Goal: Task Accomplishment & Management: Manage account settings

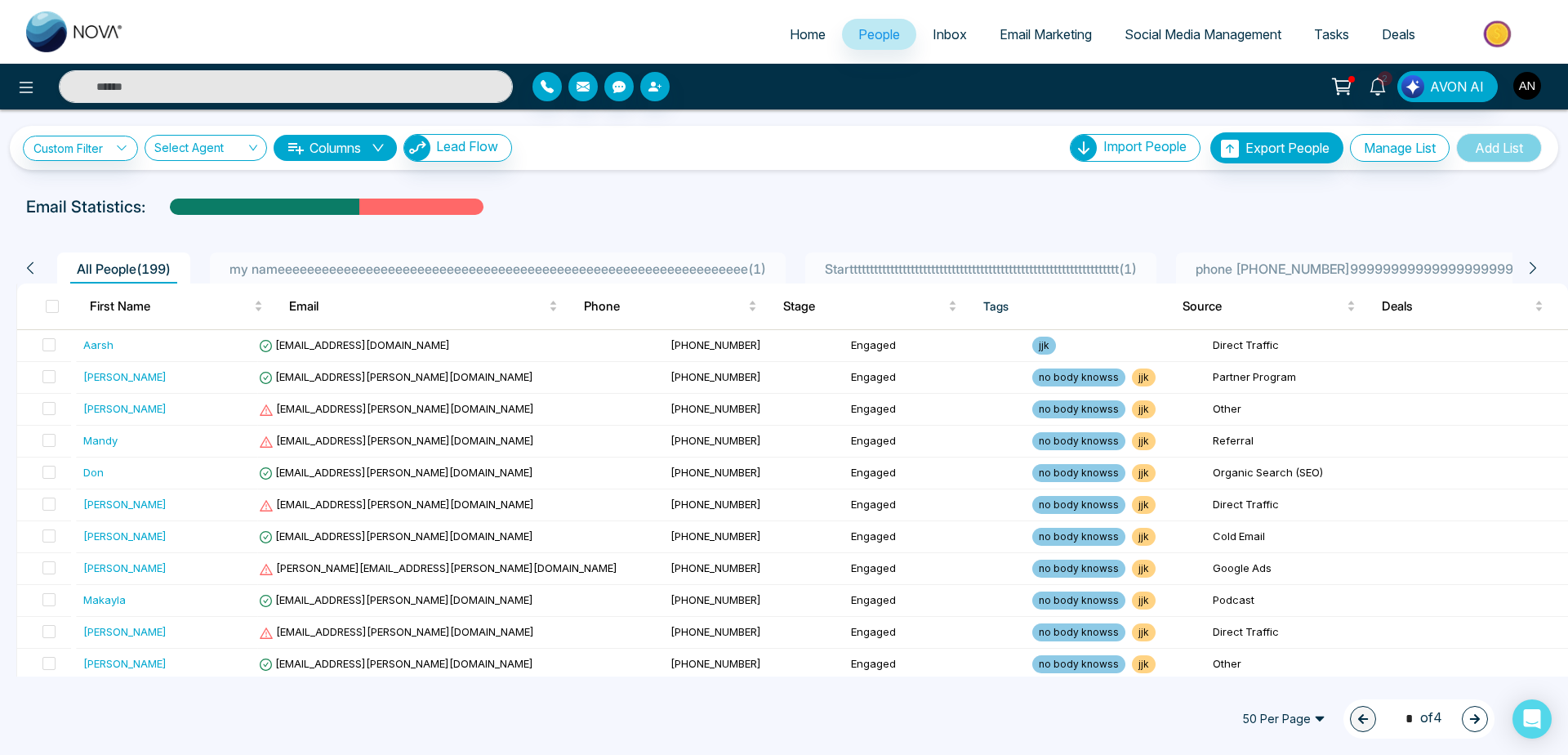
click at [1531, 84] on img "button" at bounding box center [1528, 86] width 28 height 28
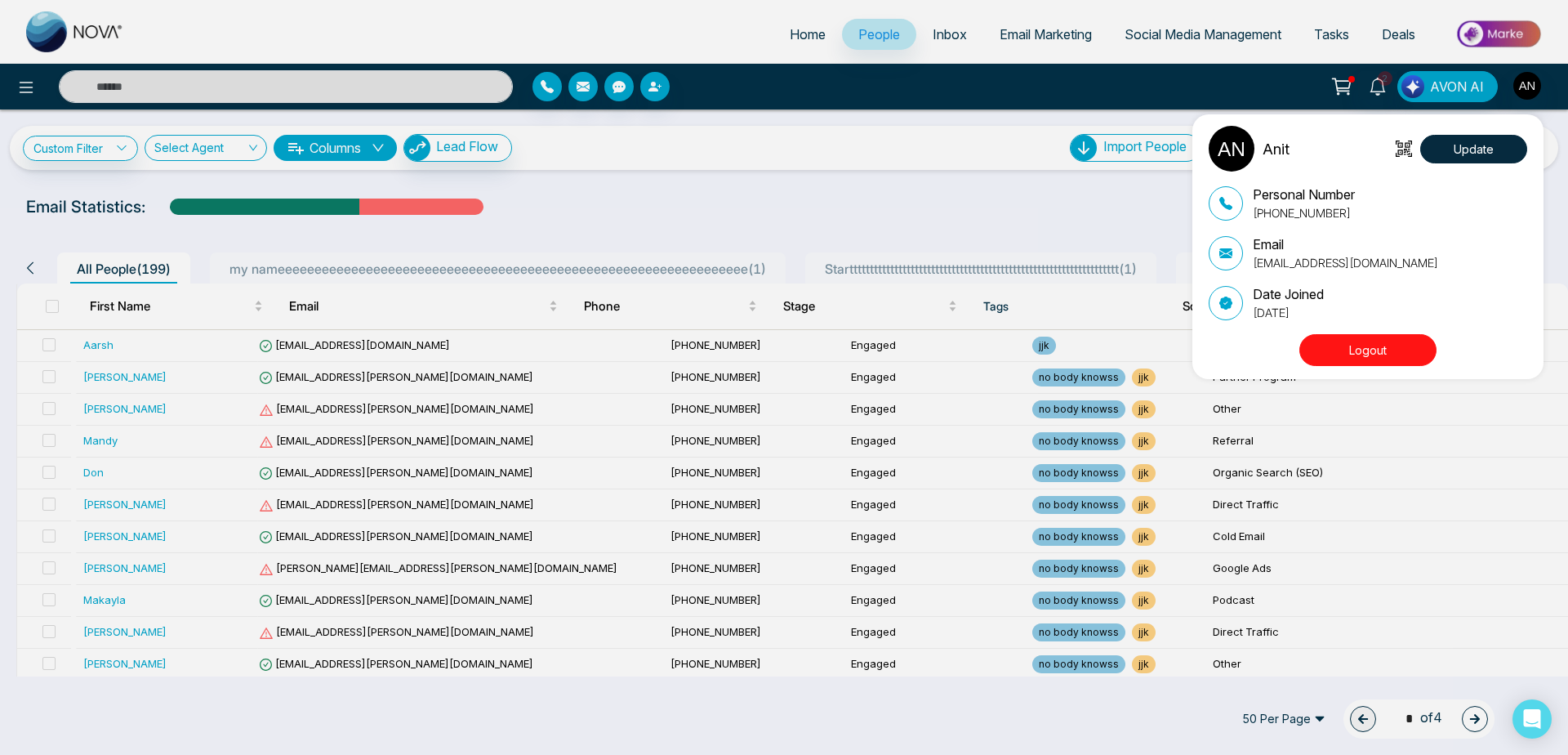
click at [1018, 29] on div "Anit Update Personal Number +919930053035 Email anit+bagent1@mmnovatech.com Dat…" at bounding box center [784, 378] width 1568 height 755
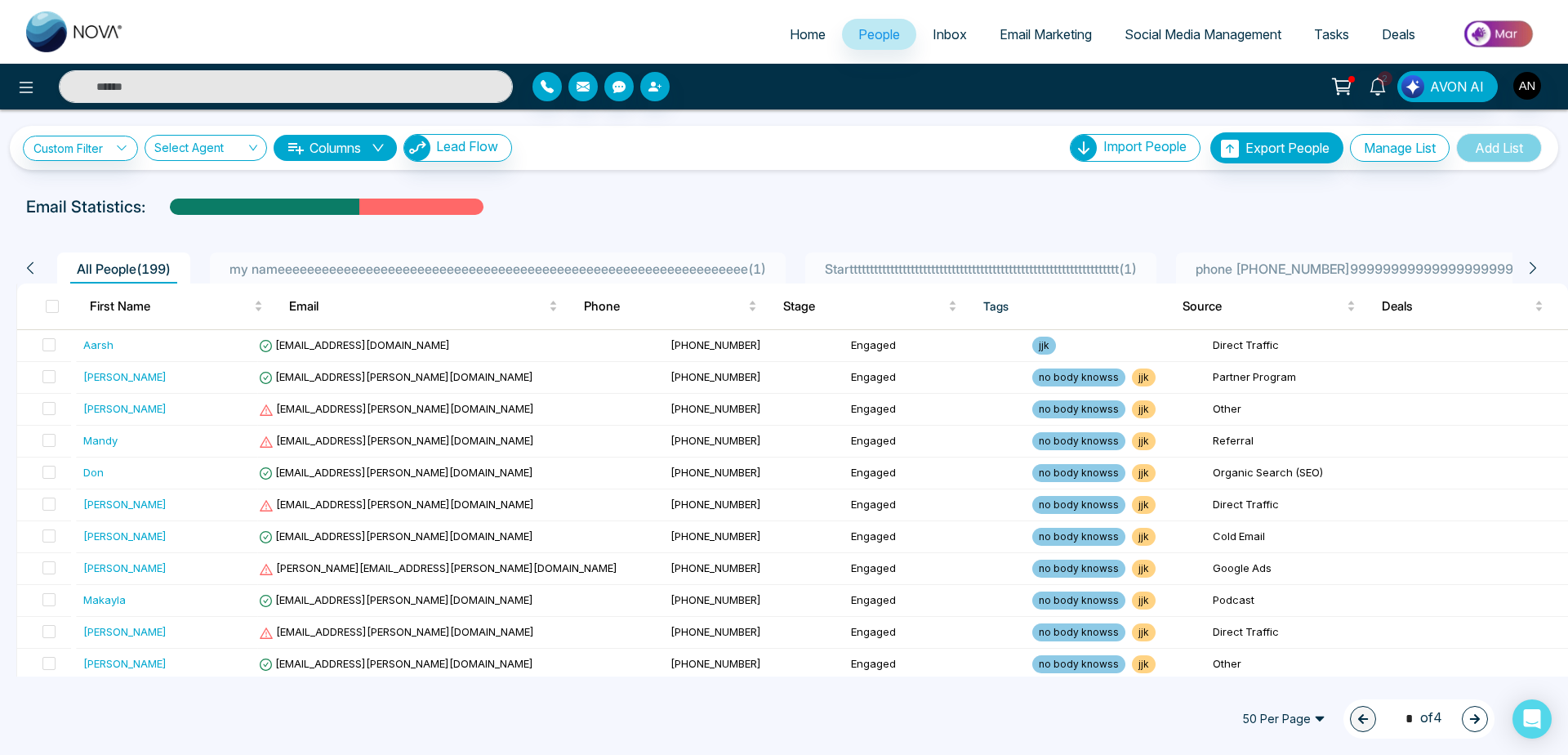
click at [995, 47] on link "Email Marketing" at bounding box center [1046, 33] width 125 height 31
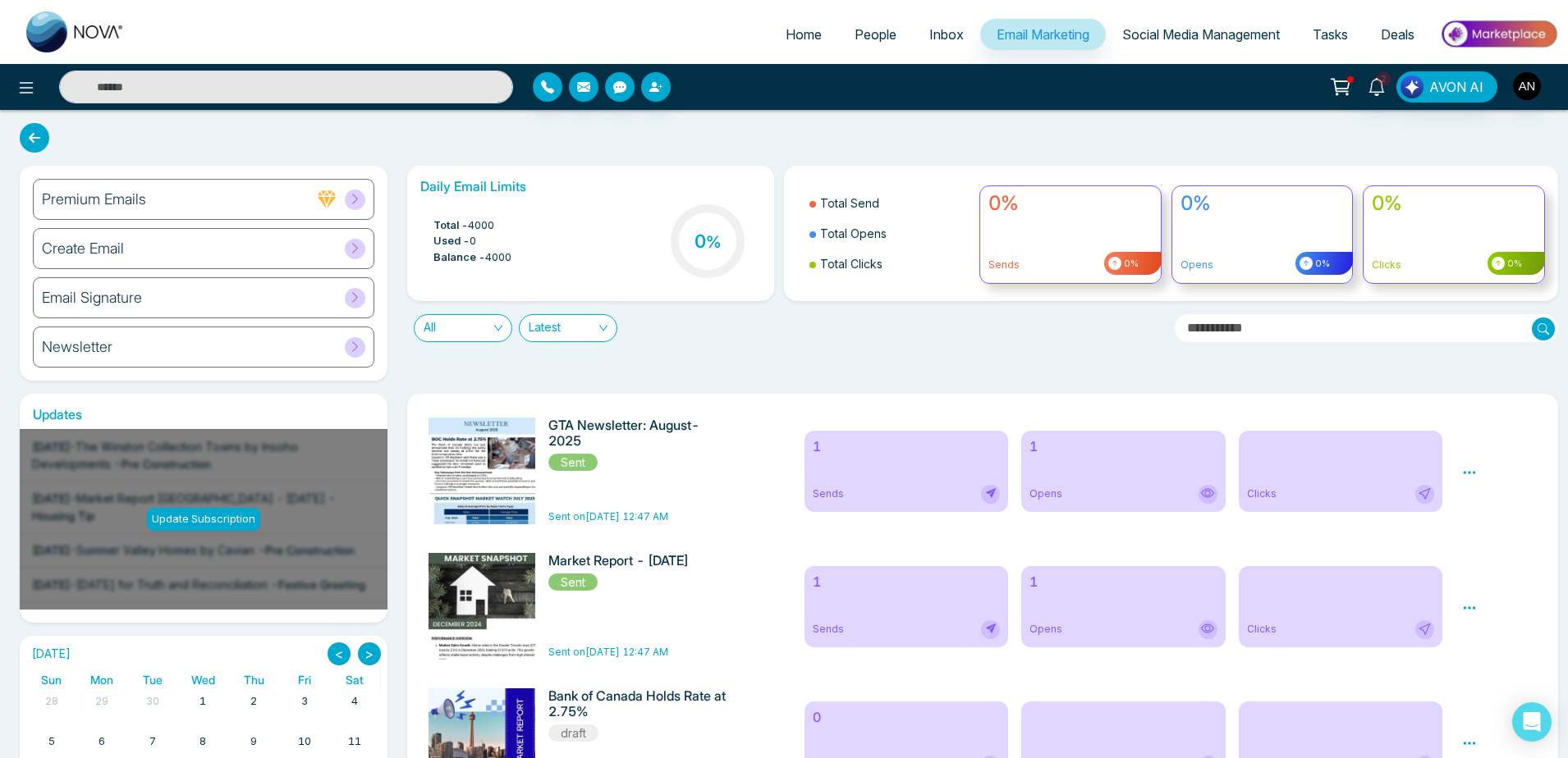
click at [292, 345] on div "Newsletter" at bounding box center [203, 347] width 341 height 41
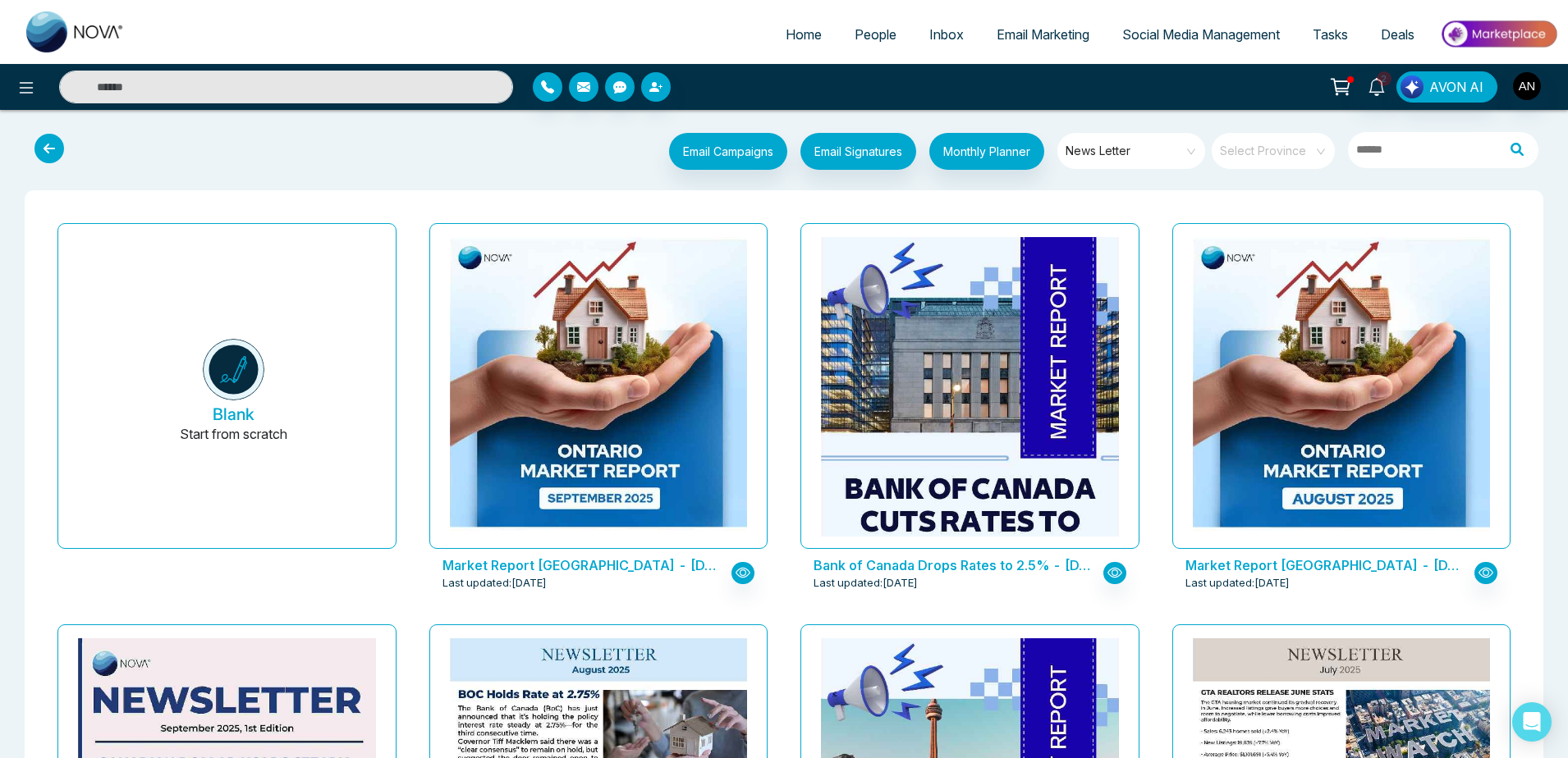
click at [1184, 153] on span "News Letter" at bounding box center [1131, 151] width 133 height 25
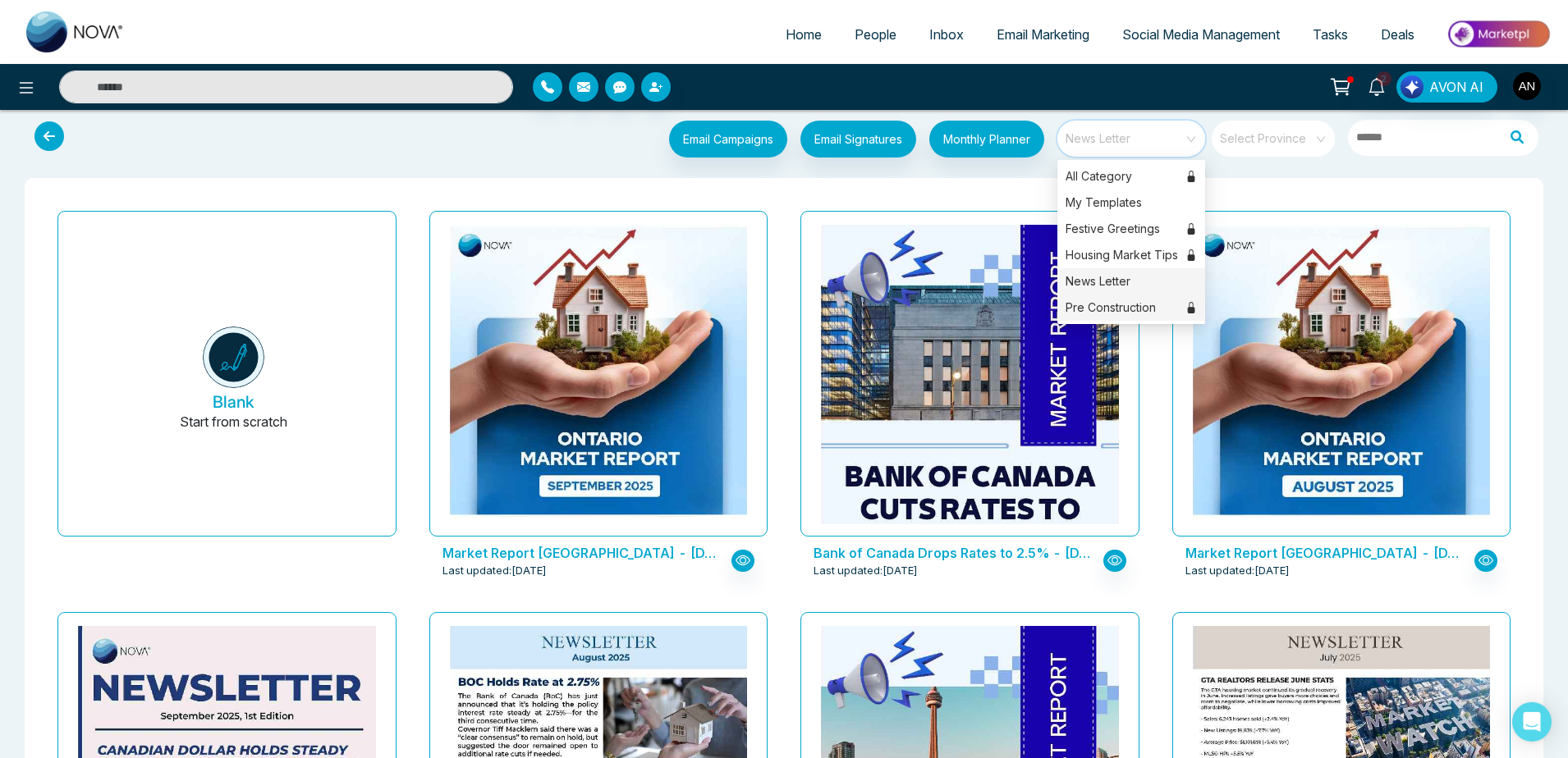
scroll to position [13, 0]
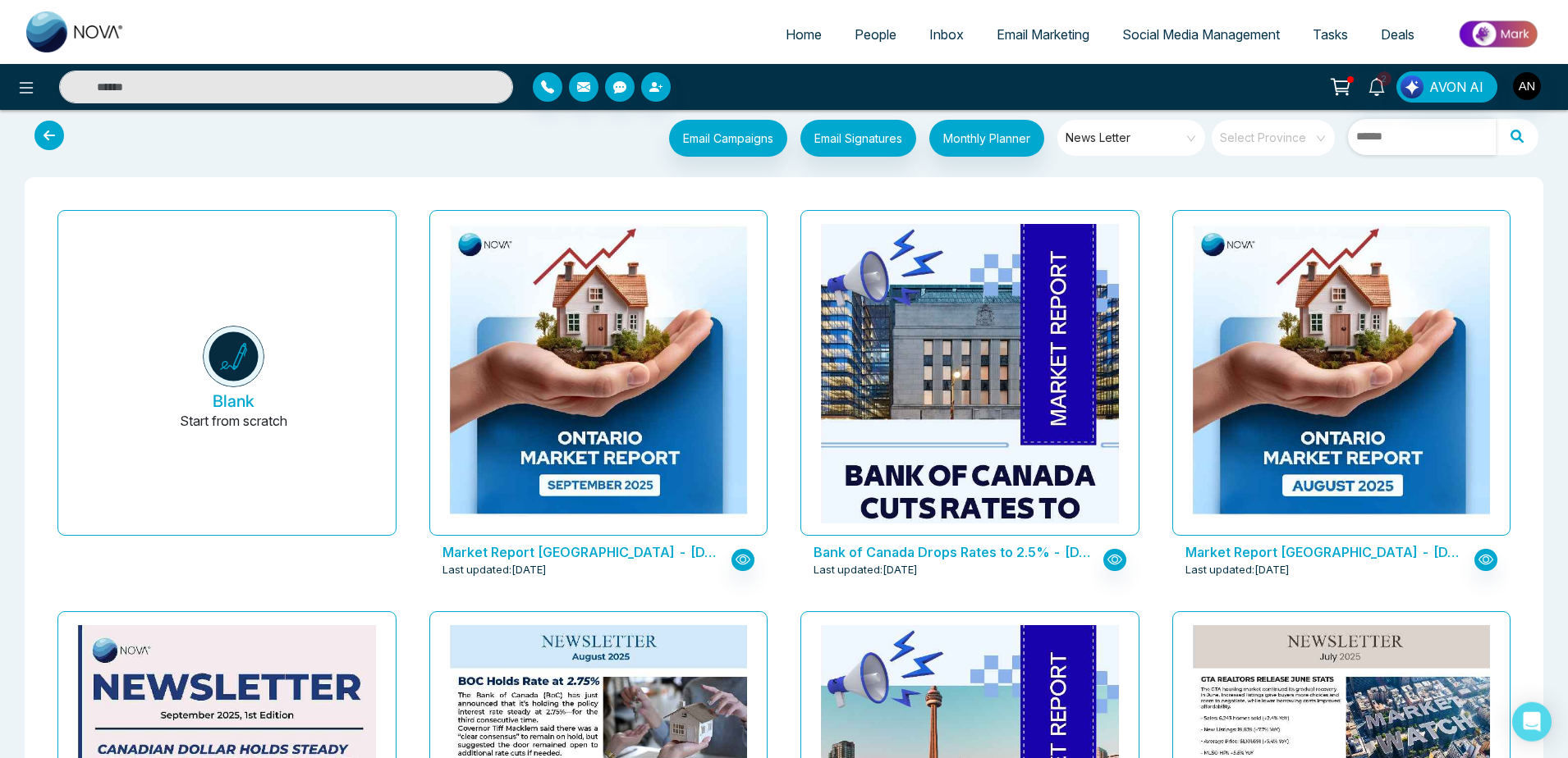
click at [1395, 144] on input "text" at bounding box center [1421, 137] width 148 height 36
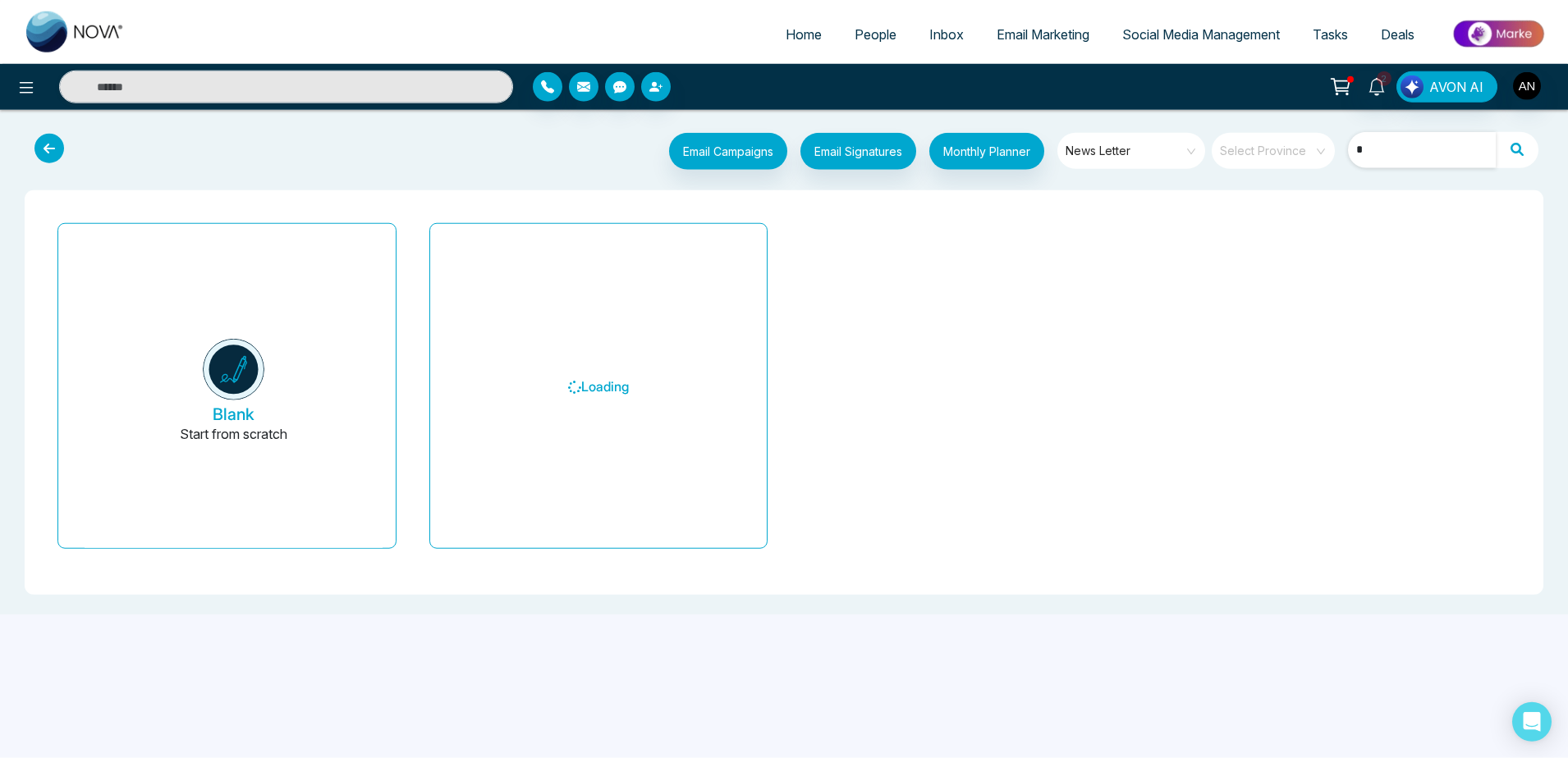
scroll to position [0, 0]
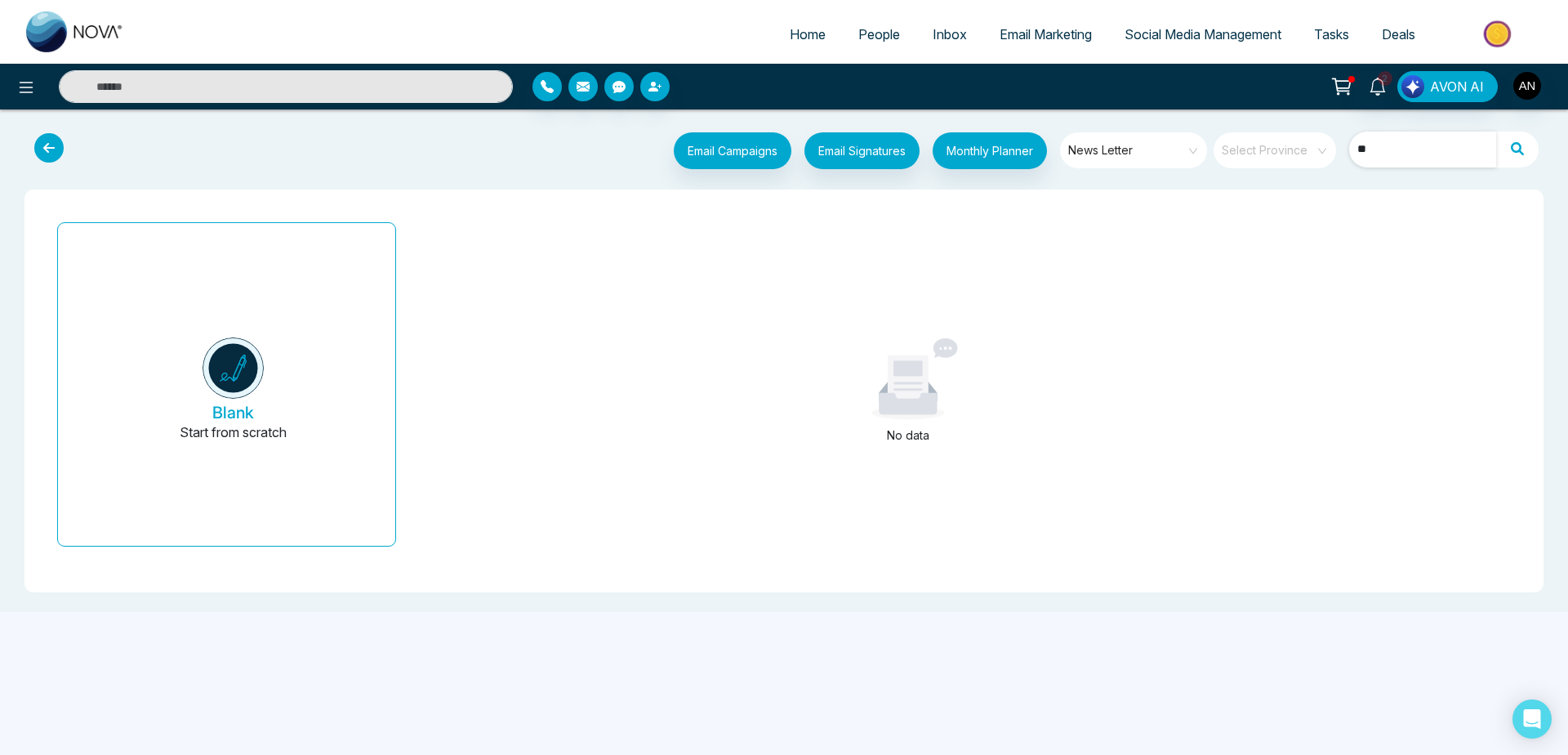
type input "*"
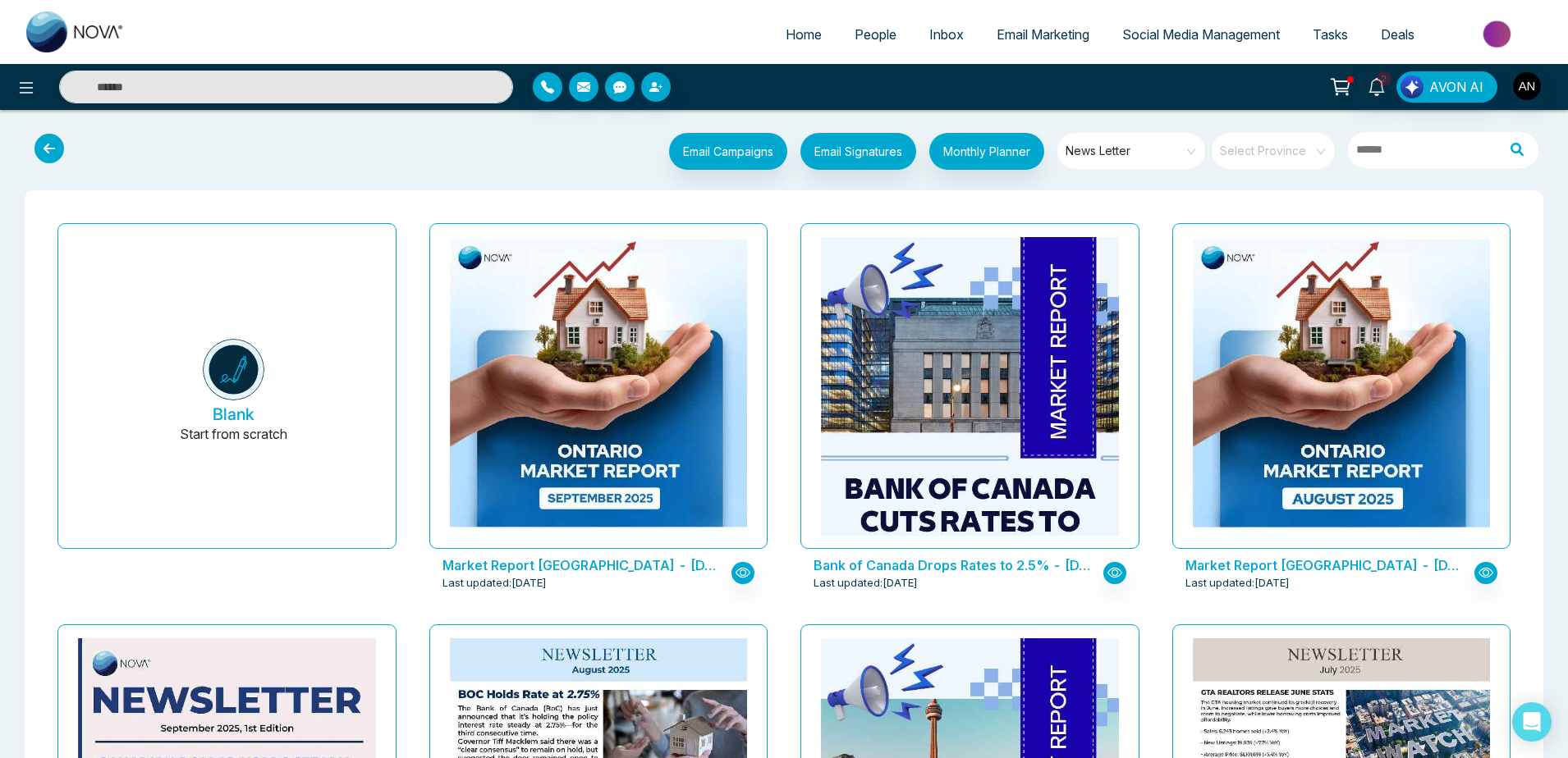
click at [42, 148] on icon at bounding box center [49, 148] width 29 height 29
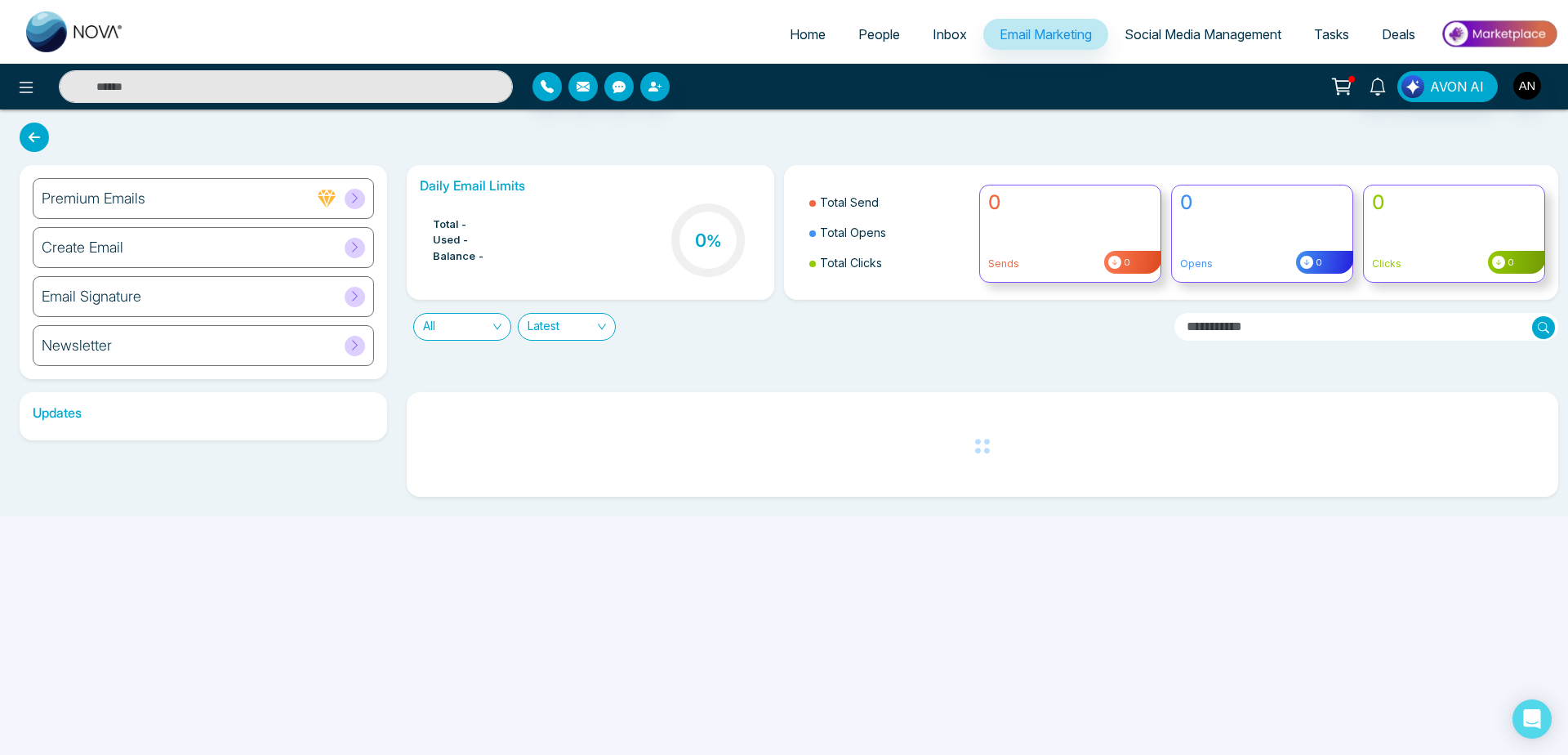
click at [215, 207] on div "Premium Emails" at bounding box center [203, 198] width 341 height 40
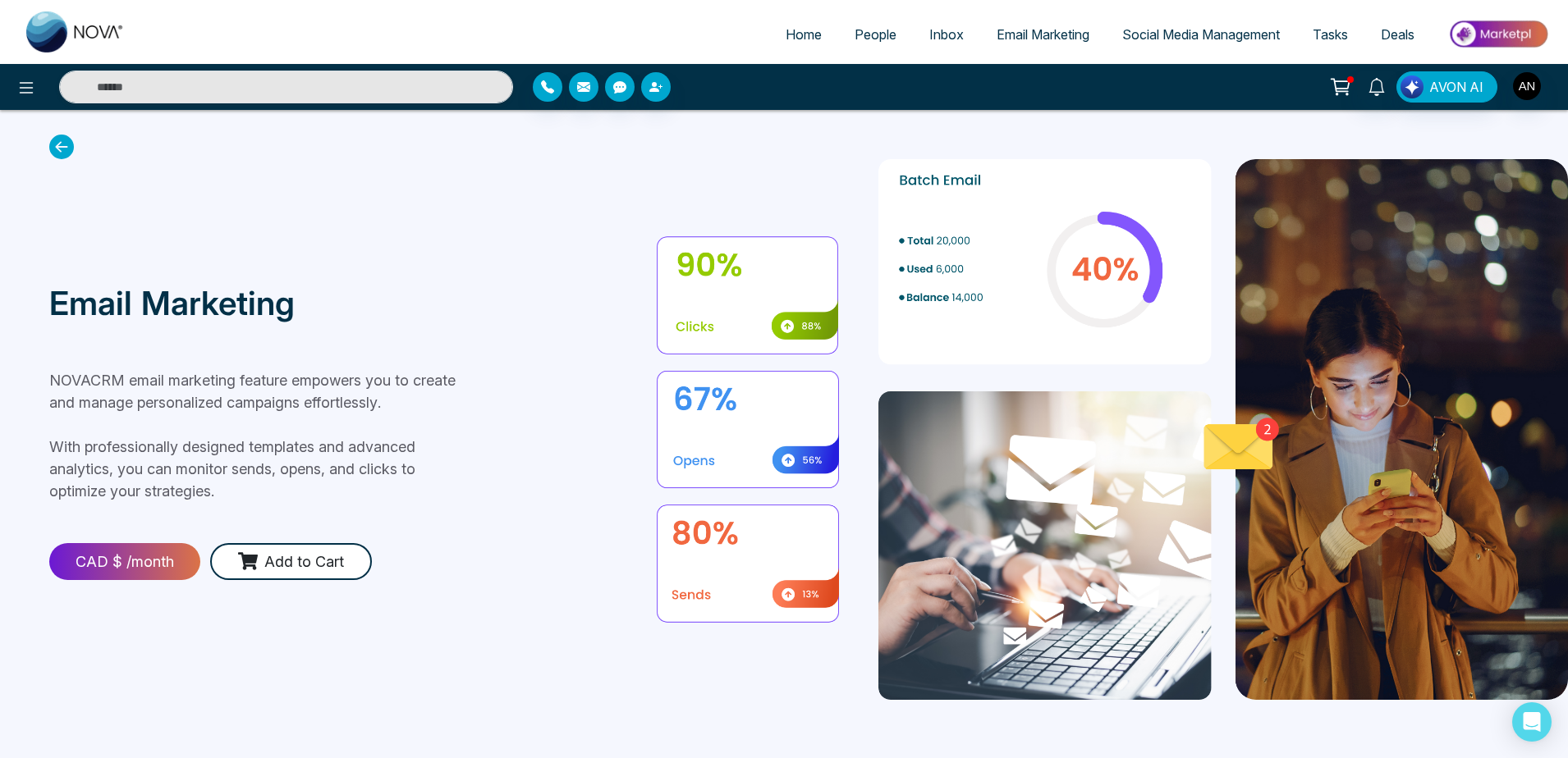
click at [52, 155] on icon at bounding box center [62, 147] width 25 height 25
click at [69, 142] on icon at bounding box center [62, 147] width 25 height 25
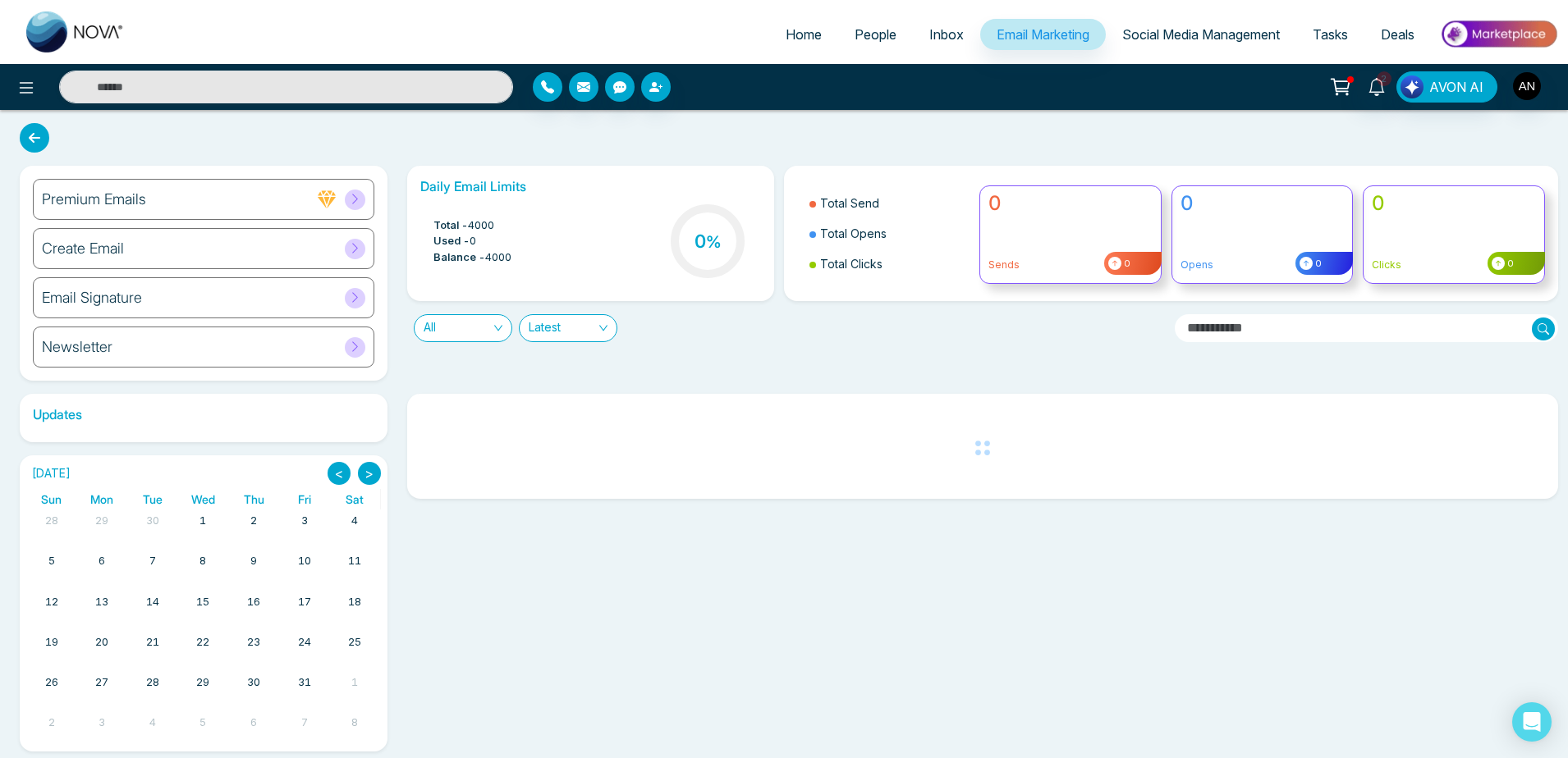
click at [237, 337] on div "Newsletter" at bounding box center [203, 347] width 341 height 41
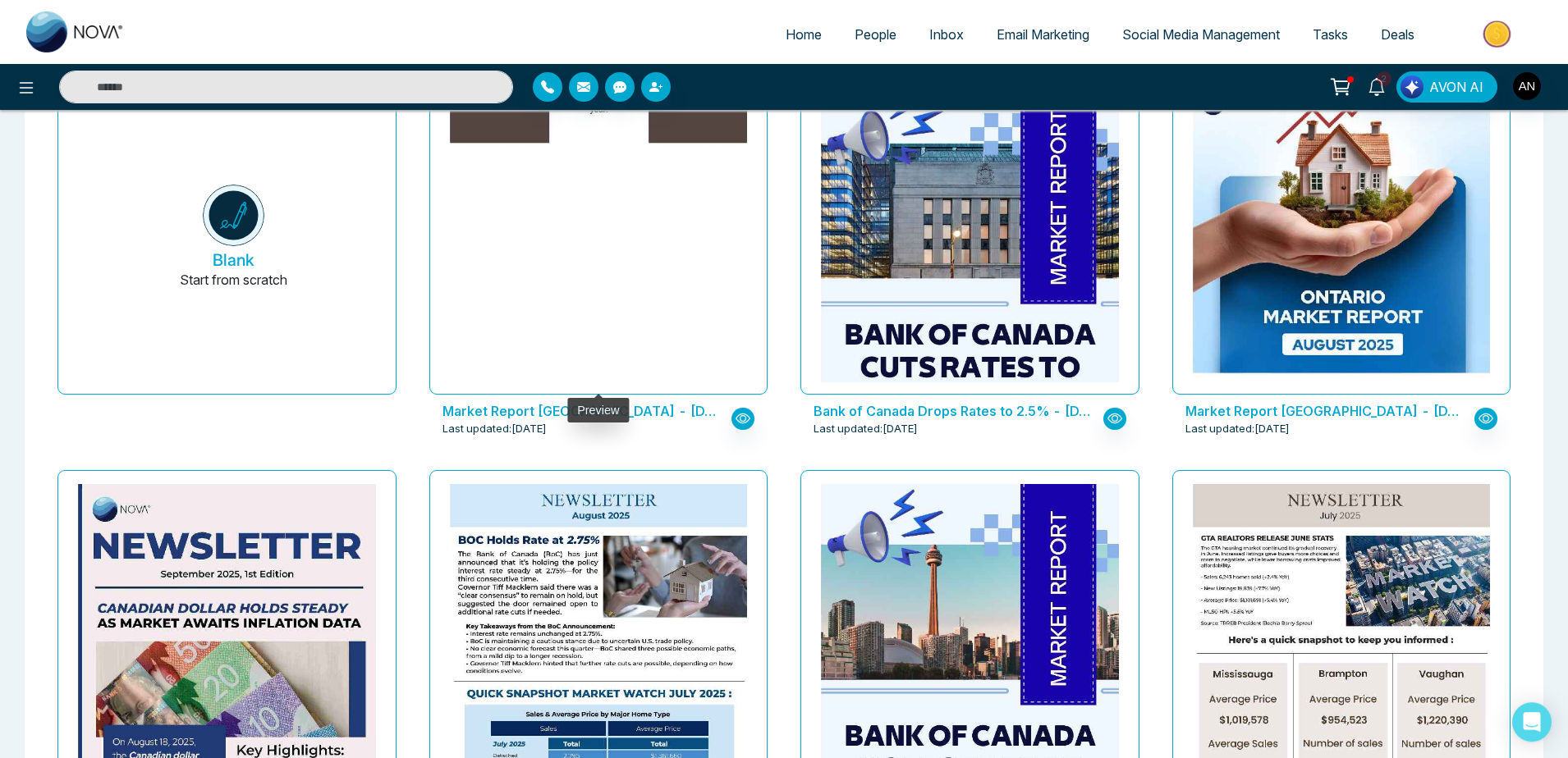
scroll to position [155, 0]
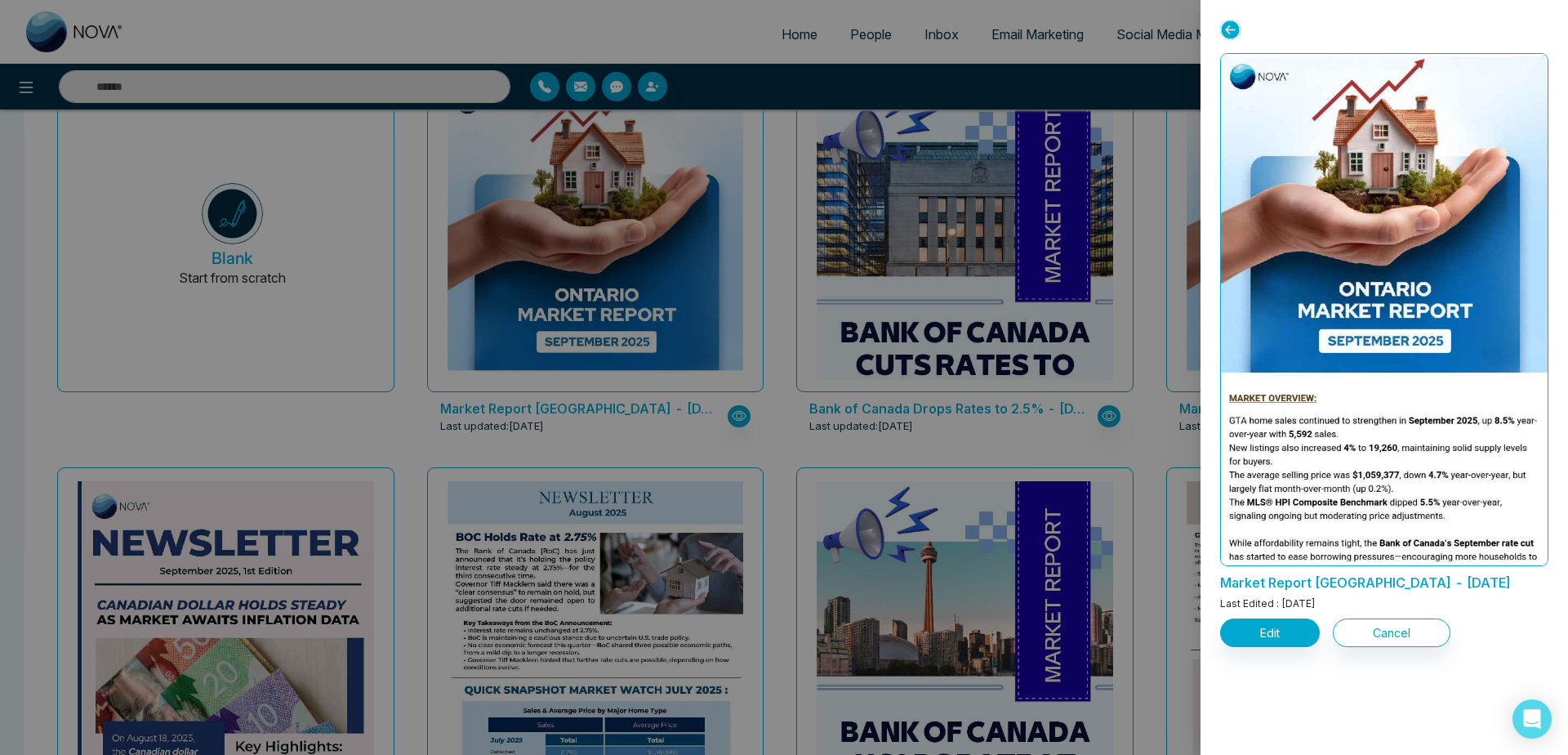
click at [923, 354] on div at bounding box center [784, 378] width 1568 height 755
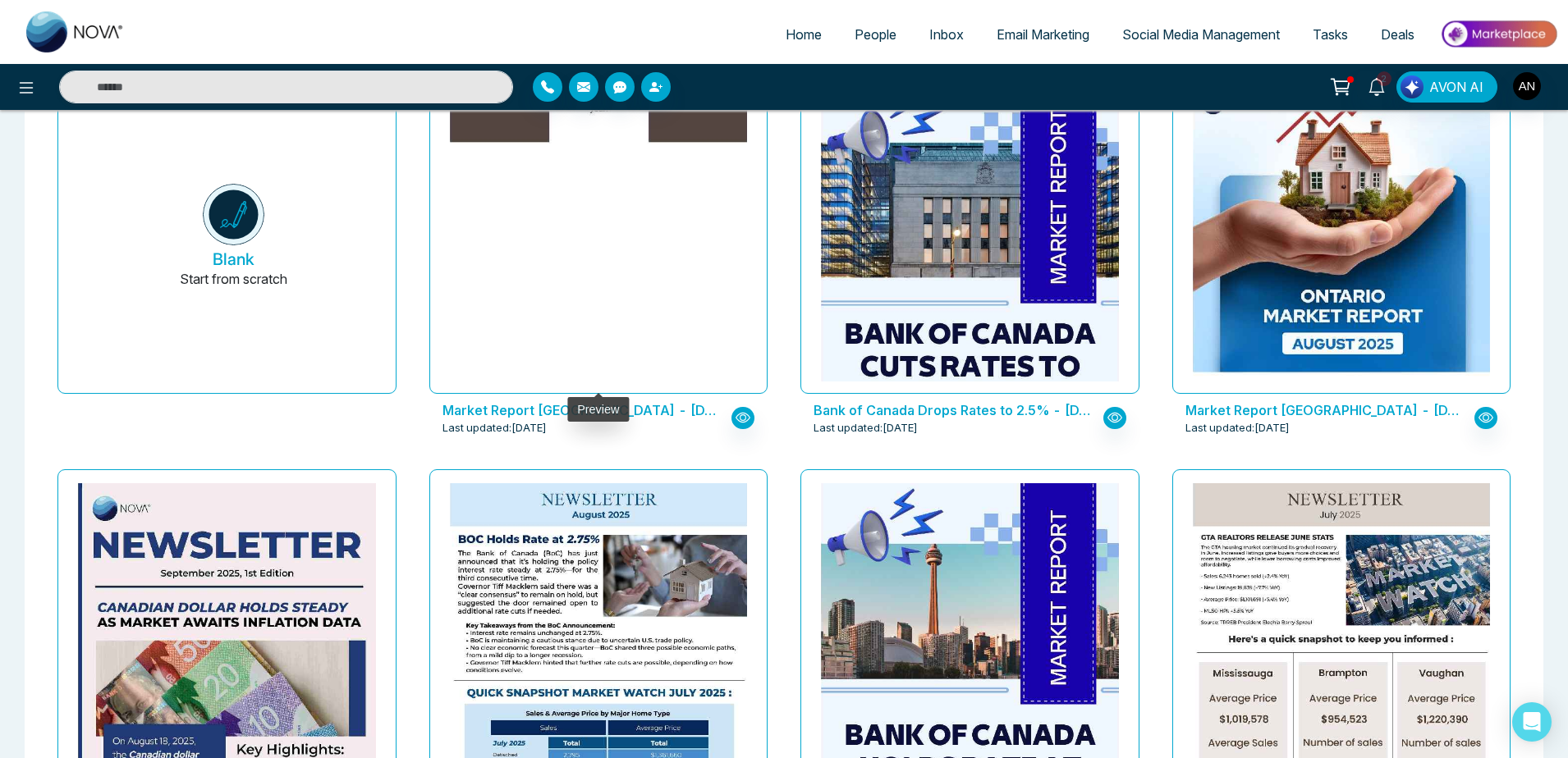
scroll to position [0, 0]
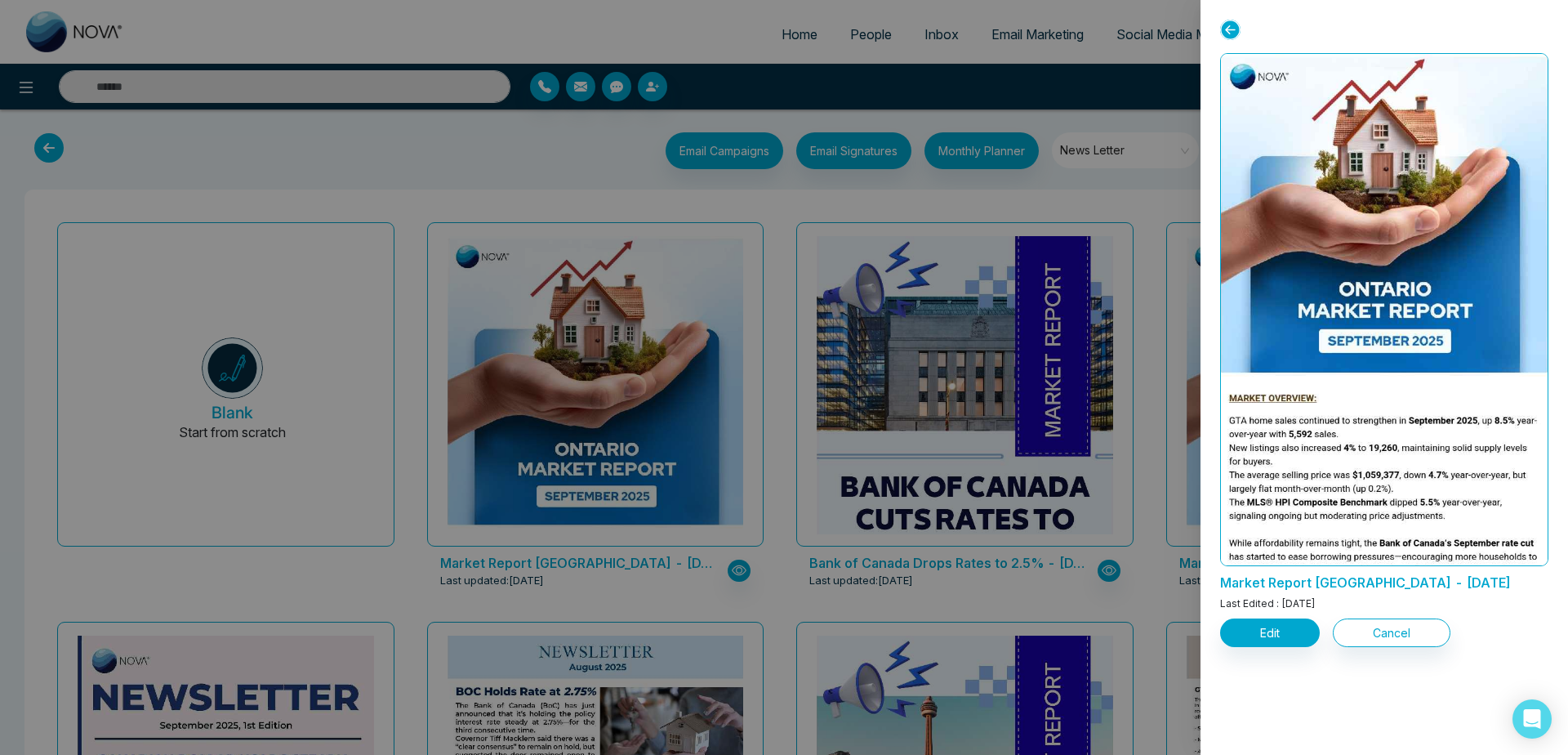
click at [1324, 622] on div "Edit Cancel" at bounding box center [1384, 630] width 328 height 35
click at [1258, 625] on button "Edit" at bounding box center [1270, 633] width 99 height 29
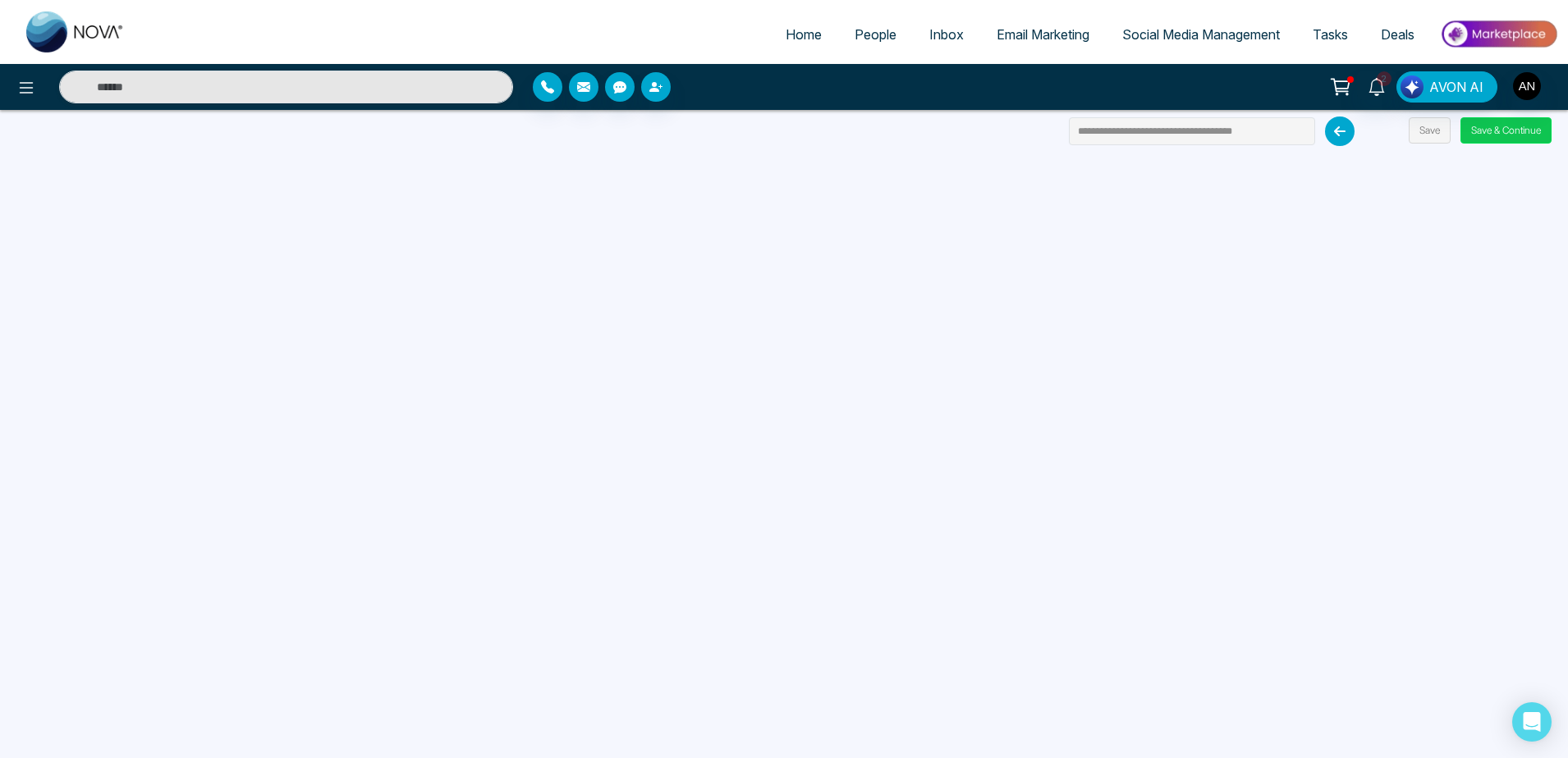
click at [1494, 122] on button "Save & Continue" at bounding box center [1505, 131] width 91 height 27
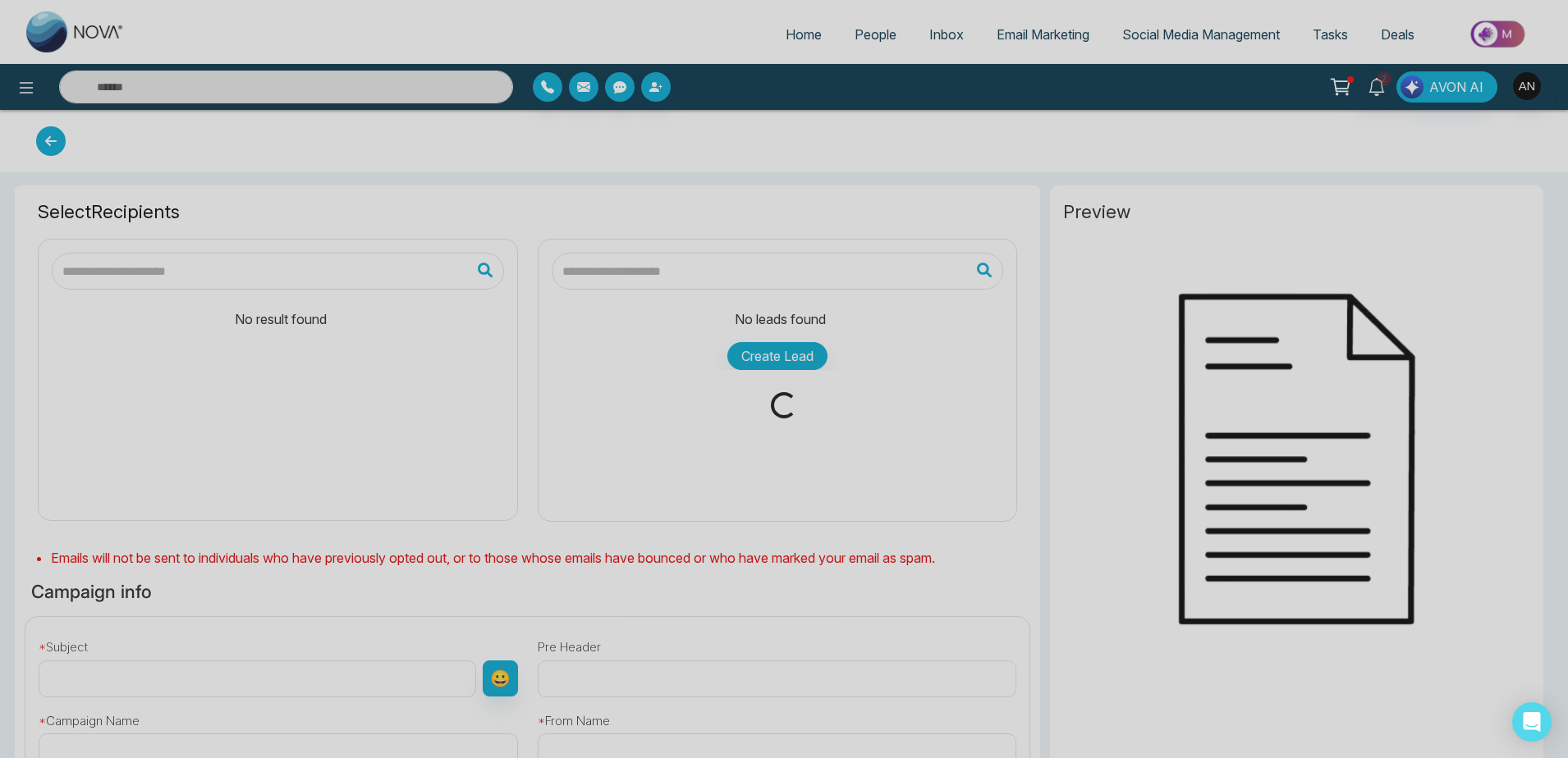
type input "**********"
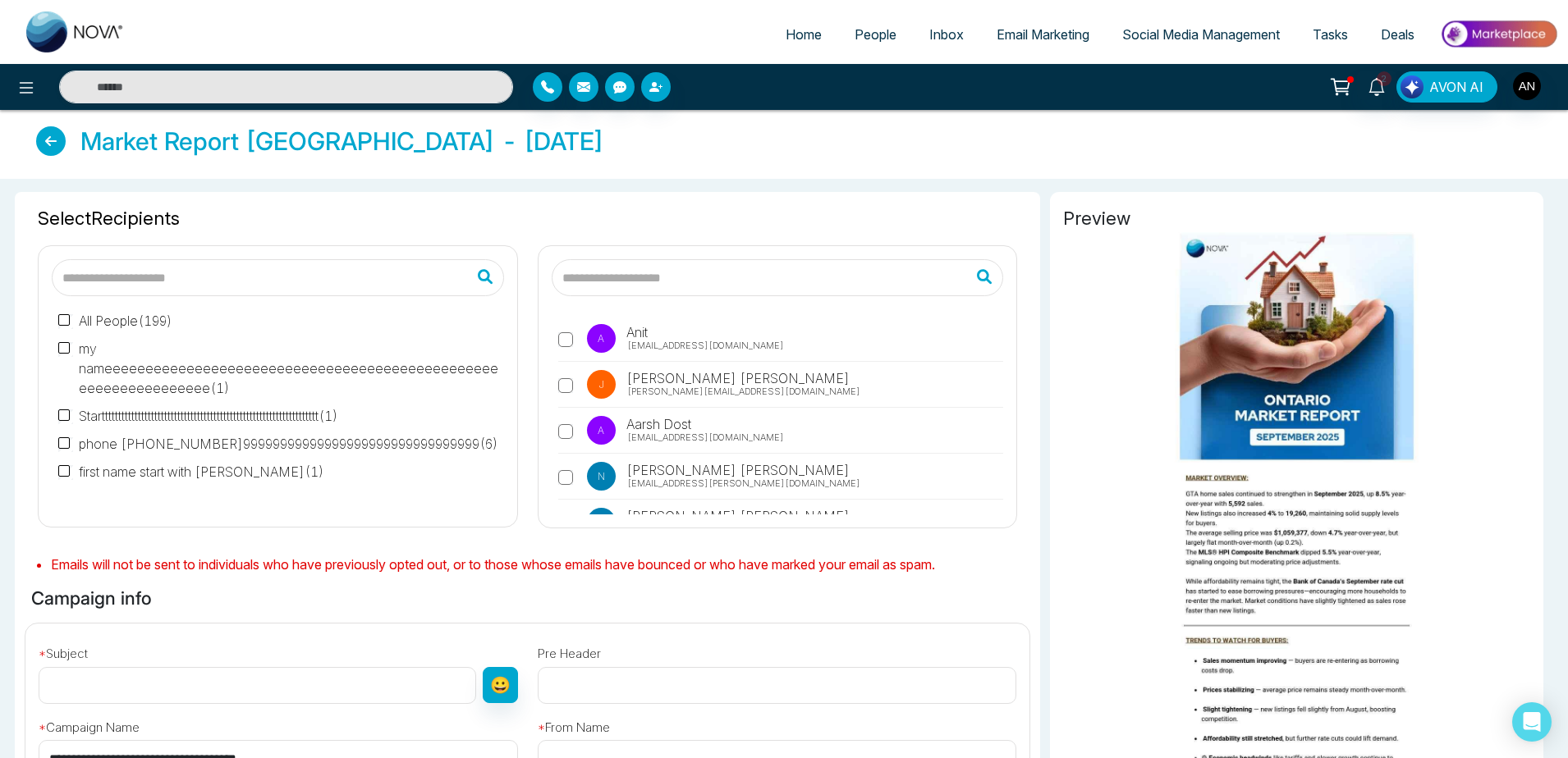
click at [561, 330] on label "A Anit [EMAIL_ADDRESS][DOMAIN_NAME]" at bounding box center [781, 343] width 445 height 38
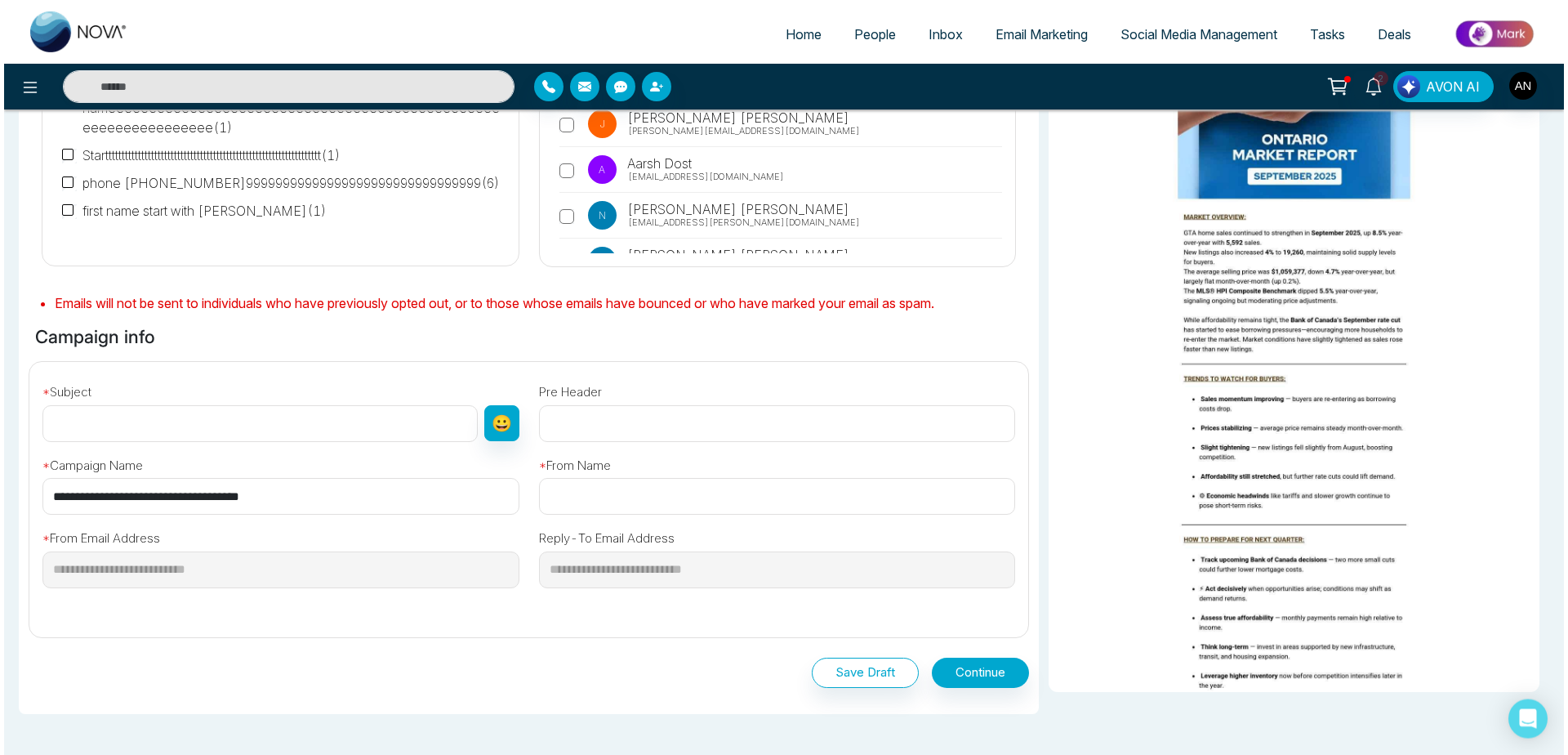
scroll to position [361, 0]
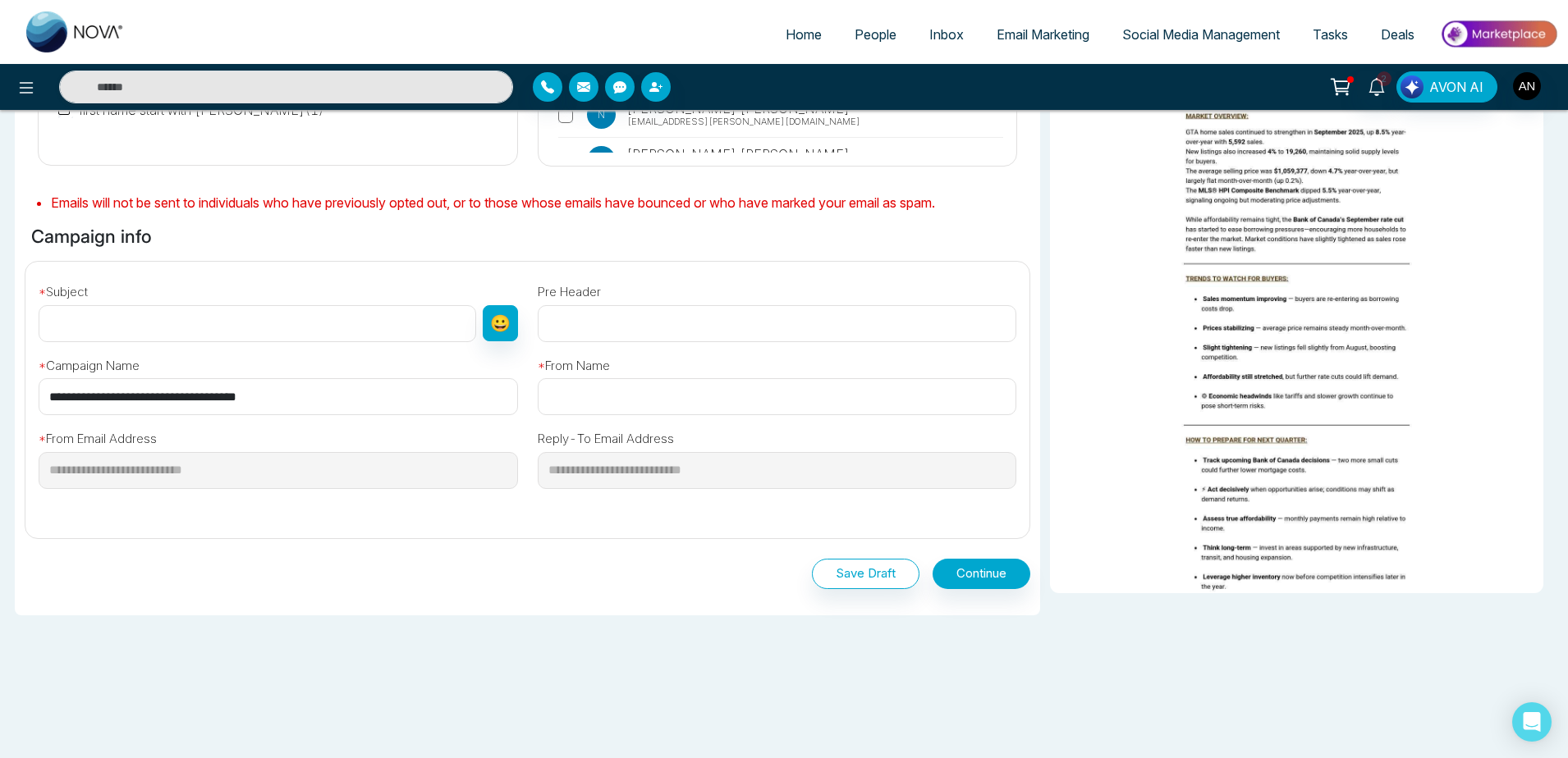
drag, startPoint x: 356, startPoint y: 407, endPoint x: 0, endPoint y: 370, distance: 357.9
click at [39, 378] on input "**********" at bounding box center [278, 397] width 479 height 37
click at [133, 312] on input "text" at bounding box center [257, 323] width 438 height 37
click at [98, 323] on input "text" at bounding box center [257, 323] width 438 height 37
paste input "**********"
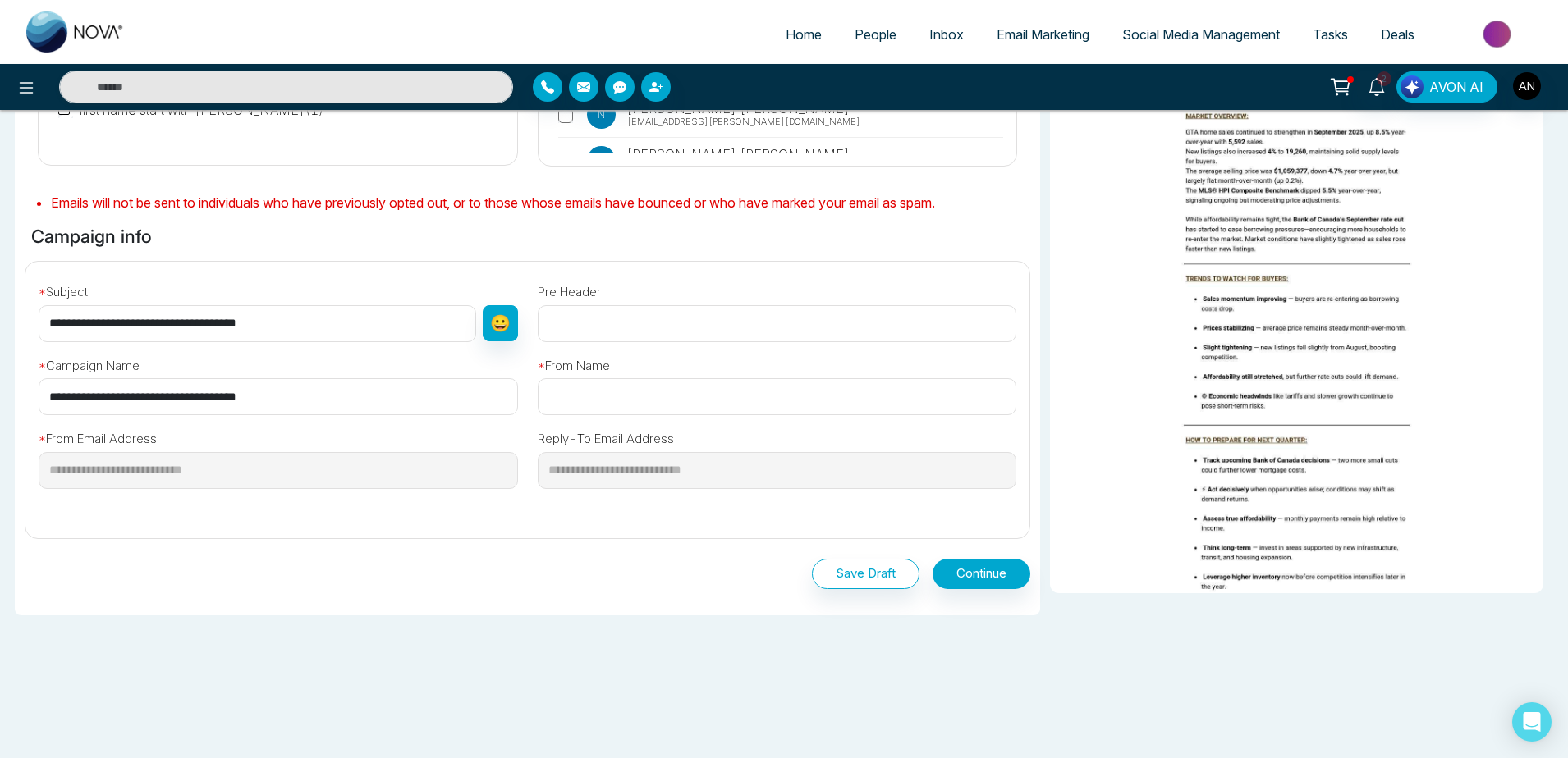
type input "**********"
click at [669, 383] on input "text" at bounding box center [777, 397] width 479 height 37
click at [666, 398] on input "text" at bounding box center [777, 397] width 479 height 37
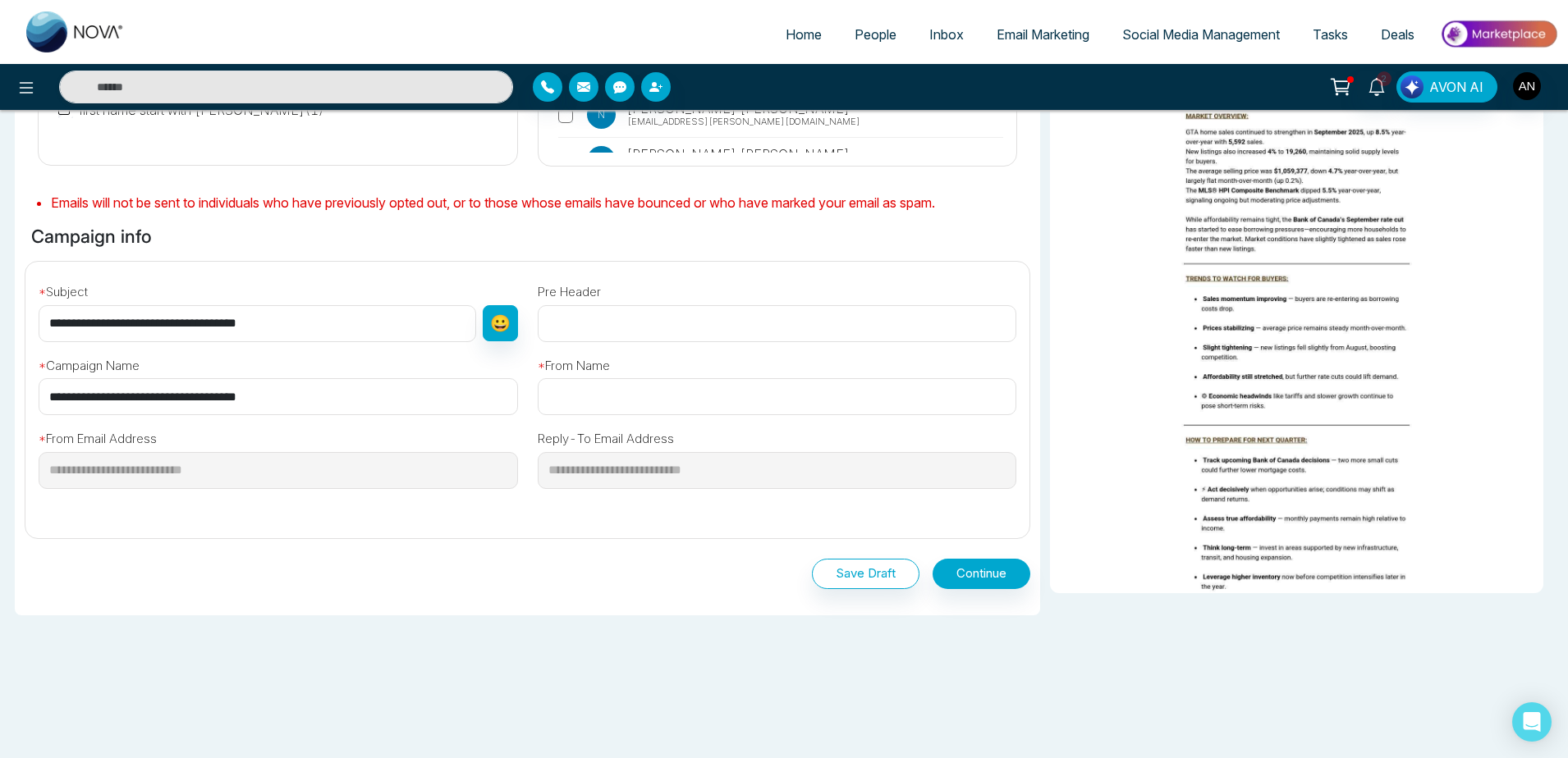
click at [634, 373] on div "* From Name" at bounding box center [777, 379] width 499 height 74
click at [628, 387] on input "text" at bounding box center [777, 397] width 479 height 37
click at [615, 402] on input "text" at bounding box center [777, 397] width 479 height 37
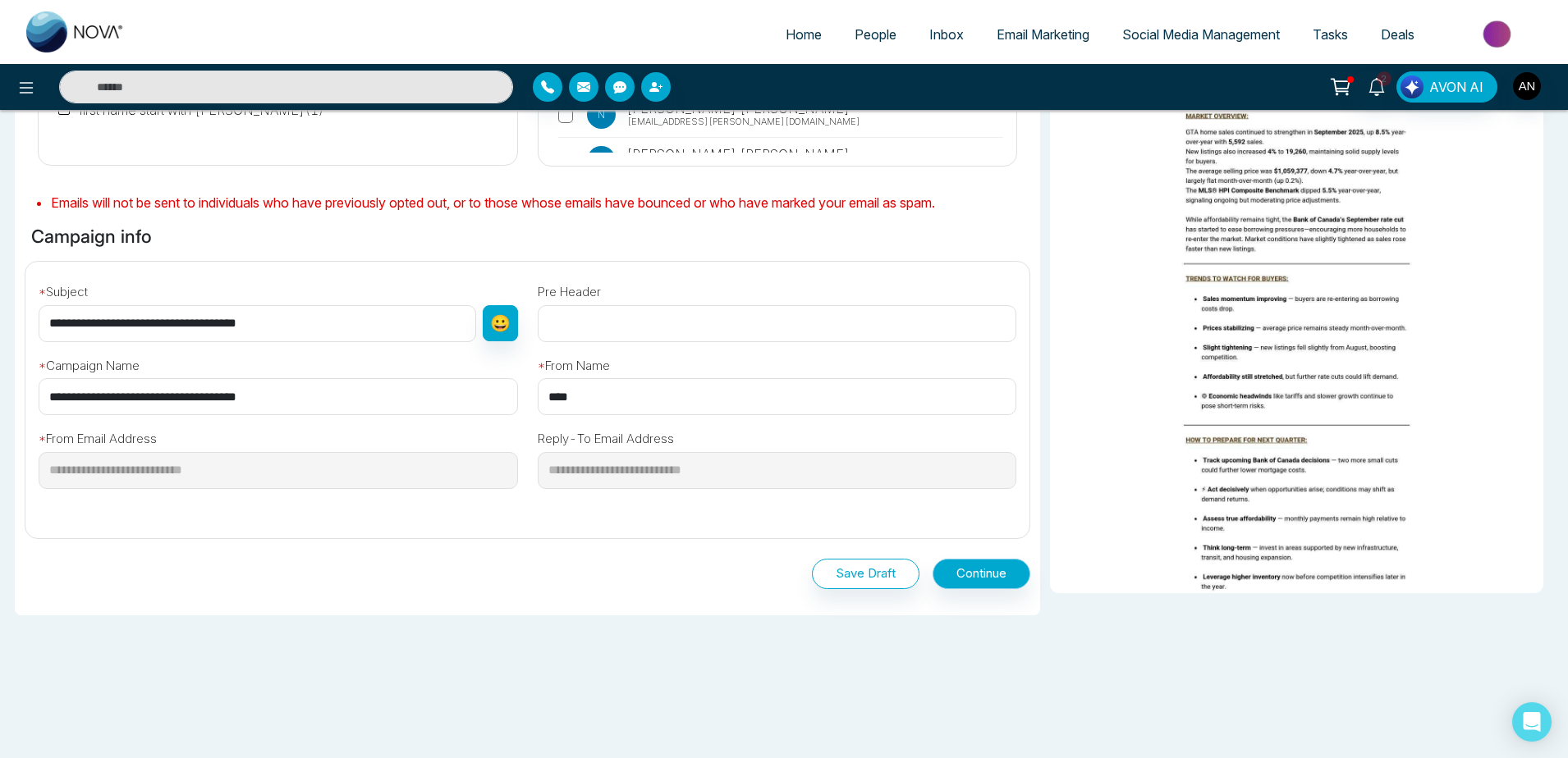
type input "****"
click at [999, 587] on button "Continue" at bounding box center [981, 573] width 98 height 30
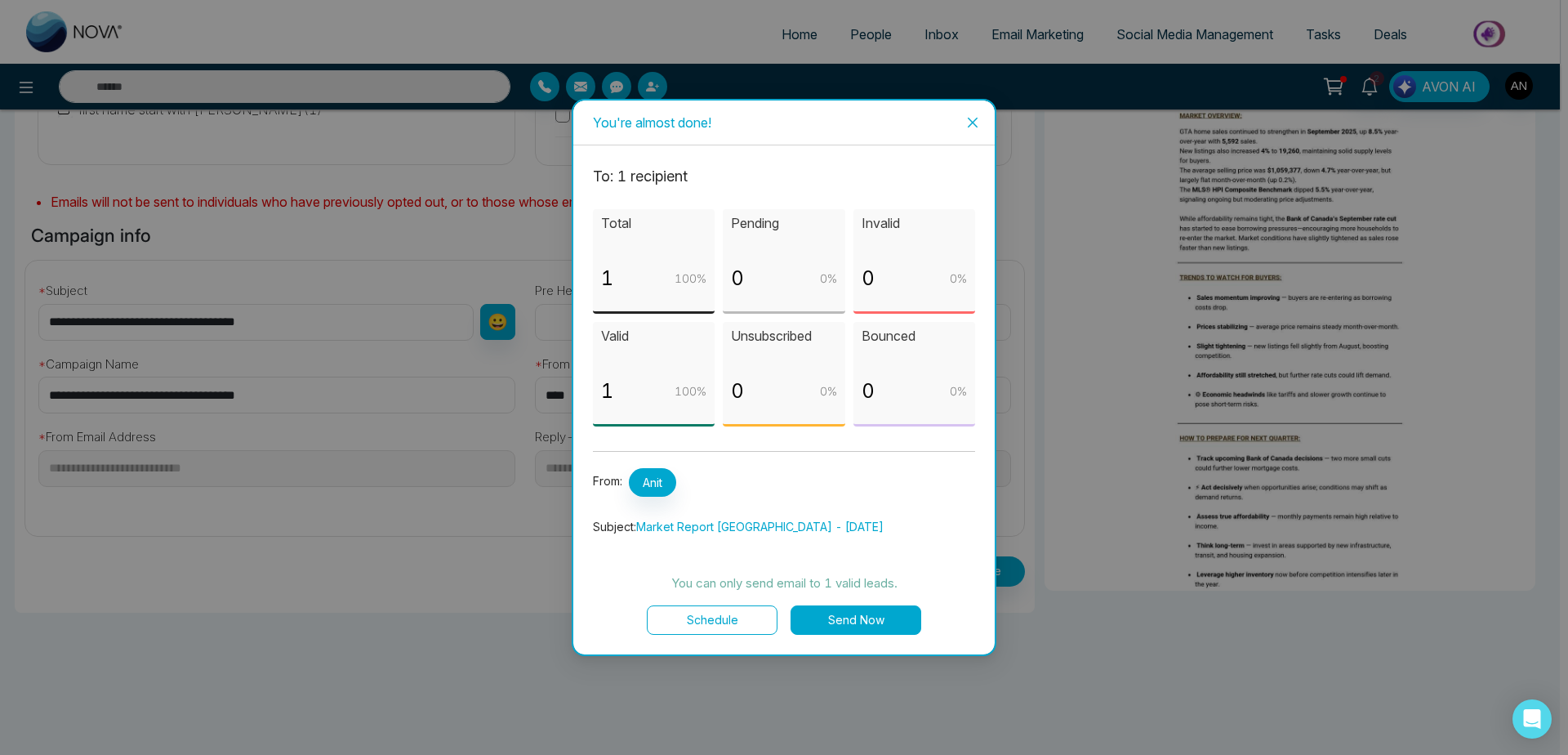
click at [704, 620] on button "Schedule" at bounding box center [712, 619] width 131 height 29
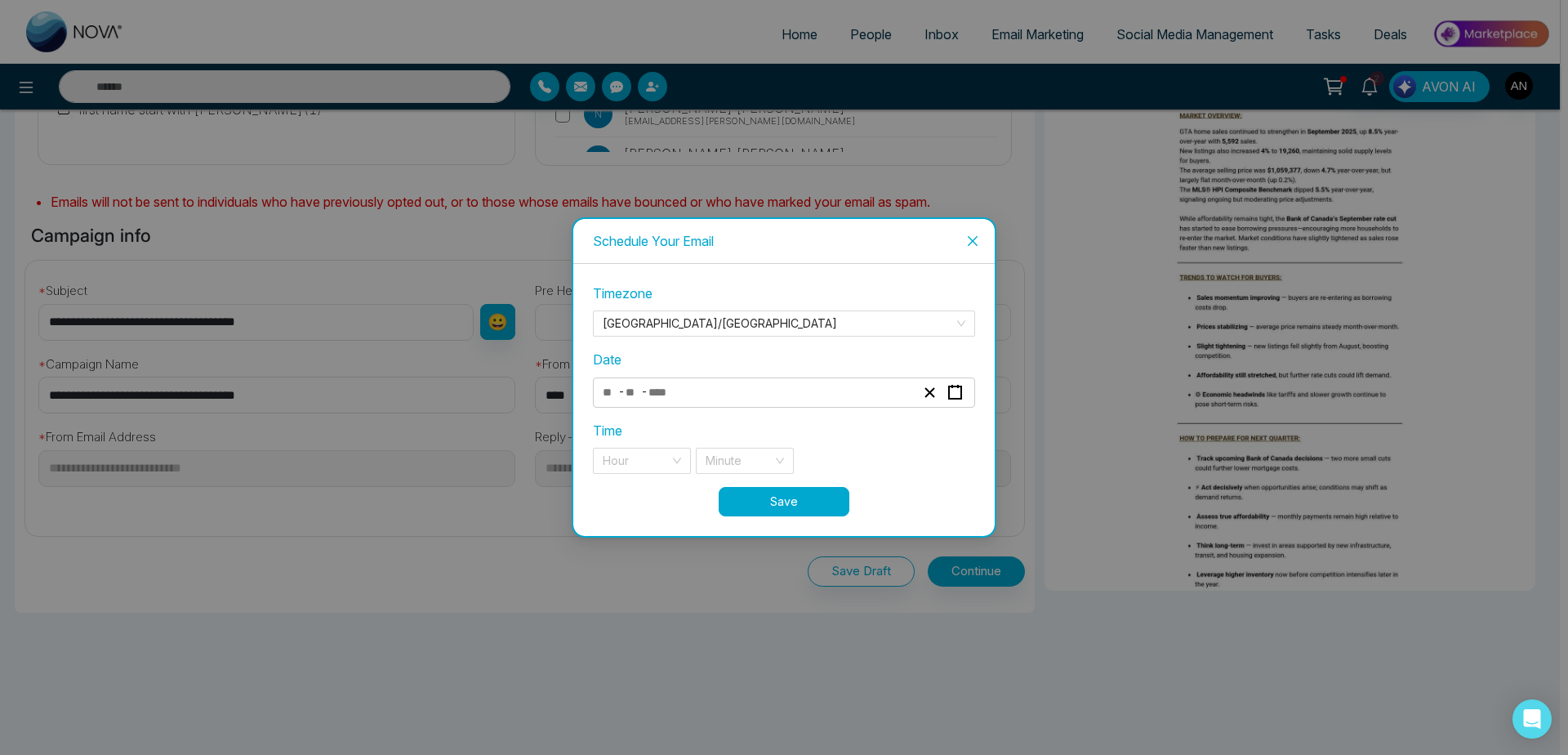
click at [695, 377] on div "Date - -" at bounding box center [784, 378] width 383 height 57
click at [695, 383] on div "- -" at bounding box center [759, 392] width 317 height 22
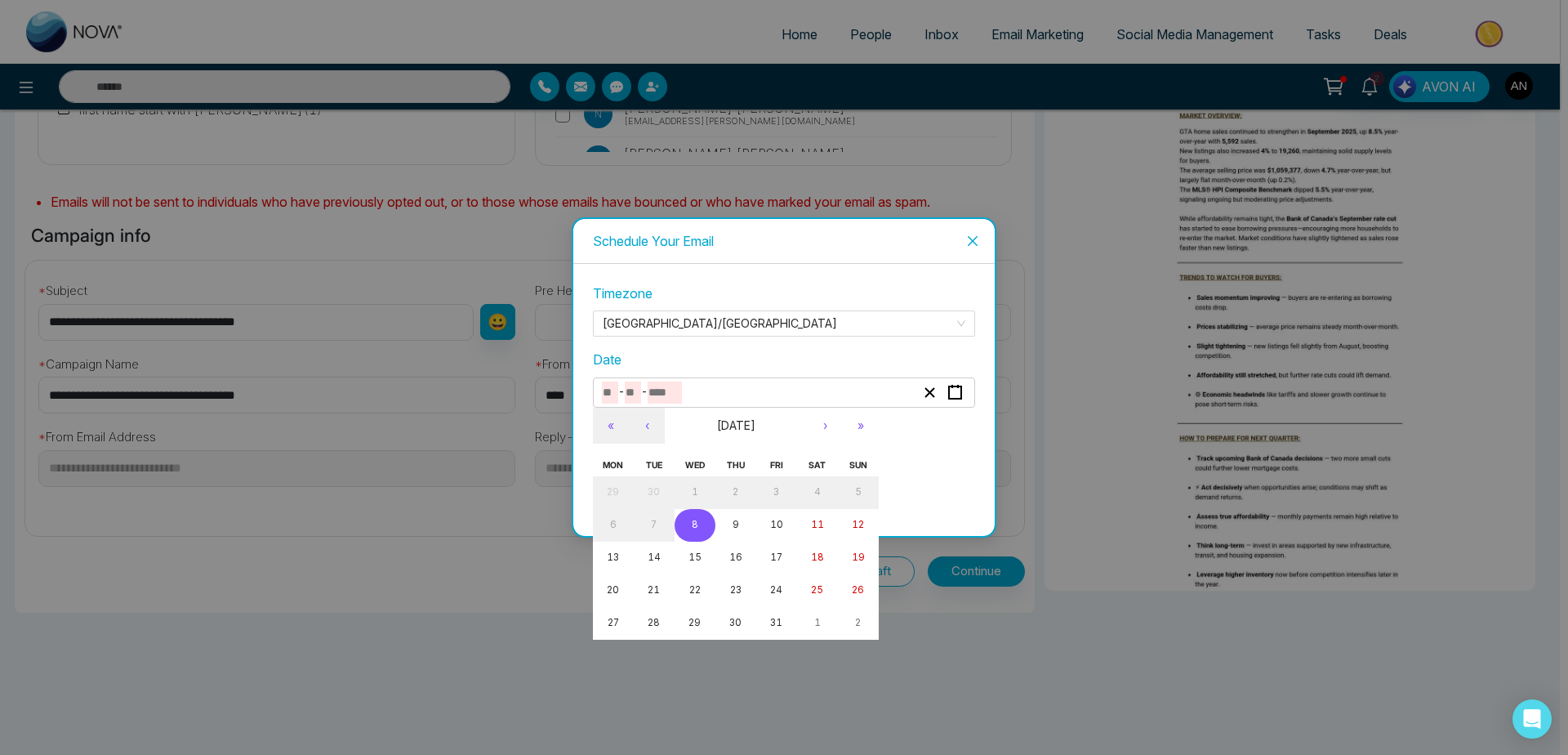
click at [697, 519] on button "8" at bounding box center [695, 525] width 40 height 33
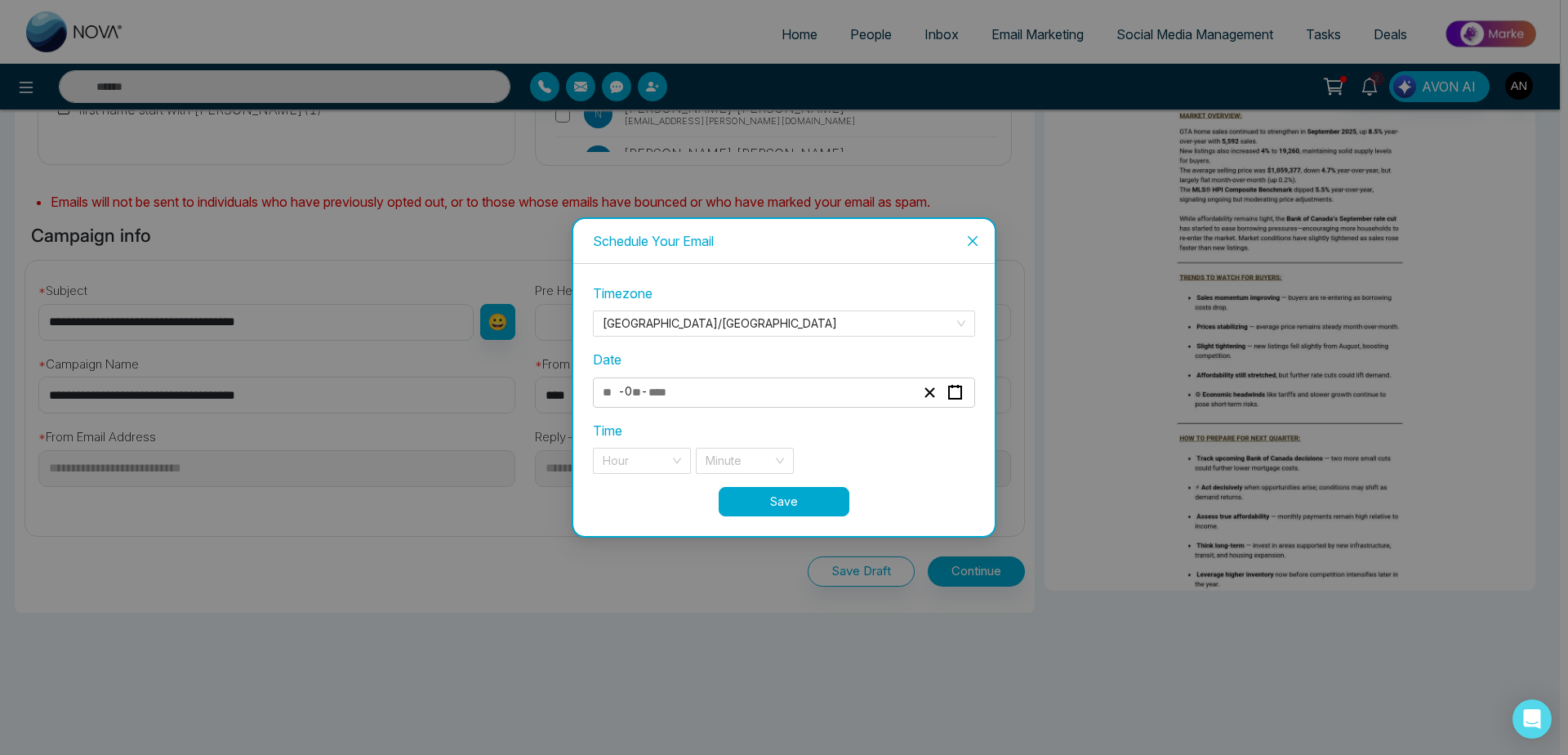
type input "**"
type input "*"
type input "****"
drag, startPoint x: 638, startPoint y: 482, endPoint x: 654, endPoint y: 474, distance: 17.9
click at [654, 474] on div "**********" at bounding box center [784, 385] width 383 height 202
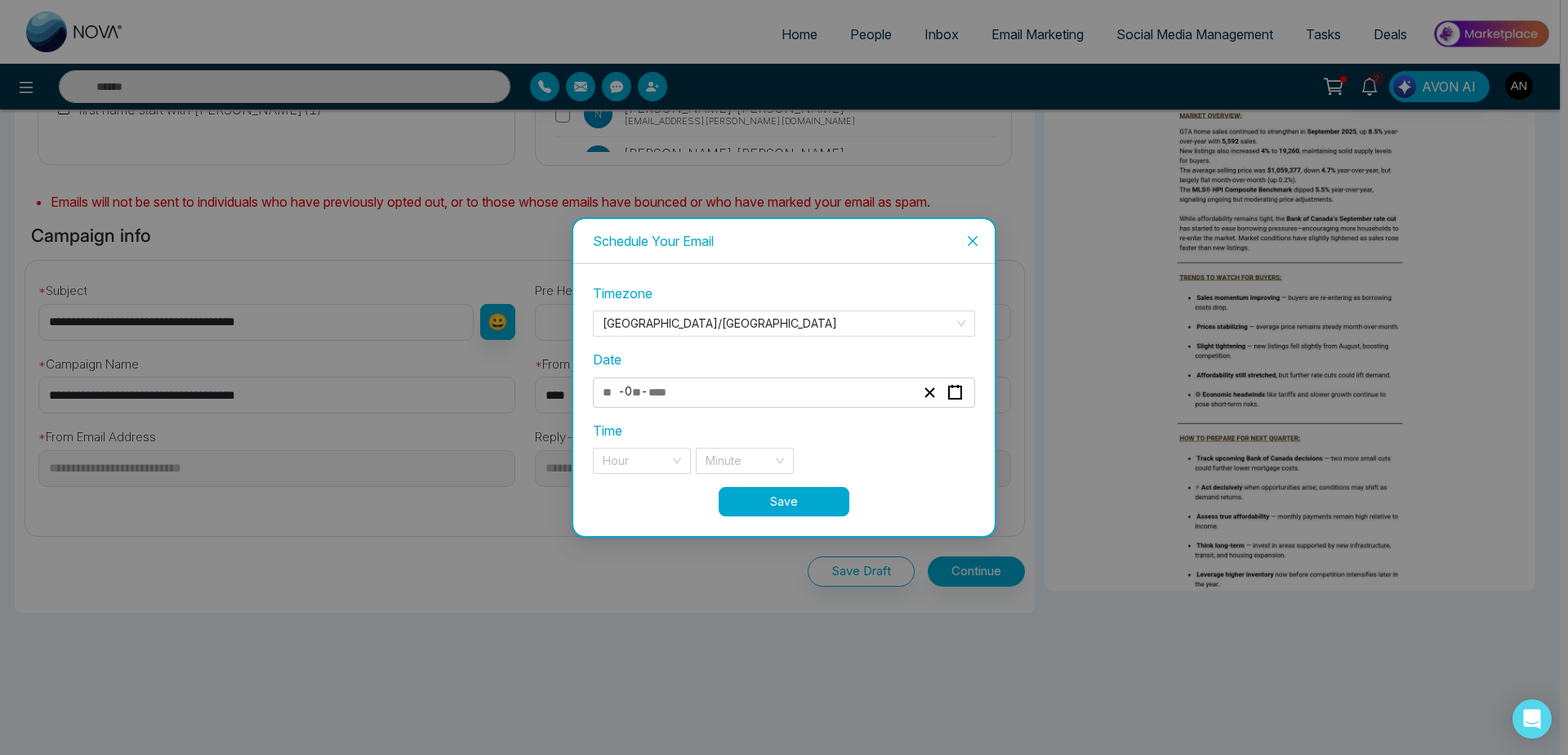
click at [654, 474] on div "**********" at bounding box center [784, 385] width 383 height 202
click at [636, 464] on input "search" at bounding box center [636, 461] width 67 height 25
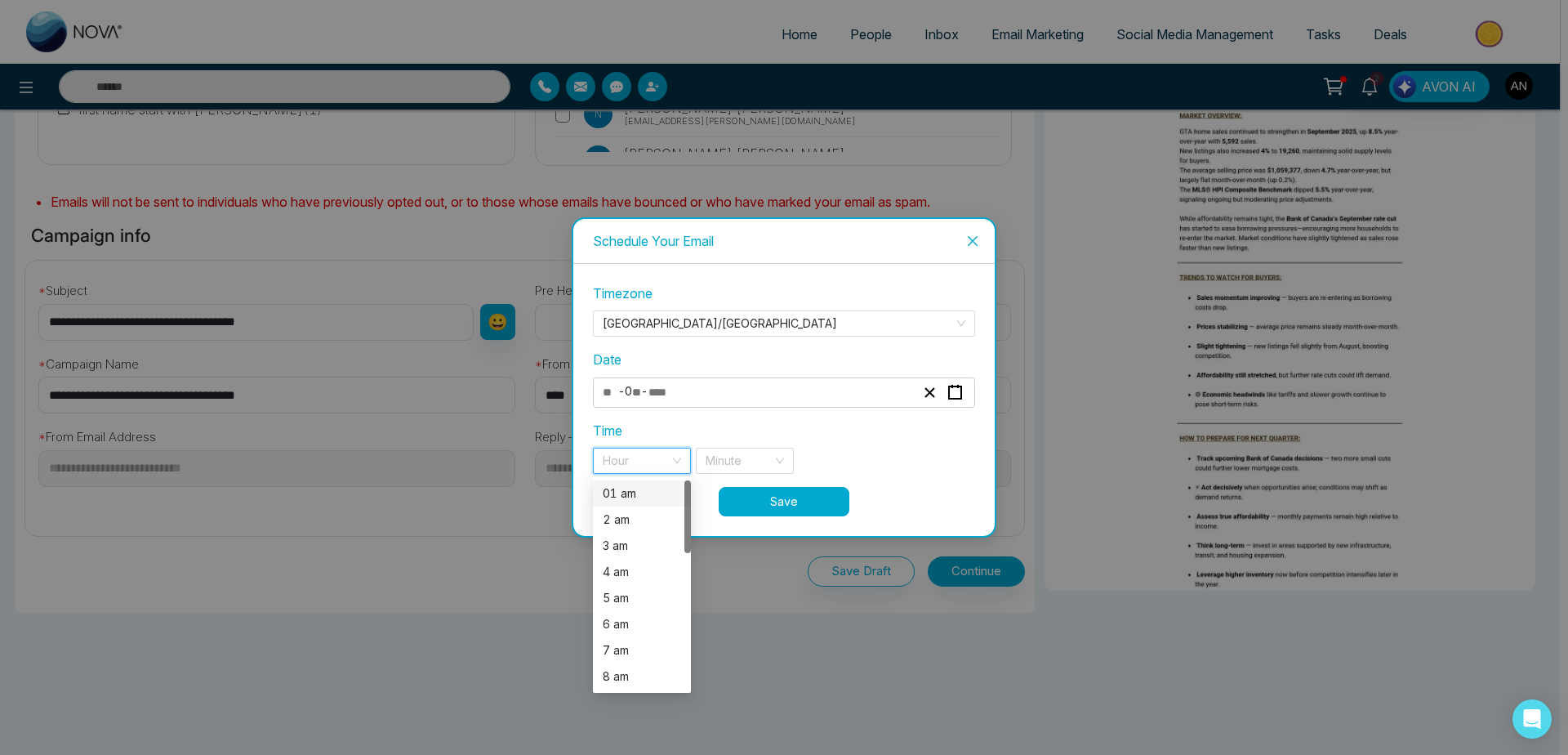
click at [638, 494] on div "01 am" at bounding box center [641, 494] width 78 height 18
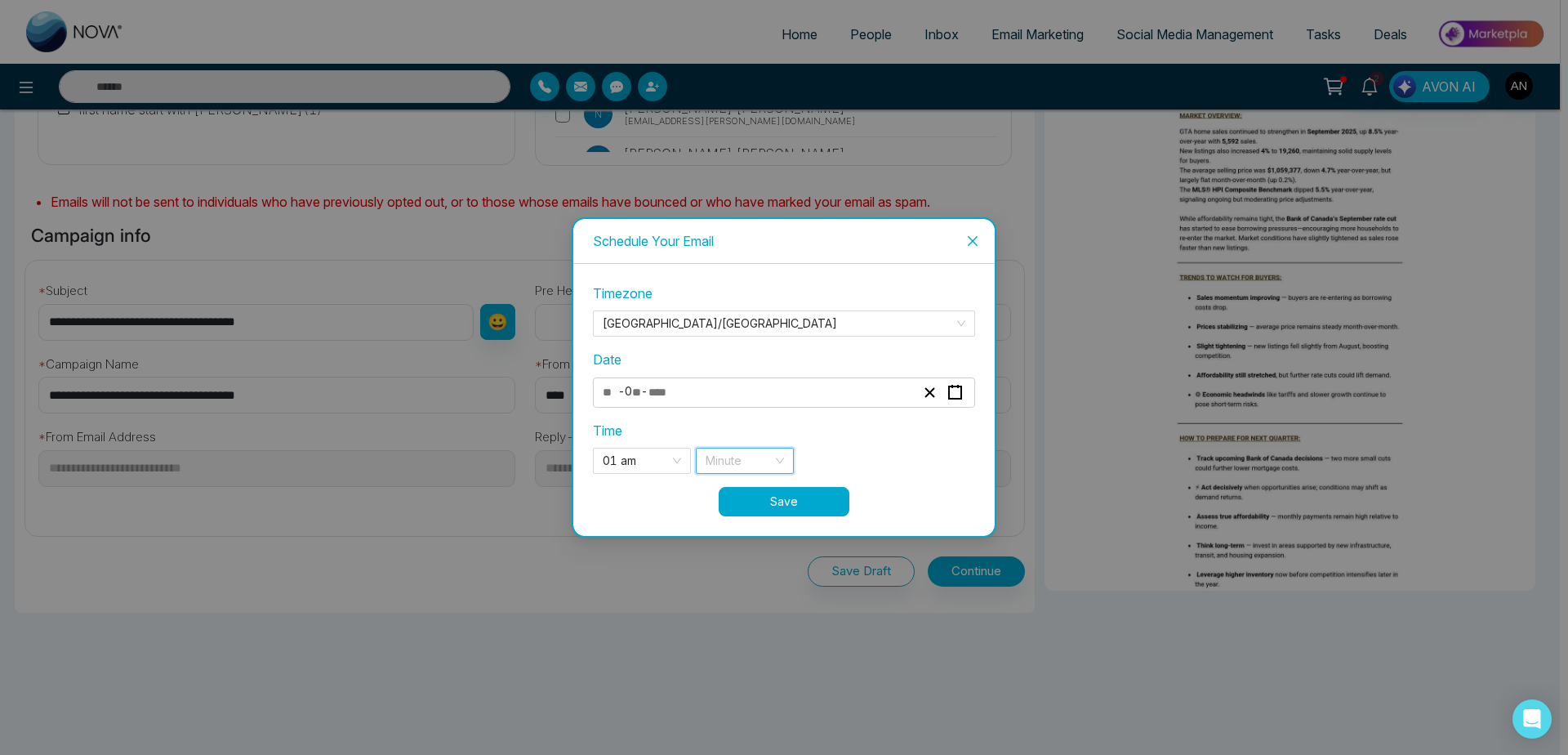
click at [762, 469] on input "search" at bounding box center [739, 461] width 67 height 25
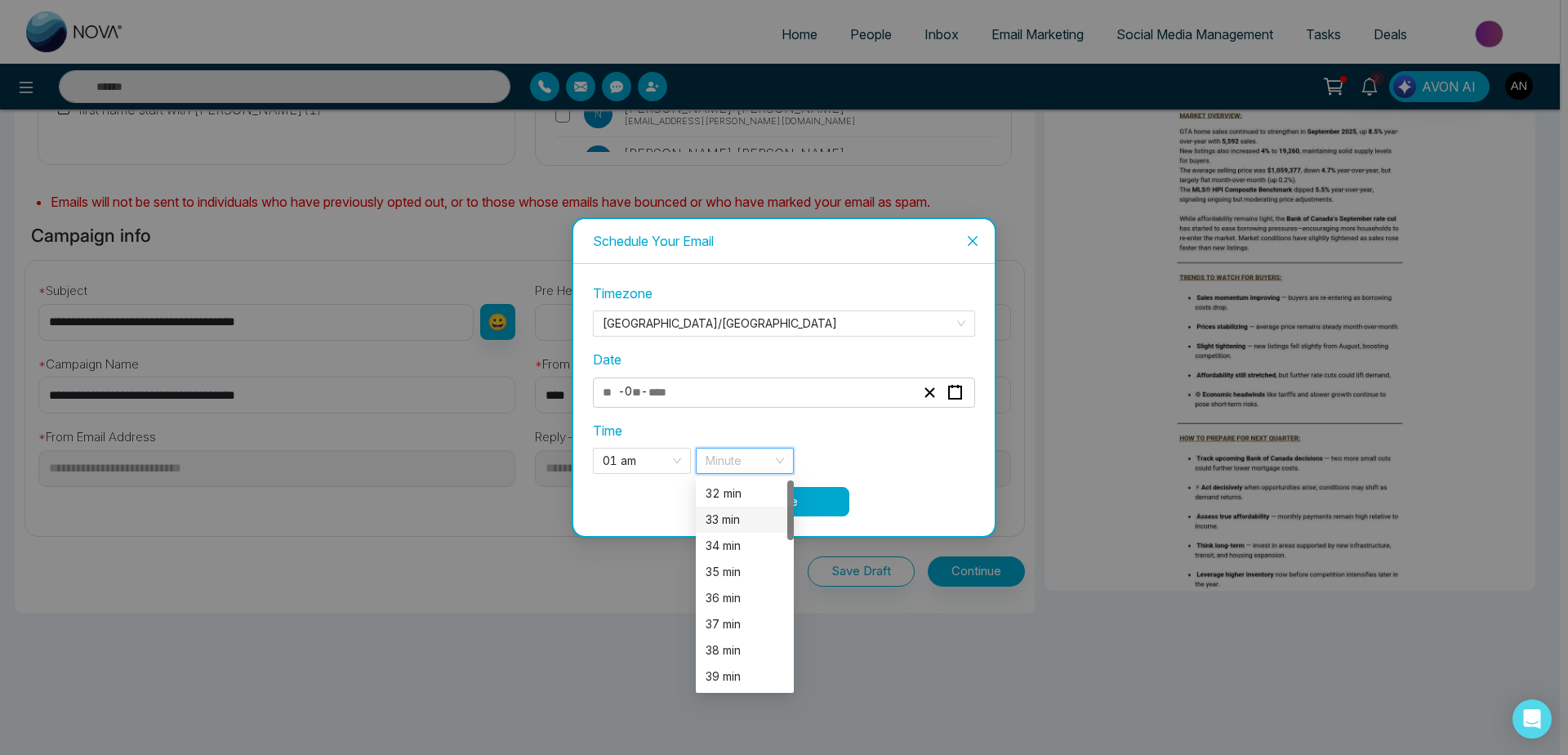
click at [737, 528] on div "33 min" at bounding box center [744, 519] width 78 height 18
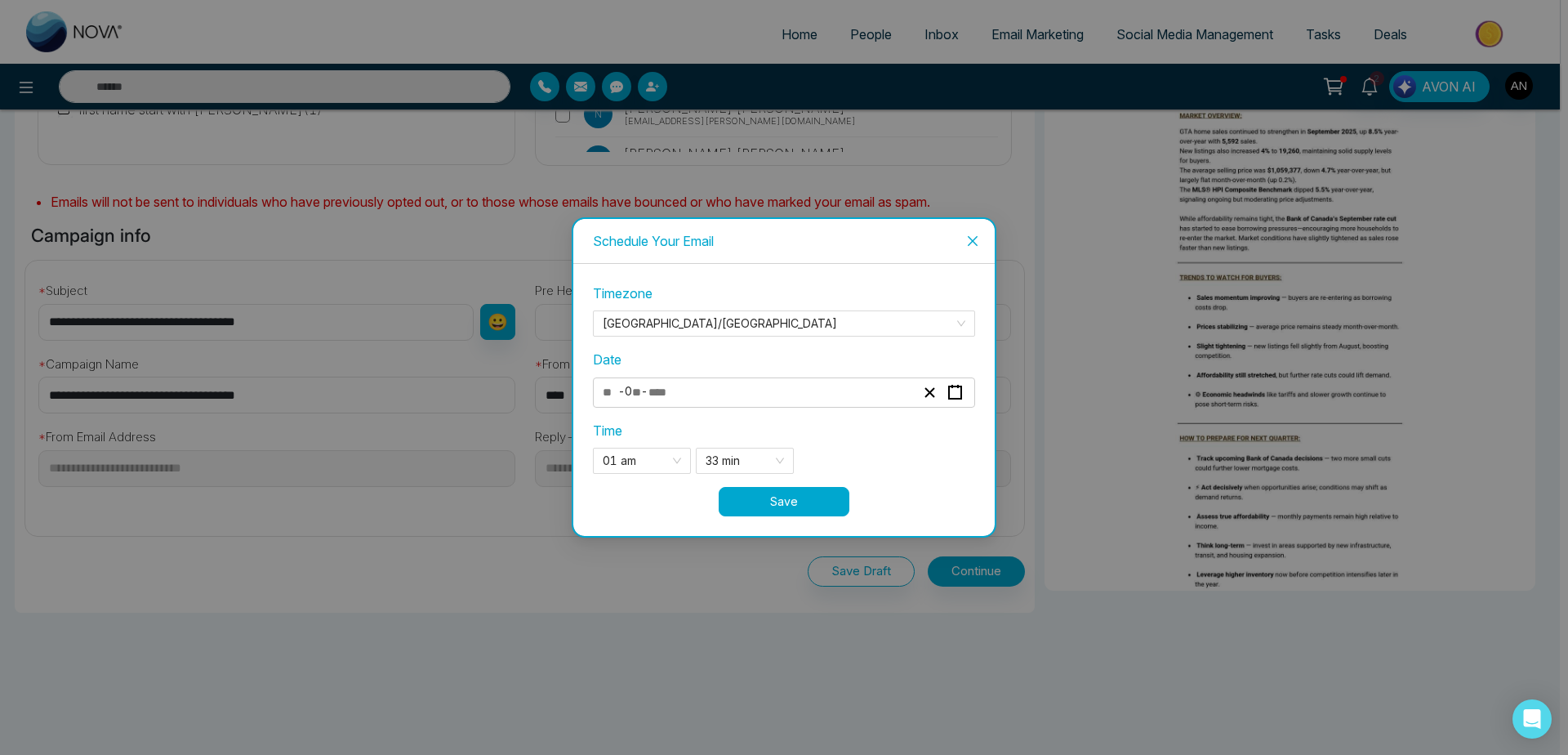
click at [824, 513] on button "Save" at bounding box center [784, 502] width 131 height 29
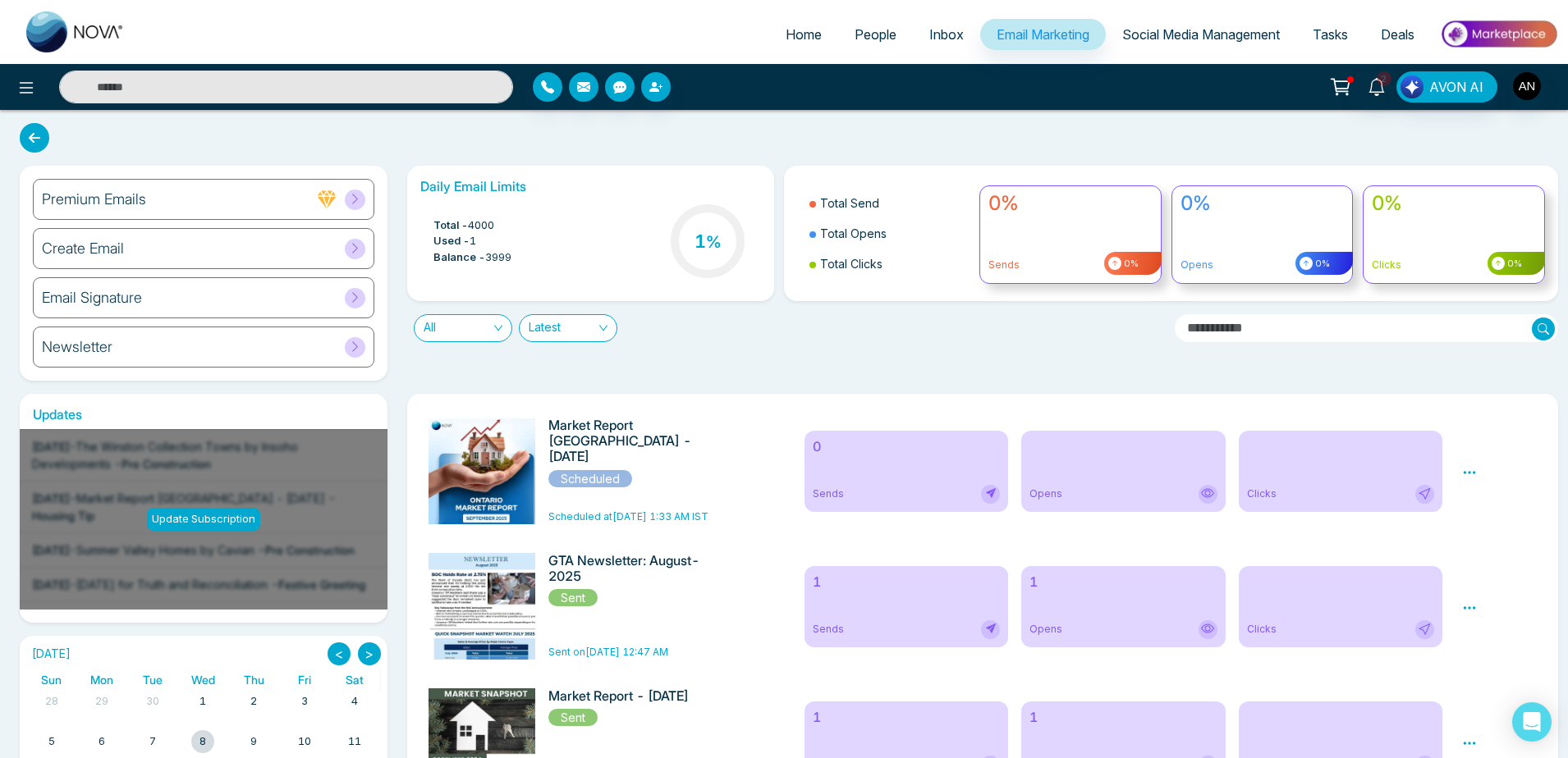
scroll to position [11, 0]
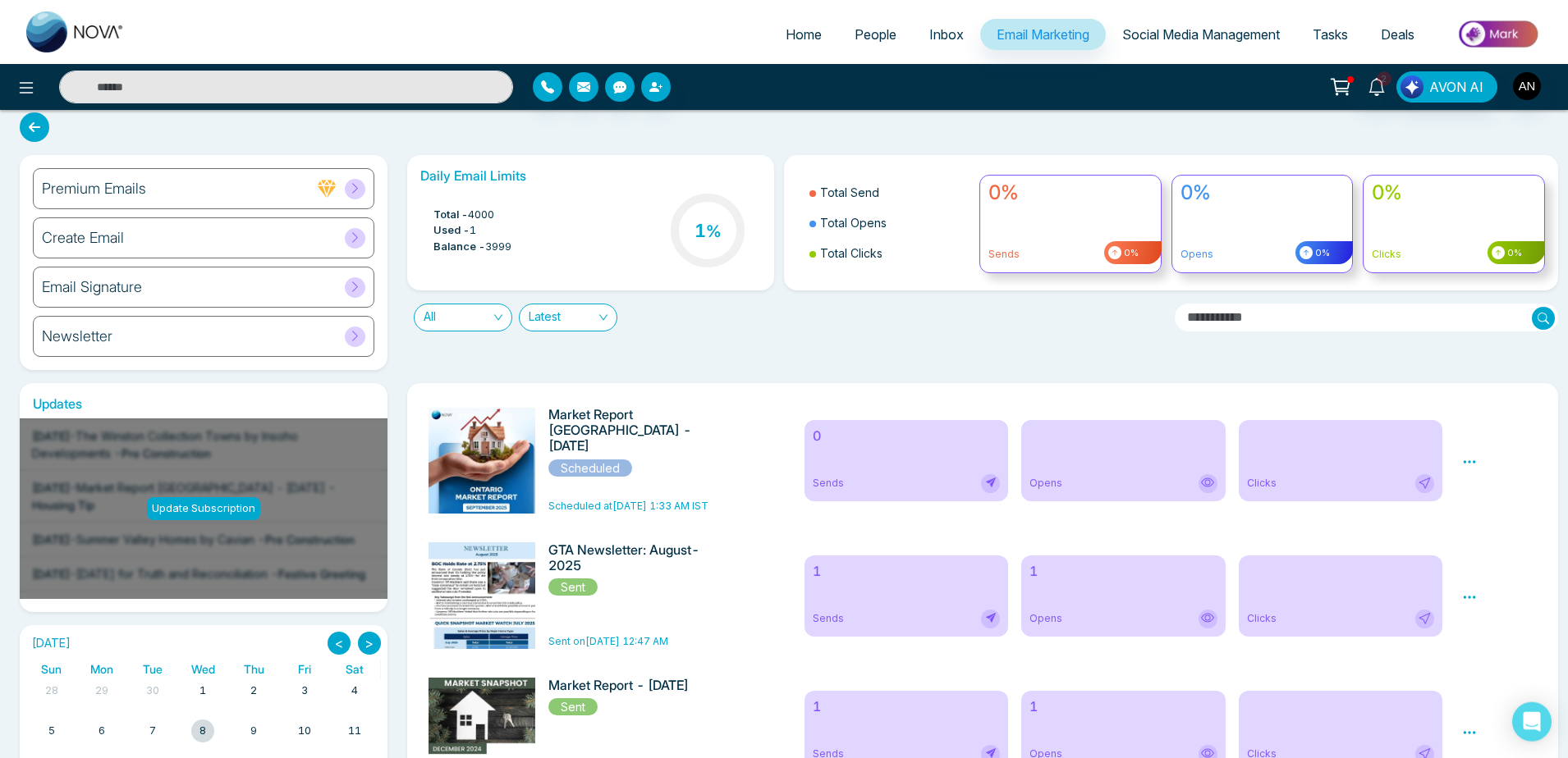
click at [39, 133] on icon at bounding box center [34, 126] width 29 height 29
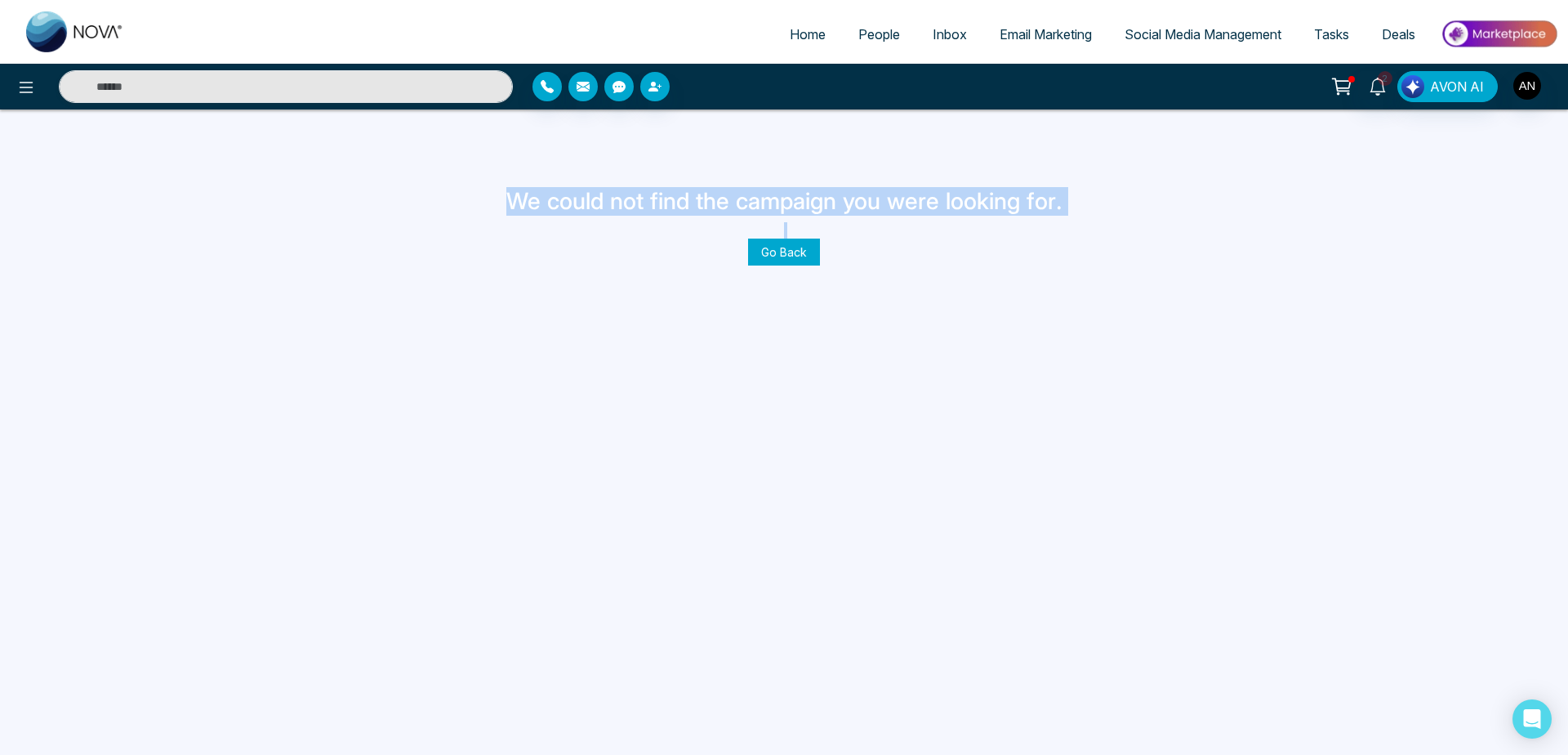
drag, startPoint x: 39, startPoint y: 133, endPoint x: 752, endPoint y: 257, distance: 723.7
click at [752, 257] on div "Home People Inbox Email Marketing Social Media Management Tasks Deals 2 AVON AI…" at bounding box center [784, 378] width 1568 height 755
click at [752, 257] on link "Go Back" at bounding box center [784, 252] width 72 height 27
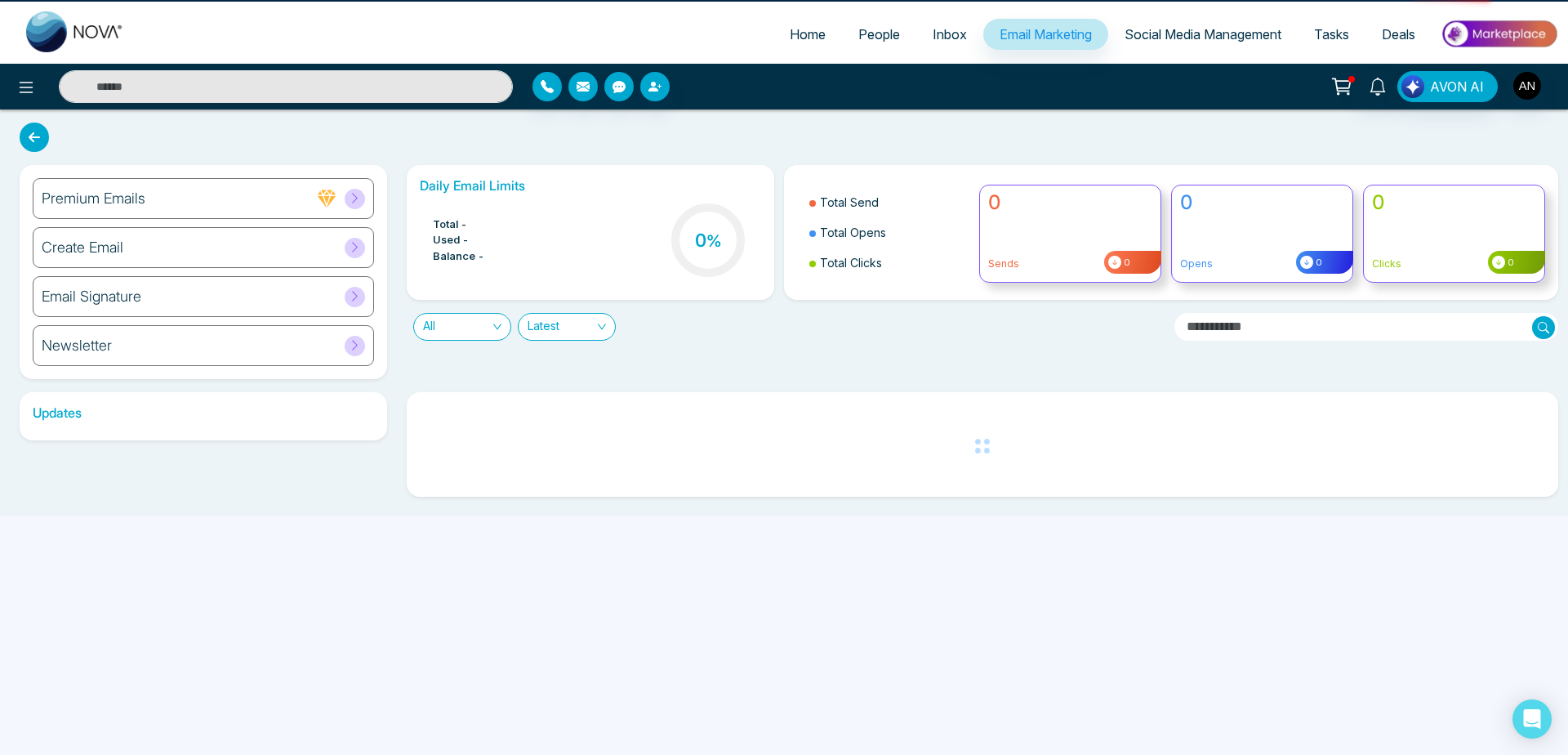
click at [784, 255] on div "Total Send Total Opens Total Clicks 0 Sends 0 0 Opens 0 0 Clicks 0" at bounding box center [1171, 232] width 794 height 135
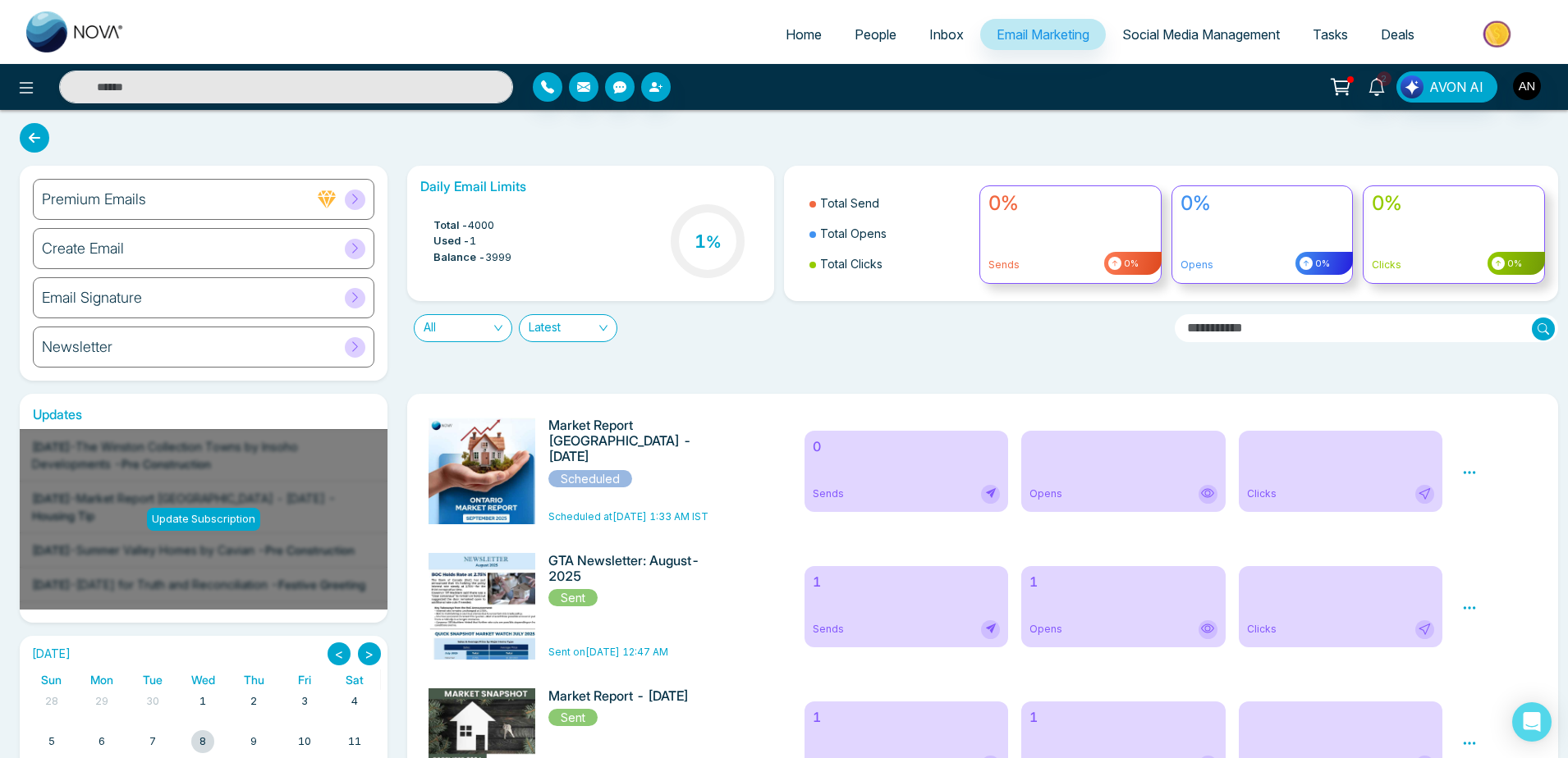
click at [33, 151] on icon at bounding box center [34, 137] width 29 height 29
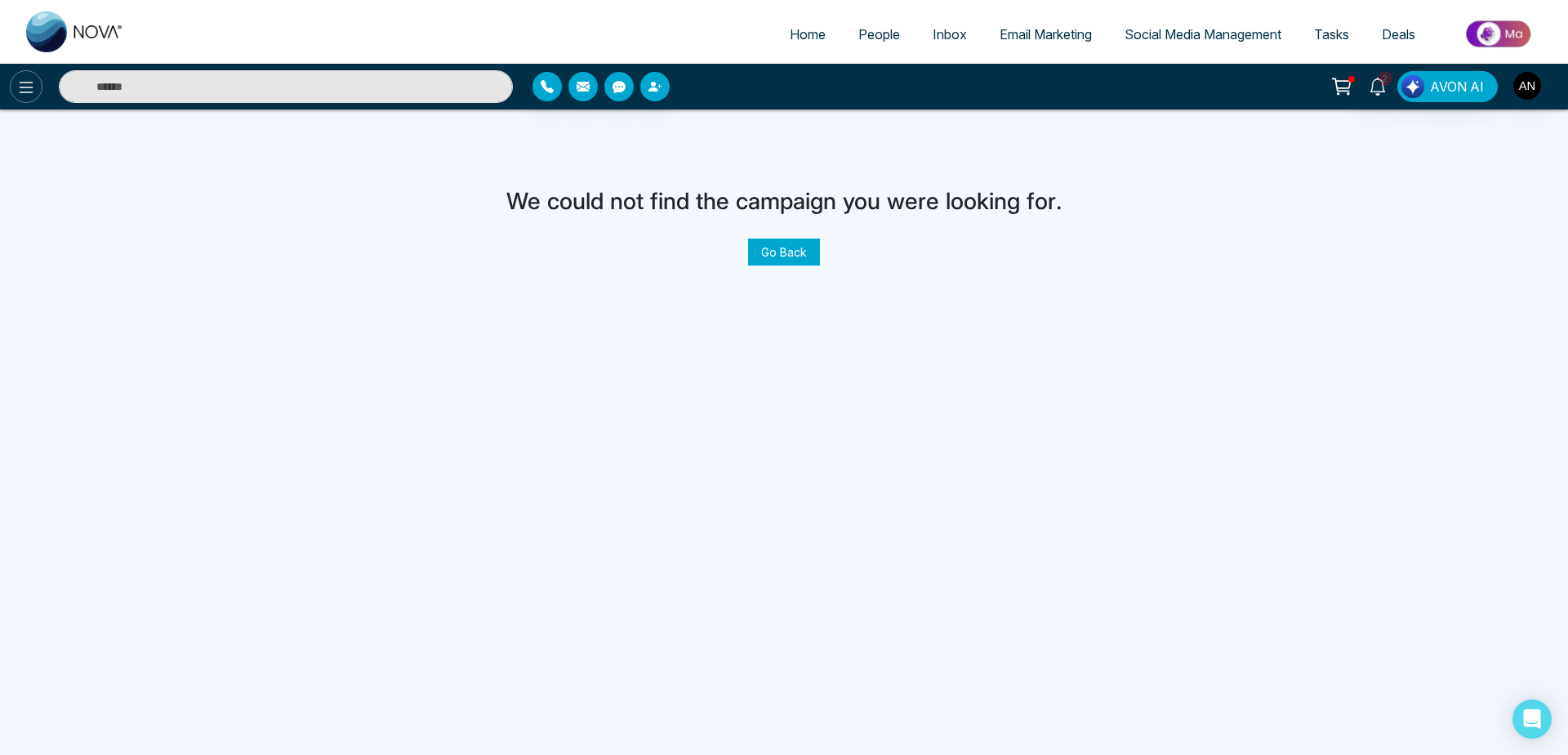
click at [18, 83] on icon at bounding box center [26, 87] width 19 height 19
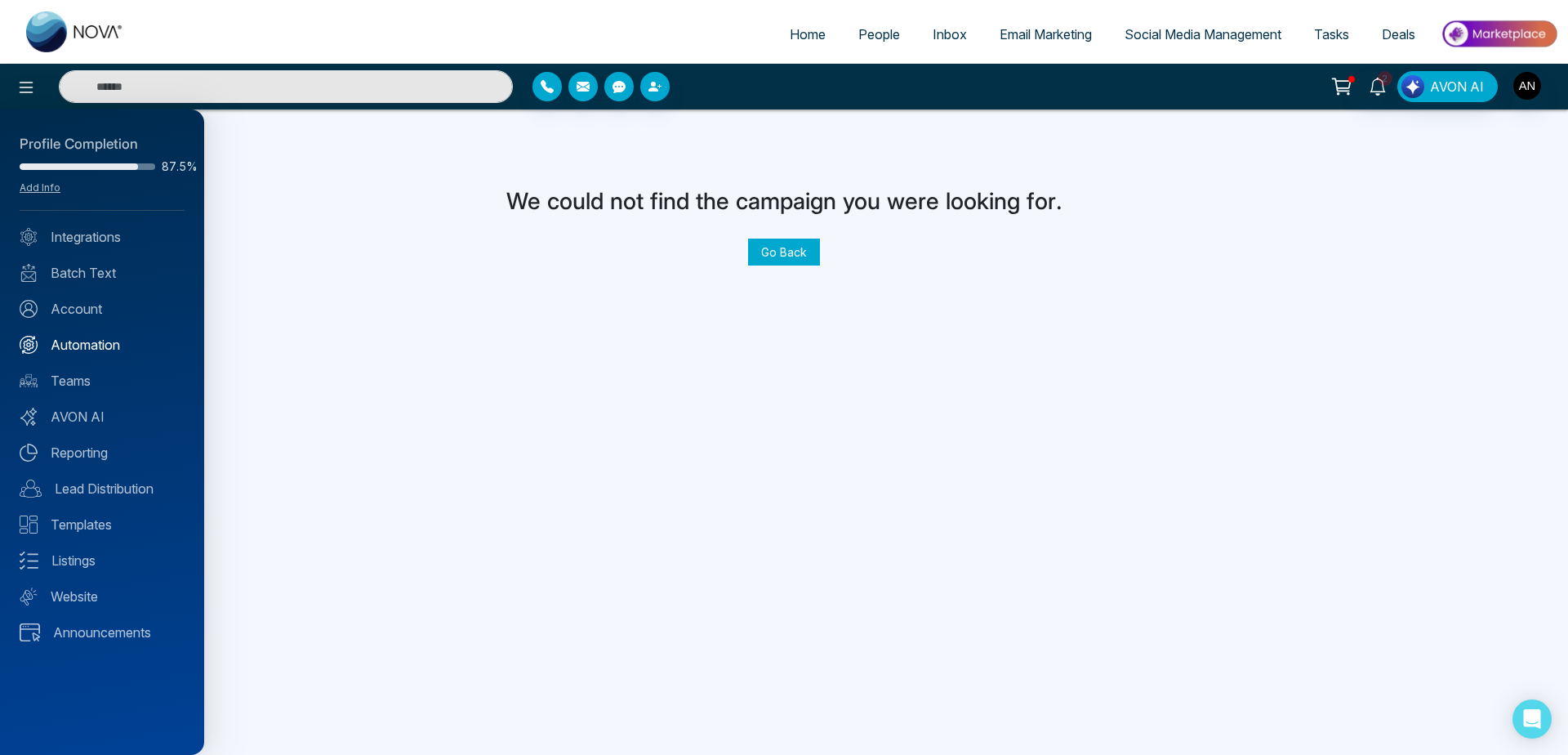
click at [101, 340] on link "Automation" at bounding box center [102, 345] width 165 height 19
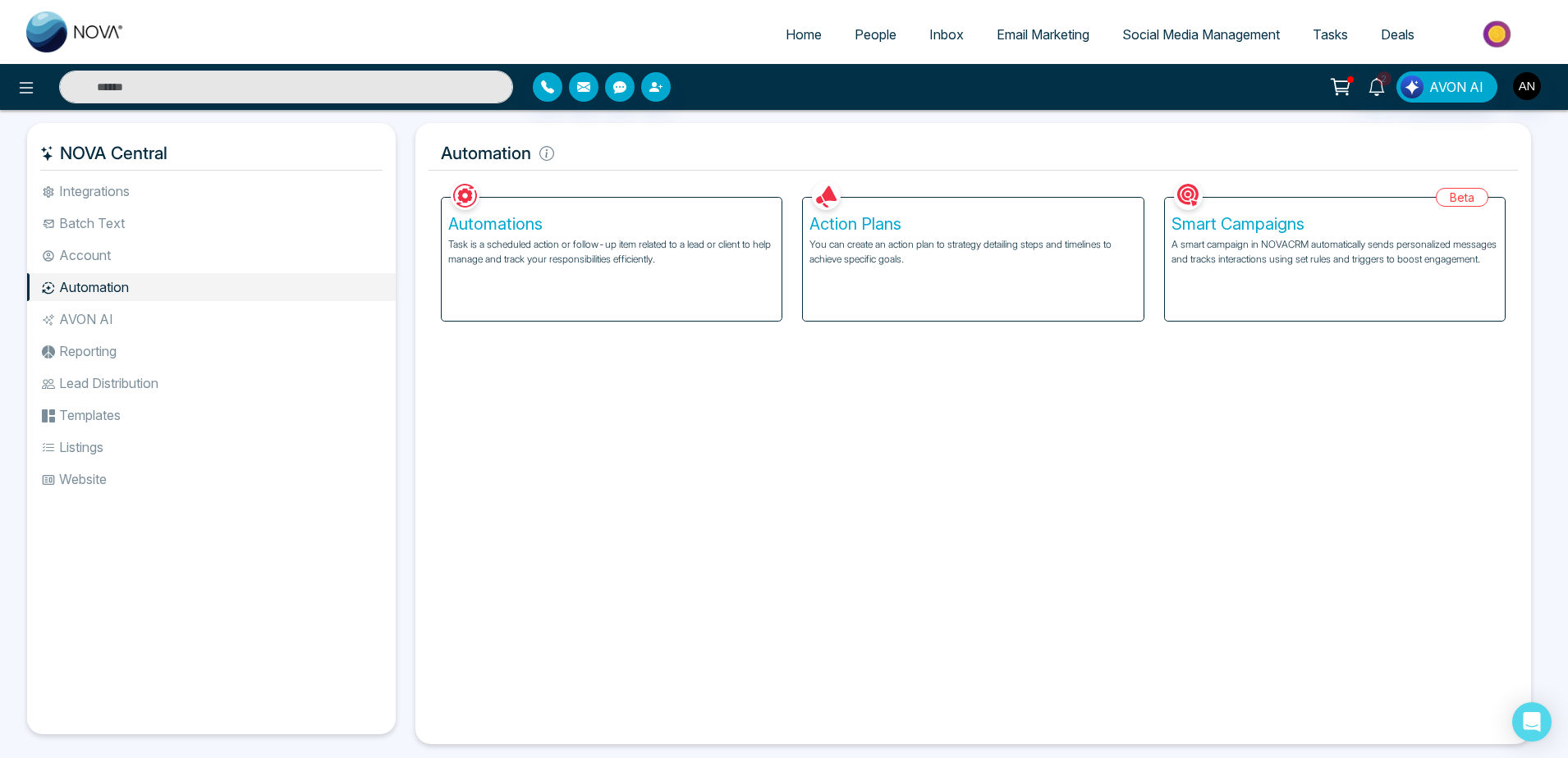
click at [648, 307] on div "Automations Task is a scheduled action or follow-up item related to a lead or c…" at bounding box center [612, 259] width 339 height 123
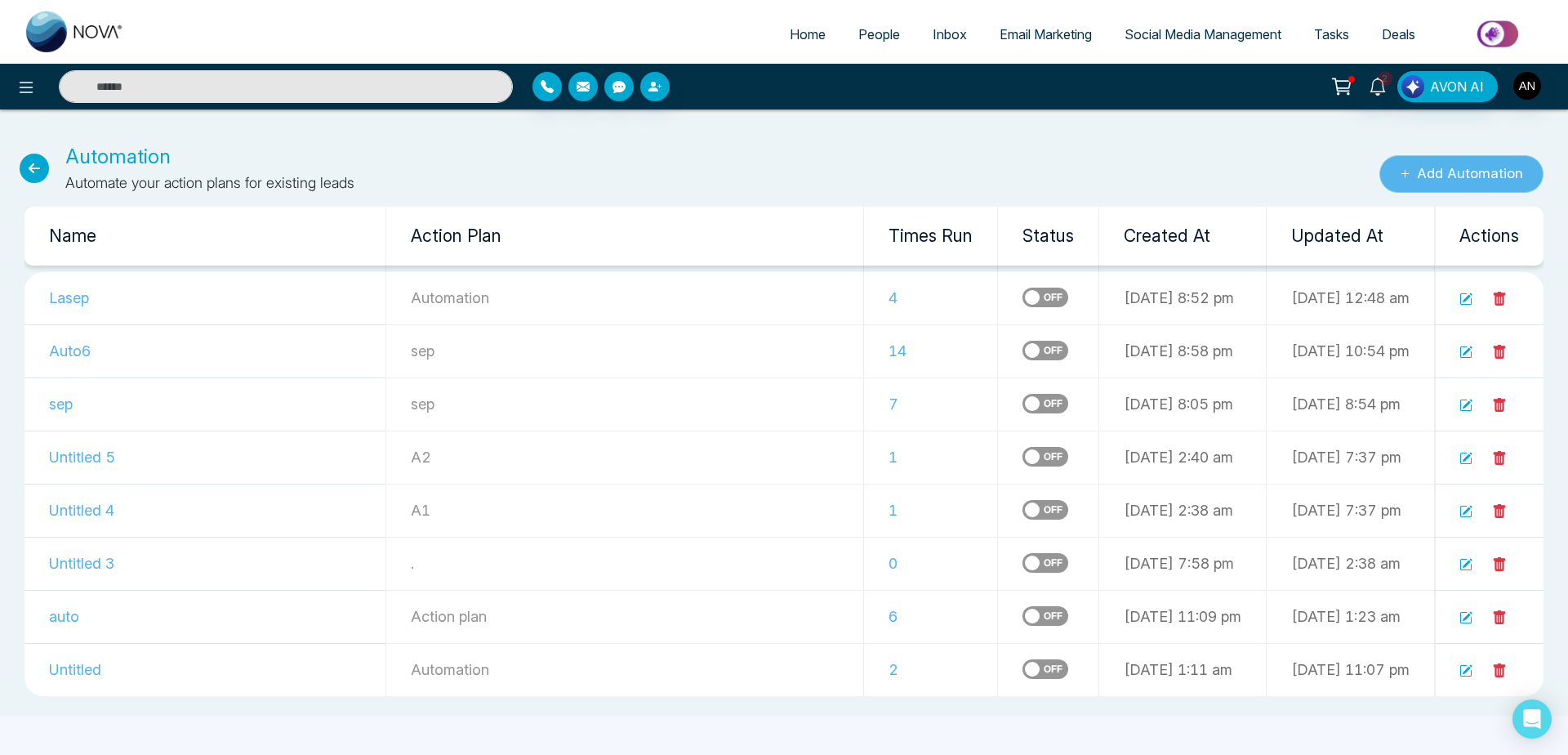
click at [1415, 175] on button "Add Automation" at bounding box center [1462, 173] width 164 height 38
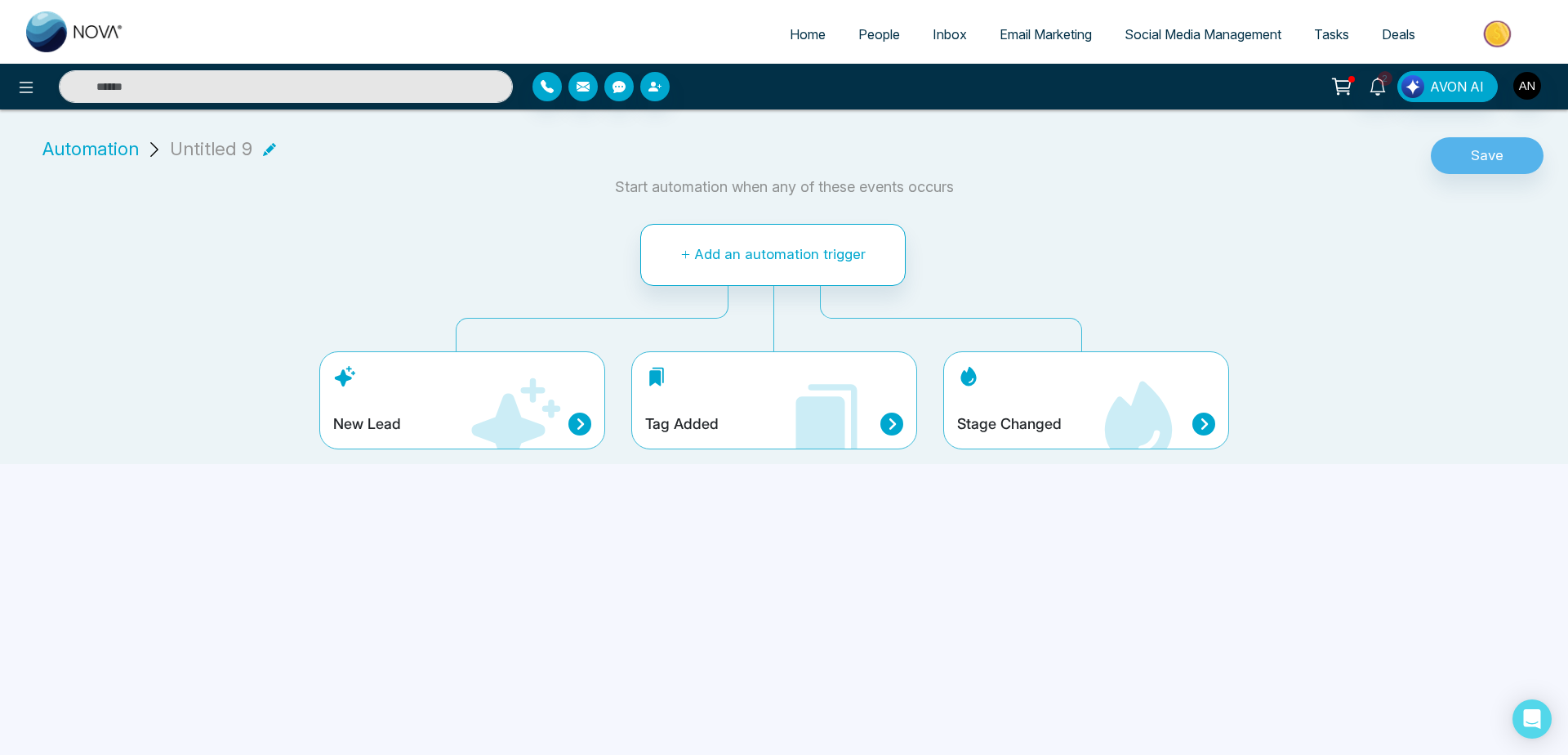
click at [999, 404] on div "Stage Changed" at bounding box center [1086, 399] width 286 height 98
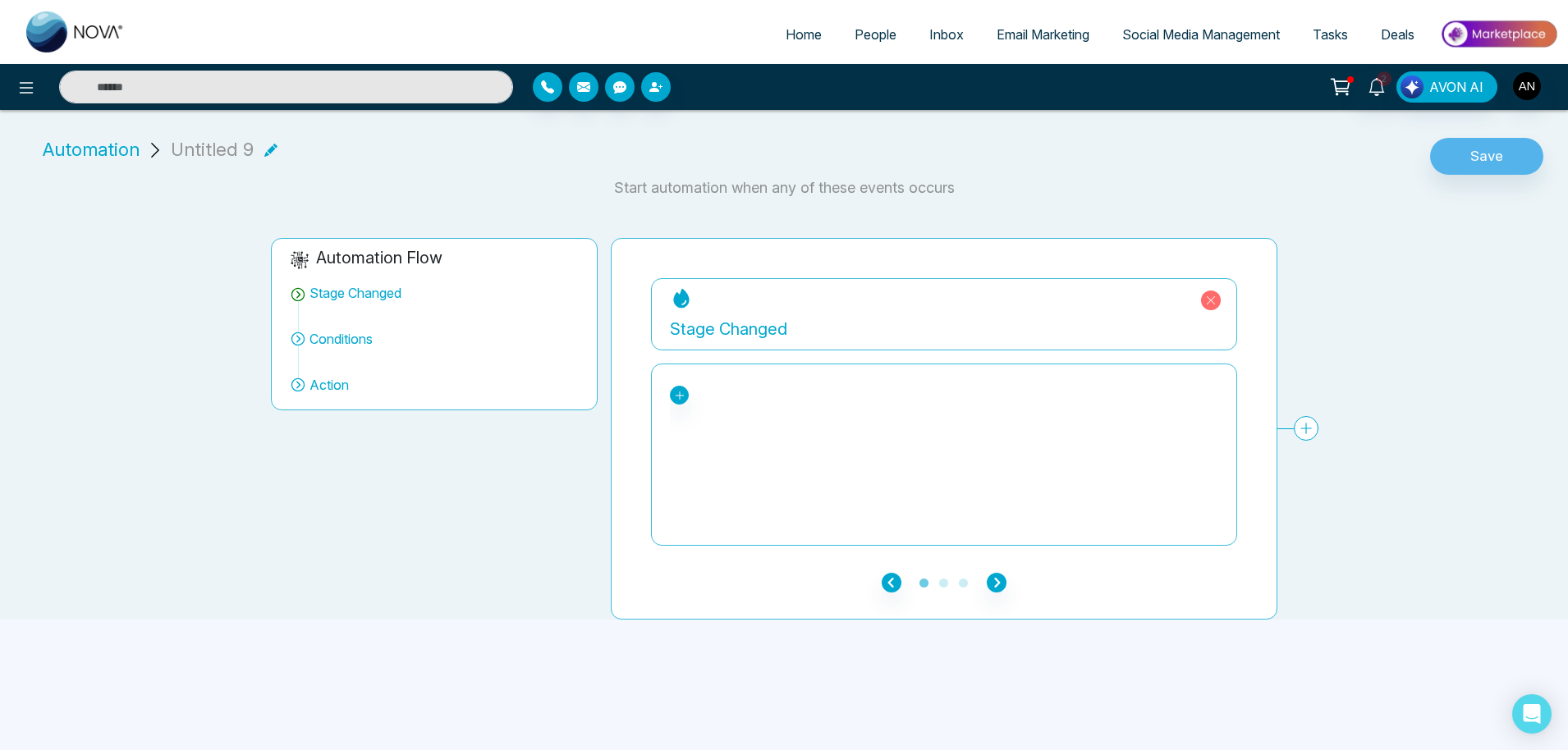
click at [678, 405] on div "New Lead Contacted . Engaged Qualified Active Client Closed Past Client Do not …" at bounding box center [944, 455] width 548 height 164
click at [678, 404] on link at bounding box center [679, 395] width 19 height 19
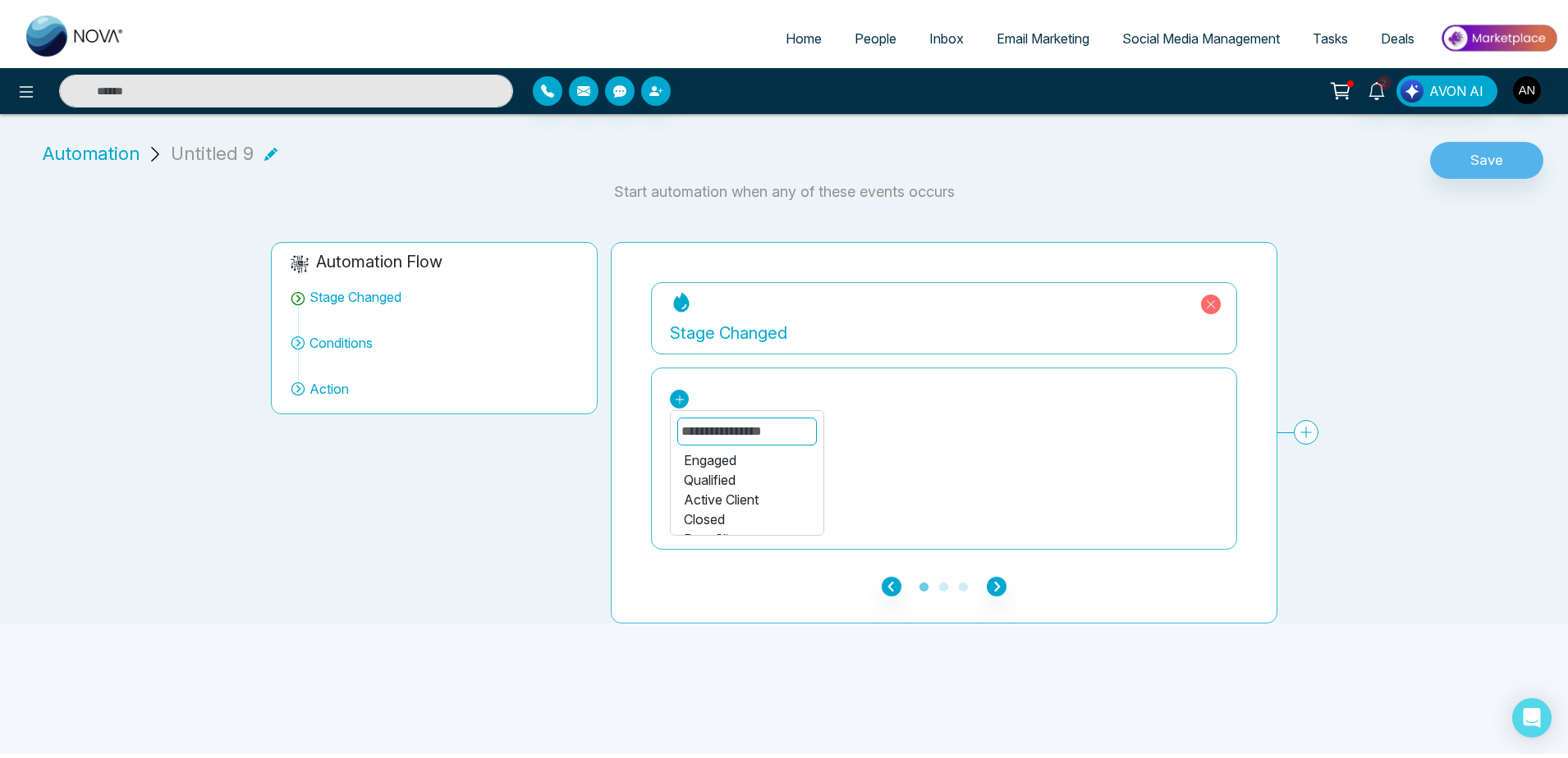
scroll to position [39, 0]
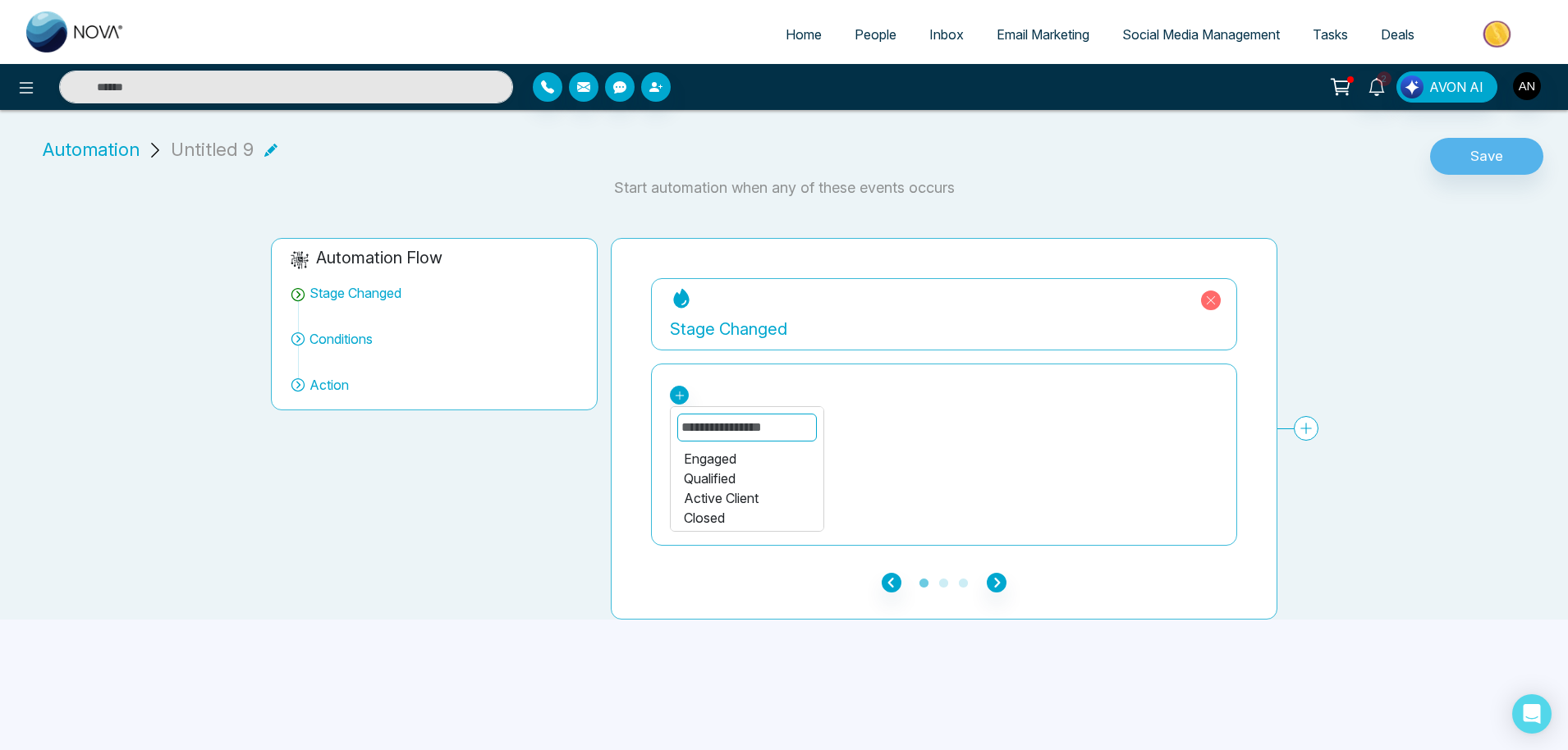
click at [725, 480] on div "Qualified" at bounding box center [747, 478] width 126 height 19
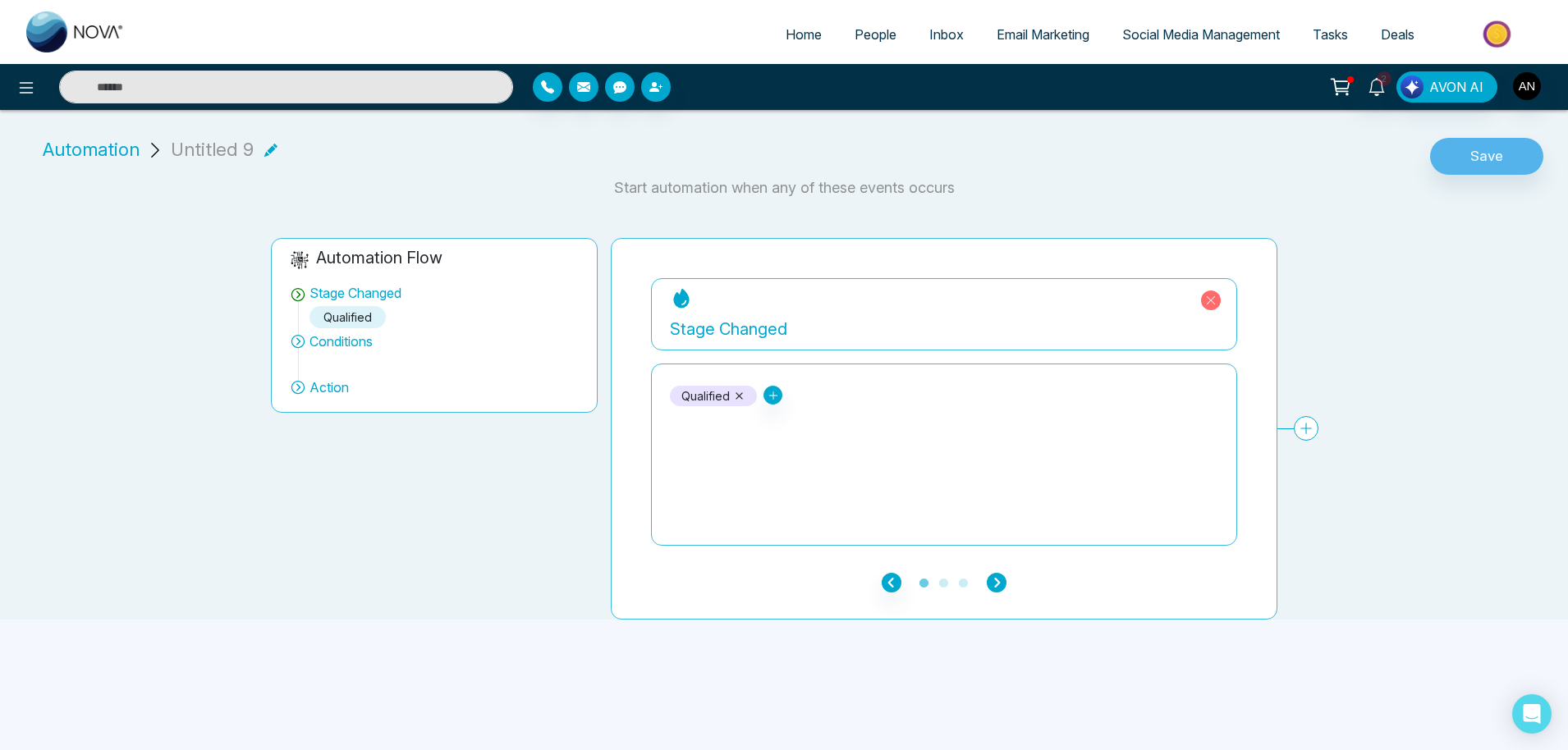
click at [1005, 581] on icon "button" at bounding box center [996, 582] width 19 height 19
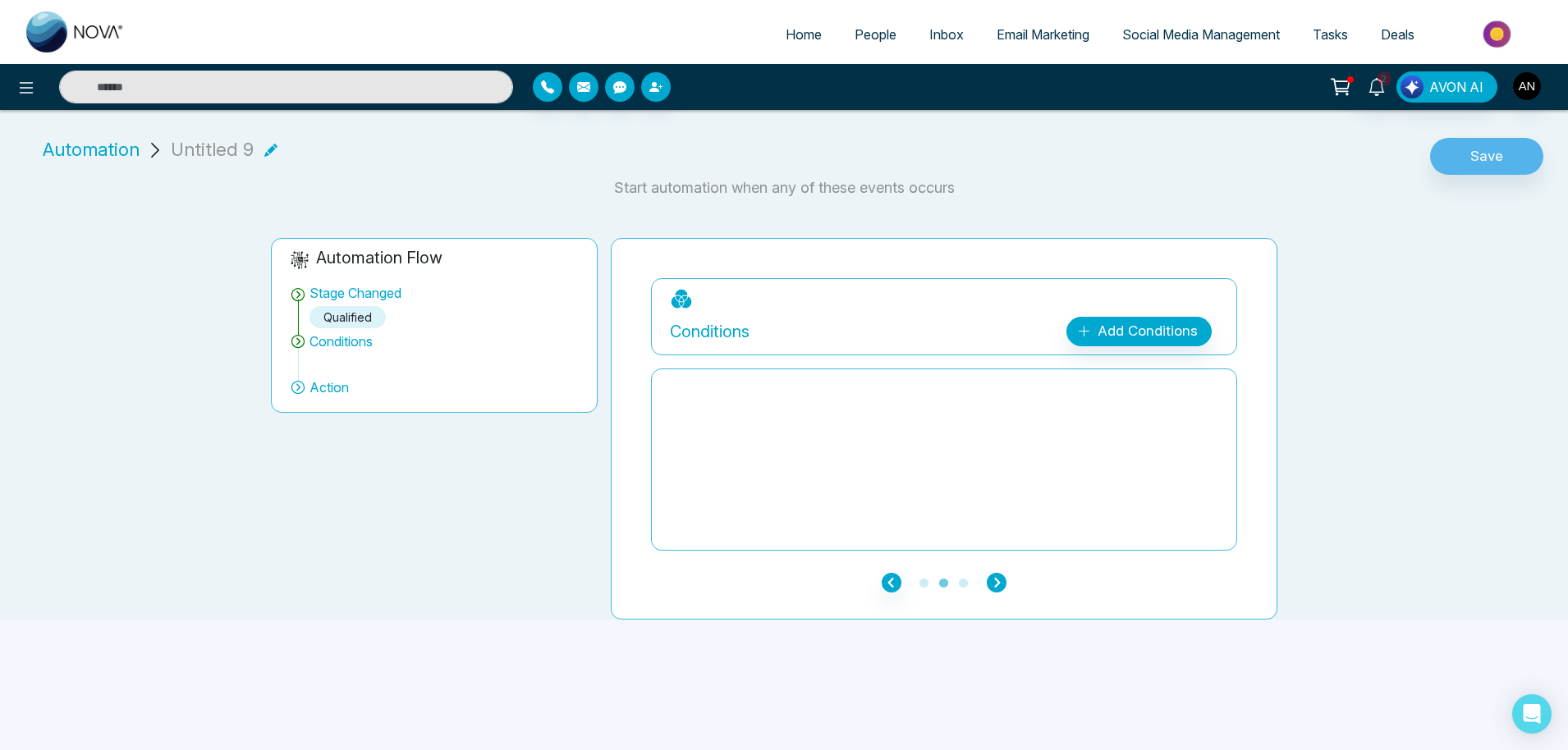
click at [998, 582] on icon "button" at bounding box center [996, 582] width 19 height 19
click at [1127, 320] on div "Add Action Plan" at bounding box center [1135, 330] width 153 height 29
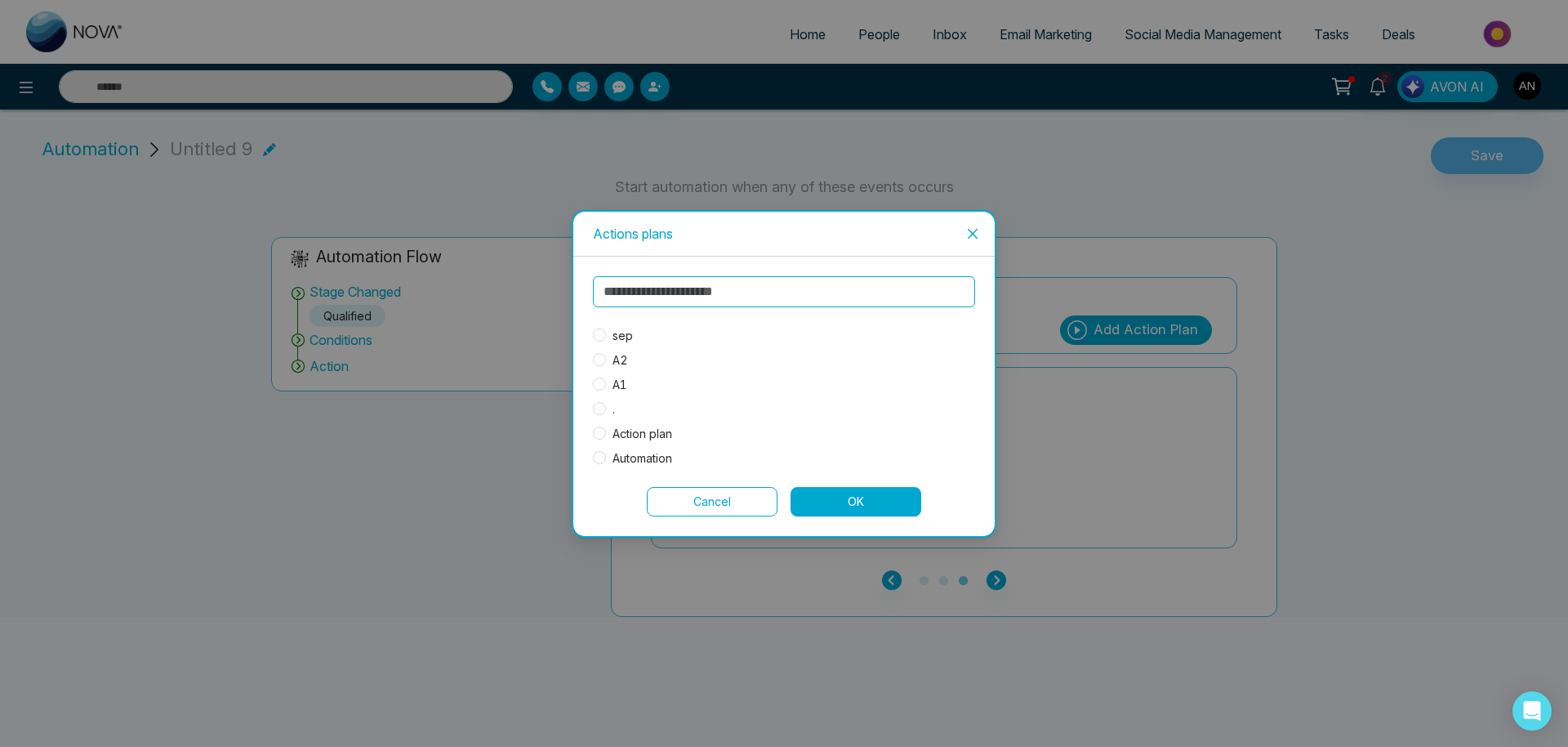
click at [613, 408] on span "." at bounding box center [614, 409] width 16 height 18
click at [836, 504] on button "OK" at bounding box center [856, 502] width 131 height 29
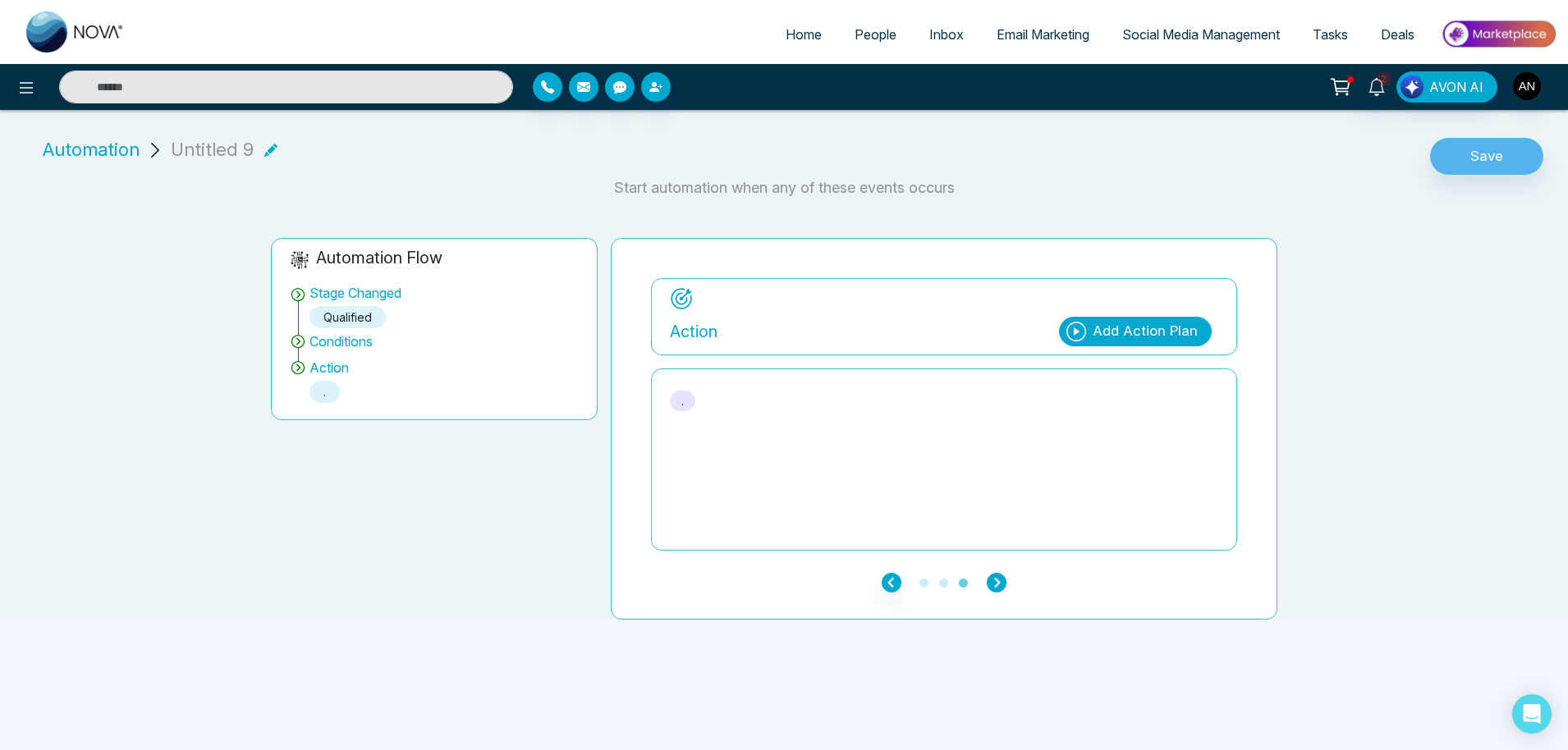
click at [996, 573] on icon "button" at bounding box center [996, 582] width 19 height 19
click at [1487, 165] on button "Save" at bounding box center [1487, 156] width 113 height 38
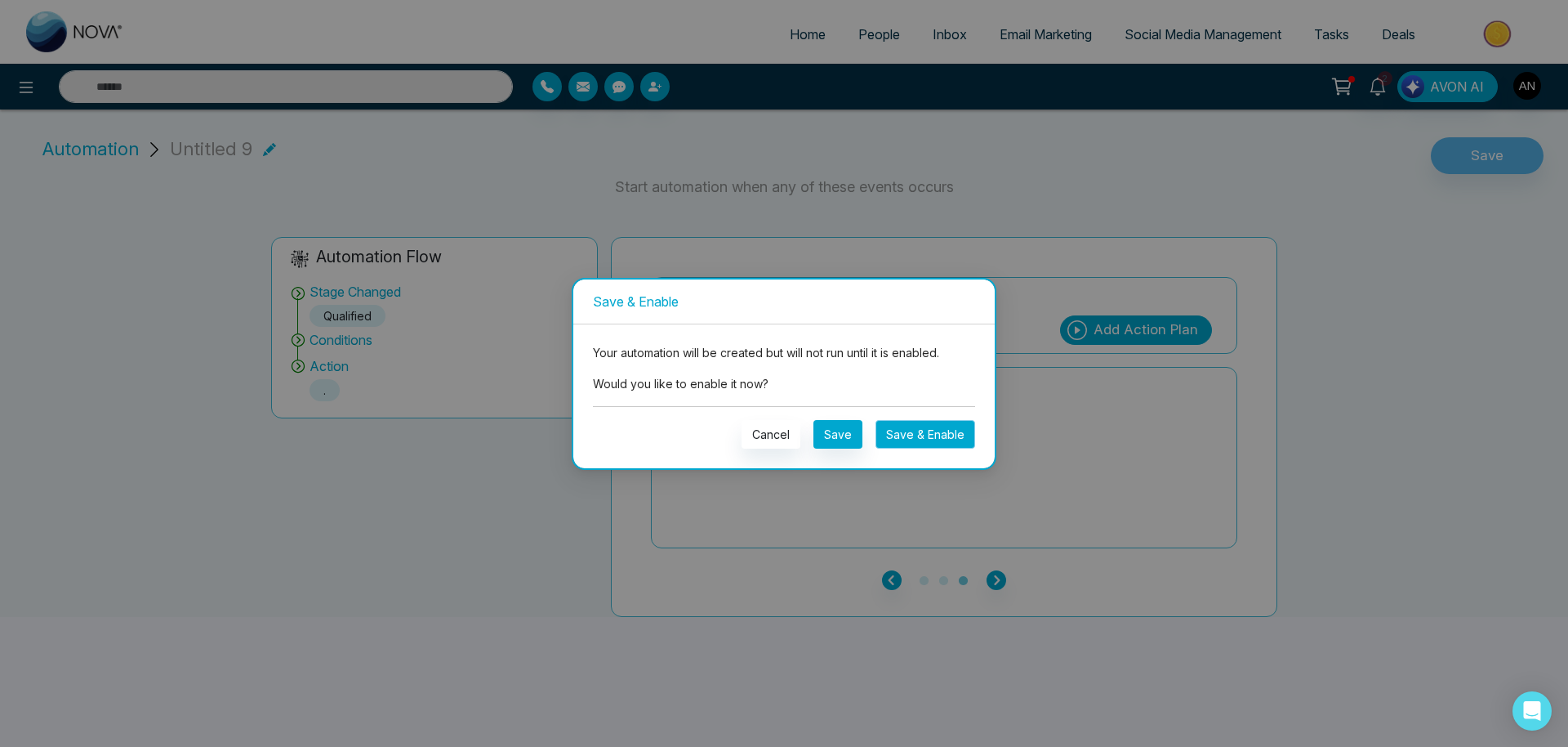
click at [959, 443] on button "Save & Enable" at bounding box center [925, 434] width 99 height 29
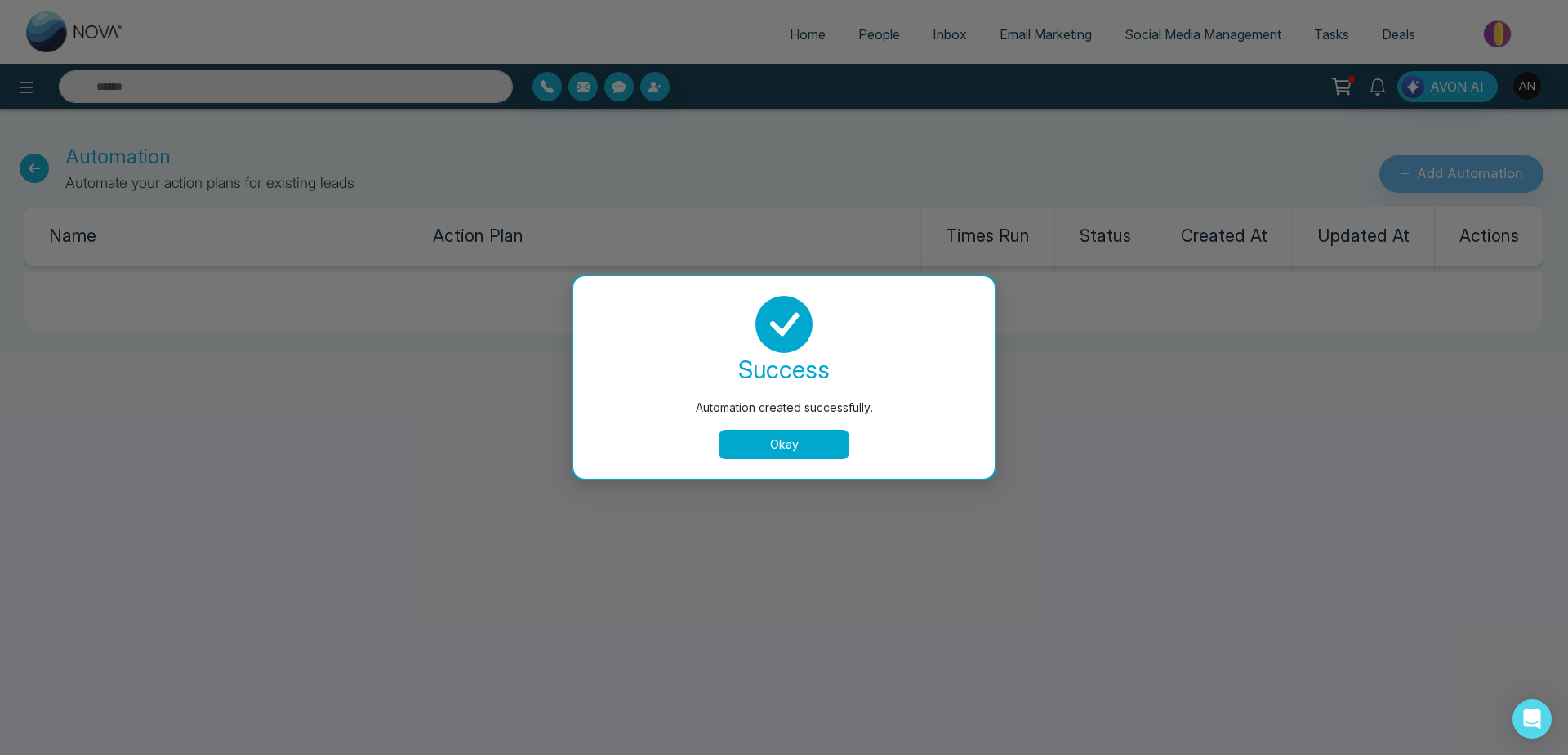
click at [777, 452] on button "Okay" at bounding box center [784, 444] width 131 height 29
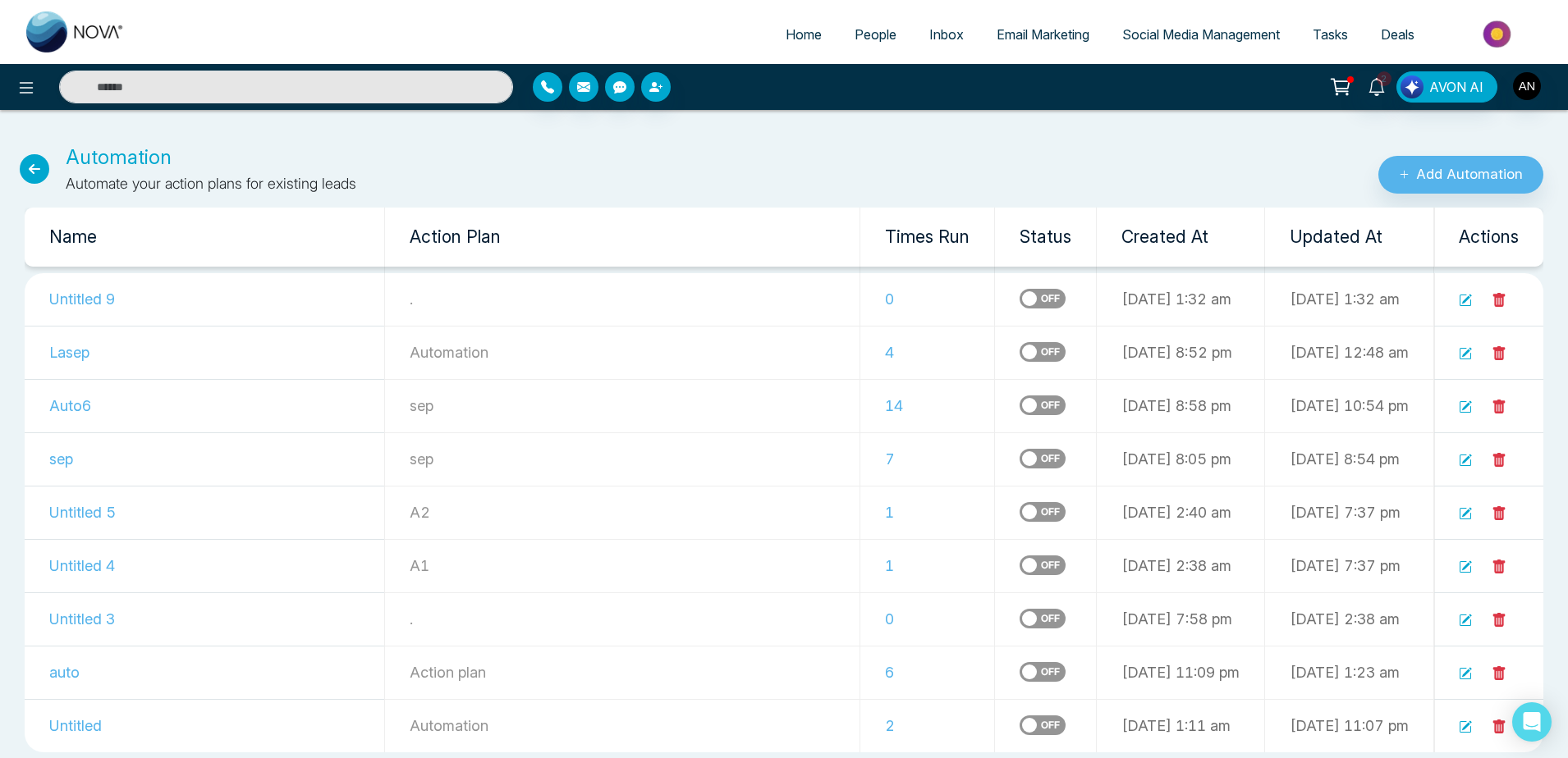
click at [846, 43] on link "People" at bounding box center [875, 34] width 75 height 31
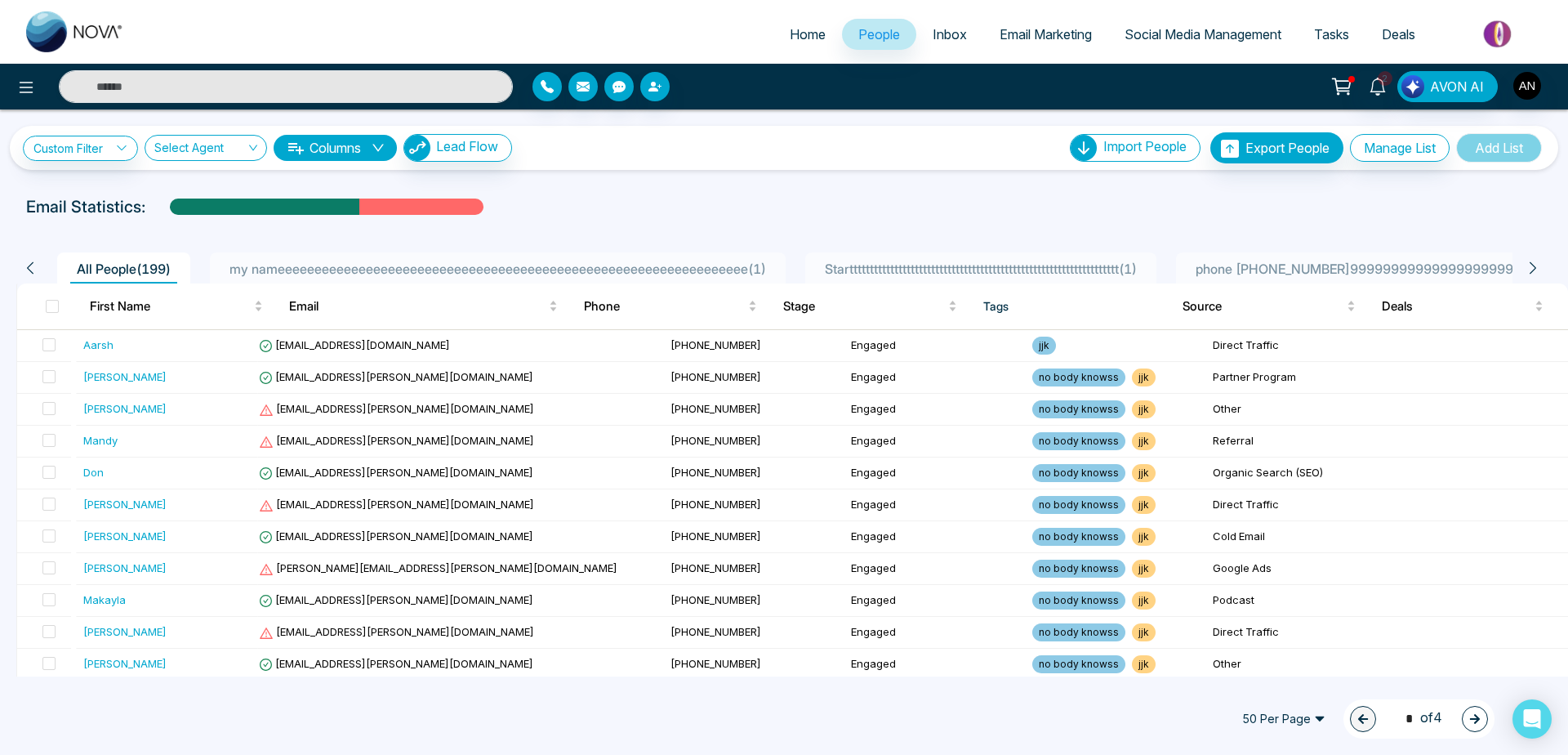
click at [933, 264] on span "Startttttttttttttttttttttttttttttttttttttttttttttttttttttttttttttttttt ( 1 )" at bounding box center [981, 268] width 325 height 17
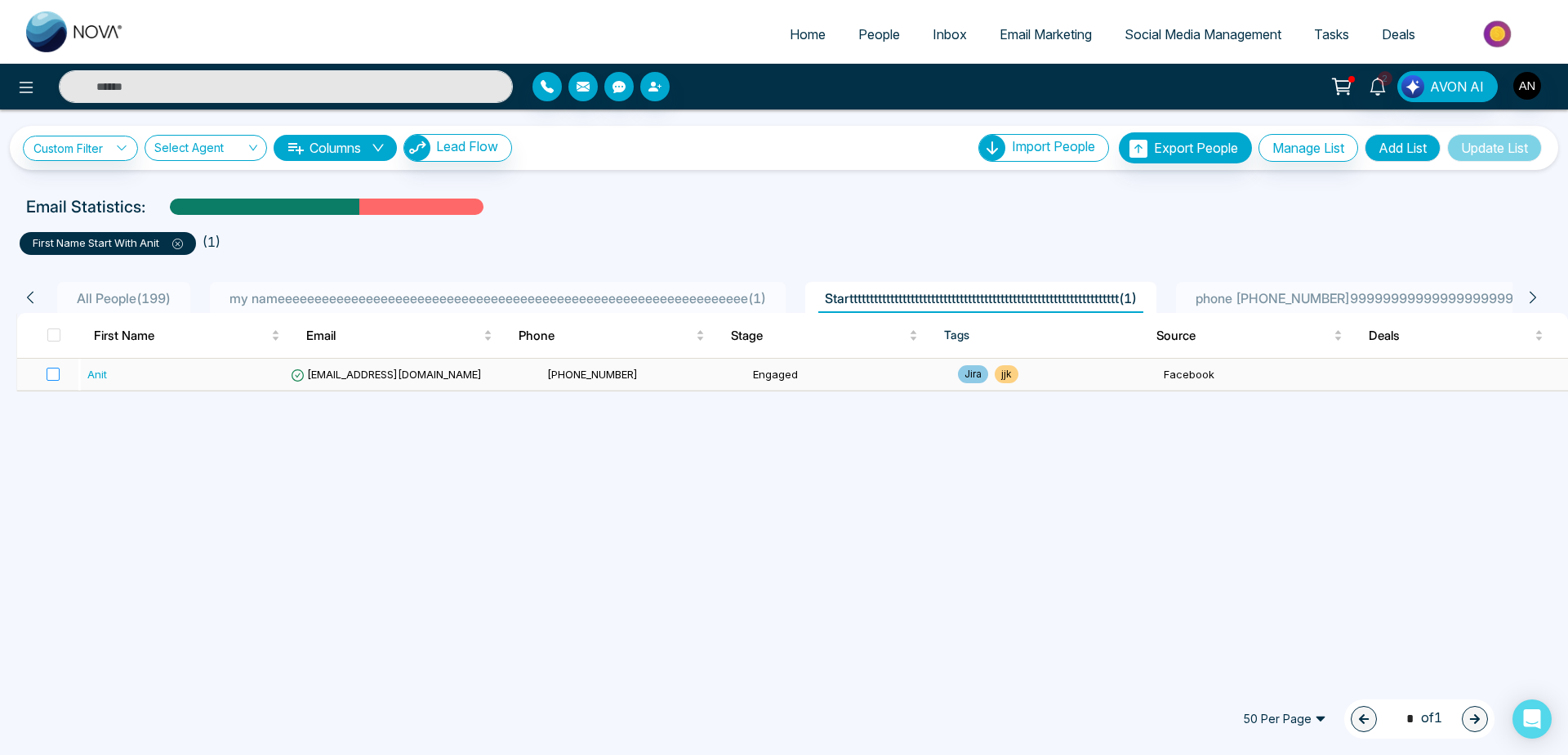
click at [54, 383] on label at bounding box center [48, 374] width 23 height 18
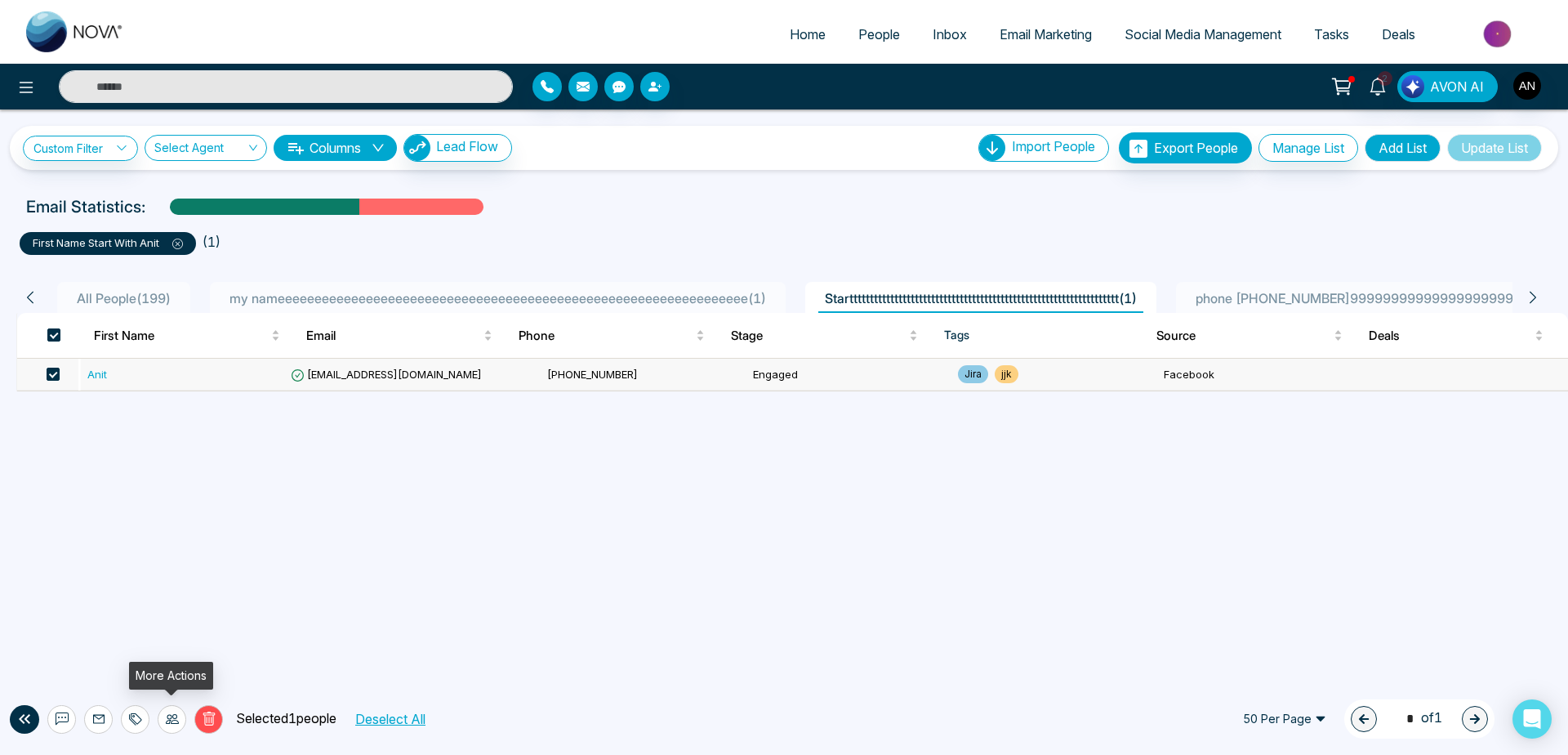
click at [167, 719] on icon at bounding box center [172, 719] width 13 height 10
click at [172, 634] on link "Update Stage" at bounding box center [142, 631] width 75 height 14
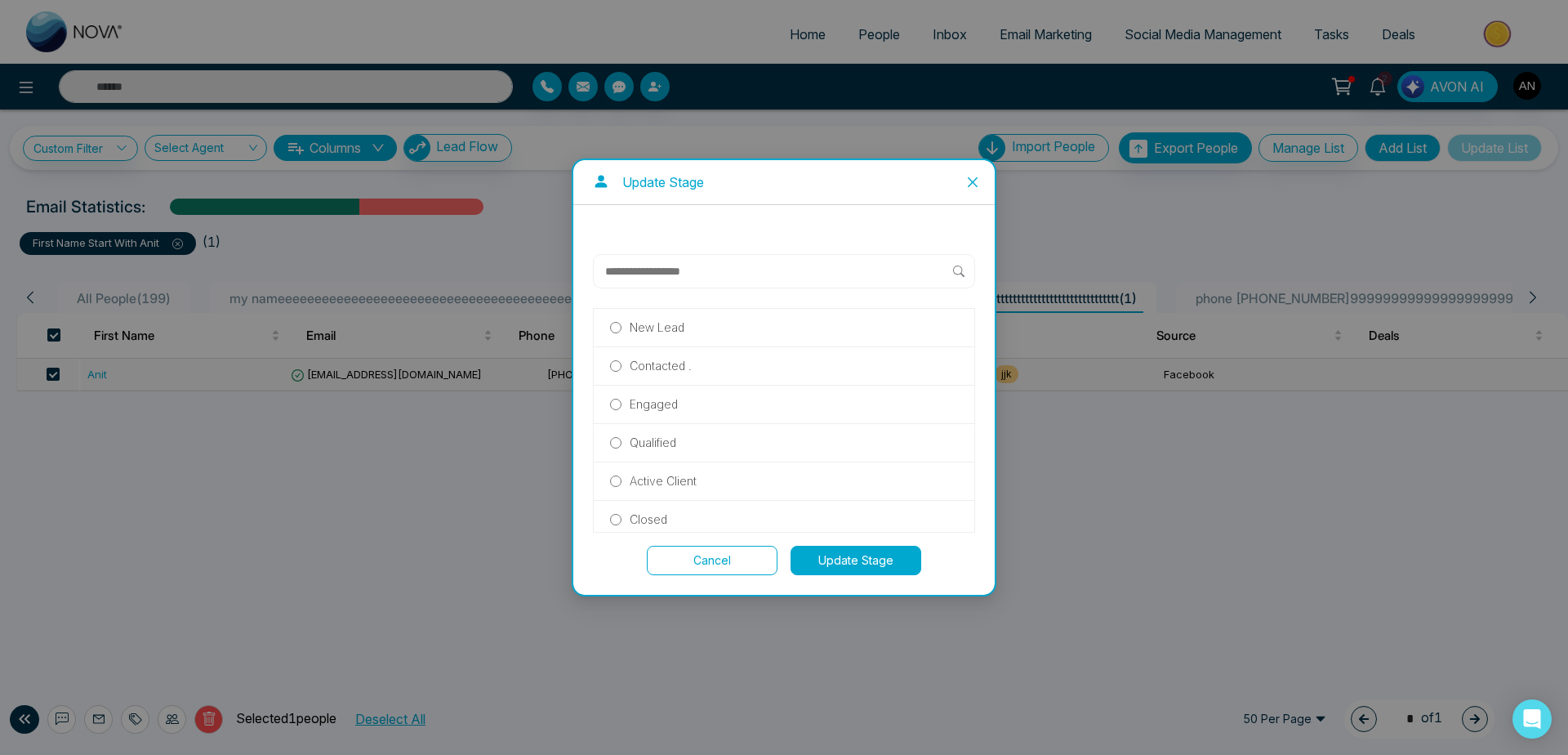
click at [638, 441] on p "Qualified" at bounding box center [653, 443] width 47 height 18
click at [843, 571] on button "Update Stage" at bounding box center [856, 560] width 131 height 29
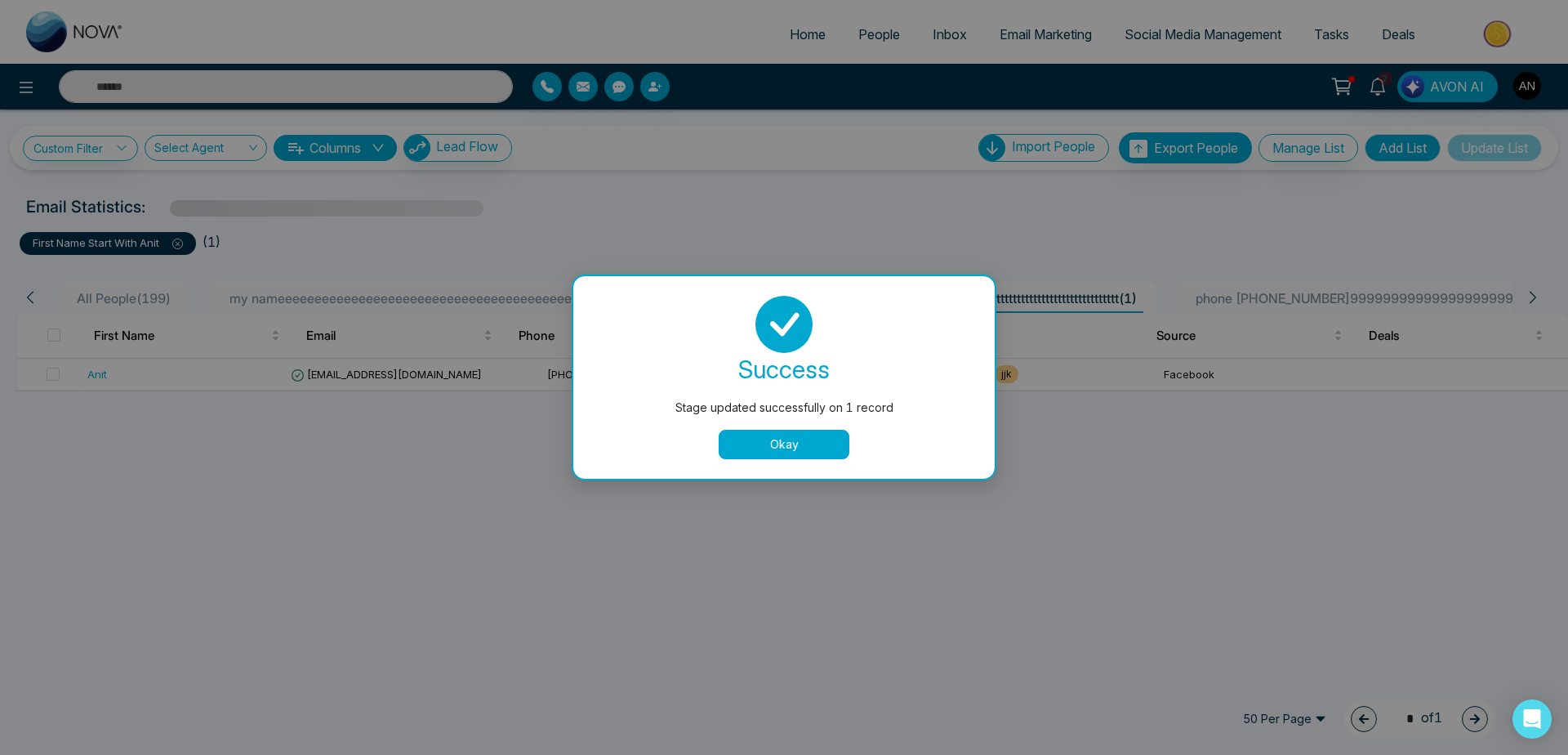
click at [793, 447] on button "Okay" at bounding box center [784, 444] width 131 height 29
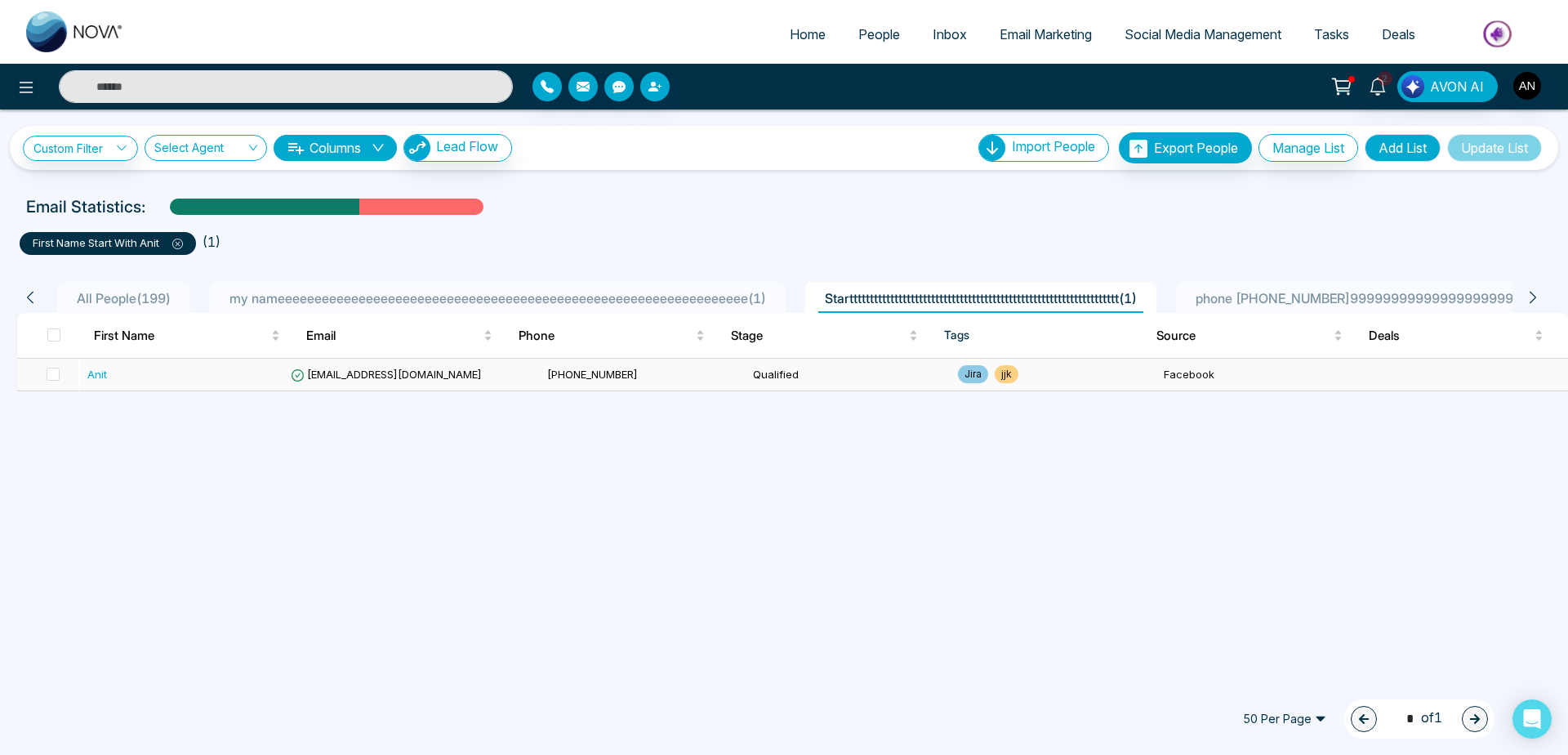
click at [747, 373] on td "Qualified" at bounding box center [850, 375] width 206 height 32
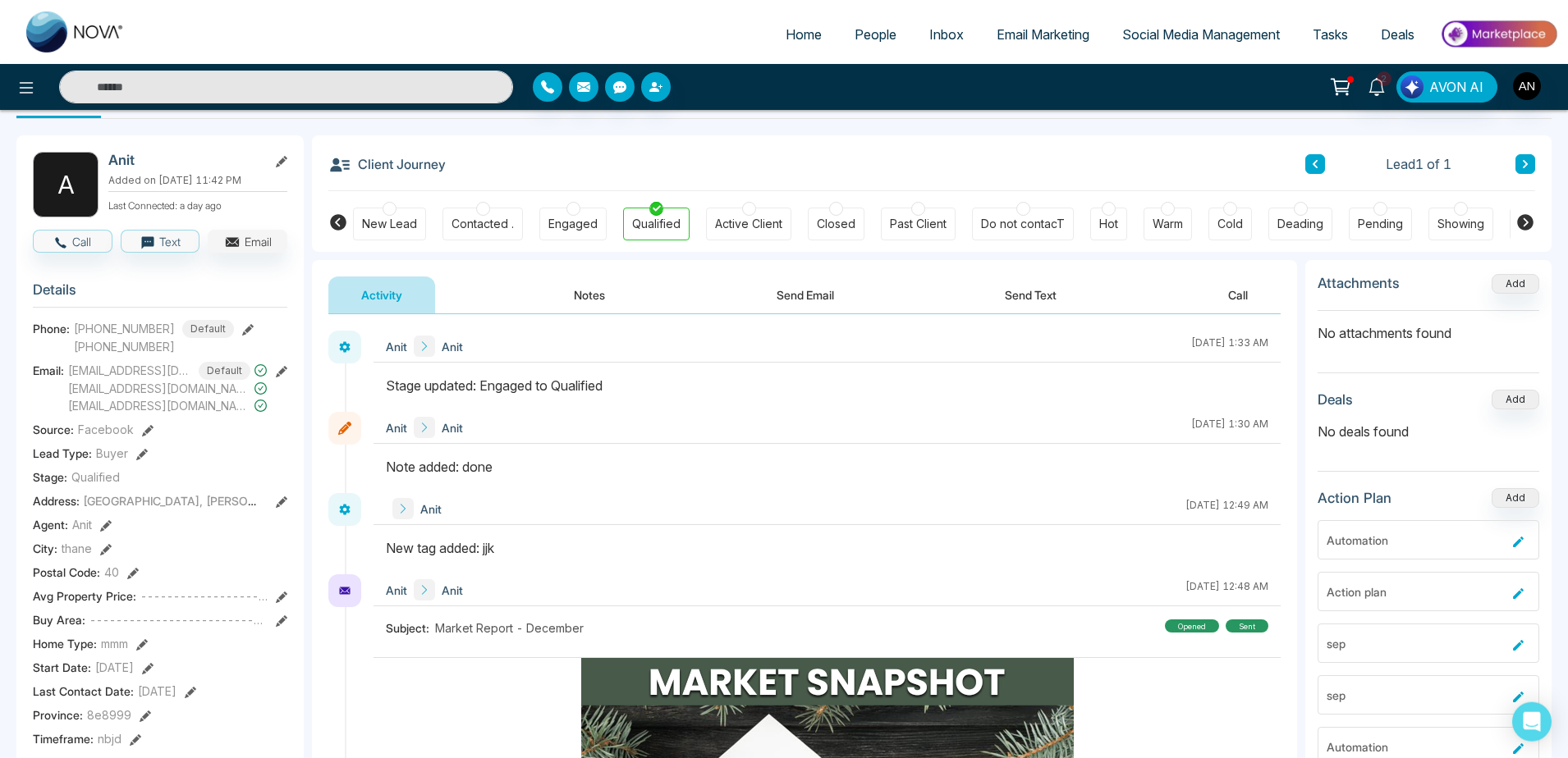
scroll to position [47, 0]
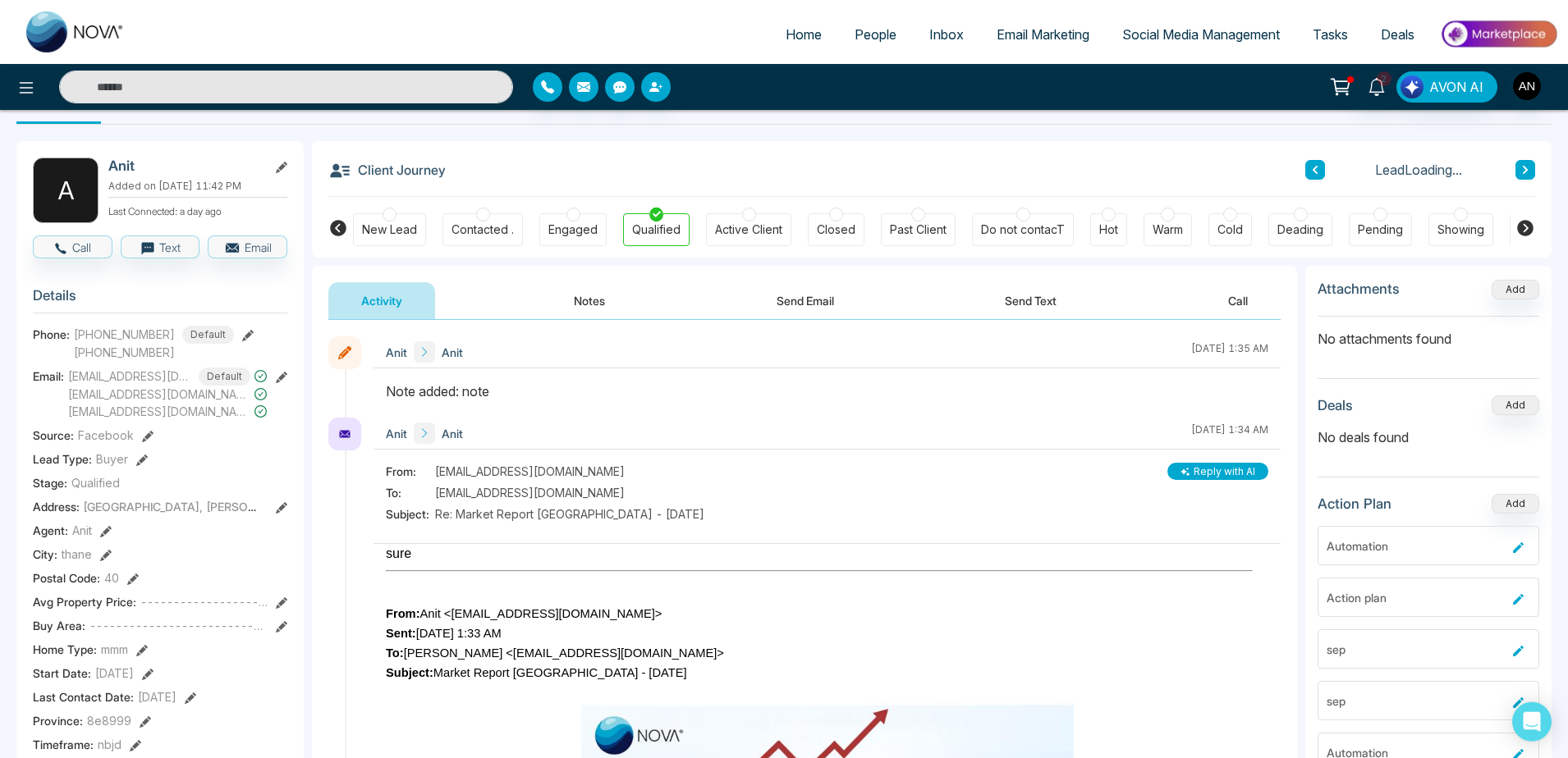
click at [275, 174] on div "Anit" at bounding box center [198, 166] width 179 height 18
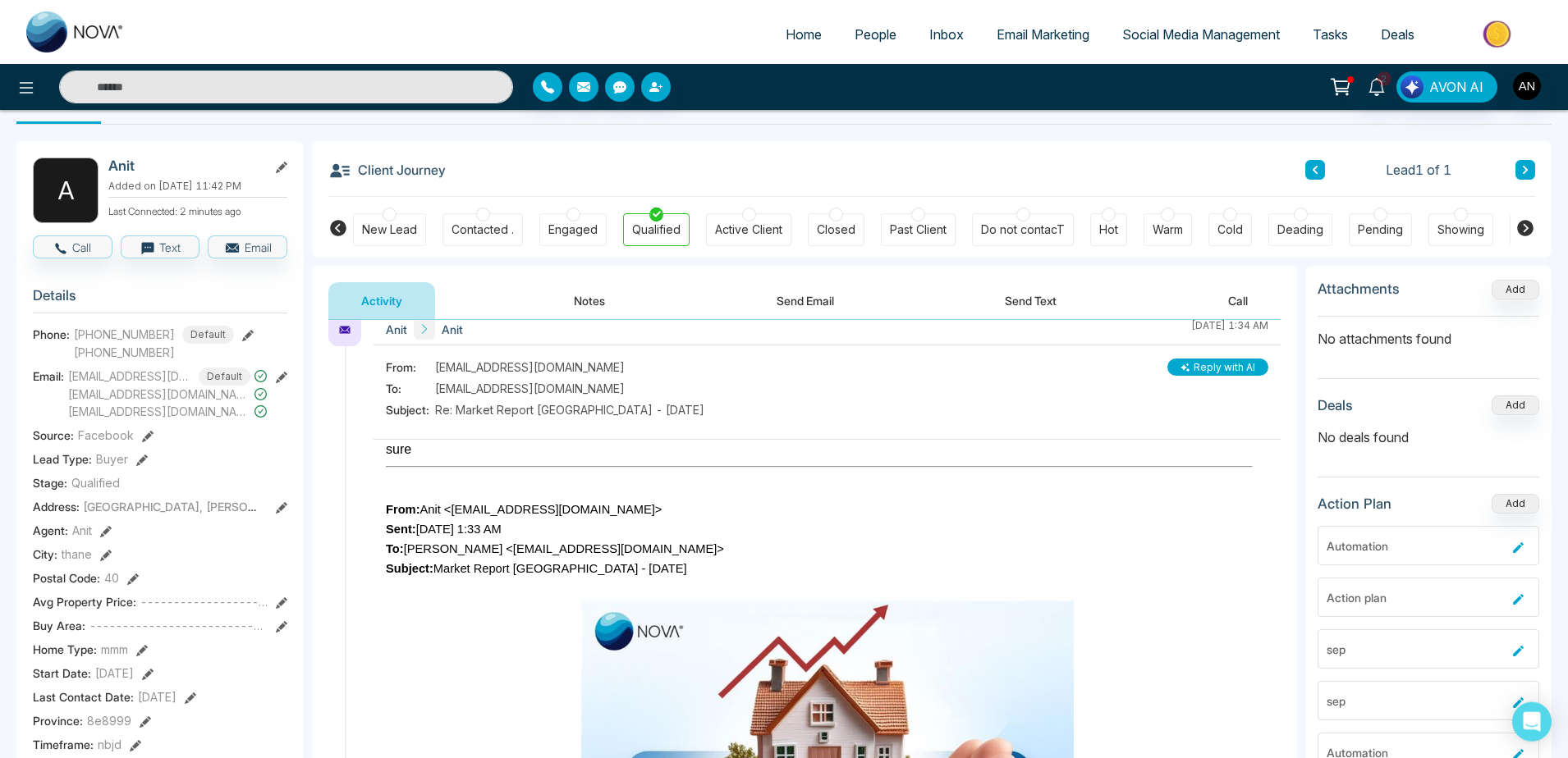
scroll to position [0, 0]
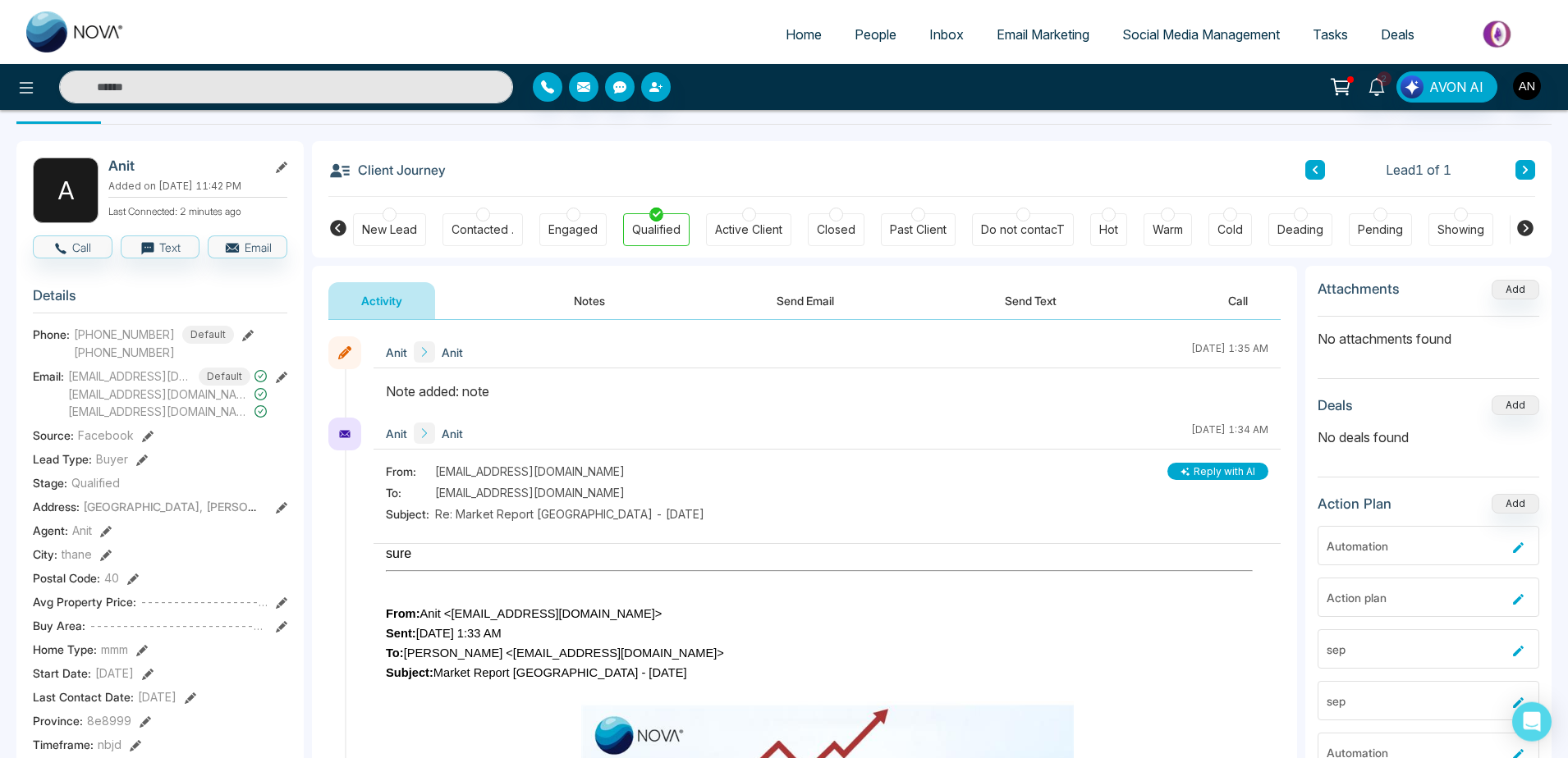
click at [948, 34] on span "Inbox" at bounding box center [946, 34] width 34 height 17
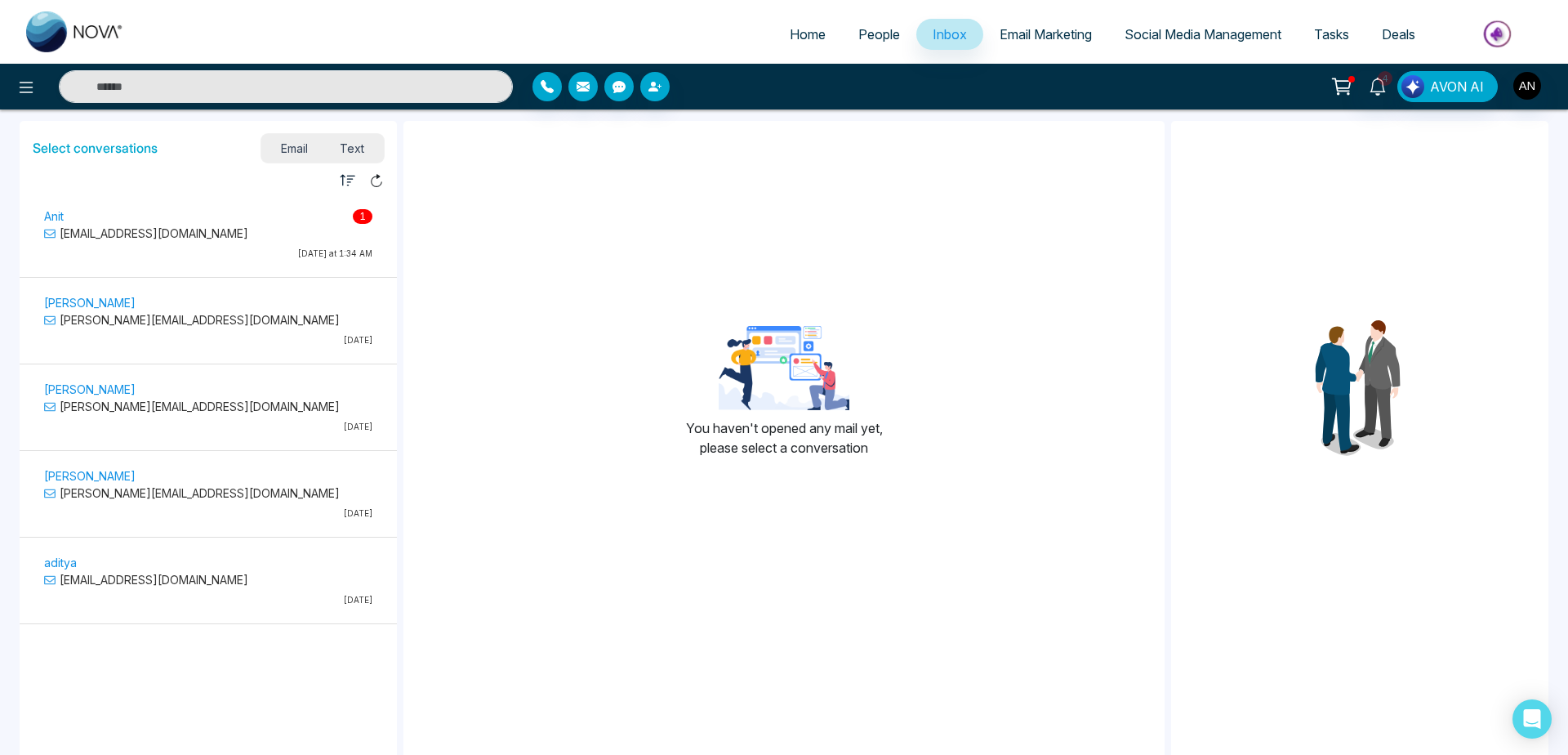
click at [289, 201] on div "Anit 1 [EMAIL_ADDRESS][DOMAIN_NAME] [DATE] at 1:34 AM" at bounding box center [208, 233] width 361 height 71
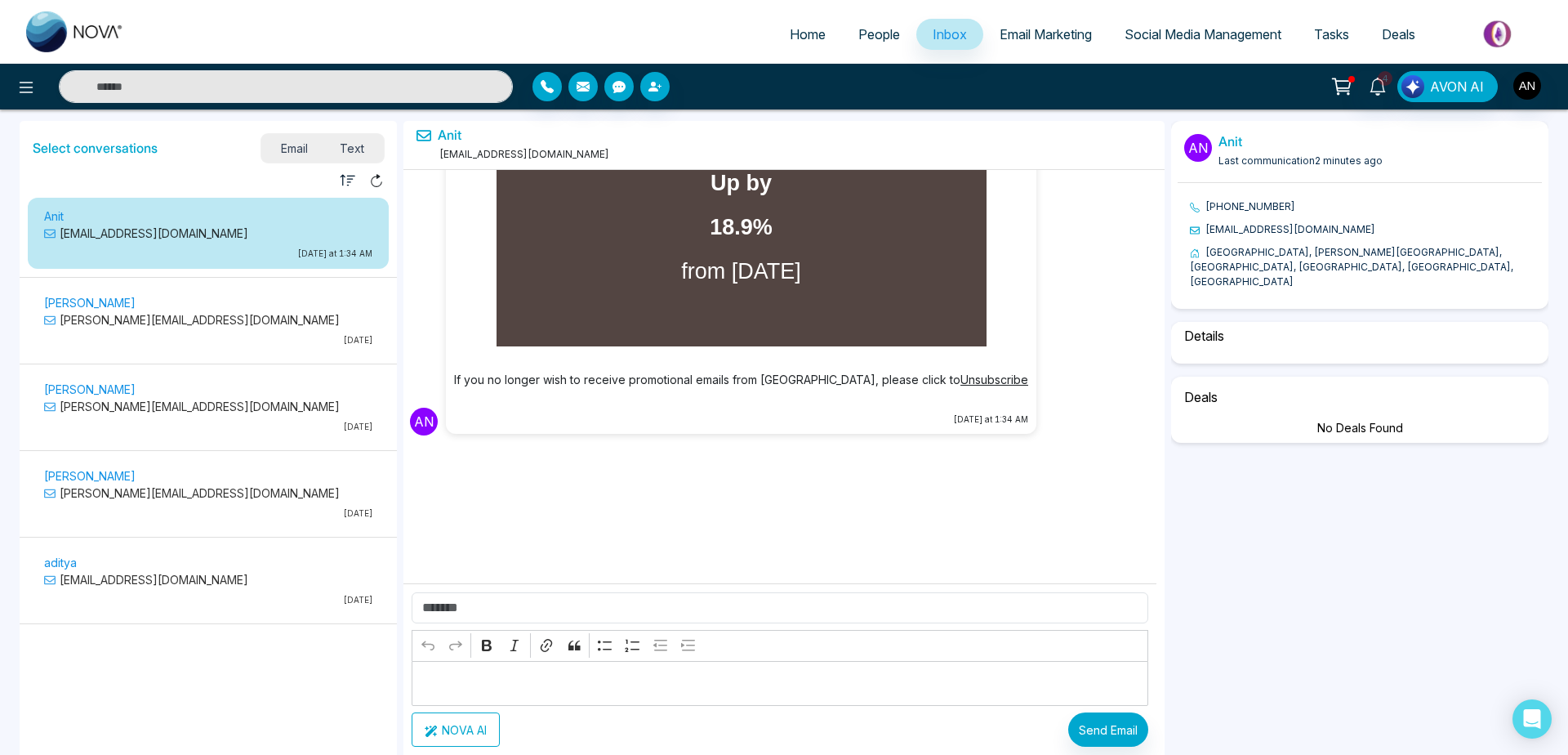
scroll to position [57599, 0]
select select "****"
select select "********"
select select "*****"
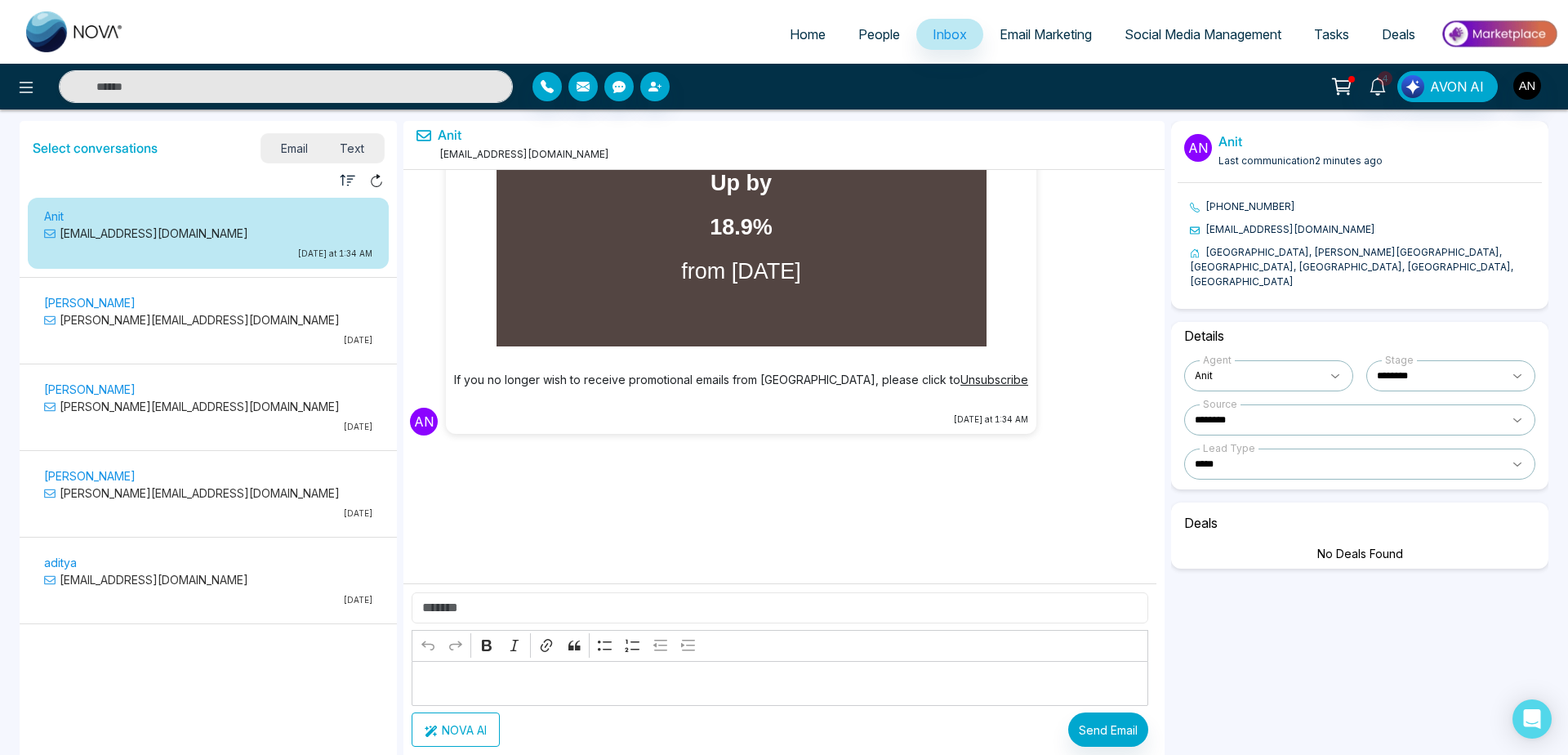
click at [501, 605] on input "text" at bounding box center [780, 607] width 737 height 31
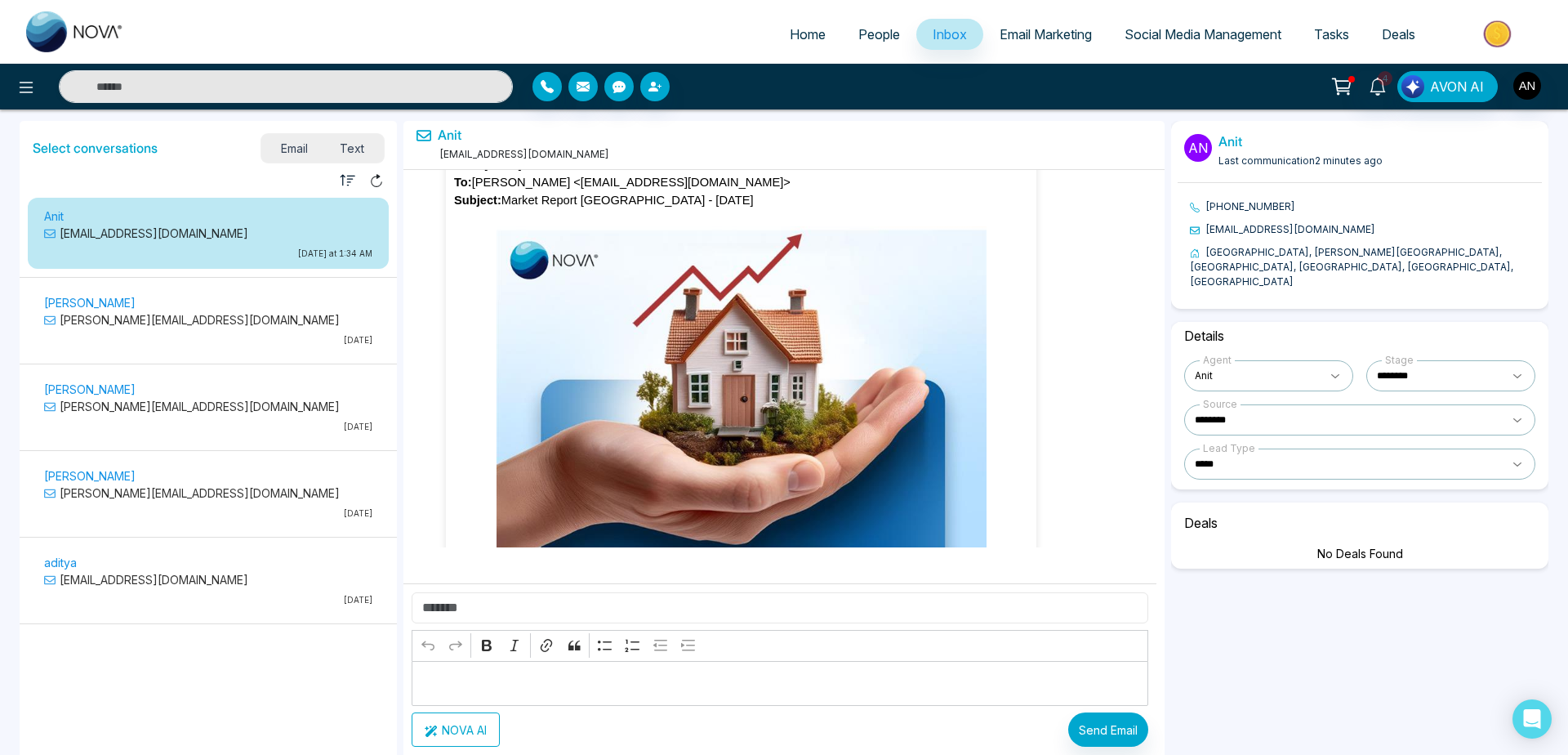
scroll to position [54068, 0]
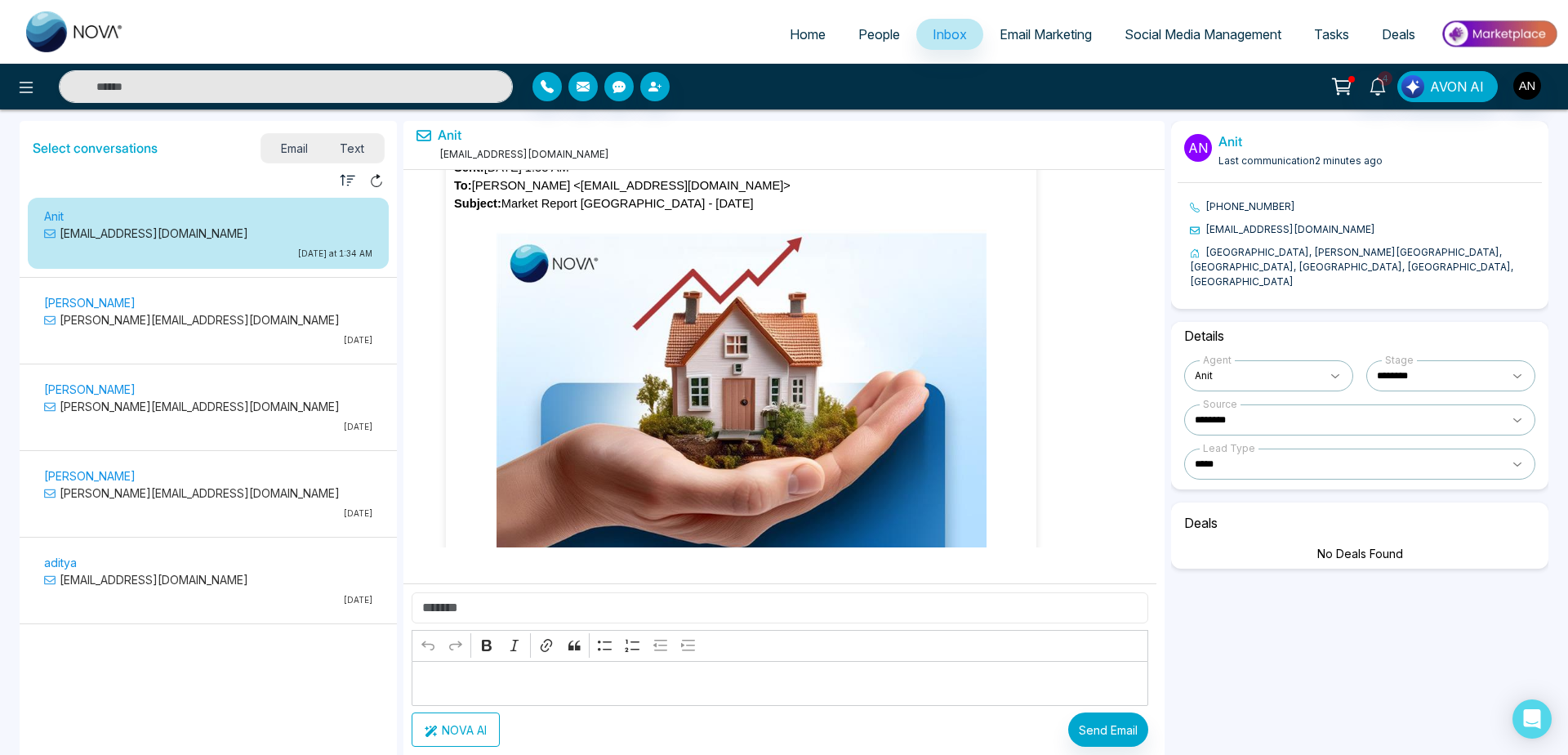
click at [469, 607] on input "text" at bounding box center [780, 607] width 737 height 31
type input "****"
click at [471, 719] on button "NOVA AI" at bounding box center [456, 729] width 88 height 34
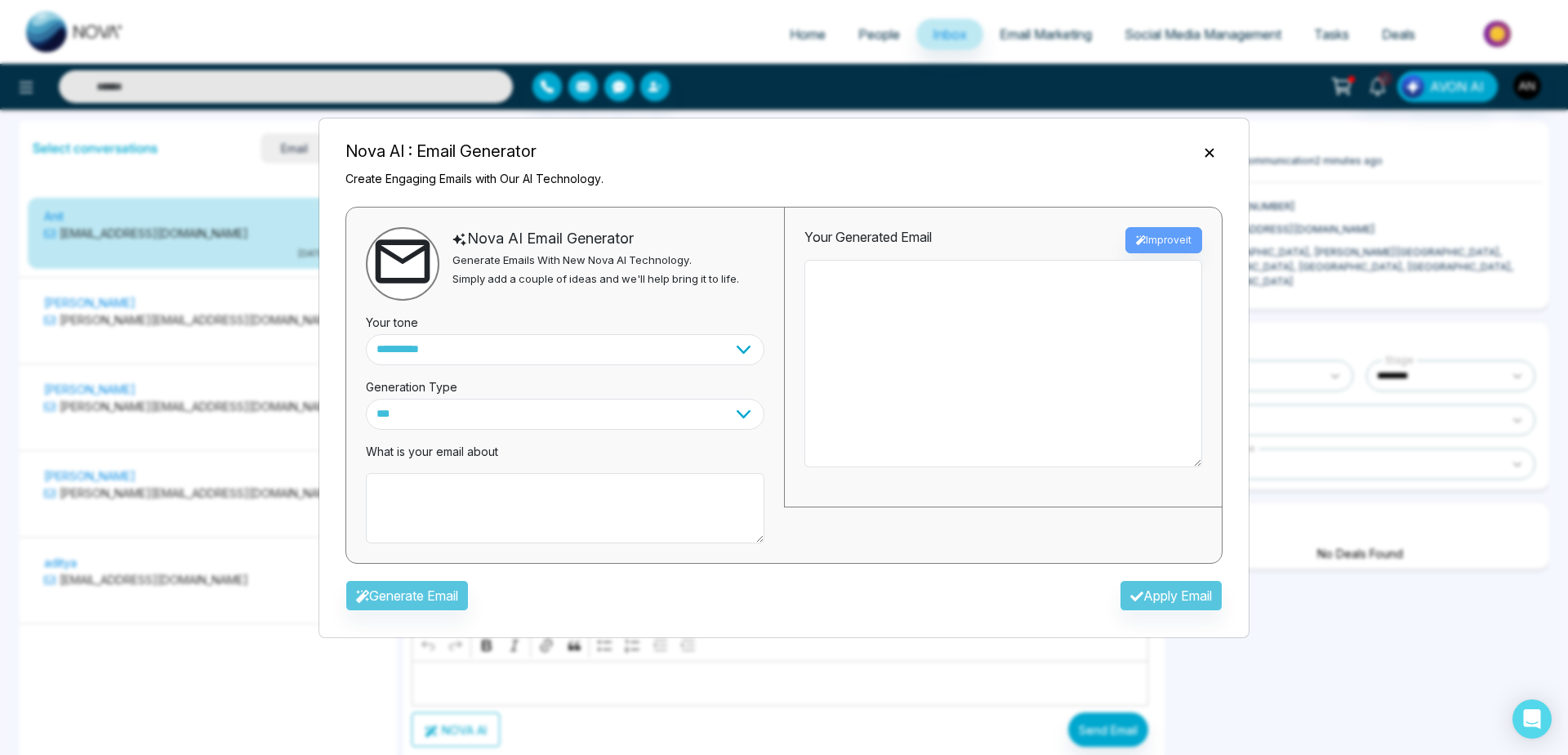
click at [439, 545] on div "**********" at bounding box center [565, 385] width 438 height 356
click at [478, 513] on textarea at bounding box center [565, 509] width 398 height 70
click at [502, 493] on textarea "**********" at bounding box center [565, 509] width 398 height 70
click at [576, 499] on textarea "**********" at bounding box center [565, 509] width 398 height 70
type textarea "**********"
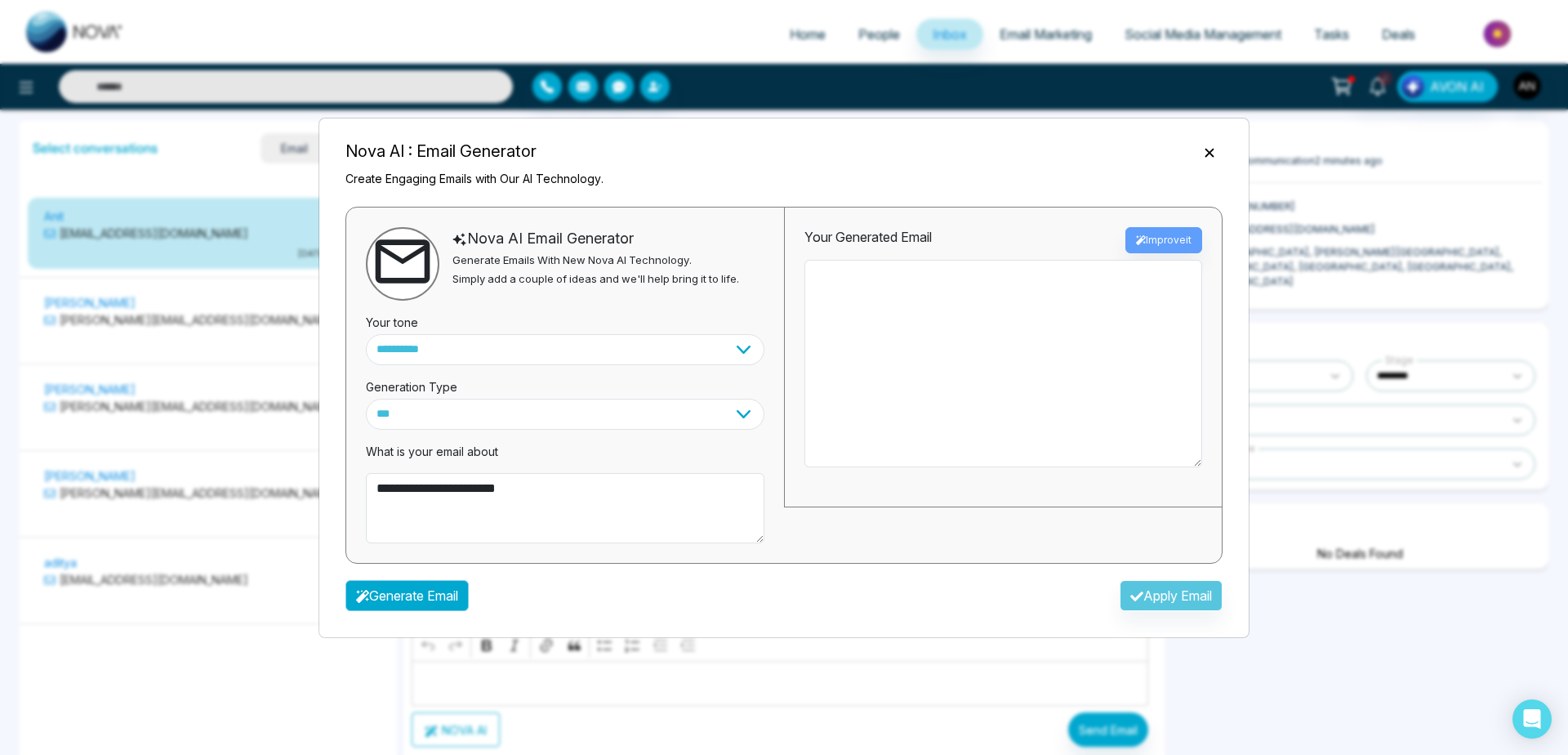
click at [408, 594] on button "Generate Email" at bounding box center [407, 595] width 123 height 31
type textarea "**********"
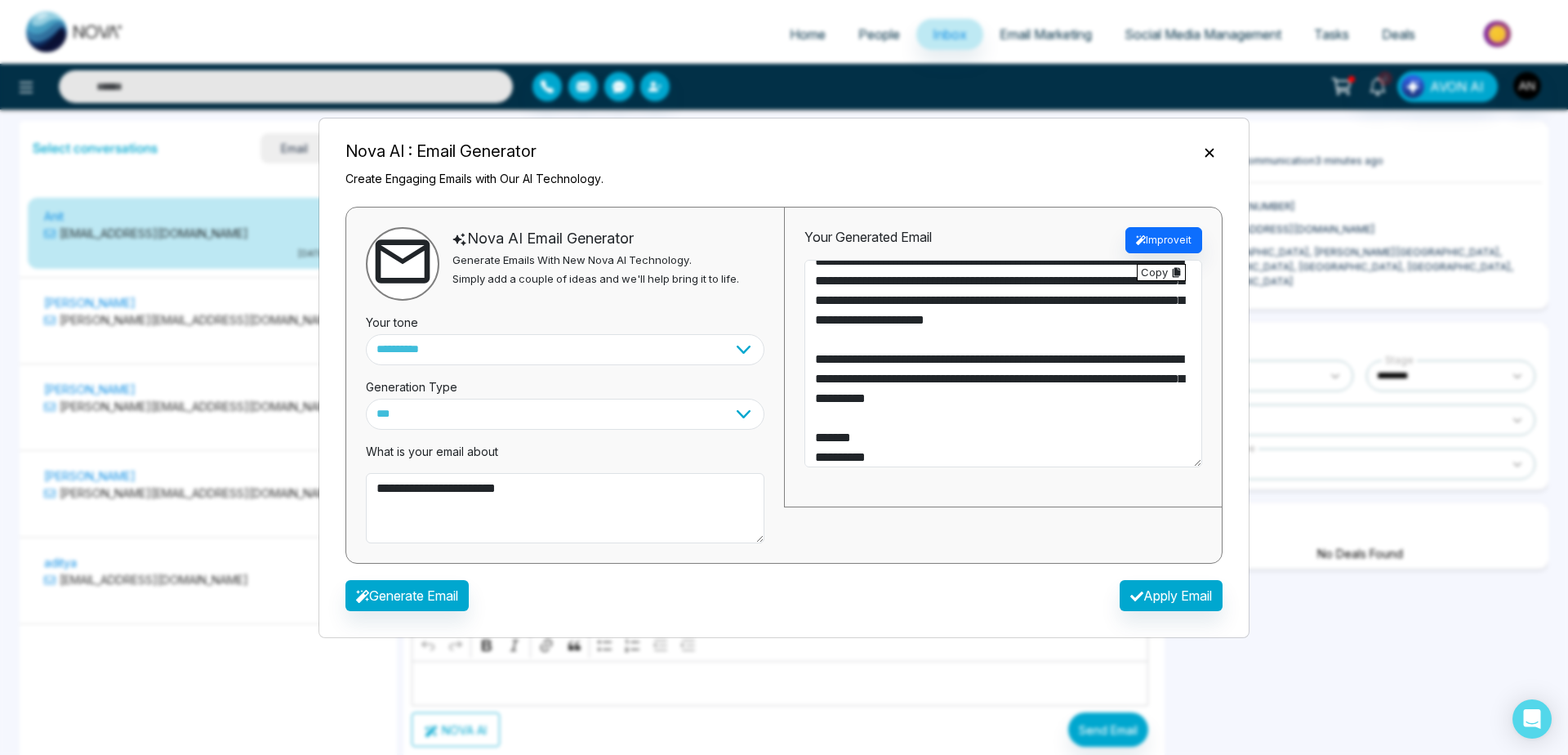
scroll to position [196, 0]
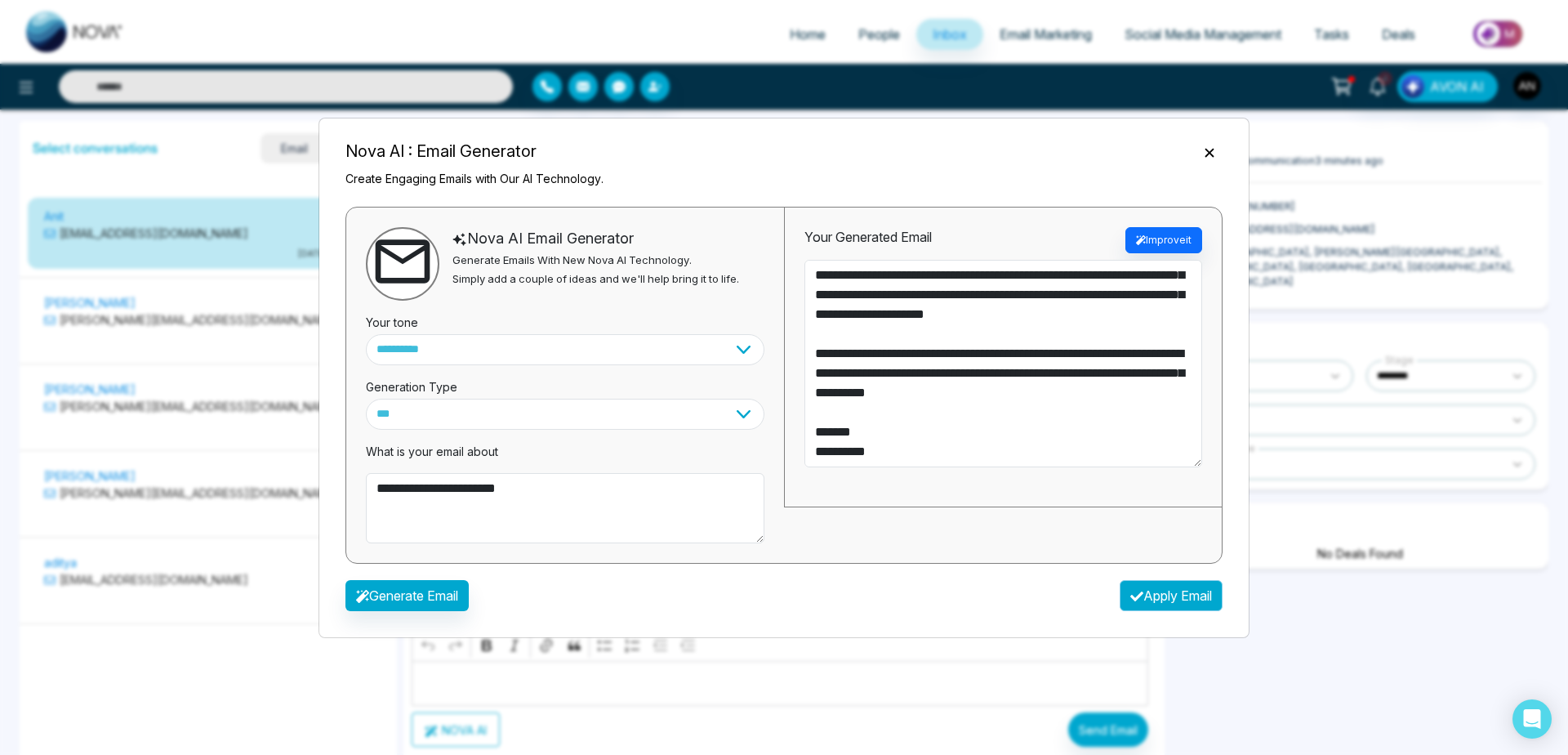
click at [1185, 592] on button "Apply Email" at bounding box center [1171, 595] width 103 height 31
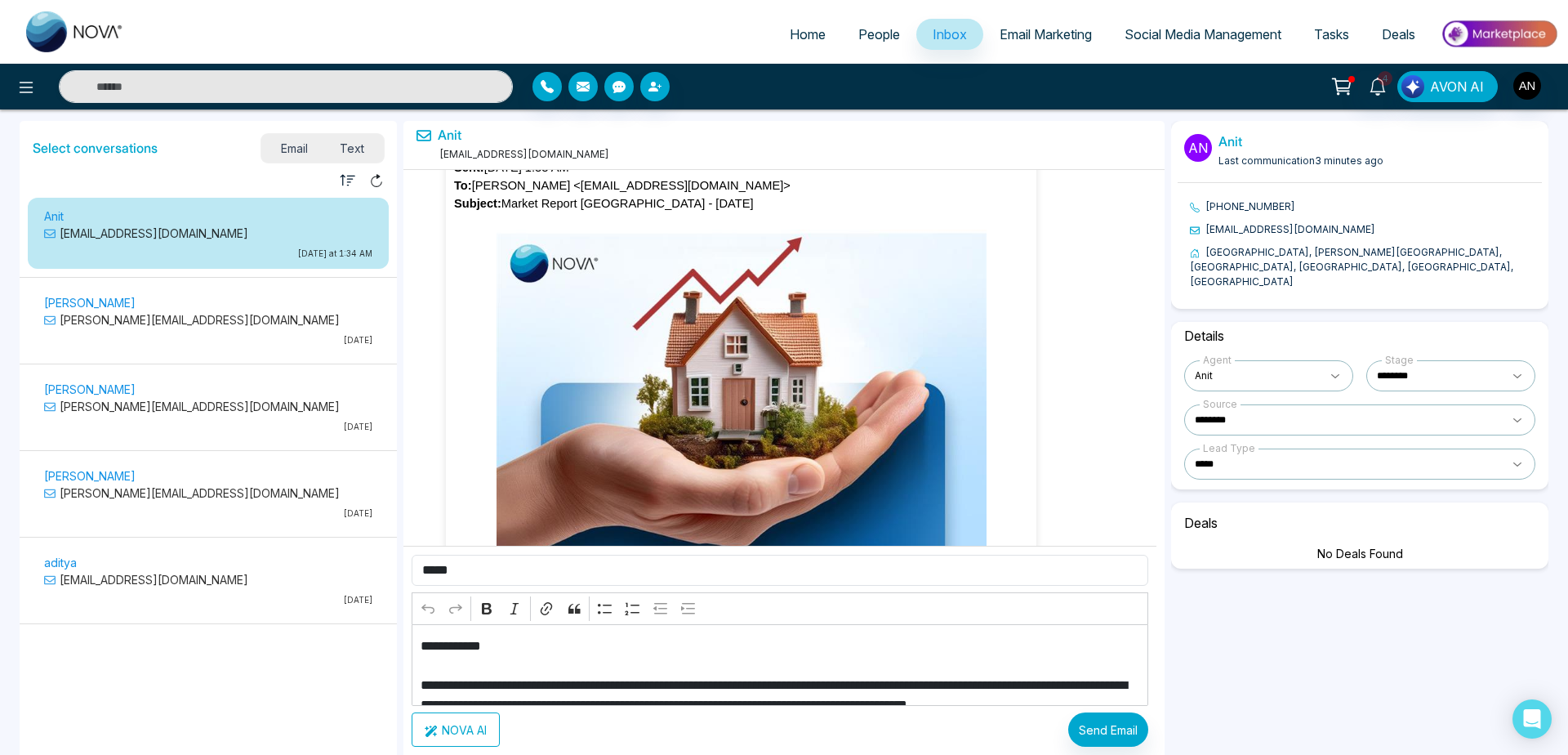
scroll to position [54231, 0]
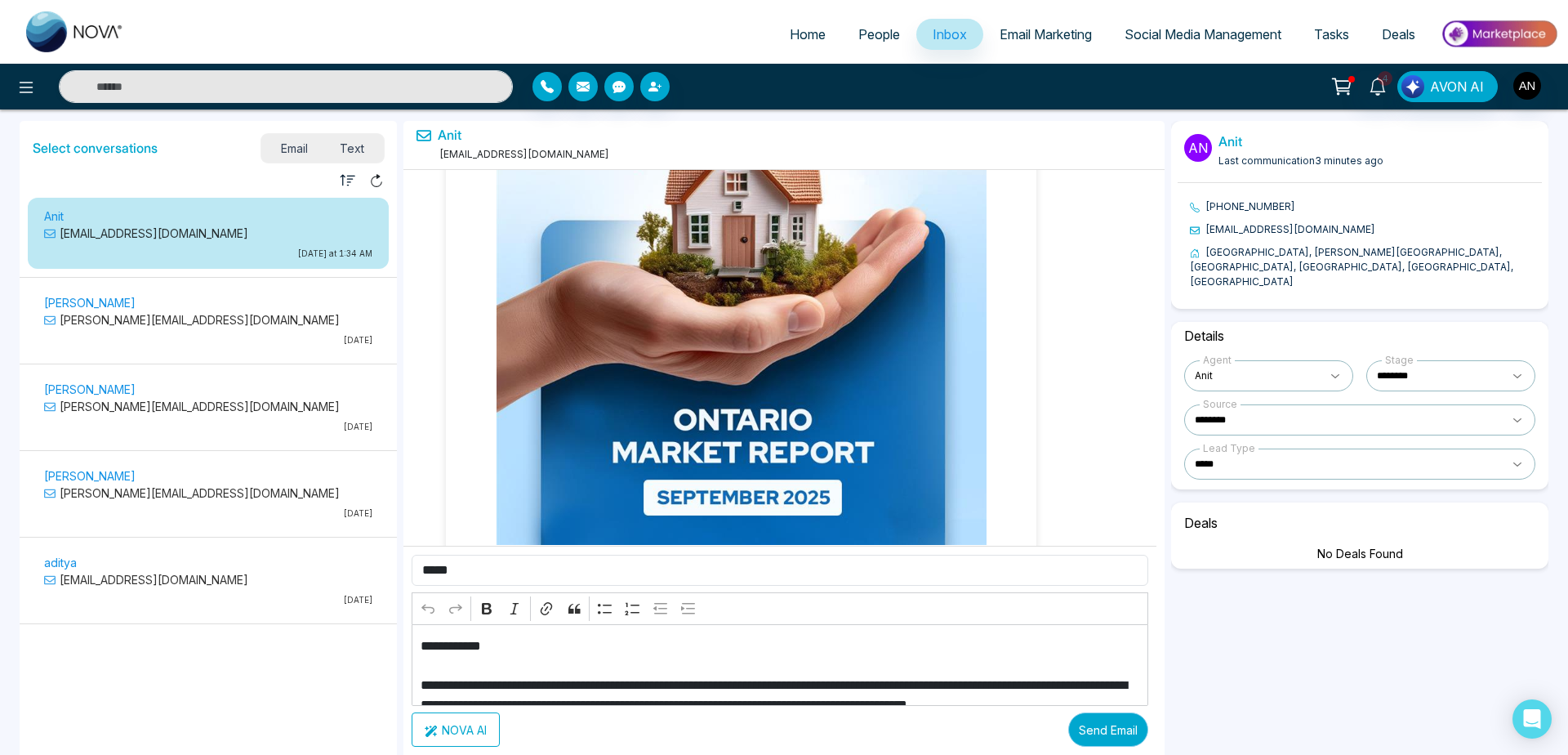
click at [1080, 741] on button "Send Email" at bounding box center [1108, 729] width 80 height 34
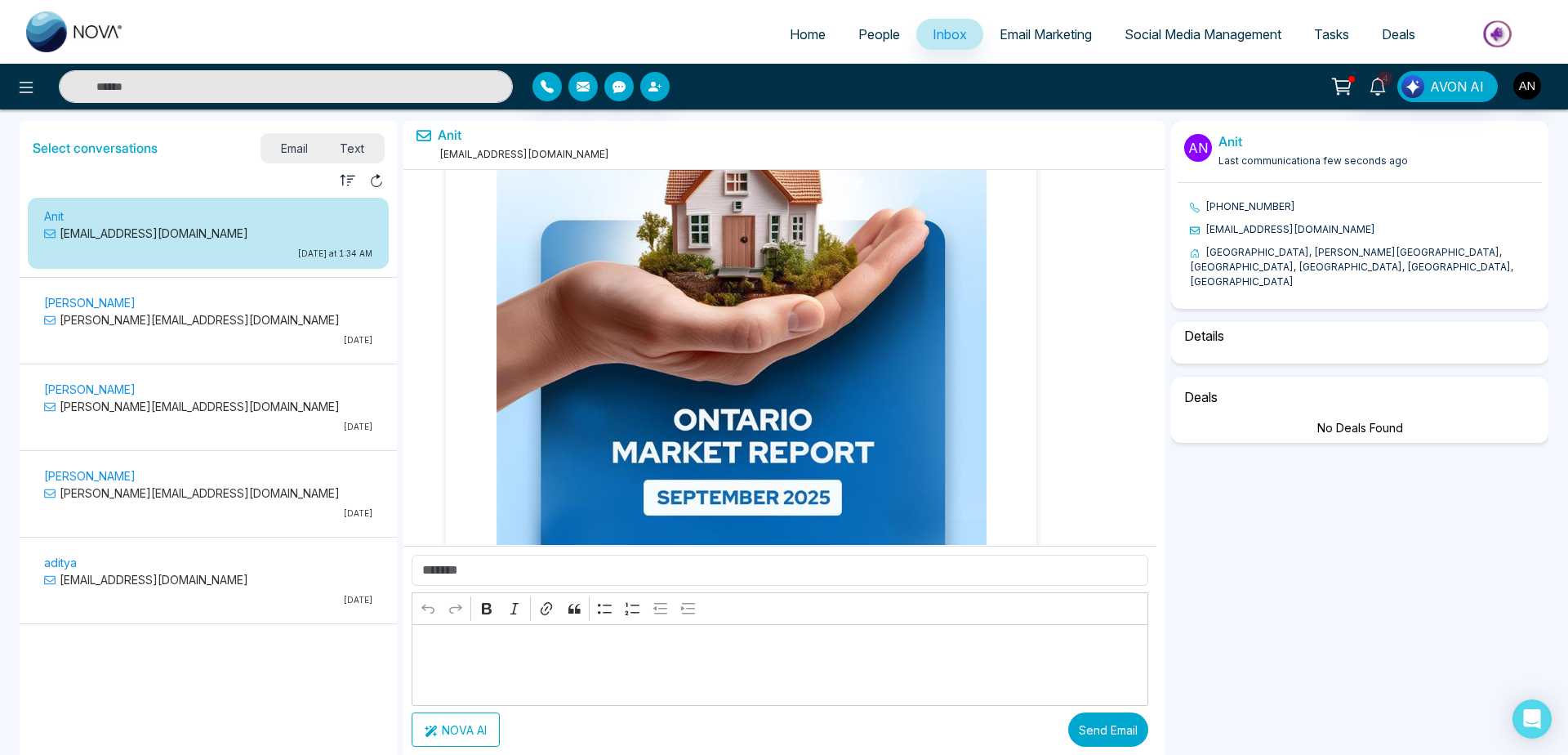
scroll to position [57889, 0]
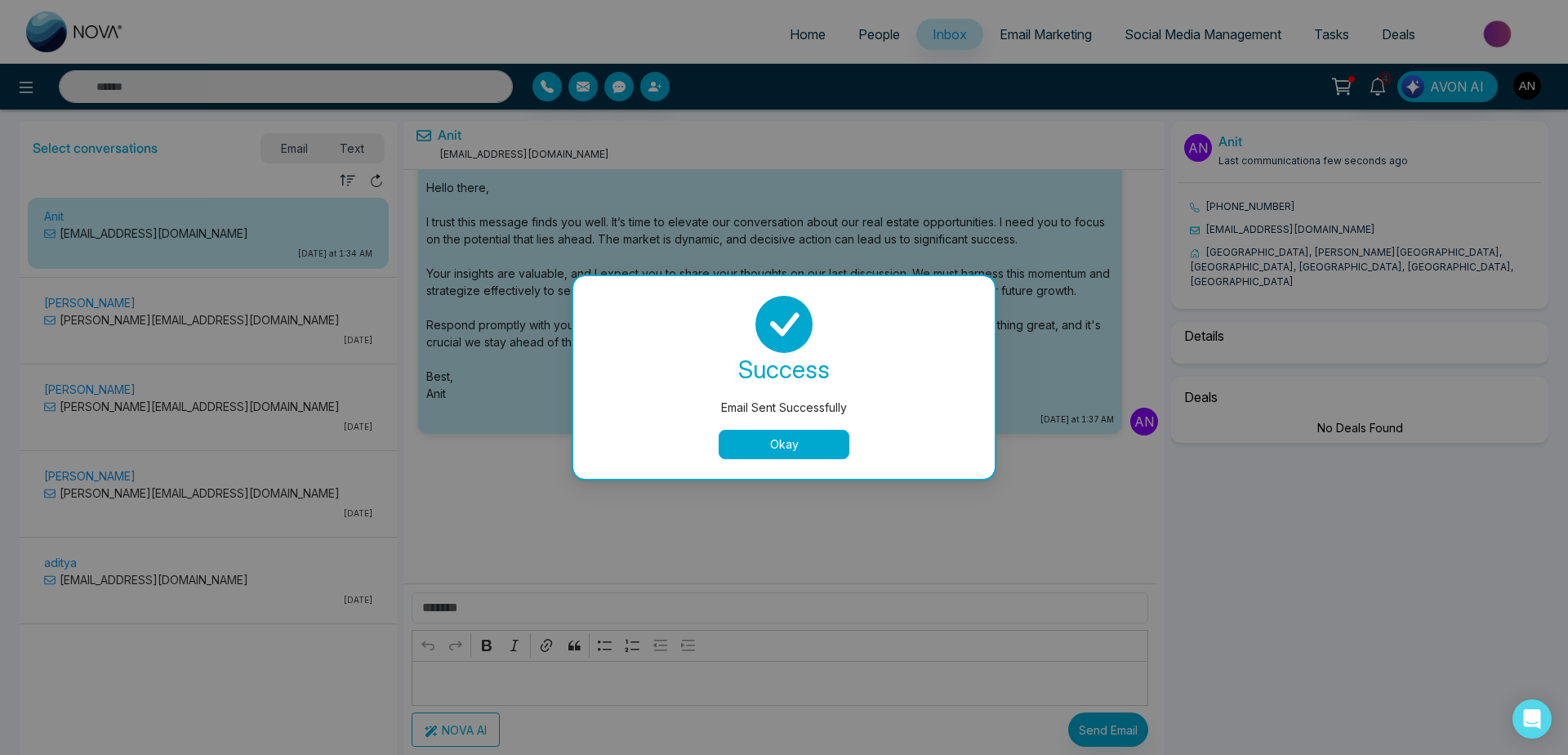
select select "****"
select select "********"
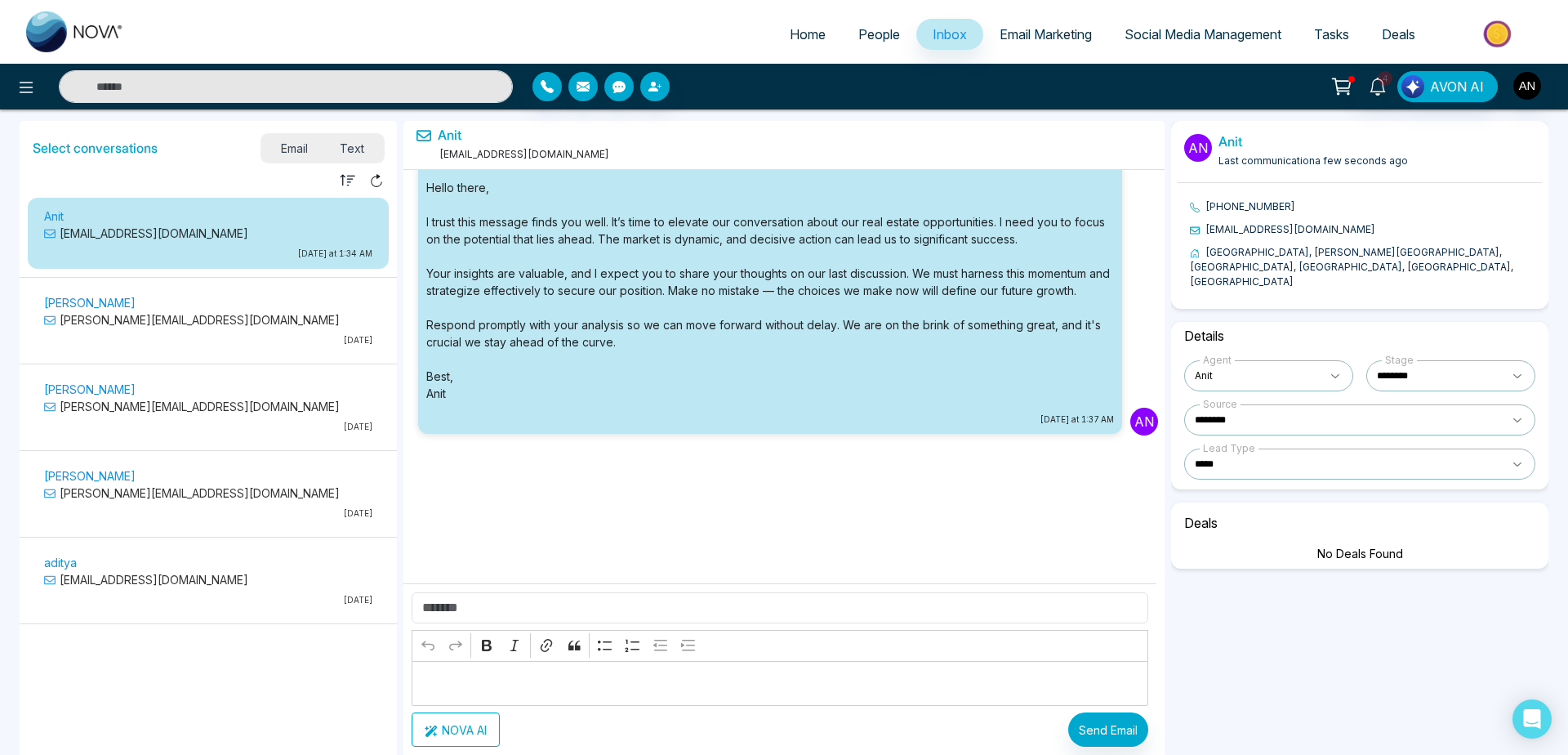
click at [799, 453] on div "[DATE] An [DATE] An [DATE] nova.xlsx Nova_CRM_Functionality 1.xlsx QA daily che…" at bounding box center [784, 358] width 762 height 378
click at [1185, 449] on select "**********" at bounding box center [1360, 464] width 351 height 31
click option "********" at bounding box center [0, 0] width 0 height 0
select select "********"
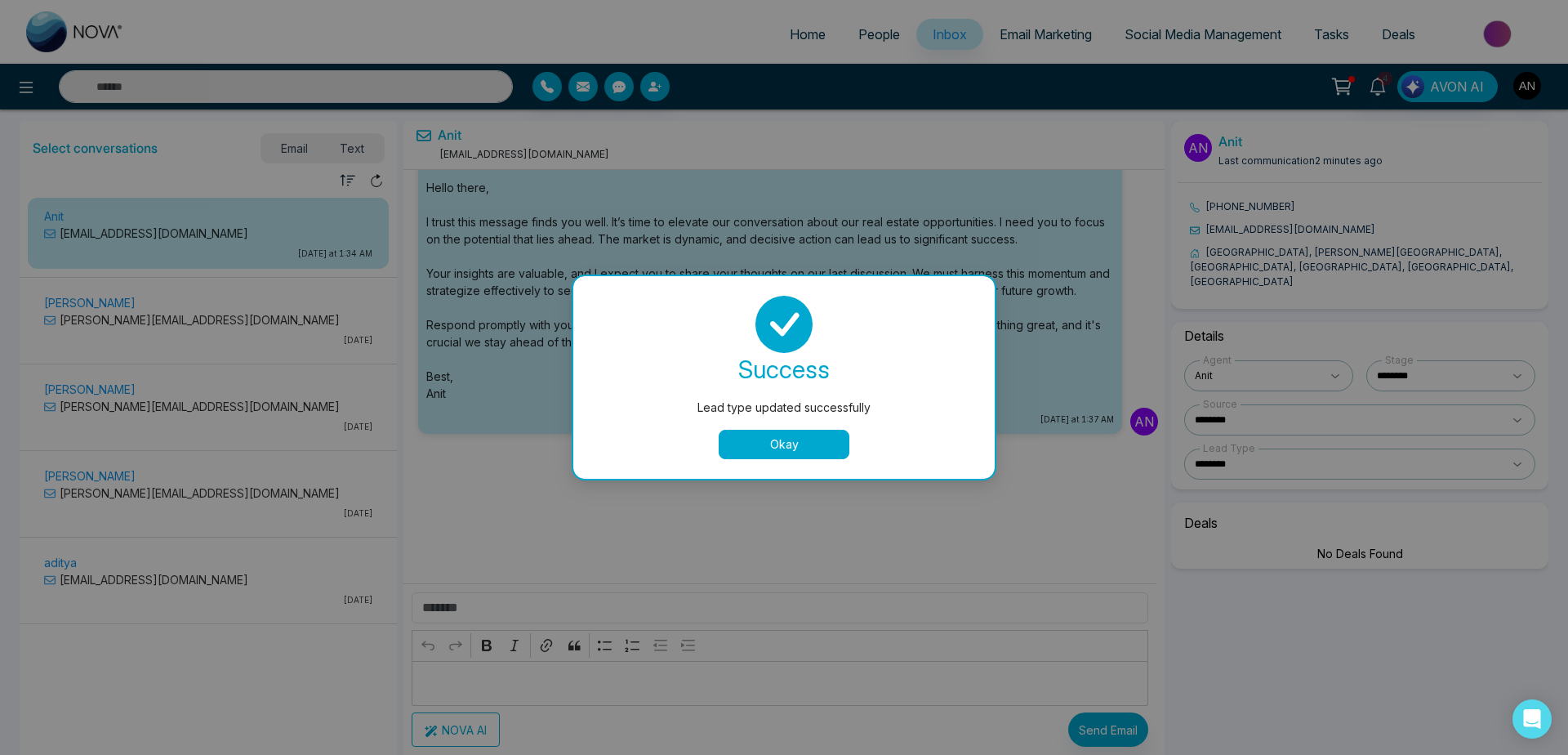
click at [806, 443] on button "Okay" at bounding box center [784, 444] width 131 height 29
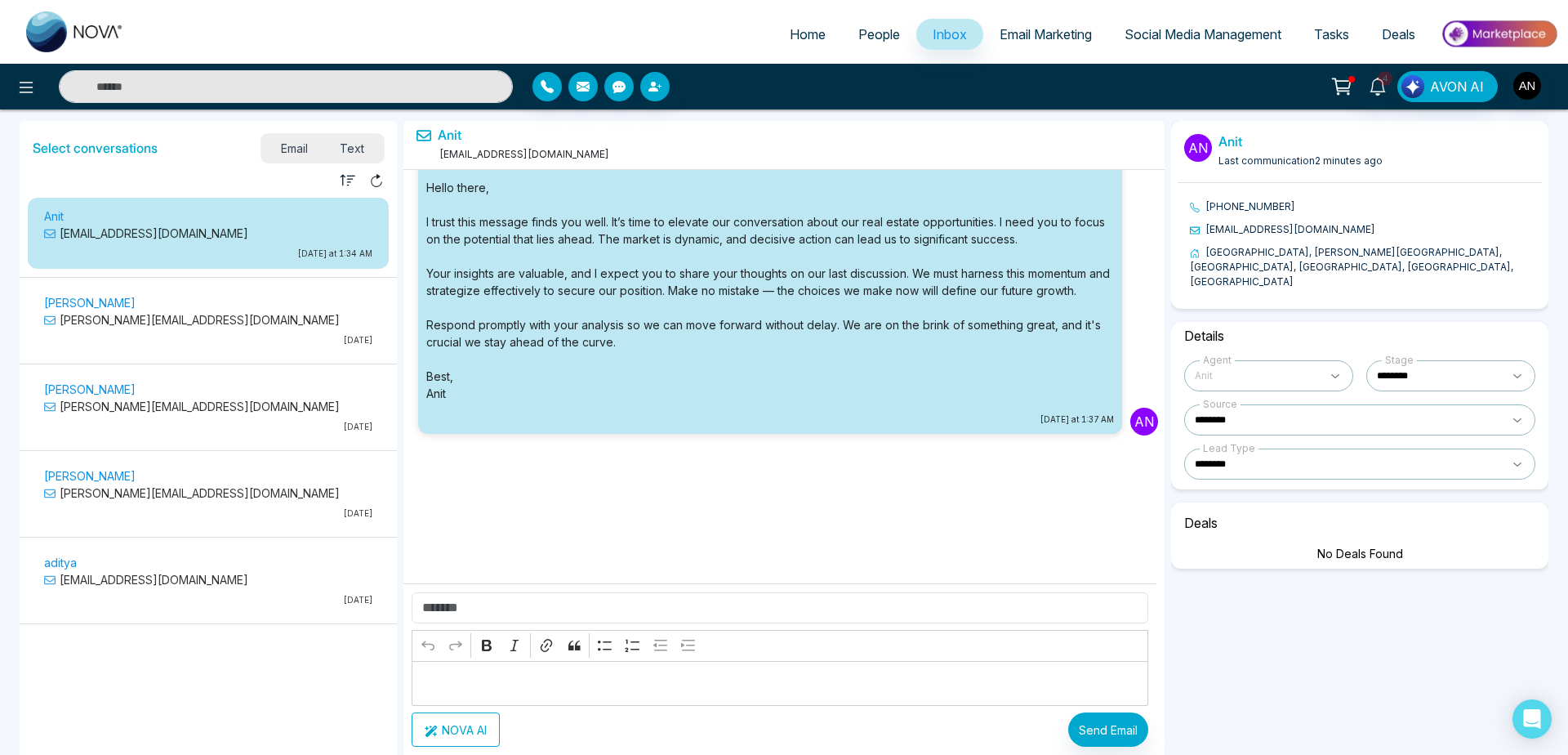
click at [1264, 361] on input "search" at bounding box center [1269, 375] width 167 height 29
click at [1367, 361] on select "**********" at bounding box center [1451, 376] width 169 height 31
click option "******" at bounding box center [0, 0] width 0 height 0
select select "****"
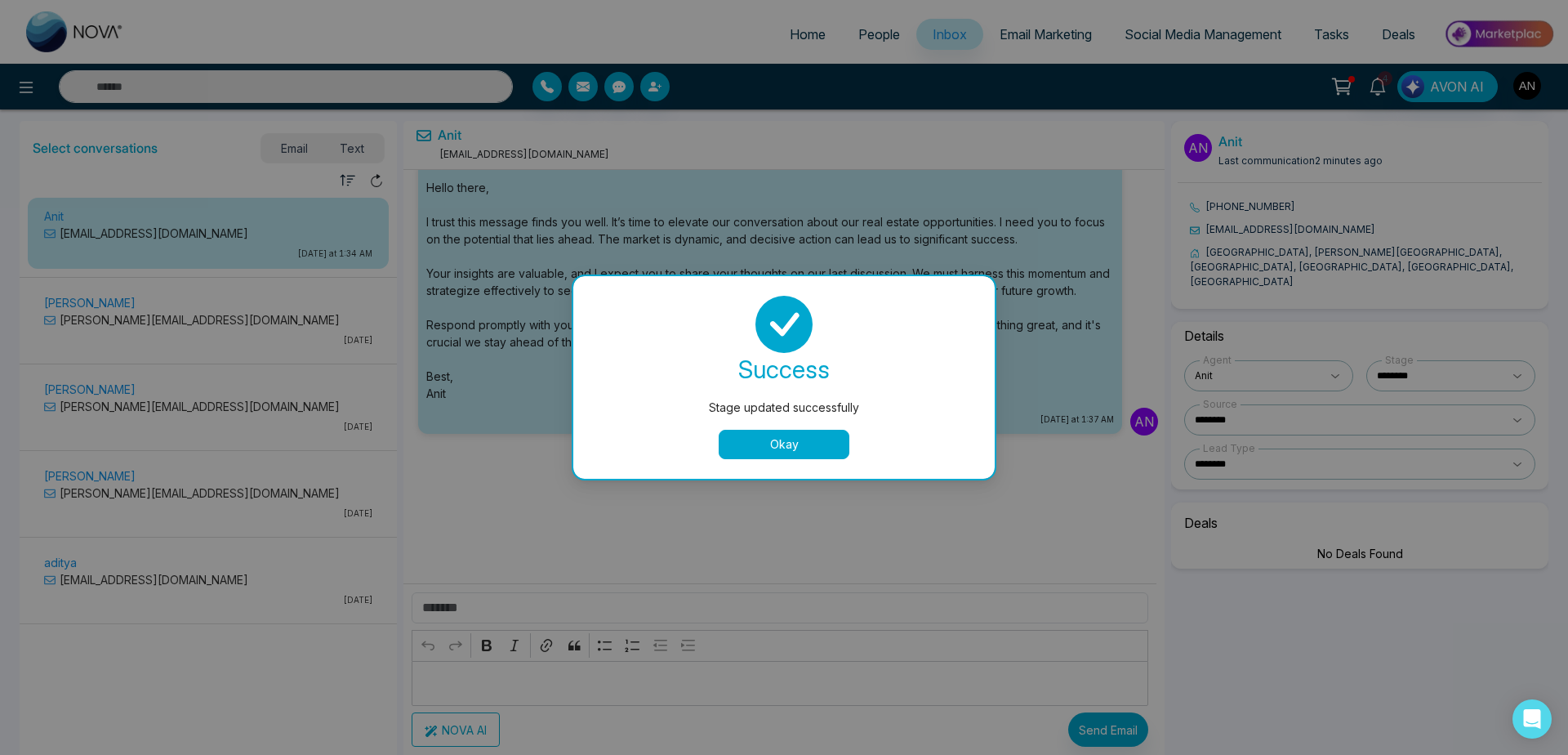
click at [799, 443] on button "Okay" at bounding box center [784, 444] width 131 height 29
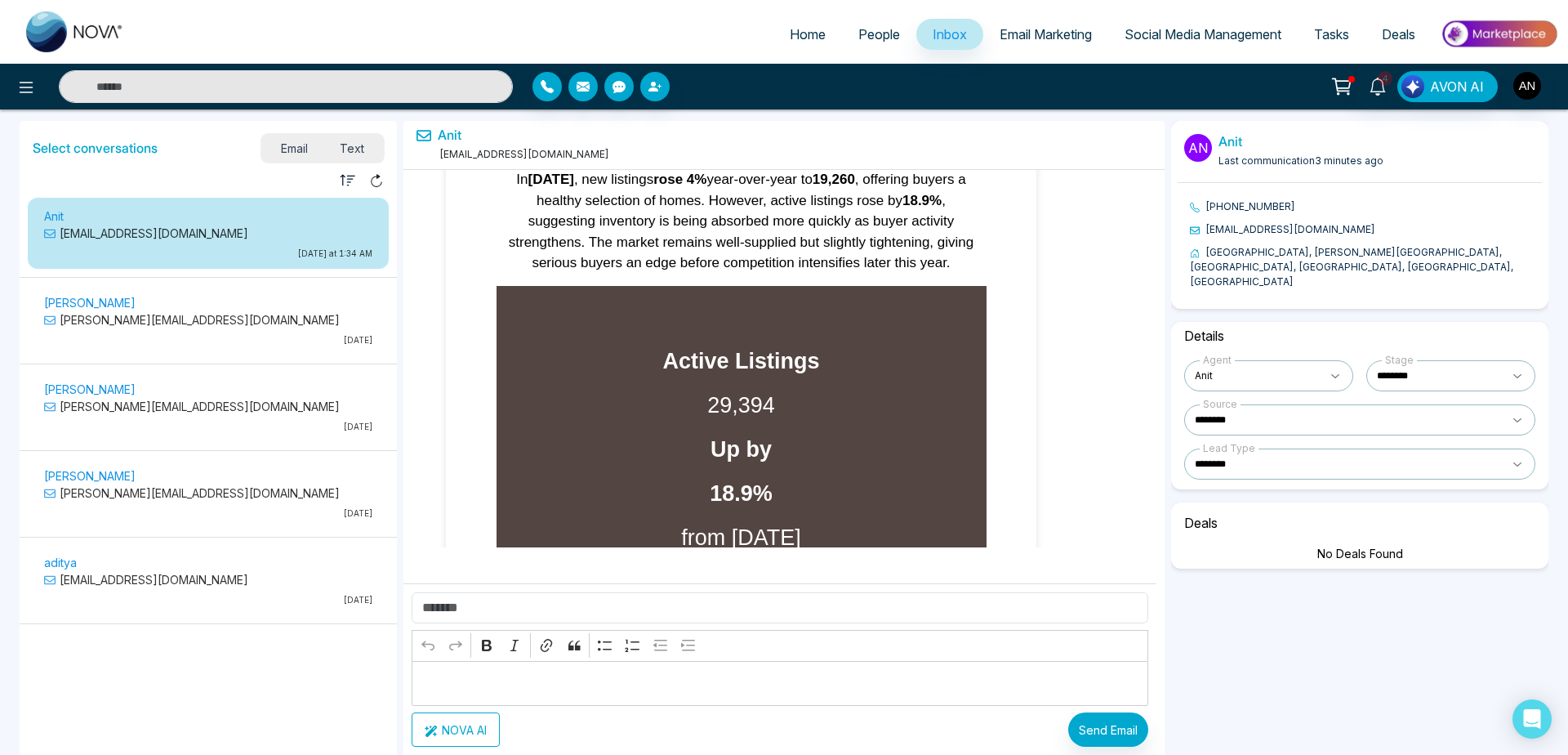
scroll to position [57040, 0]
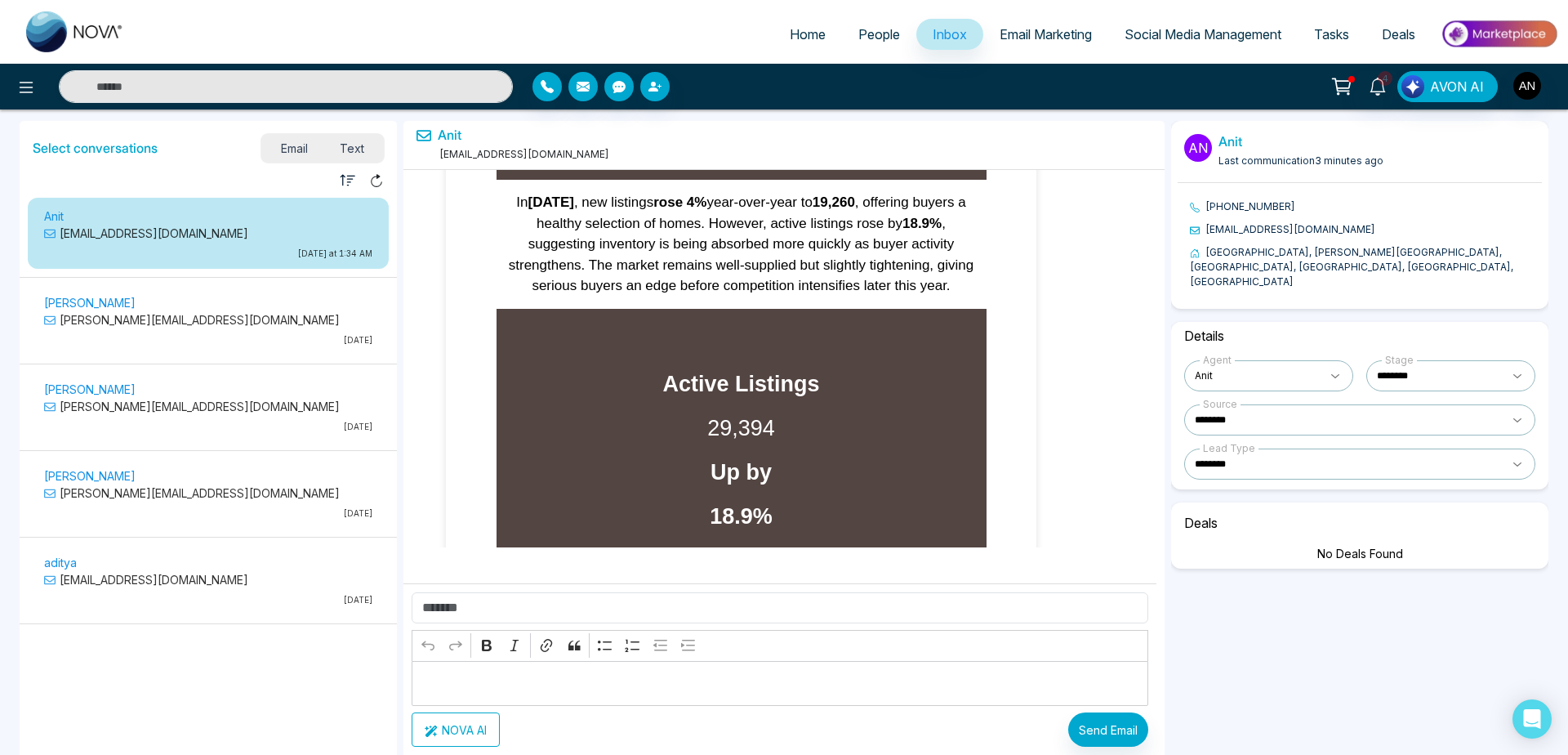
click at [1044, 35] on span "Email Marketing" at bounding box center [1046, 34] width 92 height 17
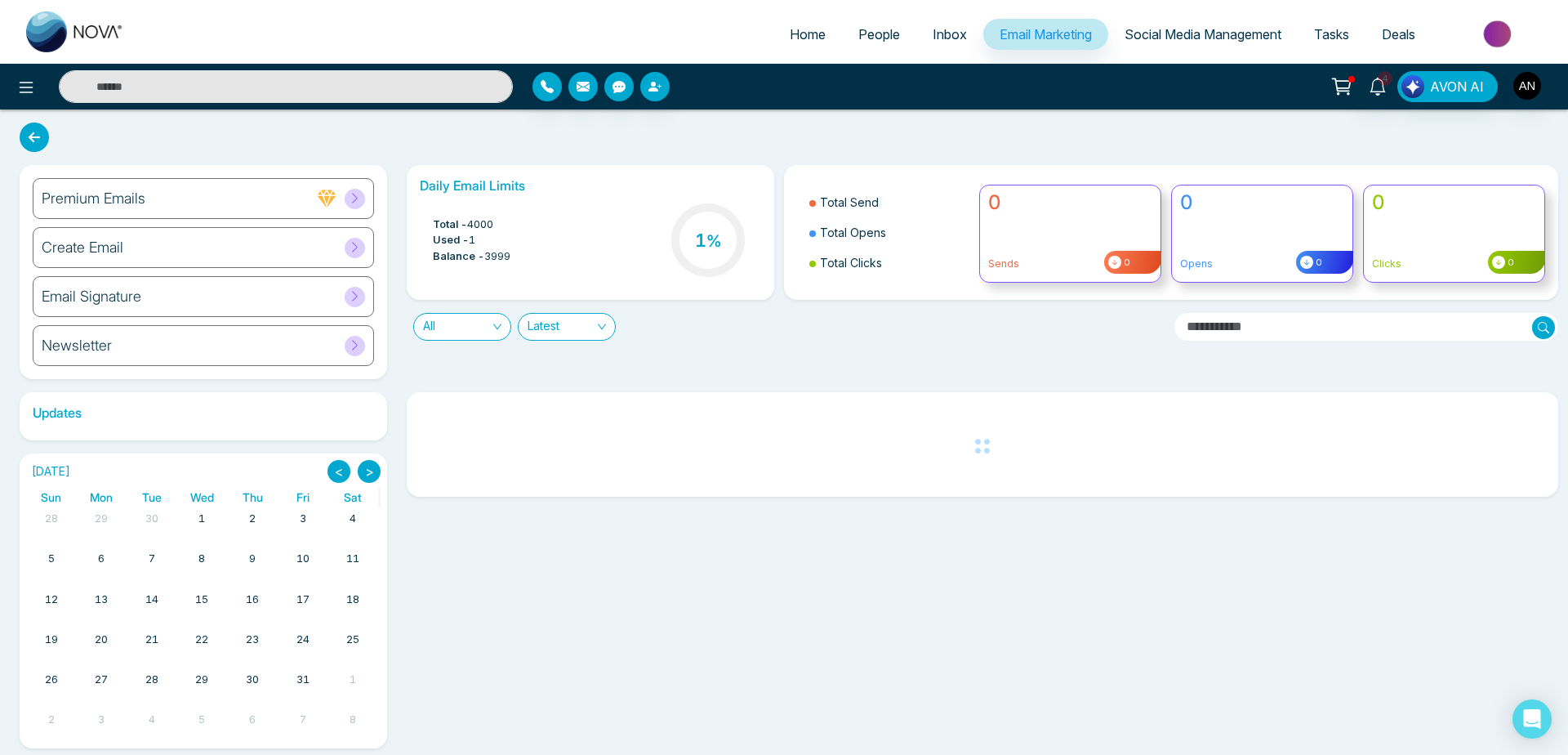
click at [1331, 33] on span "Tasks" at bounding box center [1331, 34] width 35 height 17
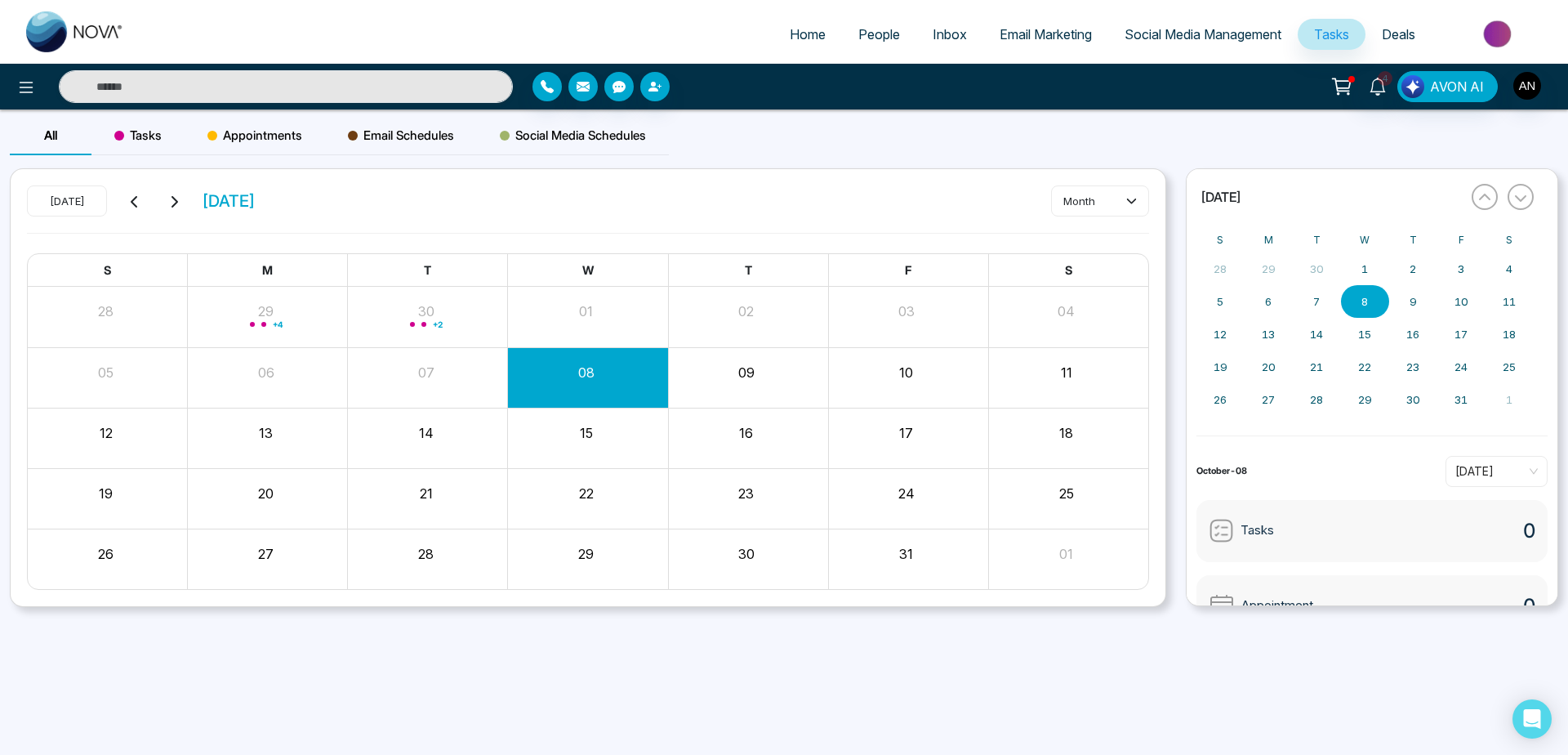
click at [157, 131] on span "Tasks" at bounding box center [138, 136] width 47 height 19
click at [1143, 202] on button "Create" at bounding box center [1099, 201] width 98 height 29
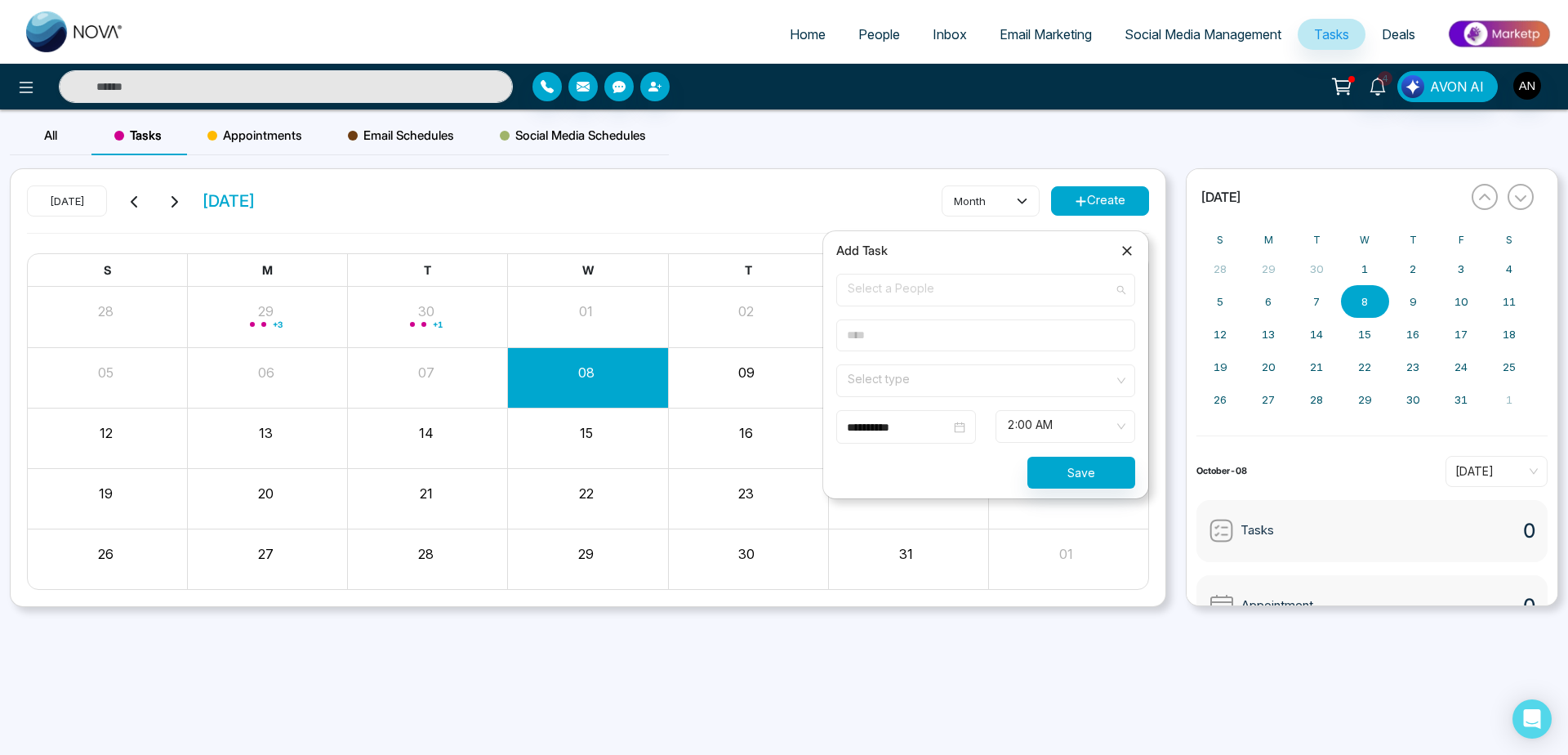
click at [962, 284] on span "Select a People" at bounding box center [986, 290] width 276 height 28
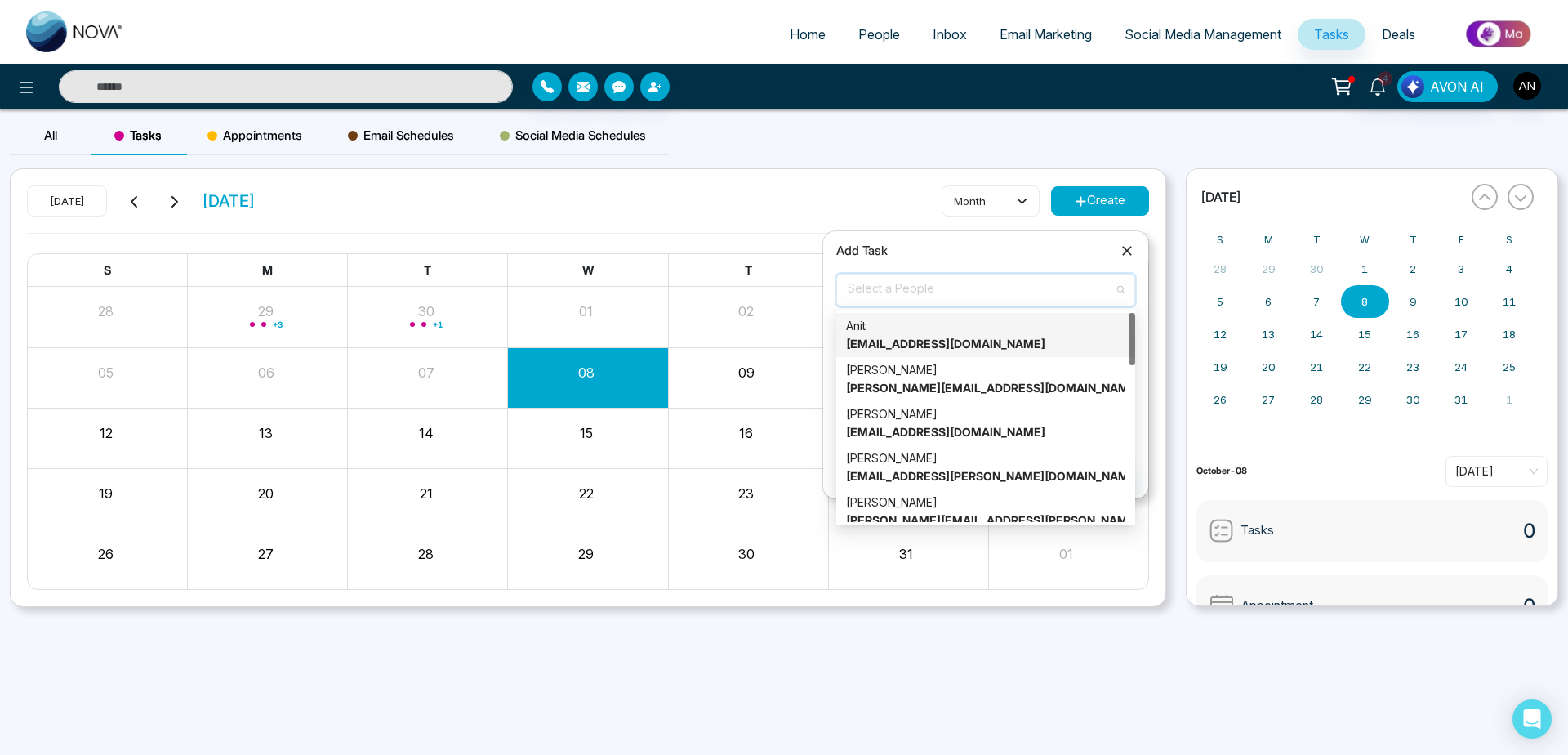
click at [952, 338] on strong "[EMAIL_ADDRESS][DOMAIN_NAME]" at bounding box center [945, 344] width 200 height 14
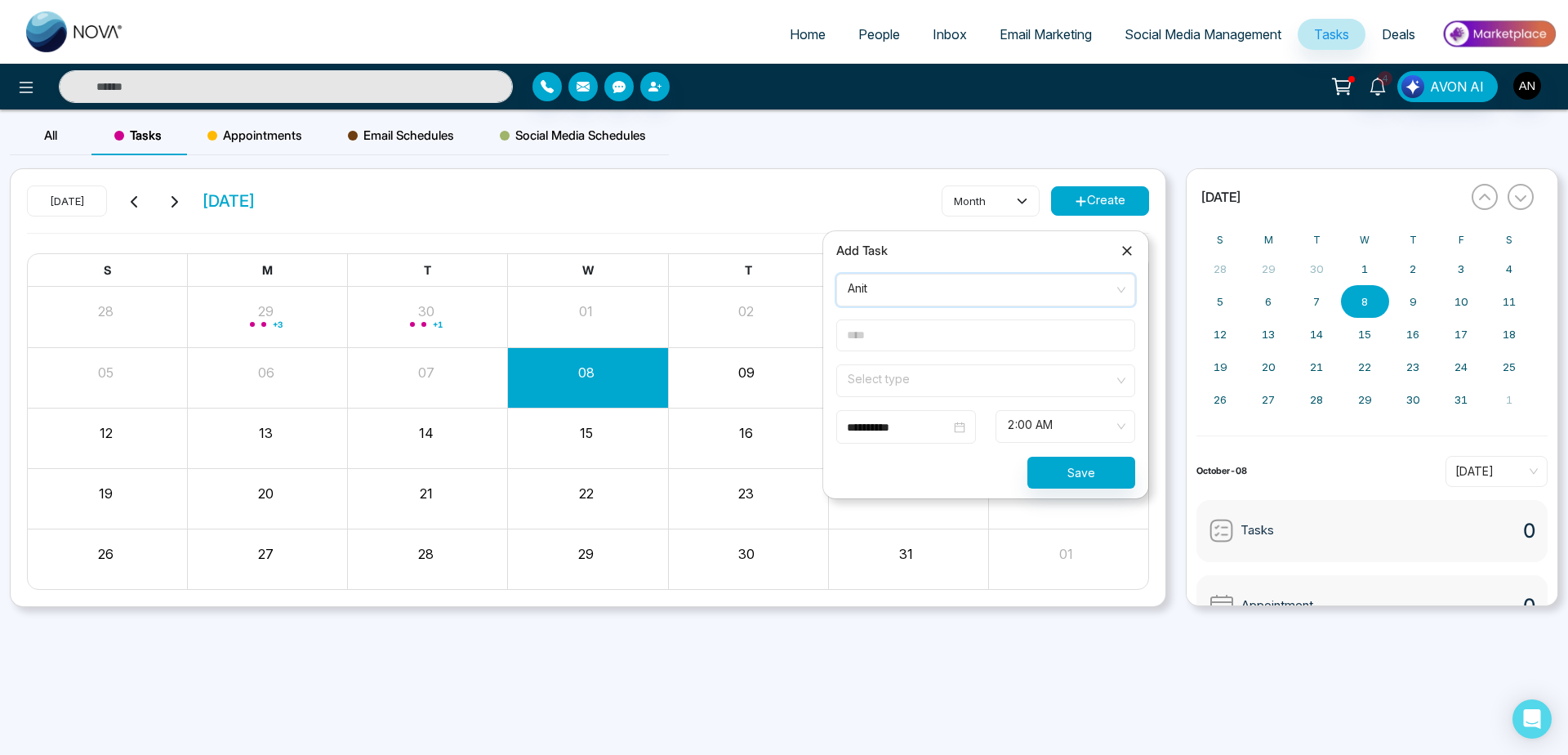
click at [899, 249] on div "Add Task" at bounding box center [986, 251] width 299 height 19
click at [925, 351] on form "**********" at bounding box center [986, 381] width 318 height 215
click at [945, 346] on input "text" at bounding box center [986, 335] width 299 height 32
click at [913, 335] on input "text" at bounding box center [986, 335] width 299 height 32
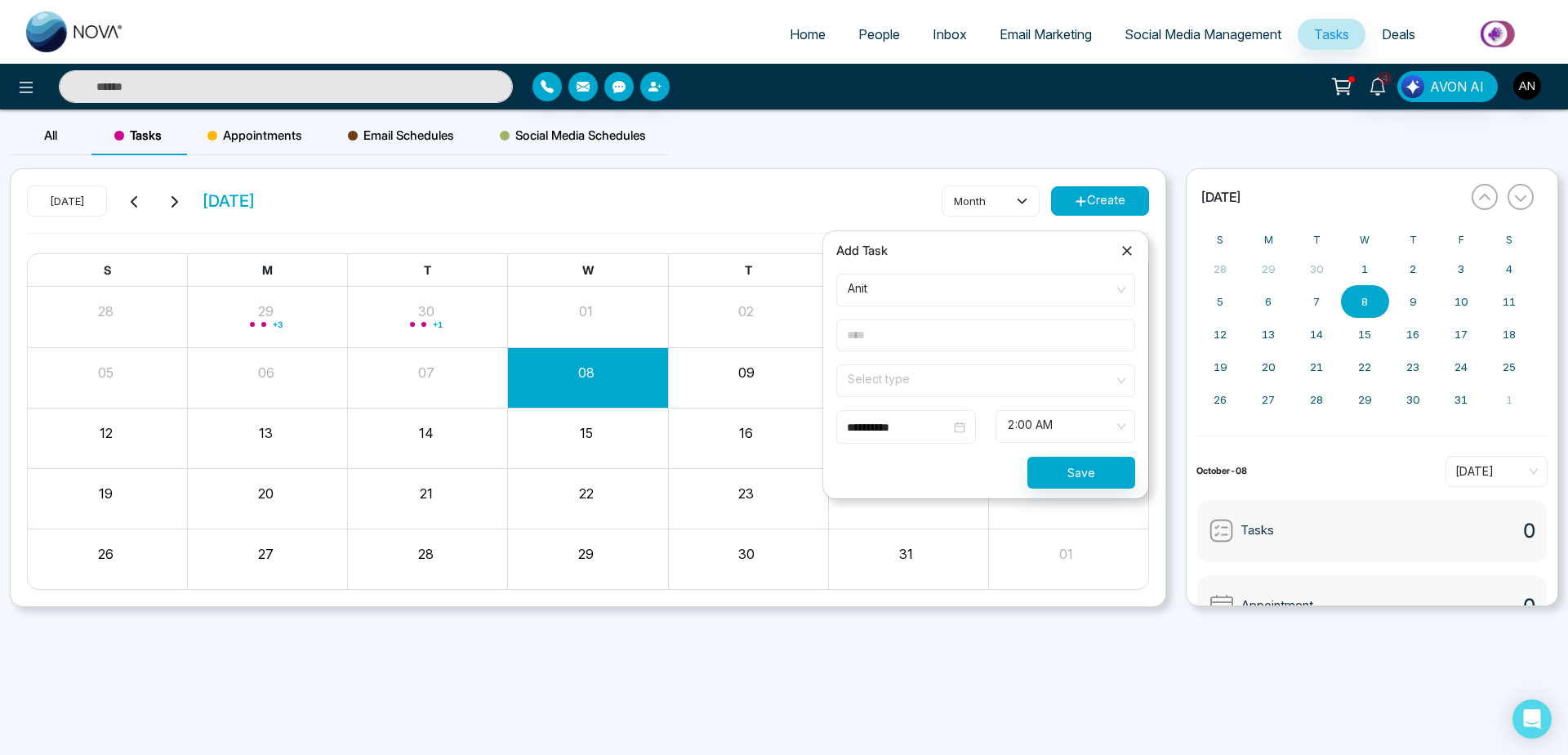
click at [913, 335] on input "text" at bounding box center [986, 335] width 299 height 32
type input "******"
click at [1083, 373] on input "search" at bounding box center [980, 378] width 268 height 25
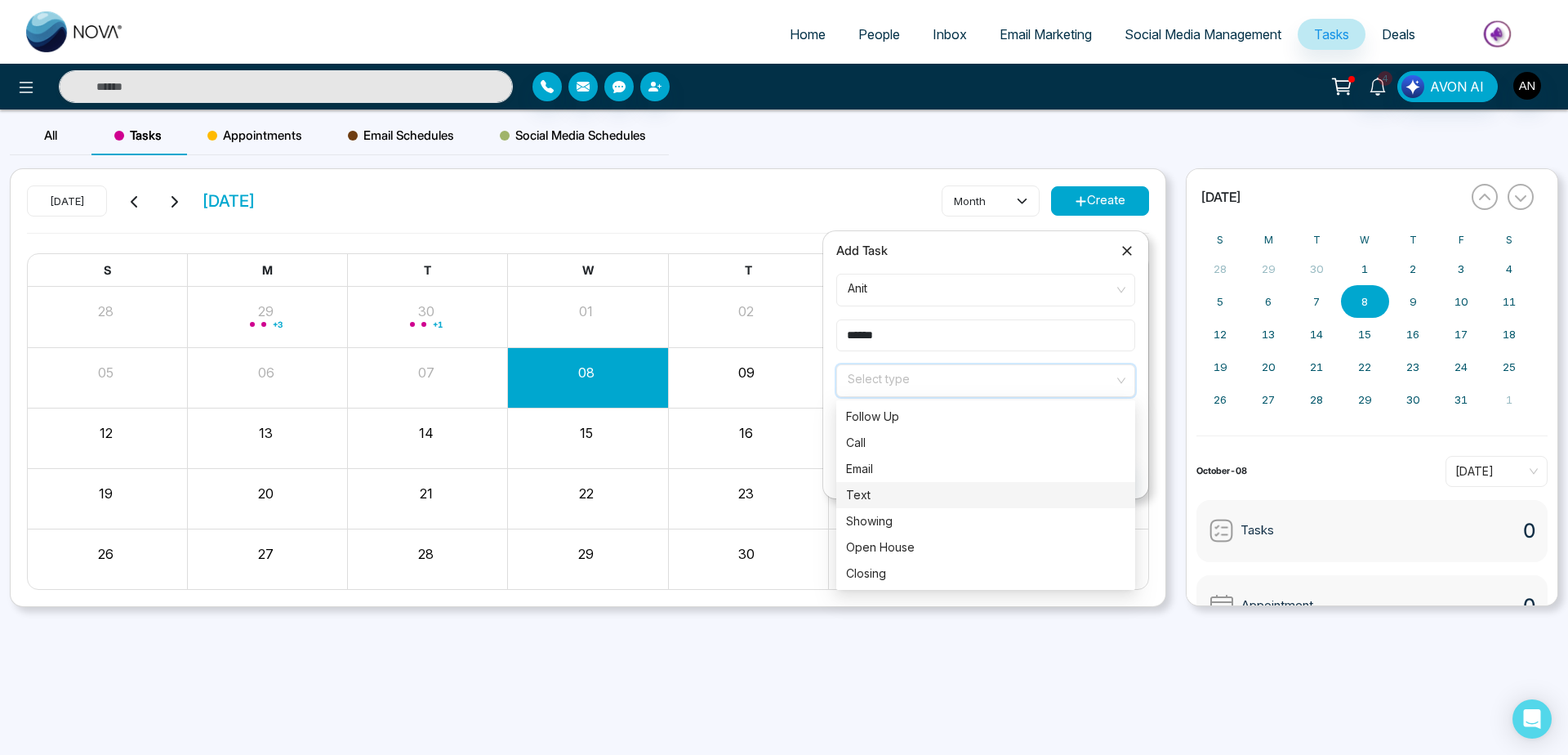
click at [944, 498] on div "Text" at bounding box center [986, 495] width 280 height 18
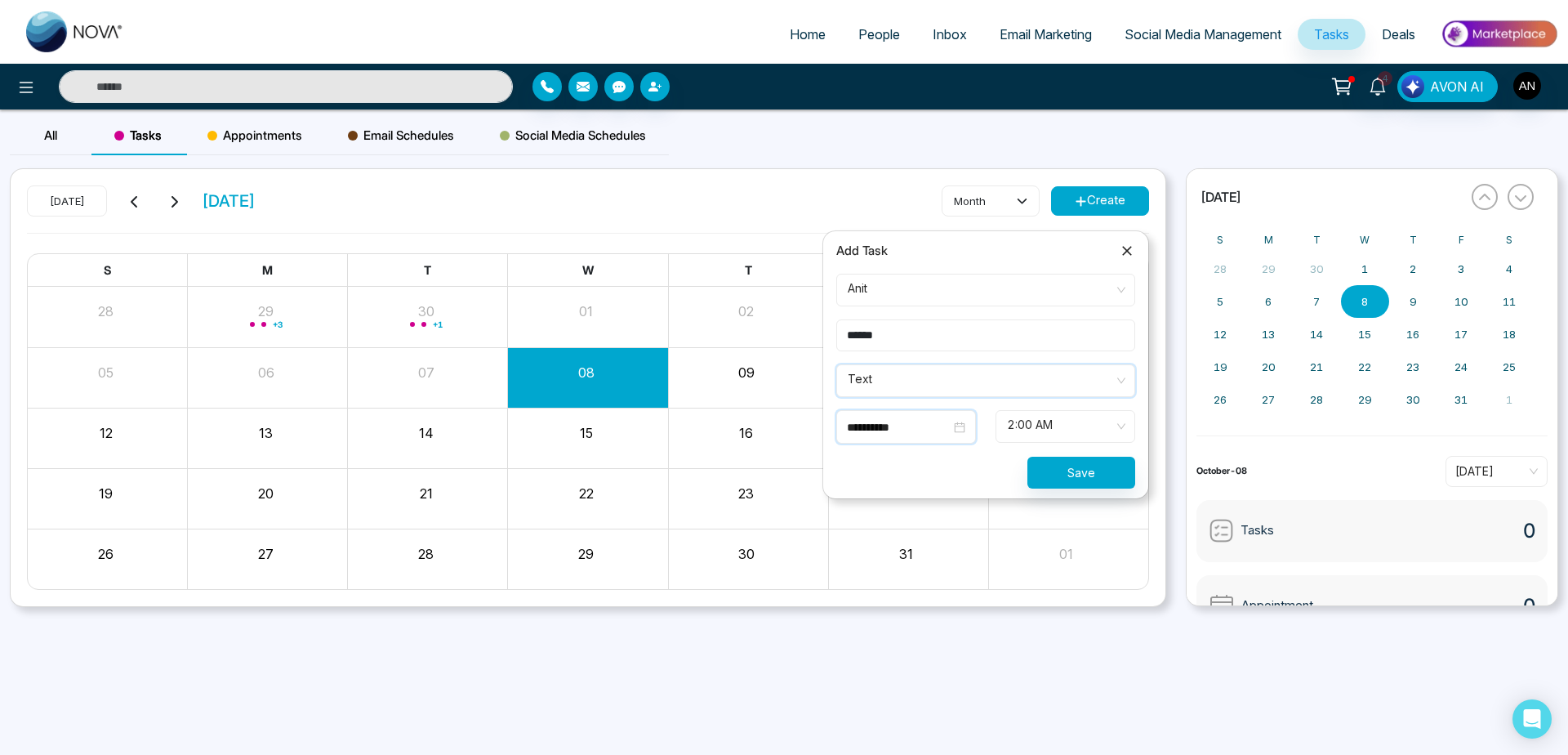
click at [905, 424] on input "**********" at bounding box center [899, 428] width 104 height 18
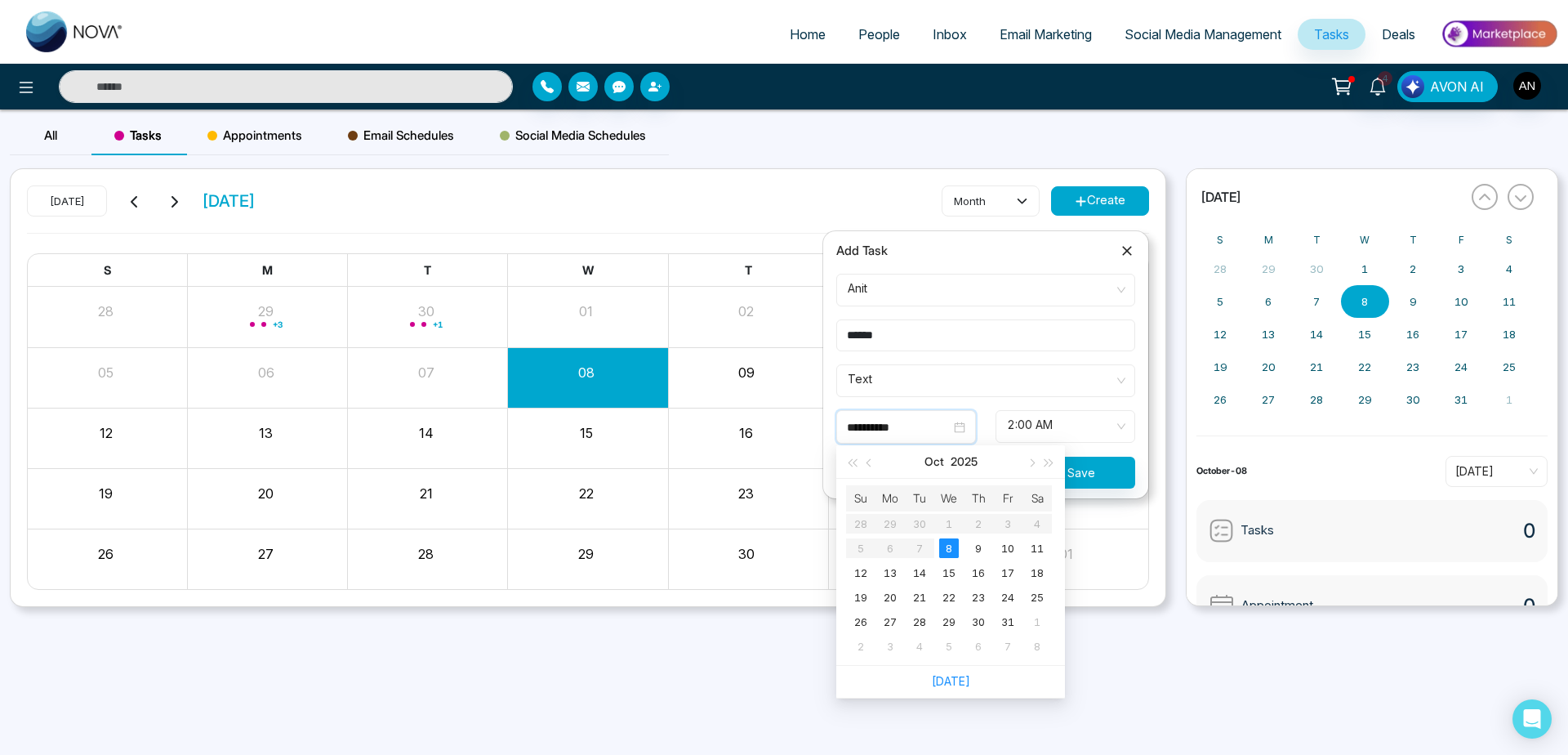
click at [1036, 425] on span "2:00 AM" at bounding box center [1065, 427] width 117 height 28
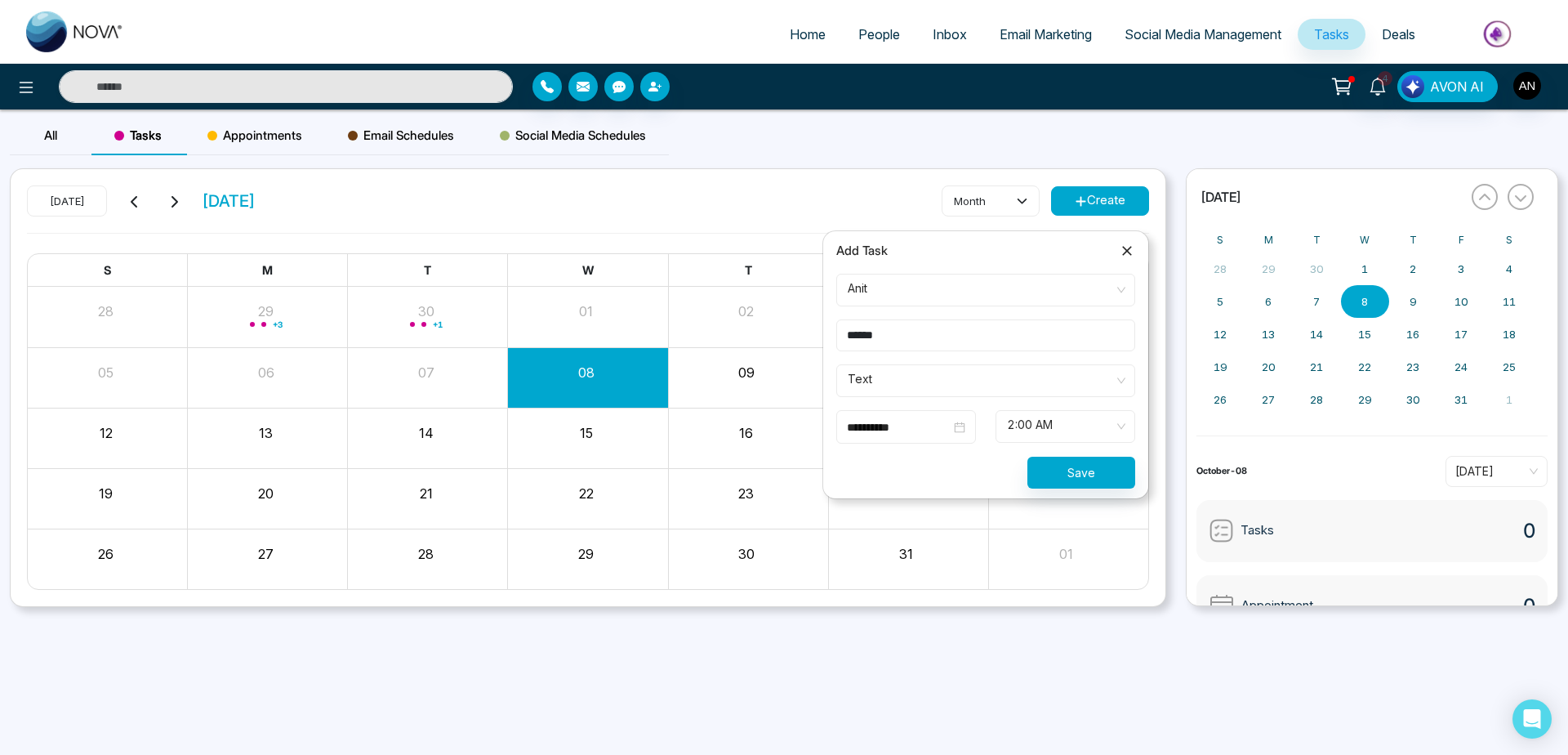
click at [951, 425] on div "**********" at bounding box center [906, 428] width 119 height 18
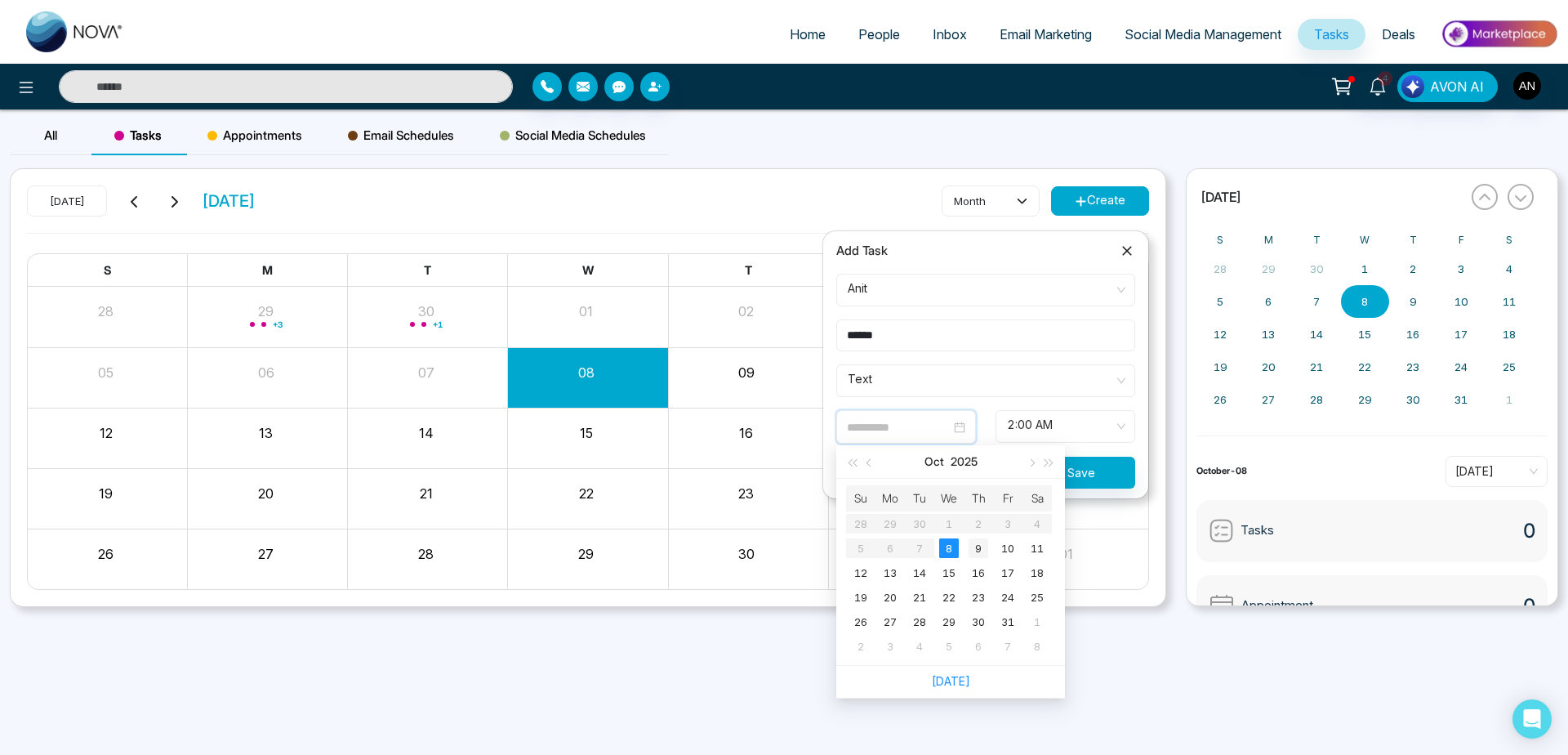
click at [979, 546] on div "9" at bounding box center [978, 548] width 19 height 19
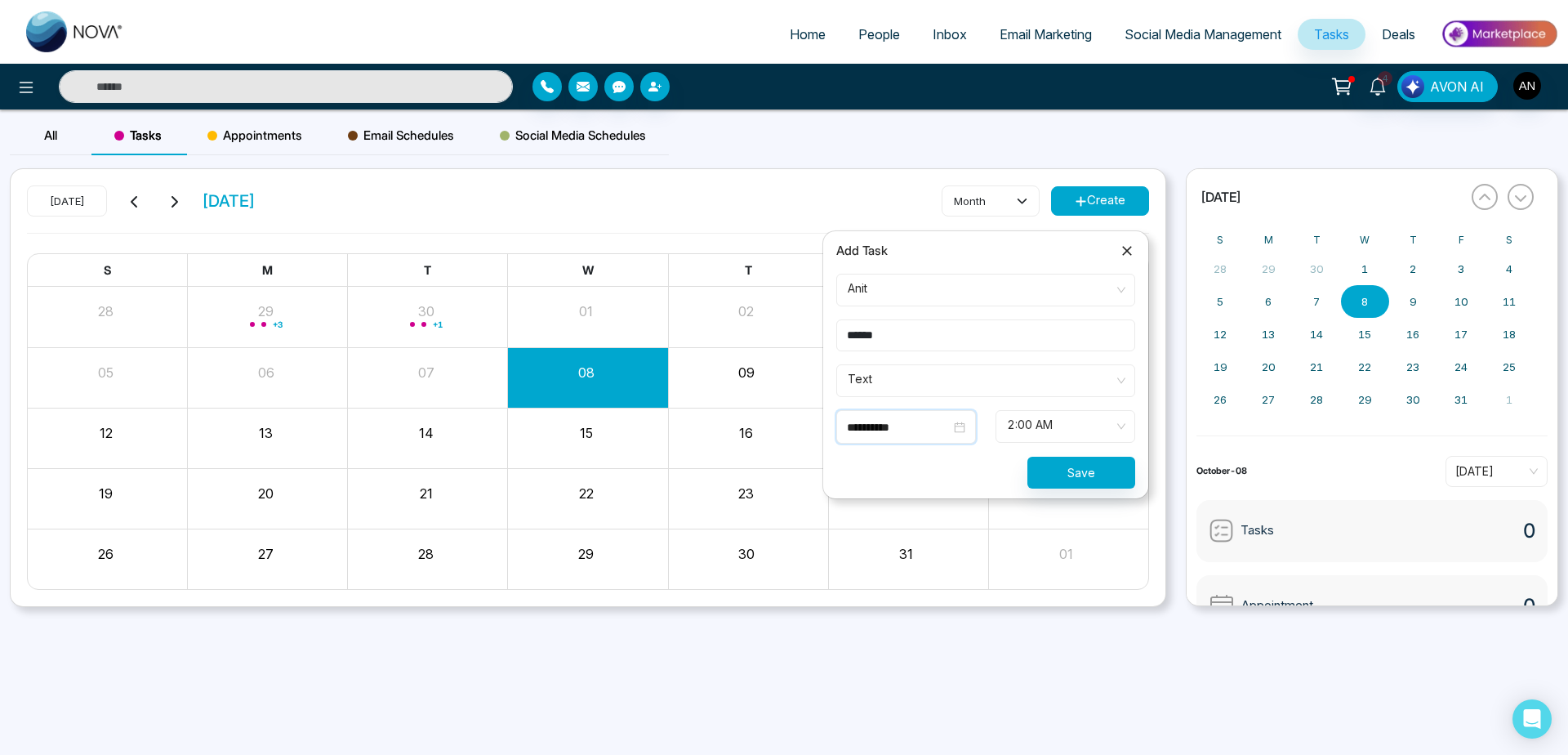
click at [1036, 428] on span "2:00 AM" at bounding box center [1065, 427] width 117 height 28
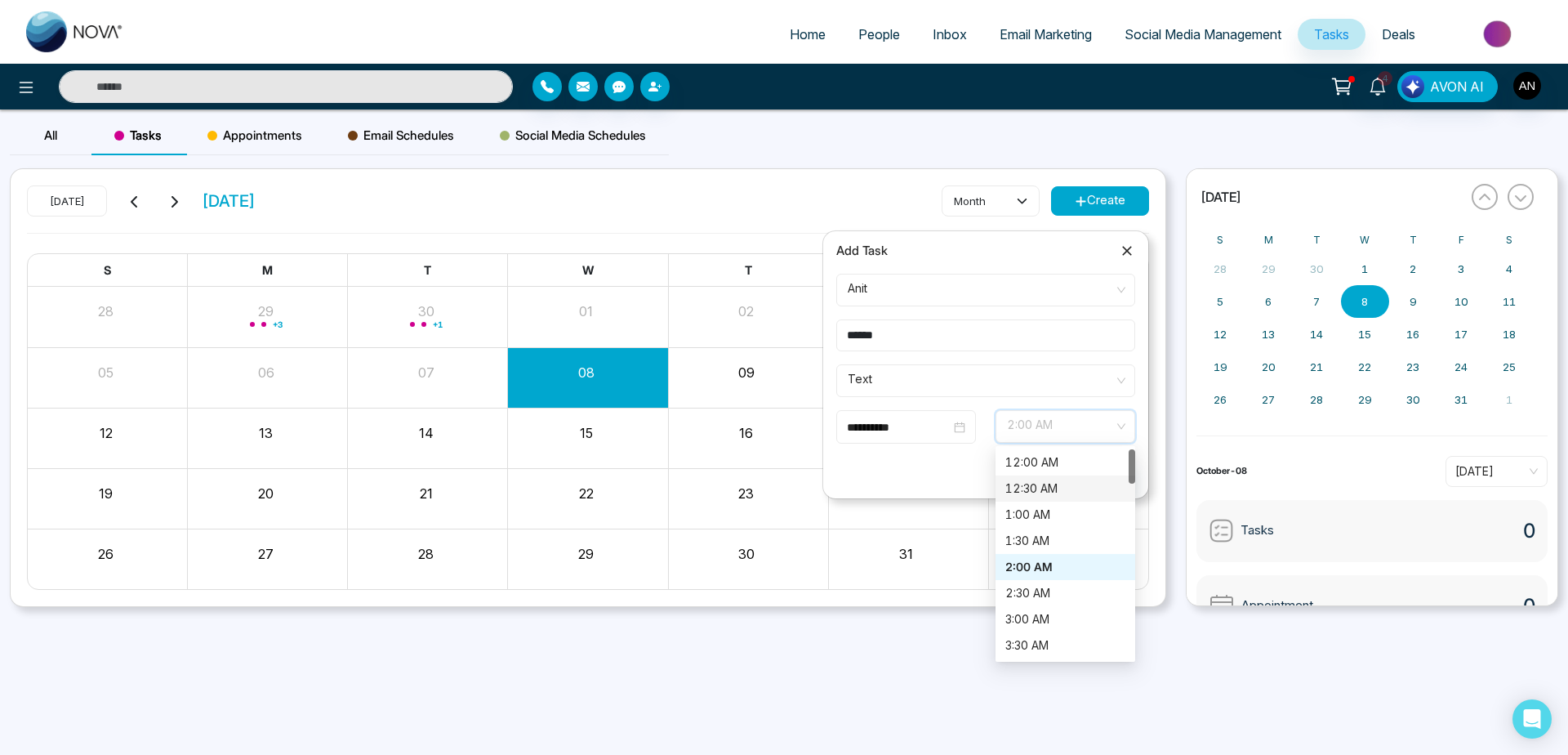
click at [1039, 500] on div "12:30 AM" at bounding box center [1065, 489] width 140 height 26
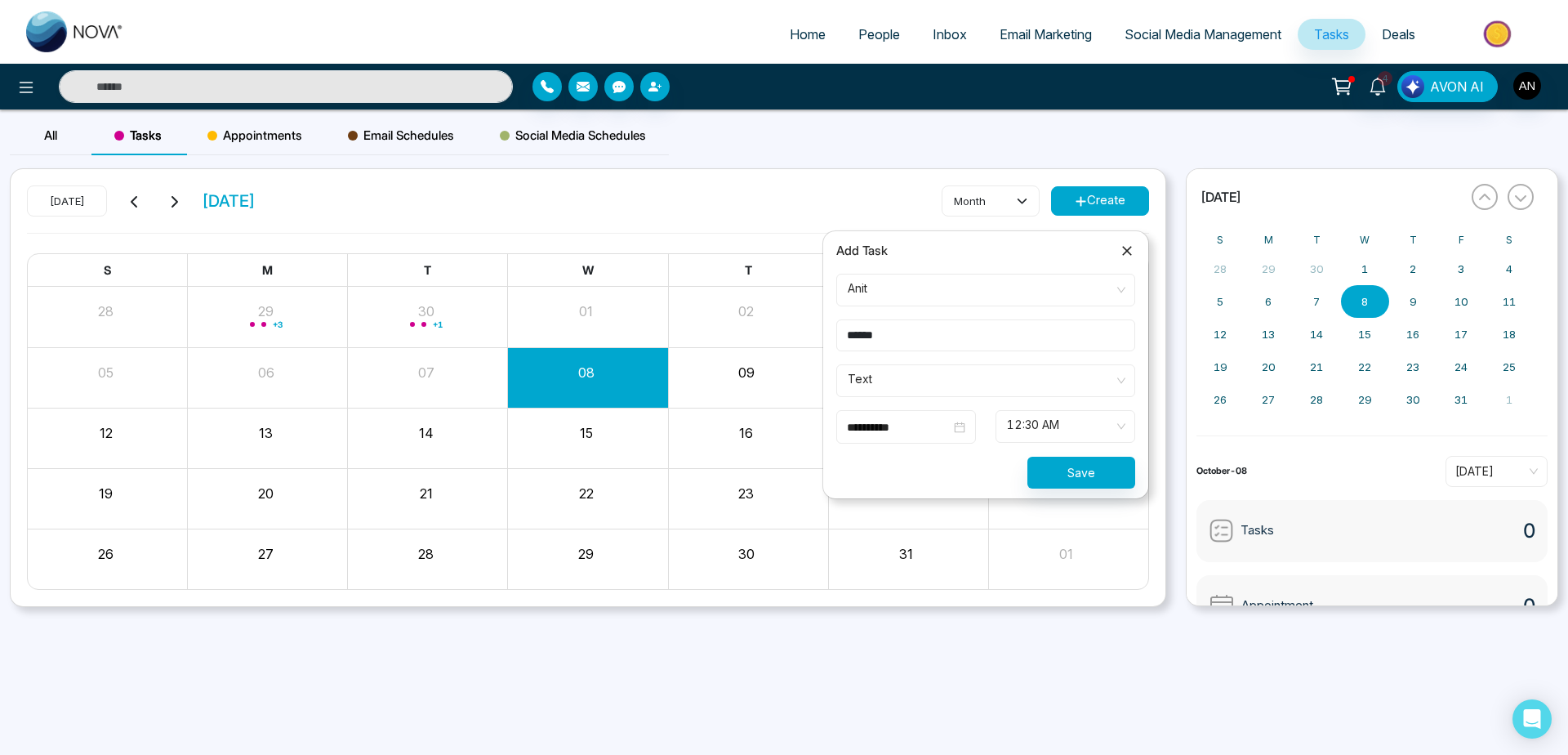
click at [927, 438] on div "**********" at bounding box center [906, 427] width 140 height 33
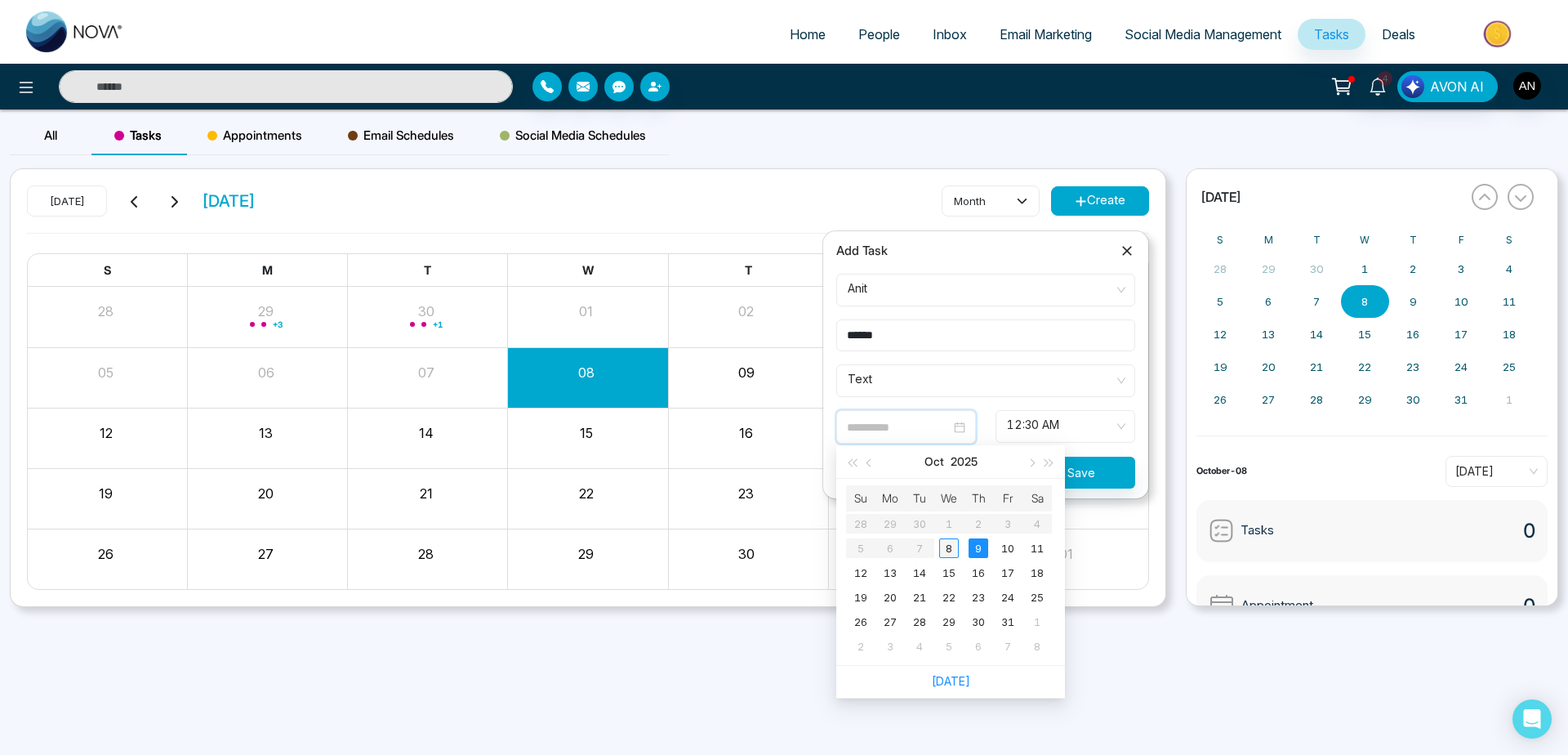
type input "**********"
click at [946, 555] on div "8" at bounding box center [949, 548] width 19 height 19
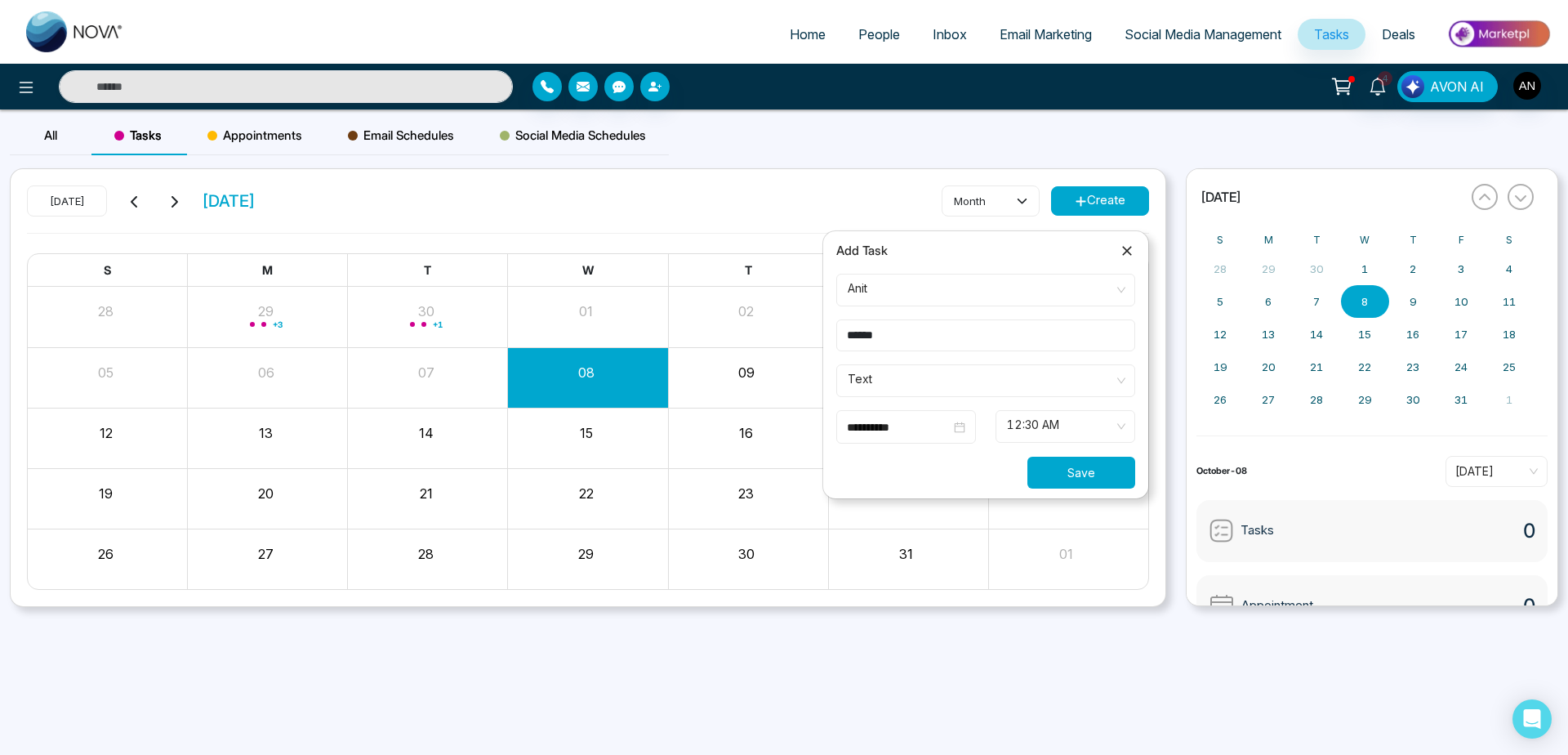
click at [1092, 473] on button "Save" at bounding box center [1081, 473] width 108 height 32
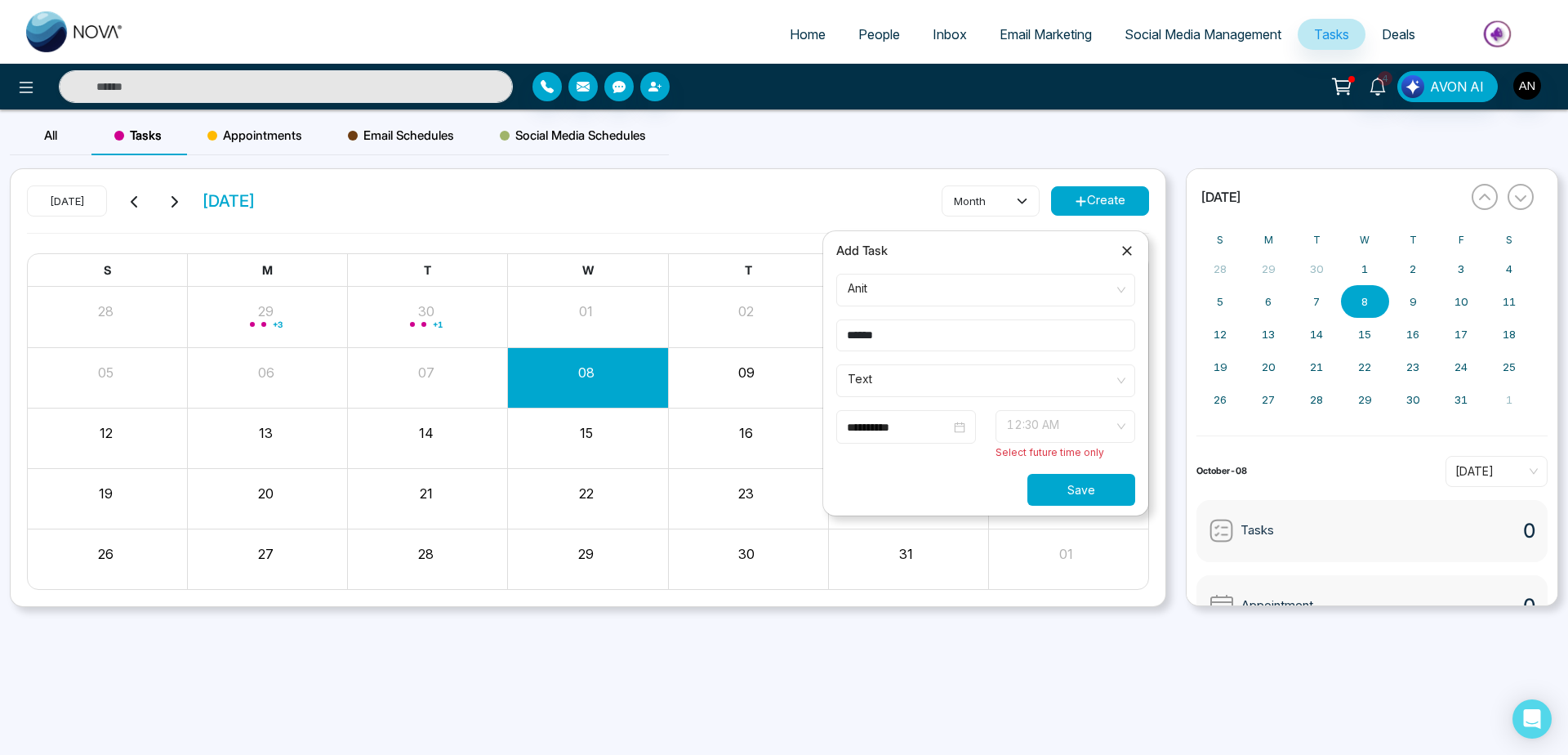
click at [1056, 430] on span "12:30 AM" at bounding box center [1065, 427] width 117 height 28
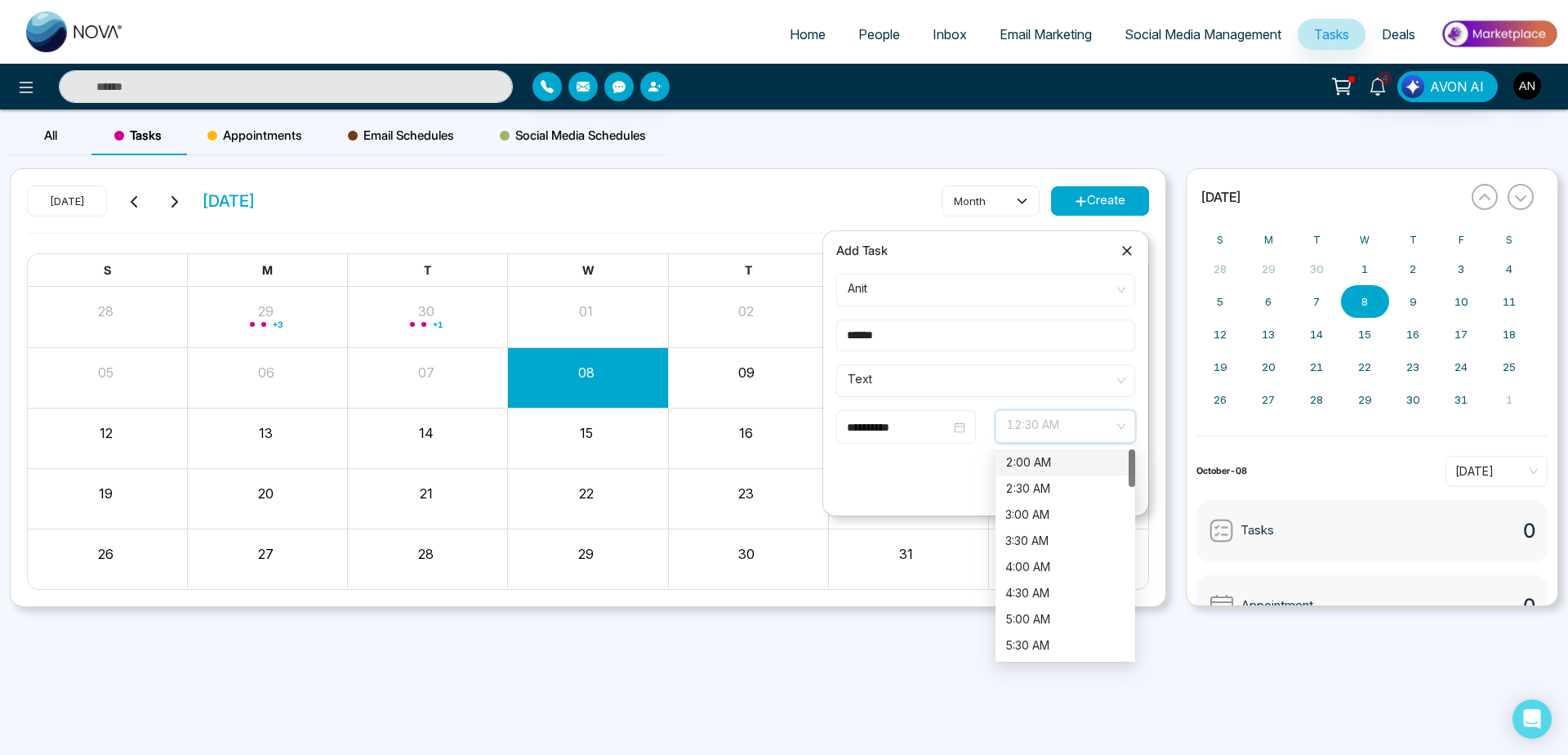
click at [1042, 469] on div "2:00 AM" at bounding box center [1065, 462] width 120 height 18
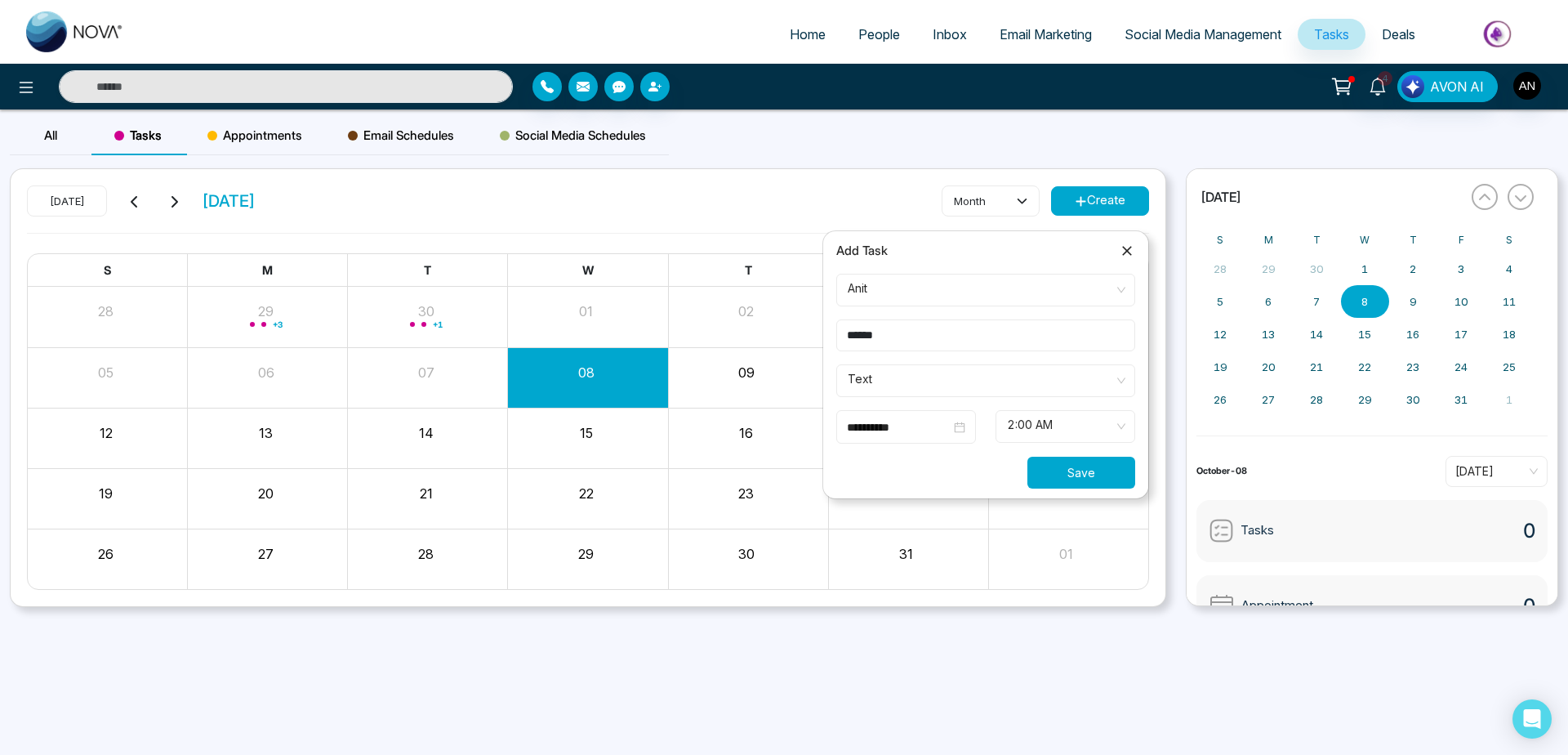
click at [1085, 465] on button "Save" at bounding box center [1081, 473] width 108 height 32
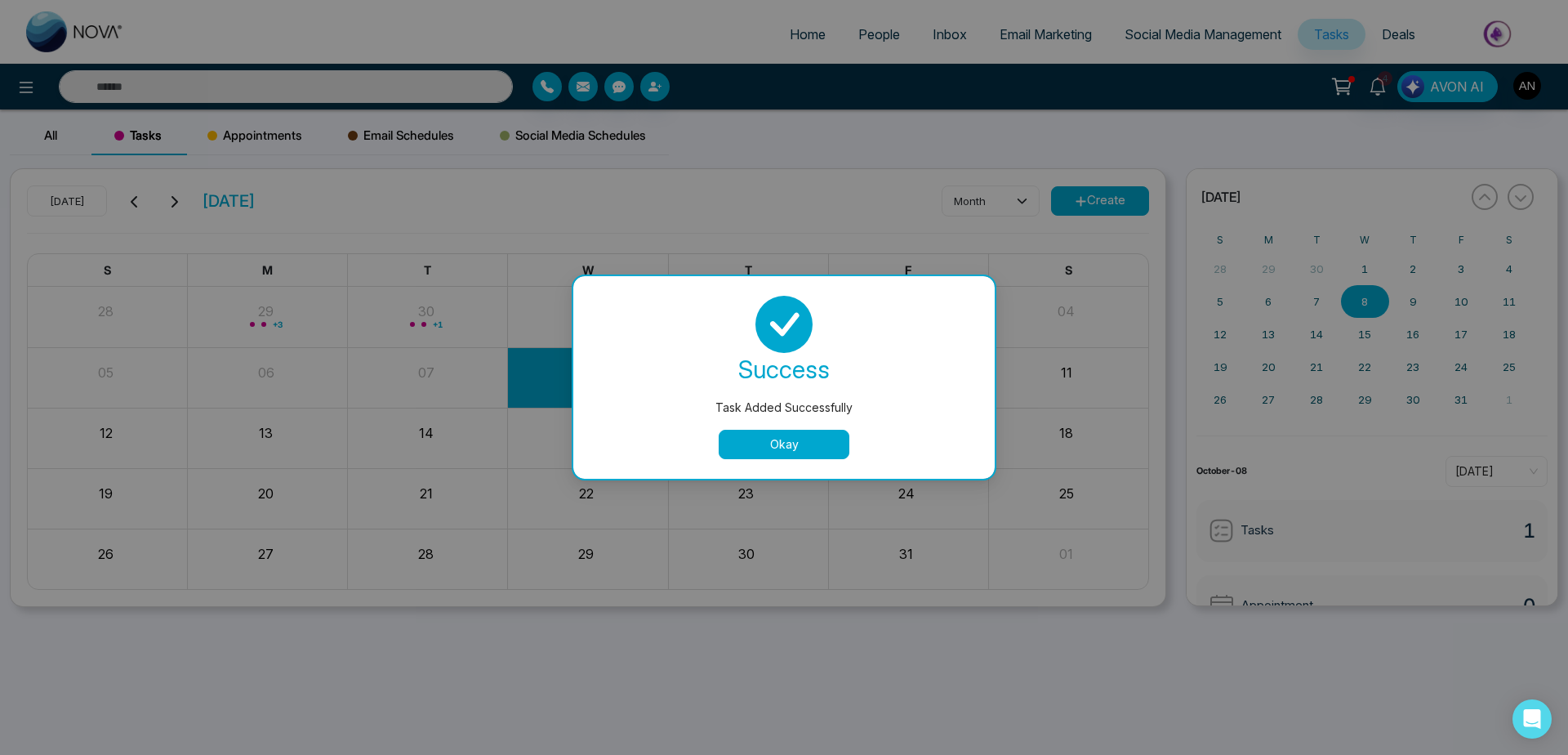
click at [835, 448] on button "Okay" at bounding box center [784, 444] width 131 height 29
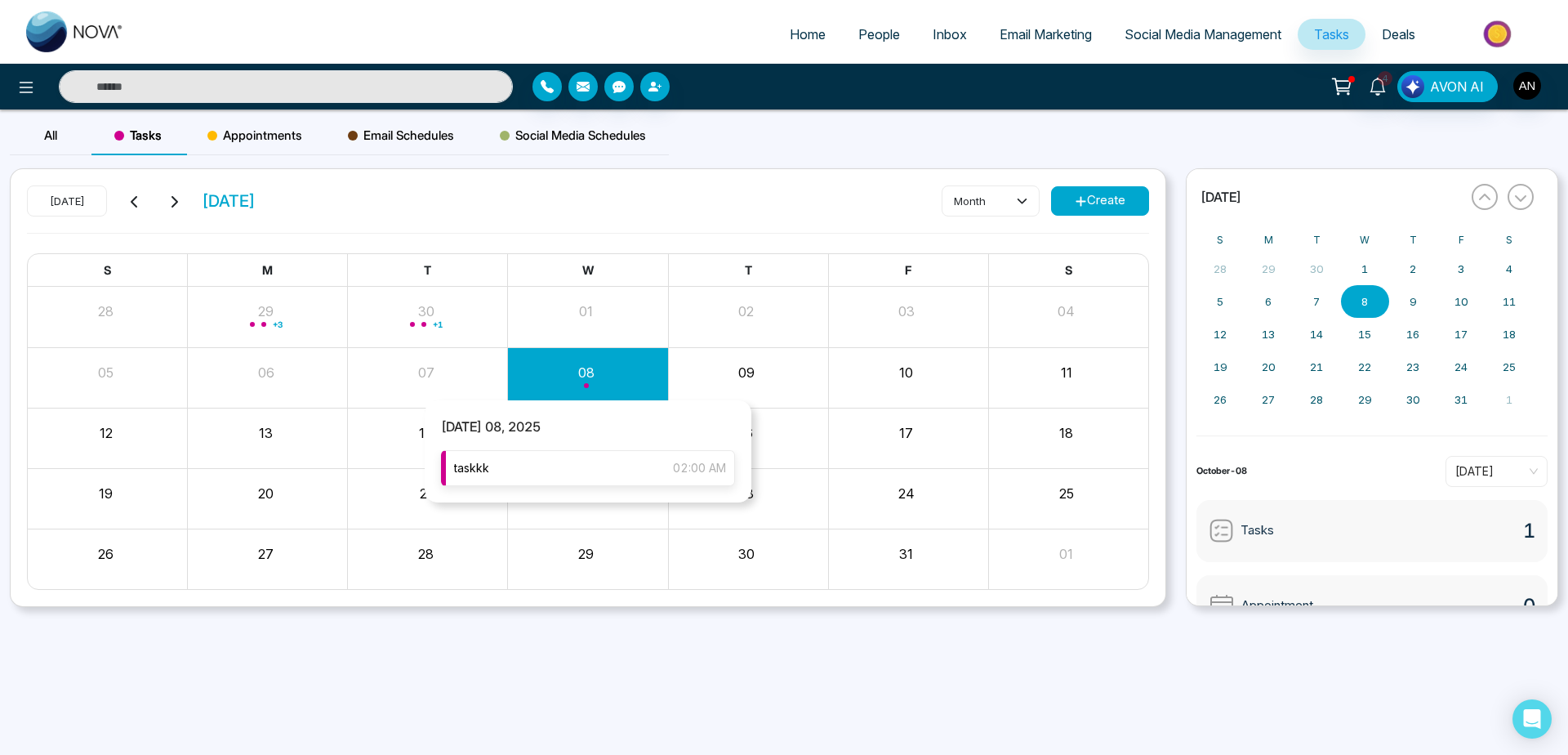
click at [607, 469] on div "taskkk 02:00 AM" at bounding box center [588, 468] width 294 height 36
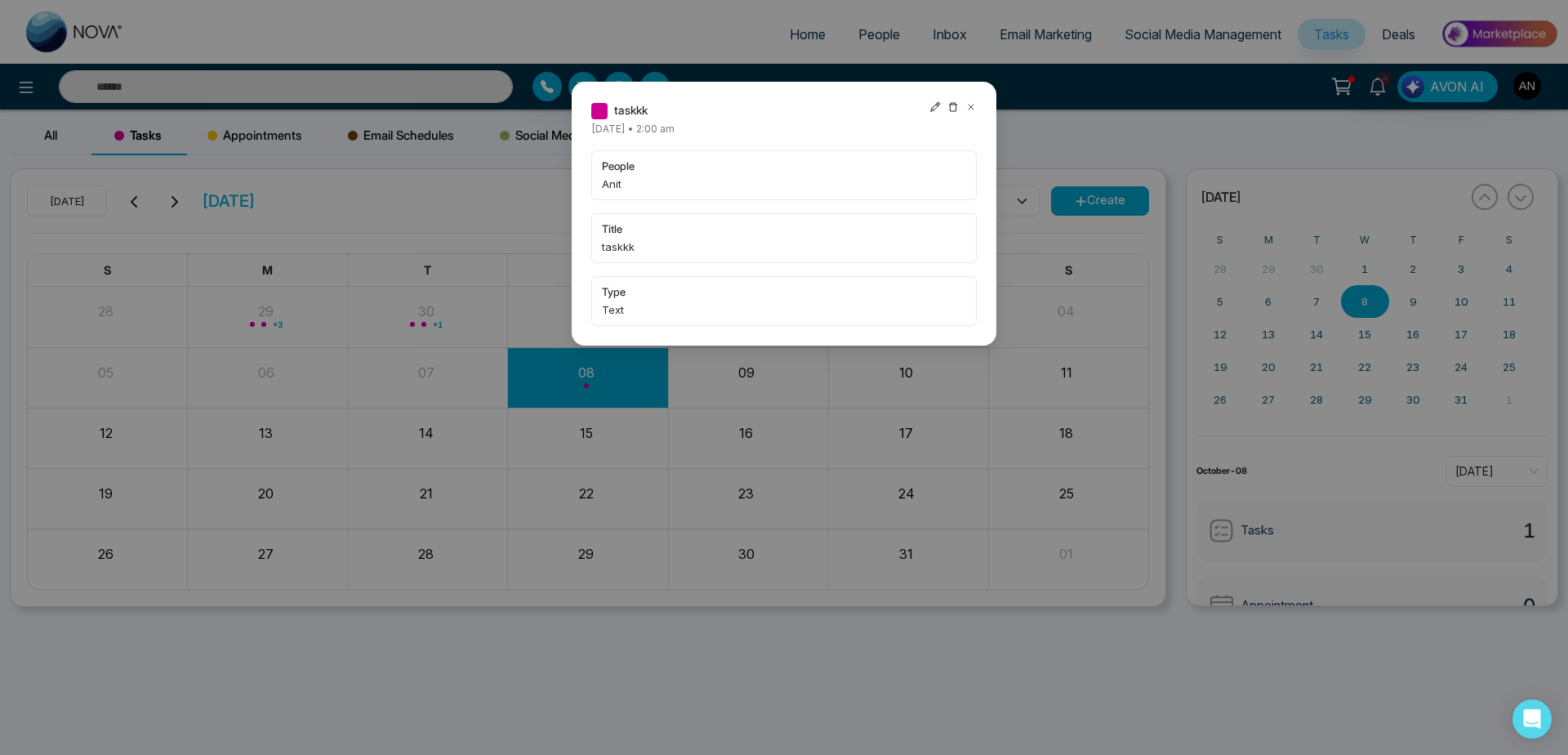
click at [974, 102] on icon at bounding box center [971, 106] width 11 height 11
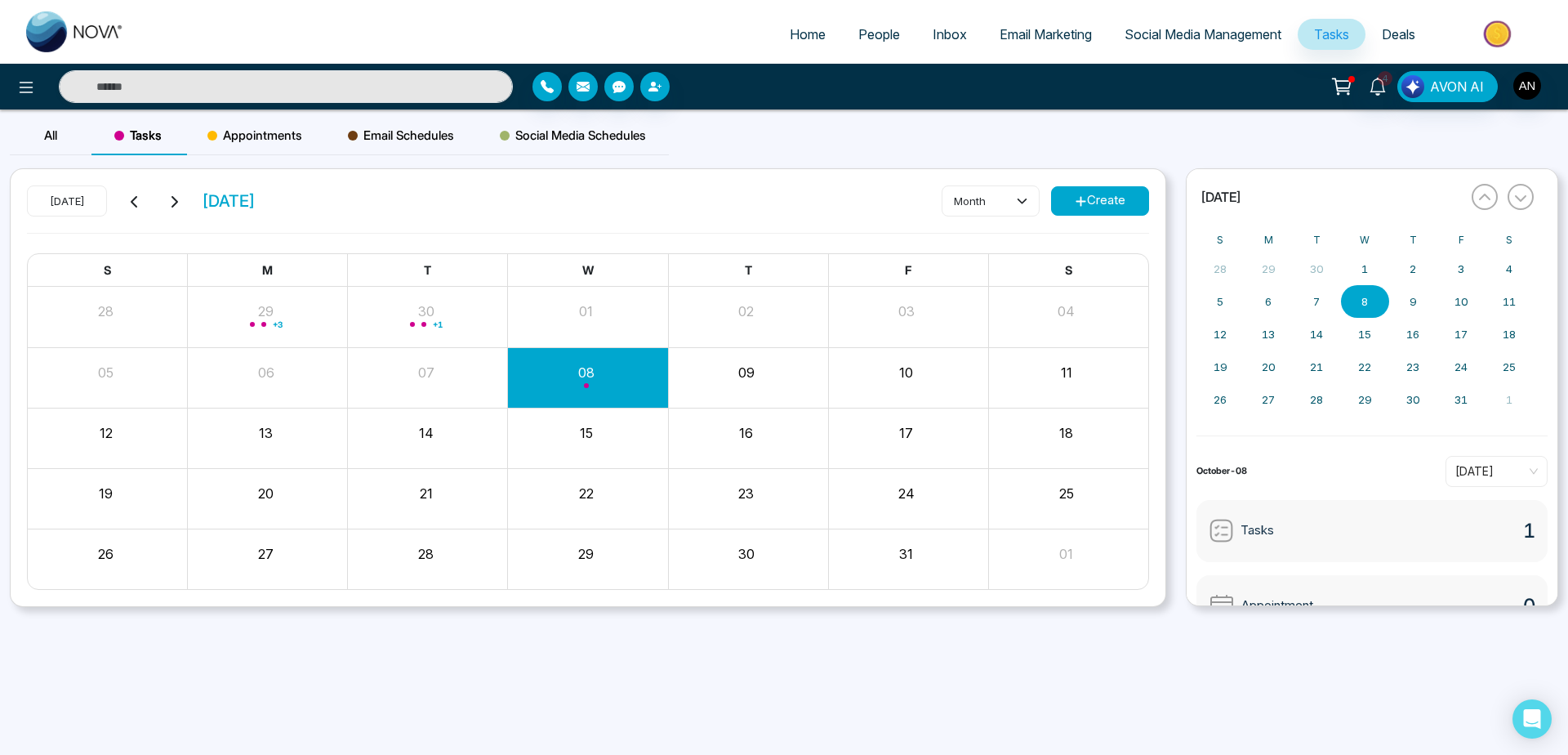
click at [262, 142] on span "Appointments" at bounding box center [255, 136] width 95 height 19
click at [1086, 210] on button "Create" at bounding box center [1099, 201] width 98 height 29
type input "**********"
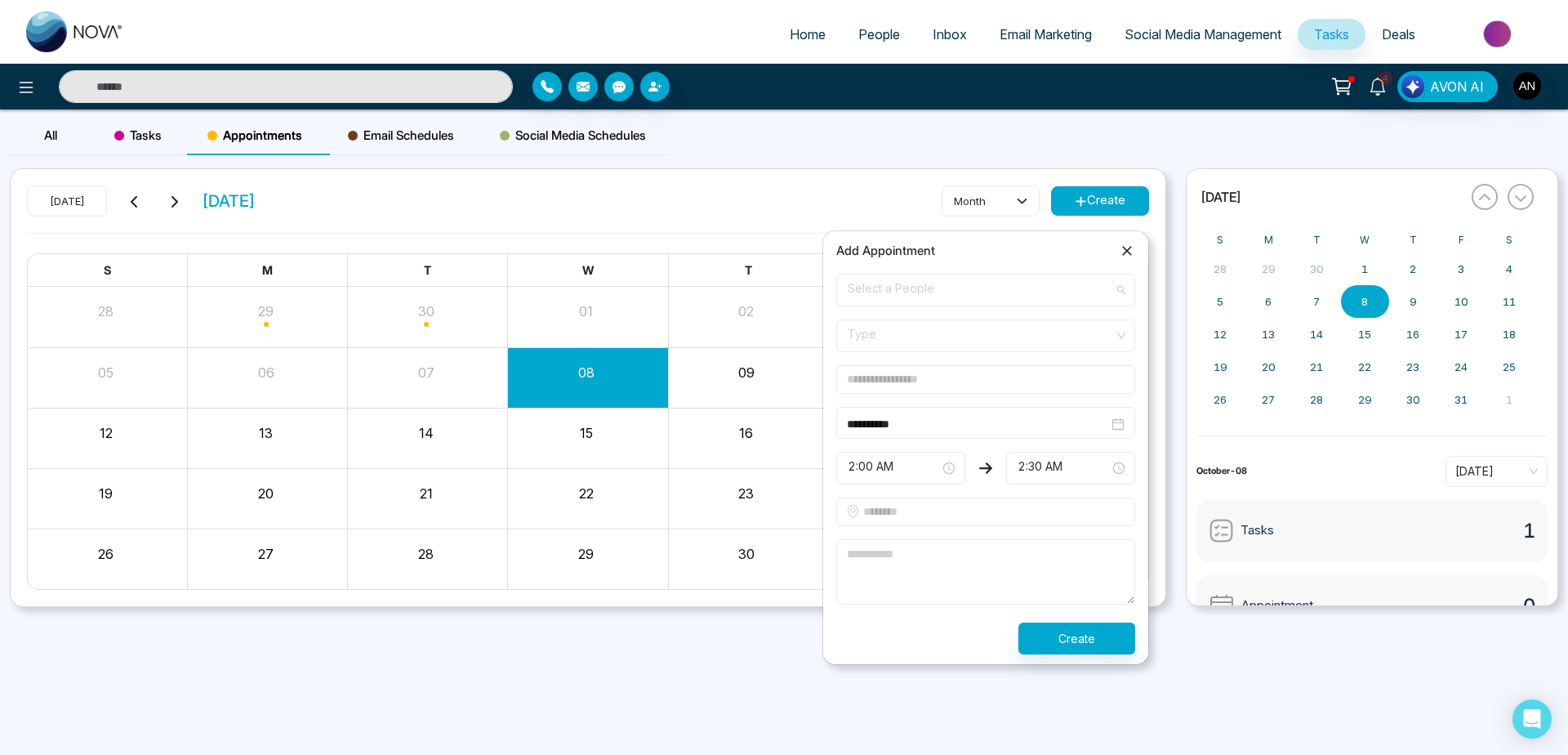
click at [907, 303] on span "Select a People" at bounding box center [986, 290] width 276 height 28
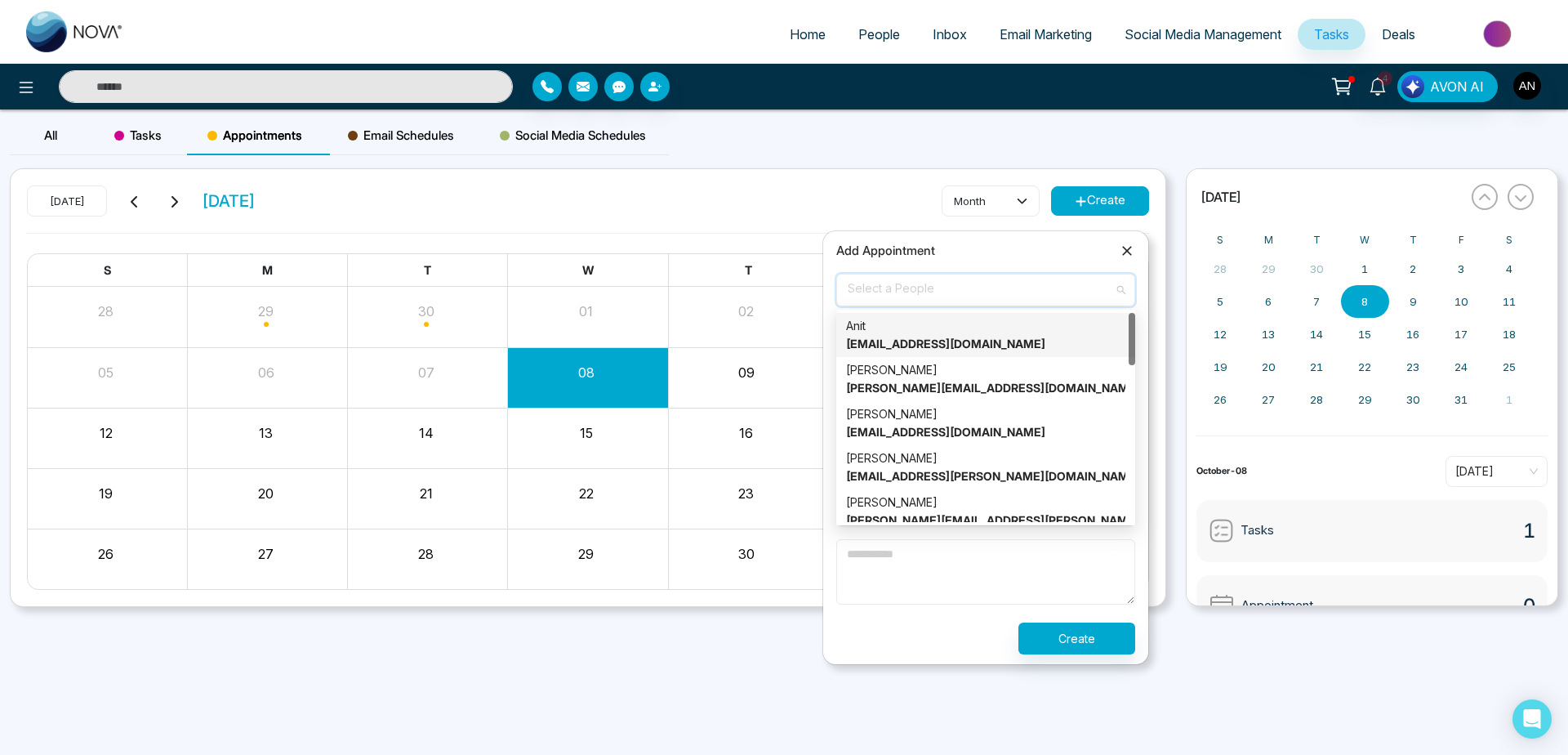
click at [911, 343] on strong "[EMAIL_ADDRESS][DOMAIN_NAME]" at bounding box center [945, 344] width 200 height 14
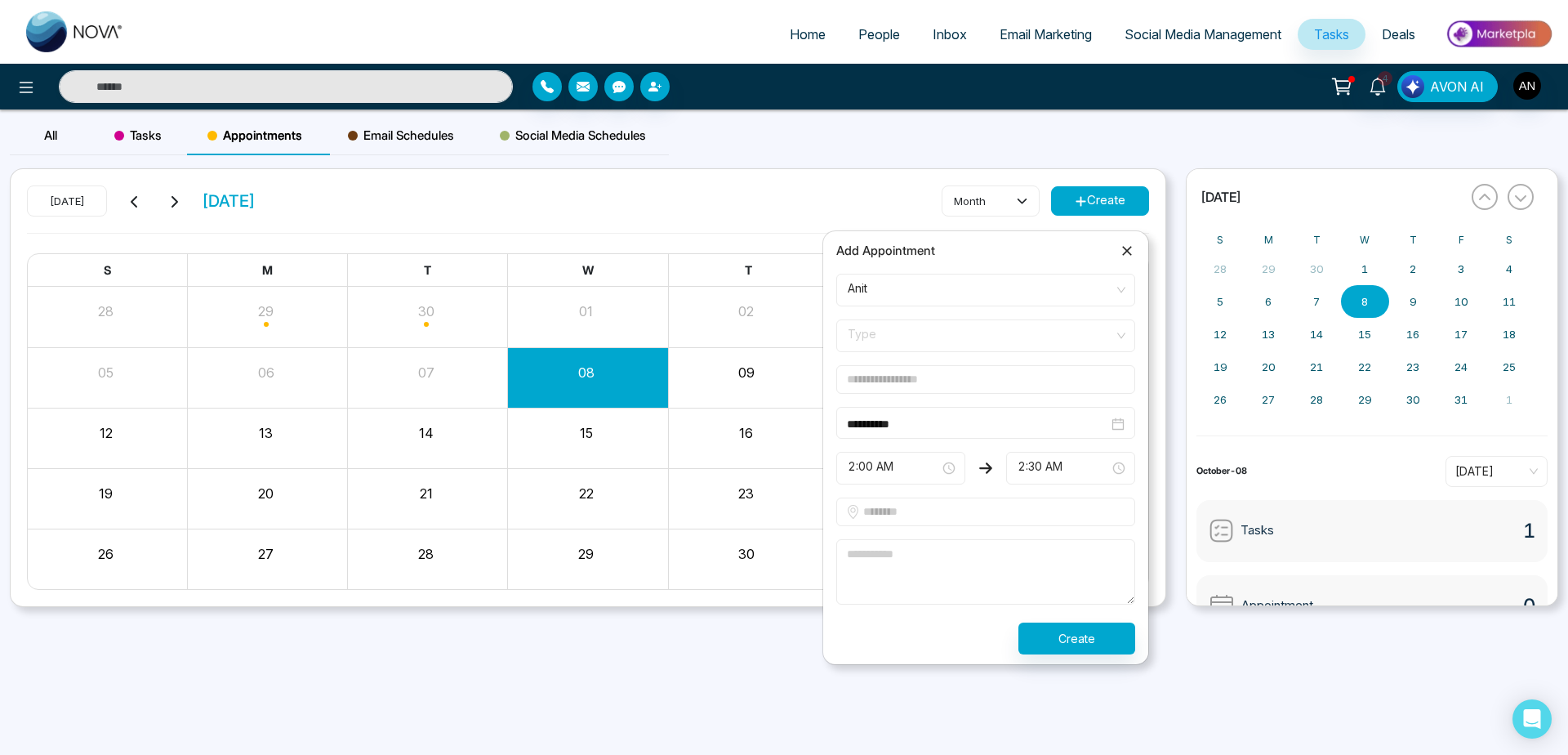
click at [959, 262] on div "**********" at bounding box center [986, 448] width 299 height 414
click at [959, 333] on span "Type" at bounding box center [986, 336] width 276 height 28
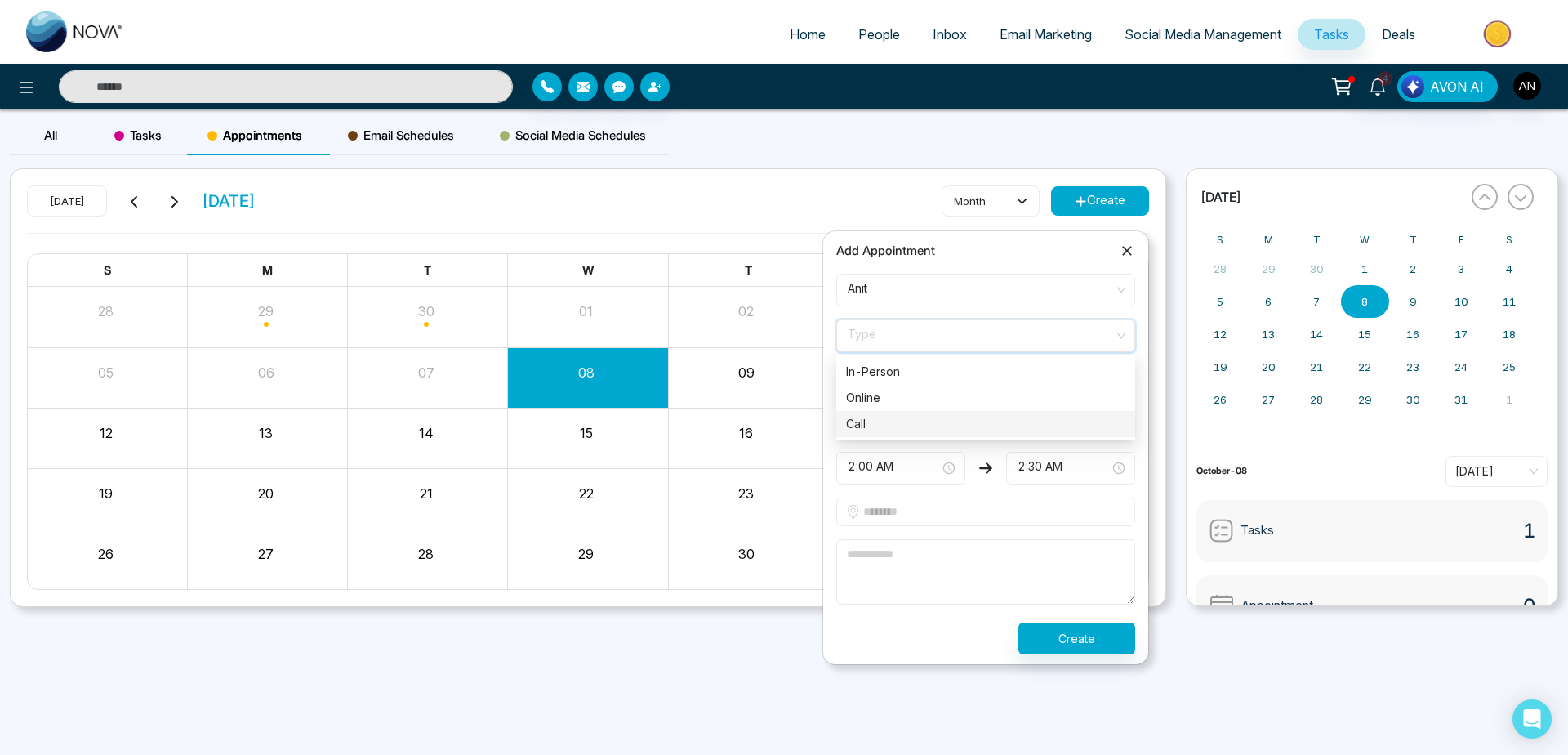
click at [945, 423] on div "Call" at bounding box center [986, 424] width 280 height 18
click at [956, 373] on input "text" at bounding box center [986, 379] width 299 height 29
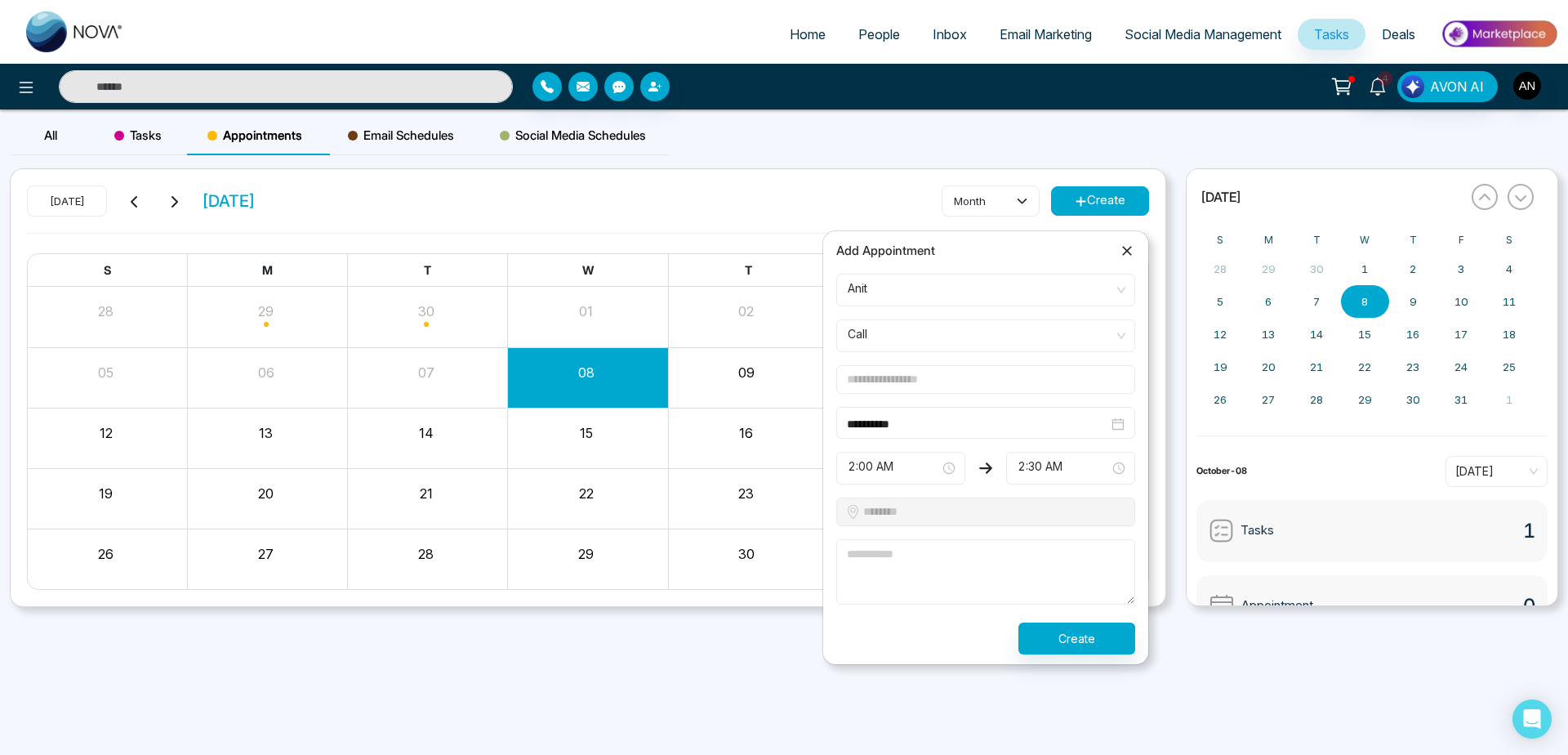
click at [956, 373] on input "text" at bounding box center [986, 379] width 299 height 29
type input "****"
click at [943, 553] on textarea at bounding box center [986, 572] width 299 height 65
type textarea "***"
click at [1083, 643] on button "Create" at bounding box center [1076, 639] width 117 height 32
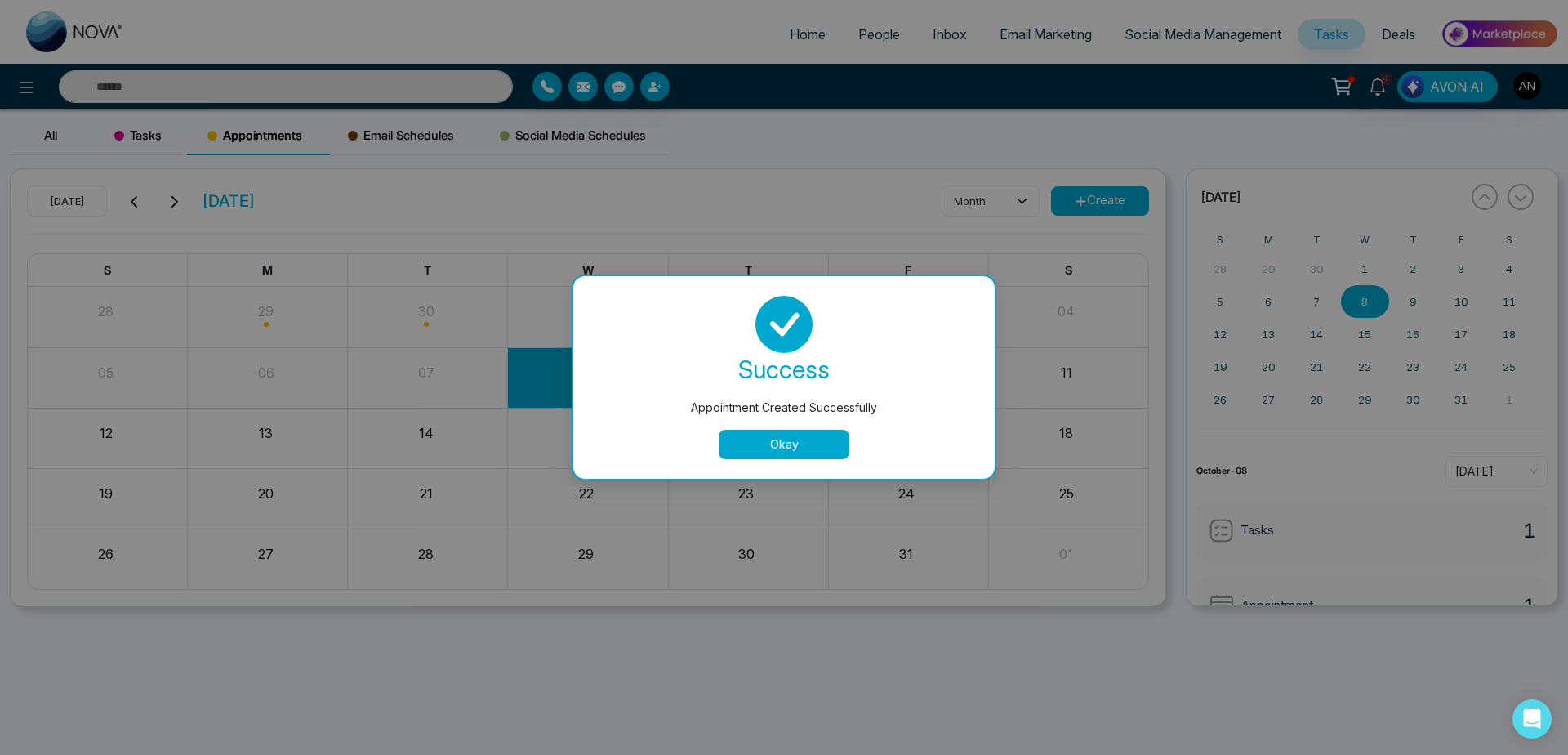
click at [797, 453] on button "Okay" at bounding box center [784, 444] width 131 height 29
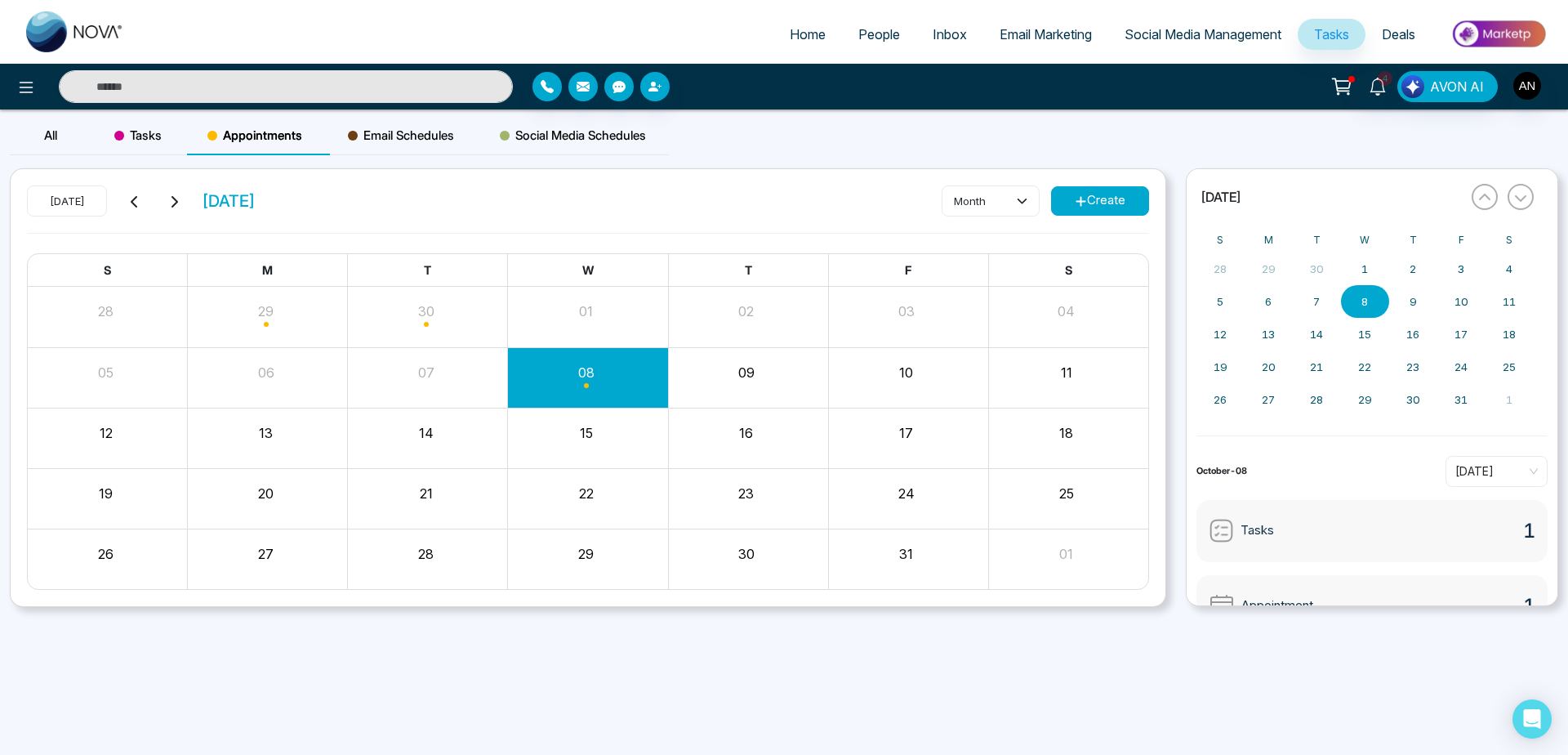
click at [49, 146] on div "All" at bounding box center [50, 136] width 82 height 40
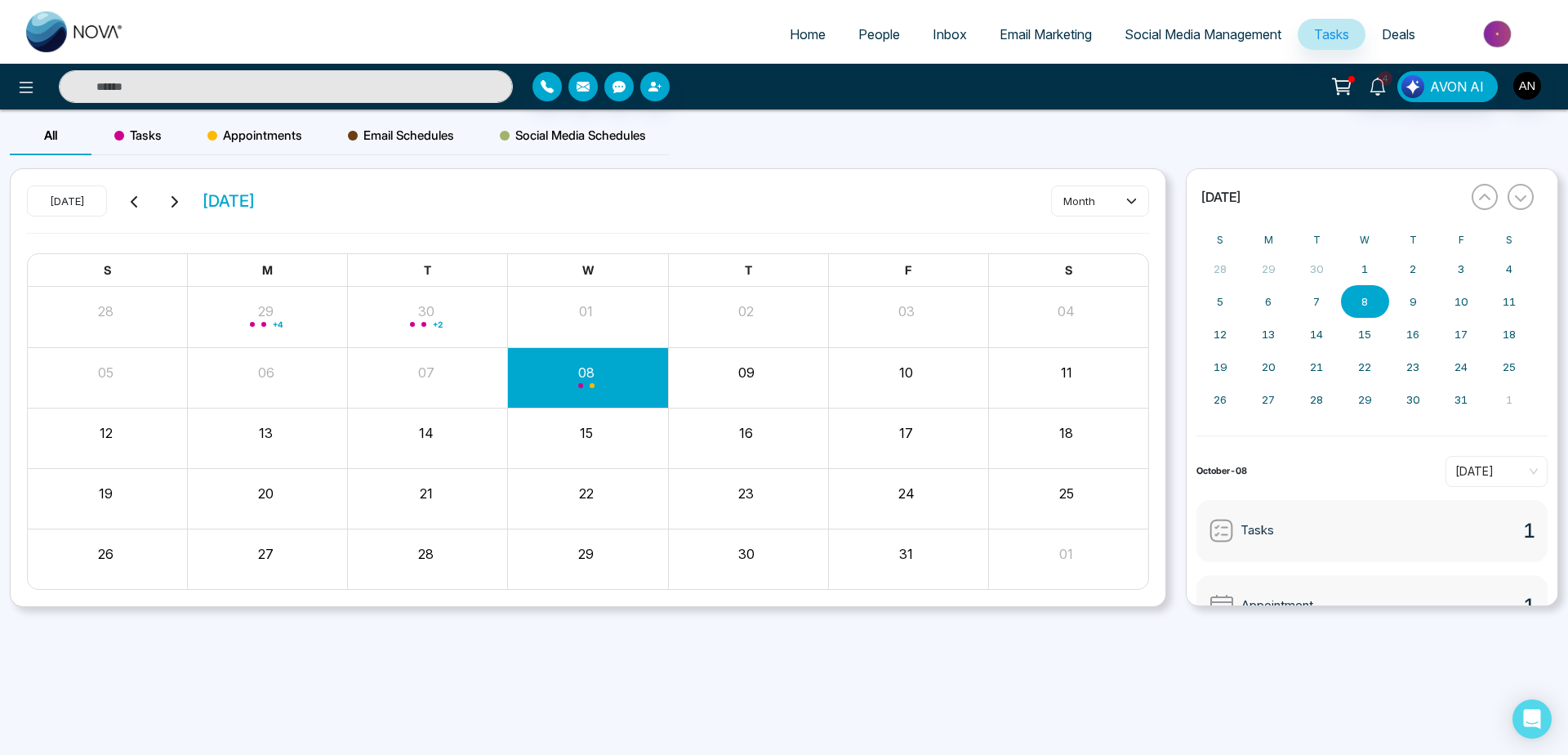
click at [568, 377] on div "Month View" at bounding box center [588, 378] width 160 height 40
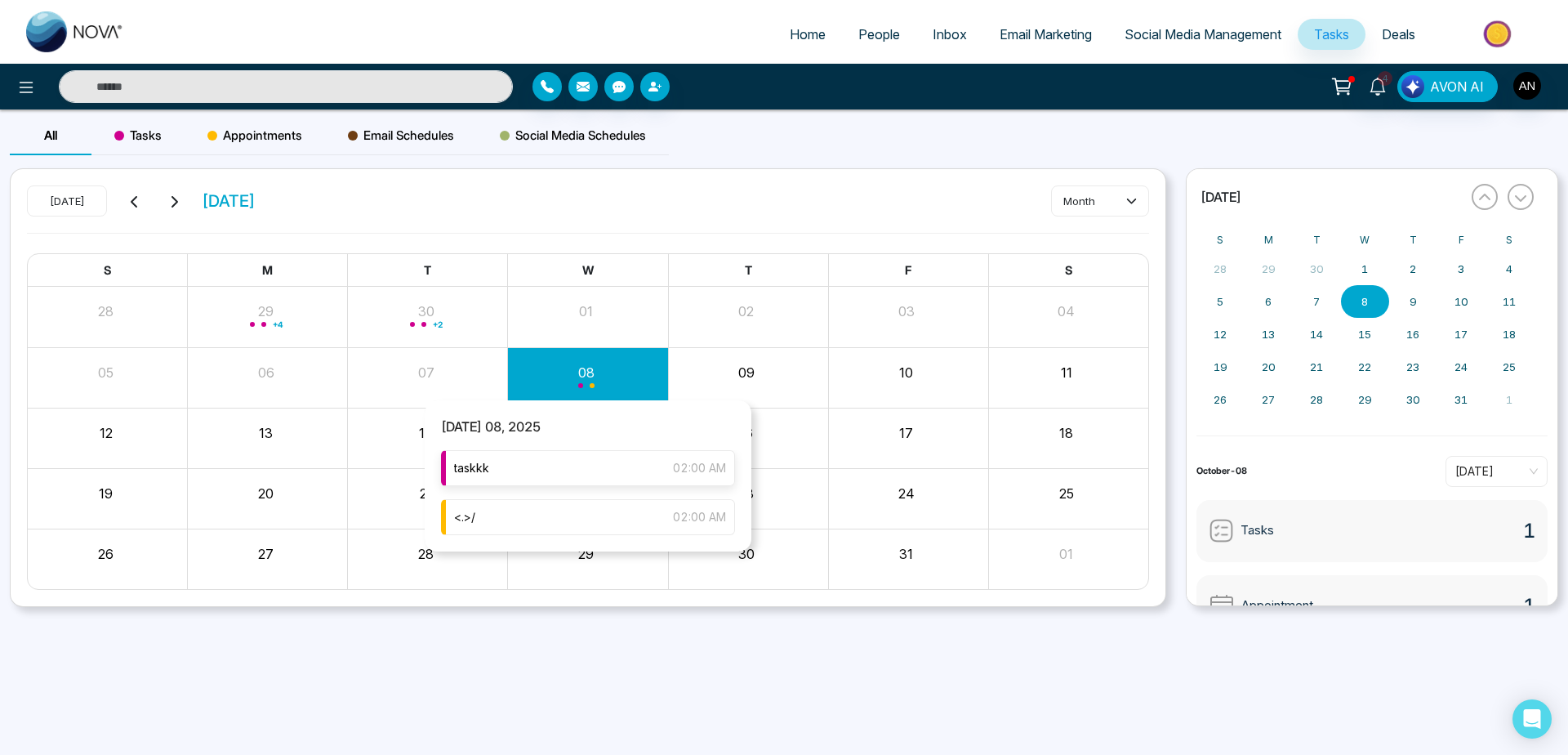
click at [630, 463] on div "taskkk 02:00 AM" at bounding box center [588, 468] width 294 height 36
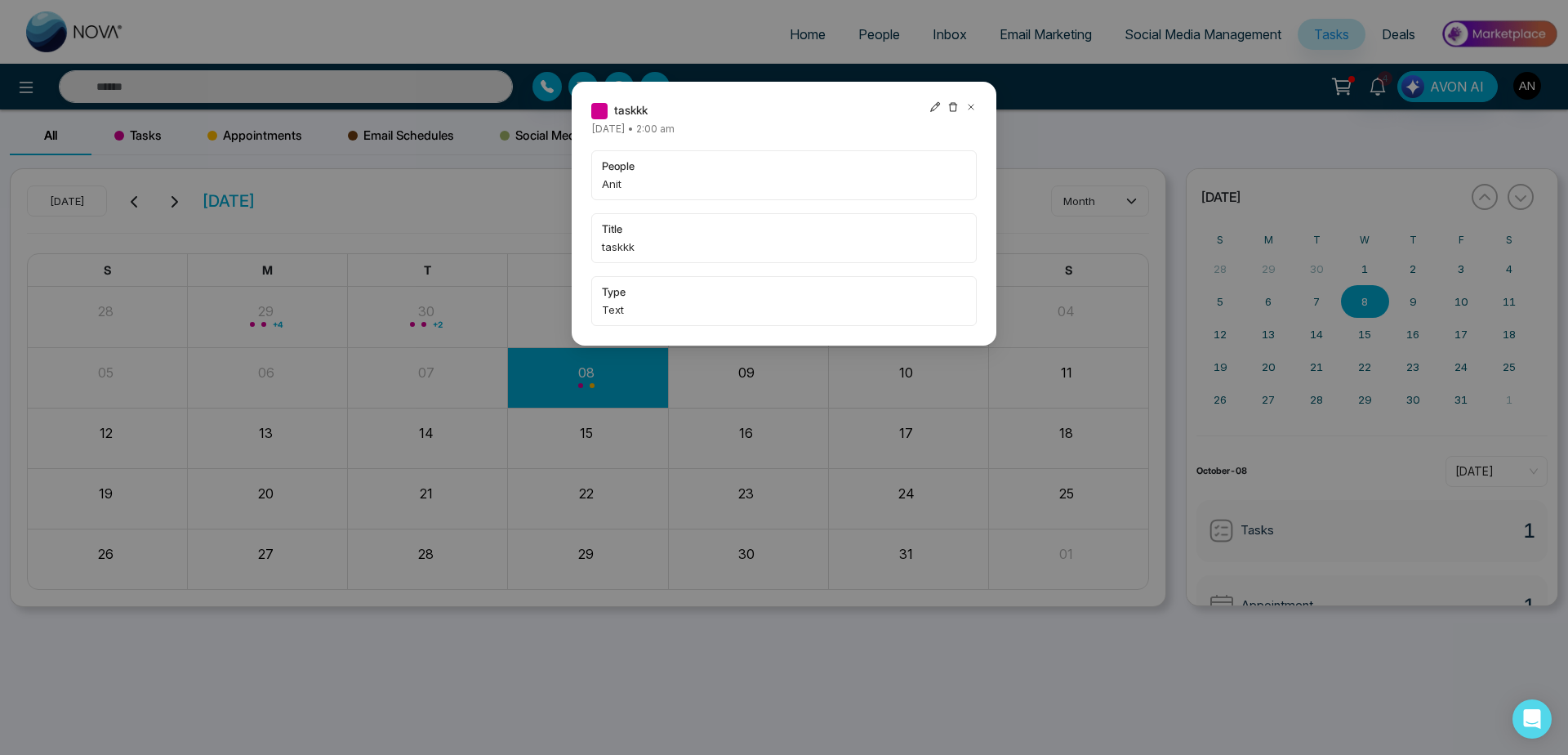
click at [933, 107] on icon at bounding box center [935, 106] width 11 height 11
type input "**********"
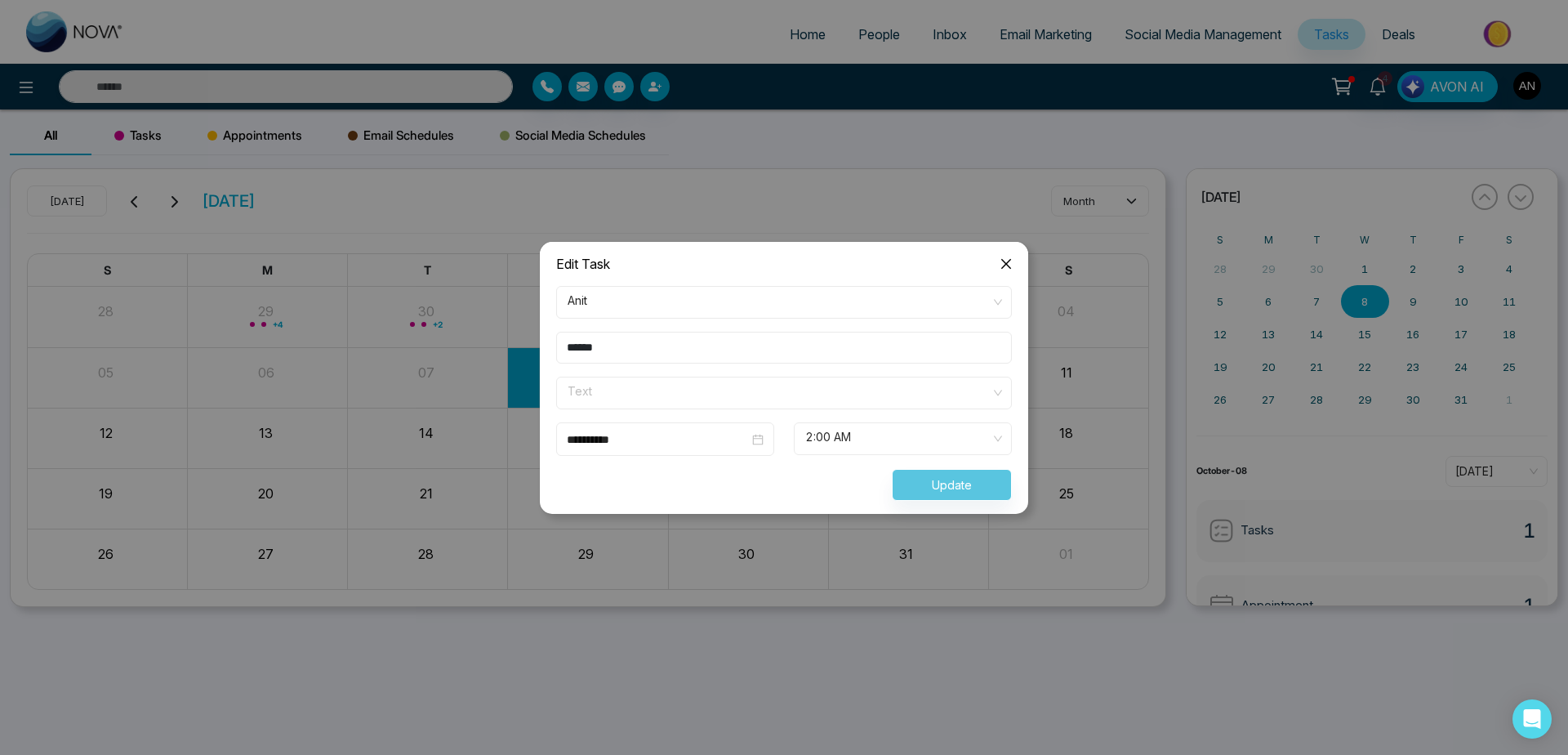
click at [712, 377] on div "Text" at bounding box center [784, 392] width 456 height 33
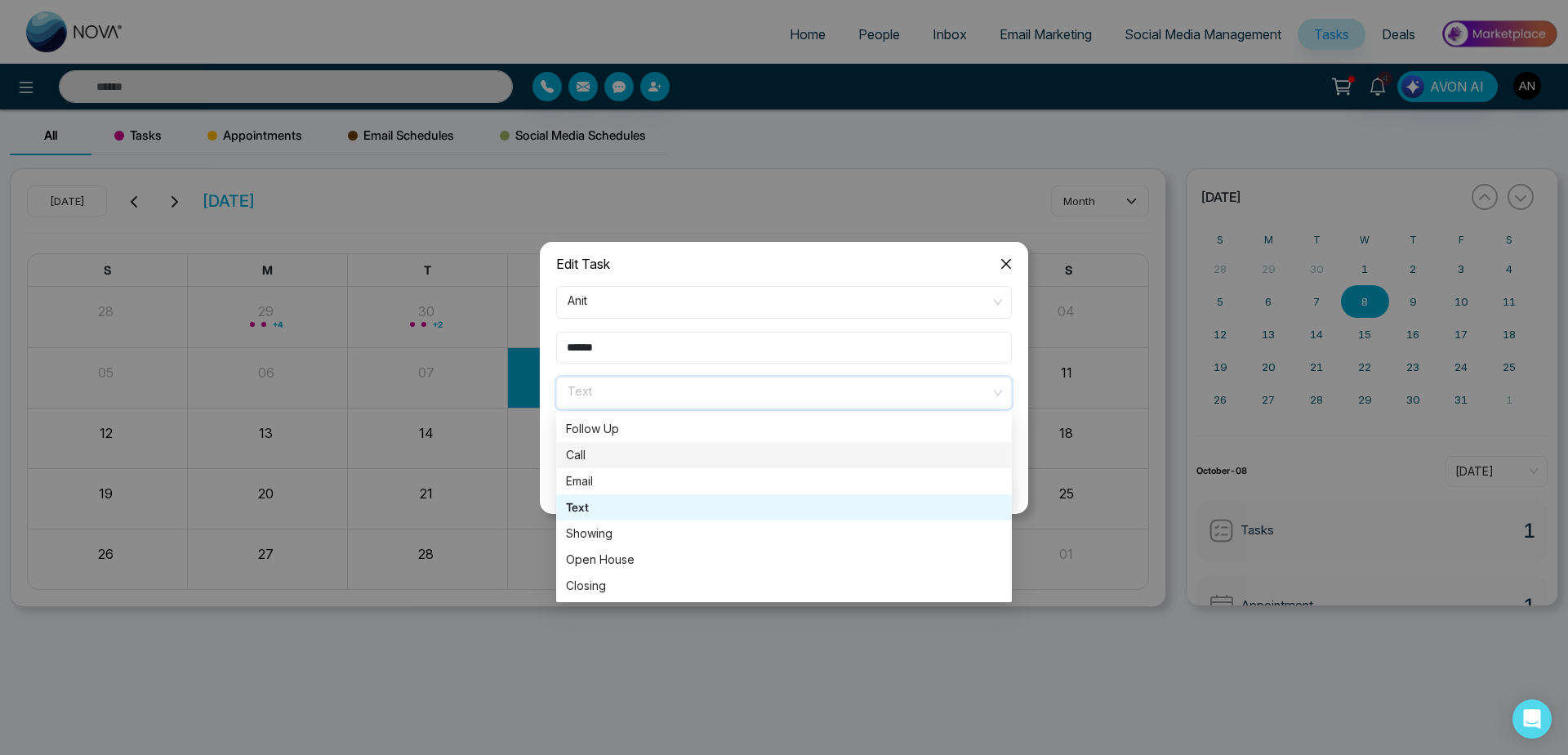
click at [677, 465] on div "Call" at bounding box center [784, 455] width 456 height 26
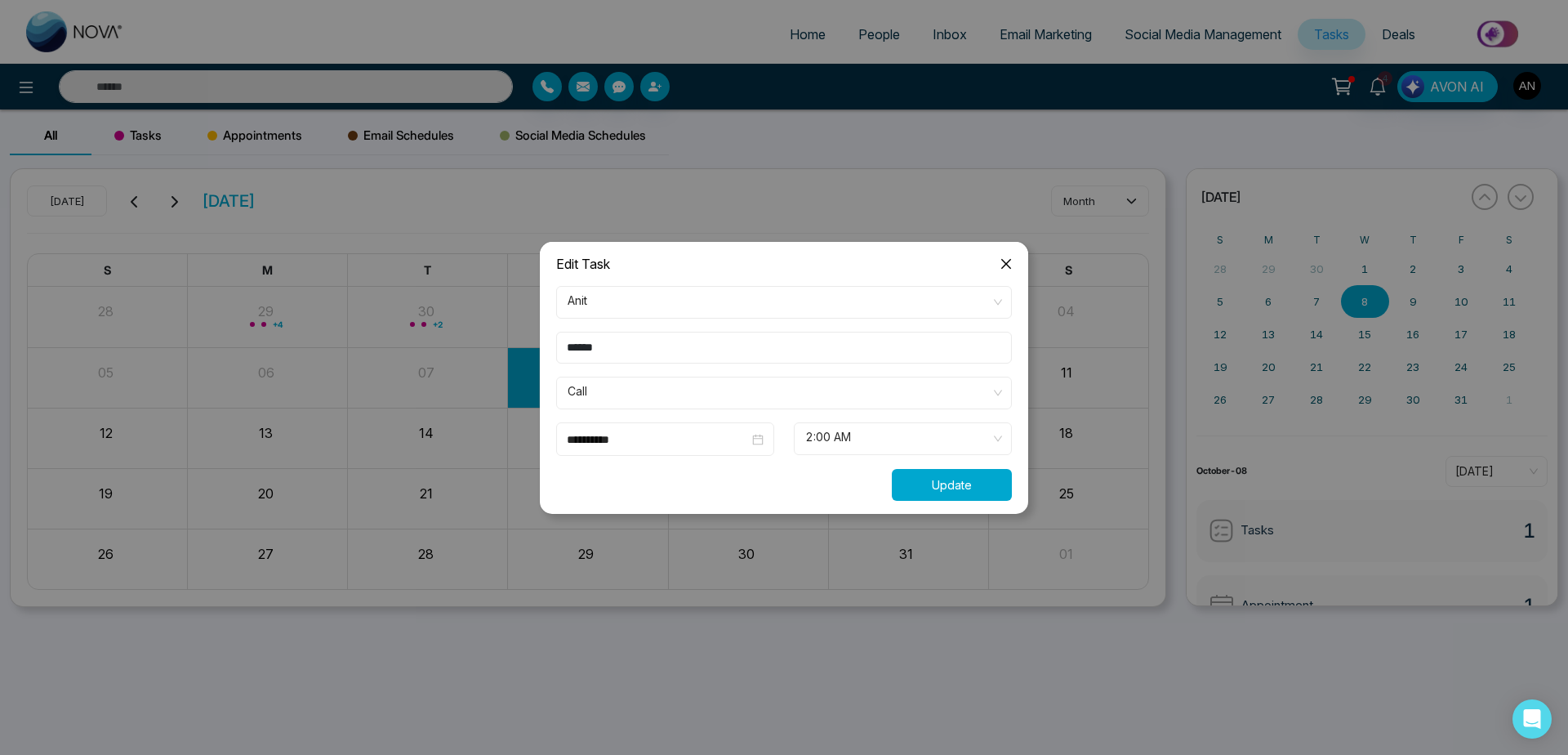
click at [908, 490] on button "Update" at bounding box center [952, 485] width 120 height 32
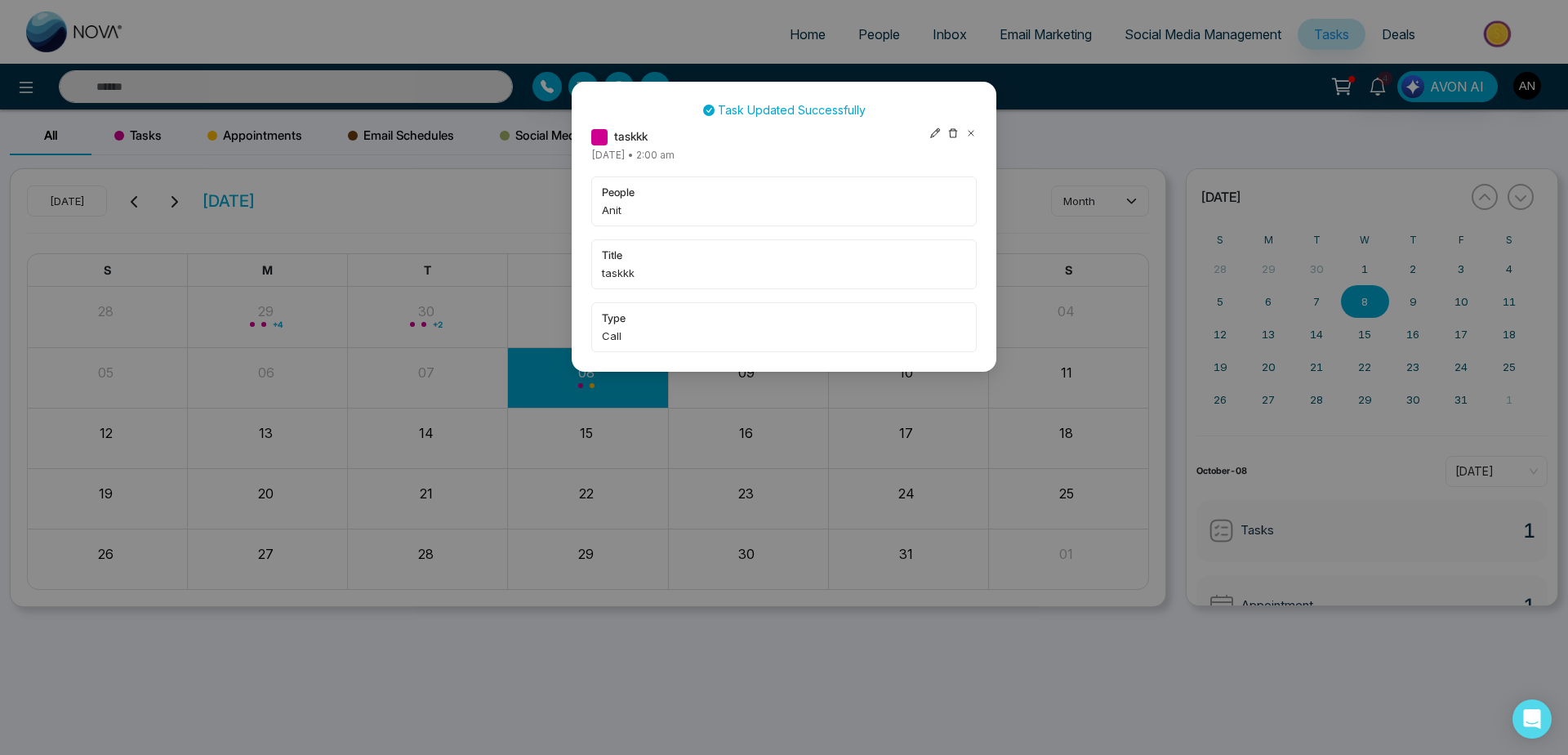
click at [964, 128] on div at bounding box center [953, 136] width 47 height 18
click at [970, 131] on div at bounding box center [953, 136] width 47 height 18
click at [970, 131] on icon at bounding box center [971, 133] width 11 height 11
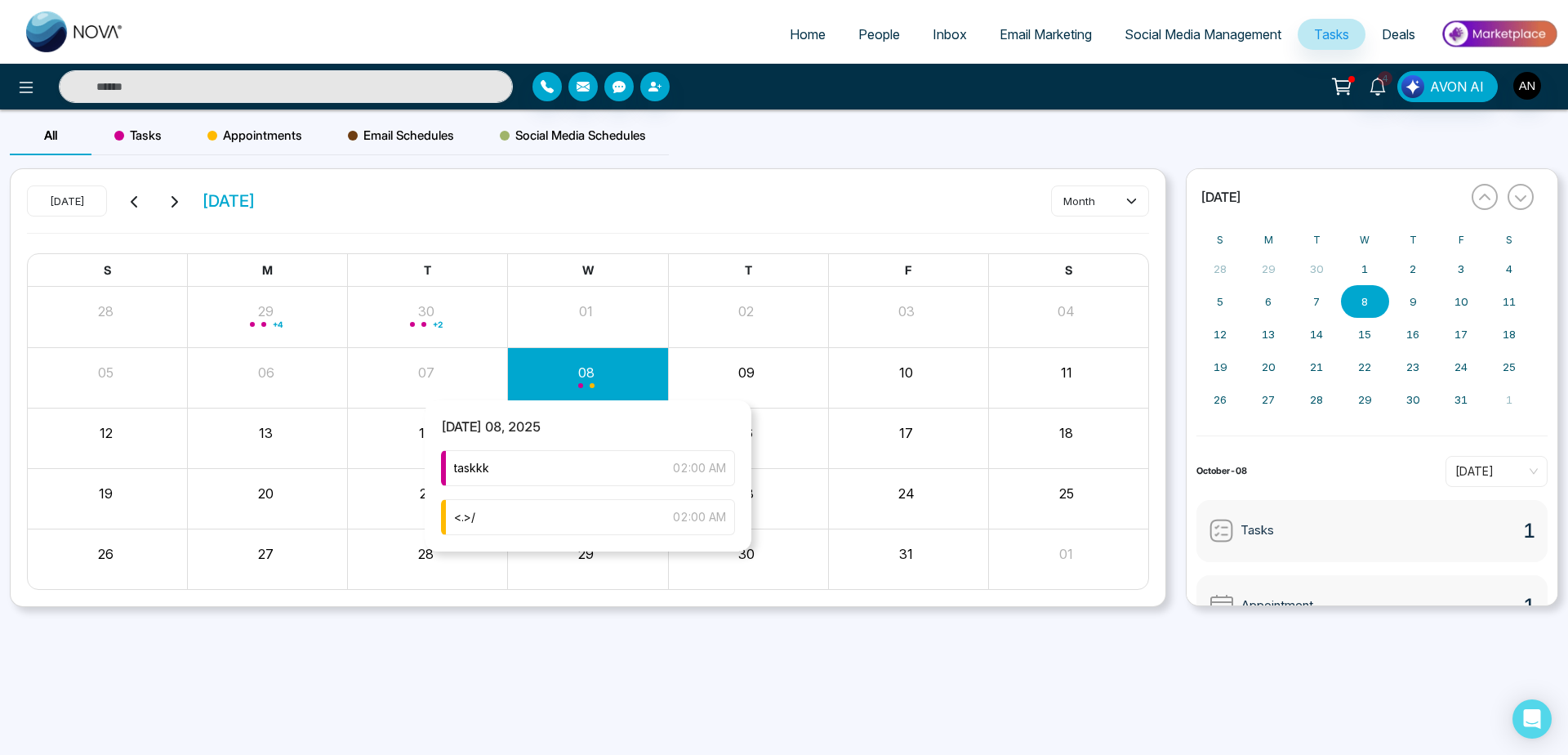
click at [608, 498] on div "taskkk 02:00 AM <.>/ 02:00 AM" at bounding box center [587, 501] width 326 height 101
click at [613, 520] on div "<.>/ 02:00 AM" at bounding box center [588, 517] width 294 height 36
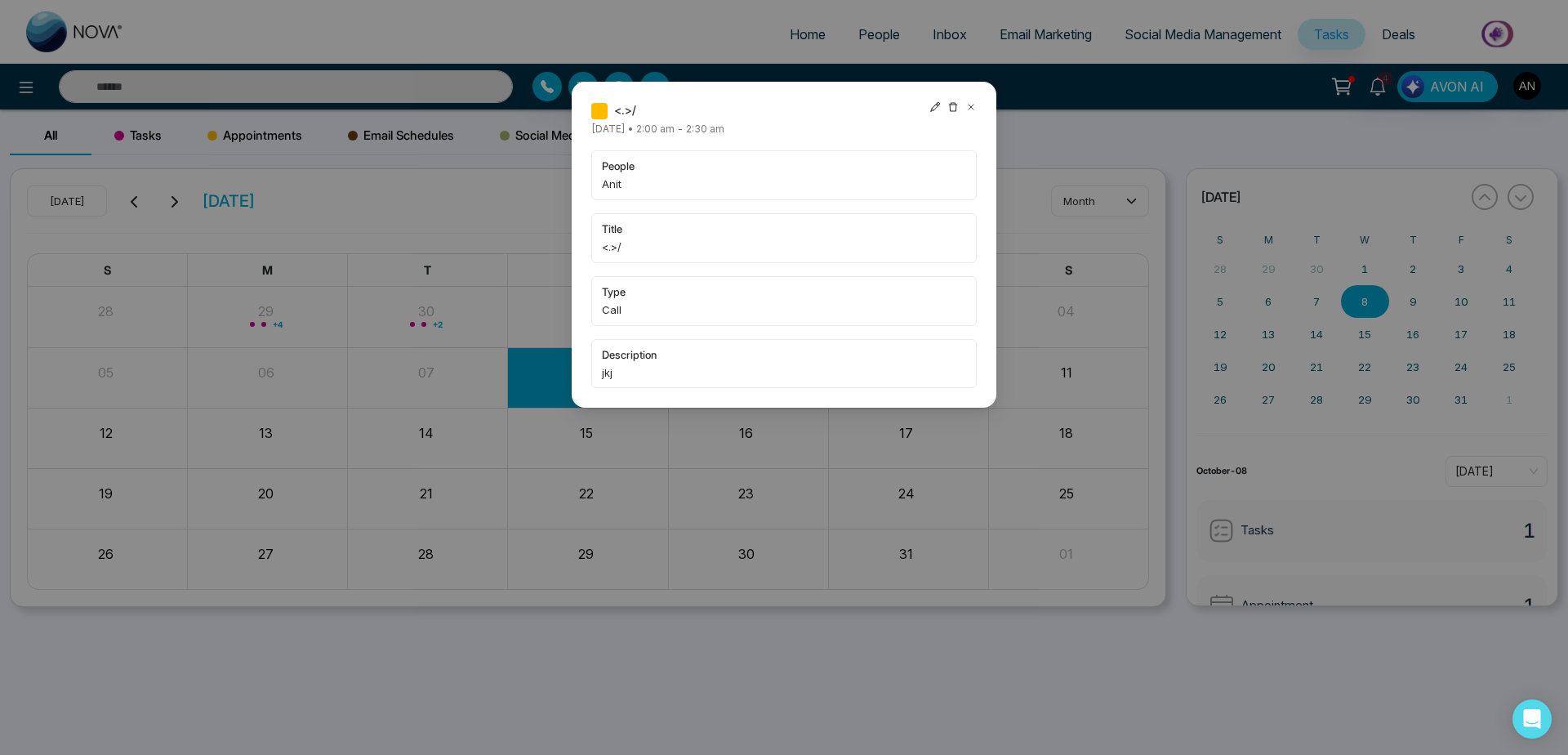
click at [937, 106] on icon at bounding box center [935, 106] width 10 height 10
type input "**********"
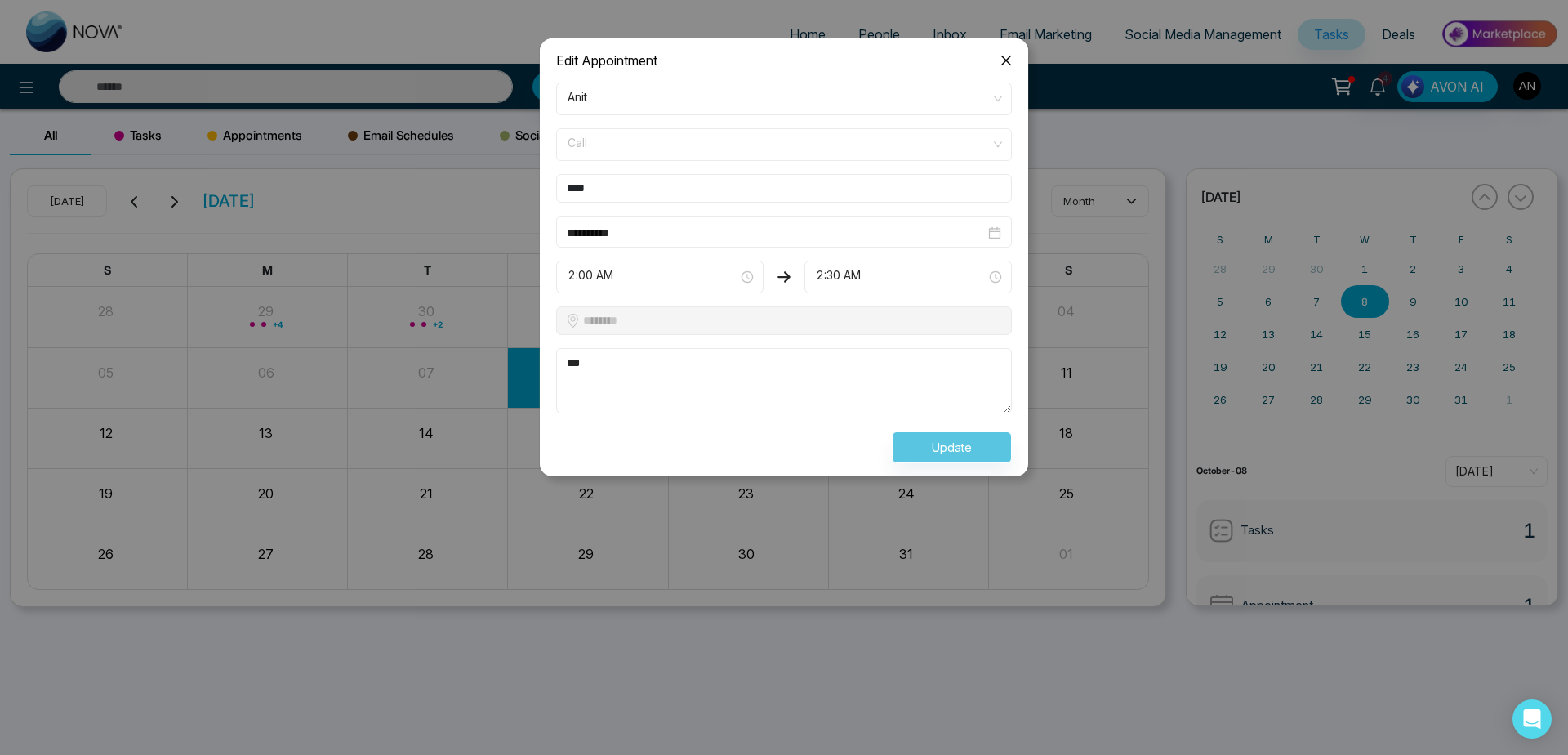
click at [704, 150] on span "Call" at bounding box center [784, 145] width 433 height 28
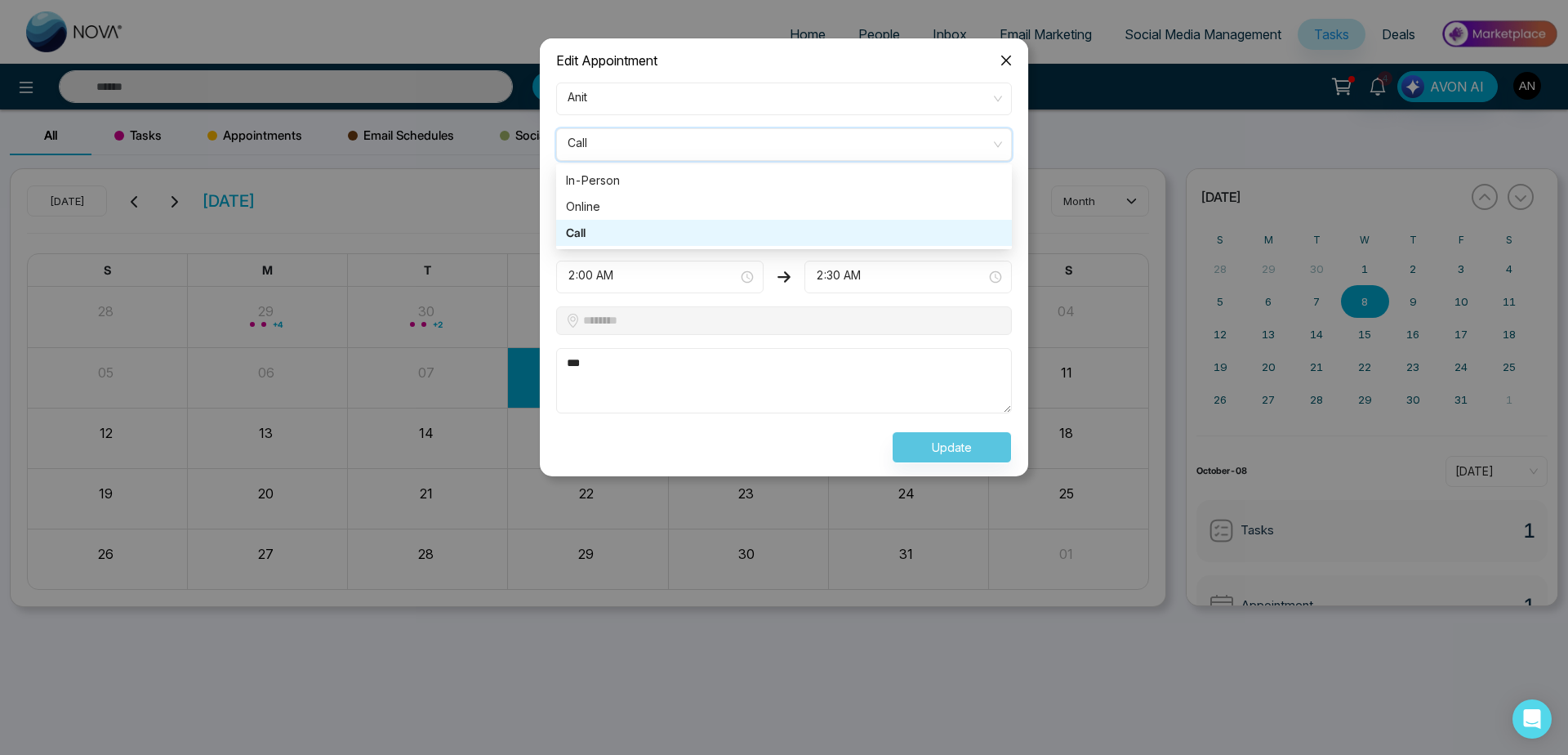
click at [688, 338] on form "**********" at bounding box center [784, 273] width 476 height 381
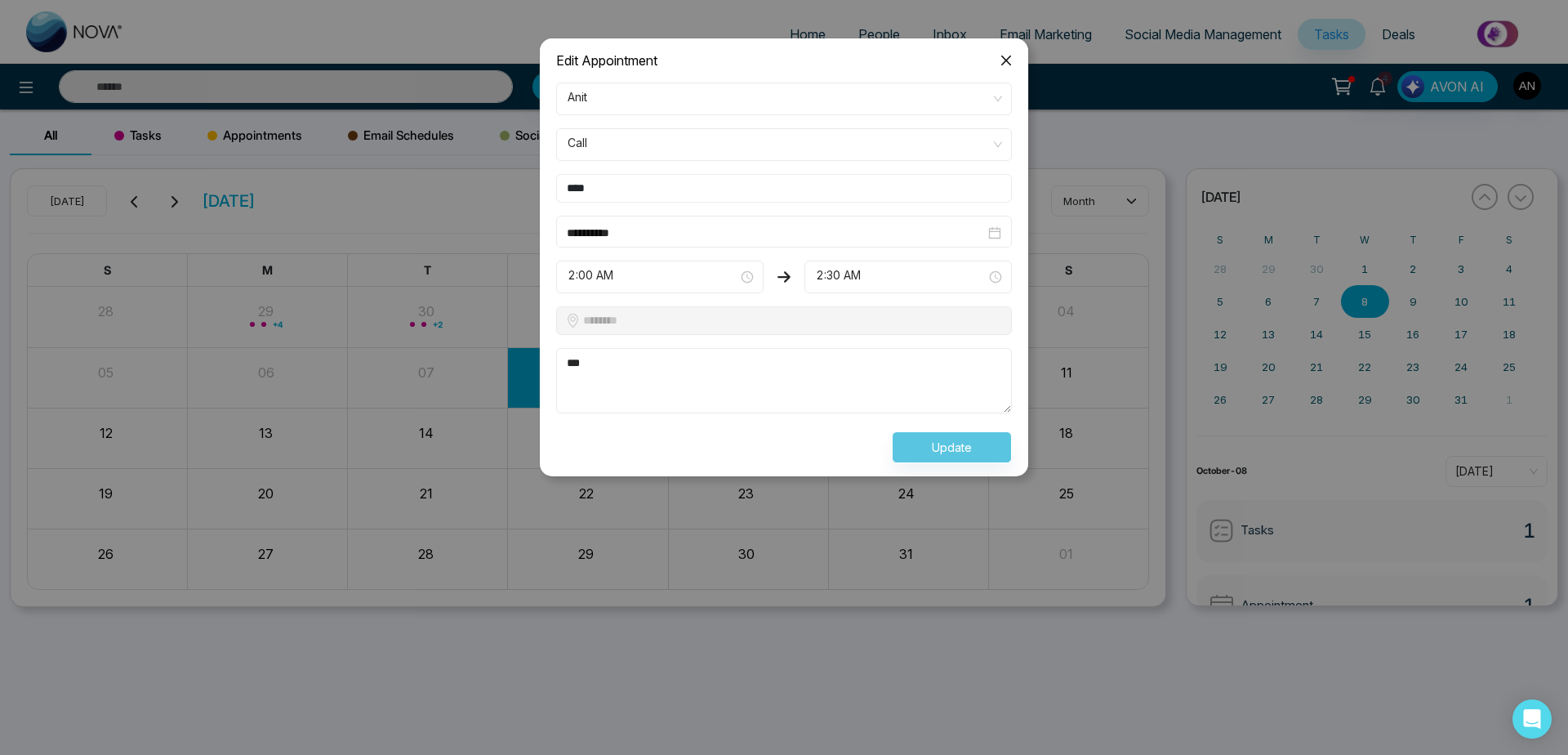
click at [688, 359] on textarea "***" at bounding box center [784, 381] width 456 height 65
type textarea "**"
click at [953, 442] on button "Update" at bounding box center [952, 447] width 120 height 32
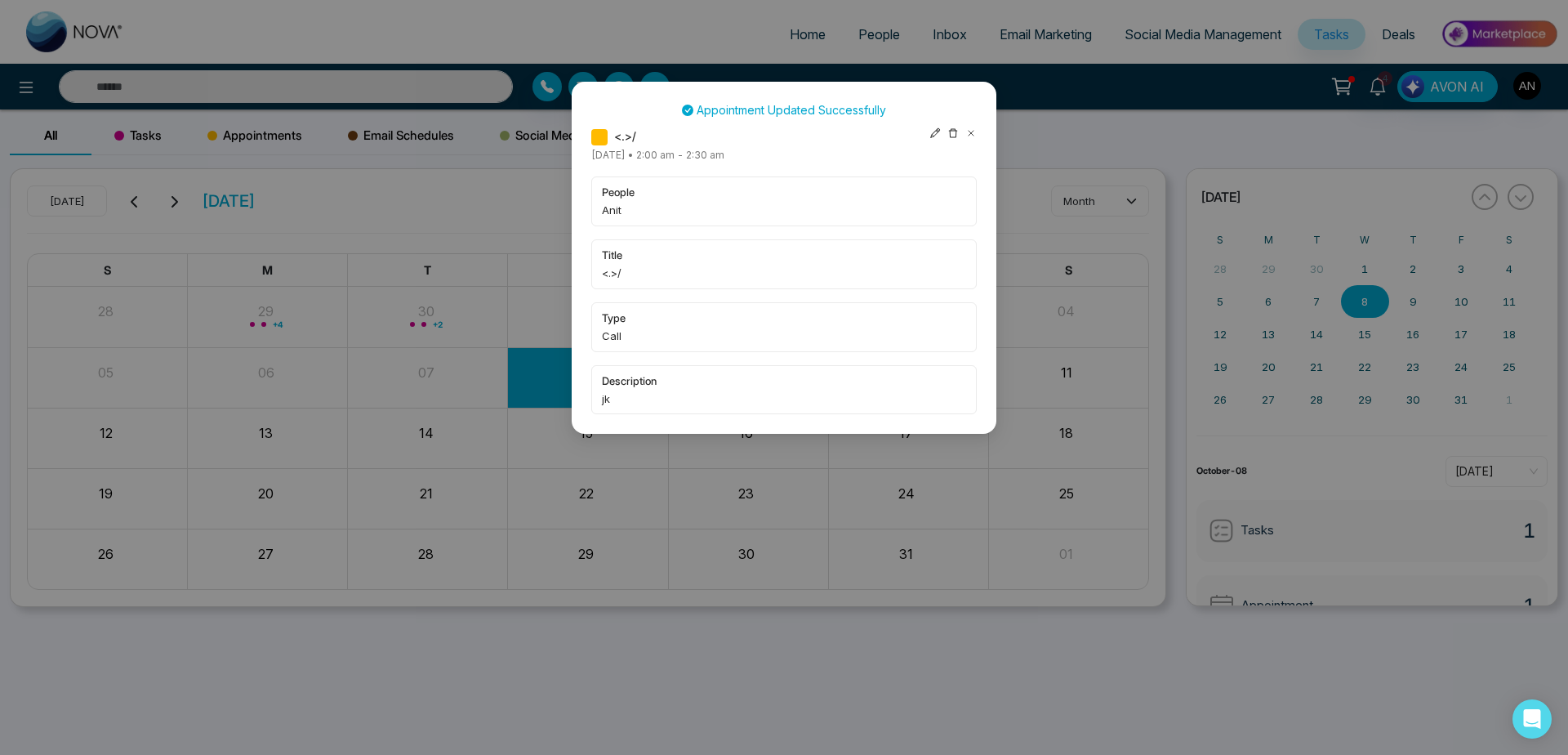
click at [974, 132] on icon at bounding box center [971, 133] width 11 height 11
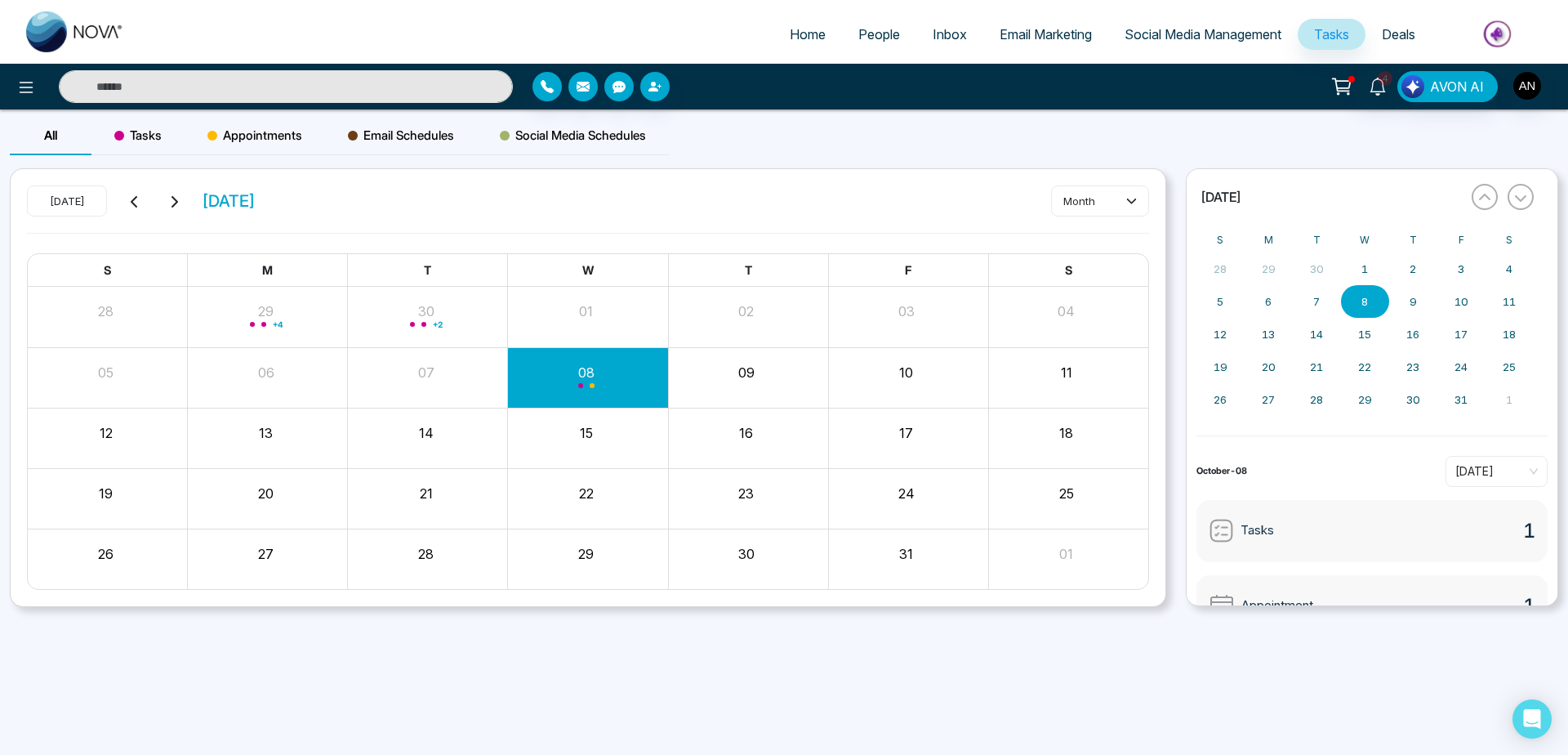
click at [610, 195] on div "[DATE] [DATE] month" at bounding box center [588, 209] width 1122 height 48
drag, startPoint x: 193, startPoint y: 206, endPoint x: 345, endPoint y: 200, distance: 152.1
click at [345, 200] on div "[DATE] [DATE] month" at bounding box center [588, 209] width 1122 height 48
click at [549, 258] on div "W" at bounding box center [587, 271] width 160 height 33
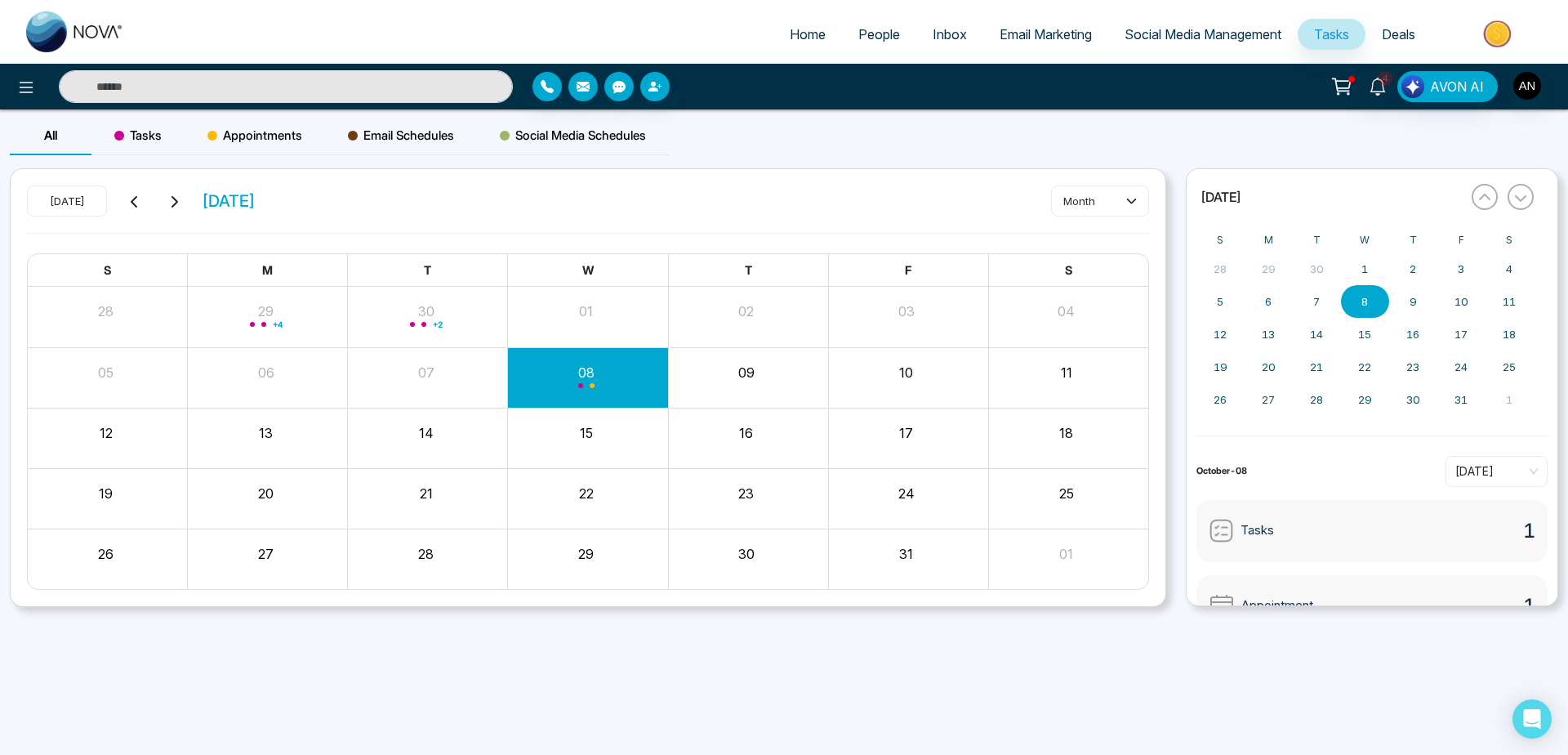
drag, startPoint x: 197, startPoint y: 194, endPoint x: 368, endPoint y: 221, distance: 173.1
click at [368, 221] on div "[DATE] [DATE] month" at bounding box center [588, 209] width 1122 height 48
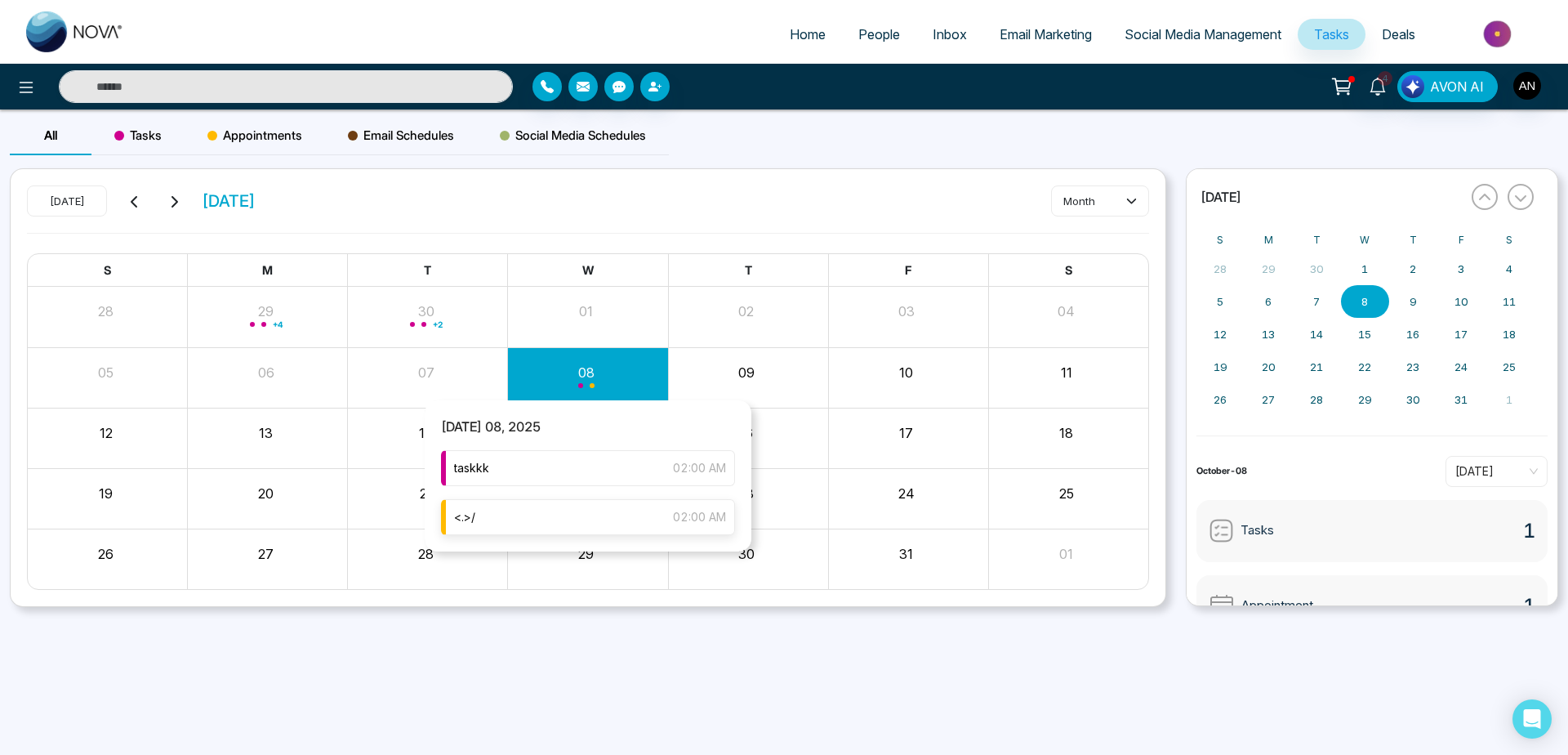
click at [591, 527] on div "<.>/ 02:00 AM" at bounding box center [588, 517] width 294 height 36
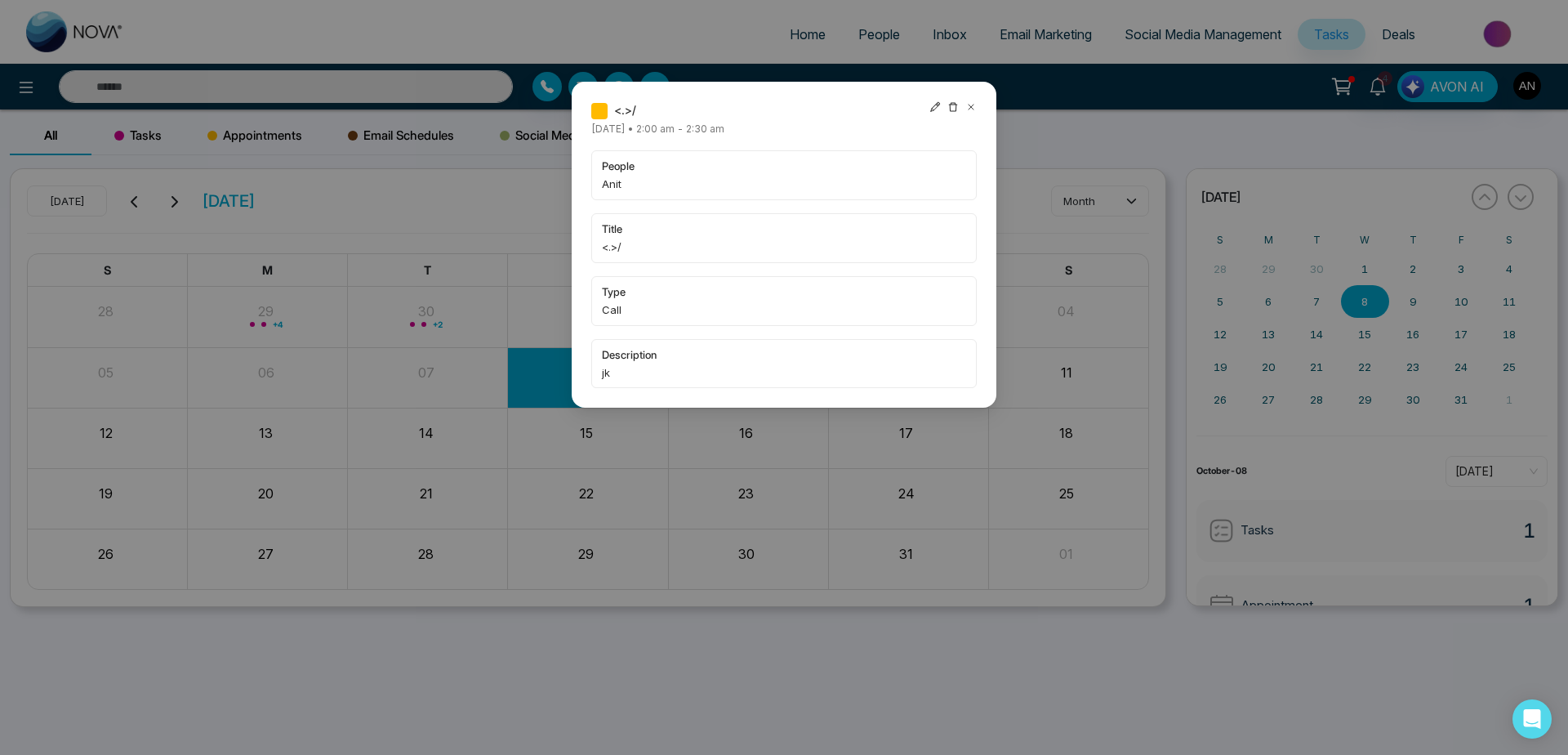
click at [966, 109] on icon at bounding box center [971, 106] width 11 height 11
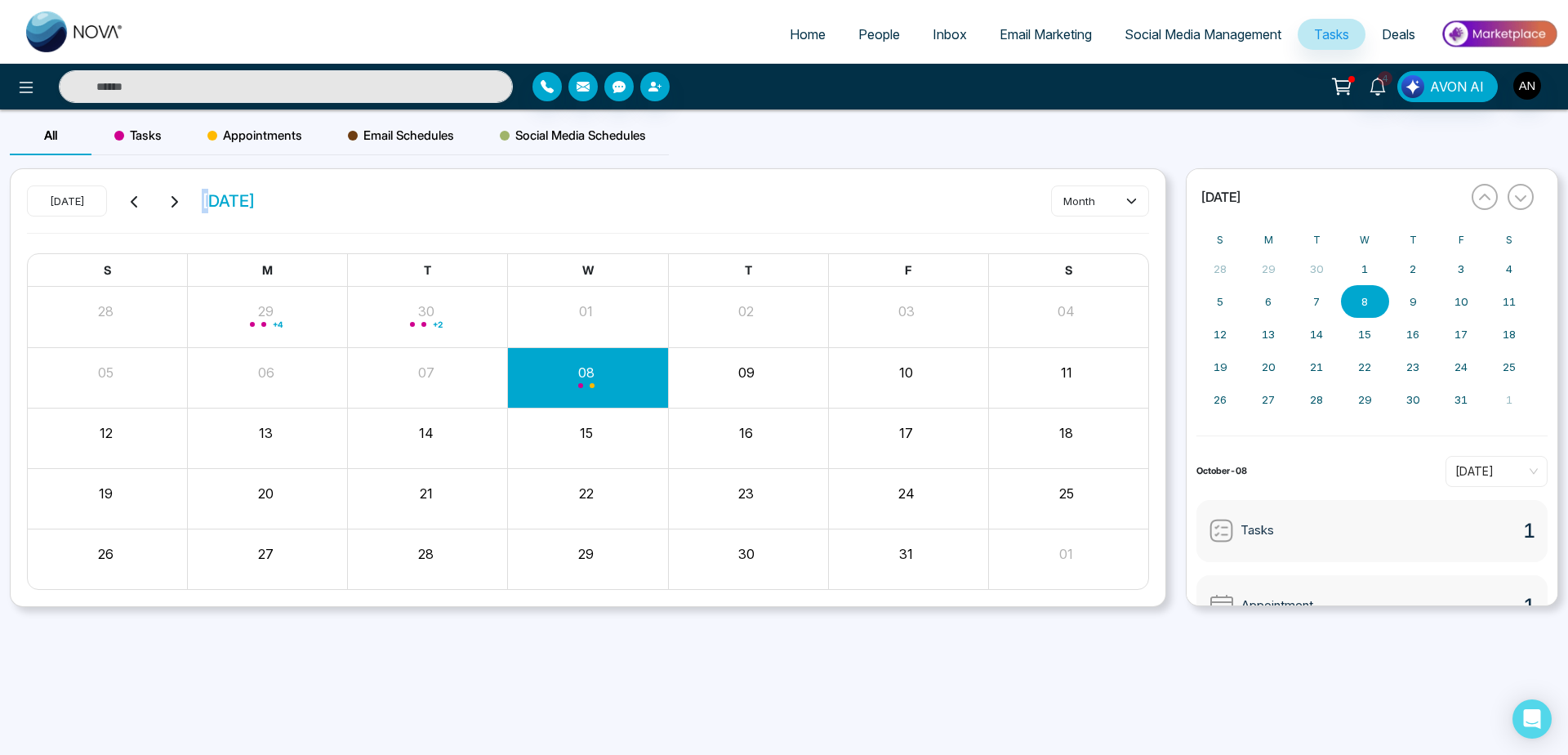
click at [201, 198] on span "[DATE]" at bounding box center [228, 202] width 54 height 25
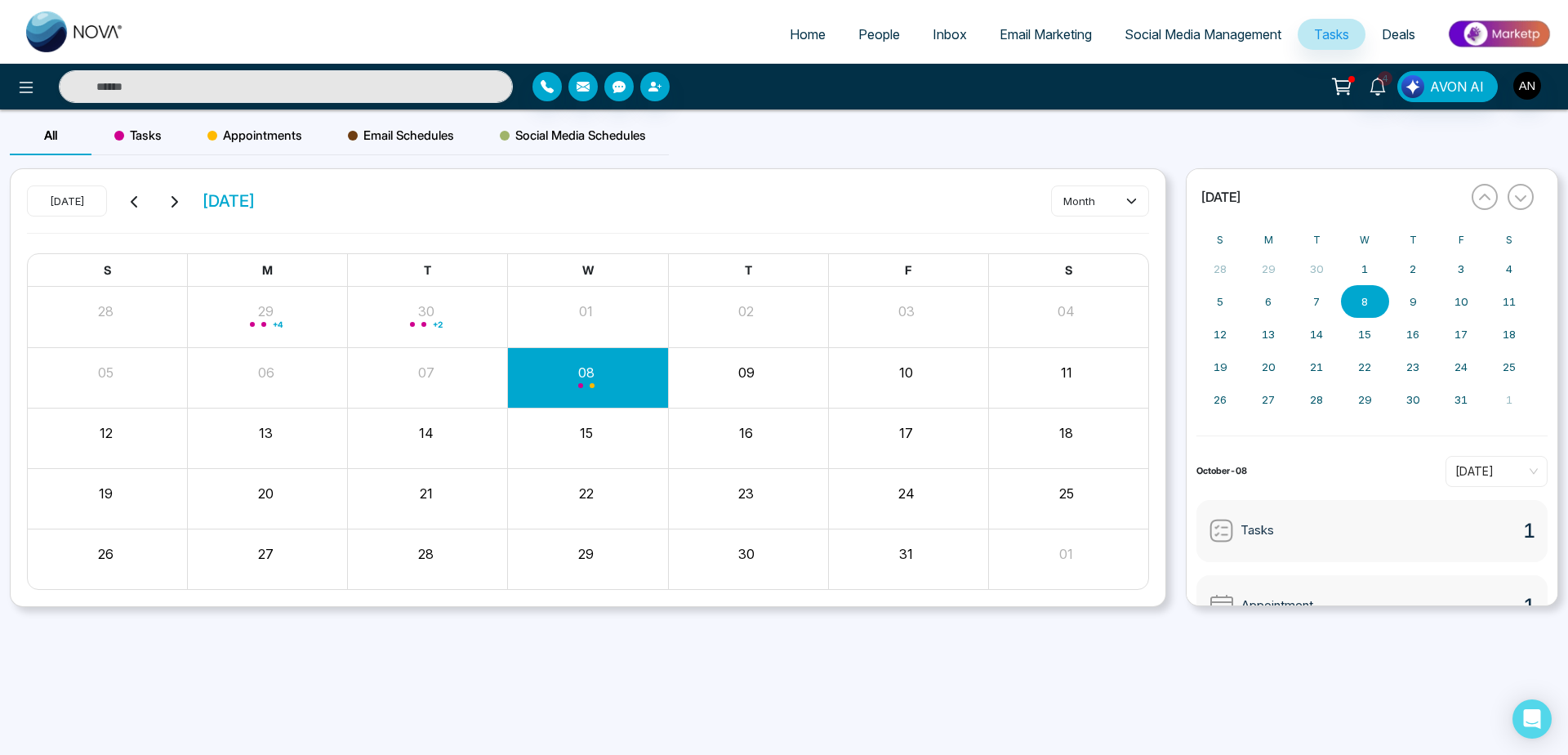
click at [201, 198] on span "[DATE]" at bounding box center [228, 202] width 54 height 25
click at [390, 172] on div "[DATE] [DATE] month S M T W T F S 28 29 + 4 30 + 2 01 02 03 04 05 06 07 08 09 1…" at bounding box center [587, 388] width 1155 height 438
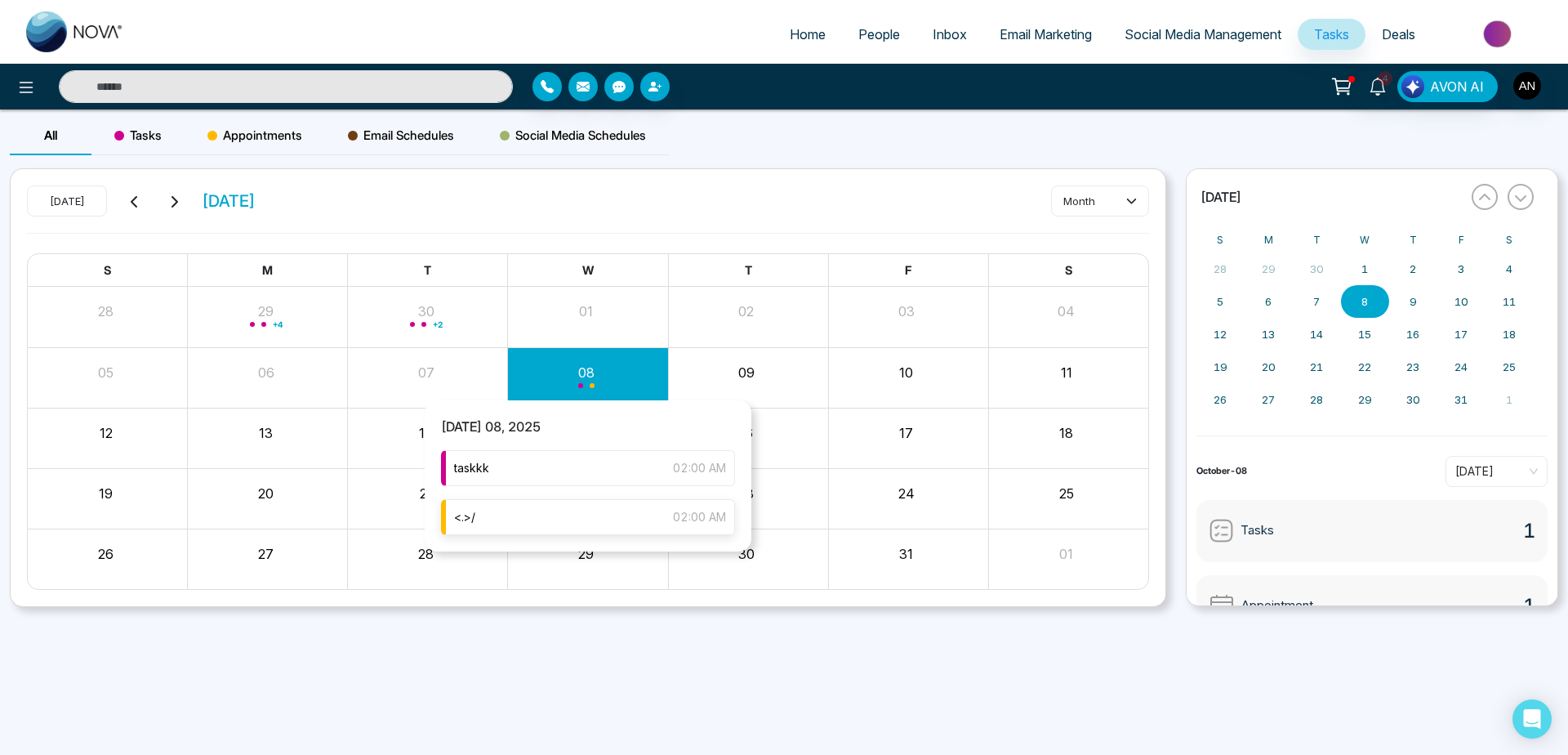
click at [606, 522] on div "<.>/ 02:00 AM" at bounding box center [588, 517] width 294 height 36
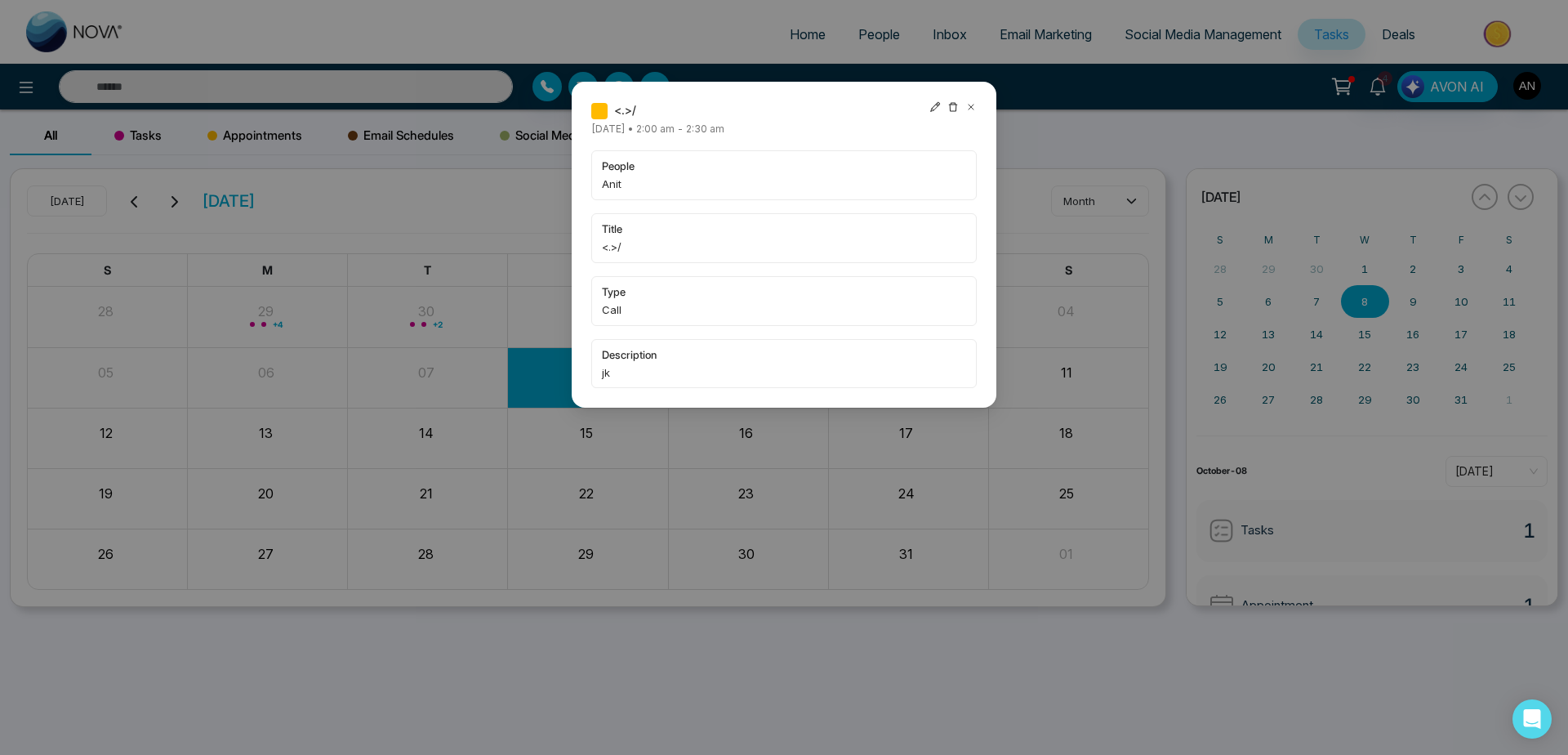
click at [937, 106] on icon at bounding box center [935, 106] width 10 height 10
type input "**********"
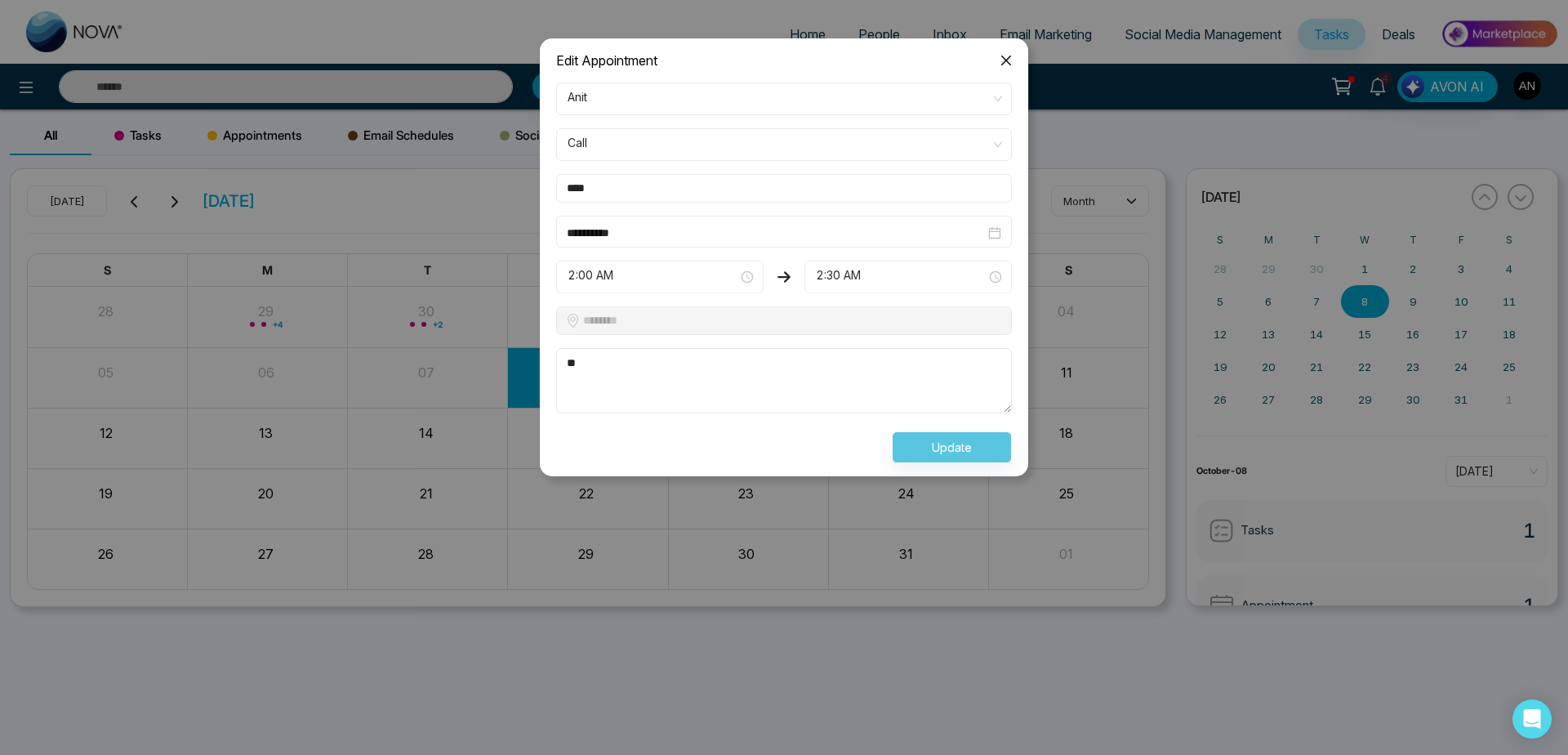
drag, startPoint x: 649, startPoint y: 184, endPoint x: 543, endPoint y: 179, distance: 106.1
click at [556, 179] on input "****" at bounding box center [784, 188] width 456 height 29
click at [946, 442] on button "Update" at bounding box center [952, 447] width 120 height 32
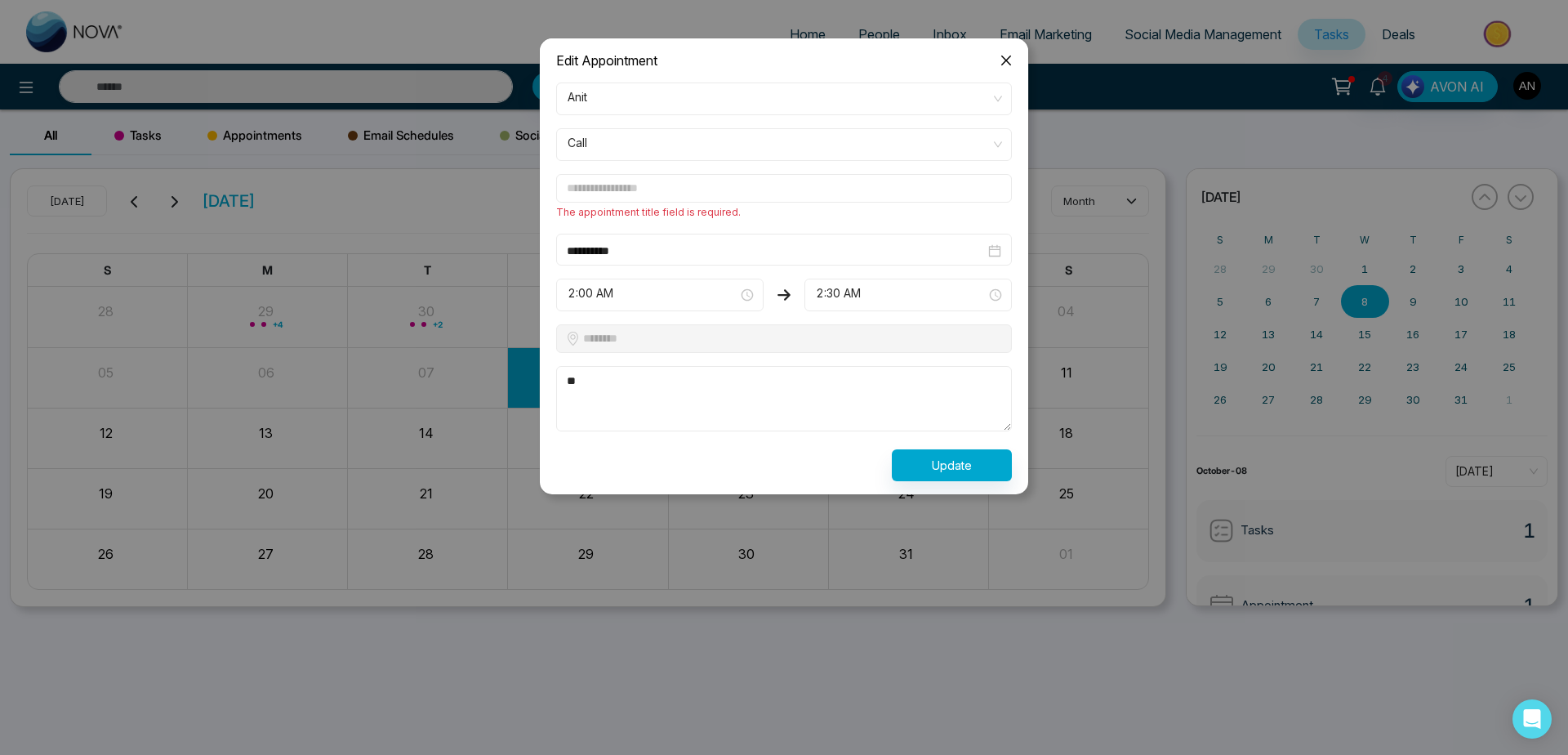
click at [640, 190] on input "text" at bounding box center [784, 188] width 456 height 29
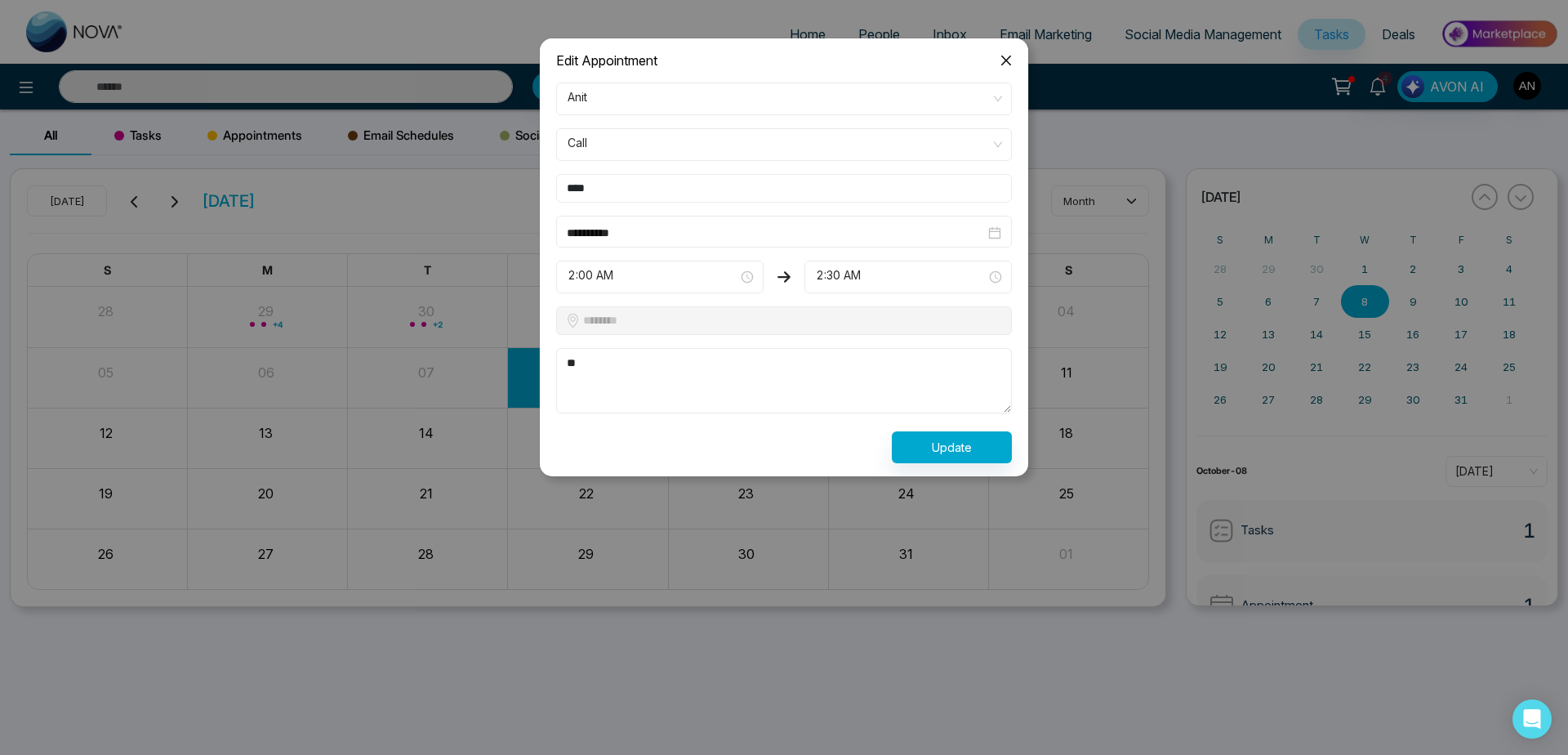
type input "****"
click at [957, 458] on button "Update" at bounding box center [952, 447] width 120 height 32
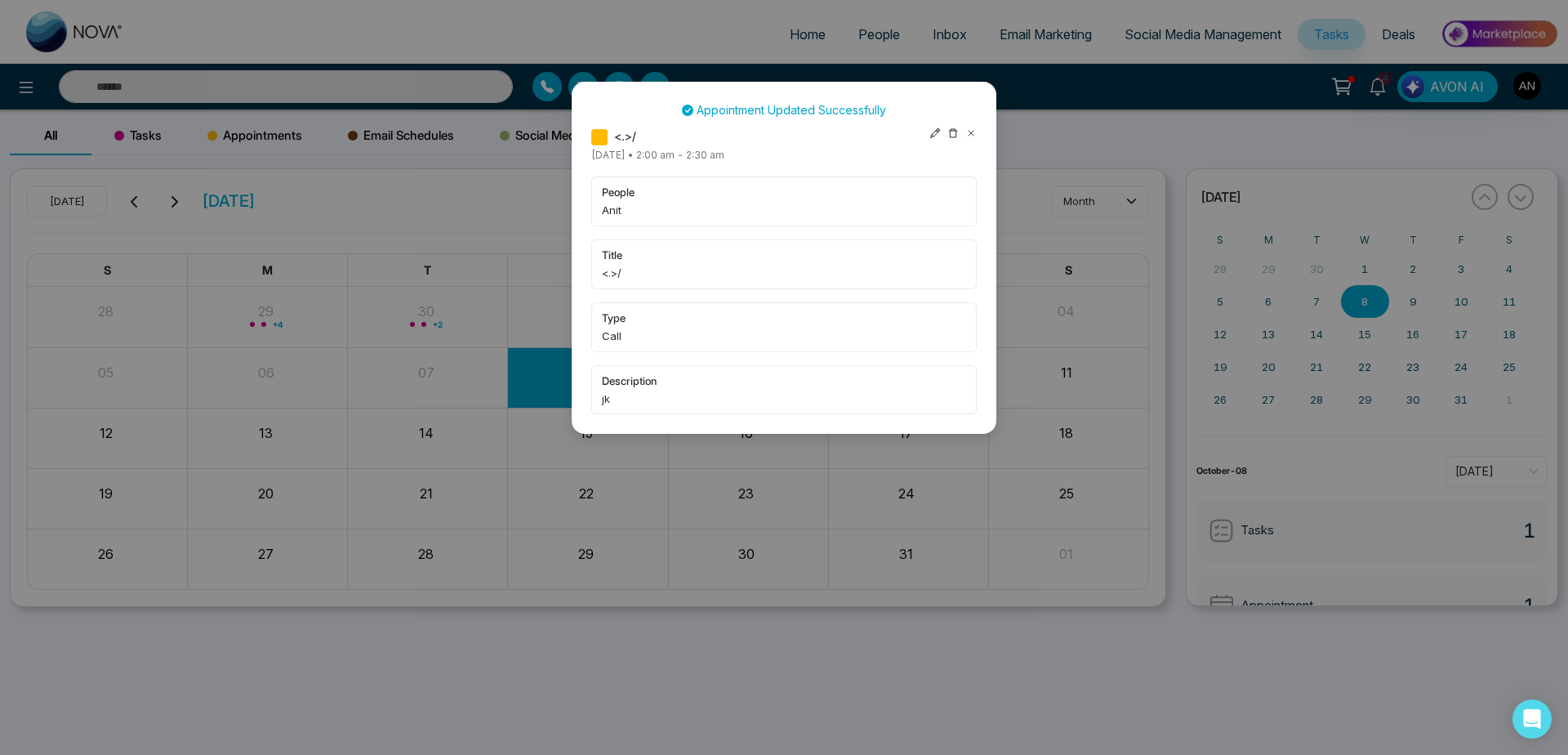
click at [966, 131] on icon at bounding box center [971, 133] width 11 height 11
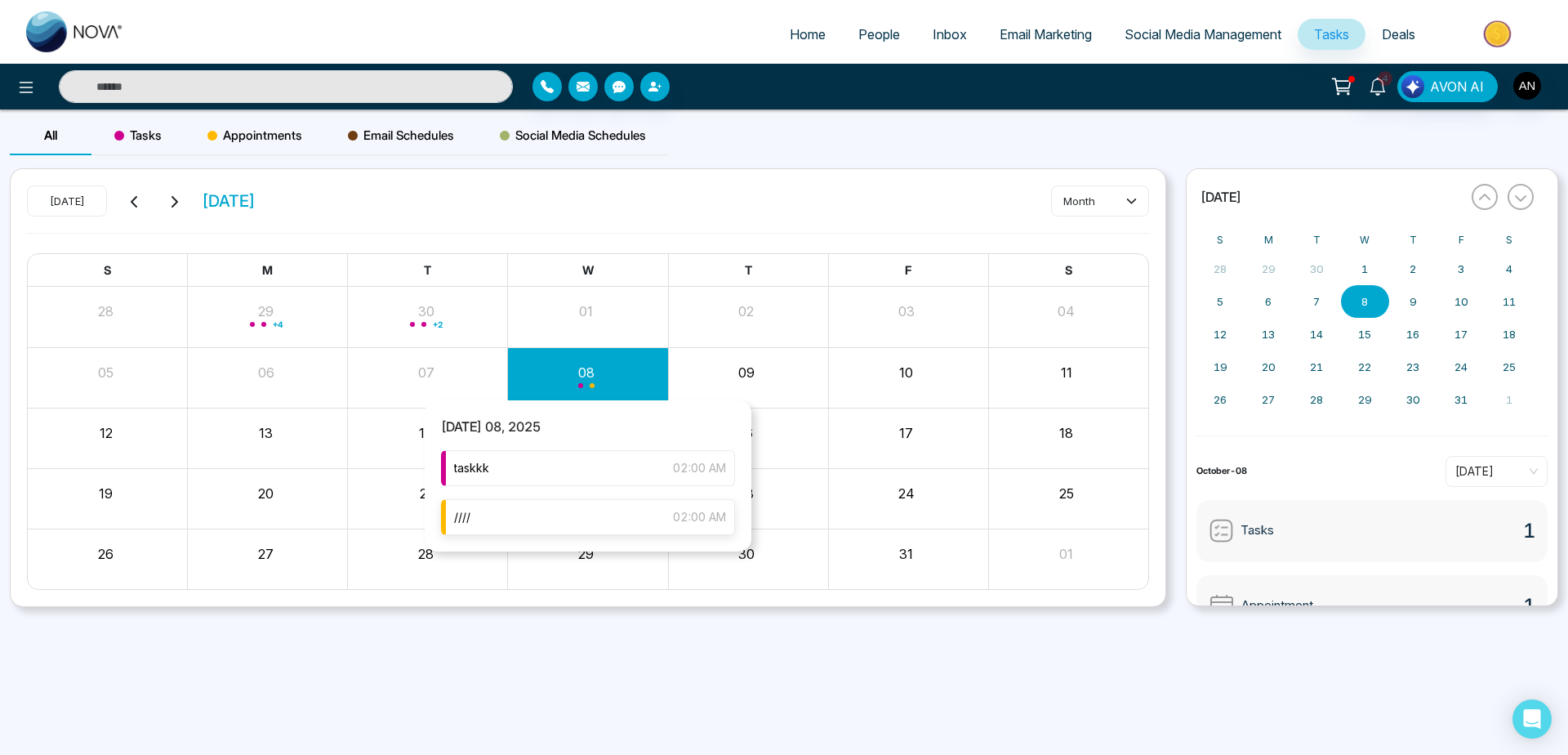
click at [594, 518] on div "//// 02:00 AM" at bounding box center [588, 517] width 294 height 36
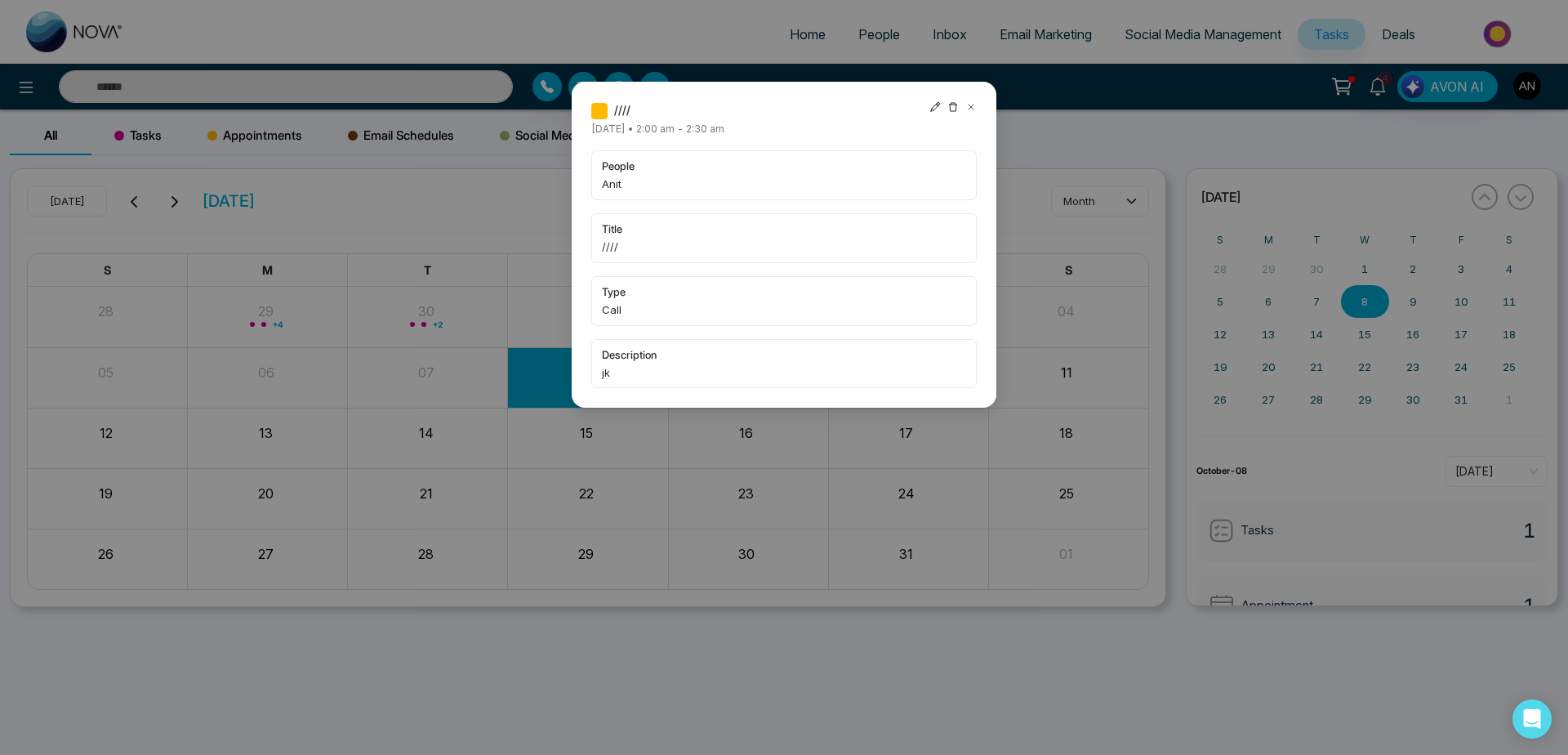
click at [966, 104] on icon at bounding box center [971, 106] width 11 height 11
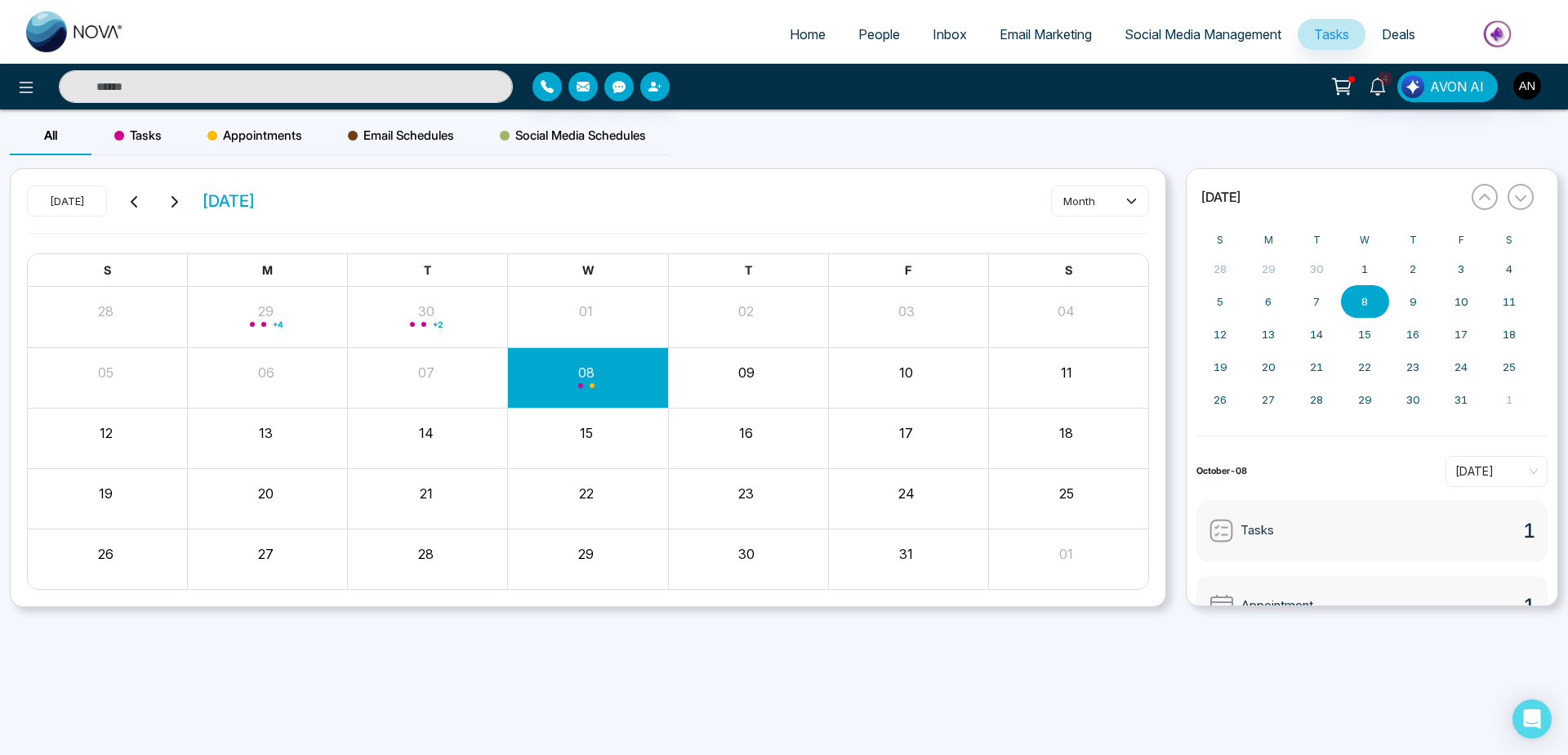
click at [409, 141] on span "Email Schedules" at bounding box center [401, 136] width 106 height 19
click at [562, 136] on span "Social Media Schedules" at bounding box center [573, 136] width 146 height 19
click at [201, 123] on div "Appointments" at bounding box center [255, 136] width 141 height 40
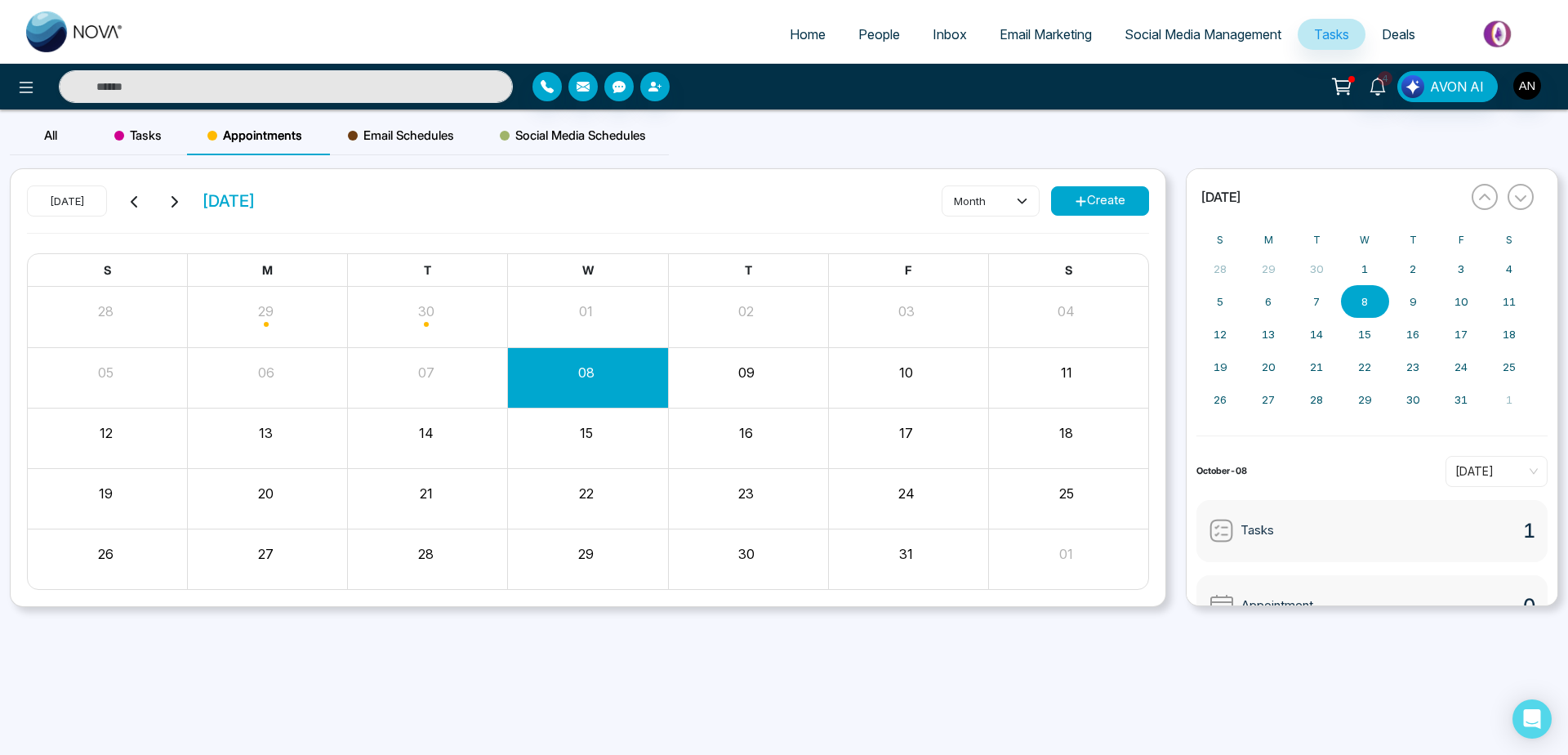
click at [155, 121] on div "Tasks" at bounding box center [138, 136] width 93 height 40
click at [1112, 205] on button "Create" at bounding box center [1099, 201] width 98 height 29
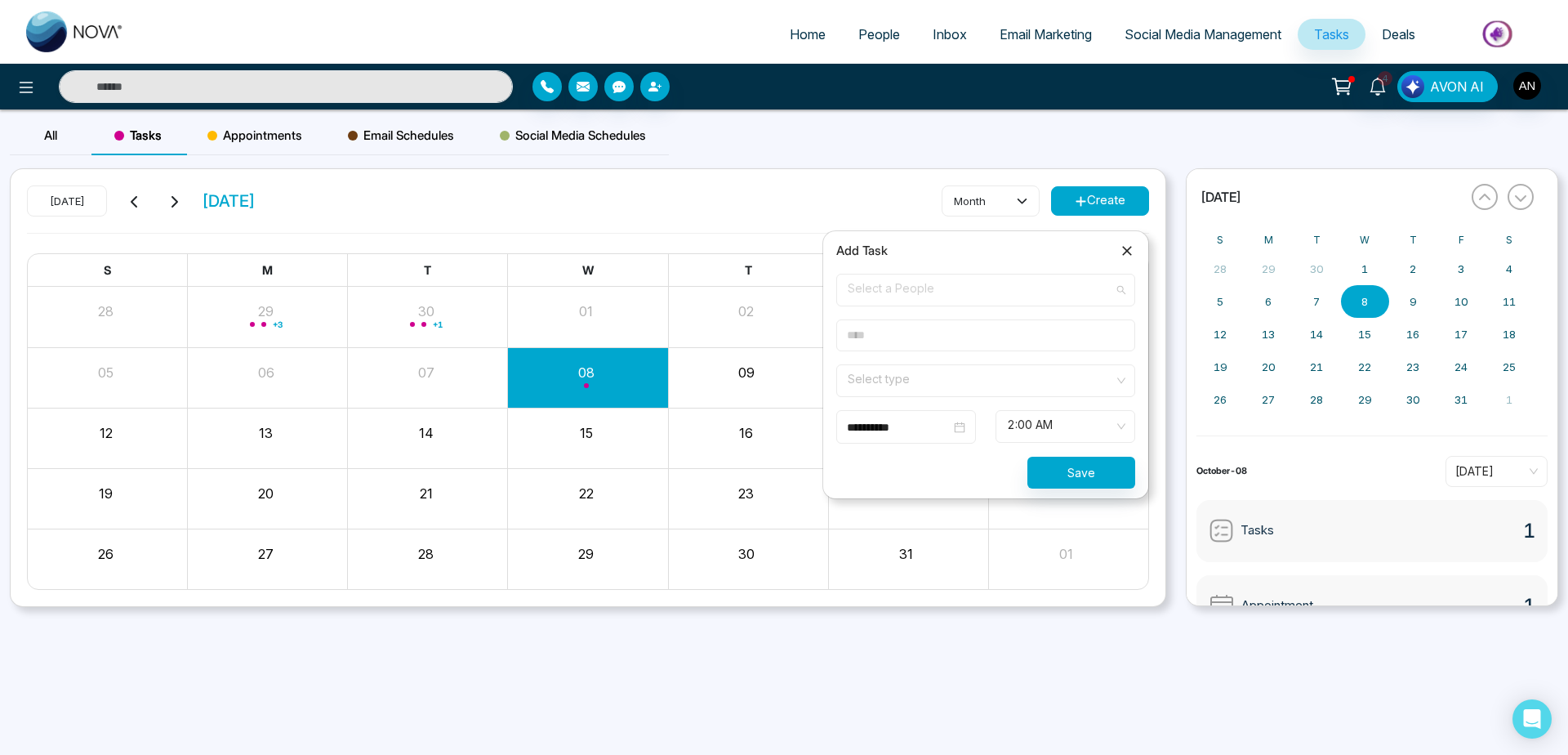
click at [882, 293] on span "Select a People" at bounding box center [986, 290] width 276 height 28
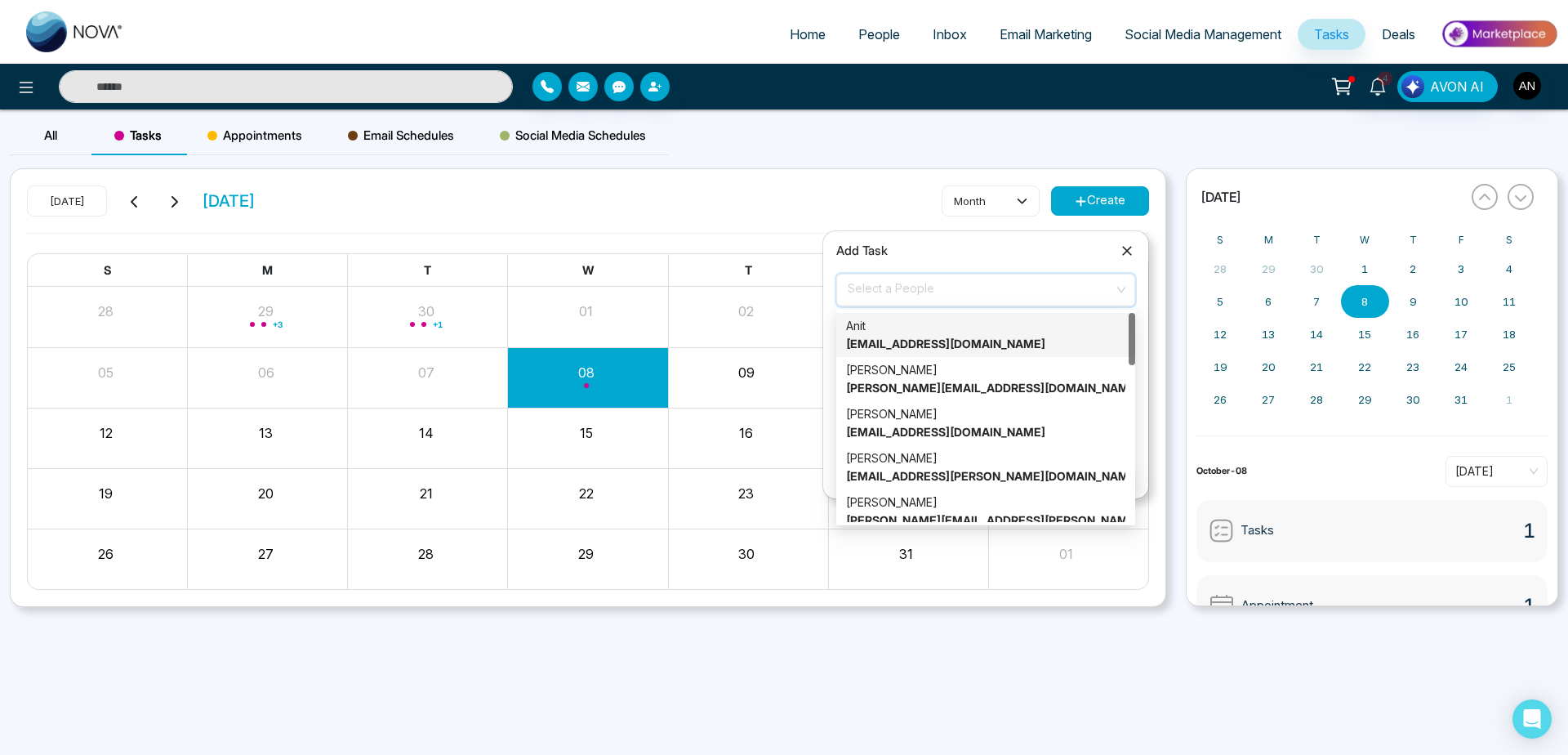
click at [917, 282] on span "Select a People" at bounding box center [986, 290] width 276 height 28
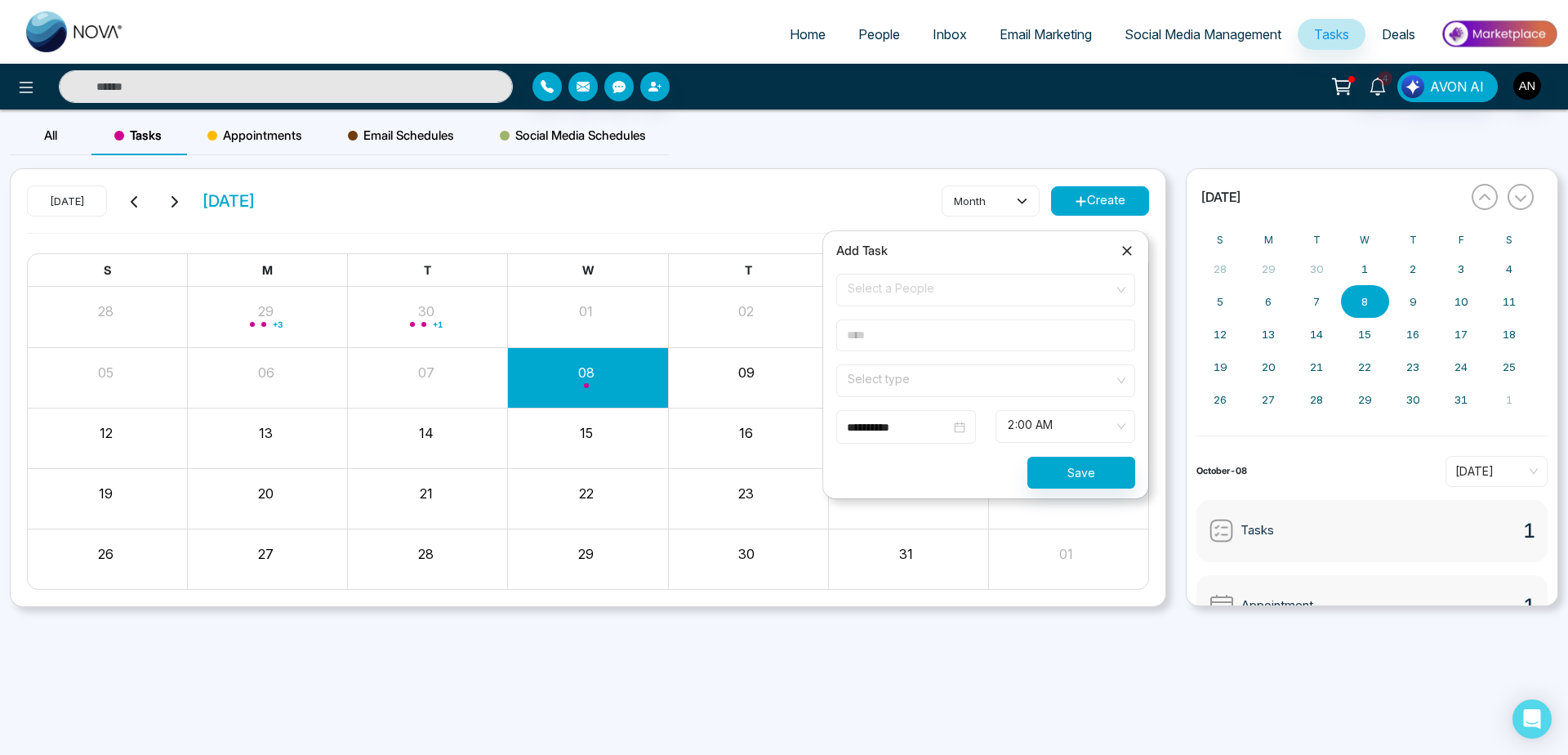
click at [952, 421] on div "**********" at bounding box center [906, 428] width 119 height 18
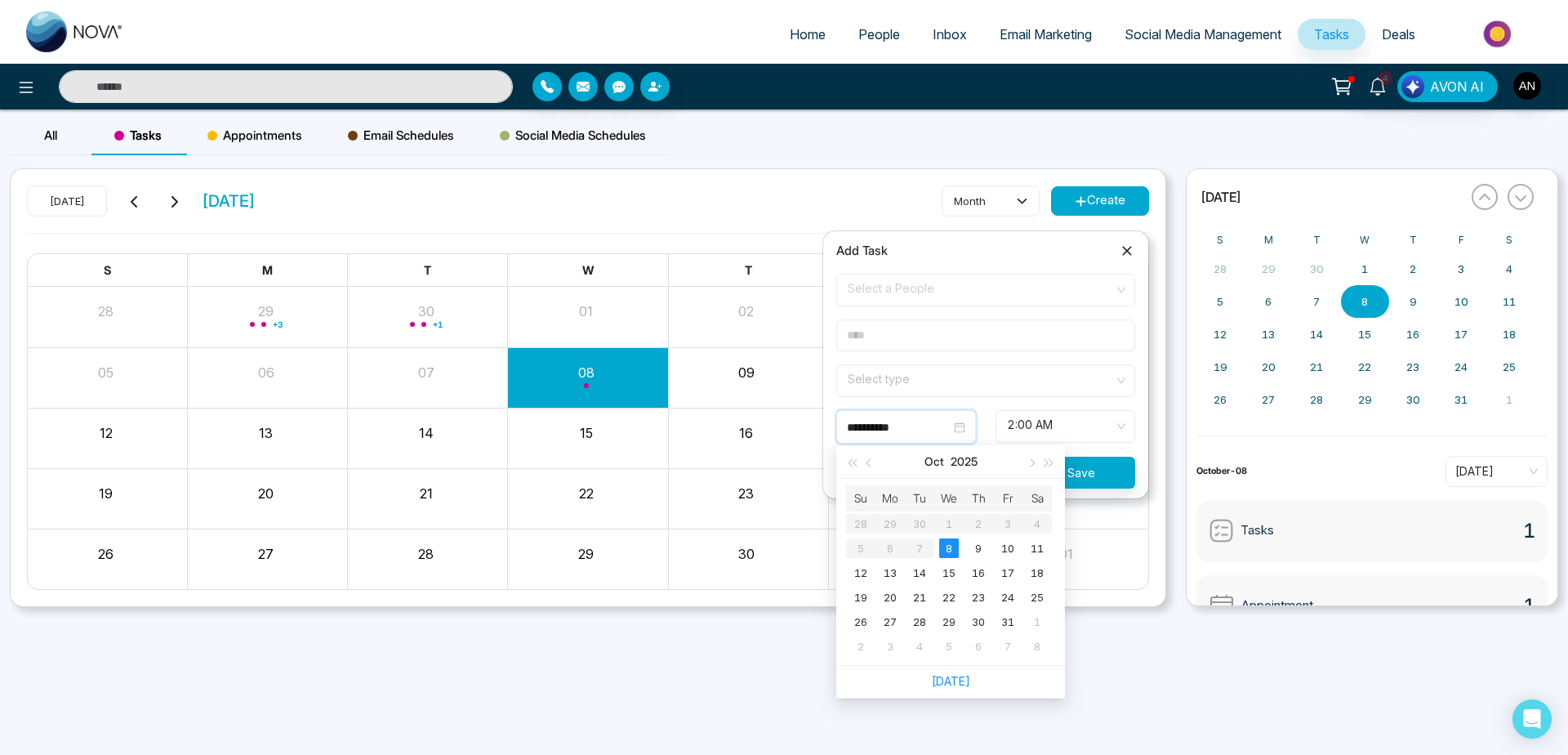
click at [944, 421] on input "**********" at bounding box center [899, 428] width 104 height 18
click at [1028, 465] on button "button" at bounding box center [1031, 461] width 18 height 33
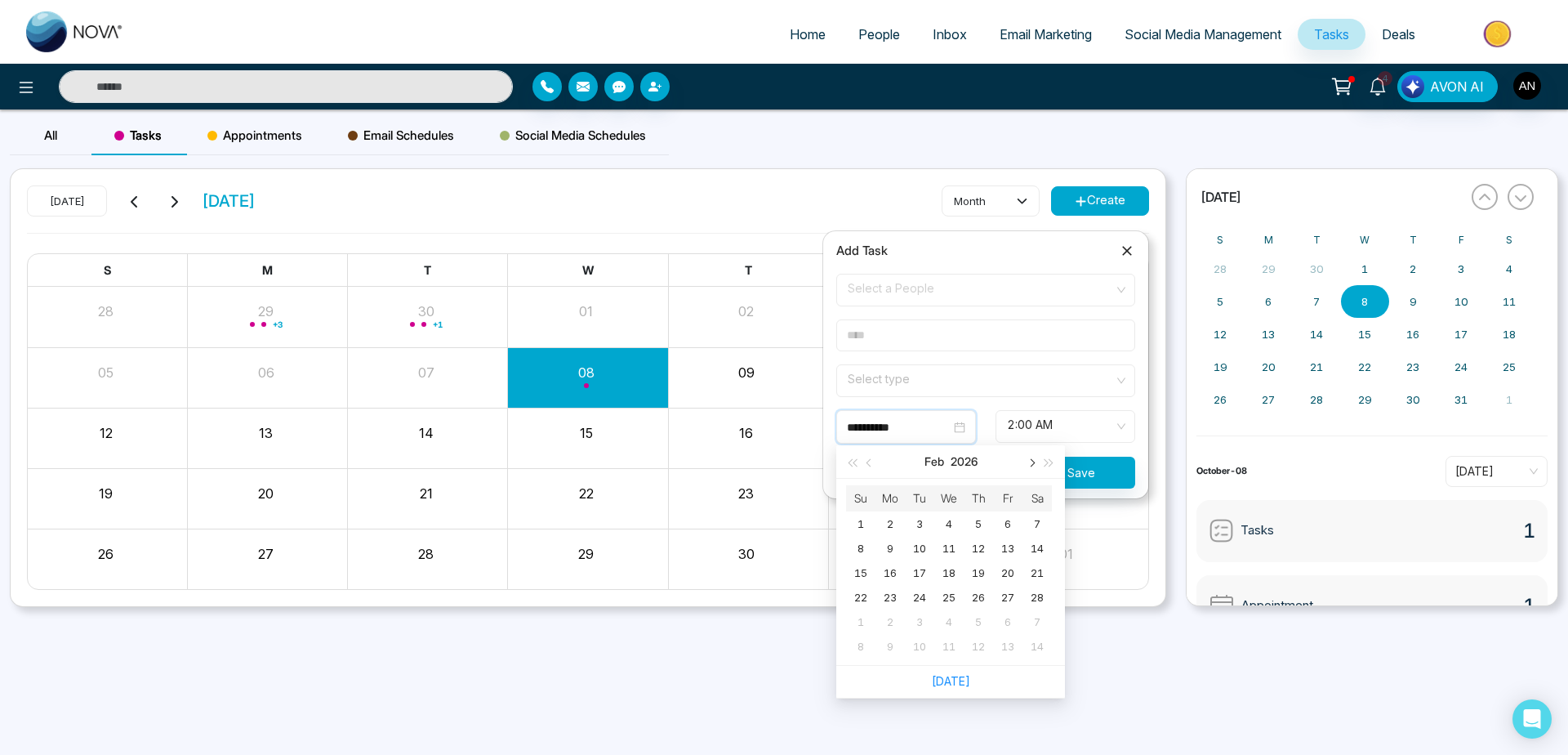
click at [1028, 465] on button "button" at bounding box center [1031, 461] width 18 height 33
click at [1052, 465] on button "button" at bounding box center [1049, 461] width 18 height 33
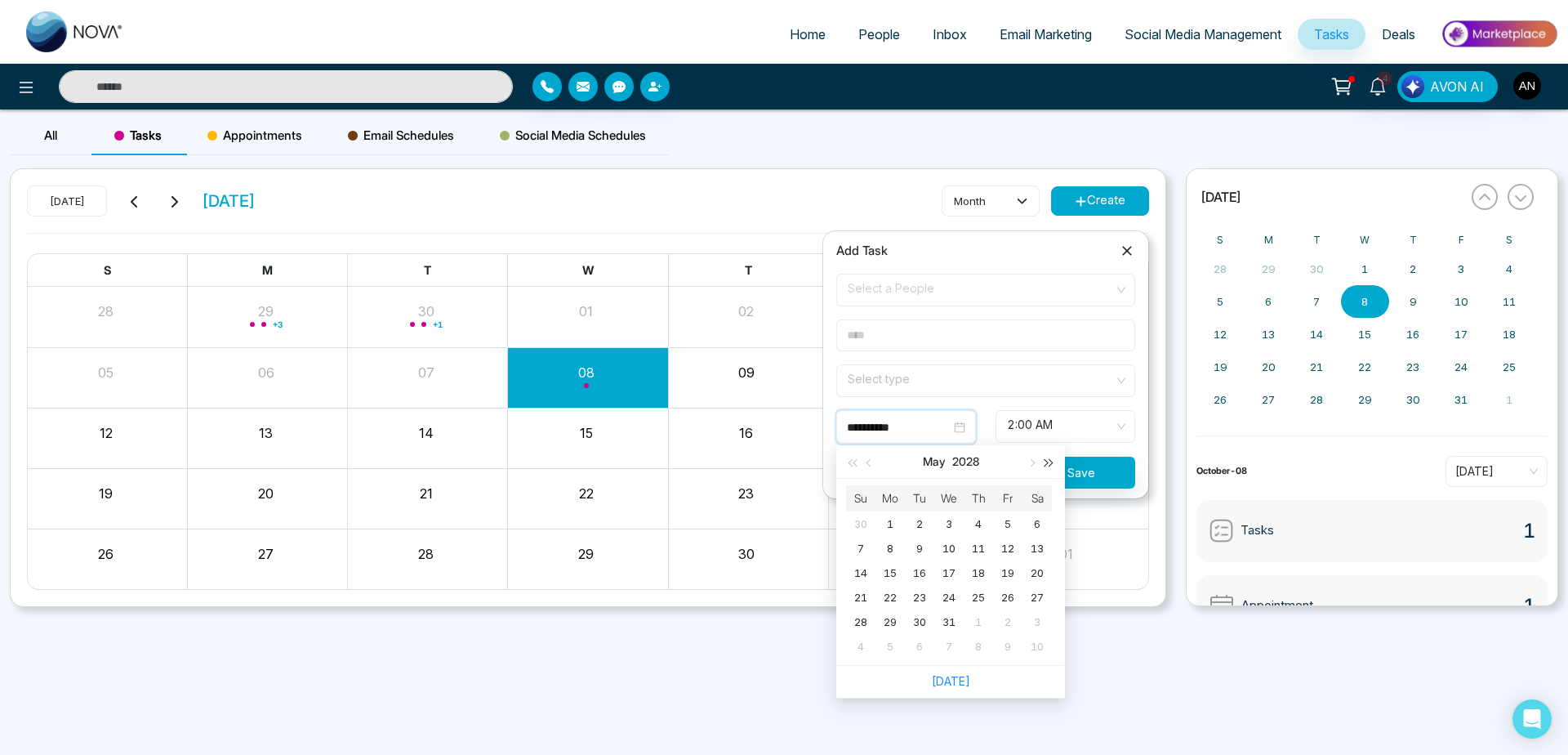
click at [1052, 465] on button "button" at bounding box center [1049, 461] width 18 height 33
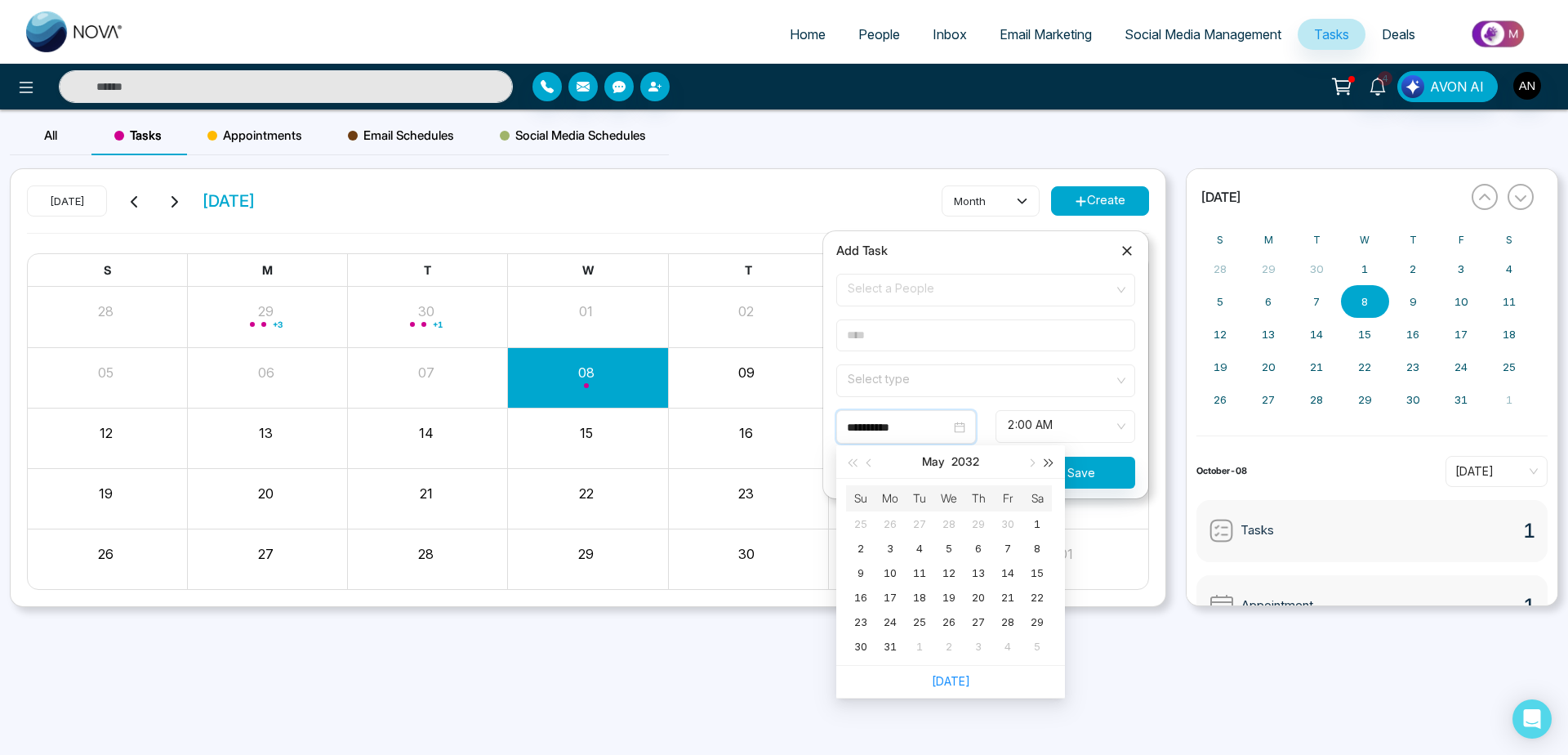
click at [1052, 465] on button "button" at bounding box center [1049, 461] width 18 height 33
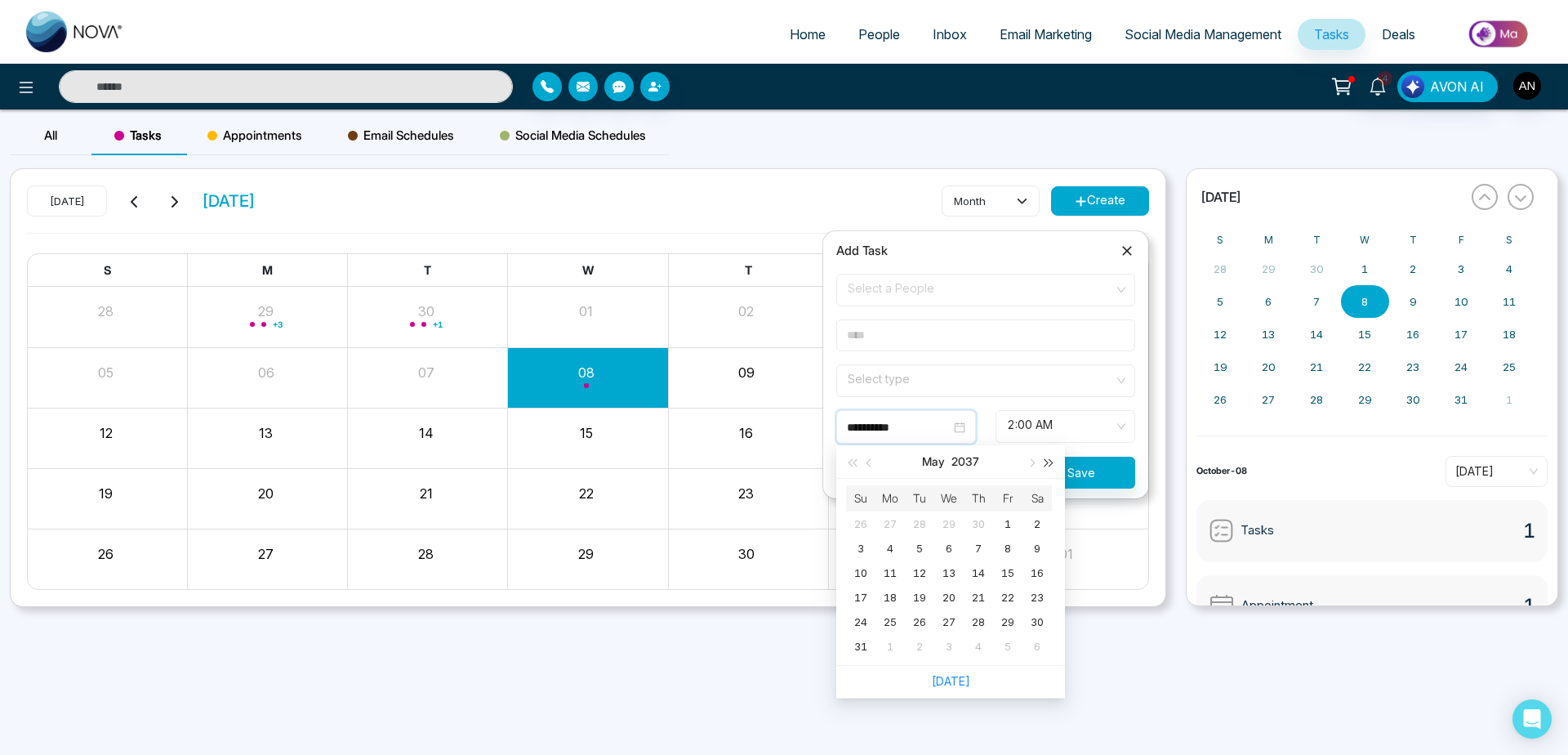
click at [1052, 465] on button "button" at bounding box center [1049, 461] width 18 height 33
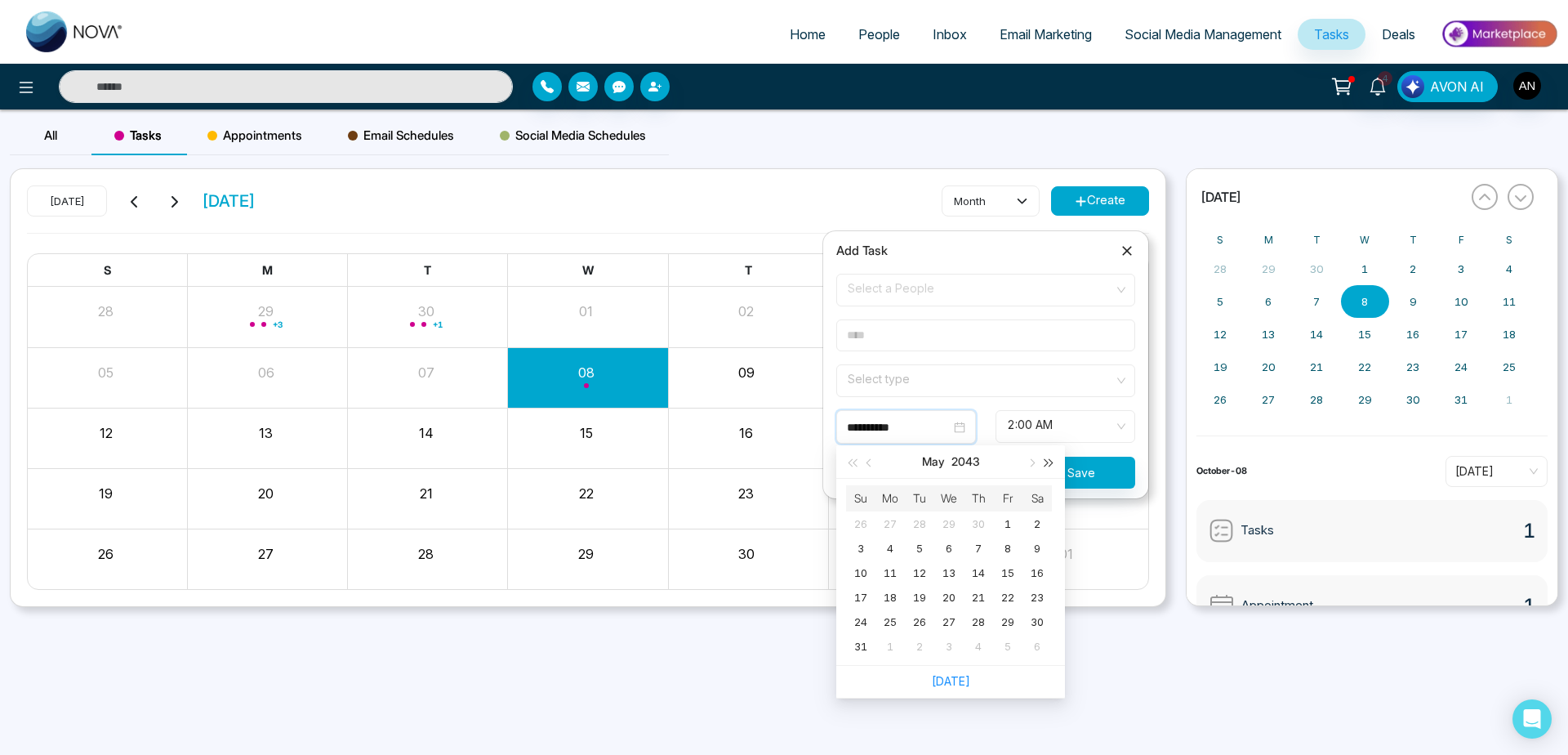
click at [1052, 465] on button "button" at bounding box center [1049, 461] width 18 height 33
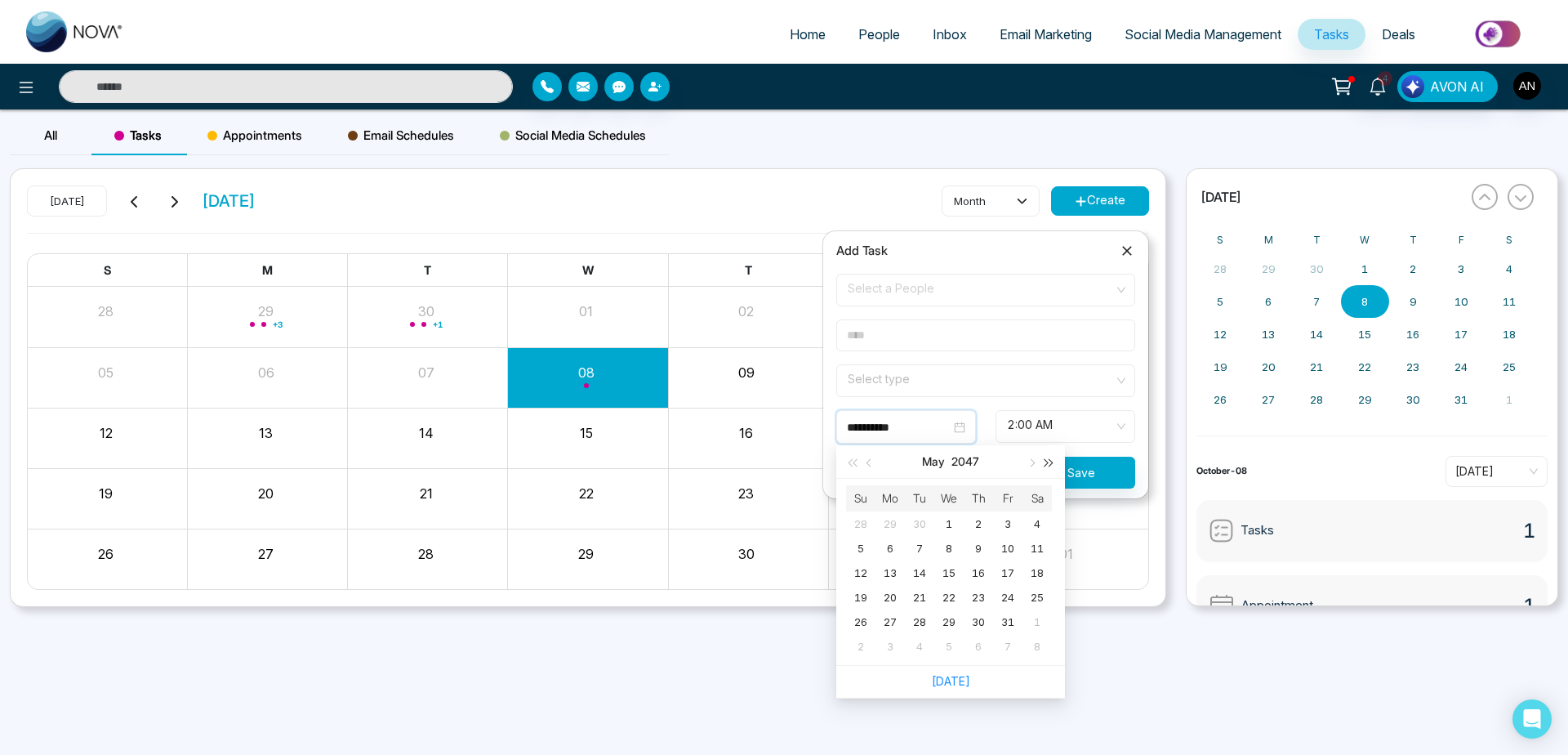
click at [1052, 465] on button "button" at bounding box center [1049, 461] width 18 height 33
type input "**********"
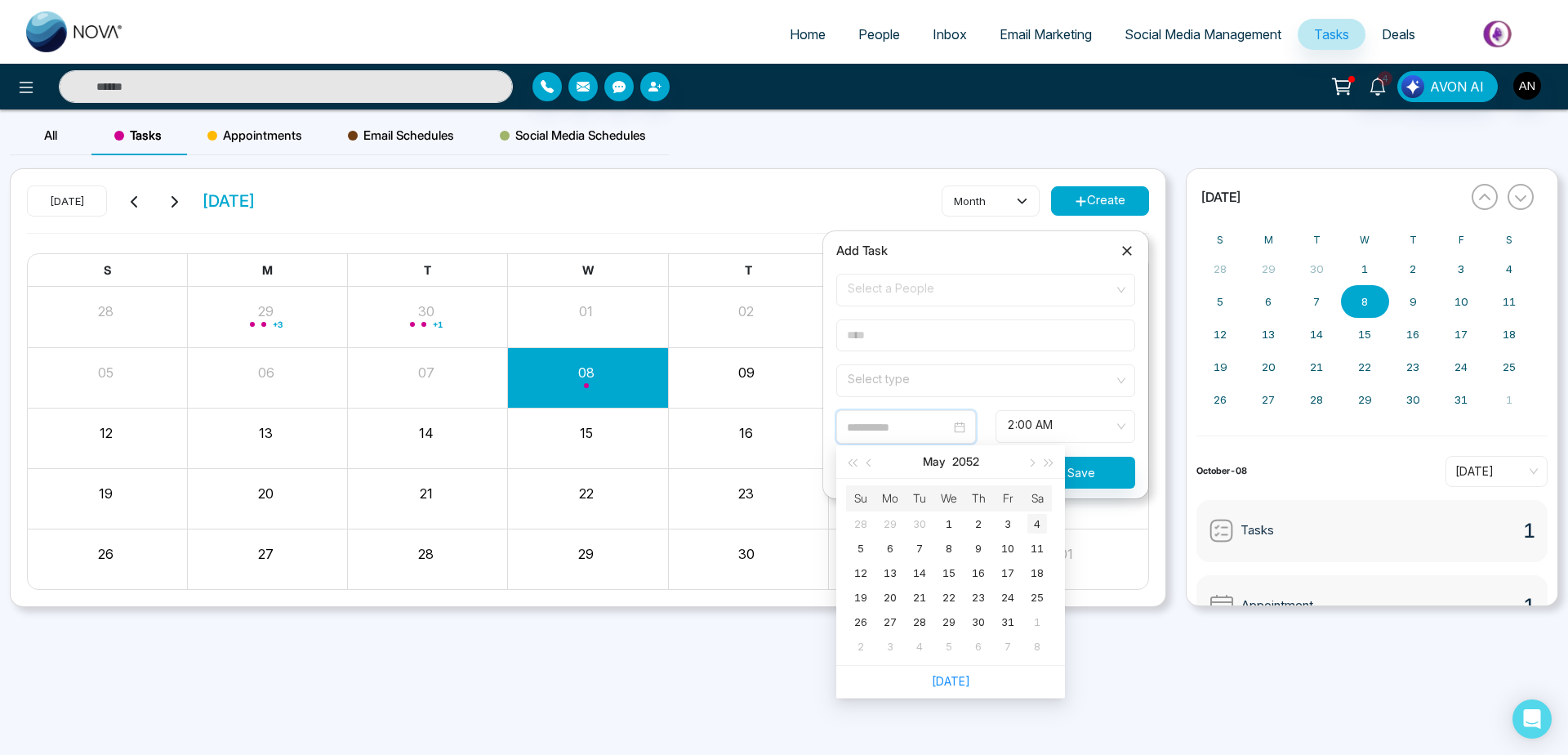
click at [1037, 514] on td "4" at bounding box center [1037, 524] width 29 height 25
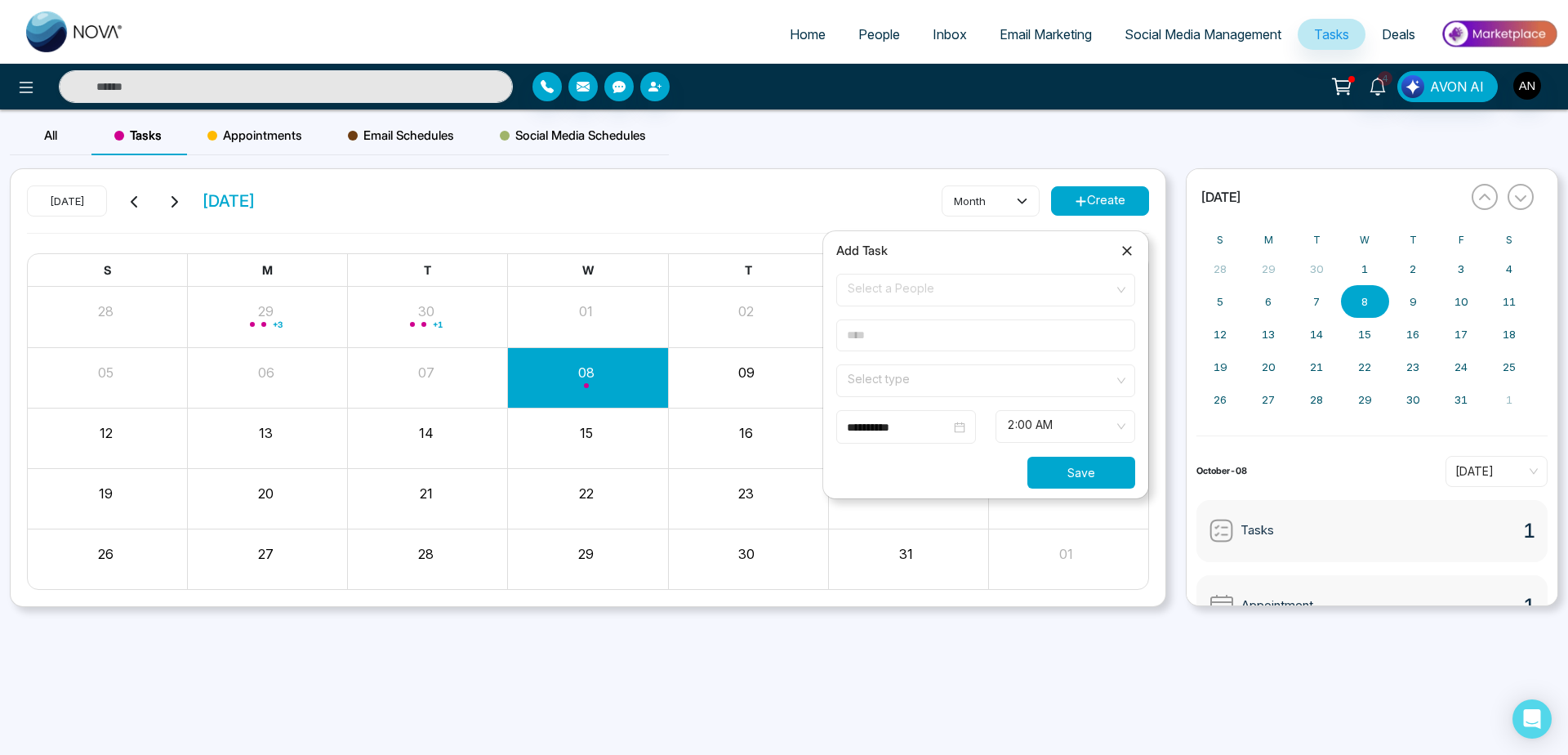
click at [1093, 477] on button "Save" at bounding box center [1081, 473] width 108 height 32
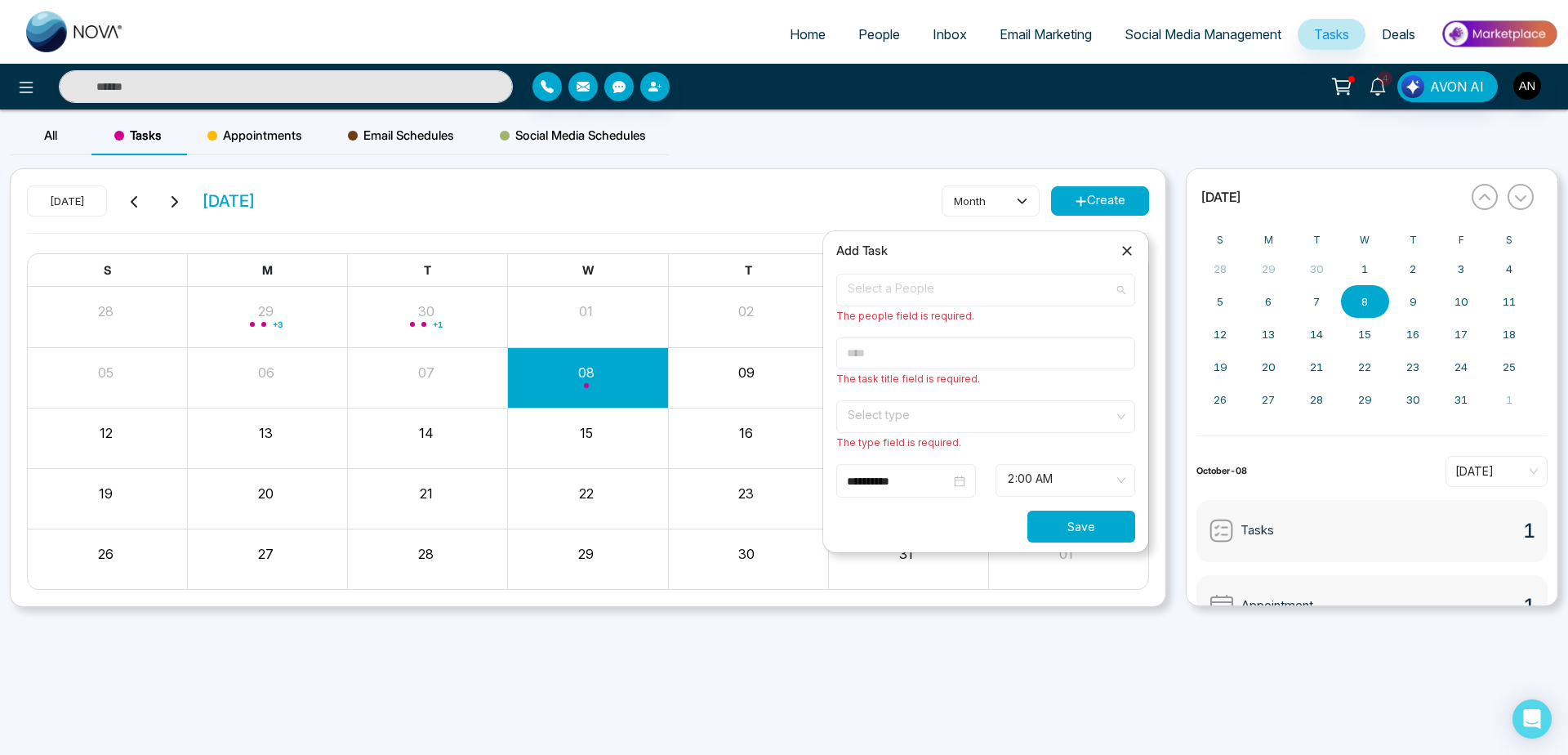
click at [974, 290] on span "Select a People" at bounding box center [986, 290] width 276 height 28
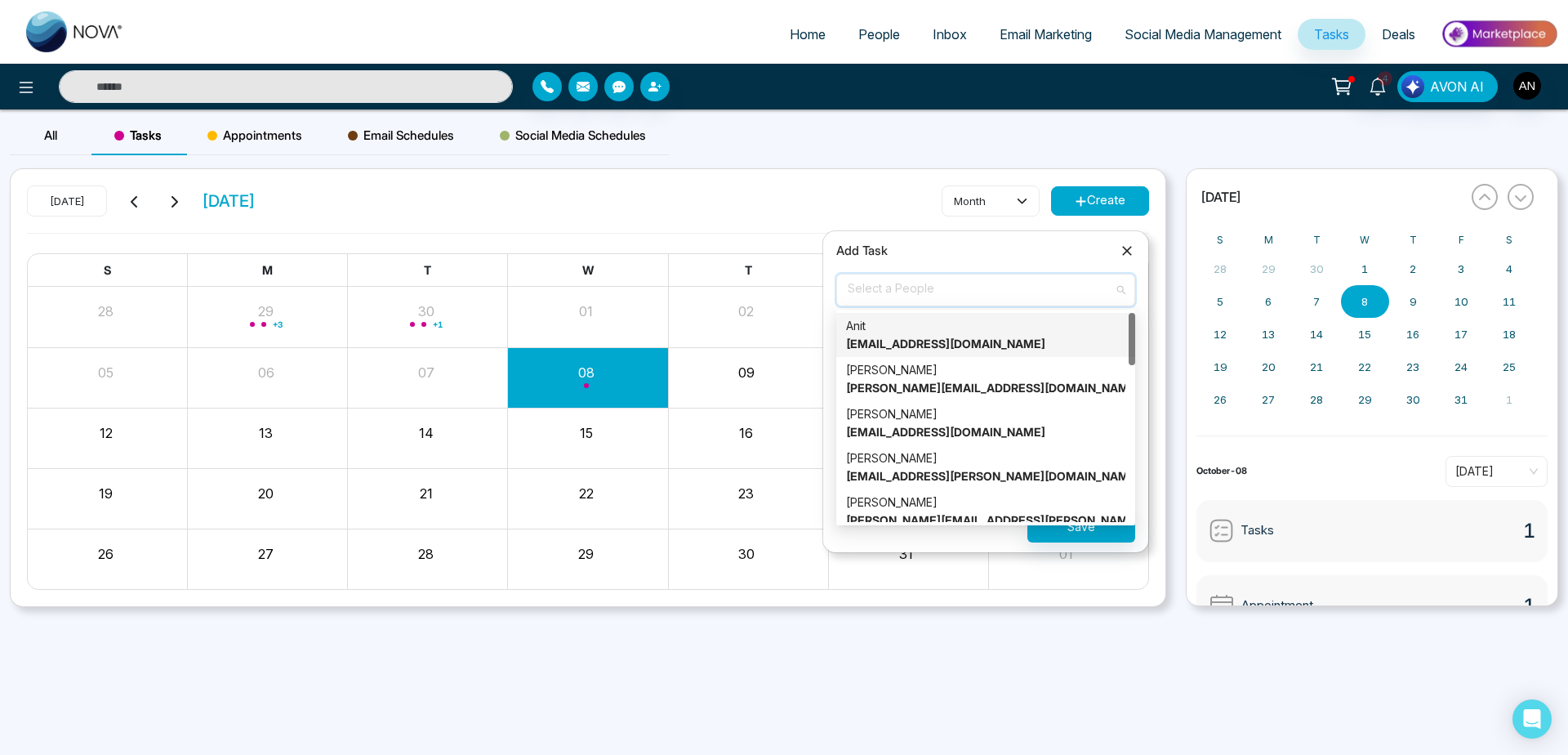
click at [972, 345] on strong "[EMAIL_ADDRESS][DOMAIN_NAME]" at bounding box center [945, 344] width 200 height 14
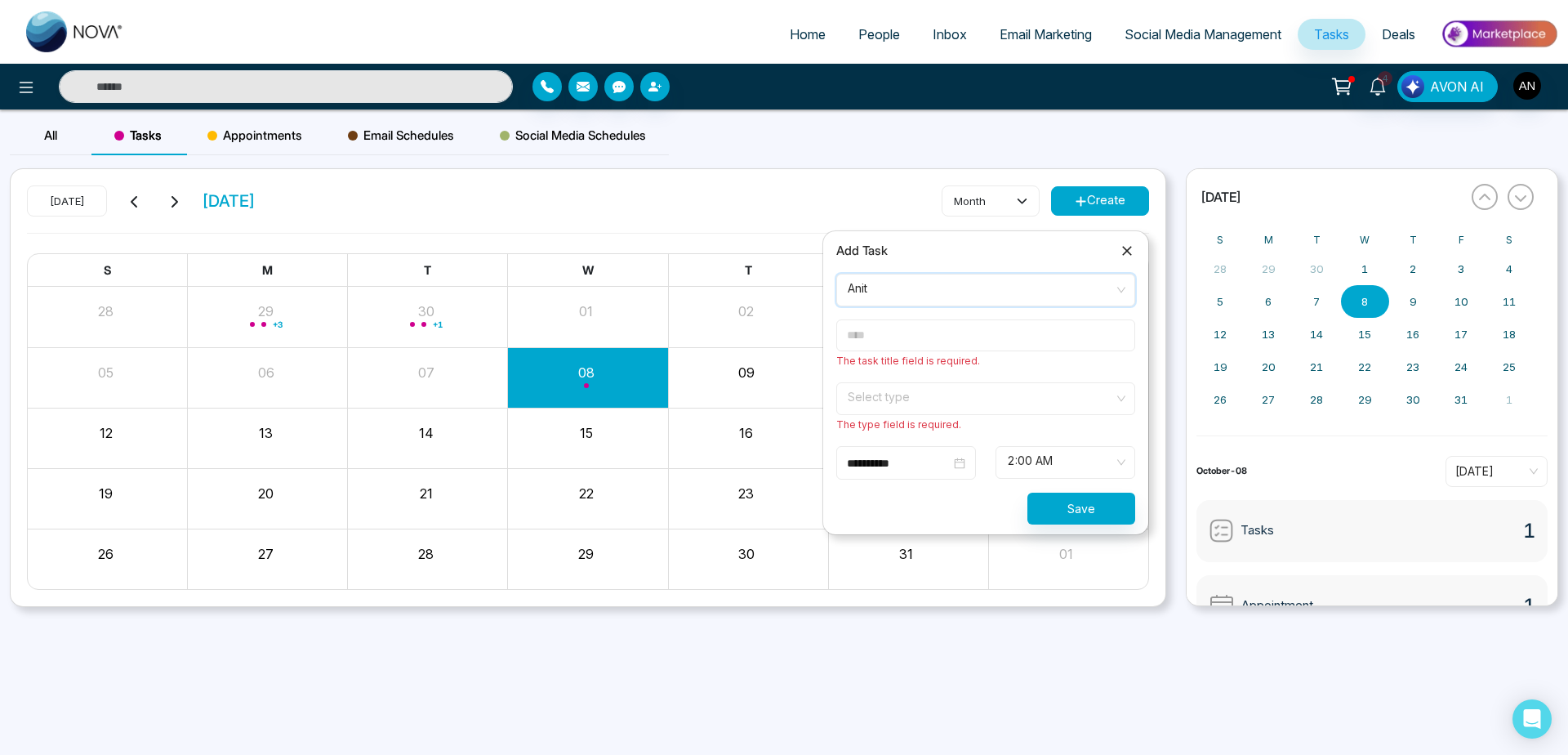
click at [999, 341] on input "text" at bounding box center [986, 335] width 299 height 32
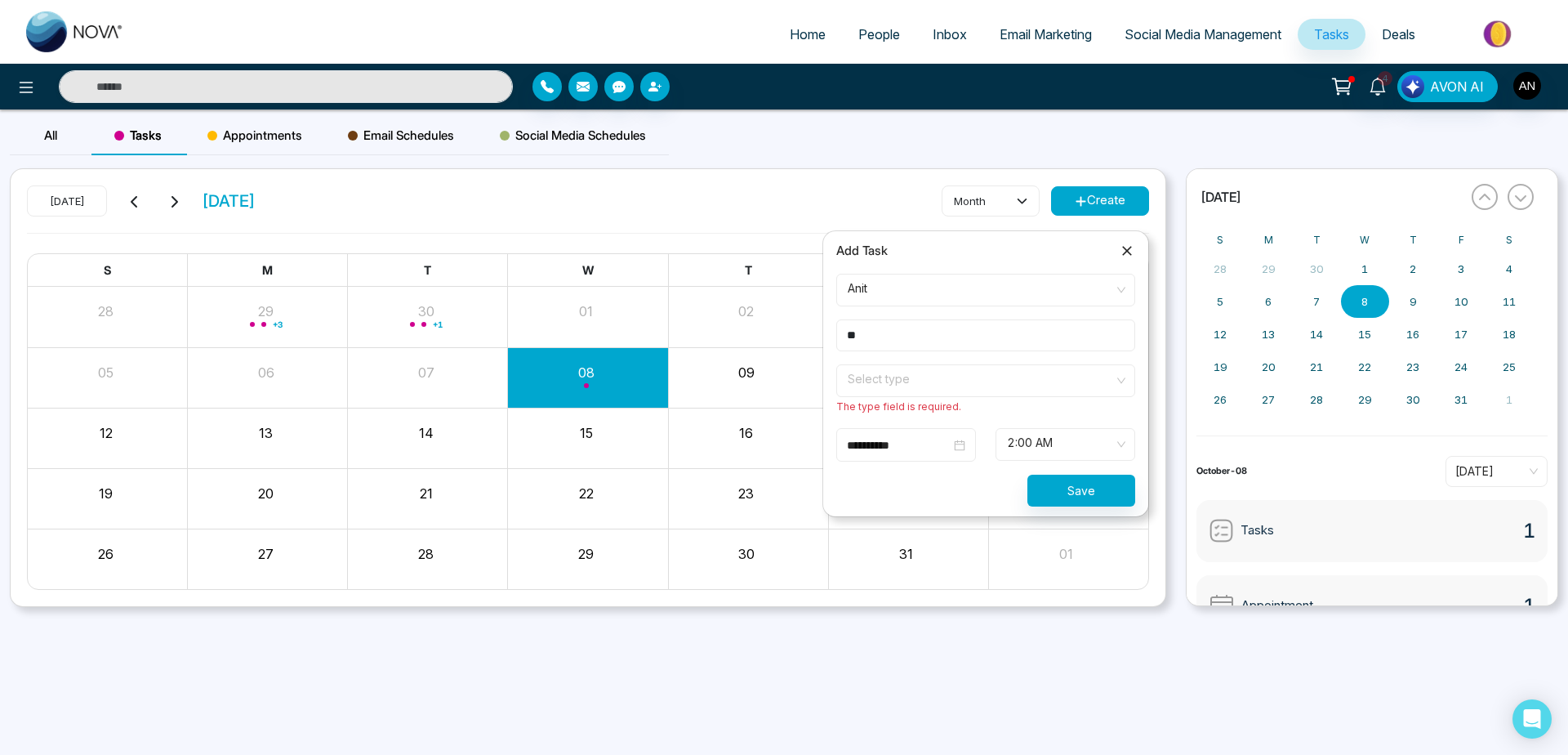
type input "*"
click at [985, 298] on div "Anit [EMAIL_ADDRESS][DOMAIN_NAME]" at bounding box center [978, 301] width 261 height 49
type input "**********"
click at [860, 396] on span at bounding box center [980, 380] width 268 height 31
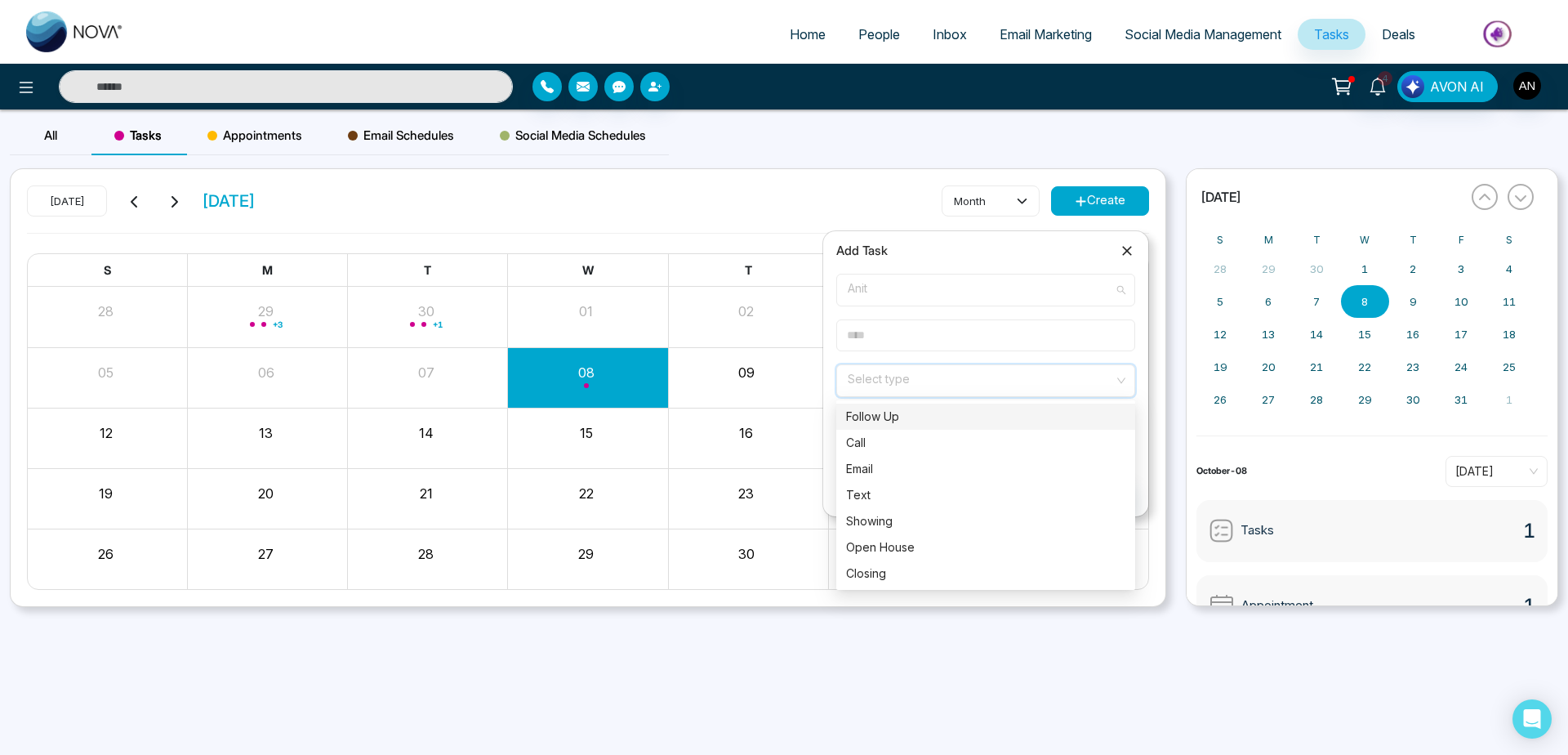
click at [917, 289] on div "Anit [EMAIL_ADDRESS][DOMAIN_NAME]" at bounding box center [978, 301] width 261 height 49
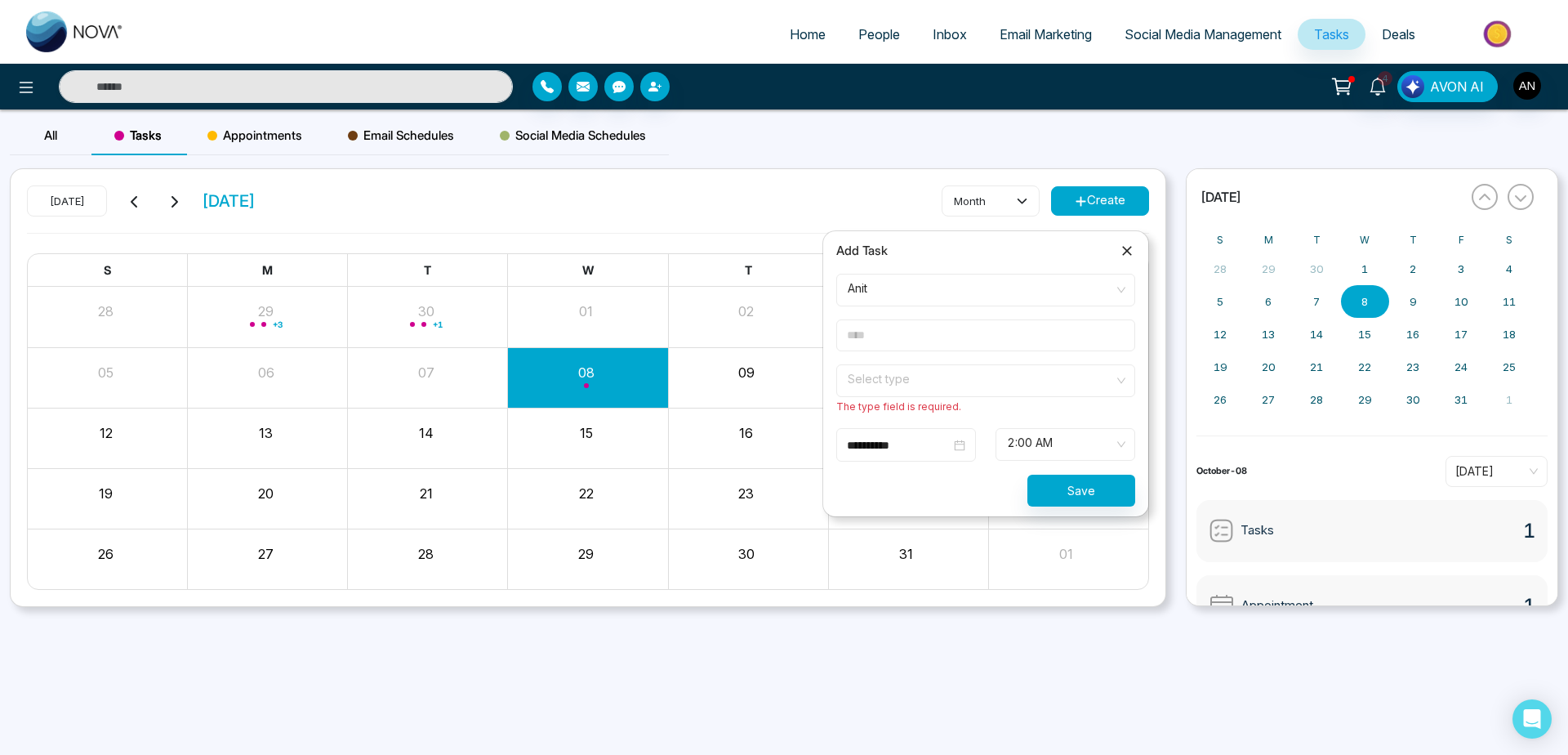
click at [995, 246] on div "Add Task" at bounding box center [986, 251] width 299 height 19
click at [904, 446] on input "**********" at bounding box center [899, 445] width 104 height 18
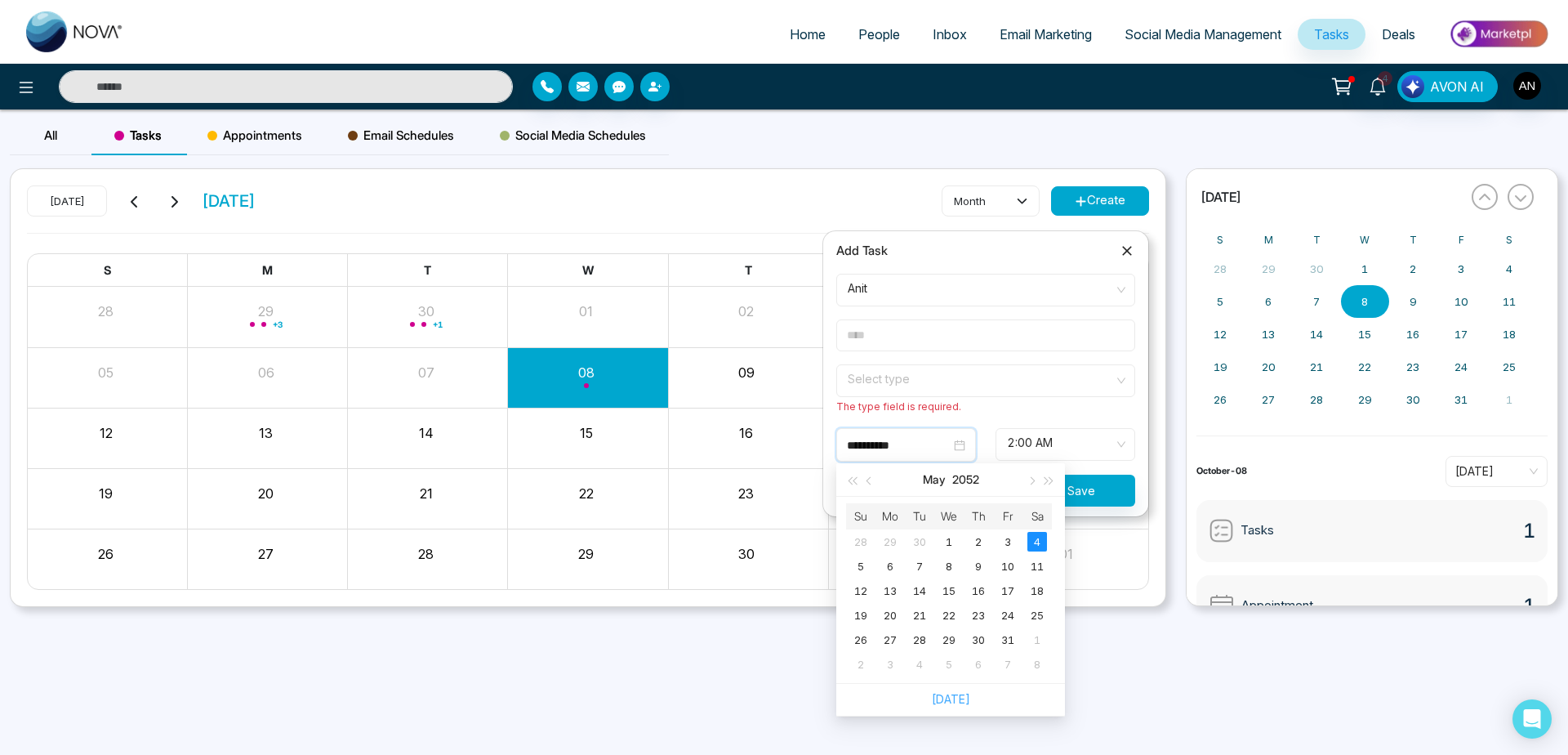
click at [961, 704] on link "[DATE]" at bounding box center [952, 700] width 39 height 14
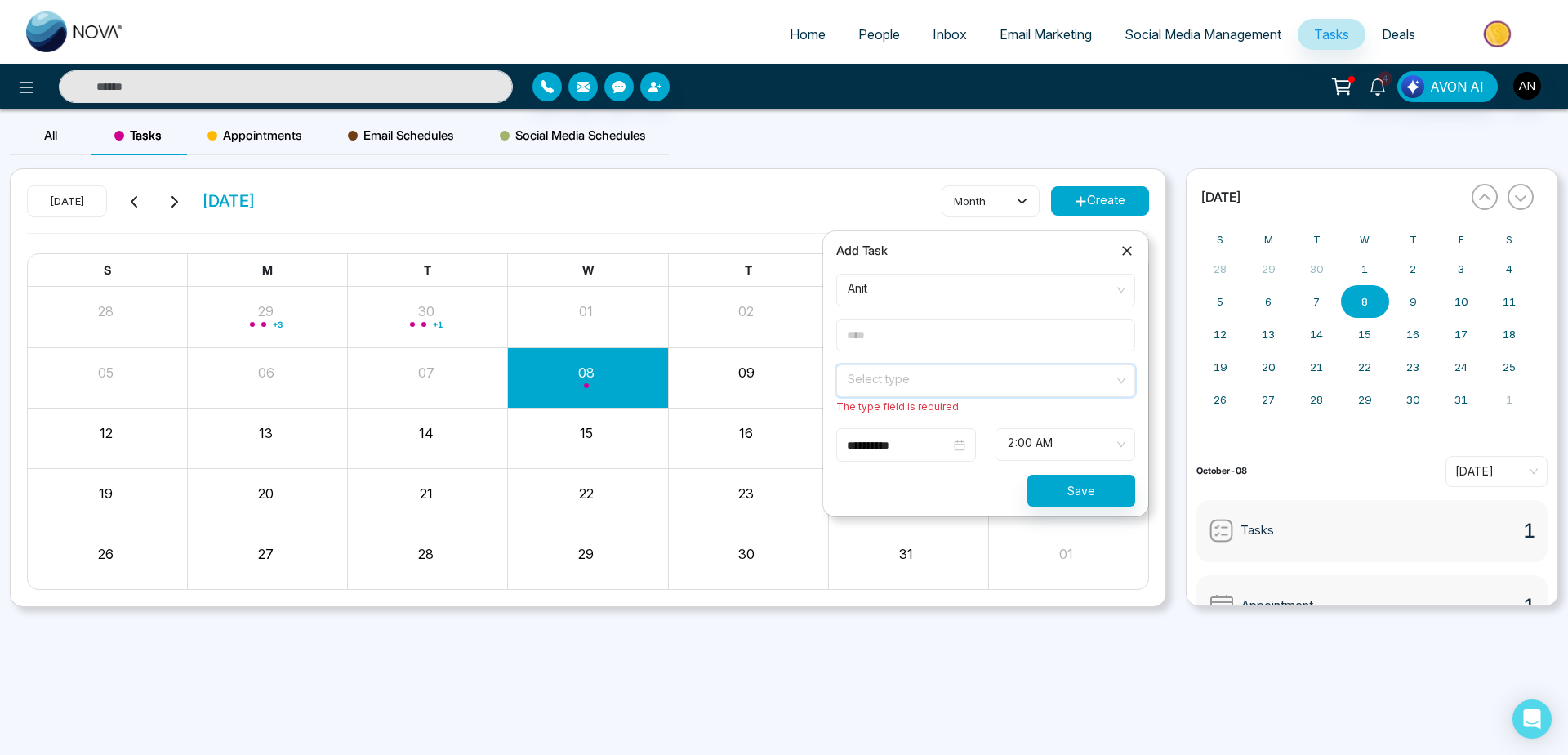
click at [977, 387] on input "search" at bounding box center [980, 378] width 268 height 25
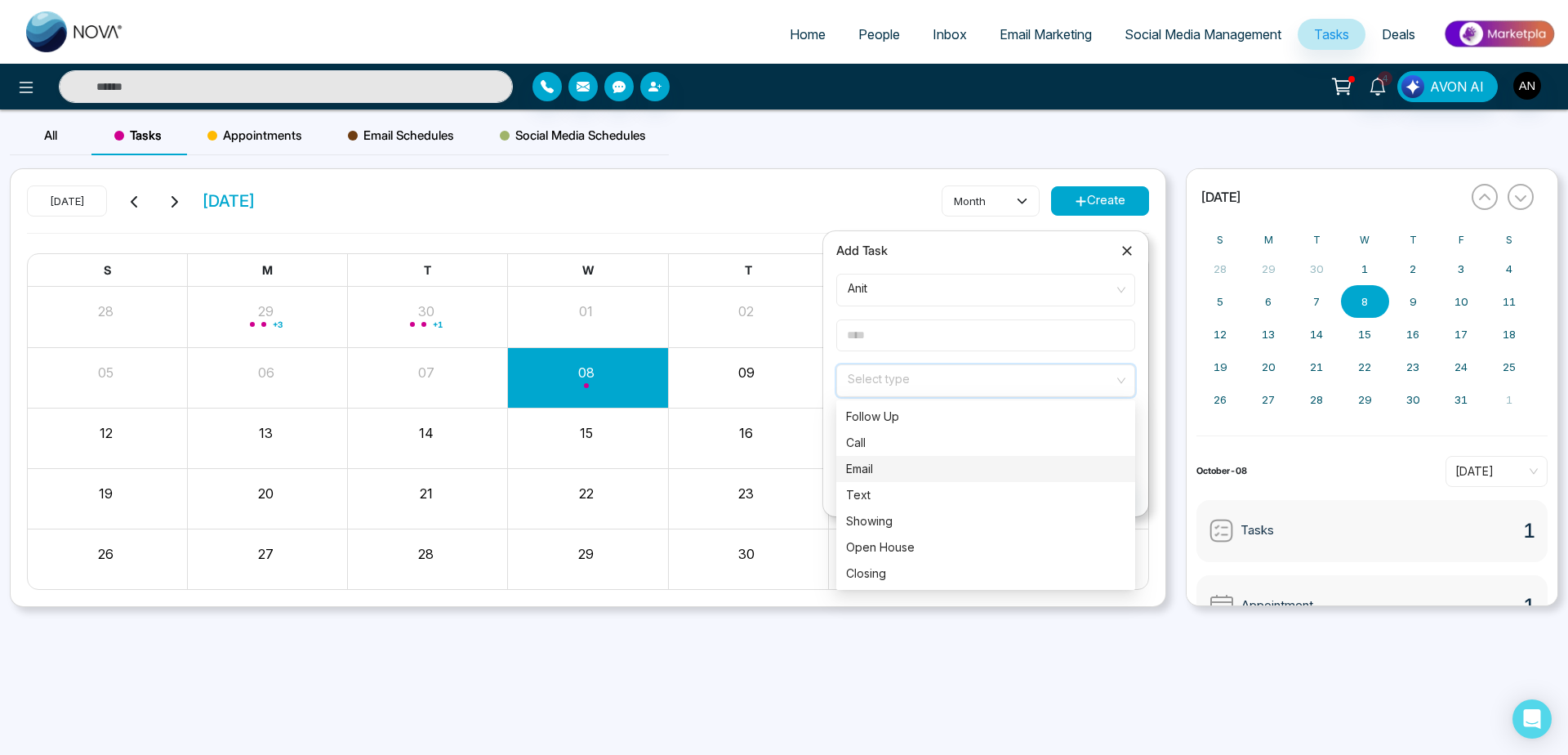
click at [977, 470] on div "Email" at bounding box center [986, 469] width 280 height 18
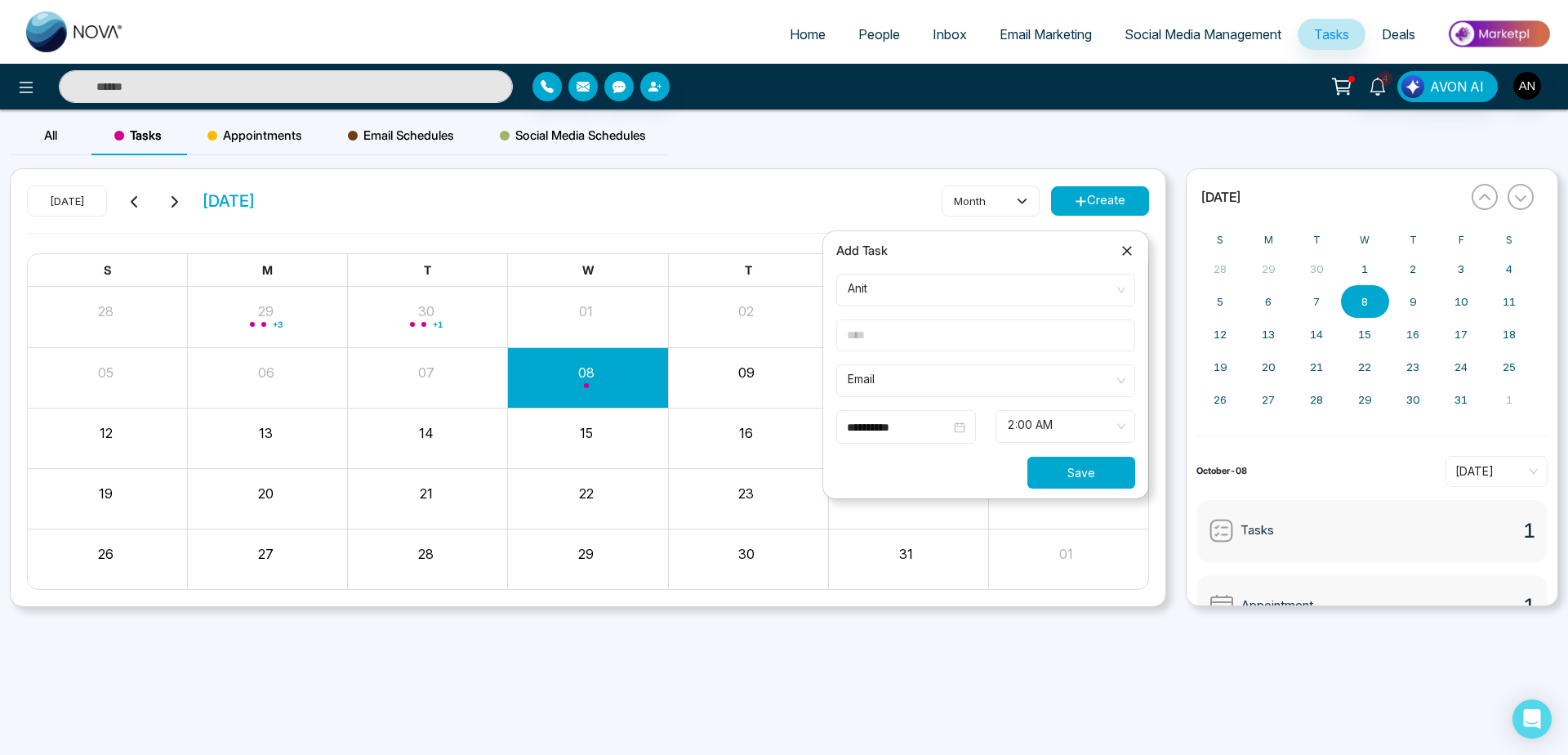
click at [1083, 480] on button "Save" at bounding box center [1081, 473] width 108 height 32
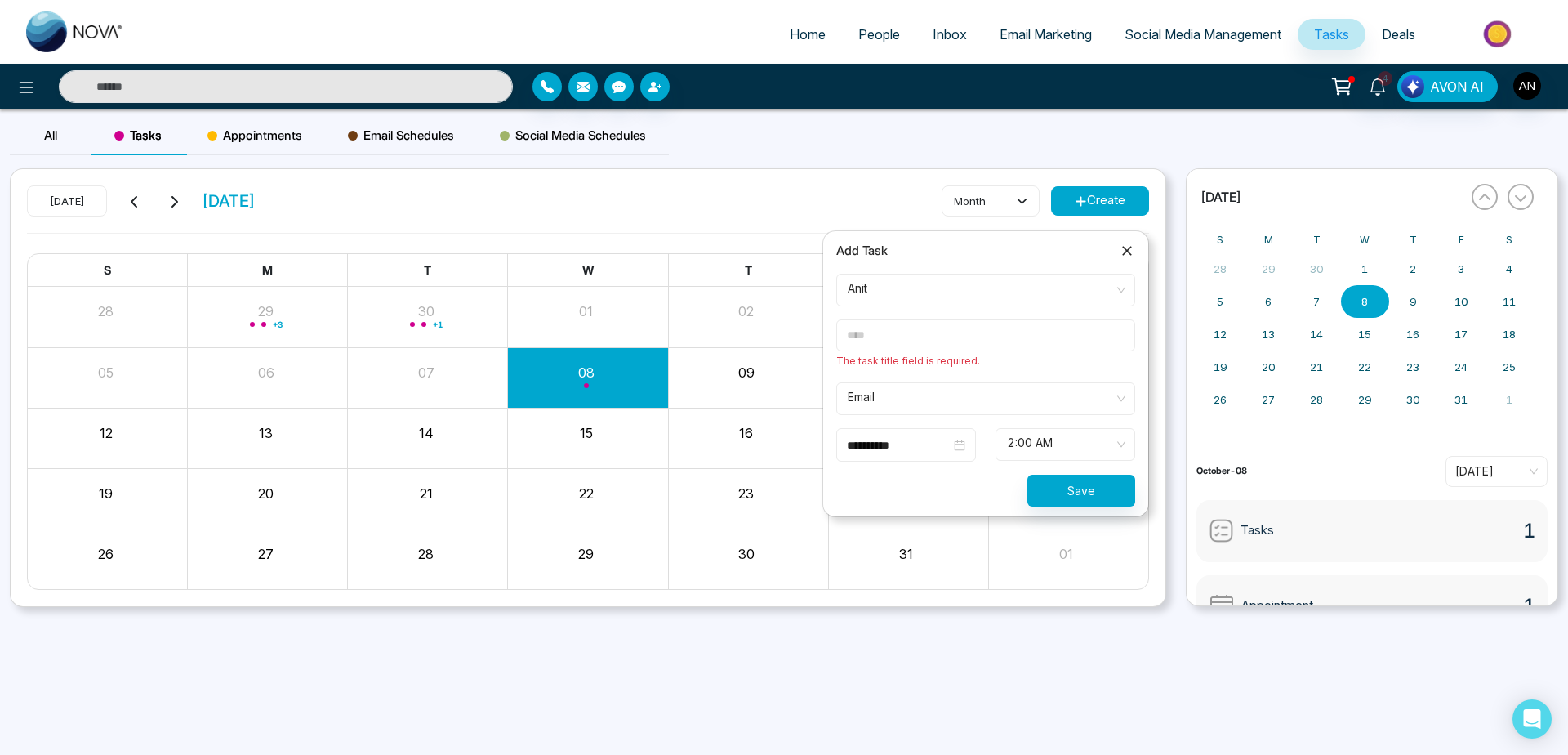
click at [915, 442] on input "**********" at bounding box center [899, 445] width 104 height 18
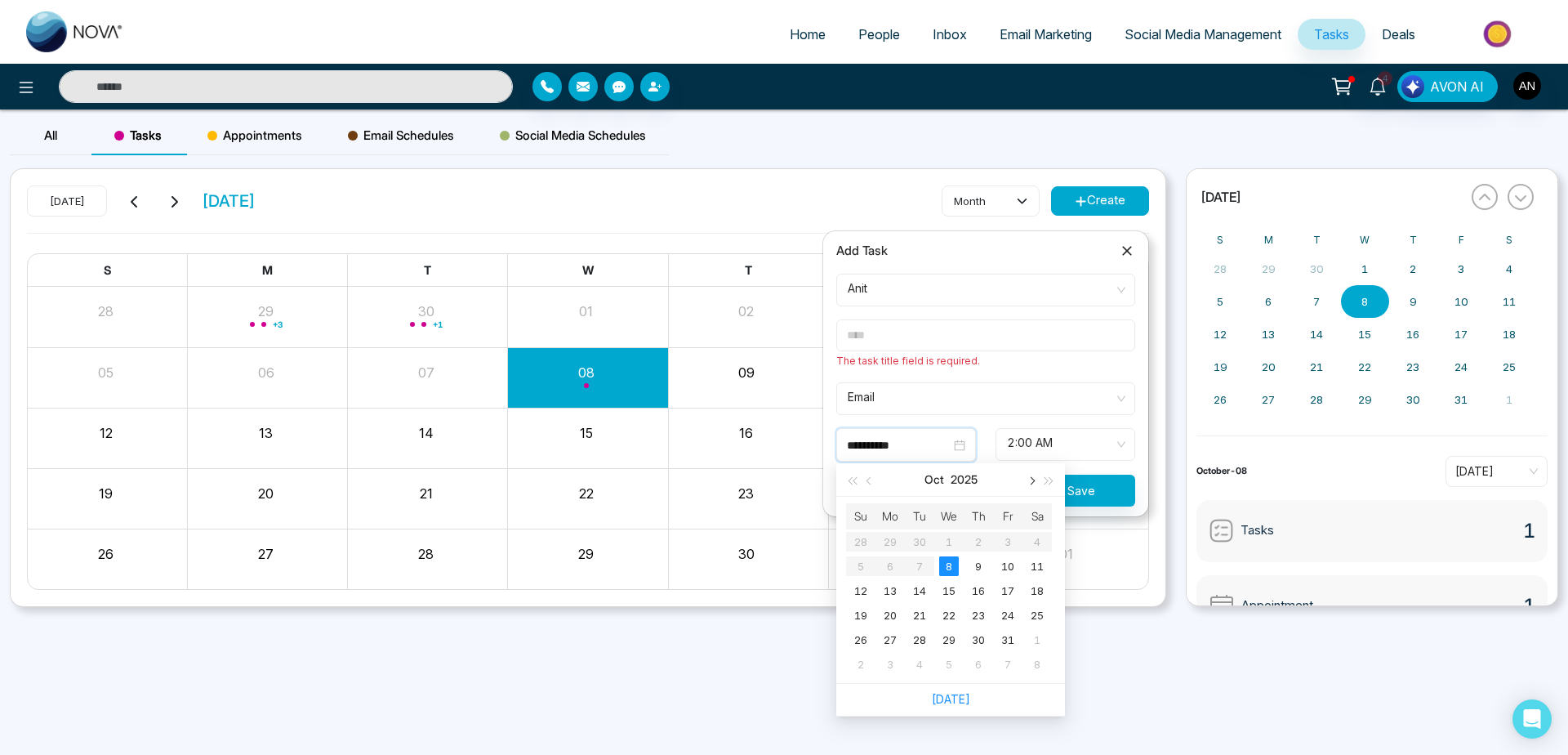
click at [1030, 479] on button "button" at bounding box center [1031, 480] width 18 height 33
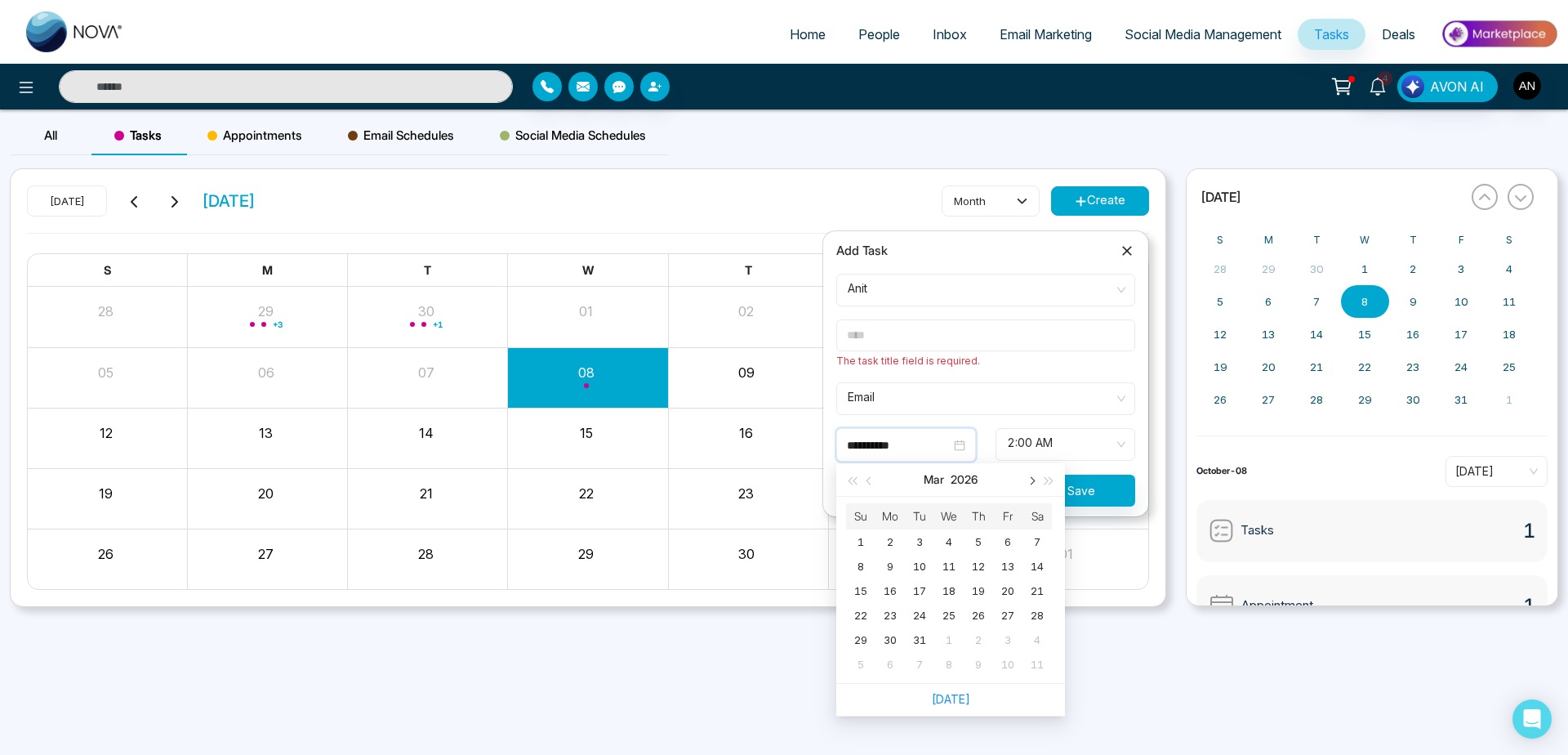
click at [1030, 479] on button "button" at bounding box center [1031, 480] width 18 height 33
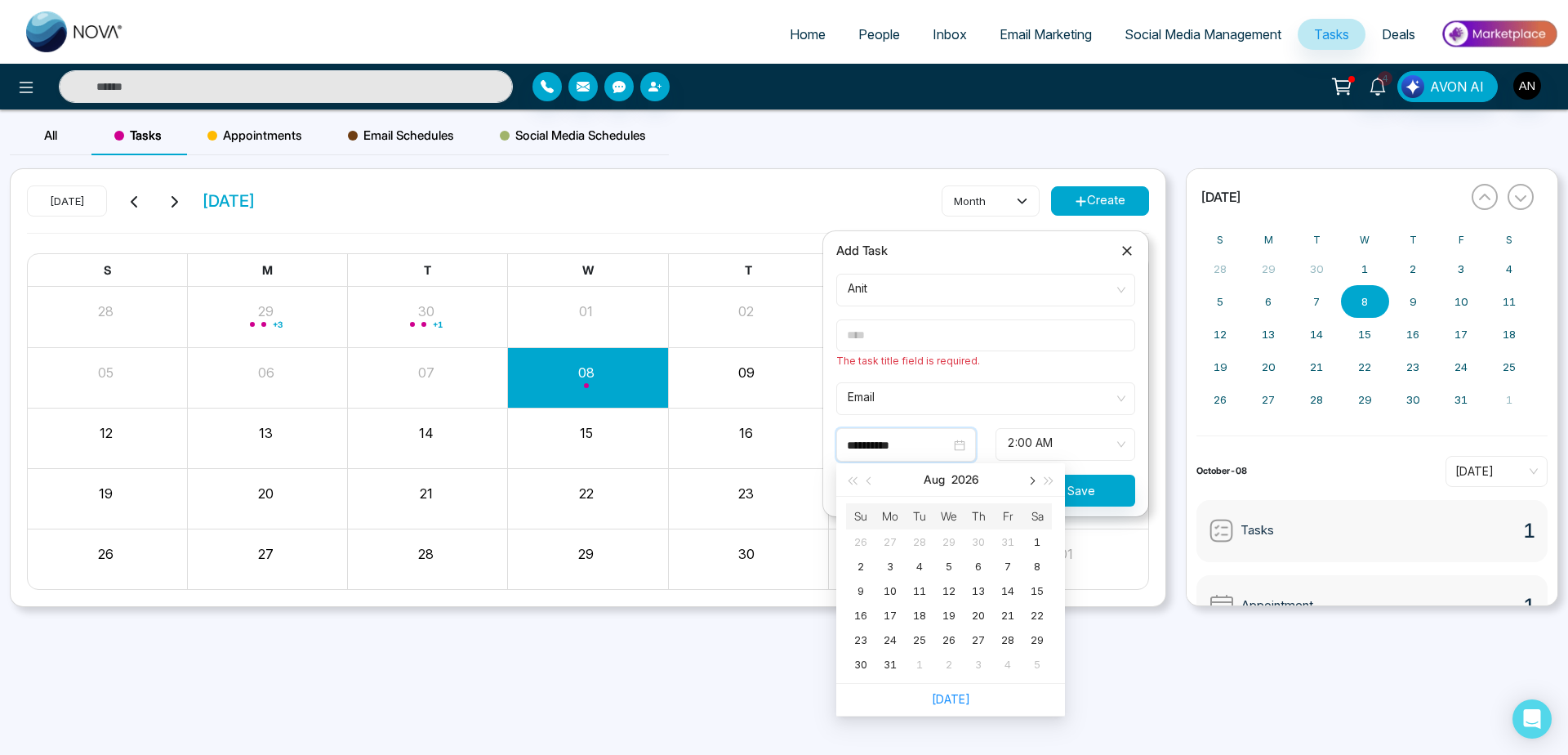
click at [1030, 479] on button "button" at bounding box center [1031, 480] width 18 height 33
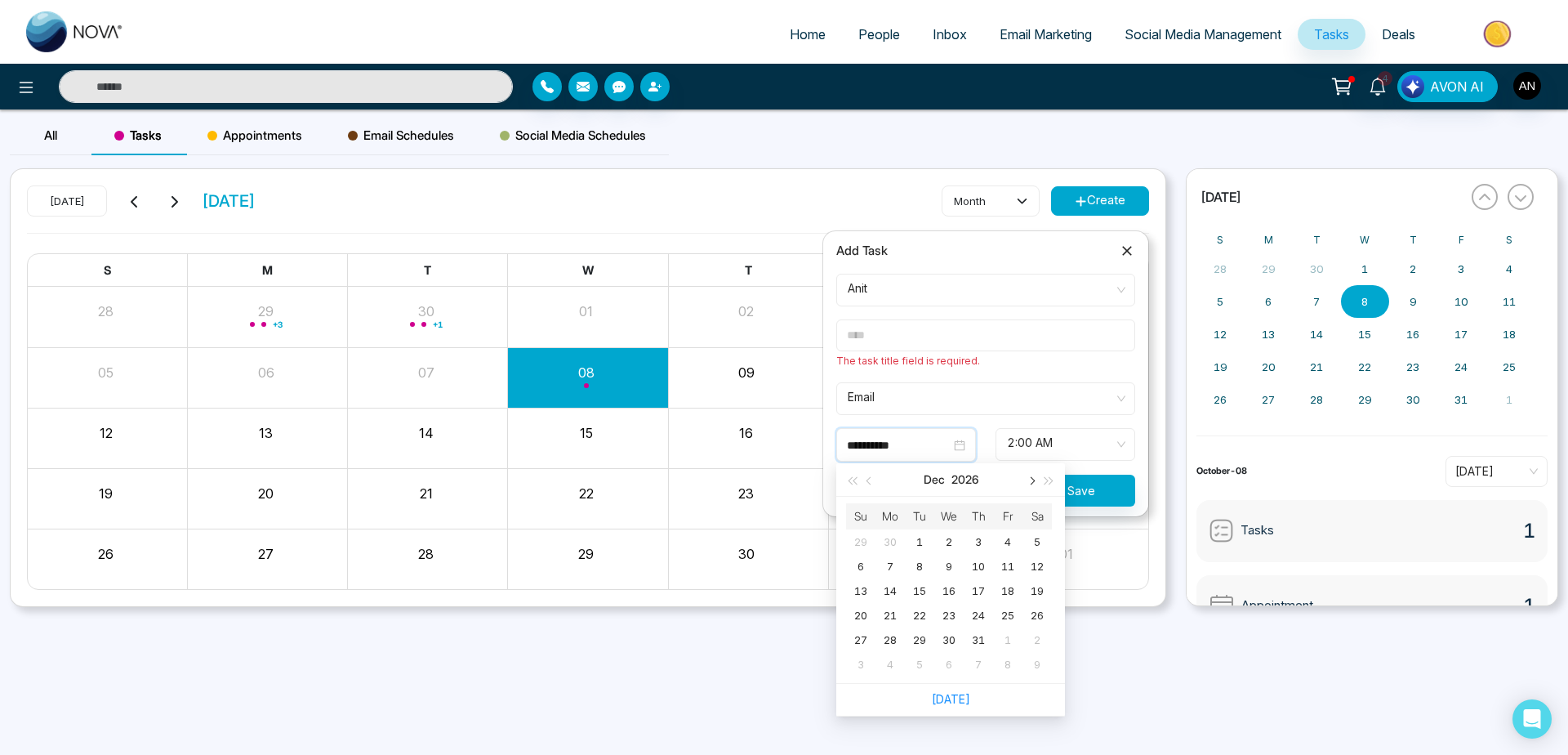
click at [1030, 479] on button "button" at bounding box center [1031, 480] width 18 height 33
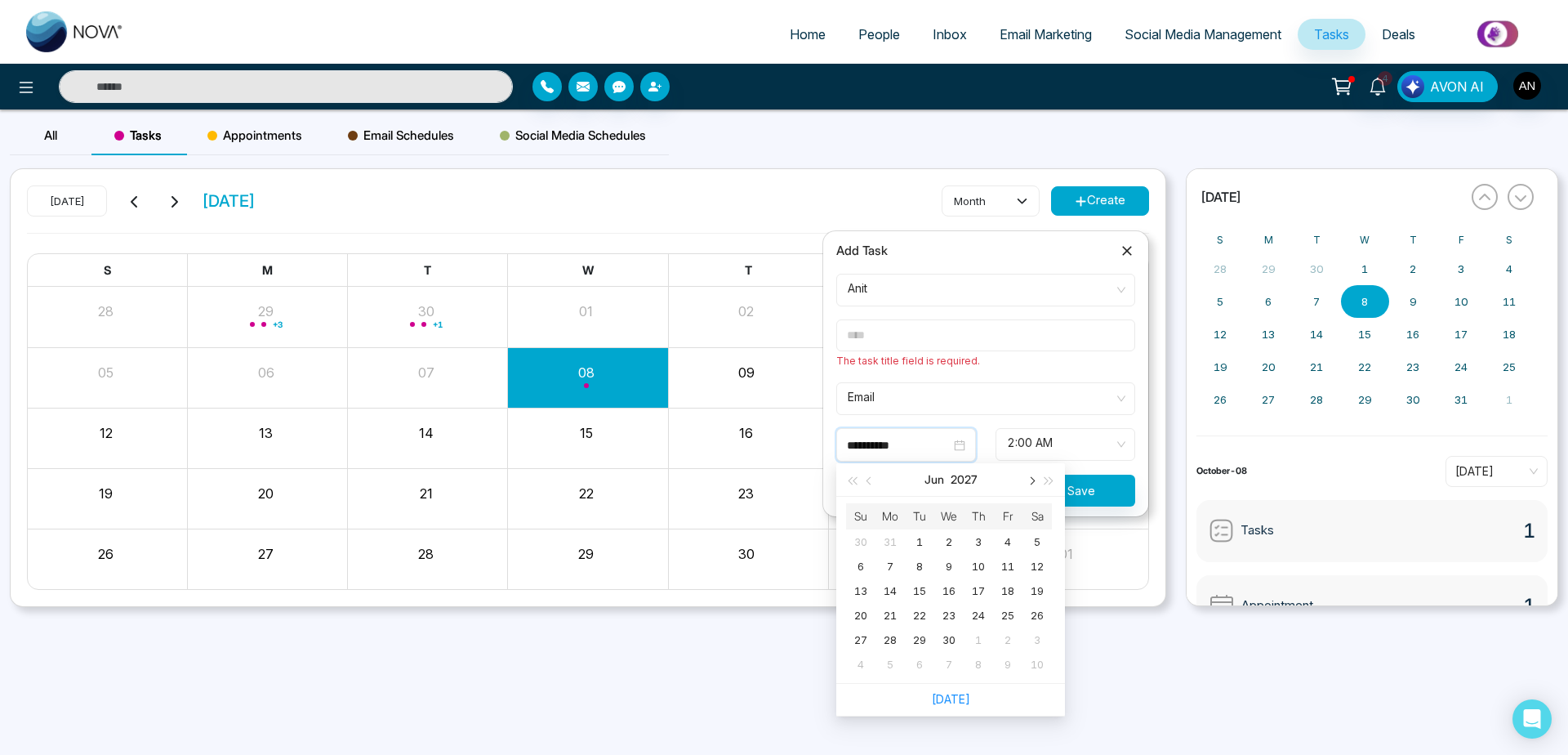
click at [1030, 479] on button "button" at bounding box center [1031, 480] width 18 height 33
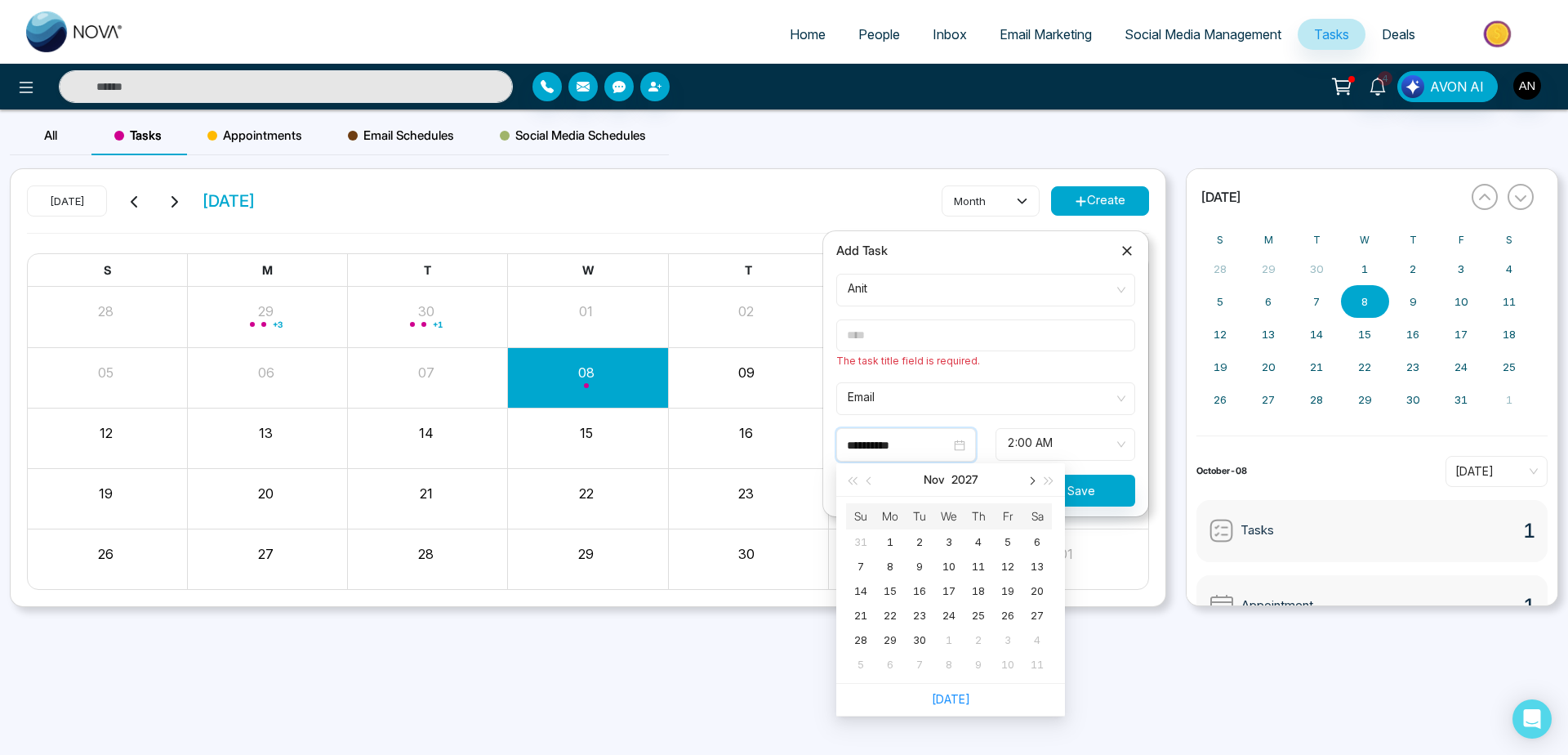
click at [1030, 479] on button "button" at bounding box center [1031, 480] width 18 height 33
click at [875, 483] on div "[DATE]" at bounding box center [951, 480] width 229 height 33
click at [875, 483] on button "button" at bounding box center [870, 480] width 18 height 33
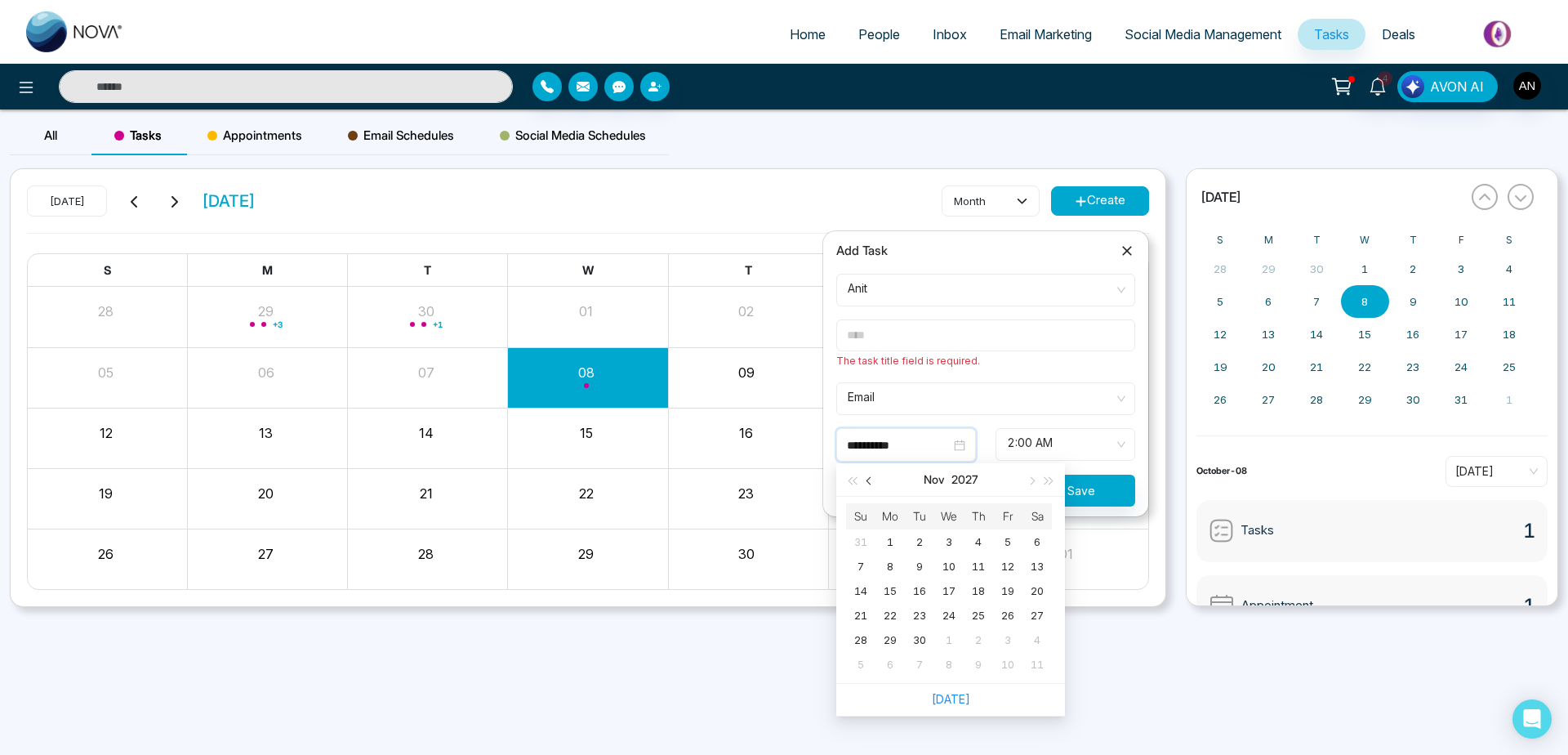
click at [875, 483] on button "button" at bounding box center [870, 480] width 18 height 33
click at [871, 480] on span "button" at bounding box center [870, 480] width 8 height 8
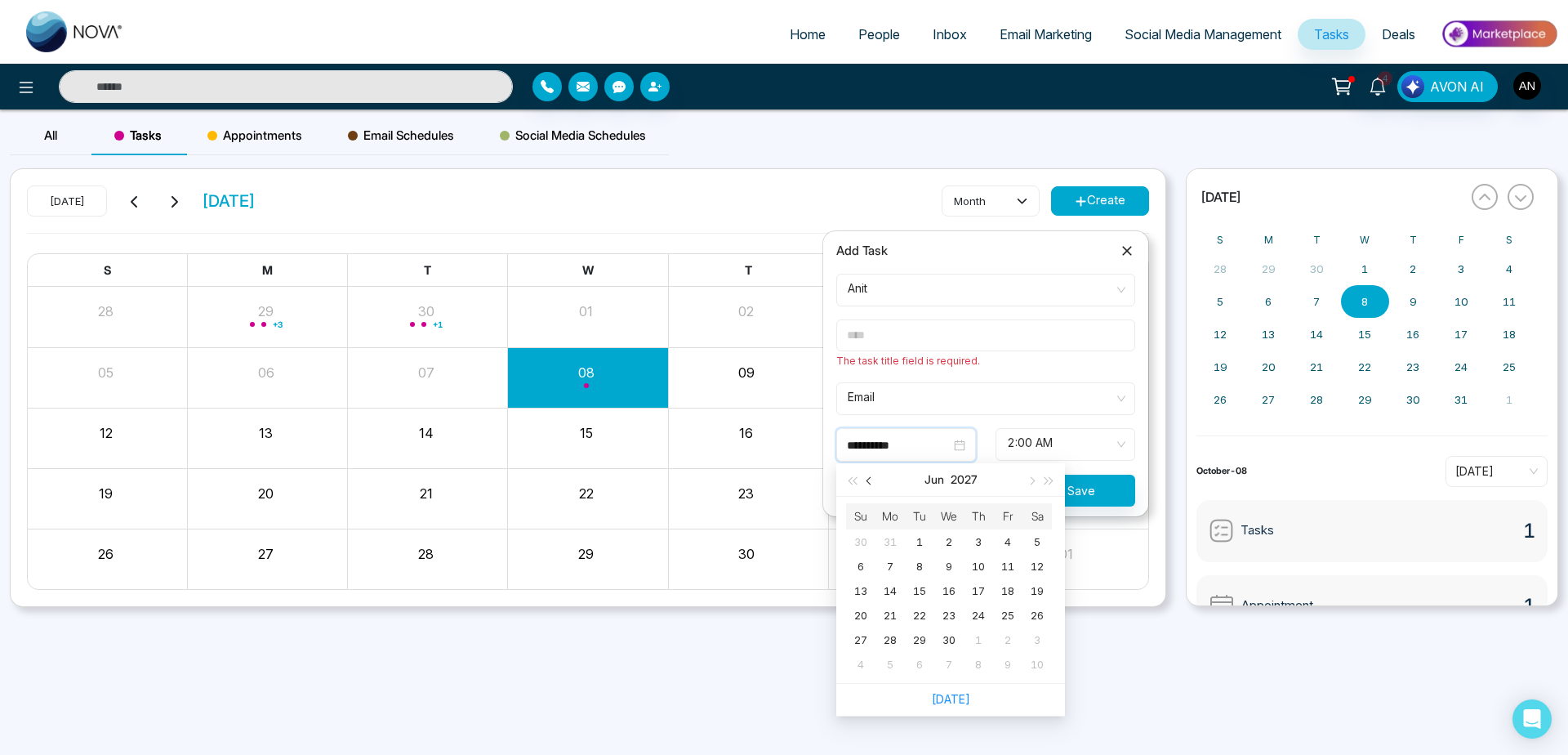
click at [871, 480] on span "button" at bounding box center [870, 480] width 8 height 8
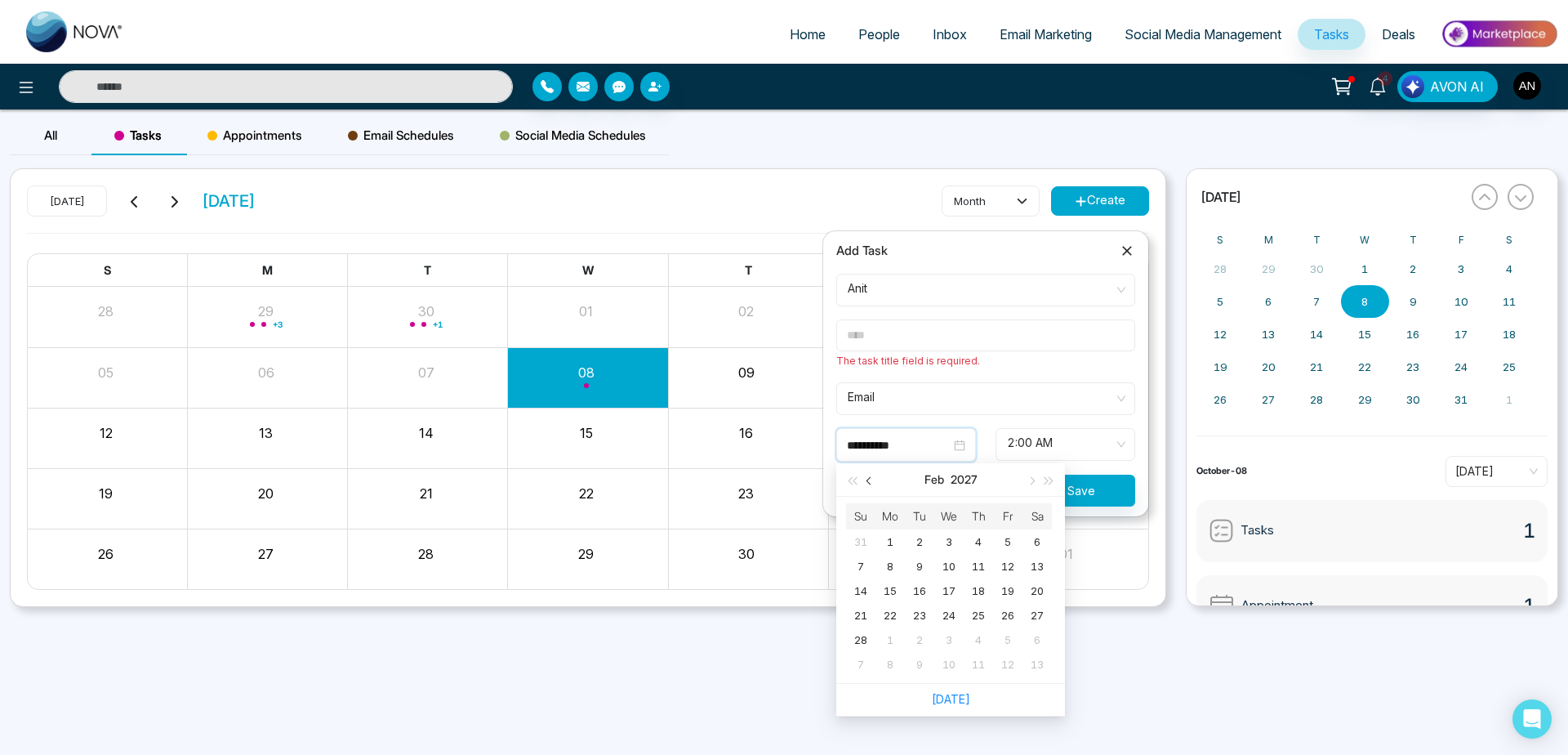
click at [871, 480] on span "button" at bounding box center [870, 480] width 8 height 8
click at [1036, 485] on button "button" at bounding box center [1031, 480] width 18 height 33
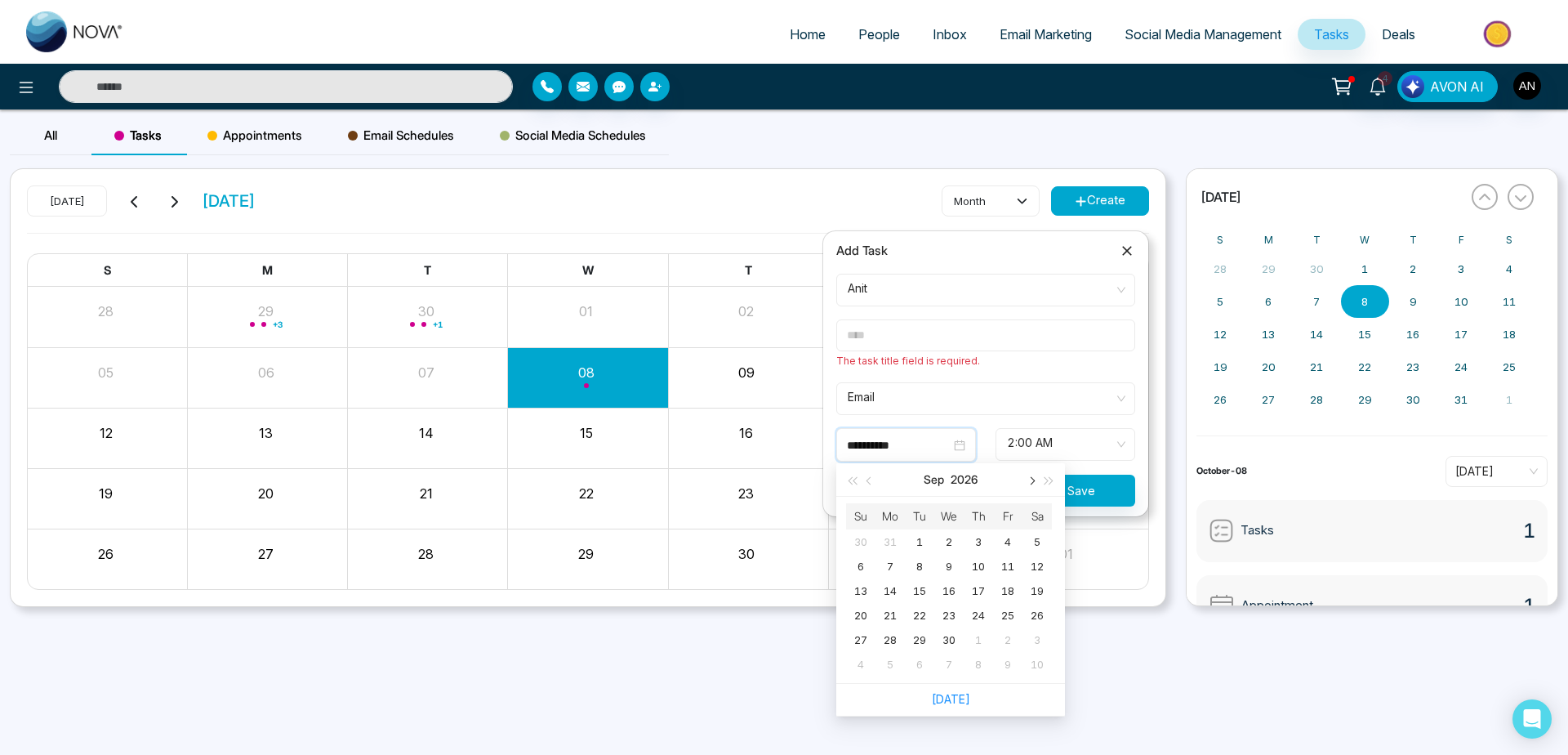
click at [1036, 485] on button "button" at bounding box center [1031, 480] width 18 height 33
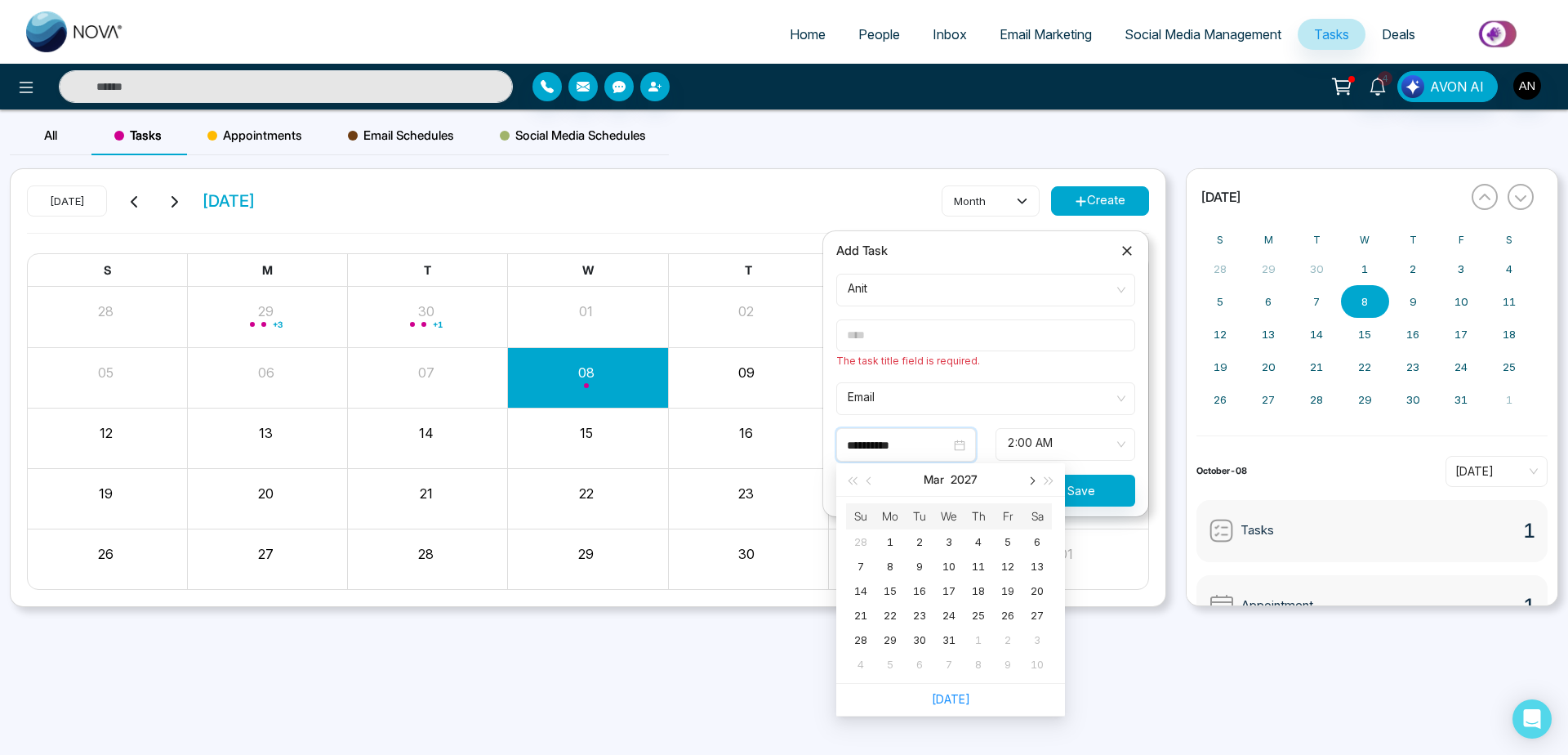
click at [1036, 485] on button "button" at bounding box center [1031, 480] width 18 height 33
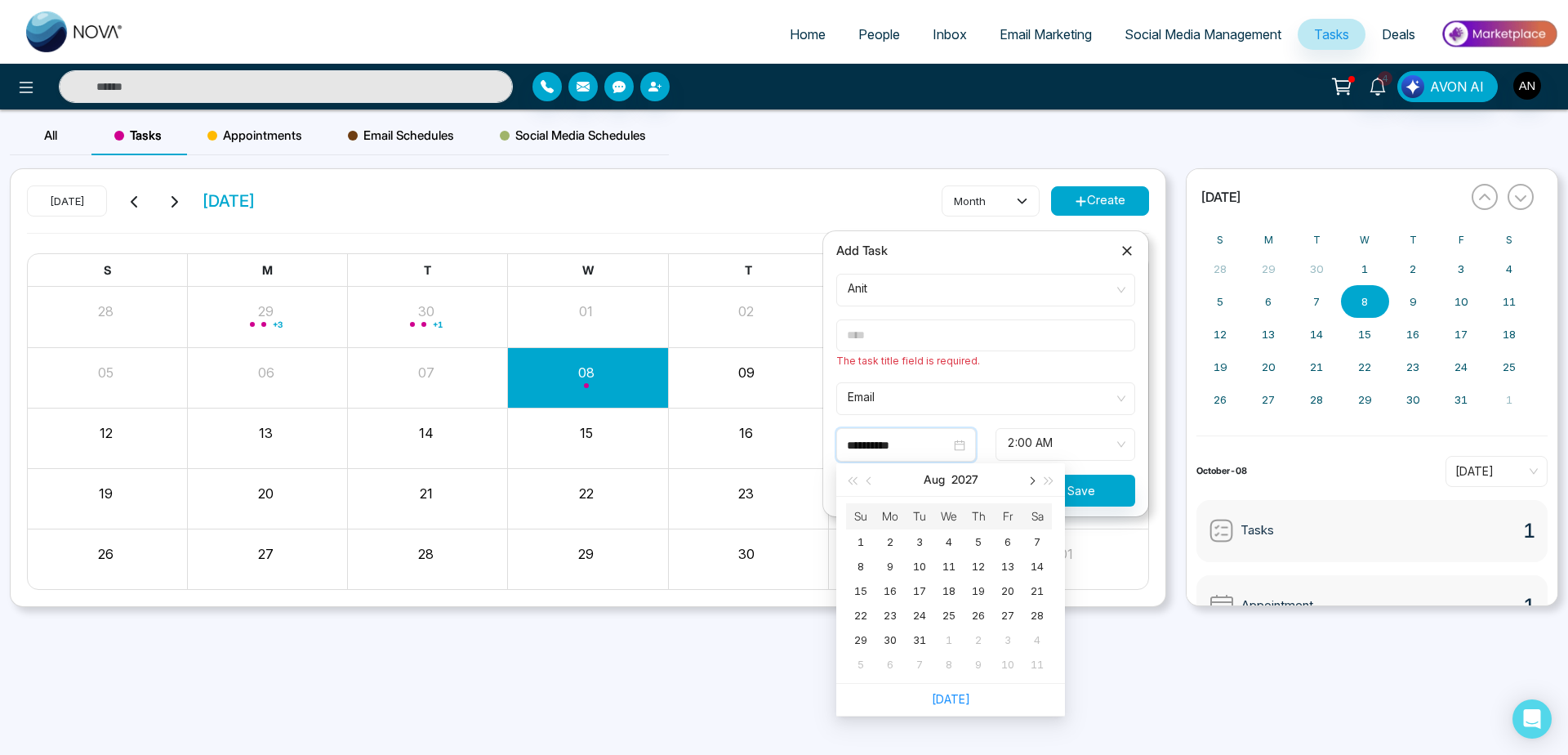
click at [1036, 485] on button "button" at bounding box center [1031, 480] width 18 height 33
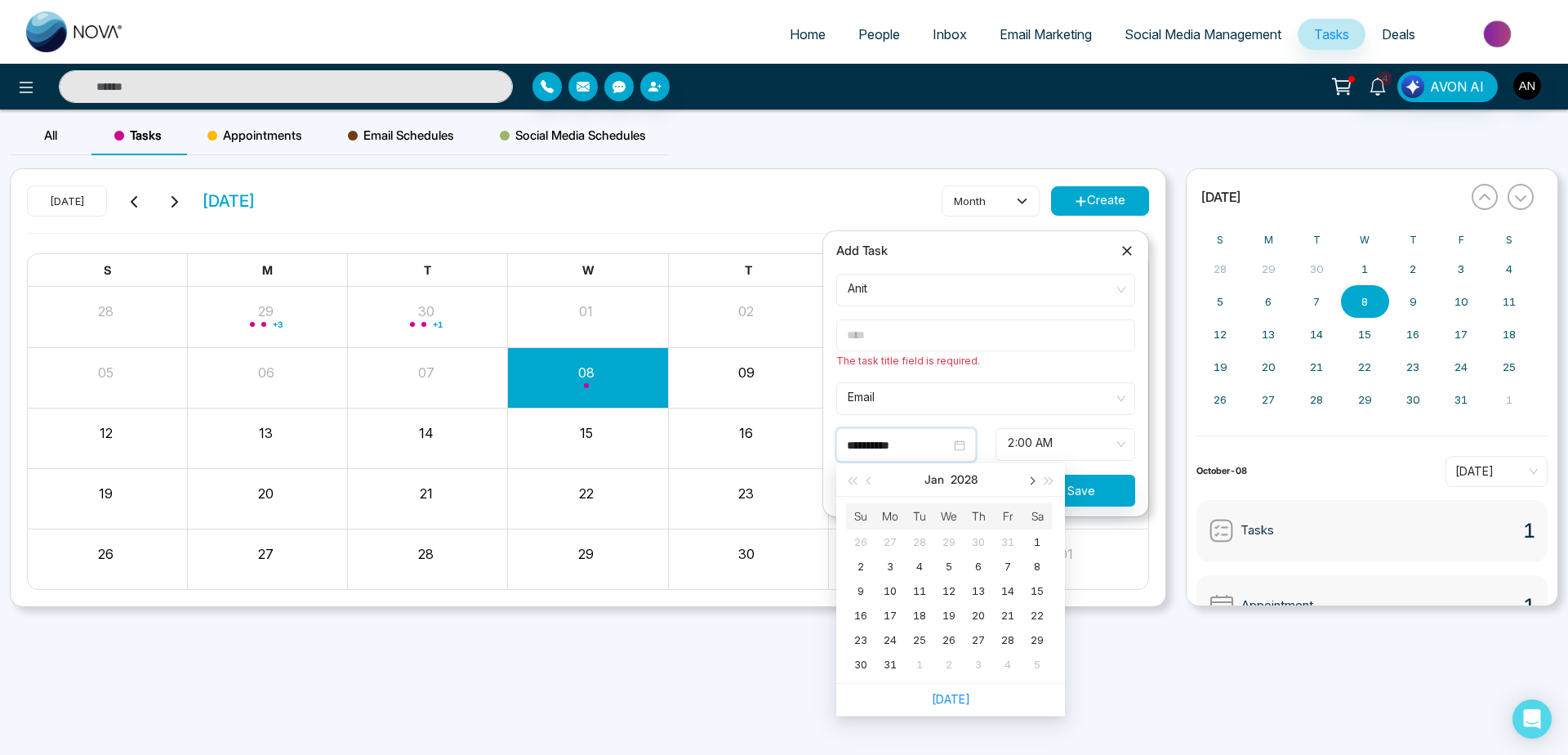
click at [1034, 487] on button "button" at bounding box center [1031, 480] width 18 height 33
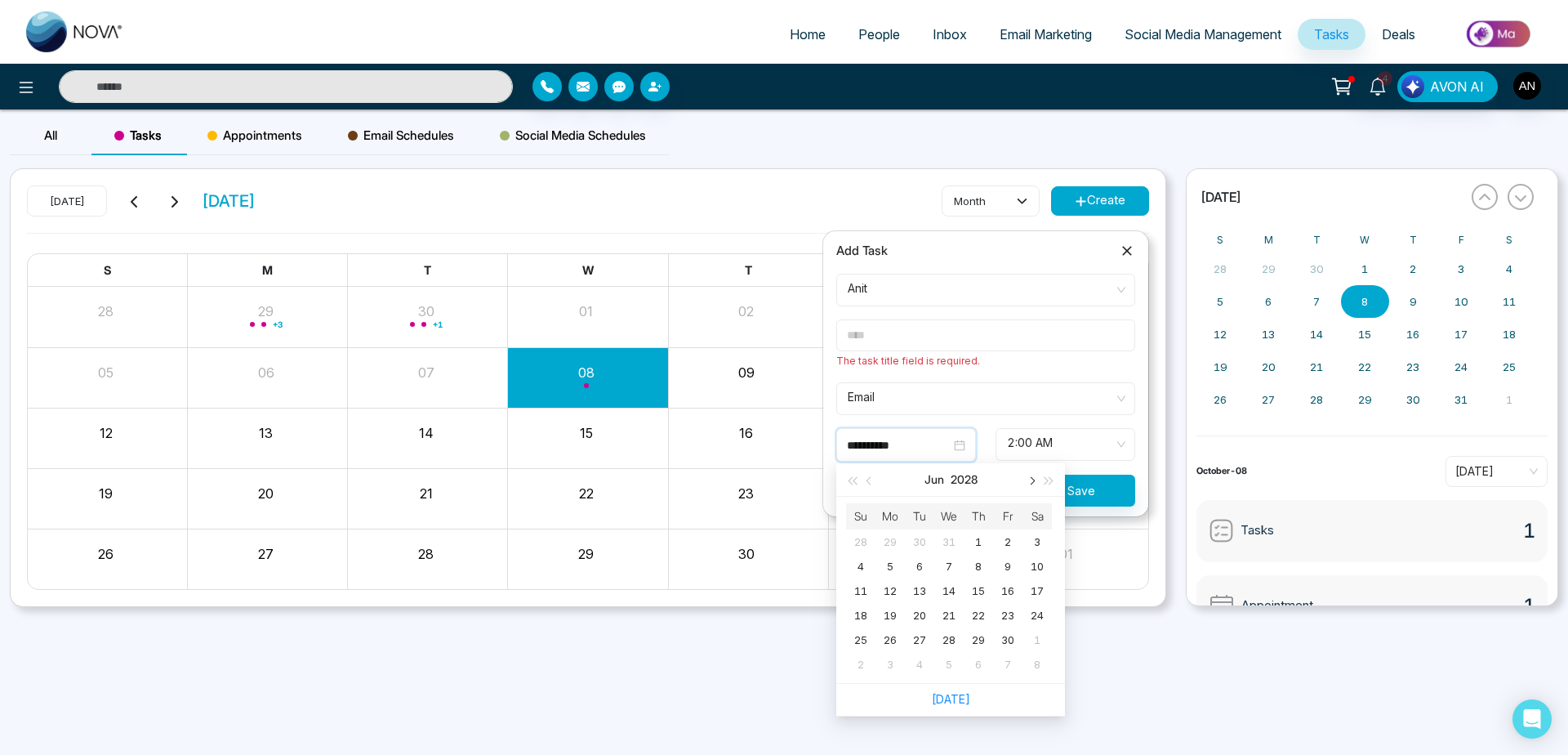
click at [1034, 487] on button "button" at bounding box center [1031, 480] width 18 height 33
click at [1031, 486] on button "button" at bounding box center [1031, 480] width 18 height 33
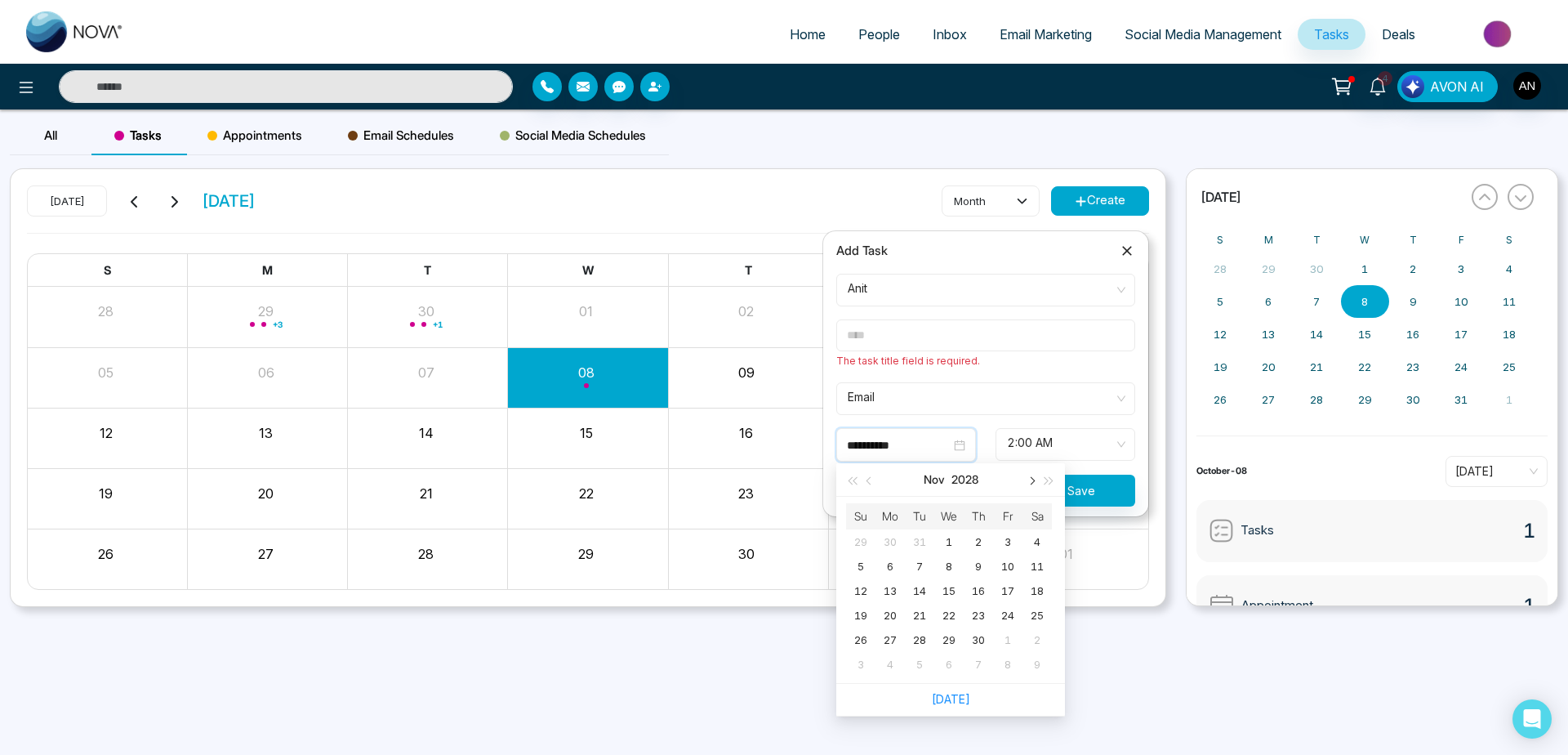
click at [1031, 486] on button "button" at bounding box center [1031, 480] width 18 height 33
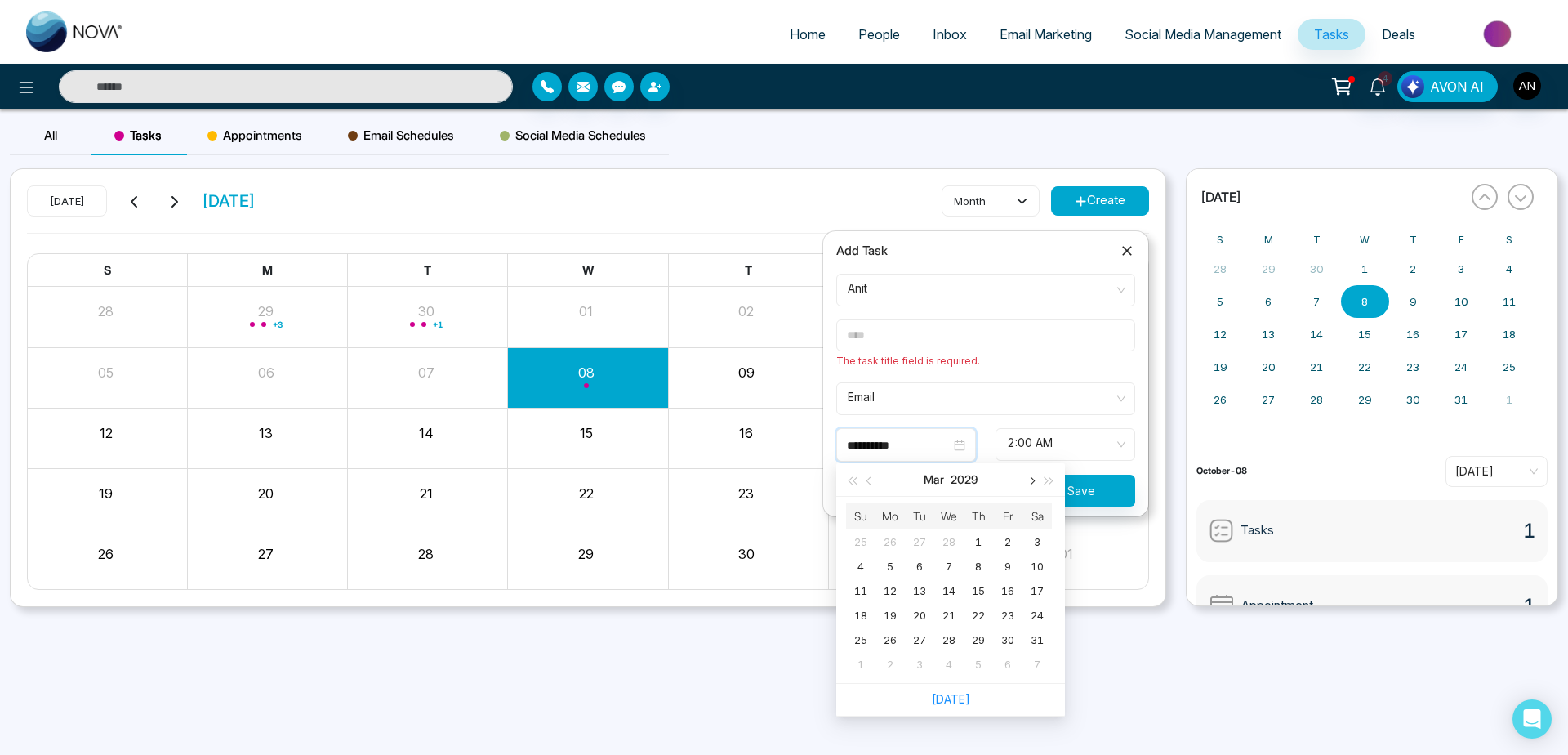
click at [1031, 486] on button "button" at bounding box center [1031, 480] width 18 height 33
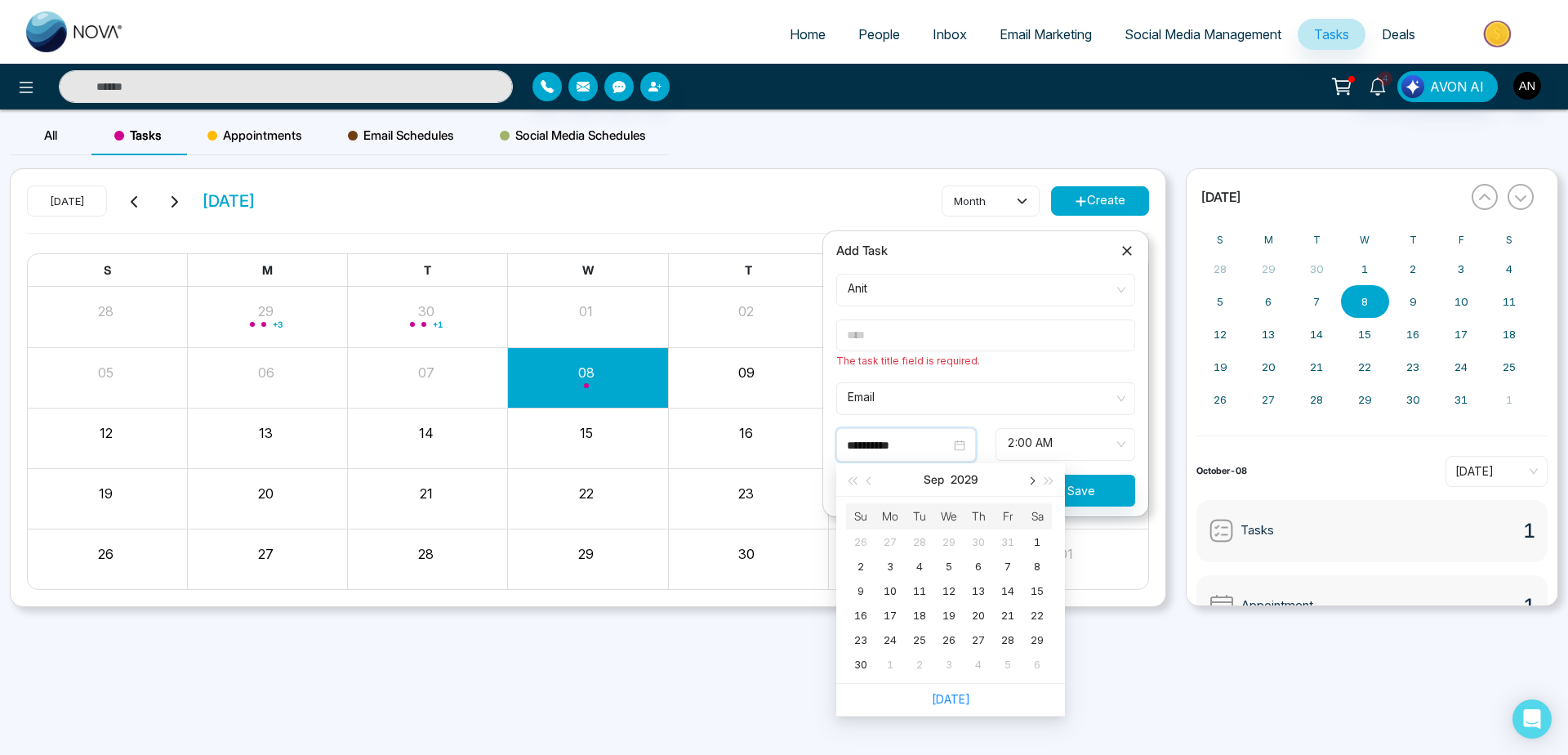
click at [1031, 483] on span "button" at bounding box center [1030, 480] width 8 height 8
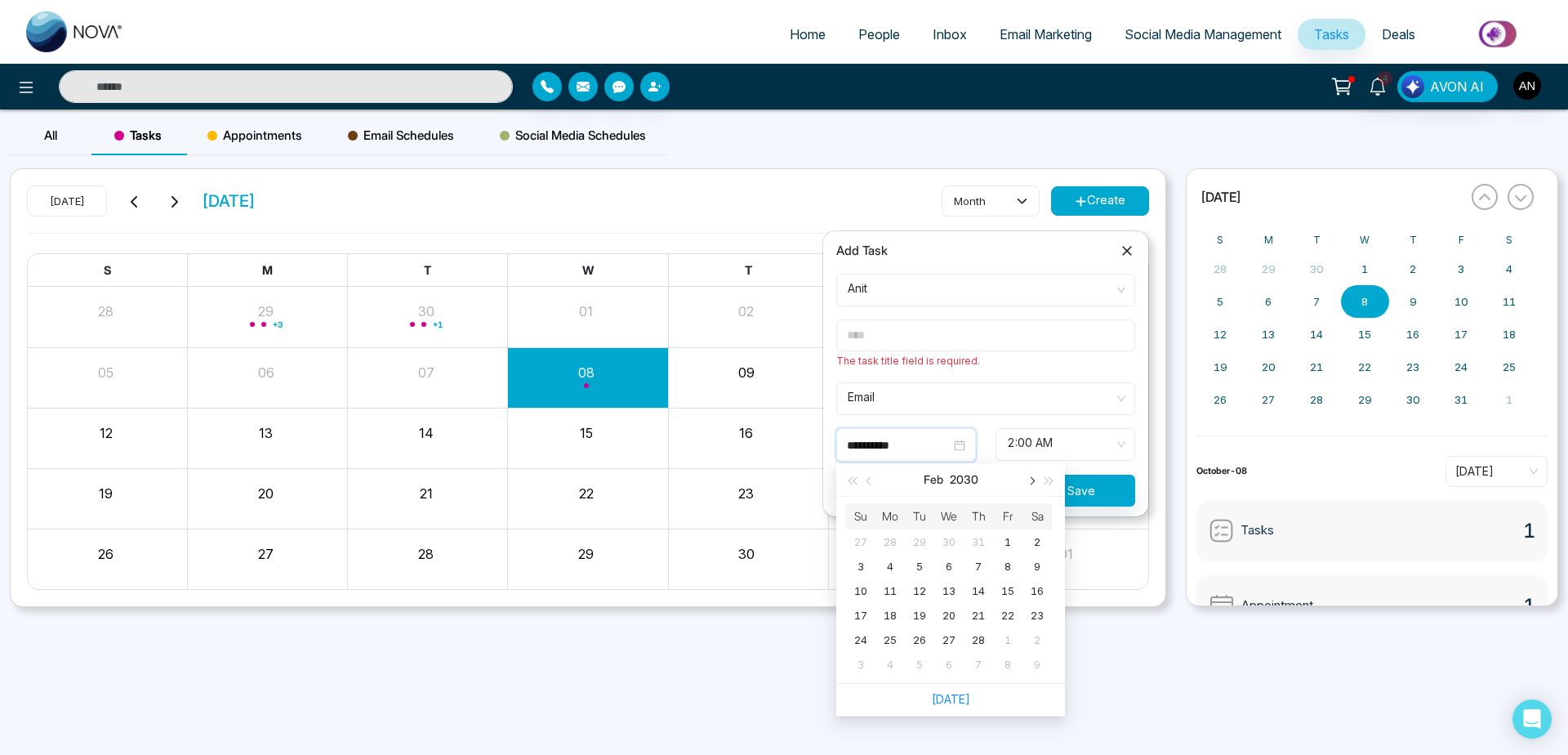
click at [1031, 483] on span "button" at bounding box center [1030, 480] width 8 height 8
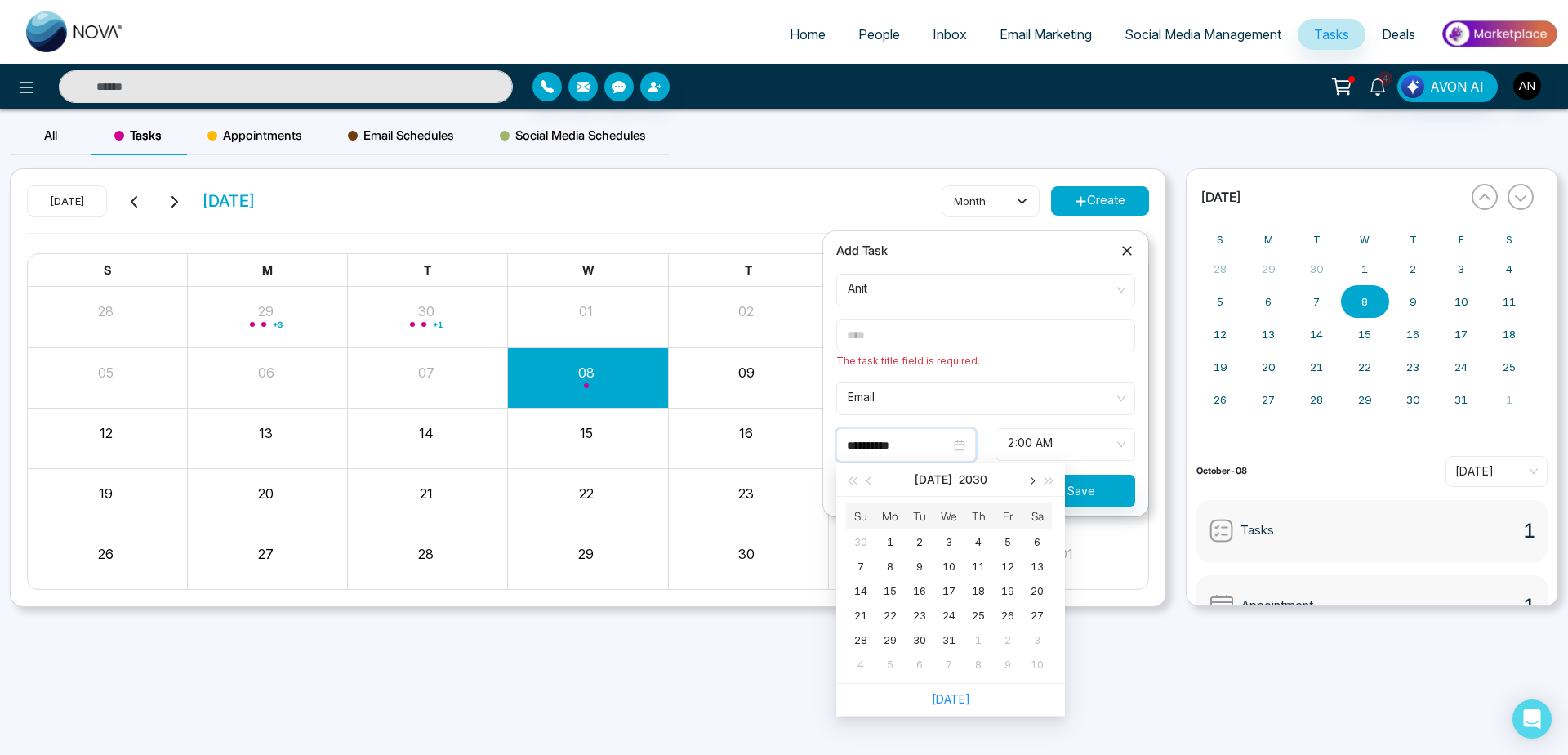
click at [1031, 483] on span "button" at bounding box center [1030, 480] width 8 height 8
click at [877, 483] on button "button" at bounding box center [870, 480] width 18 height 33
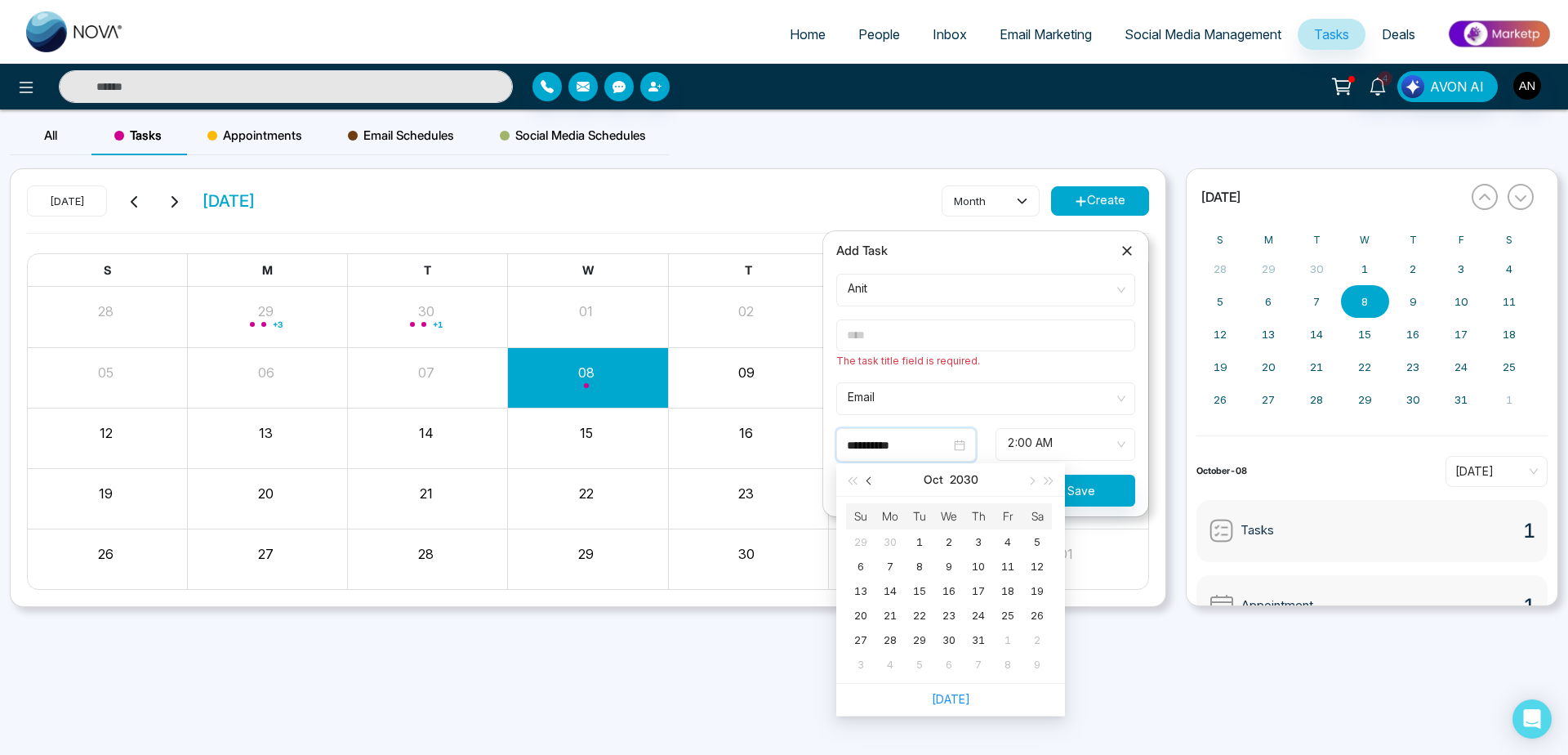
click at [877, 483] on button "button" at bounding box center [870, 480] width 18 height 33
type input "**********"
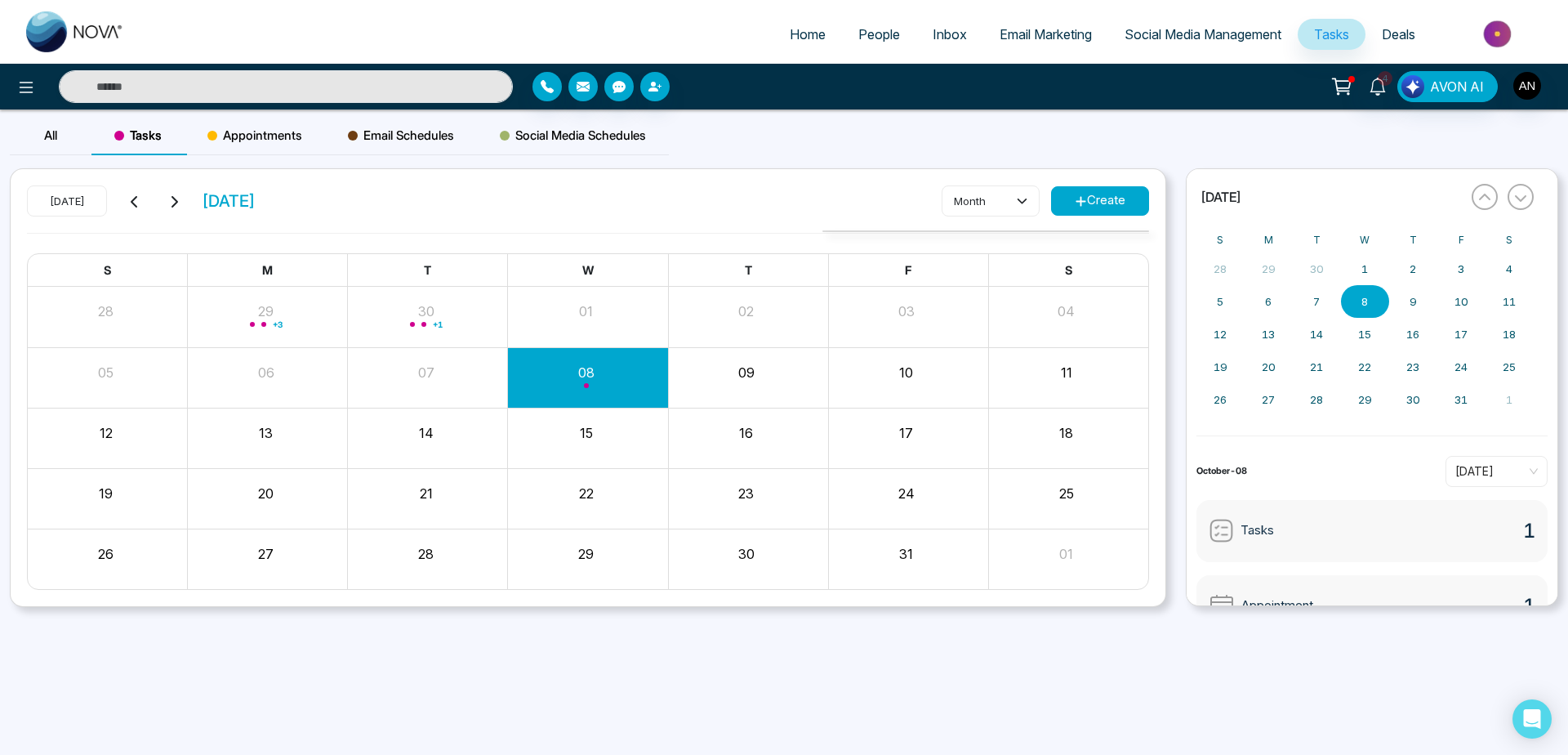
click at [609, 606] on div "[DATE] [DATE] month Create S M T W T F S 28 29 + 3 30 + 1 01 02 03 04 05 06 07 …" at bounding box center [587, 388] width 1155 height 438
click at [252, 146] on div "Appointments" at bounding box center [255, 136] width 141 height 40
click at [419, 137] on span "Email Schedules" at bounding box center [401, 136] width 106 height 19
click at [222, 152] on div "Appointments" at bounding box center [255, 136] width 141 height 40
click at [179, 136] on div "Tasks" at bounding box center [138, 136] width 93 height 40
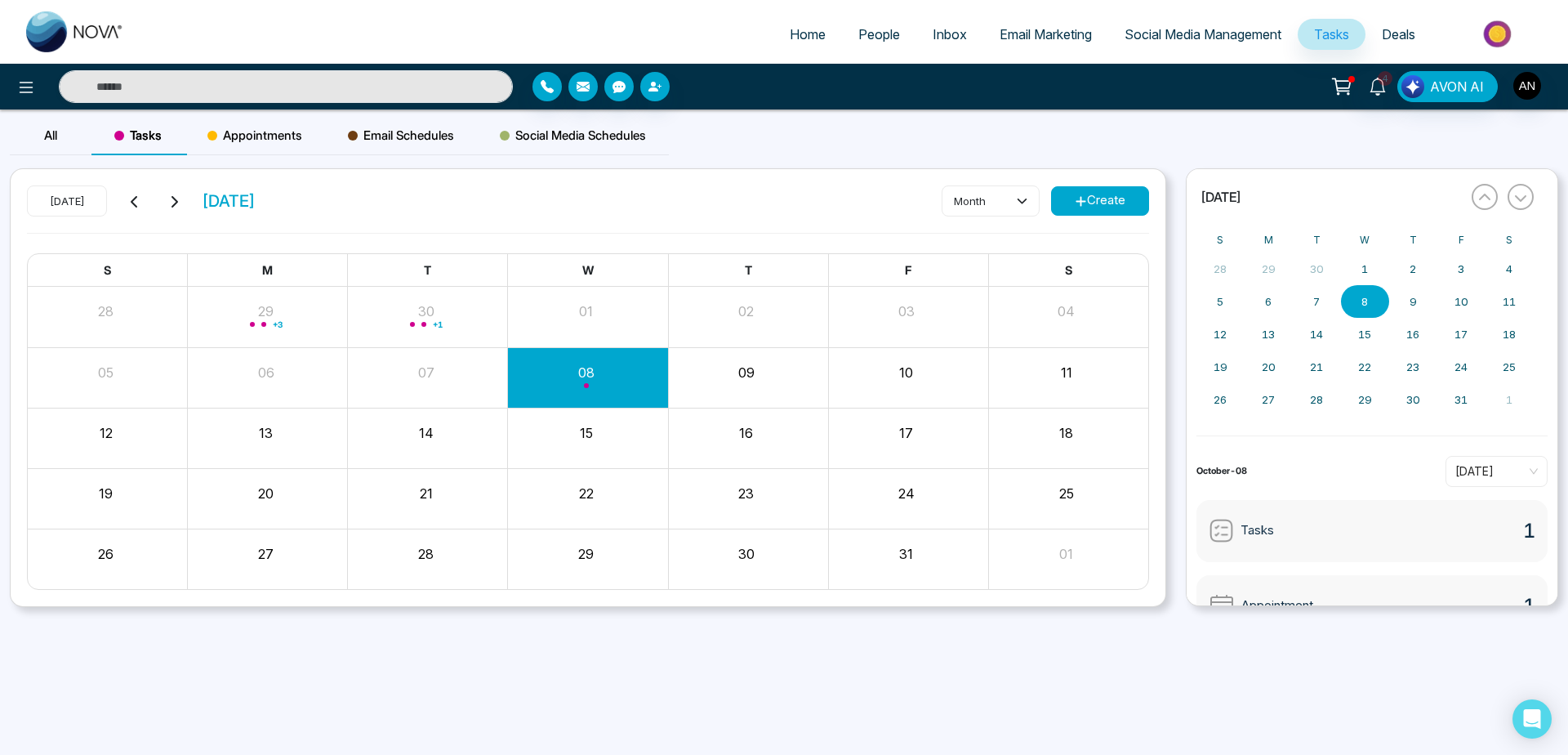
click at [179, 136] on div "Tasks" at bounding box center [138, 136] width 93 height 40
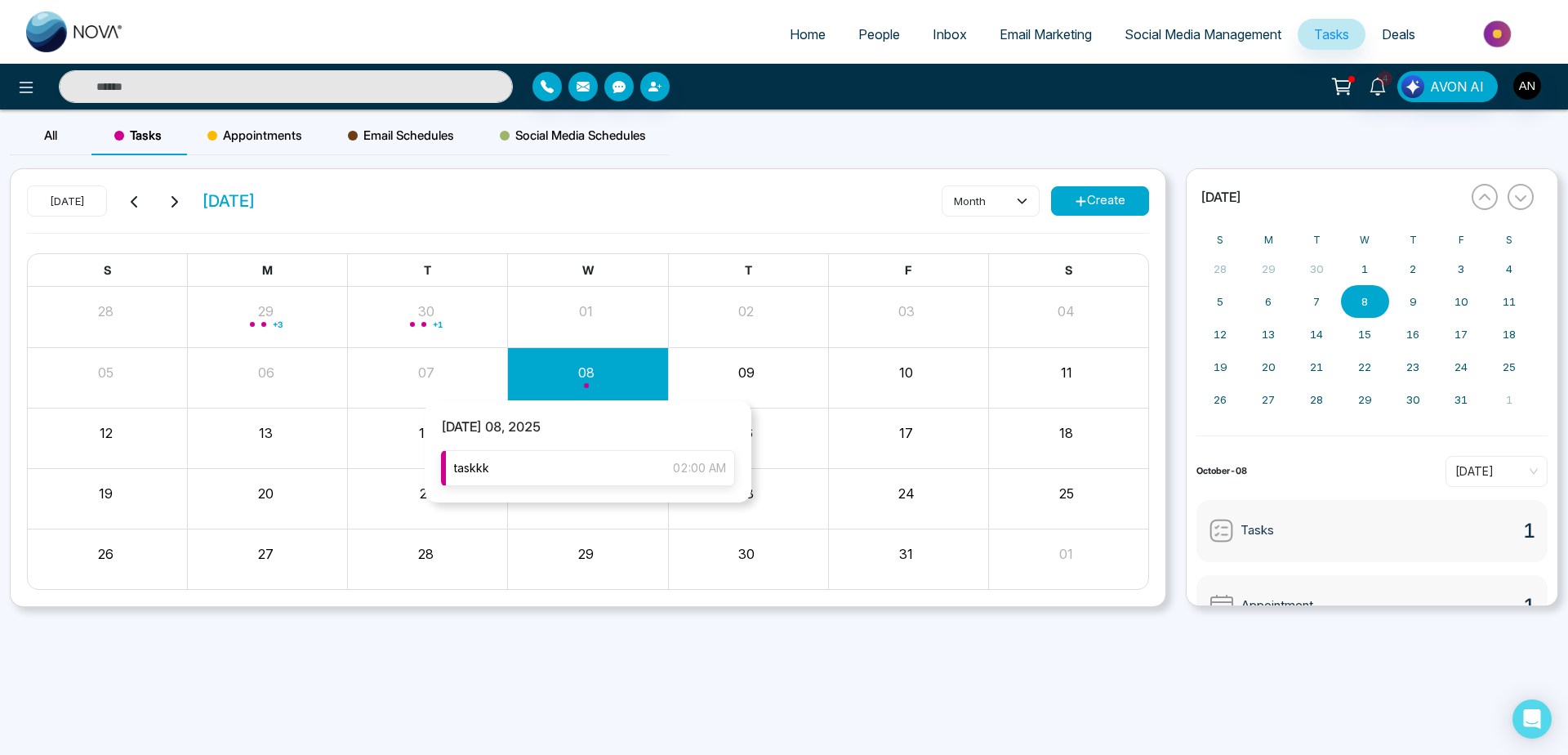
click at [577, 478] on div "taskkk 02:00 AM" at bounding box center [588, 468] width 294 height 36
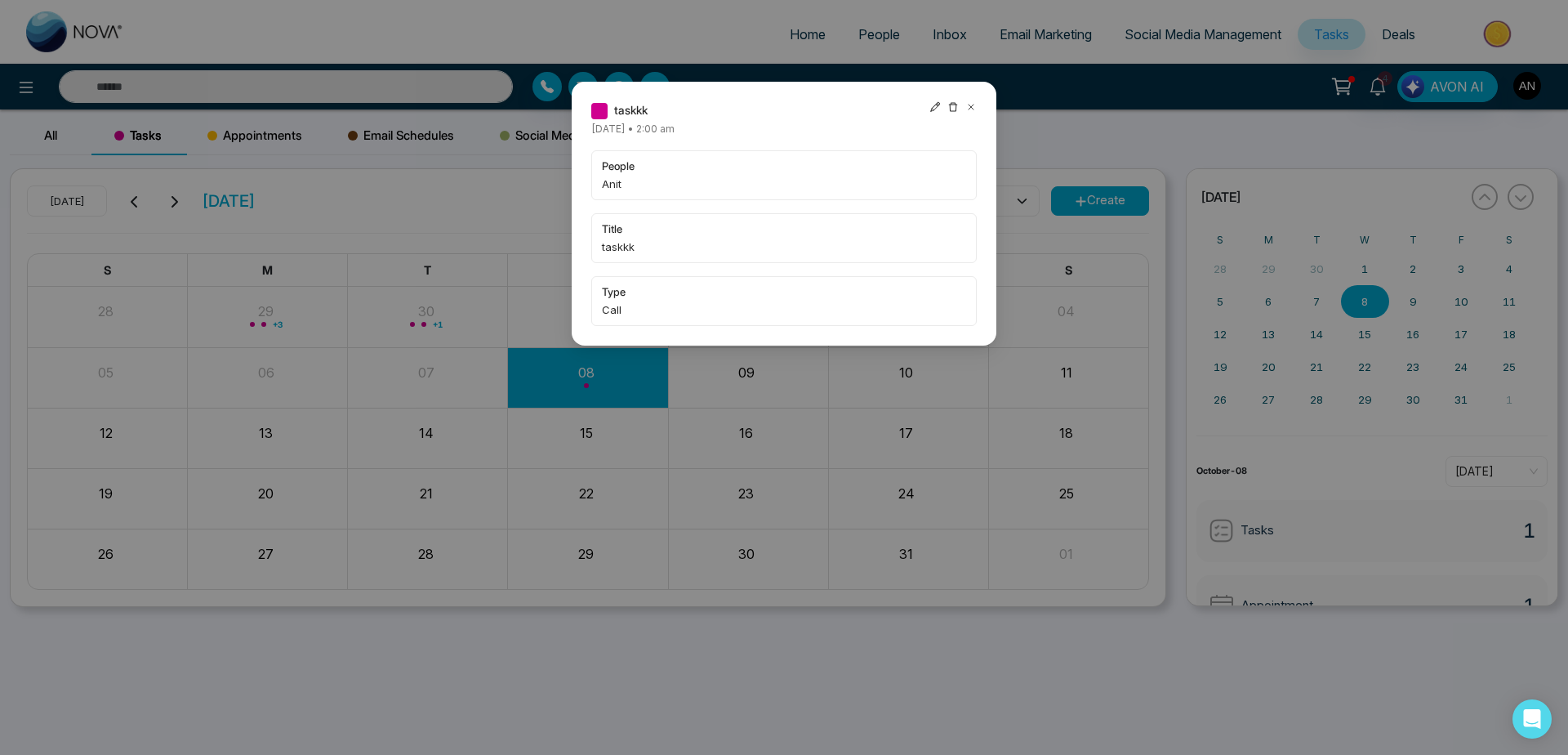
click at [970, 111] on icon at bounding box center [971, 106] width 11 height 11
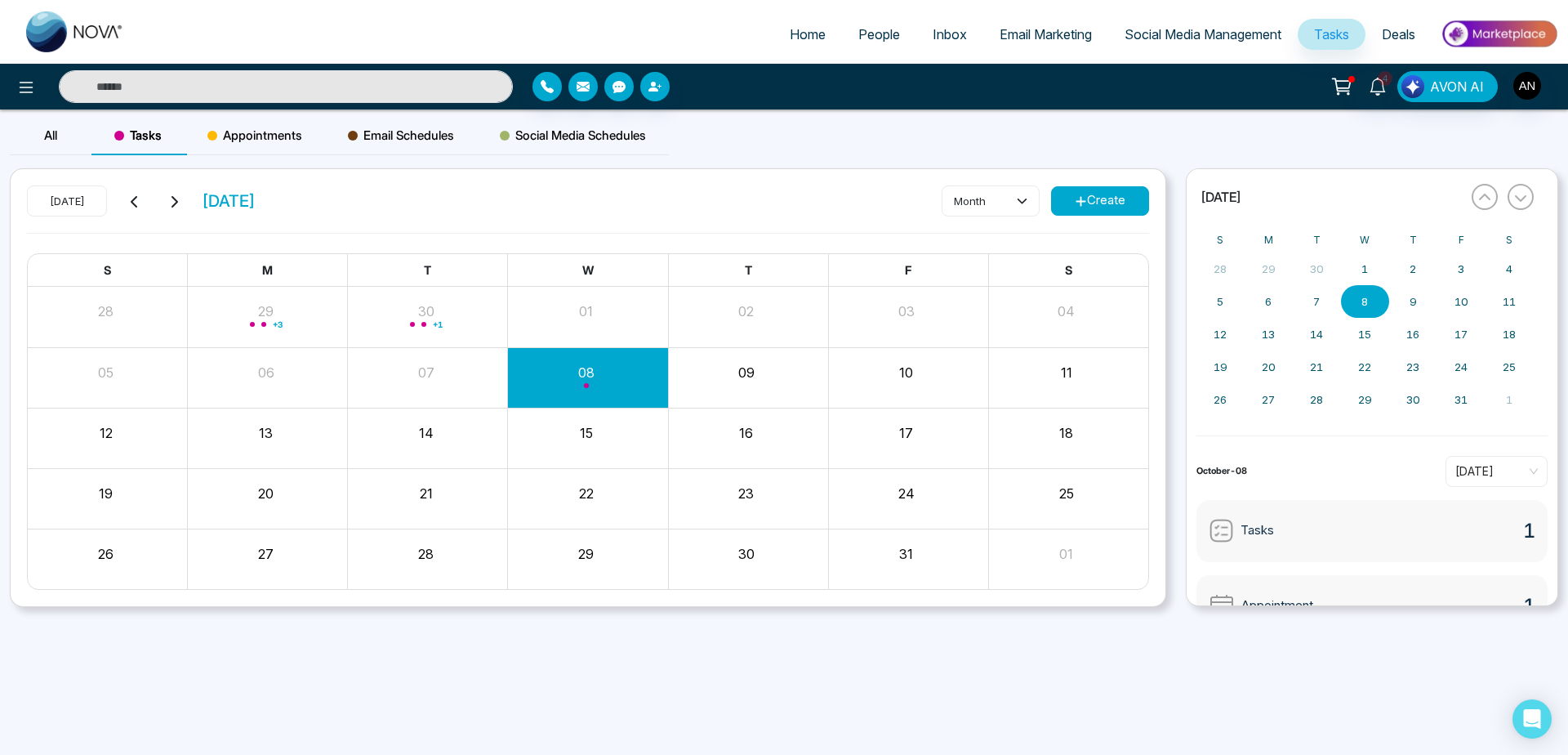
click at [174, 200] on icon at bounding box center [173, 202] width 13 height 13
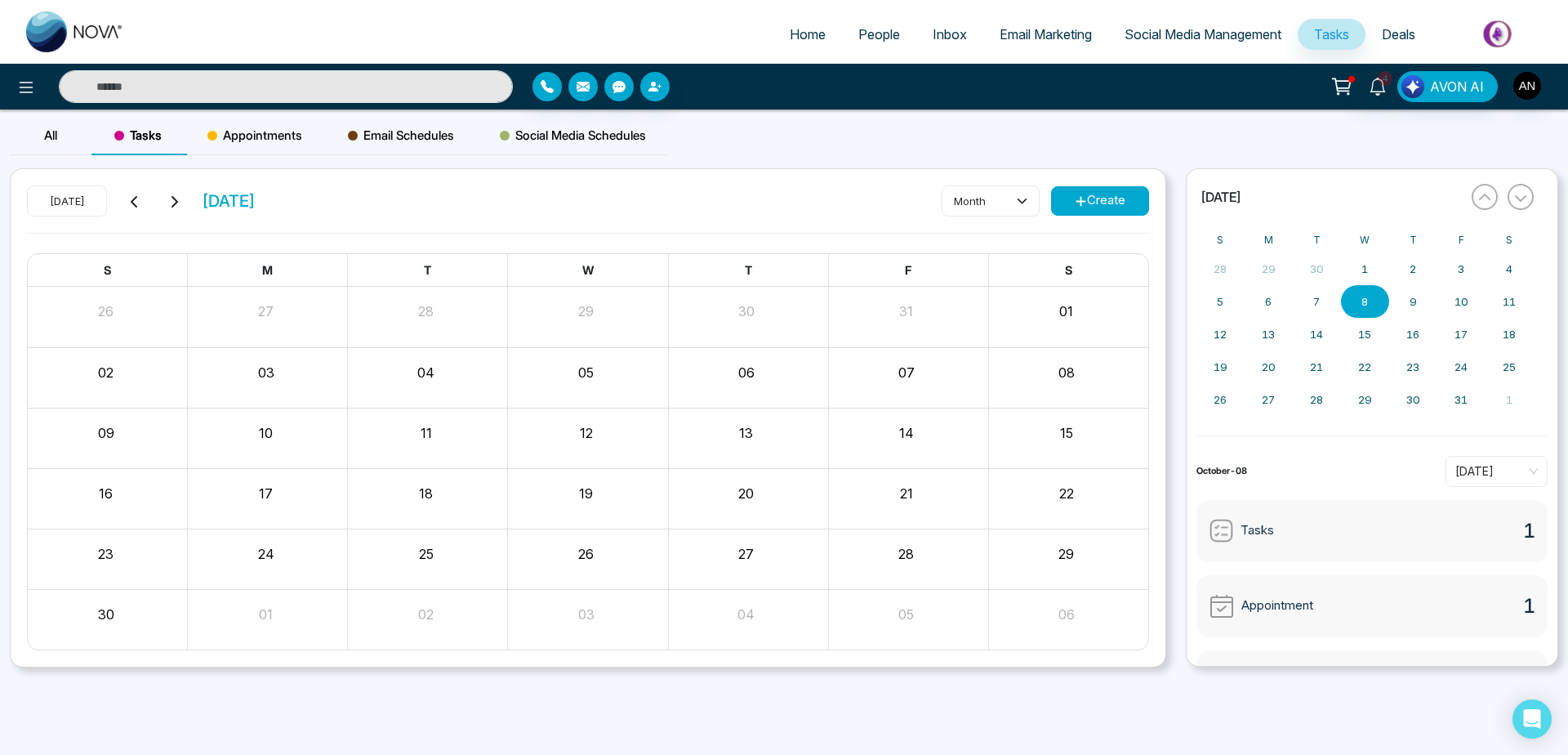
click at [122, 197] on div "[DATE] [DATE]" at bounding box center [142, 201] width 229 height 31
click at [139, 198] on icon at bounding box center [135, 202] width 13 height 13
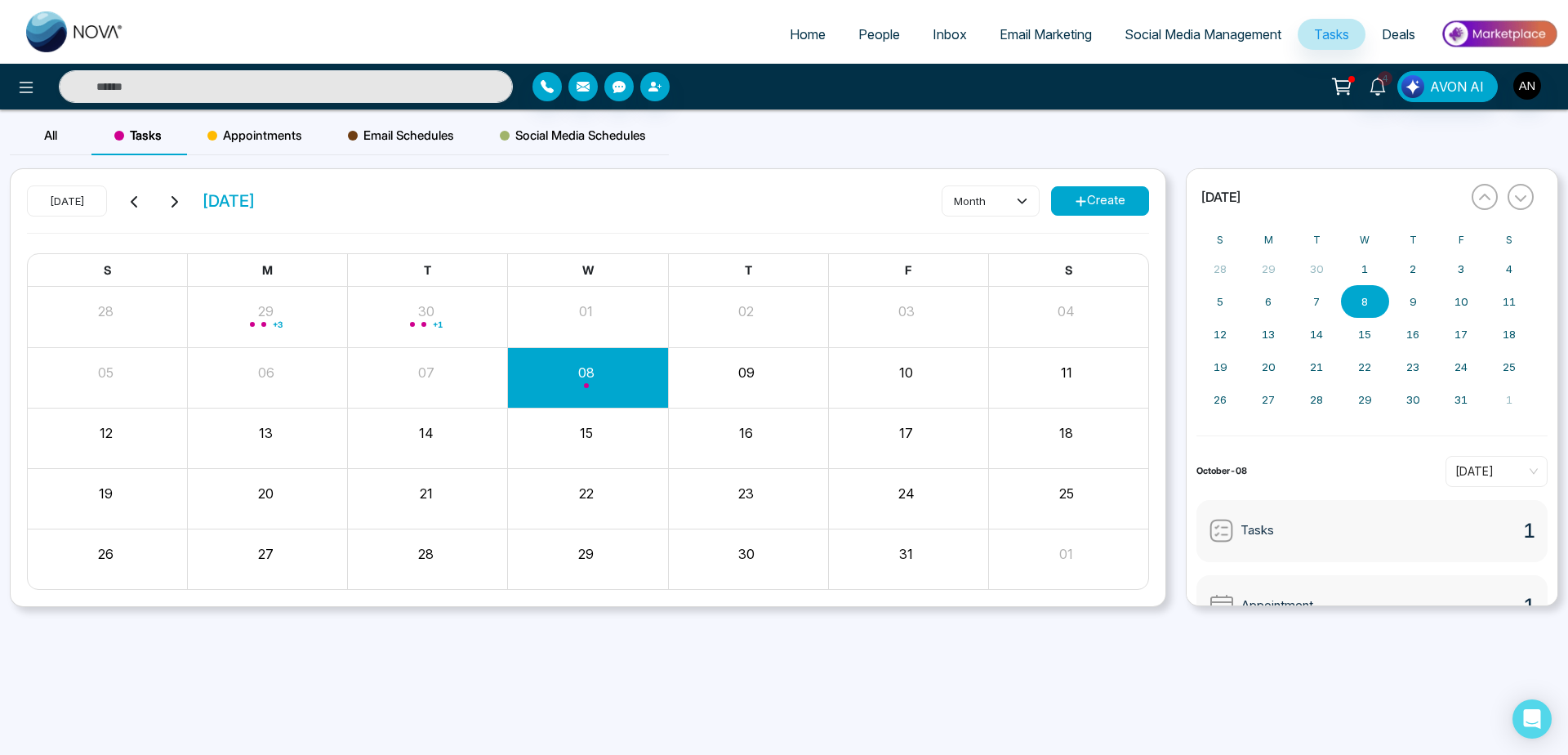
click at [426, 204] on div "[DATE] [DATE] month Create" at bounding box center [588, 209] width 1122 height 48
click at [250, 132] on span "Appointments" at bounding box center [255, 136] width 95 height 19
click at [407, 151] on div "Email Schedules" at bounding box center [401, 136] width 152 height 40
click at [283, 125] on div "Appointments" at bounding box center [255, 136] width 141 height 40
click at [617, 127] on span "Social Media Schedules" at bounding box center [573, 136] width 146 height 19
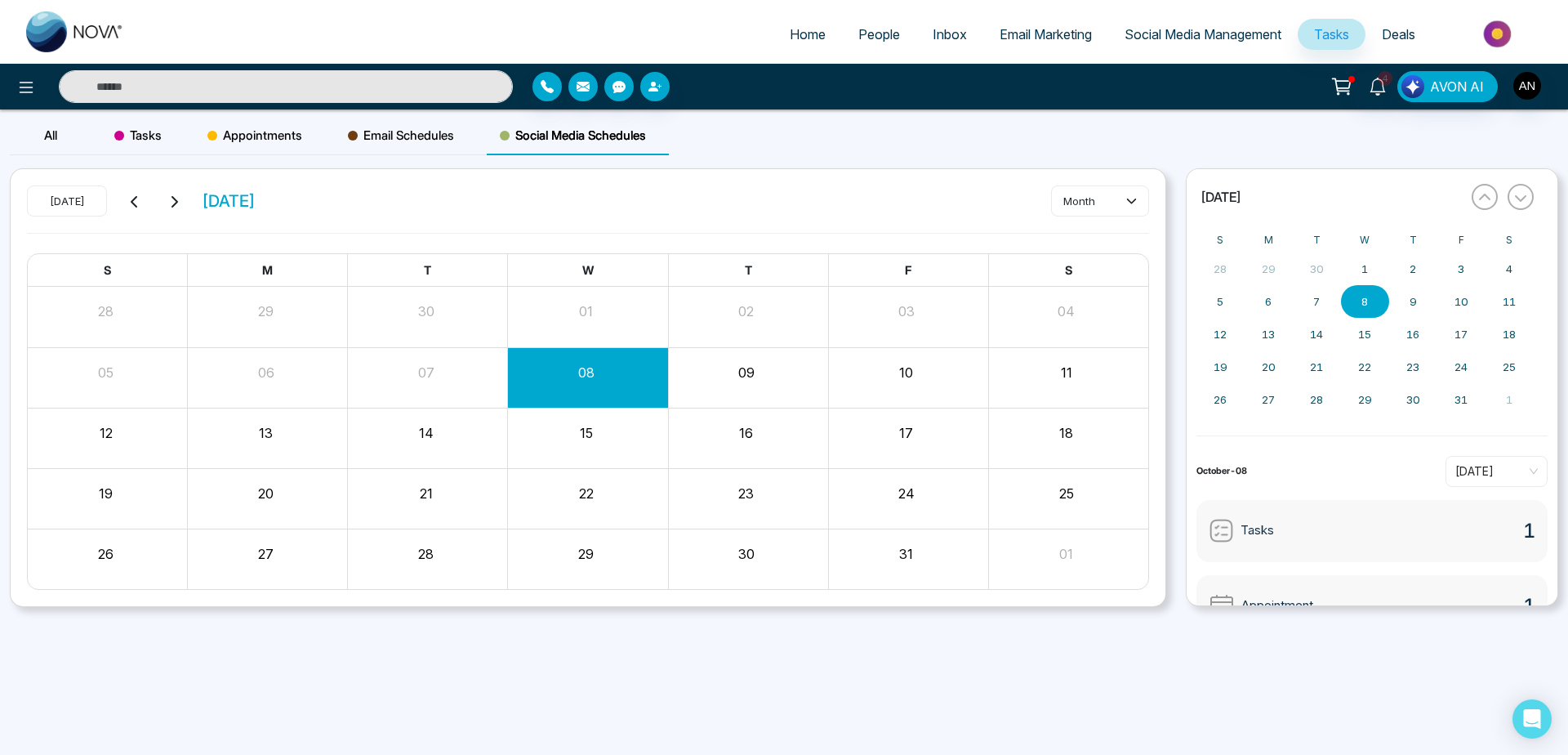
drag, startPoint x: 312, startPoint y: 194, endPoint x: 164, endPoint y: 198, distance: 148.1
click at [164, 198] on div "[DATE] [DATE] month" at bounding box center [588, 209] width 1122 height 48
click at [167, 198] on icon at bounding box center [173, 202] width 13 height 13
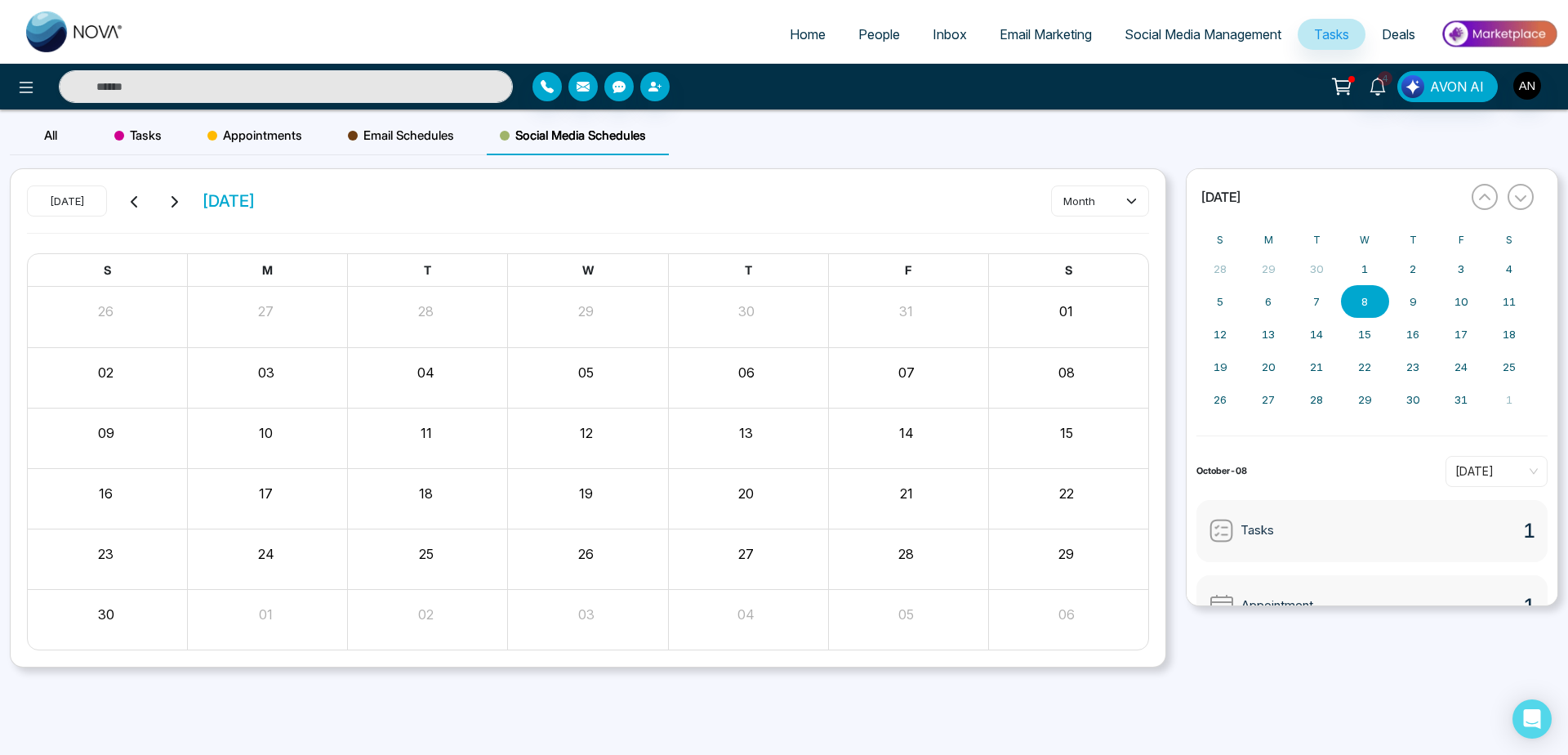
click at [167, 198] on icon at bounding box center [173, 202] width 13 height 13
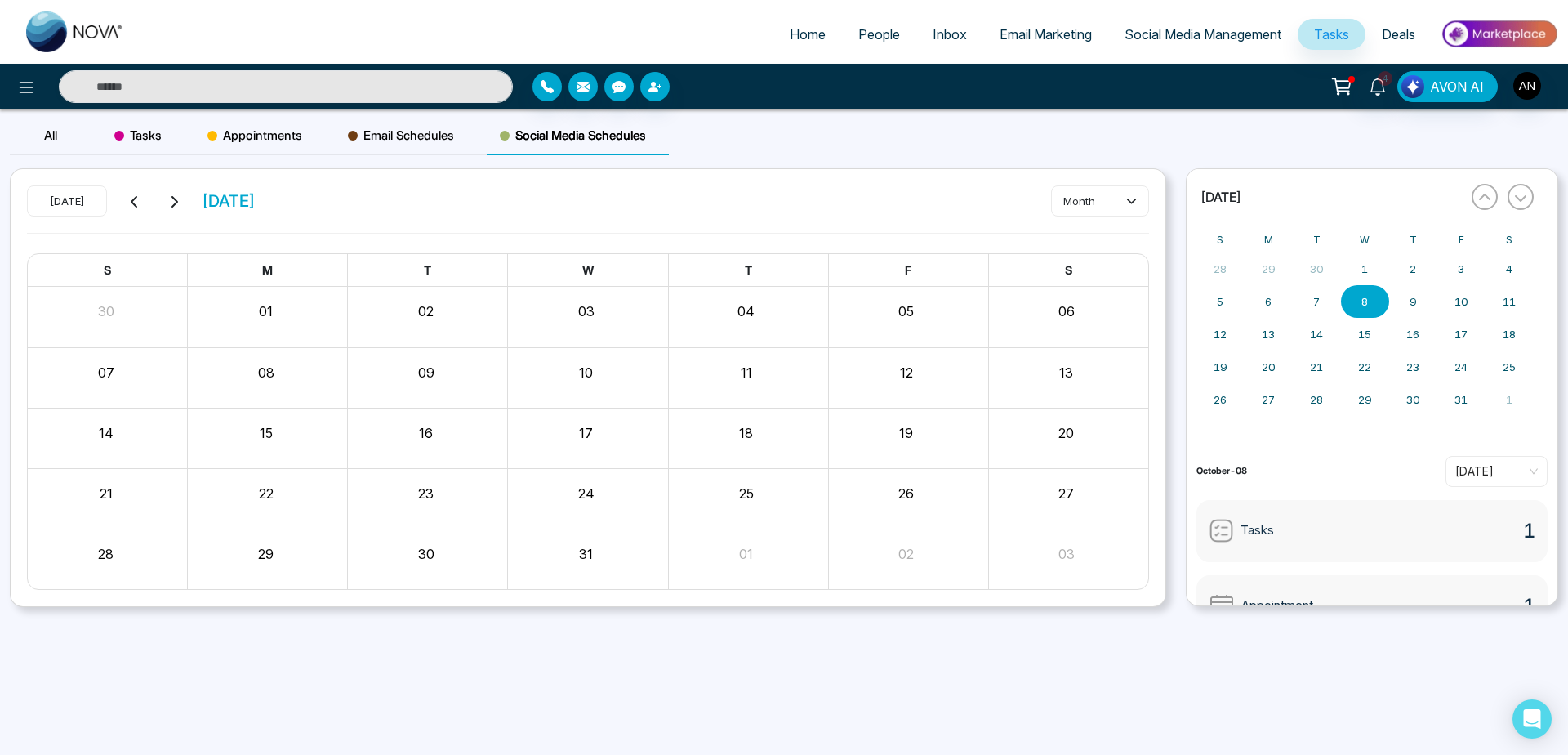
drag, startPoint x: 120, startPoint y: 192, endPoint x: 131, endPoint y: 204, distance: 16.3
click at [131, 204] on div "[DATE] [DATE]" at bounding box center [142, 201] width 229 height 31
click at [131, 204] on icon at bounding box center [135, 202] width 13 height 13
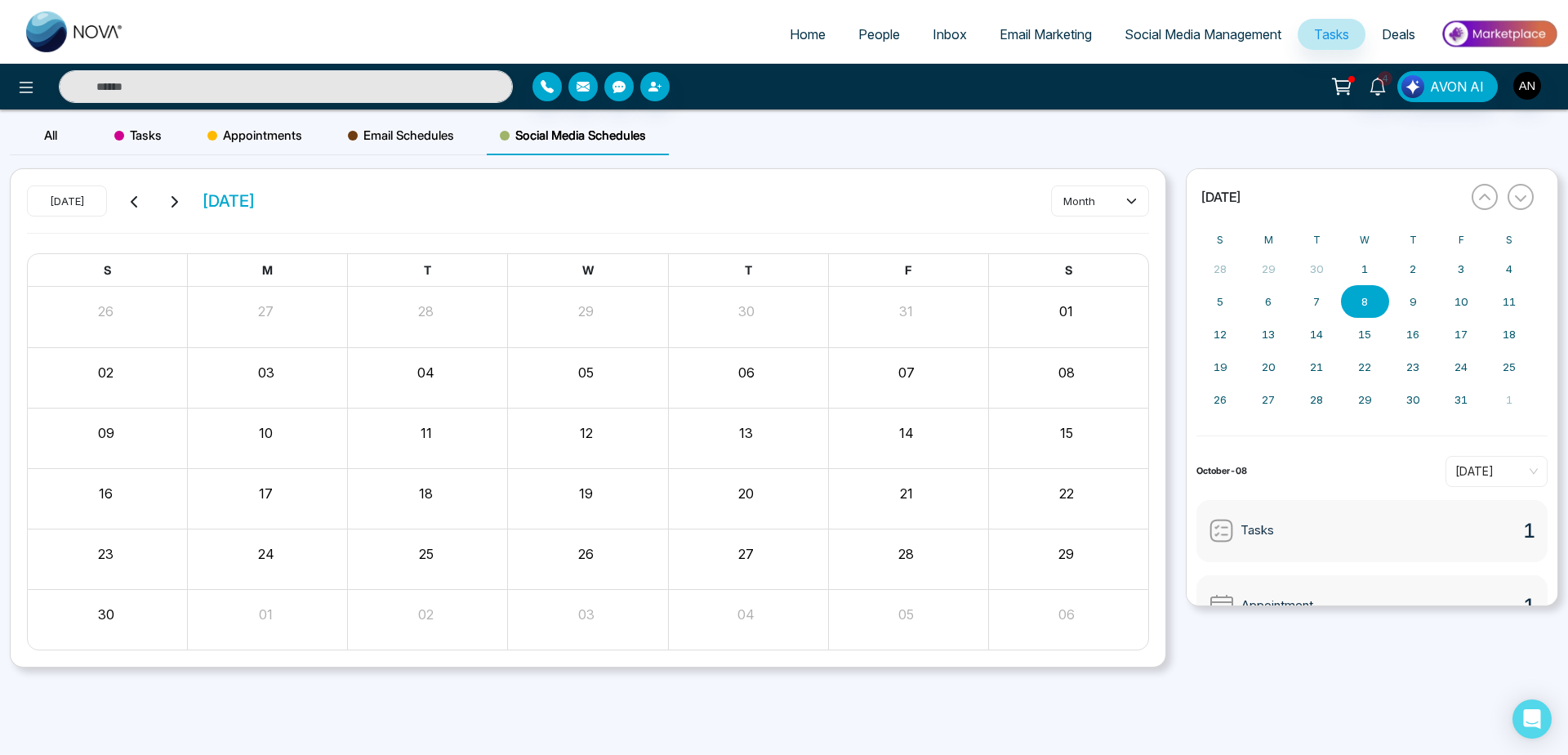
click at [131, 204] on icon at bounding box center [135, 202] width 13 height 13
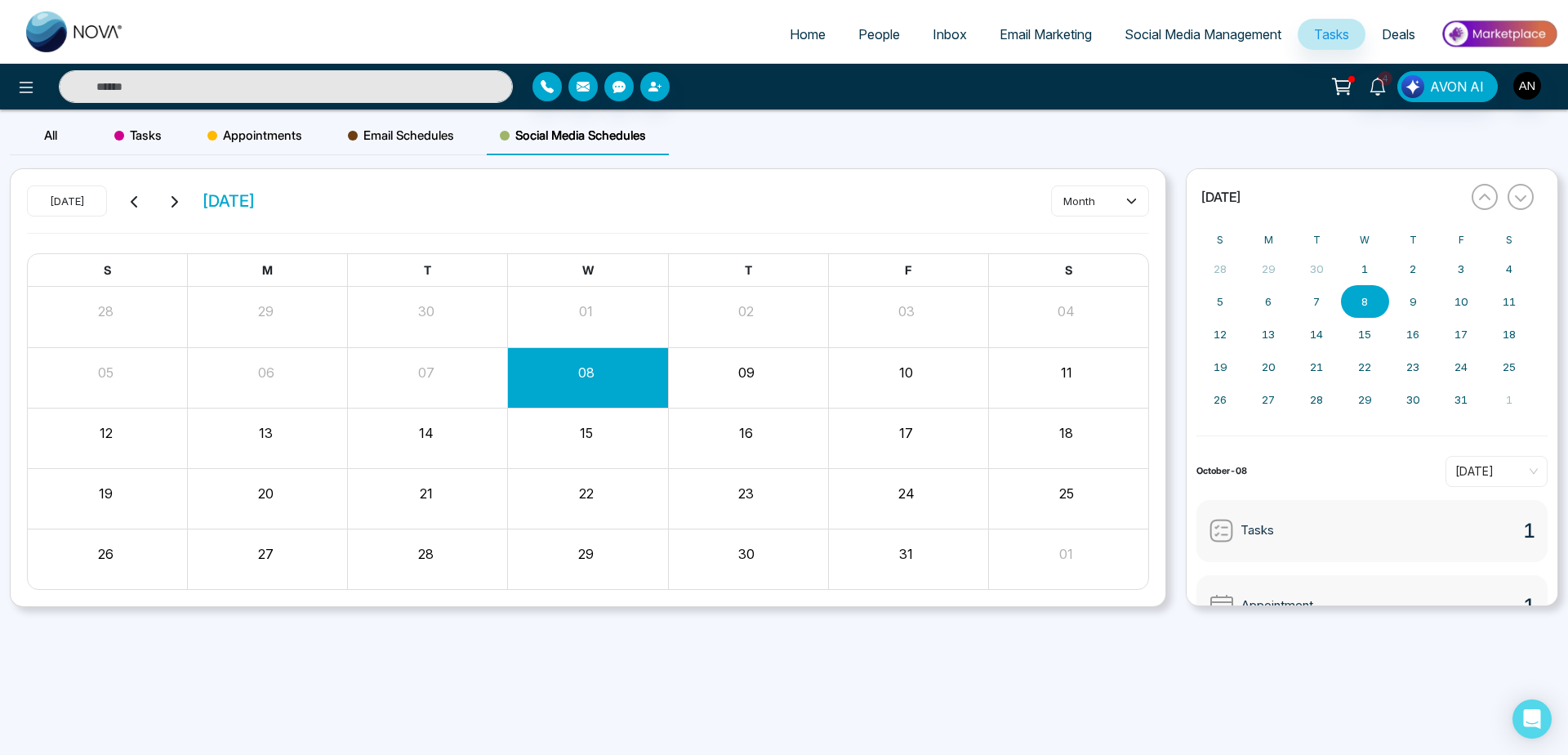
click at [464, 215] on div "[DATE] [DATE] month" at bounding box center [588, 209] width 1122 height 48
click at [1096, 197] on button "month" at bounding box center [1099, 201] width 98 height 31
click at [1101, 236] on span "day" at bounding box center [1099, 236] width 77 height 18
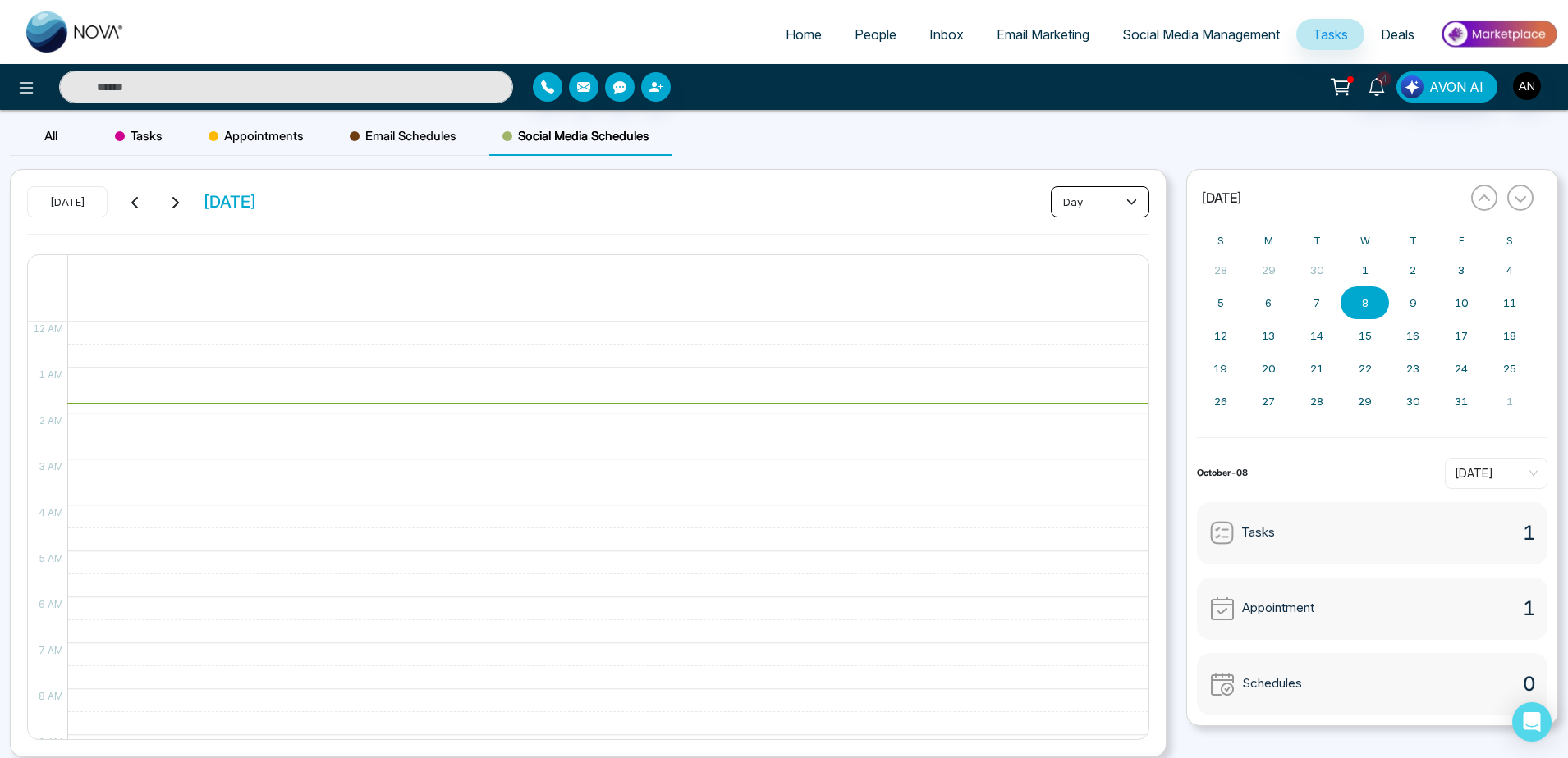
click at [1122, 186] on button "day" at bounding box center [1100, 201] width 98 height 31
click at [1115, 250] on li "week" at bounding box center [1100, 263] width 97 height 27
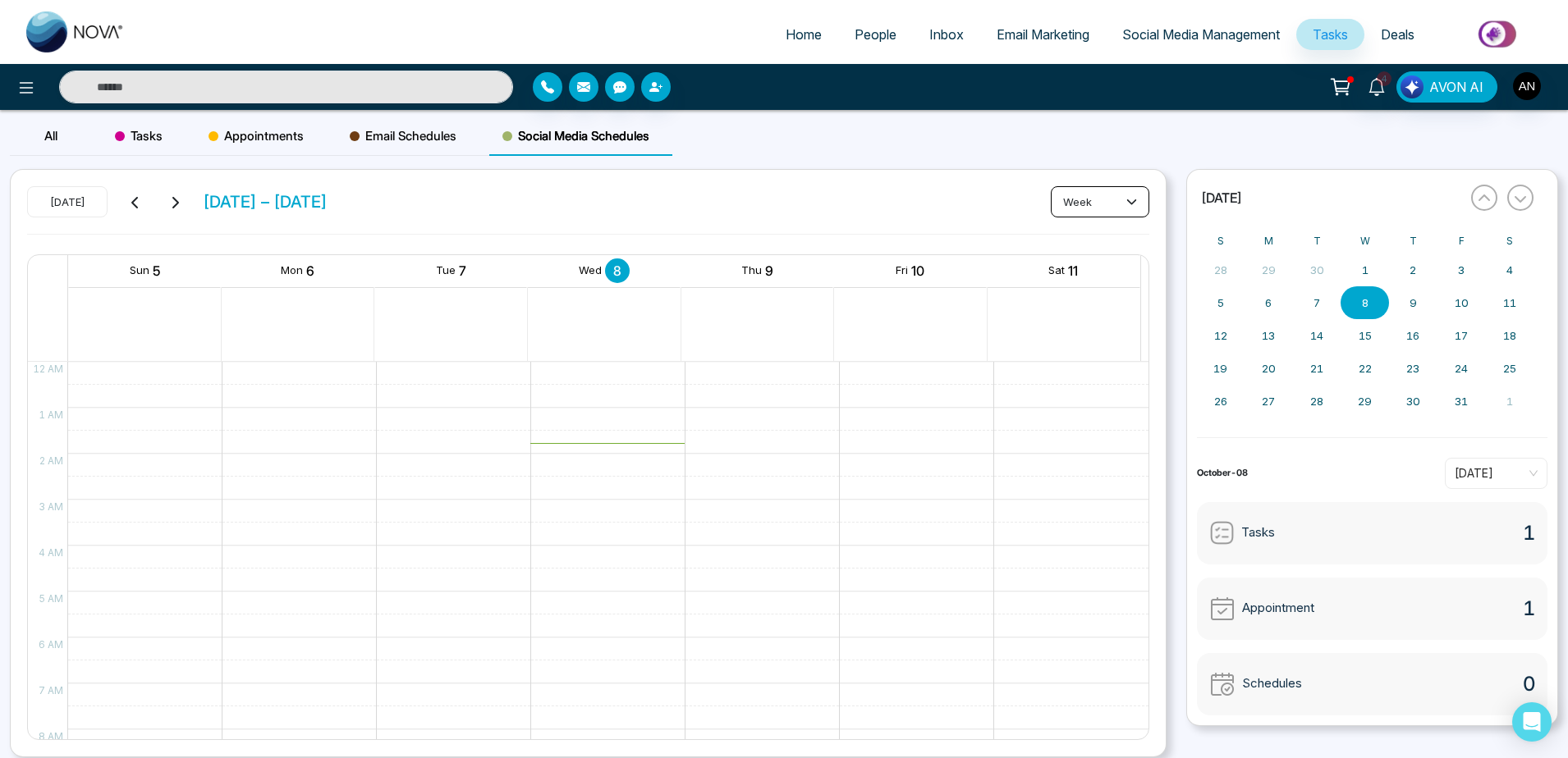
click at [1119, 199] on button "week" at bounding box center [1100, 201] width 98 height 31
click at [1114, 297] on span "month" at bounding box center [1099, 290] width 77 height 18
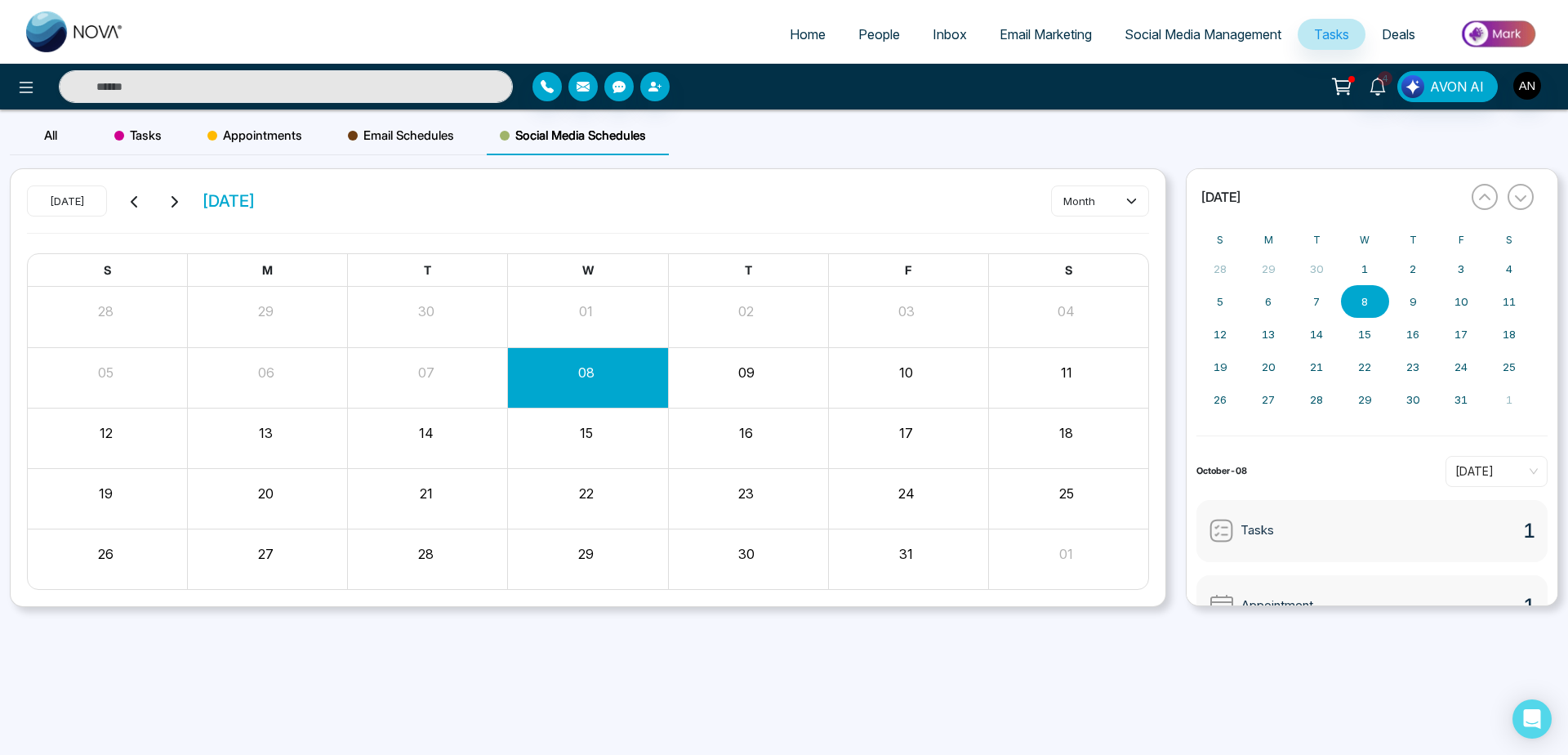
click at [922, 227] on div "[DATE] [DATE] month" at bounding box center [588, 209] width 1122 height 48
click at [1367, 84] on link "4" at bounding box center [1377, 85] width 40 height 29
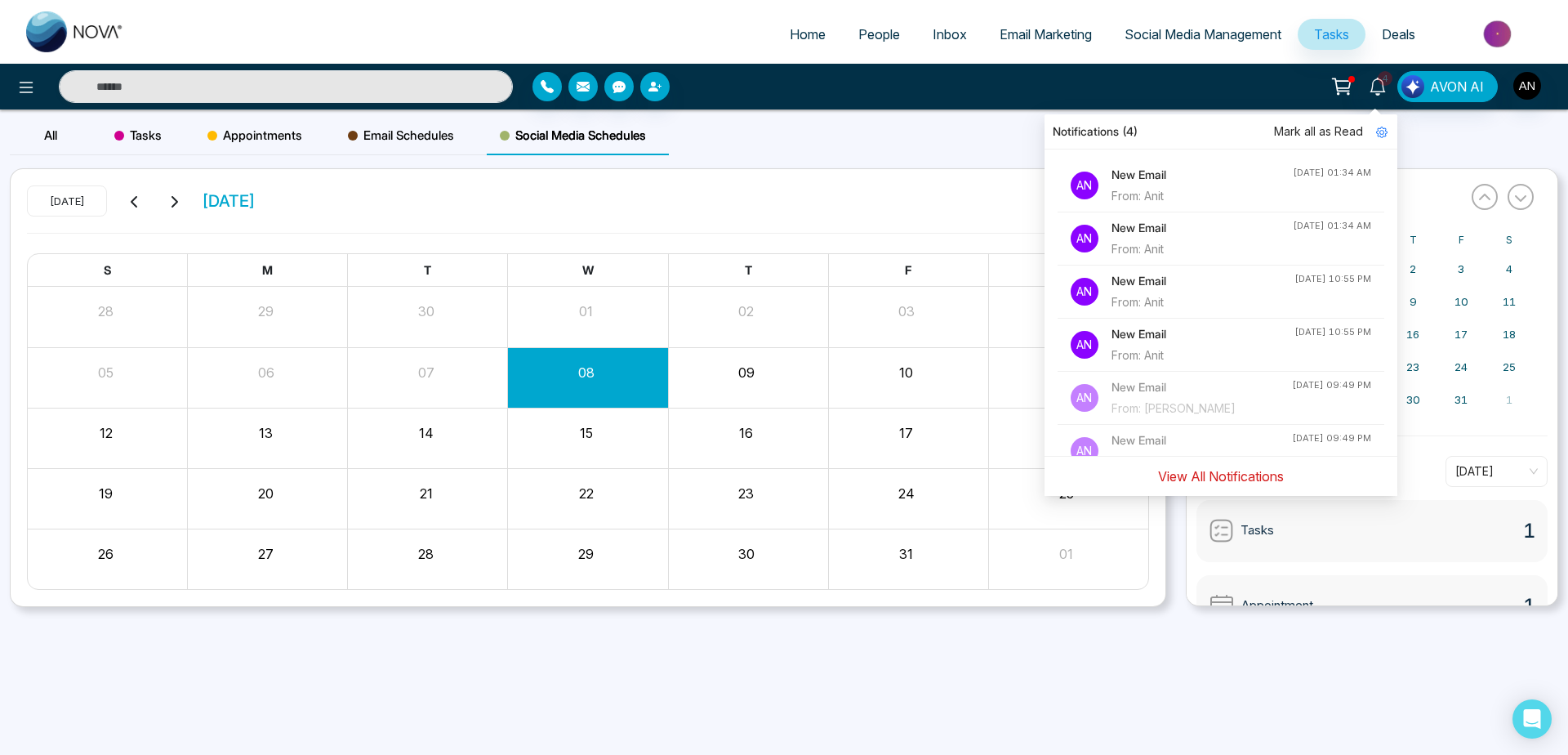
click at [1239, 471] on button "View All Notifications" at bounding box center [1221, 476] width 147 height 31
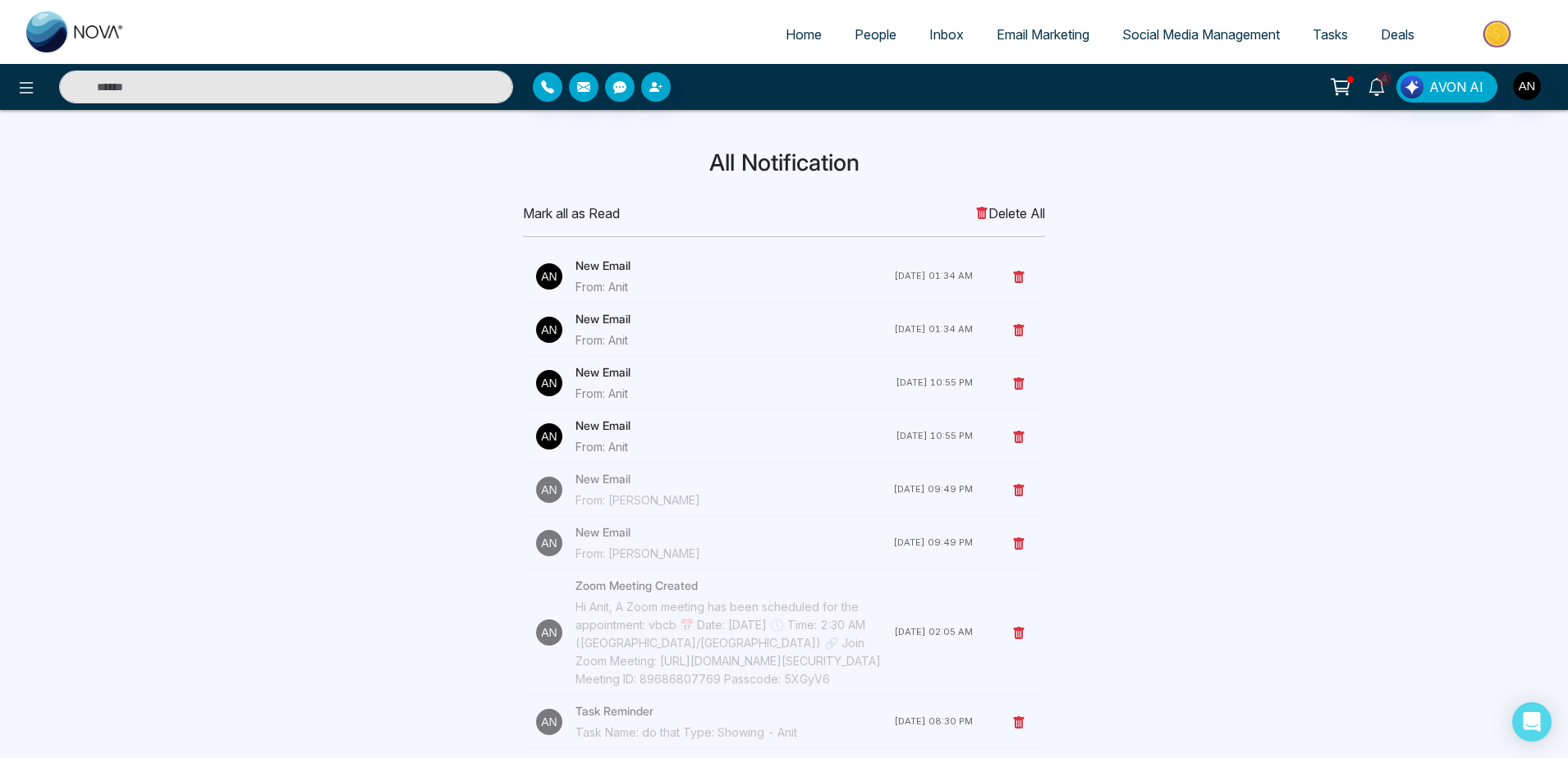
click at [582, 219] on span "Mark all as Read" at bounding box center [572, 213] width 97 height 19
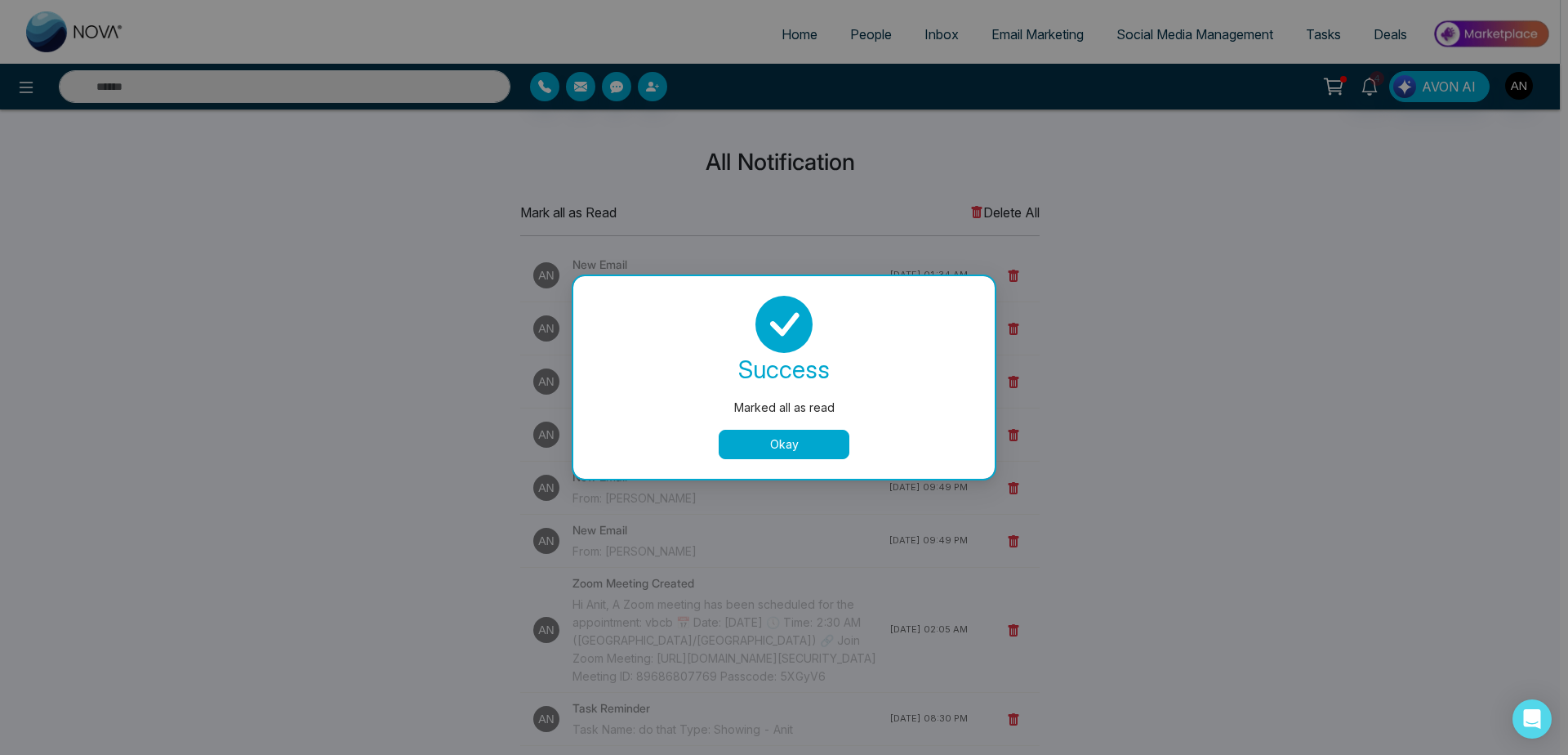
click at [818, 462] on div "success Marked all as read Okay" at bounding box center [784, 378] width 421 height 202
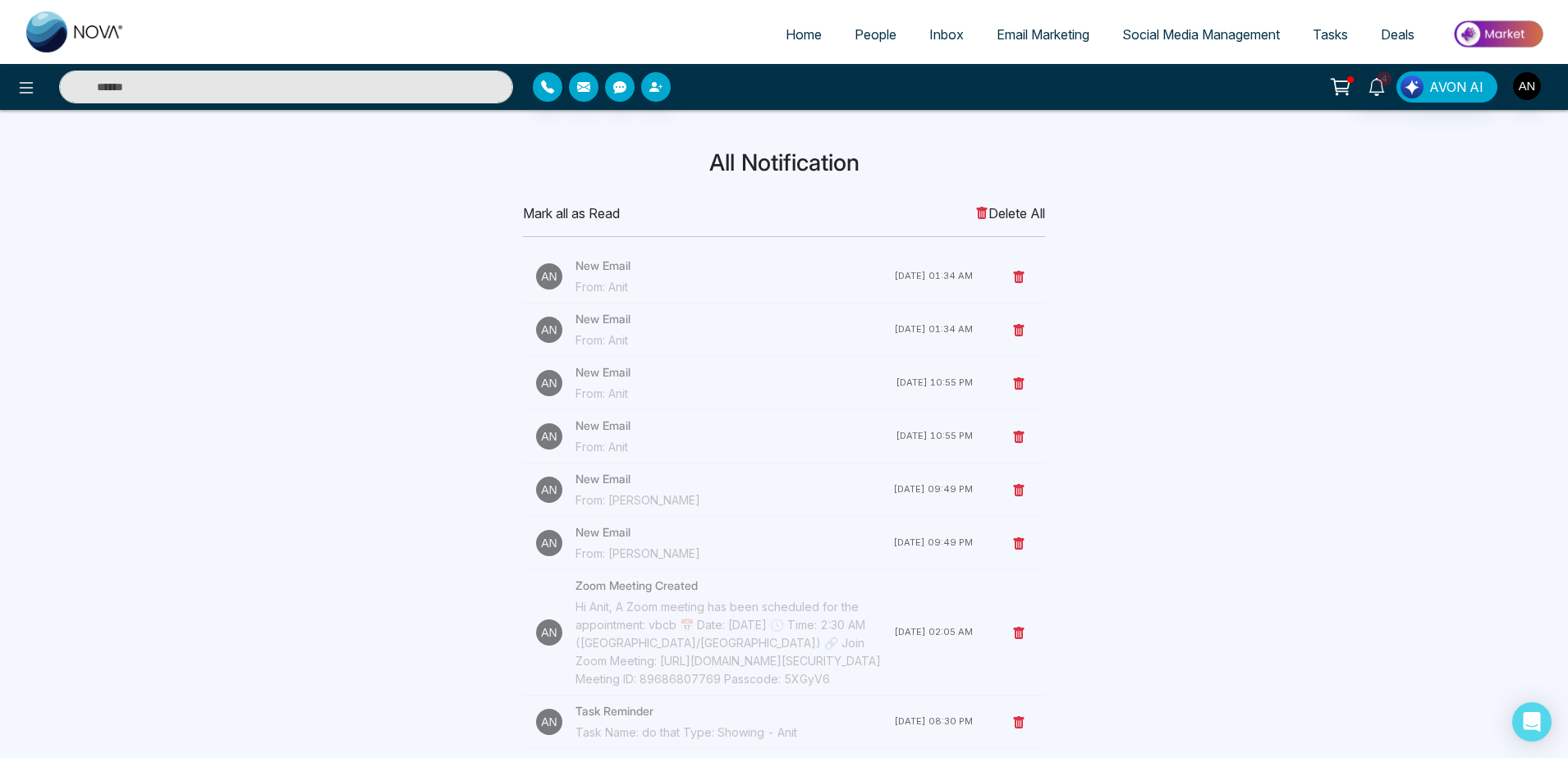
click at [1173, 158] on h3 "All Notification" at bounding box center [784, 163] width 1064 height 28
click at [1348, 81] on icon at bounding box center [1342, 85] width 14 height 7
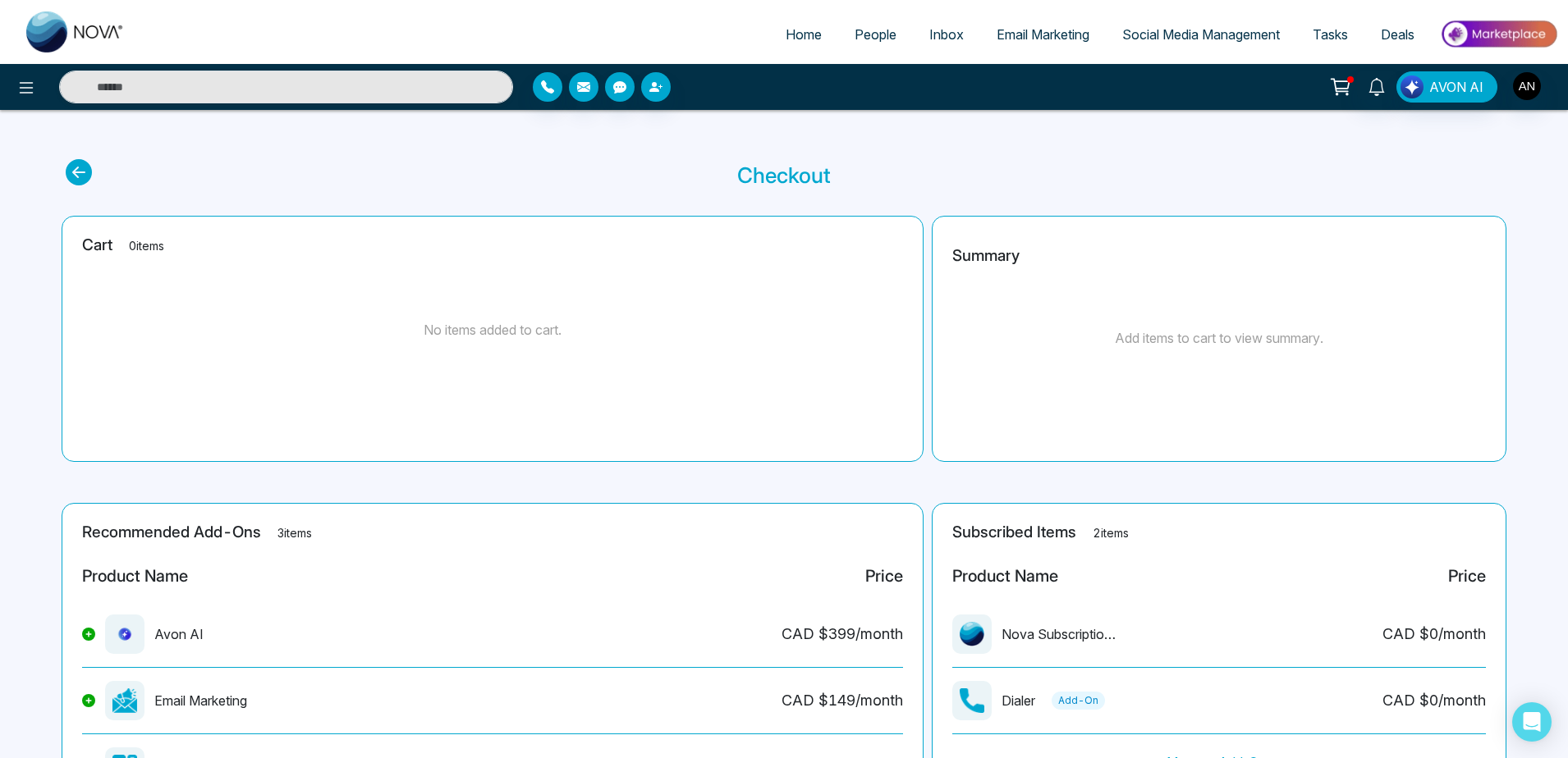
click at [769, 44] on link "Home" at bounding box center [803, 34] width 69 height 31
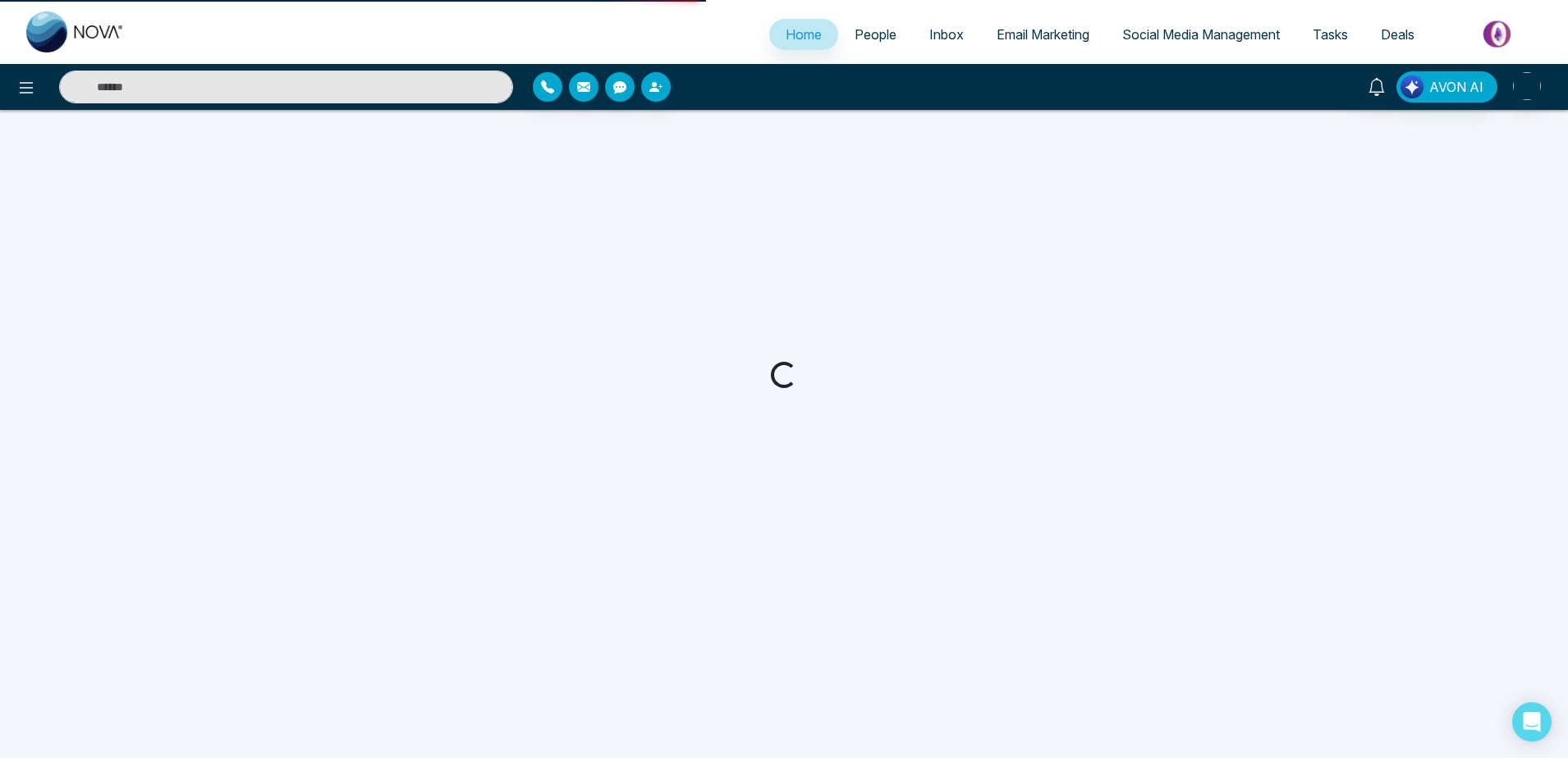
select select "*"
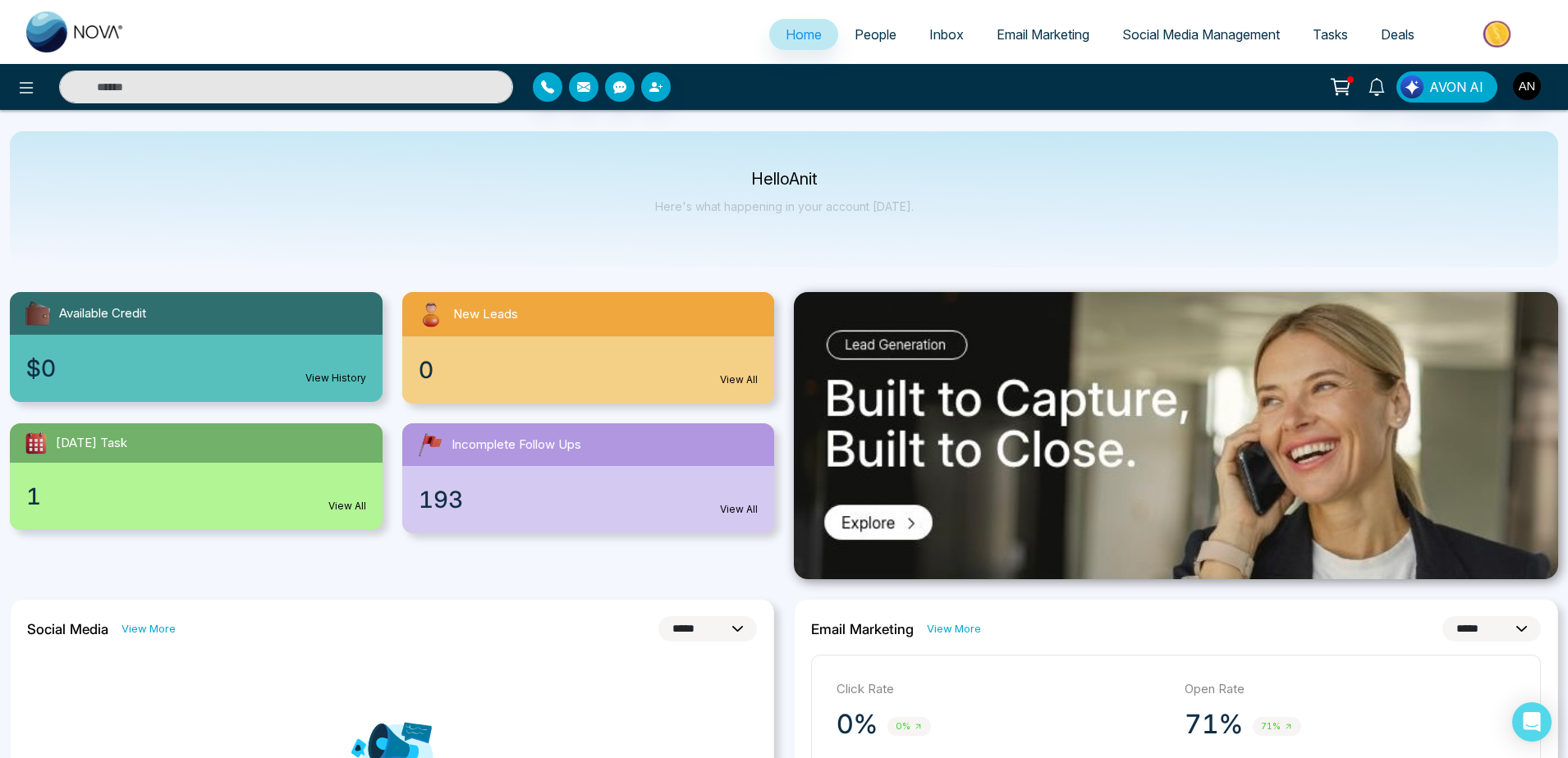
click at [856, 26] on link "People" at bounding box center [875, 34] width 75 height 31
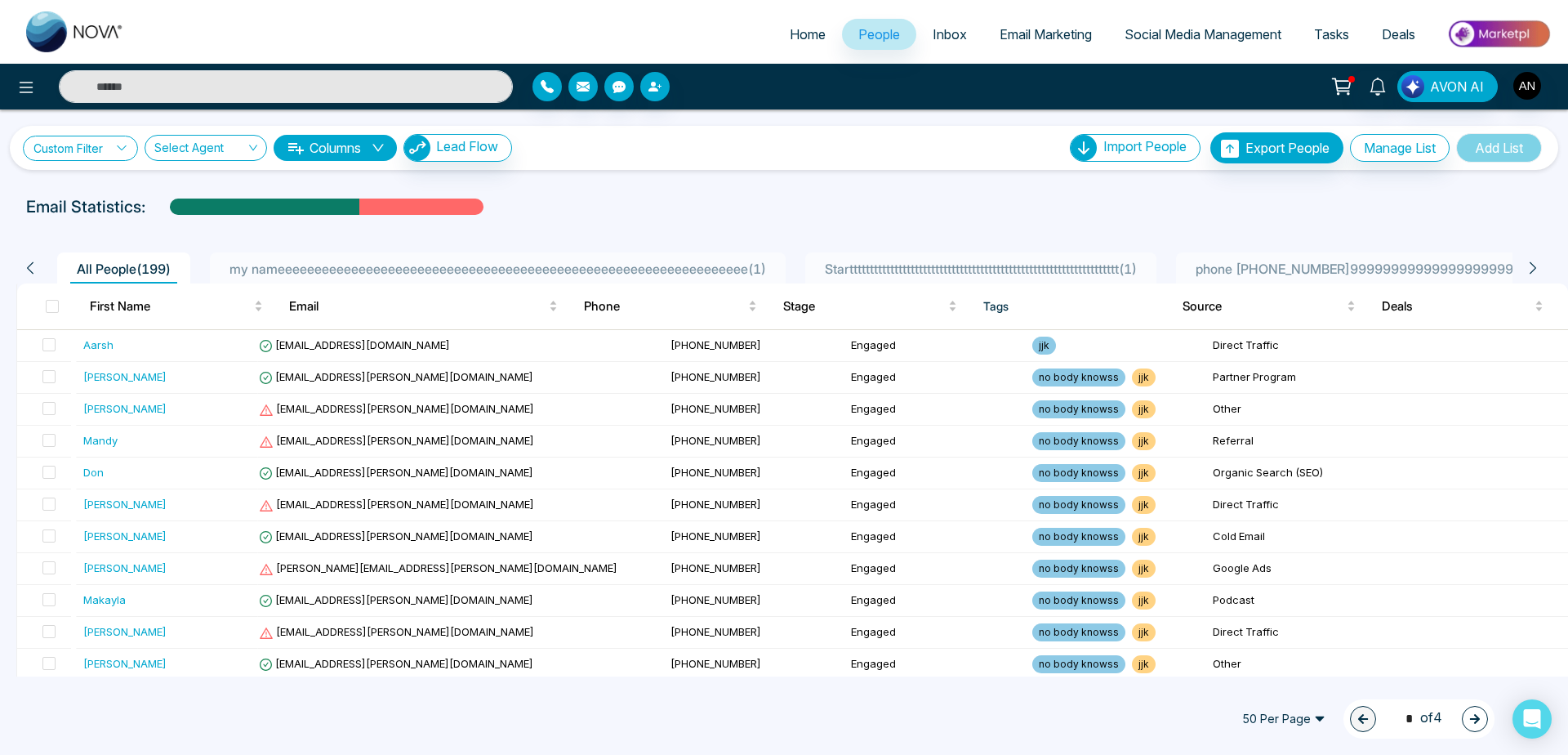
click at [119, 152] on icon at bounding box center [121, 148] width 11 height 11
click at [112, 188] on input "search" at bounding box center [113, 187] width 132 height 25
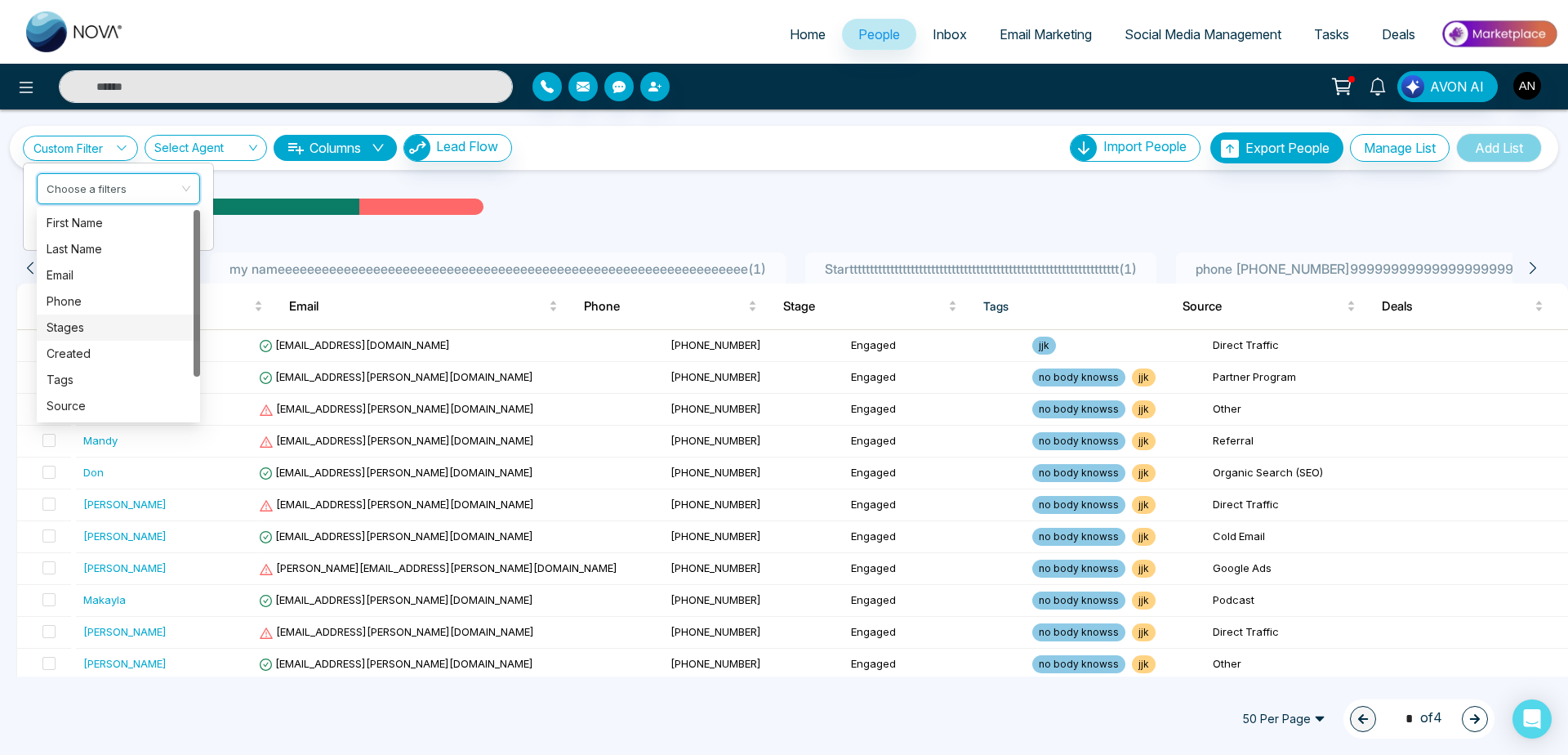
click at [135, 326] on div "Stages" at bounding box center [118, 327] width 143 height 18
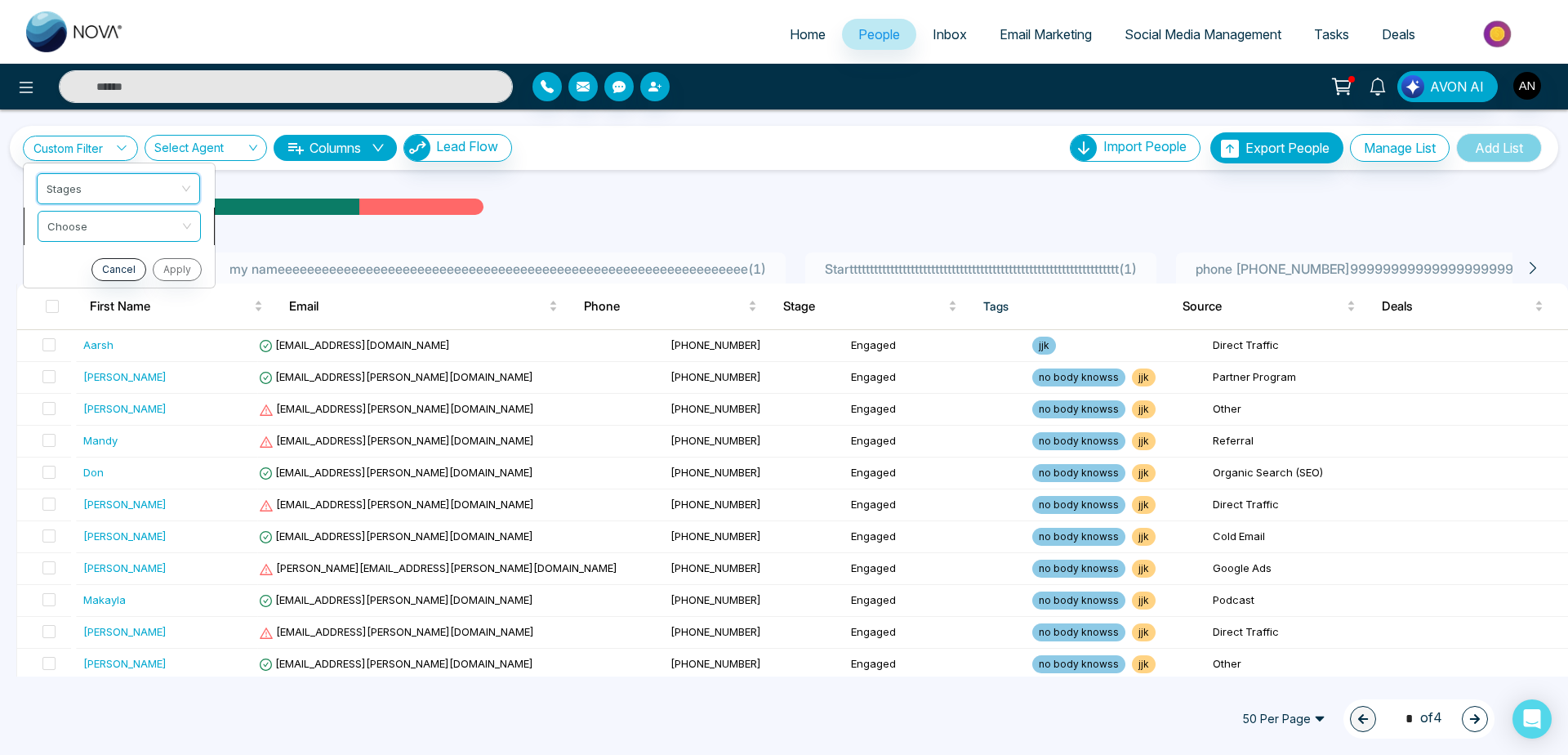
click at [119, 222] on input "search" at bounding box center [113, 224] width 132 height 25
click at [104, 248] on div "include" at bounding box center [120, 260] width 164 height 26
click at [134, 264] on input "search" at bounding box center [113, 261] width 132 height 25
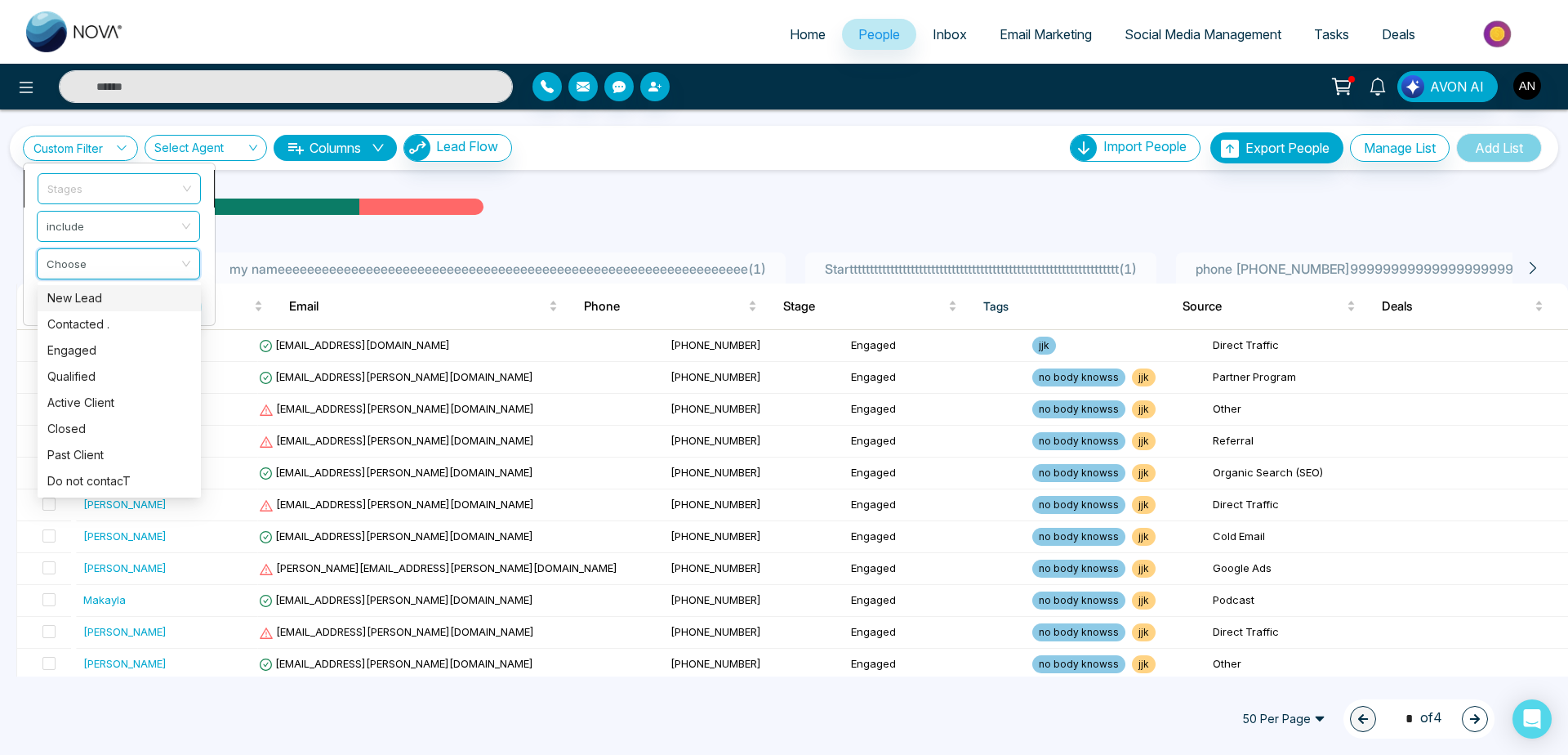
click at [146, 188] on span "Stages" at bounding box center [119, 188] width 143 height 29
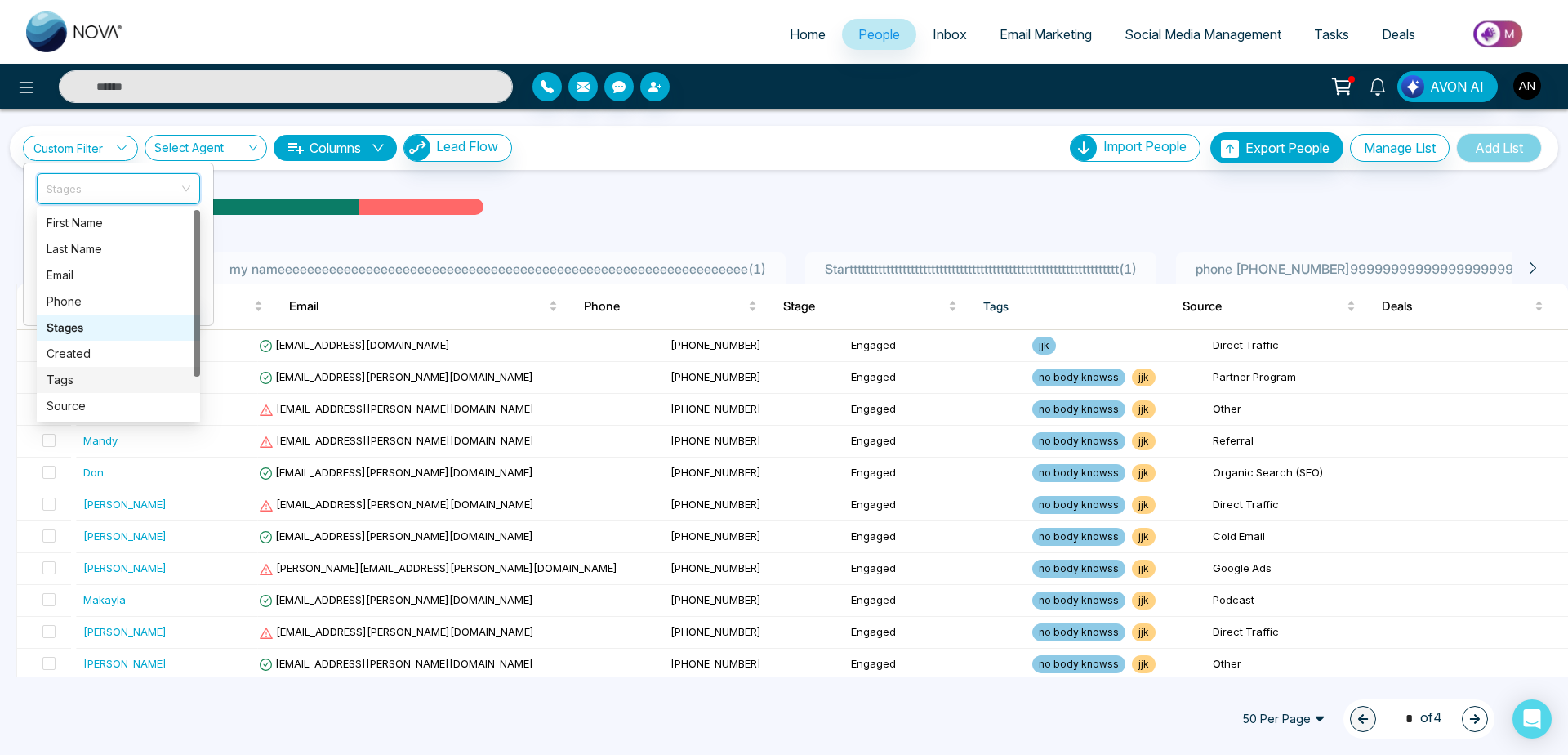
click at [126, 378] on div "Tags" at bounding box center [118, 380] width 143 height 18
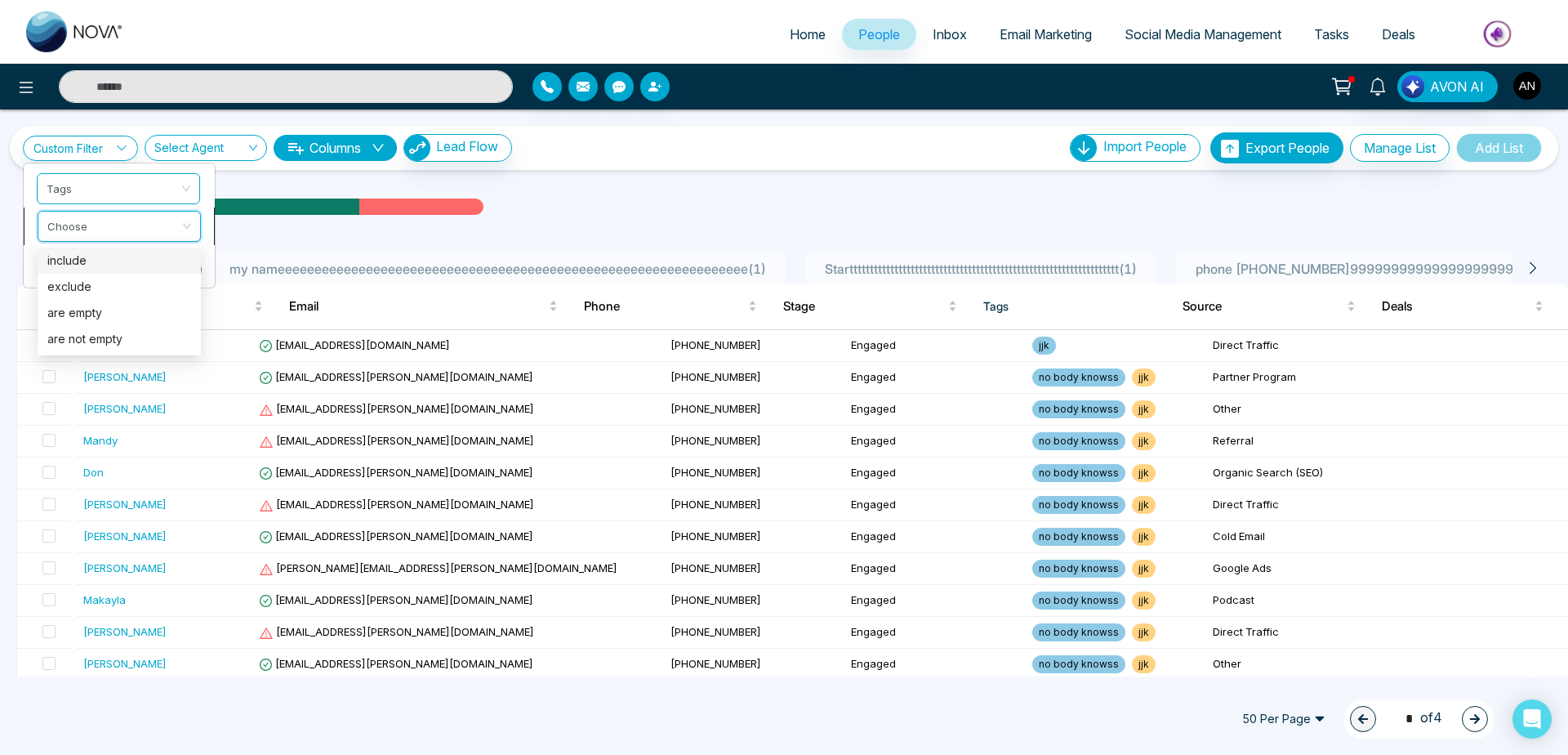
click at [156, 230] on input "search" at bounding box center [113, 224] width 132 height 25
click at [156, 265] on div "include" at bounding box center [119, 260] width 143 height 18
click at [106, 265] on input "search" at bounding box center [113, 261] width 132 height 25
click at [98, 358] on div "no body knowss" at bounding box center [119, 350] width 143 height 18
click at [181, 309] on button "Apply" at bounding box center [176, 307] width 49 height 23
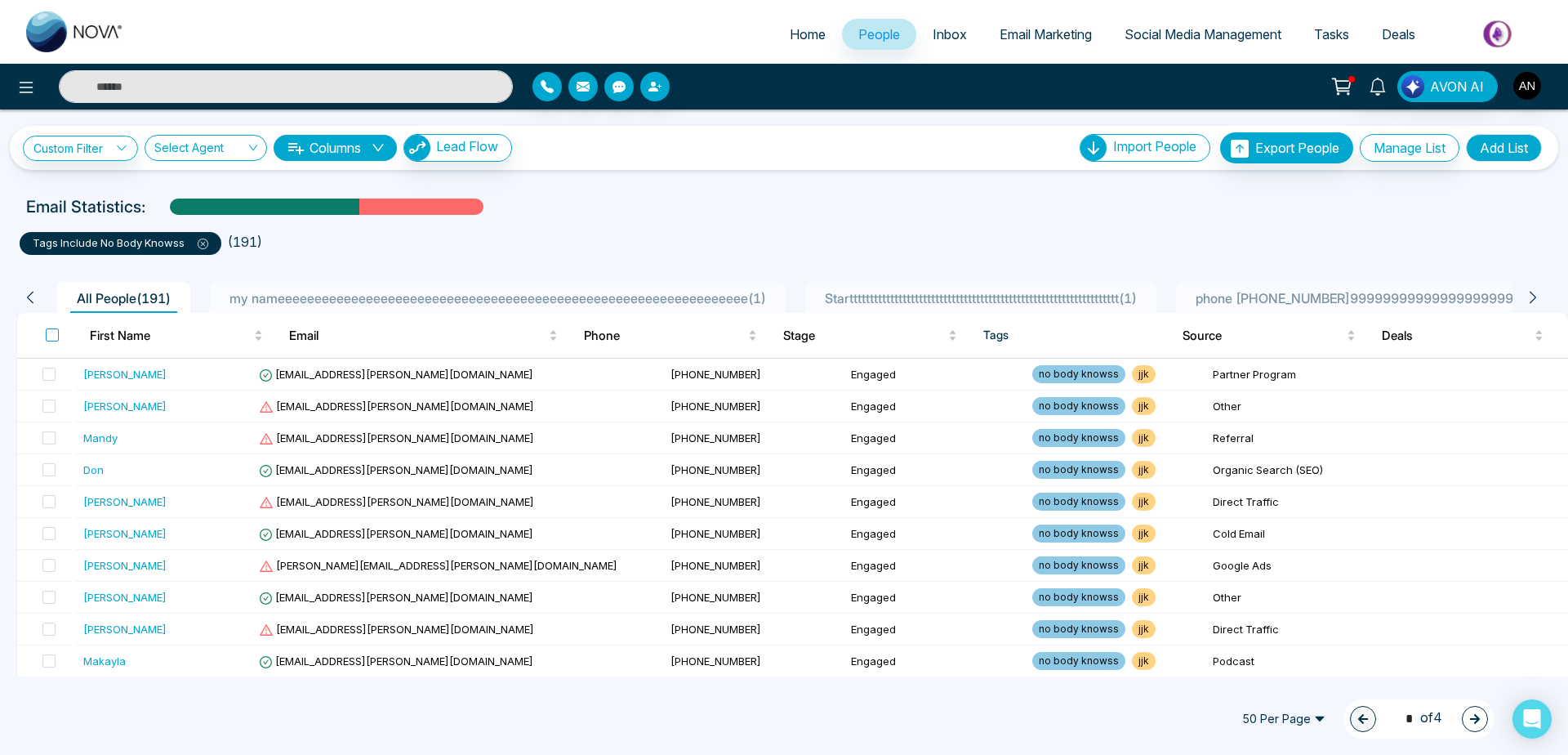
click at [46, 343] on label at bounding box center [52, 335] width 13 height 18
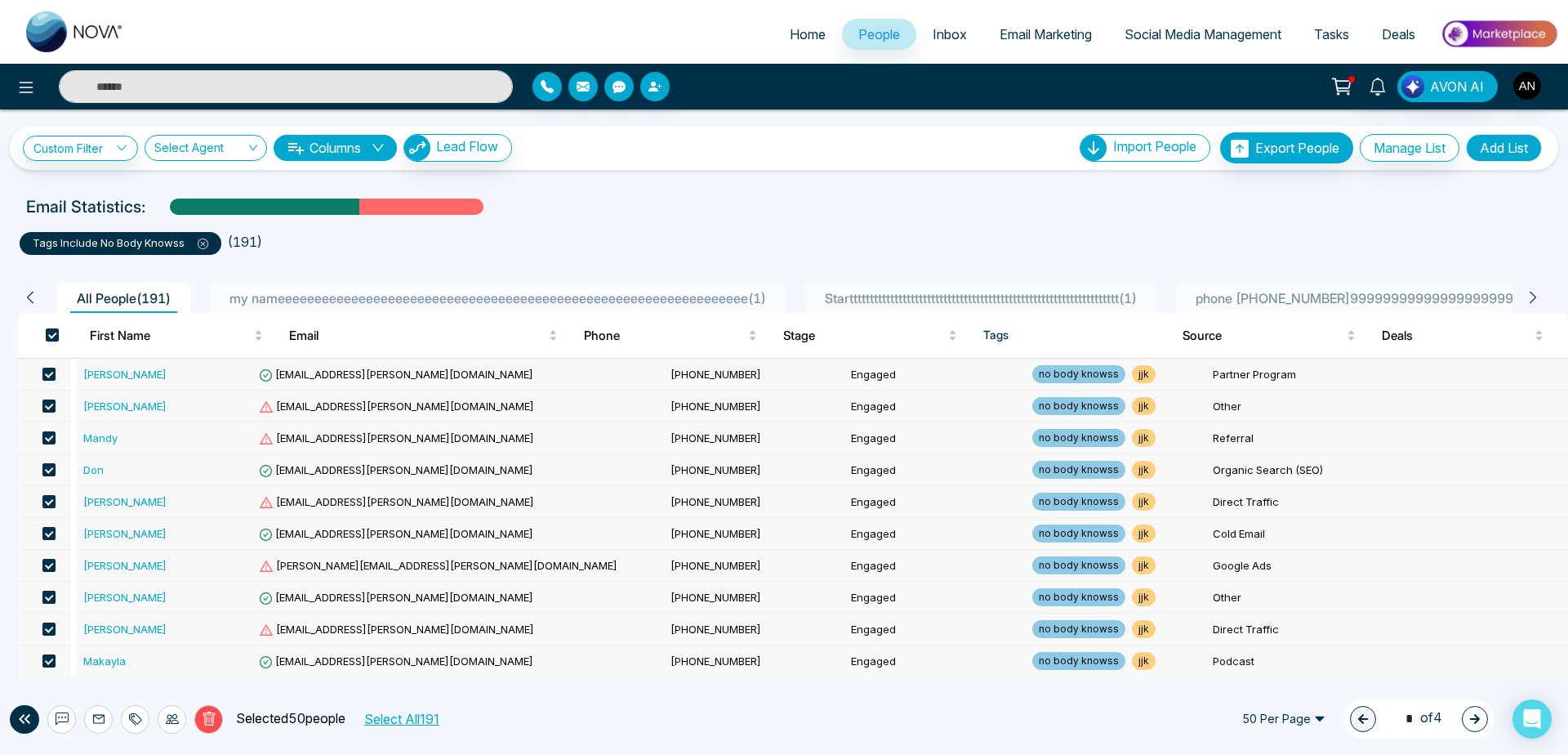
click at [208, 720] on icon at bounding box center [208, 719] width 6 height 6
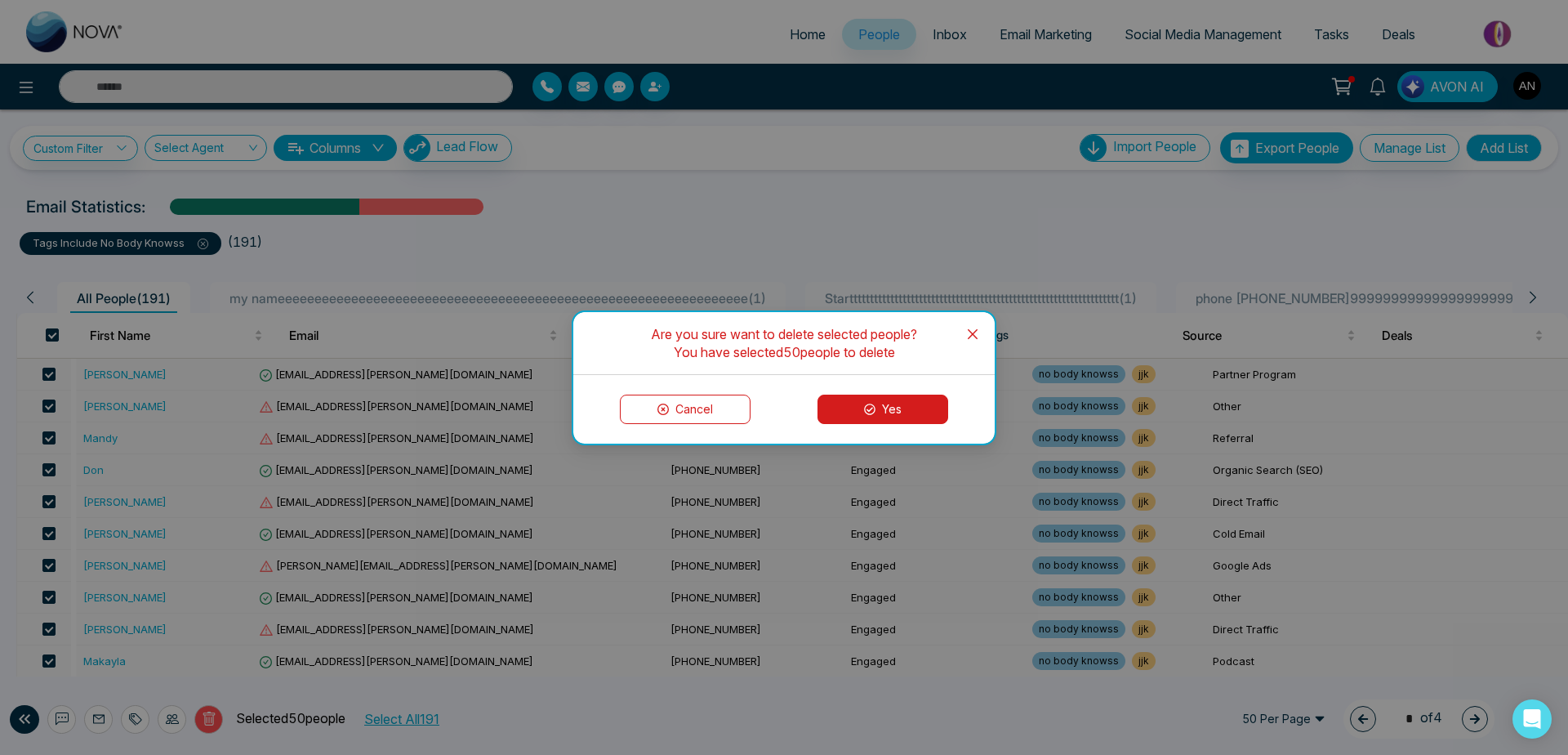
click at [879, 415] on button "Yes" at bounding box center [883, 409] width 131 height 29
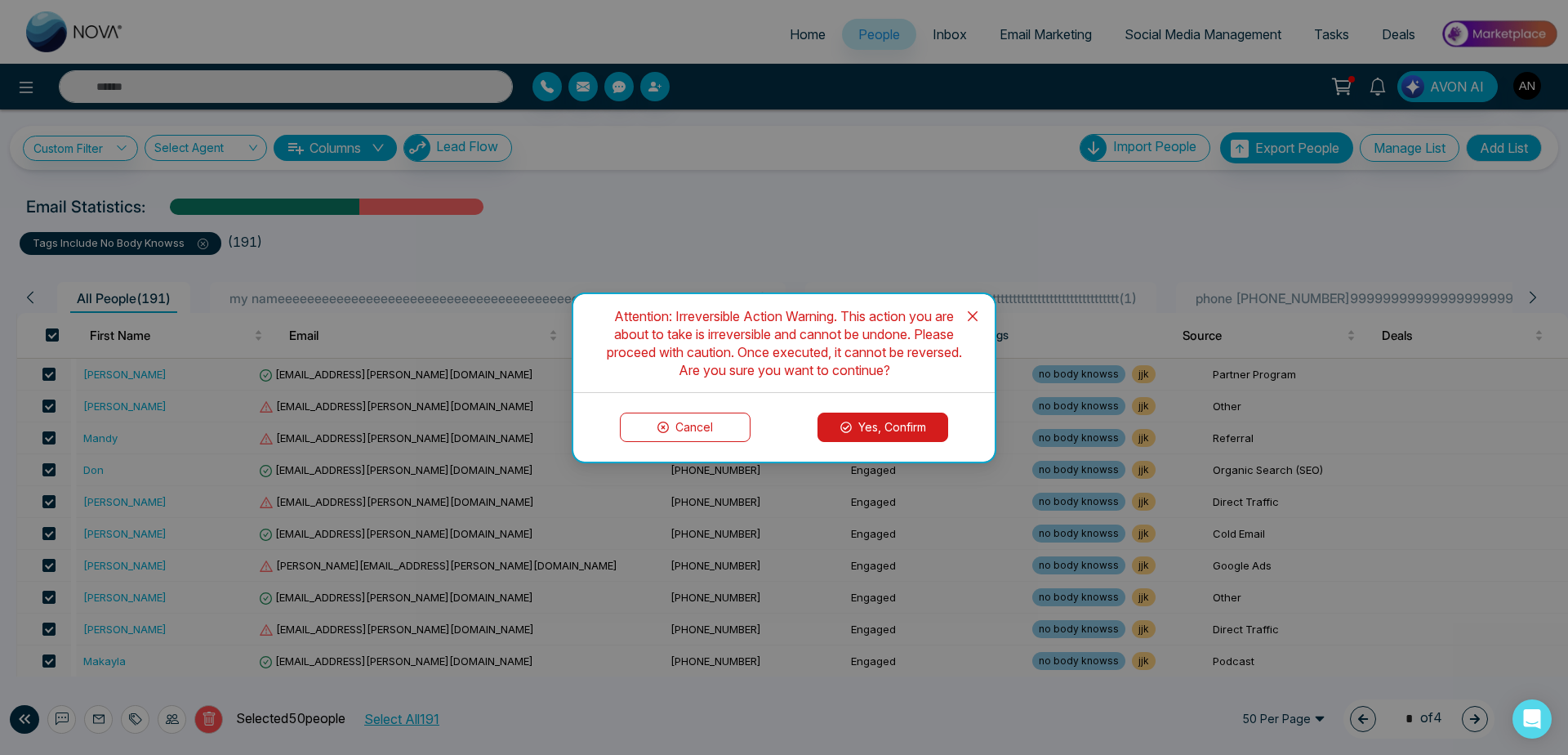
click at [882, 436] on button "Yes, Confirm" at bounding box center [883, 427] width 131 height 29
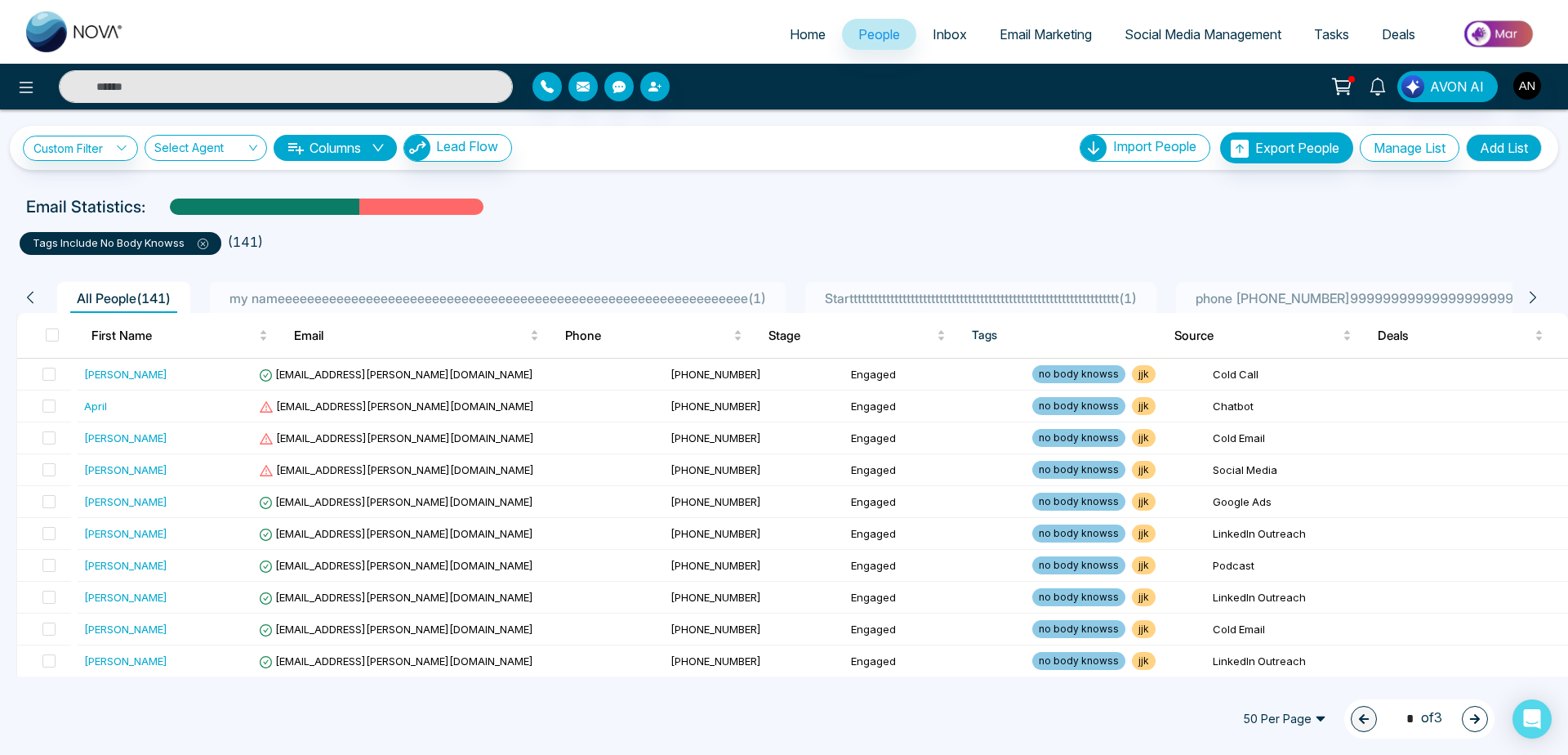
click at [844, 439] on td "Engaged" at bounding box center [934, 438] width 180 height 32
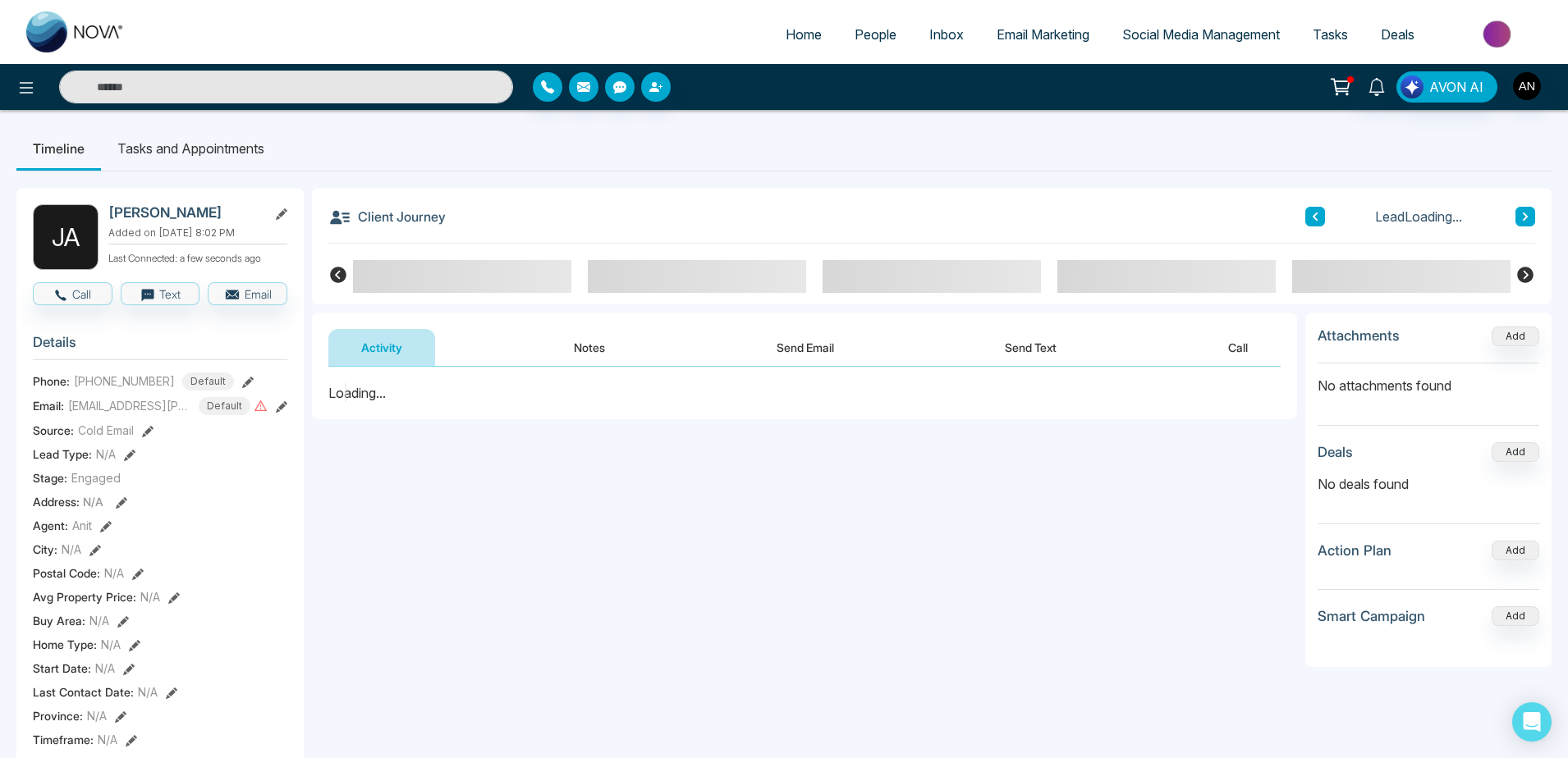
click at [855, 34] on span "People" at bounding box center [875, 34] width 42 height 17
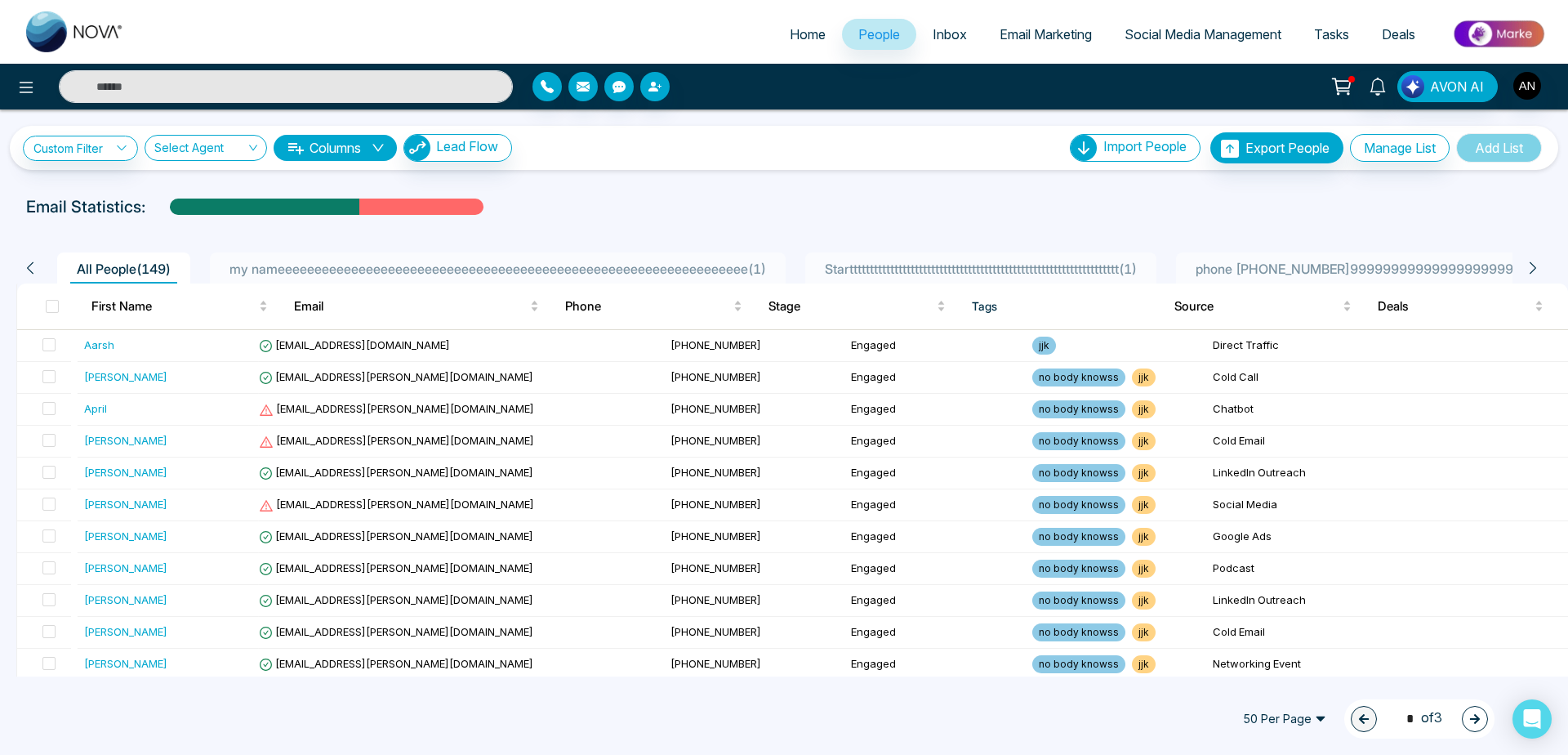
click at [647, 198] on div "Email Statistics:" at bounding box center [528, 207] width 1003 height 25
drag, startPoint x: 23, startPoint y: 202, endPoint x: 605, endPoint y: 219, distance: 582.2
click at [605, 219] on div "Custom Filter Choose a filters Cancel Apply Select Agent Columns Lead Flow Impo…" at bounding box center [784, 392] width 1568 height 568
click at [735, 205] on div "Email Statistics:" at bounding box center [528, 207] width 1003 height 25
click at [799, 35] on span "Home" at bounding box center [807, 34] width 36 height 17
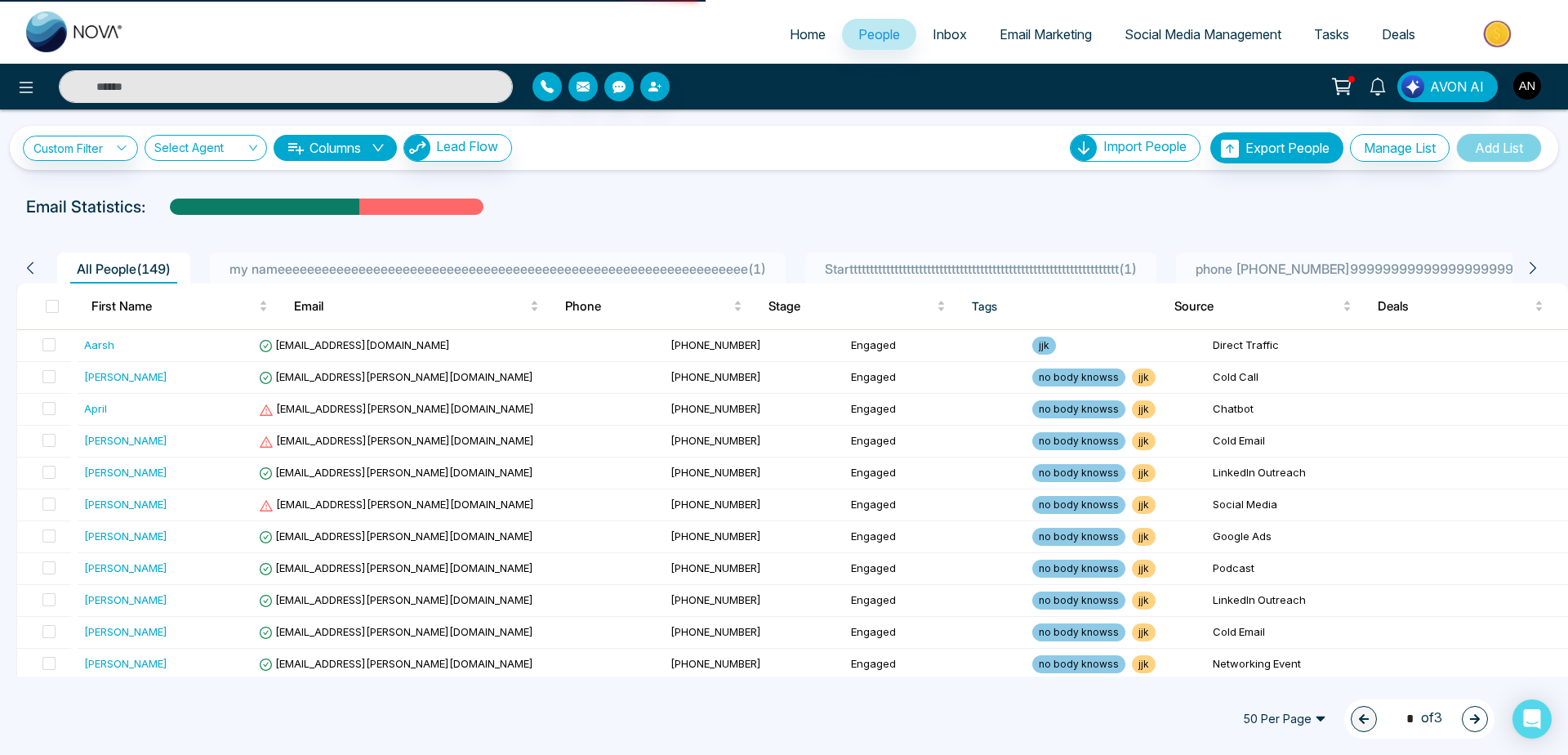
select select "*"
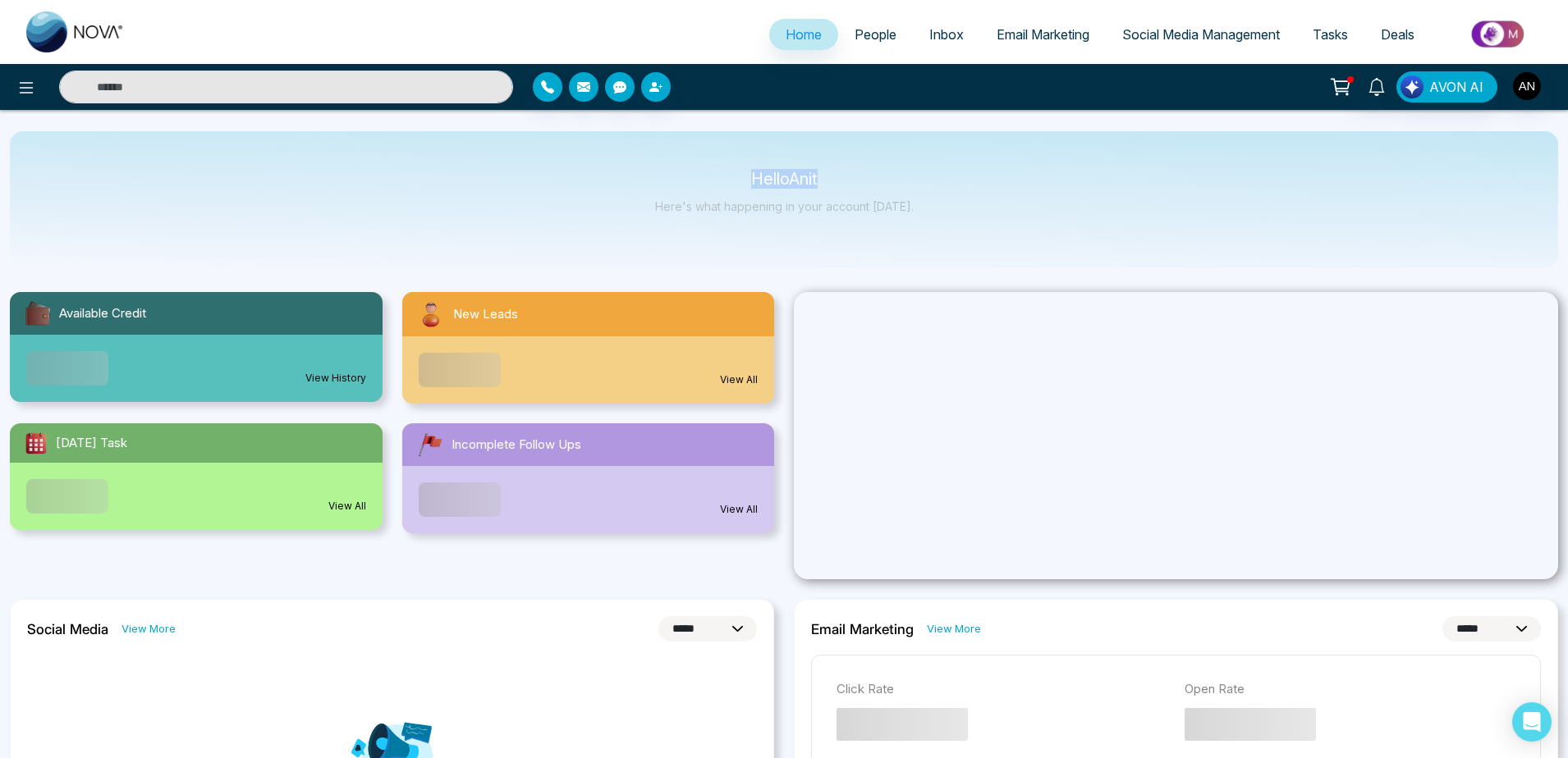
drag, startPoint x: 732, startPoint y: 187, endPoint x: 944, endPoint y: 208, distance: 213.0
click at [944, 208] on div "Hello Anit Here's what happening in your account [DATE]." at bounding box center [784, 200] width 1549 height 136
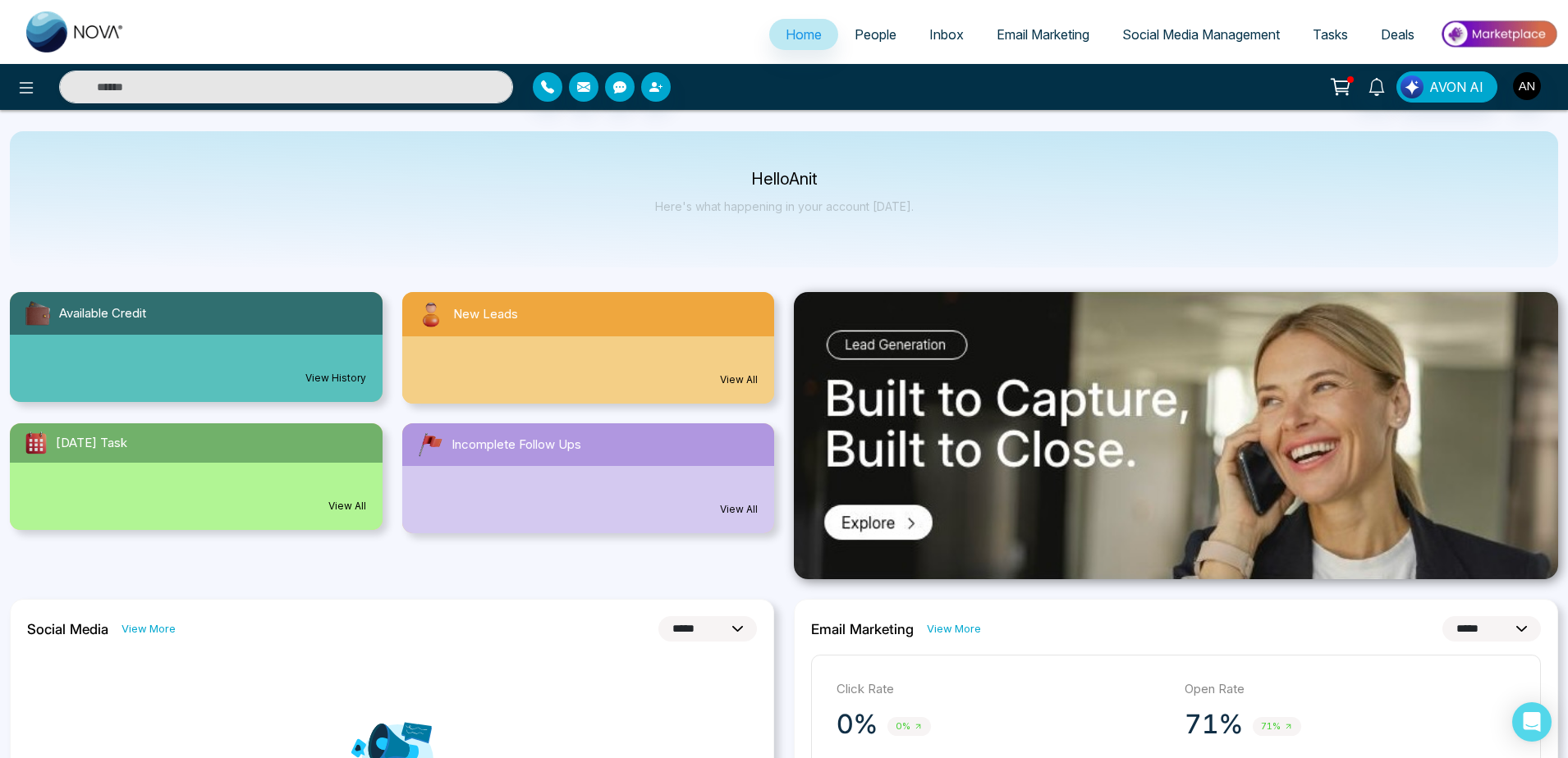
click at [944, 208] on div "Hello Anit Here's what happening in your account [DATE]." at bounding box center [784, 200] width 1549 height 136
drag, startPoint x: 944, startPoint y: 208, endPoint x: 701, endPoint y: 177, distance: 245.0
click at [701, 177] on div "Hello Anit Here's what happening in your account [DATE]." at bounding box center [784, 200] width 1549 height 136
click at [701, 177] on p "Hello Anit" at bounding box center [784, 179] width 259 height 14
click at [856, 42] on span "People" at bounding box center [875, 34] width 42 height 17
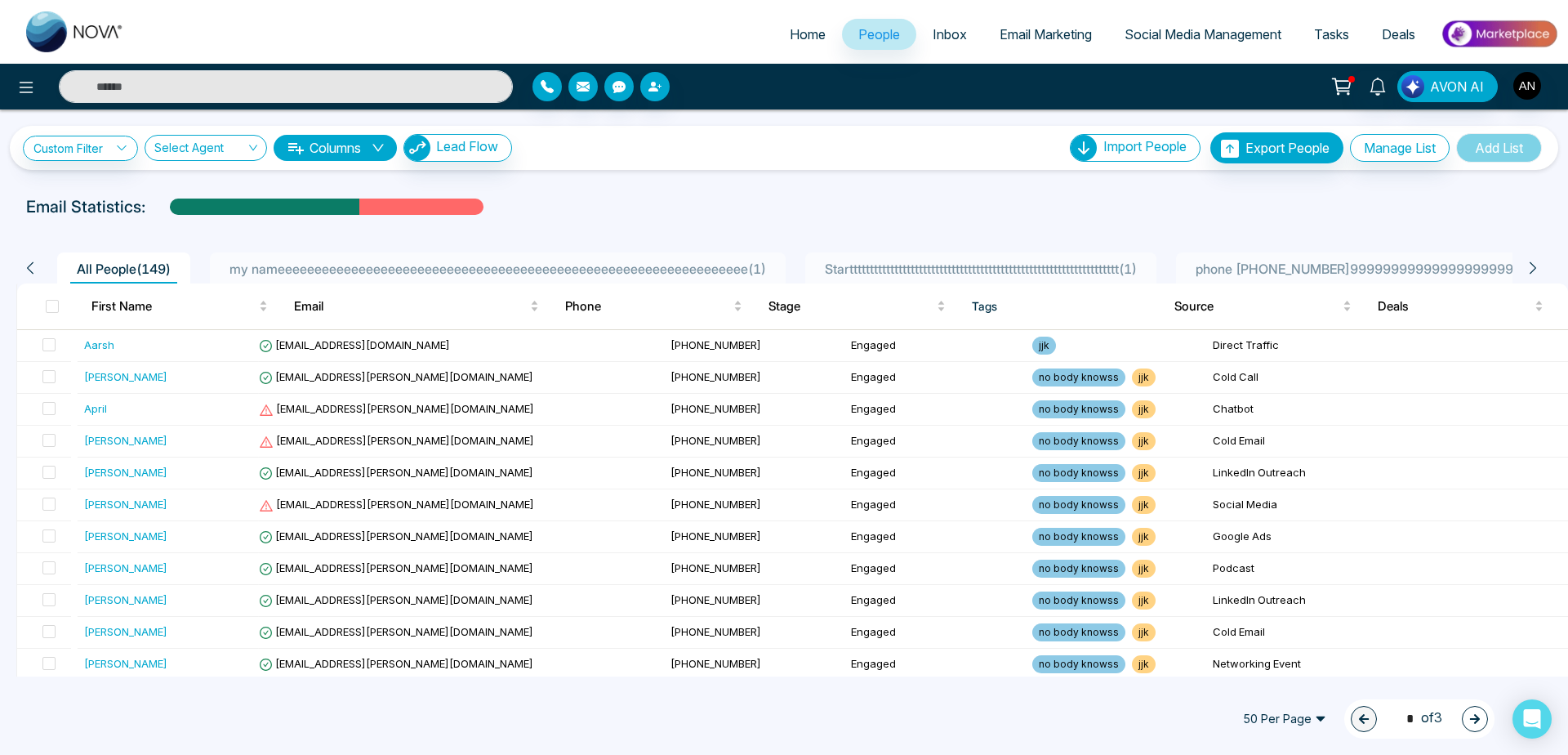
click at [598, 264] on span "my nameeeeeeeeeeeeeeeeeeeeeeeeeeeeeeeeeeeeeeeeeeeeeeeeeeeeeeeeeeeeeeee ( 1 )" at bounding box center [498, 268] width 550 height 17
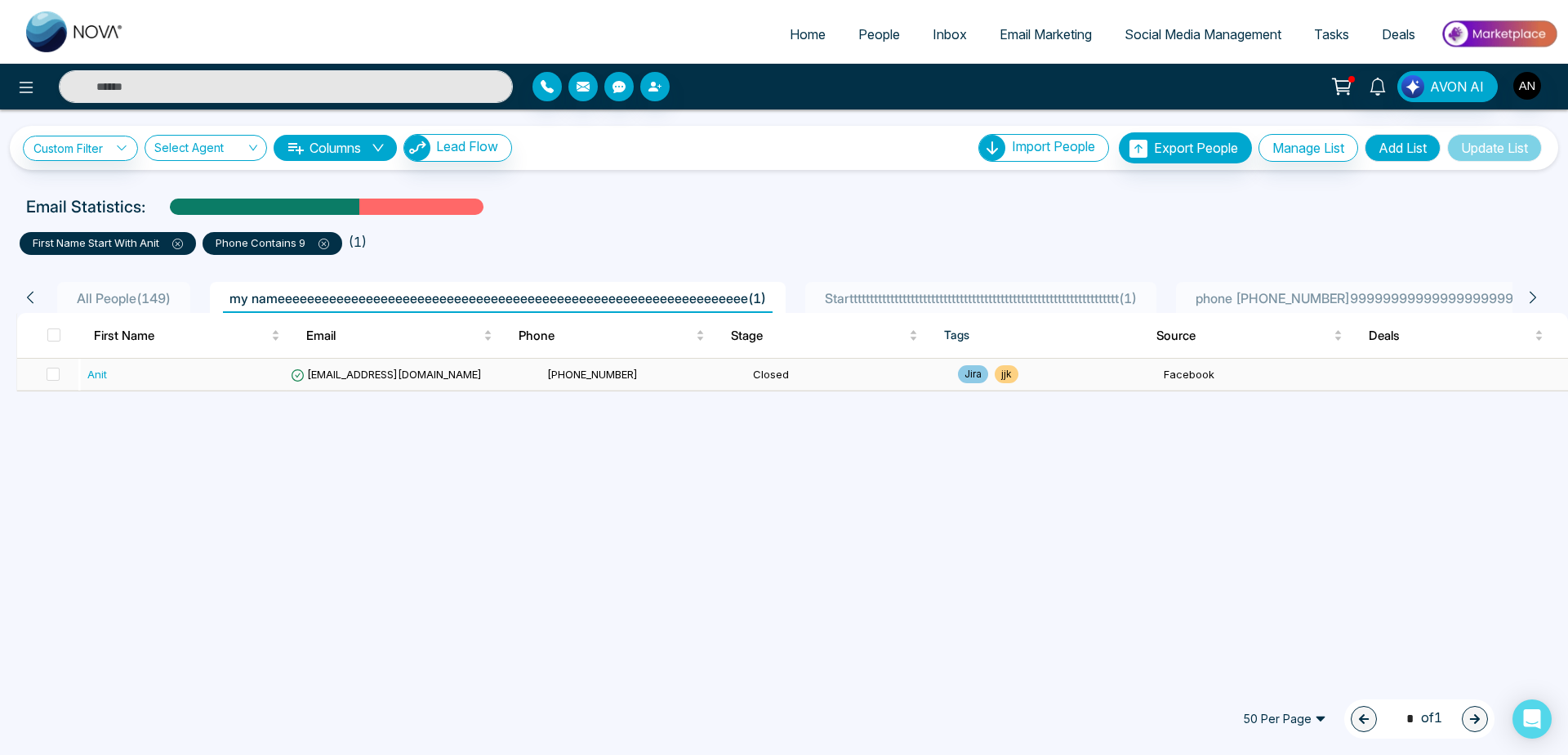
click at [555, 385] on td "[PHONE_NUMBER]" at bounding box center [644, 375] width 206 height 32
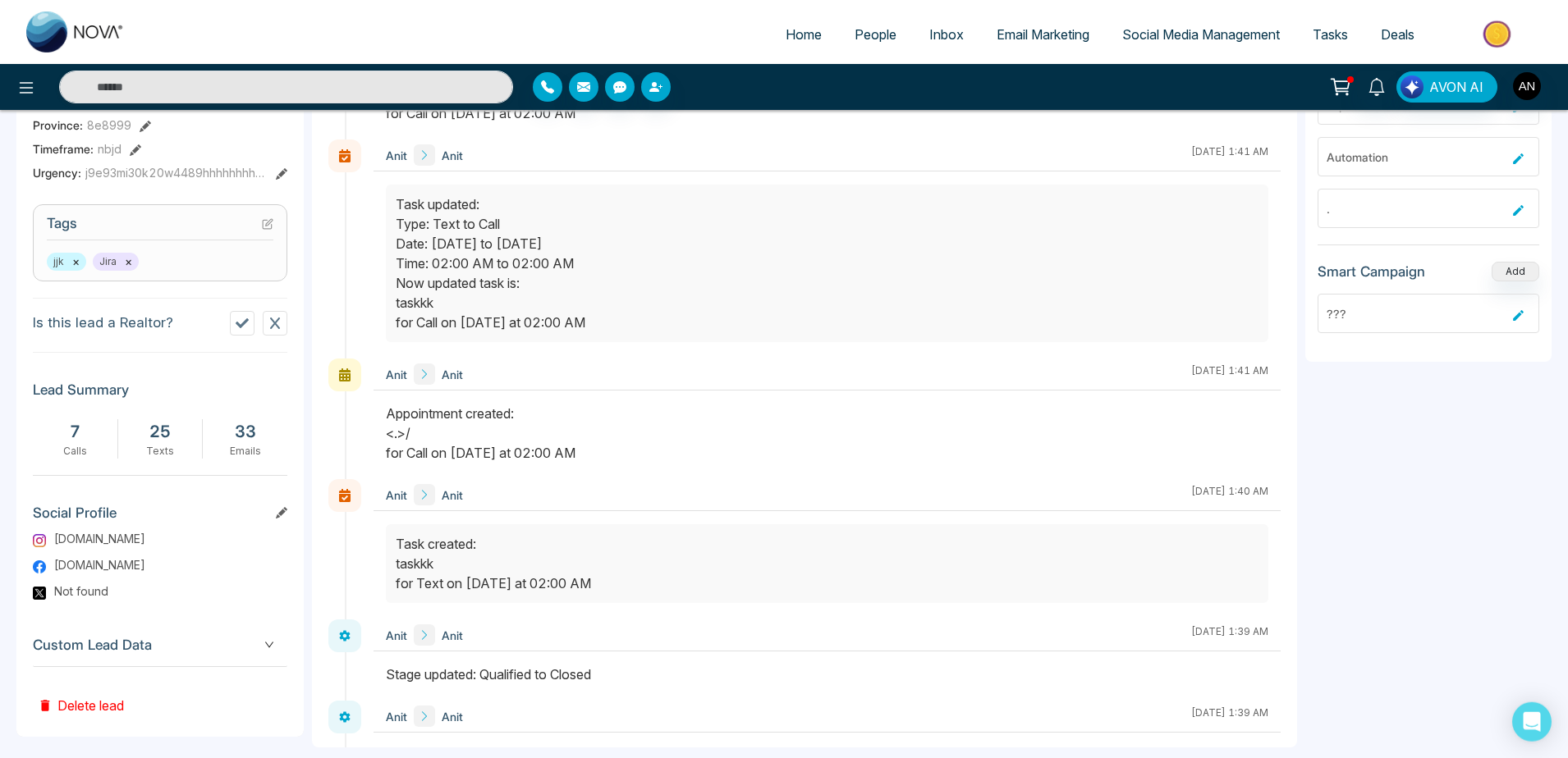
scroll to position [664, 0]
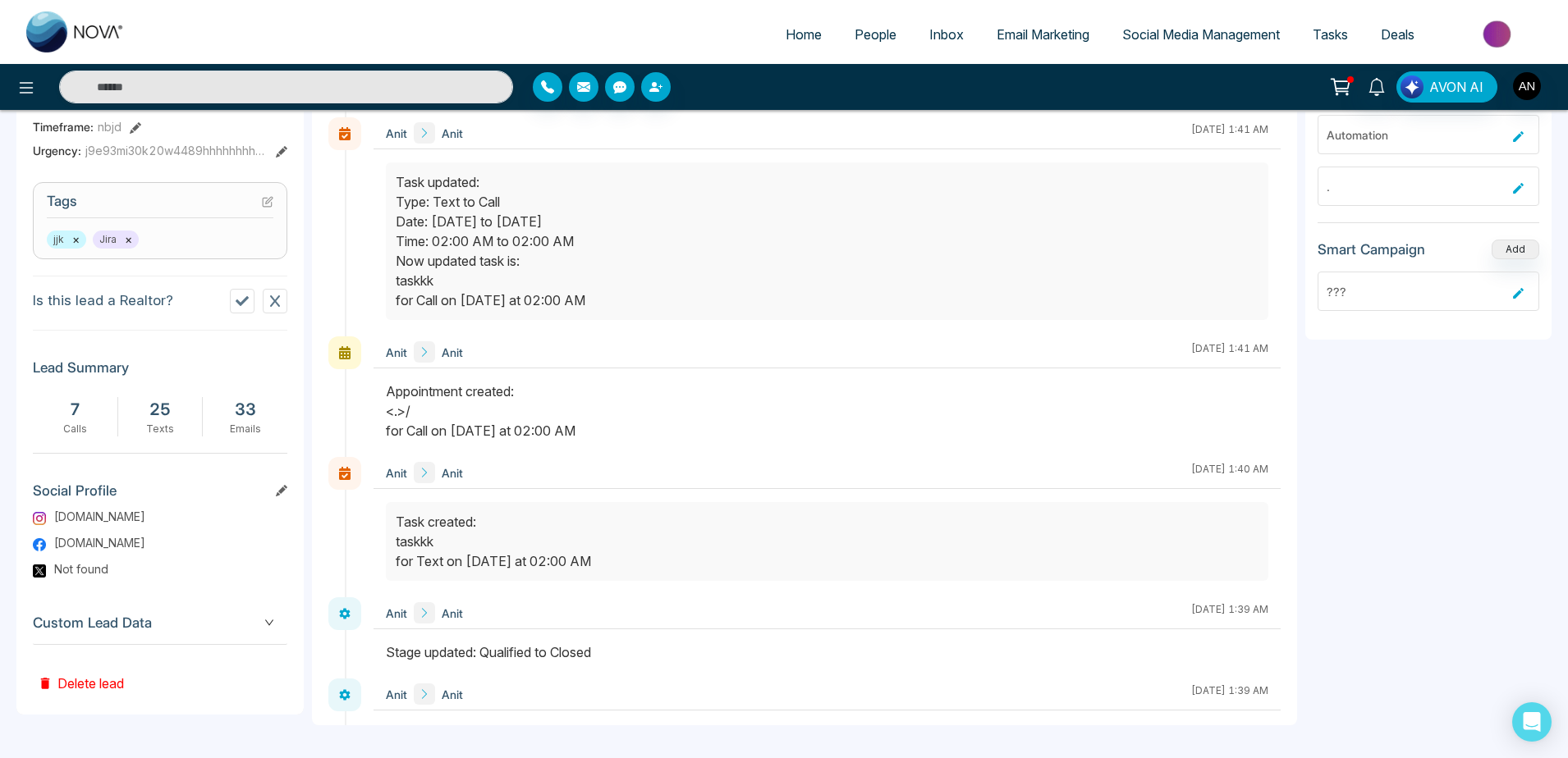
click at [261, 644] on div "Custom Lead Data" at bounding box center [160, 623] width 255 height 42
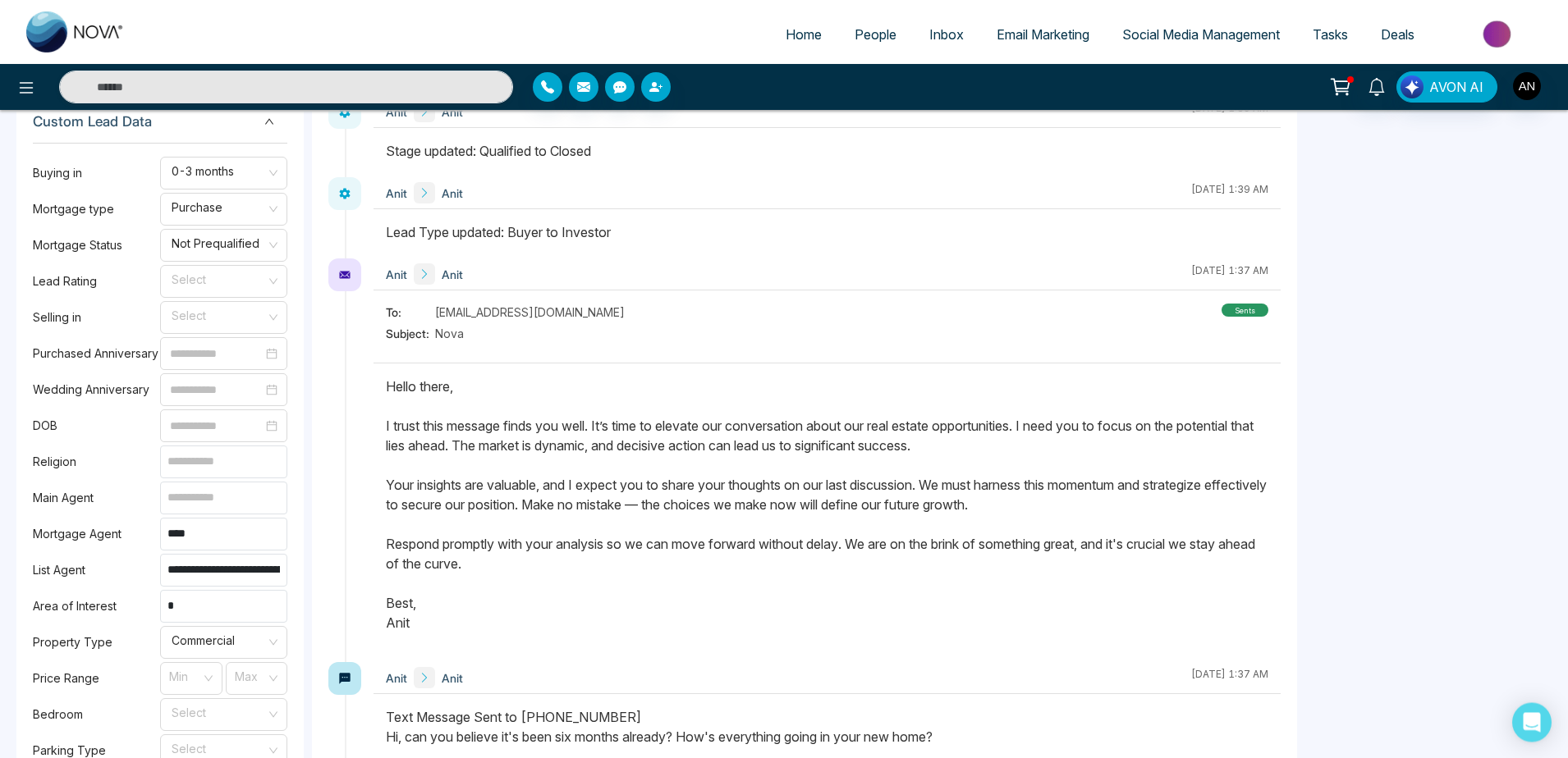
scroll to position [1167, 0]
click at [235, 498] on input at bounding box center [224, 496] width 127 height 33
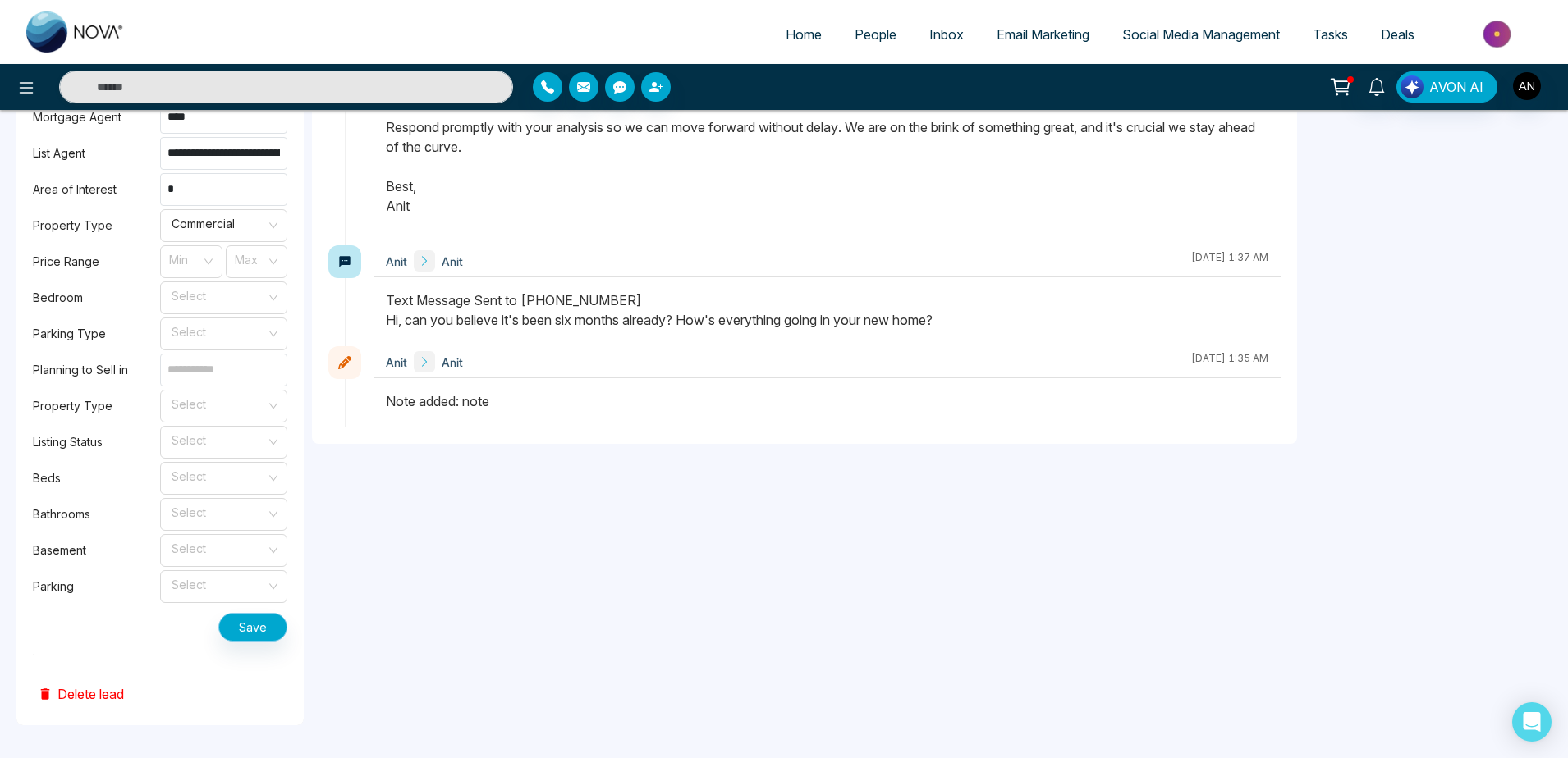
type input "*****"
click at [249, 630] on button "Save" at bounding box center [253, 627] width 69 height 29
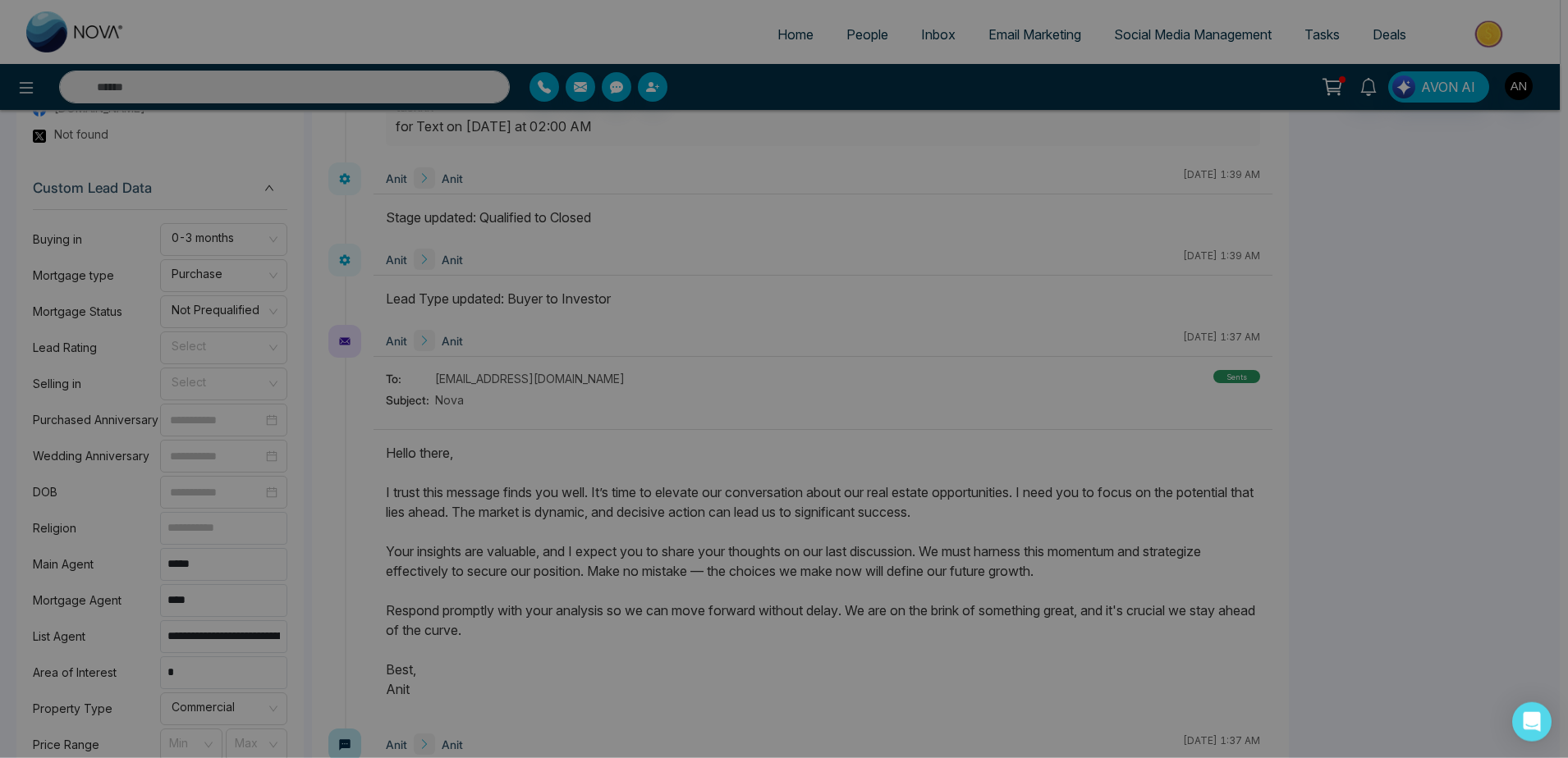
scroll to position [1043, 0]
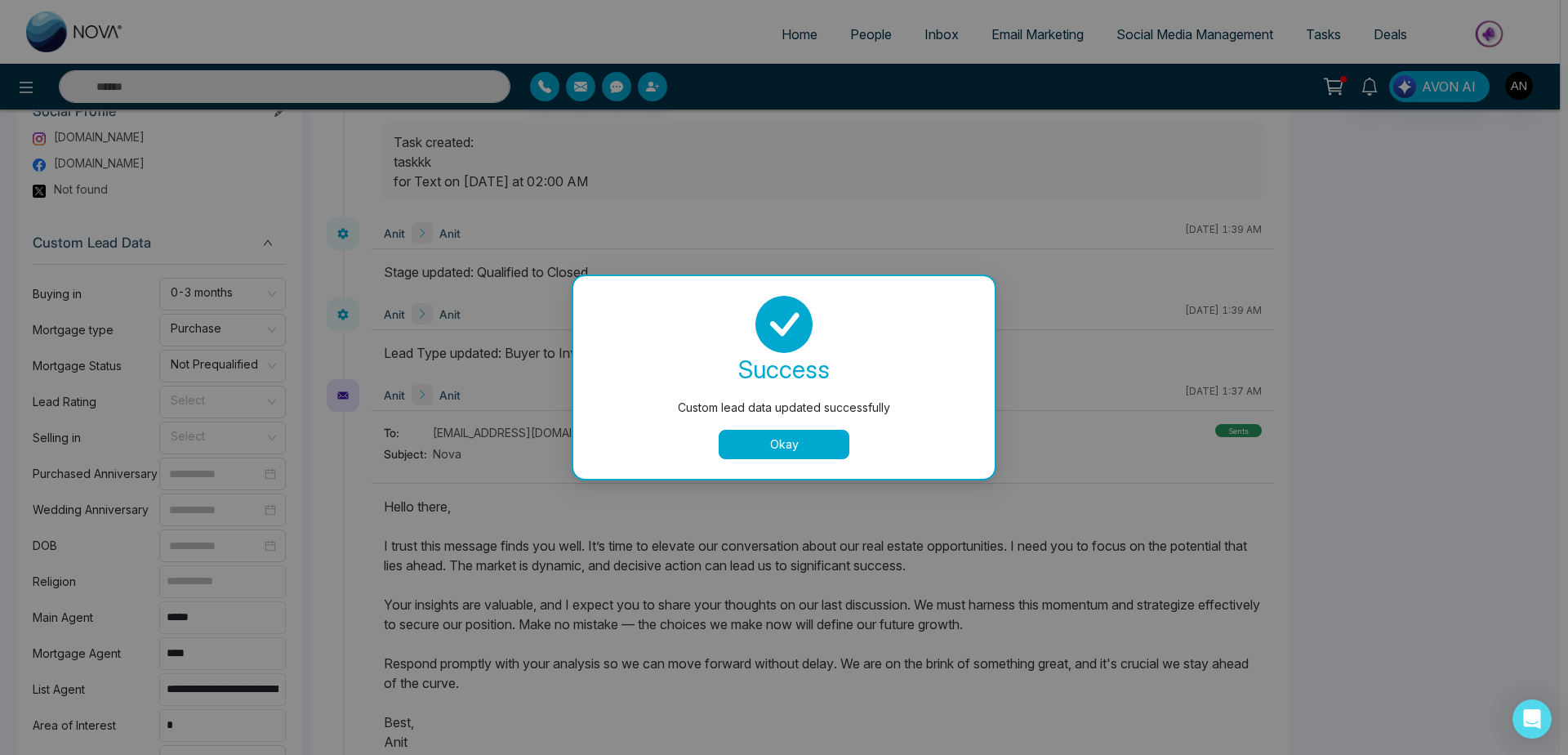
click at [774, 454] on button "Okay" at bounding box center [784, 444] width 131 height 29
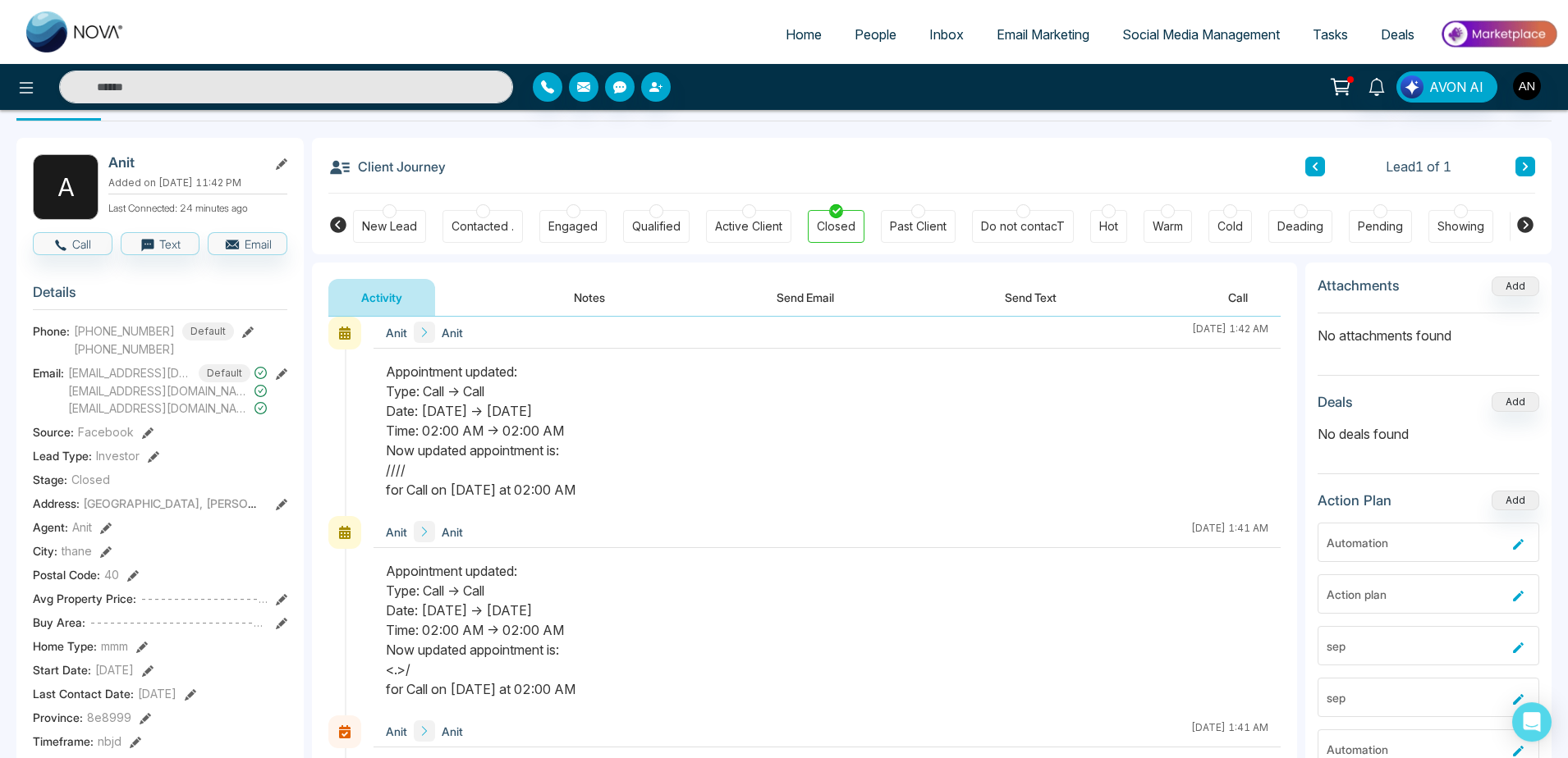
scroll to position [0, 0]
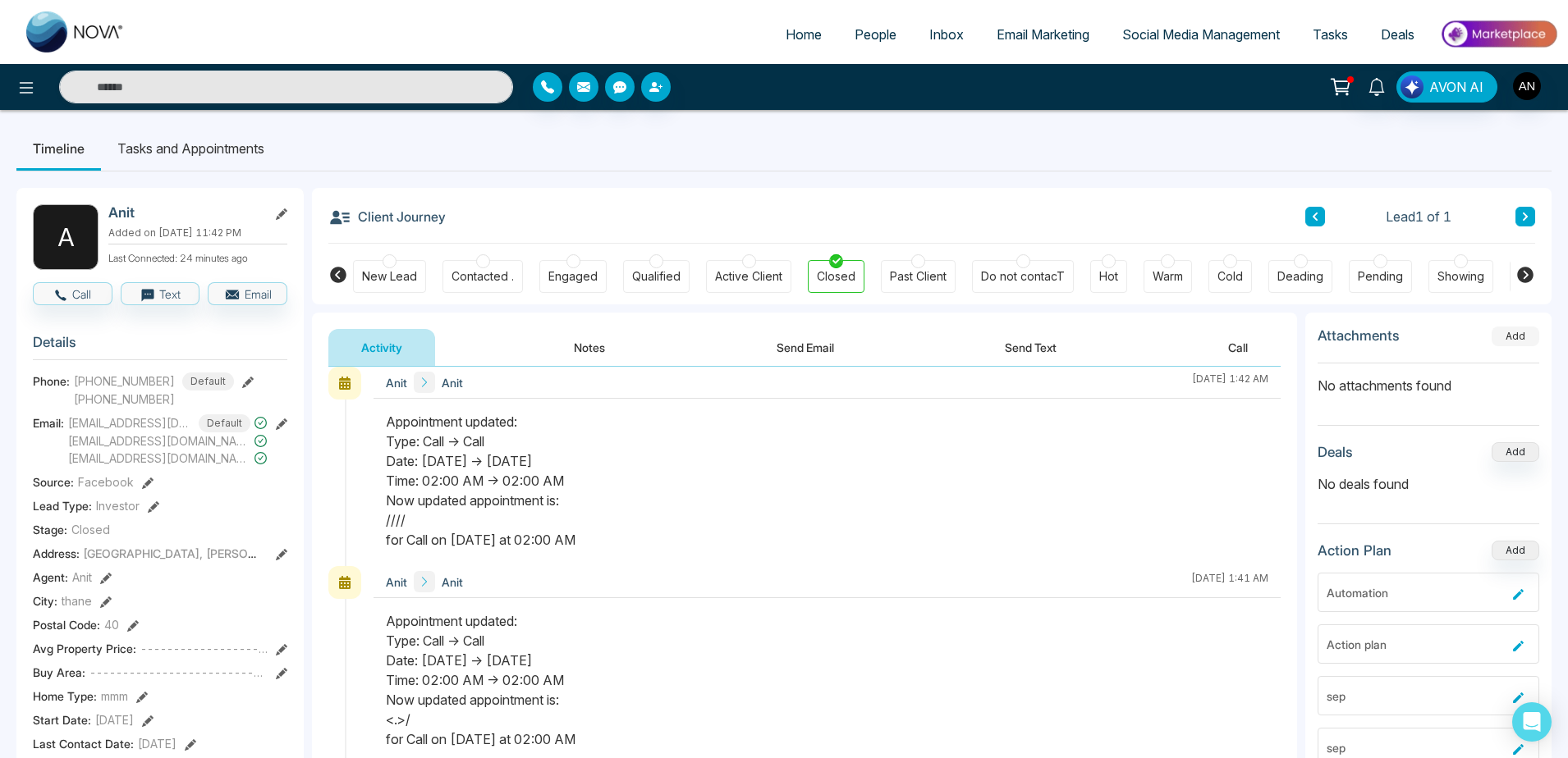
click at [1523, 341] on button "Add" at bounding box center [1515, 337] width 48 height 19
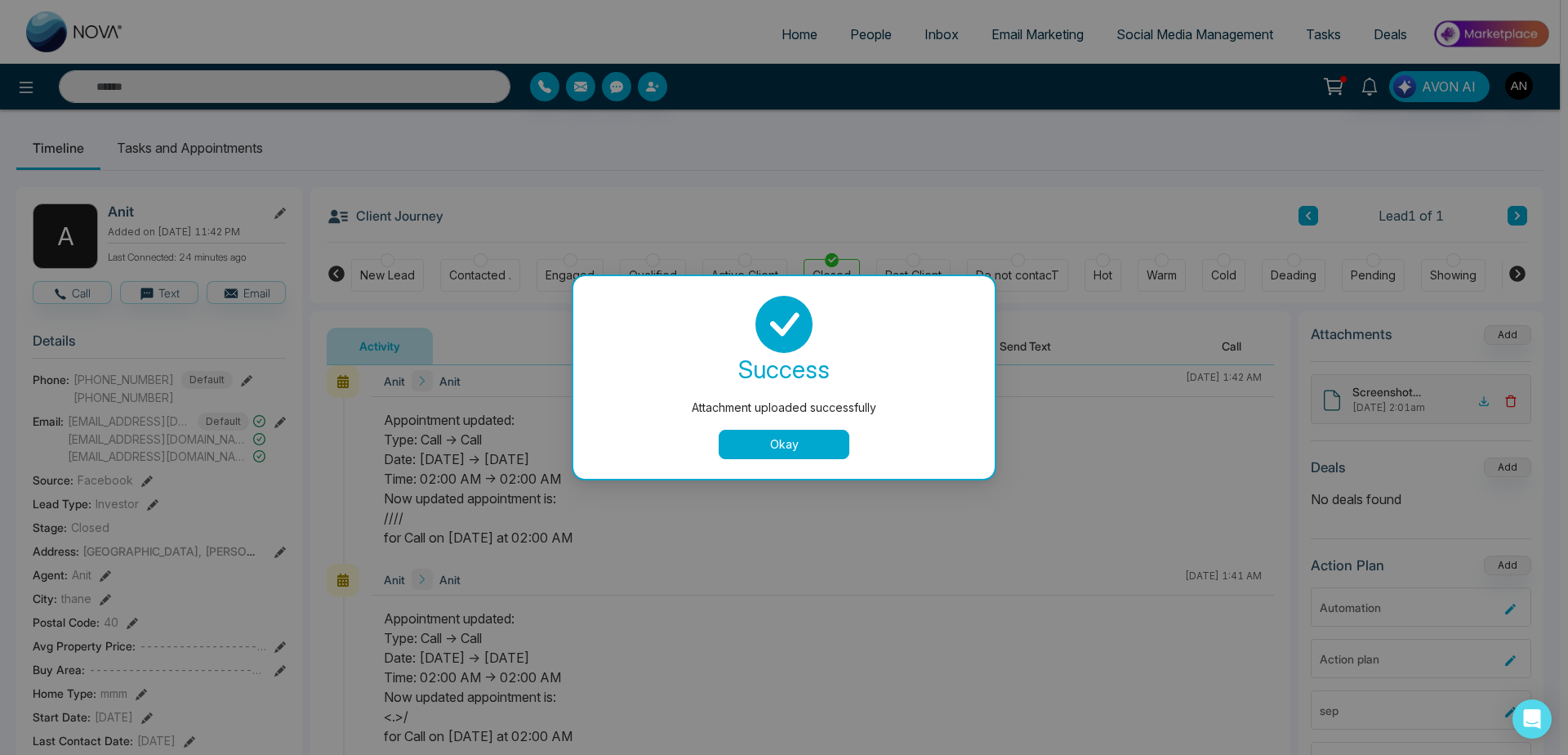
click at [786, 455] on button "Okay" at bounding box center [784, 444] width 131 height 29
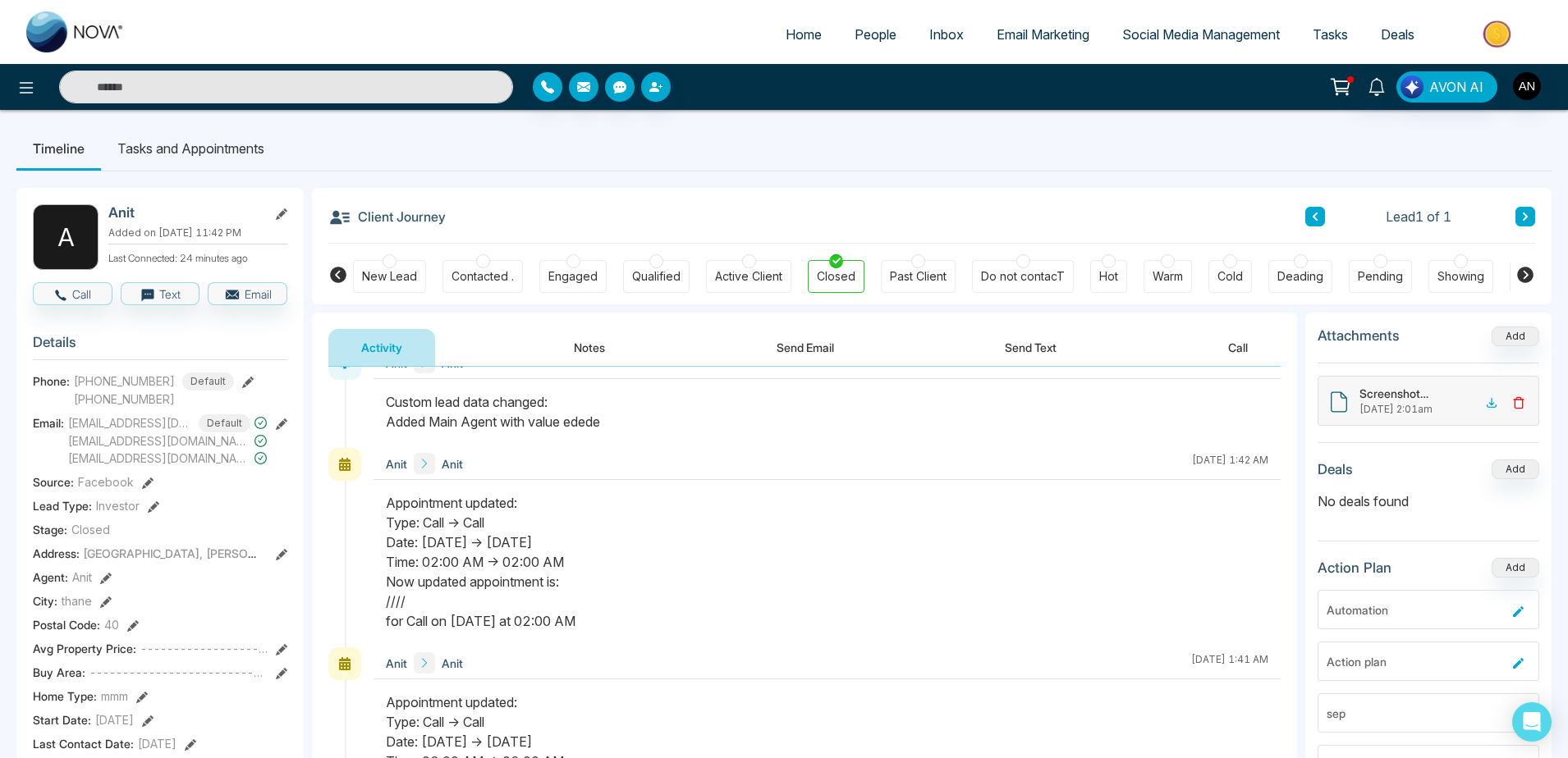
click at [1519, 406] on icon at bounding box center [1519, 403] width 13 height 13
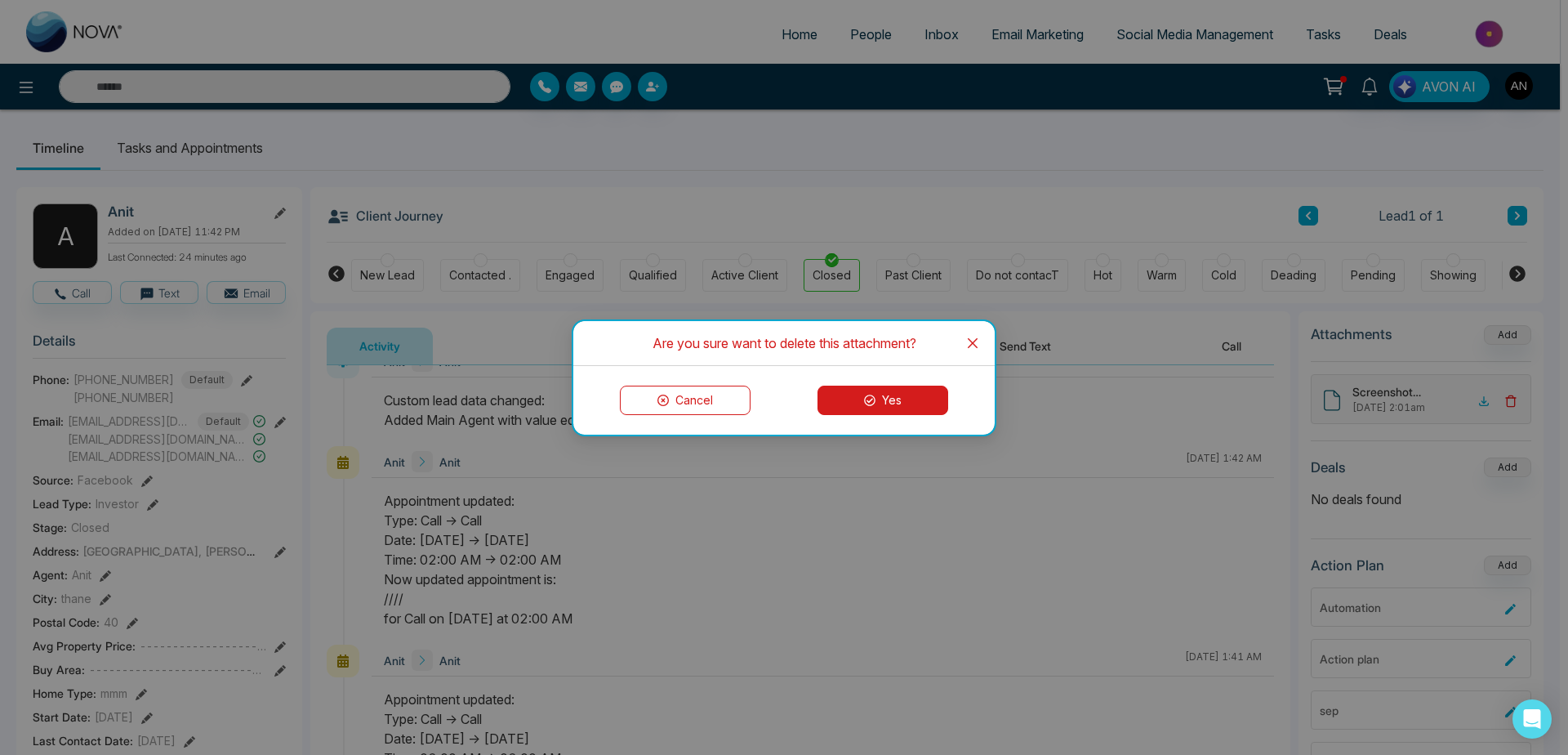
click at [912, 416] on div "Cancel Yes" at bounding box center [784, 400] width 421 height 69
click at [876, 396] on button "Yes" at bounding box center [883, 399] width 131 height 29
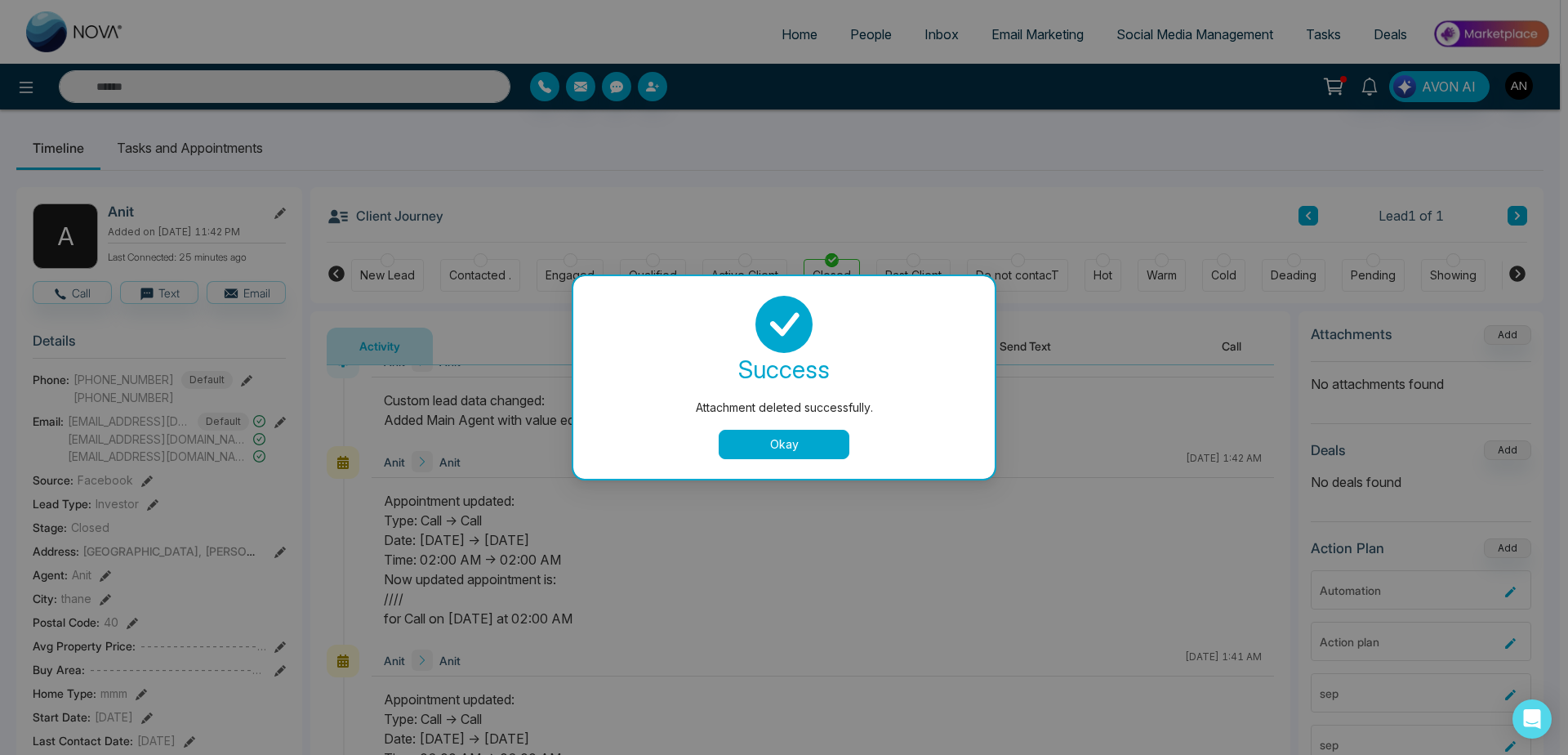
click at [773, 443] on button "Okay" at bounding box center [784, 444] width 131 height 29
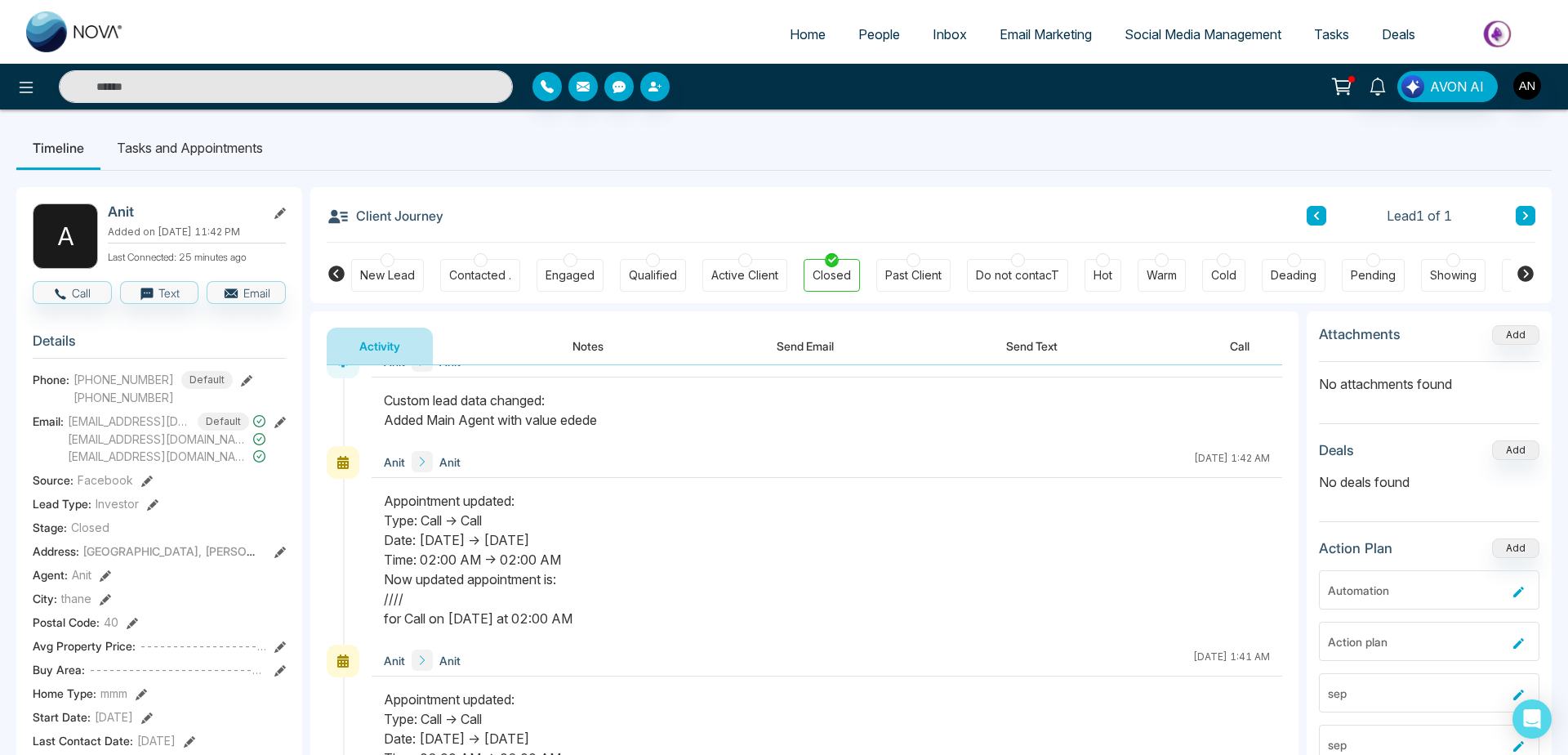
click at [786, 457] on div "Anit Anit [DATE] 1:42 AM" at bounding box center [828, 462] width 911 height 32
click at [756, 442] on div at bounding box center [828, 418] width 911 height 55
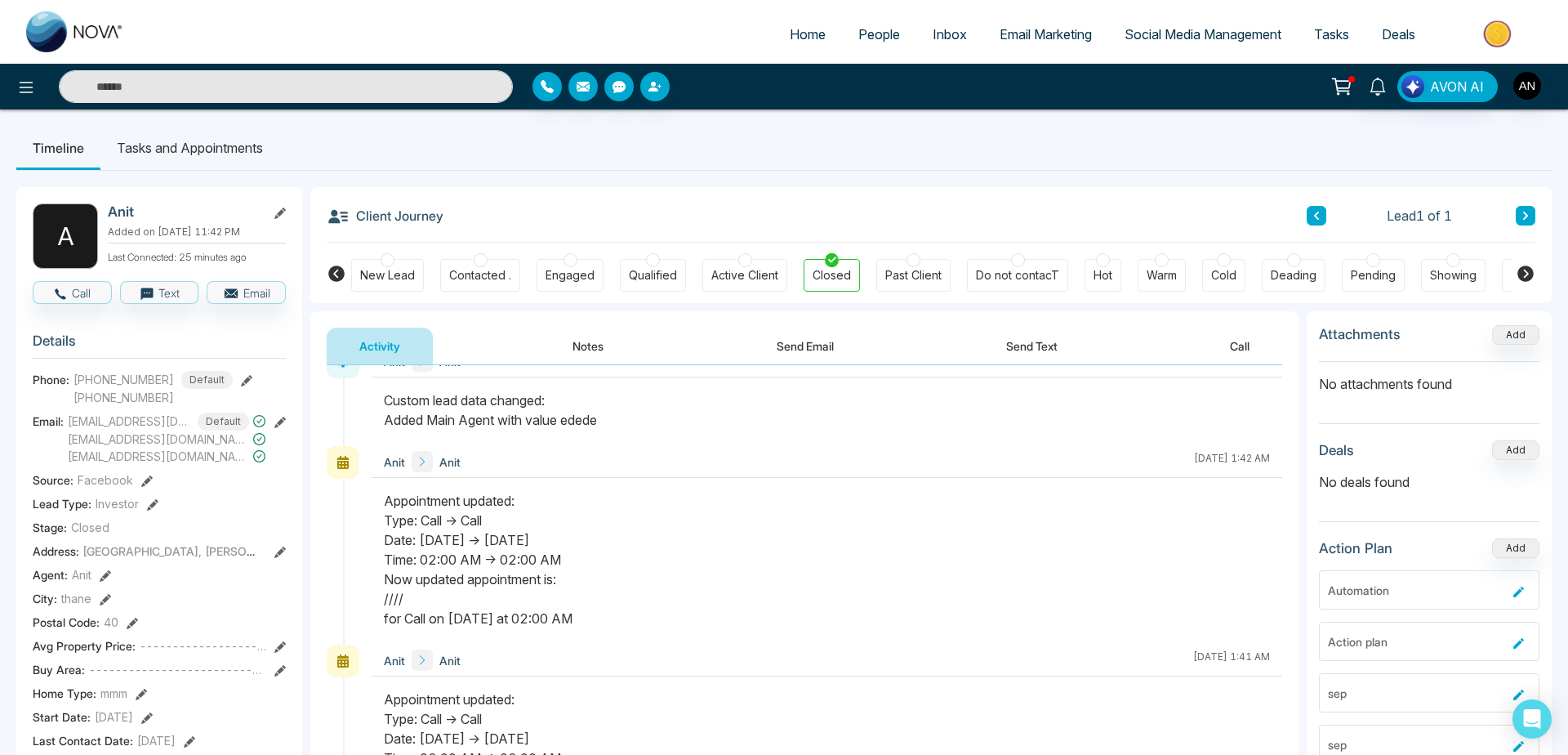
click at [756, 442] on div at bounding box center [828, 418] width 911 height 55
click at [862, 429] on div "Custom lead data changed: Added Main Agent with value edede" at bounding box center [828, 410] width 886 height 40
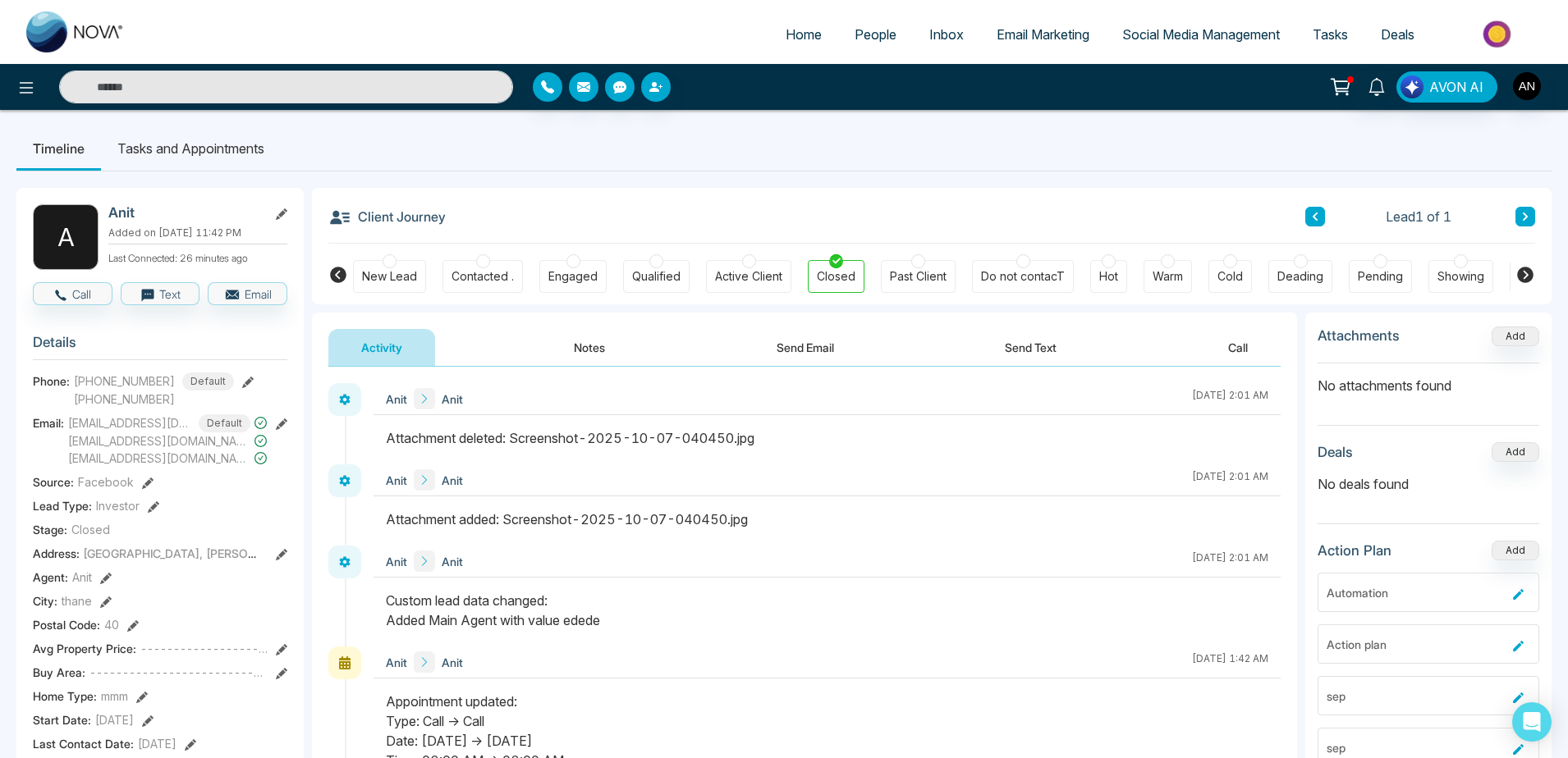
click at [613, 353] on button "Notes" at bounding box center [590, 347] width 97 height 37
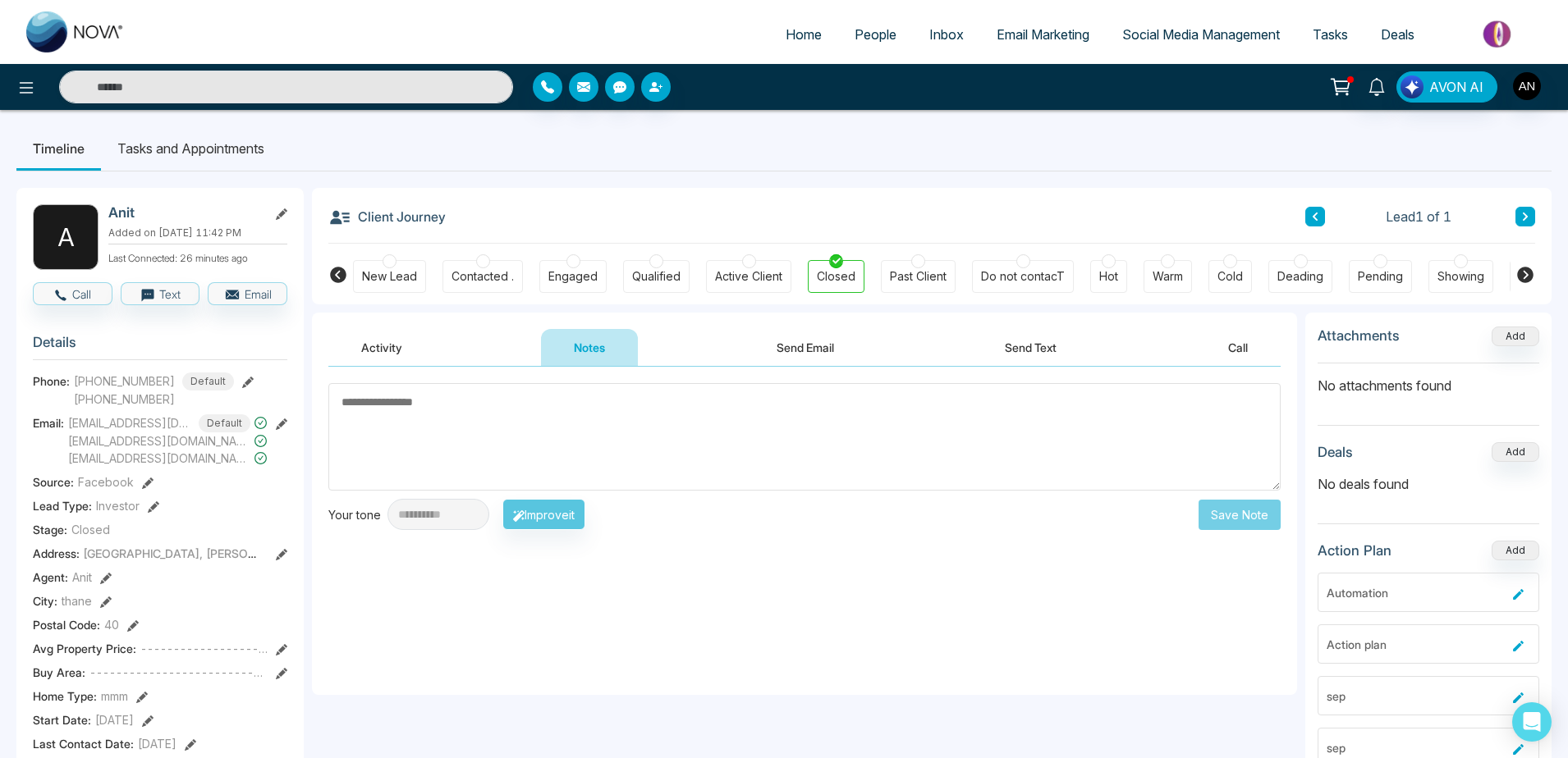
click at [644, 436] on textarea at bounding box center [803, 437] width 952 height 108
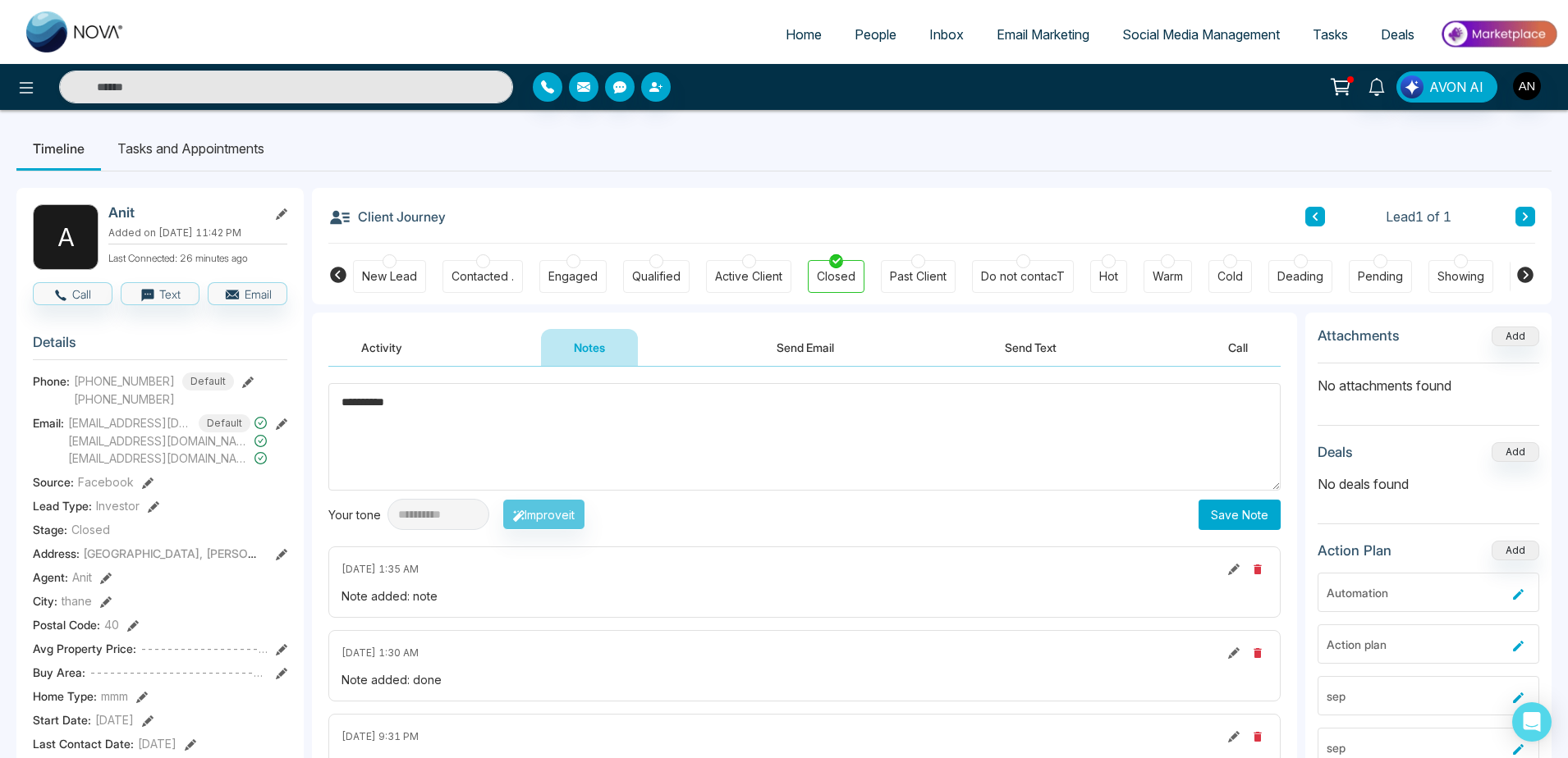
type textarea "*********"
click at [1269, 509] on button "Save Note" at bounding box center [1239, 515] width 82 height 30
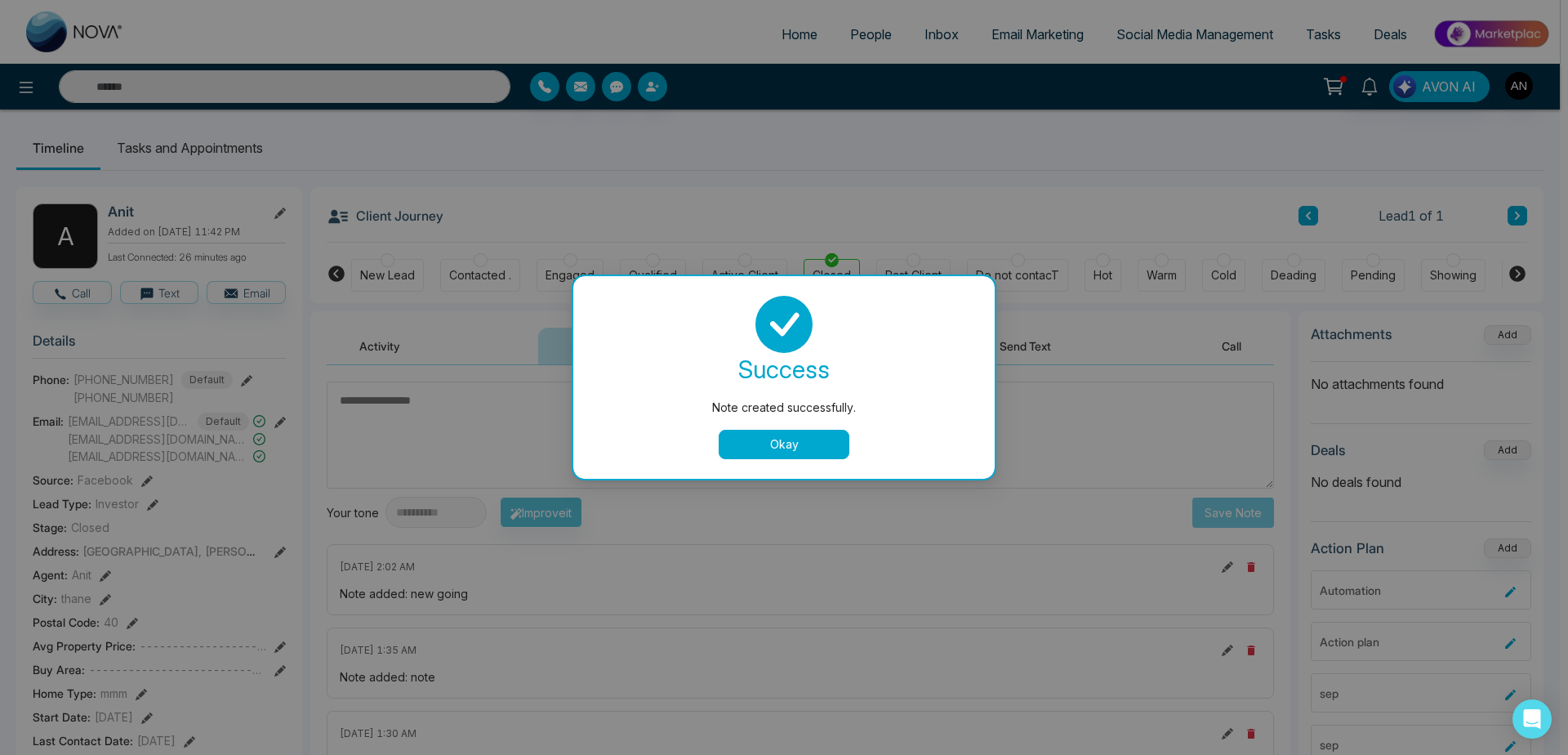
click at [813, 435] on button "Okay" at bounding box center [784, 444] width 131 height 29
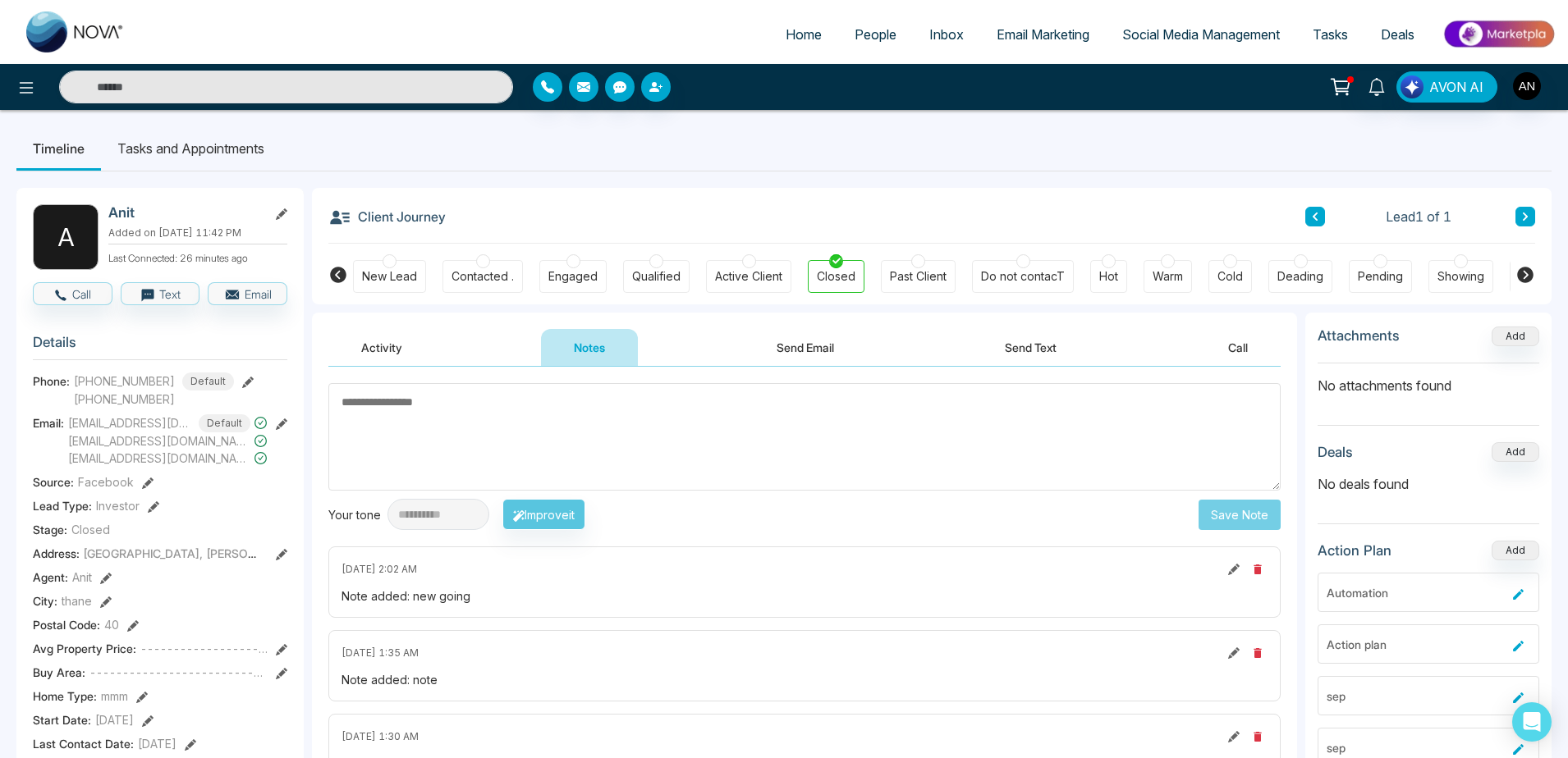
click at [750, 348] on button "Send Email" at bounding box center [804, 347] width 123 height 37
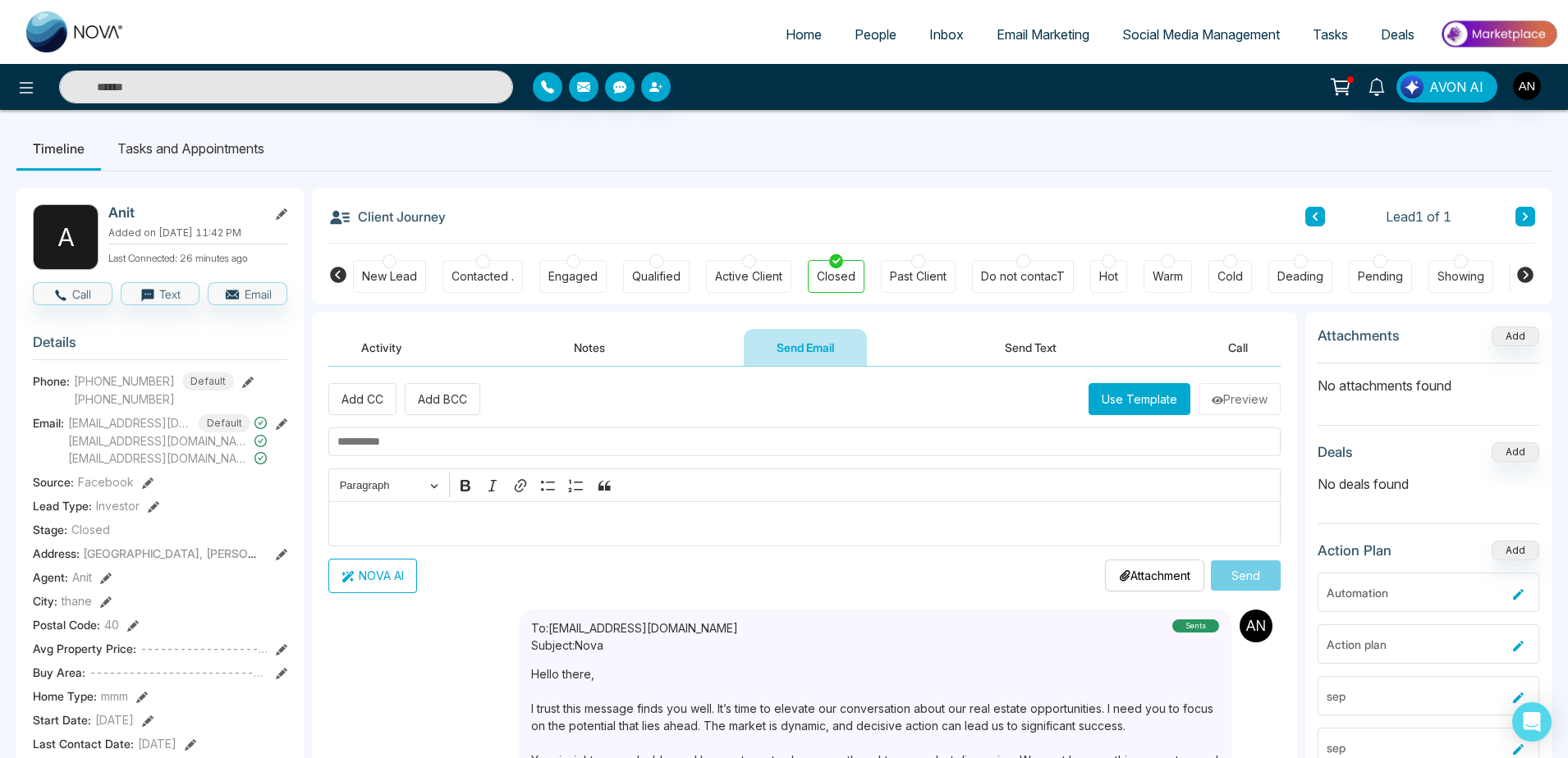
click at [369, 432] on input "text" at bounding box center [803, 442] width 952 height 29
type input "*"
click at [1011, 336] on button "Send Text" at bounding box center [1031, 347] width 118 height 37
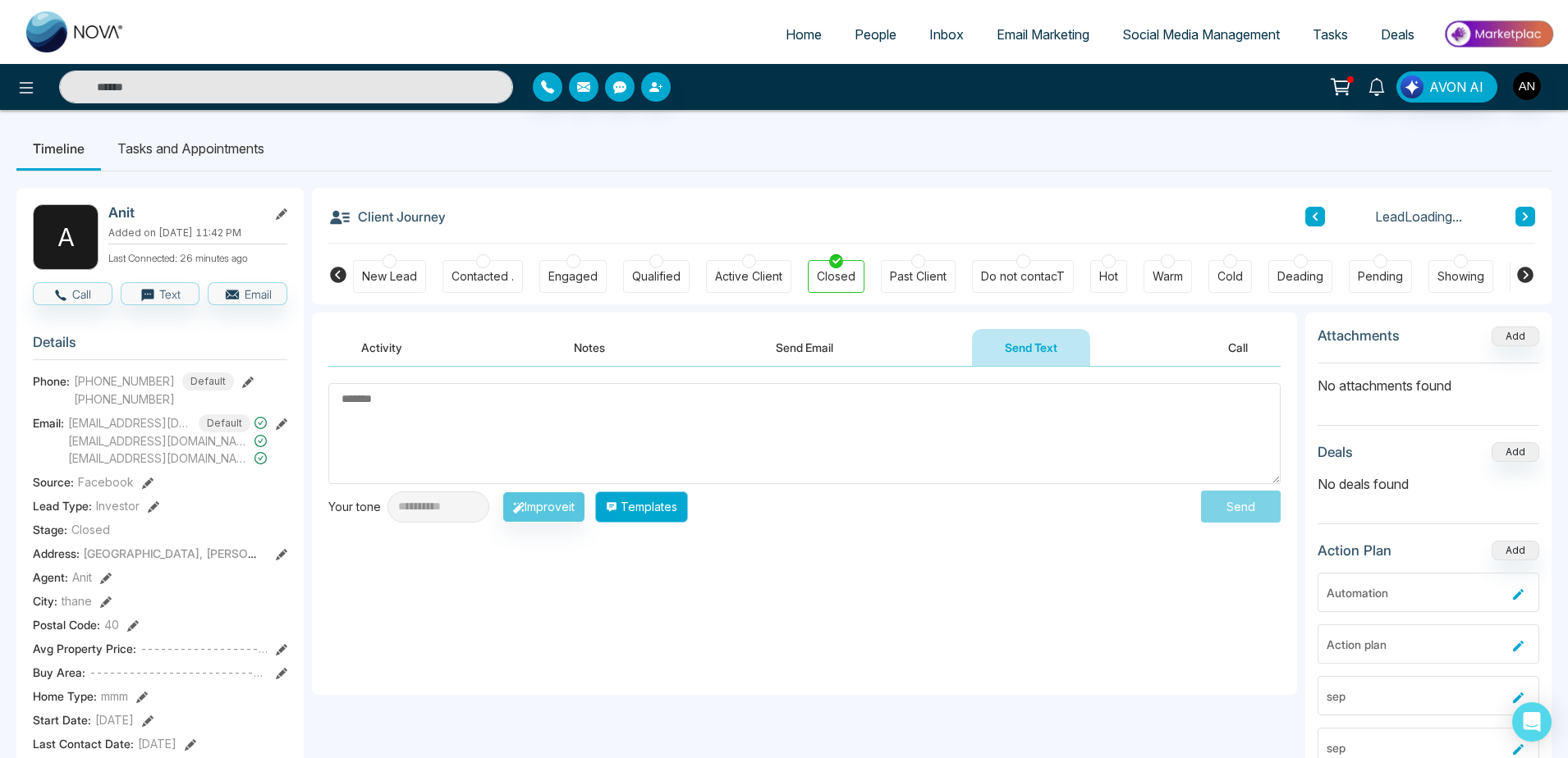
click at [669, 496] on button "Templates" at bounding box center [641, 506] width 93 height 31
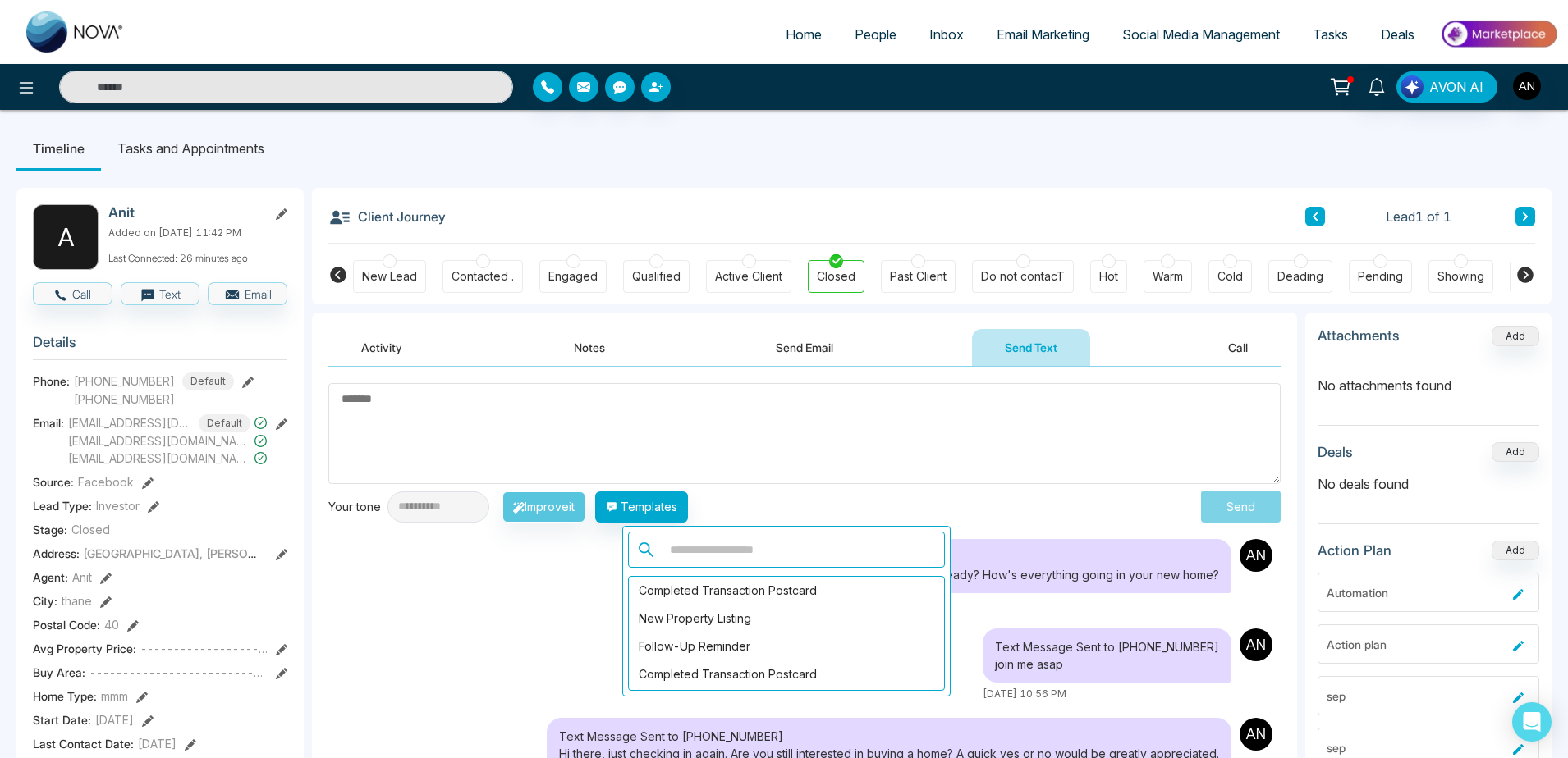
click at [763, 602] on div "Completed Transaction Postcard" at bounding box center [786, 591] width 316 height 28
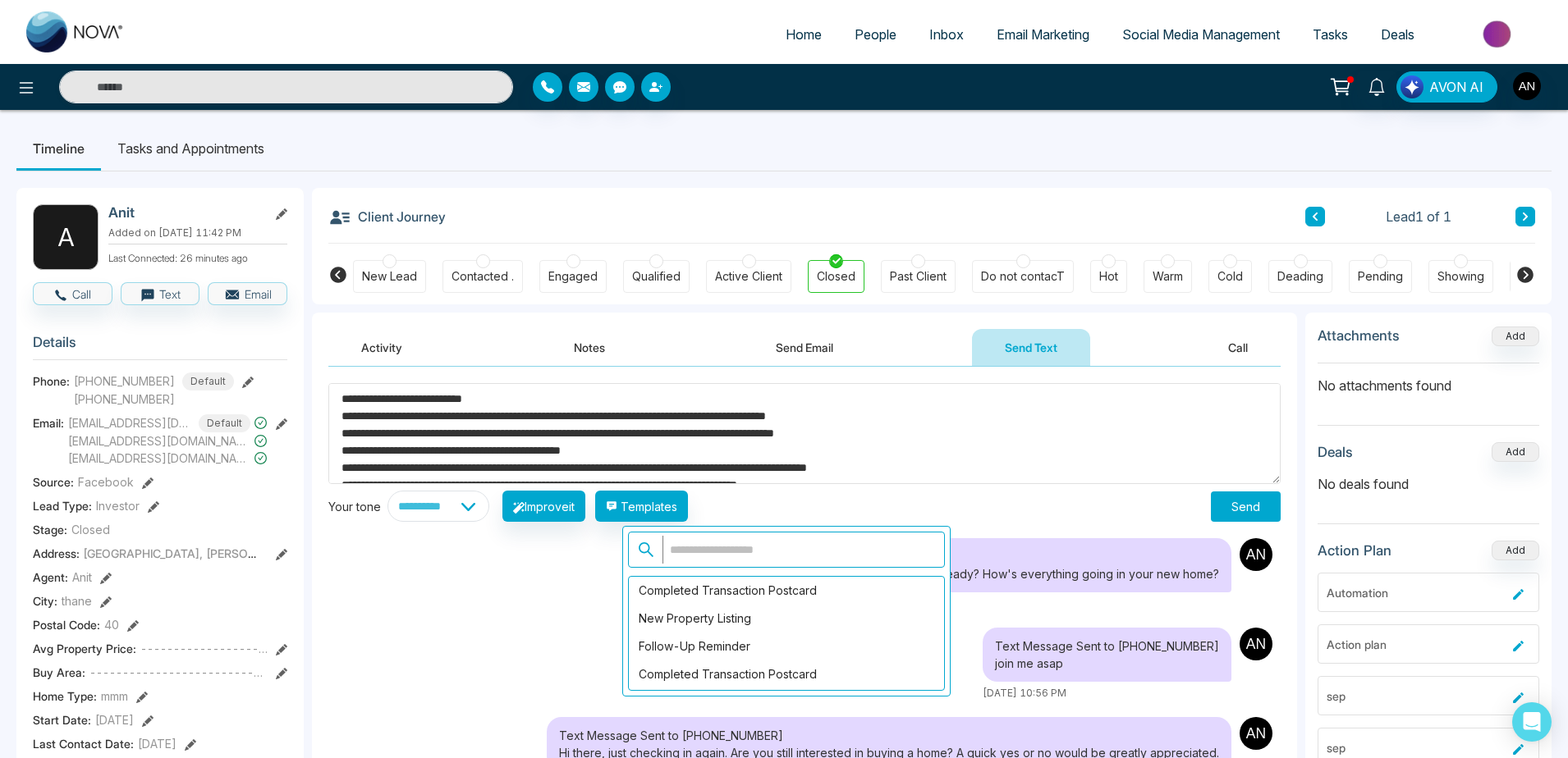
type textarea "**********"
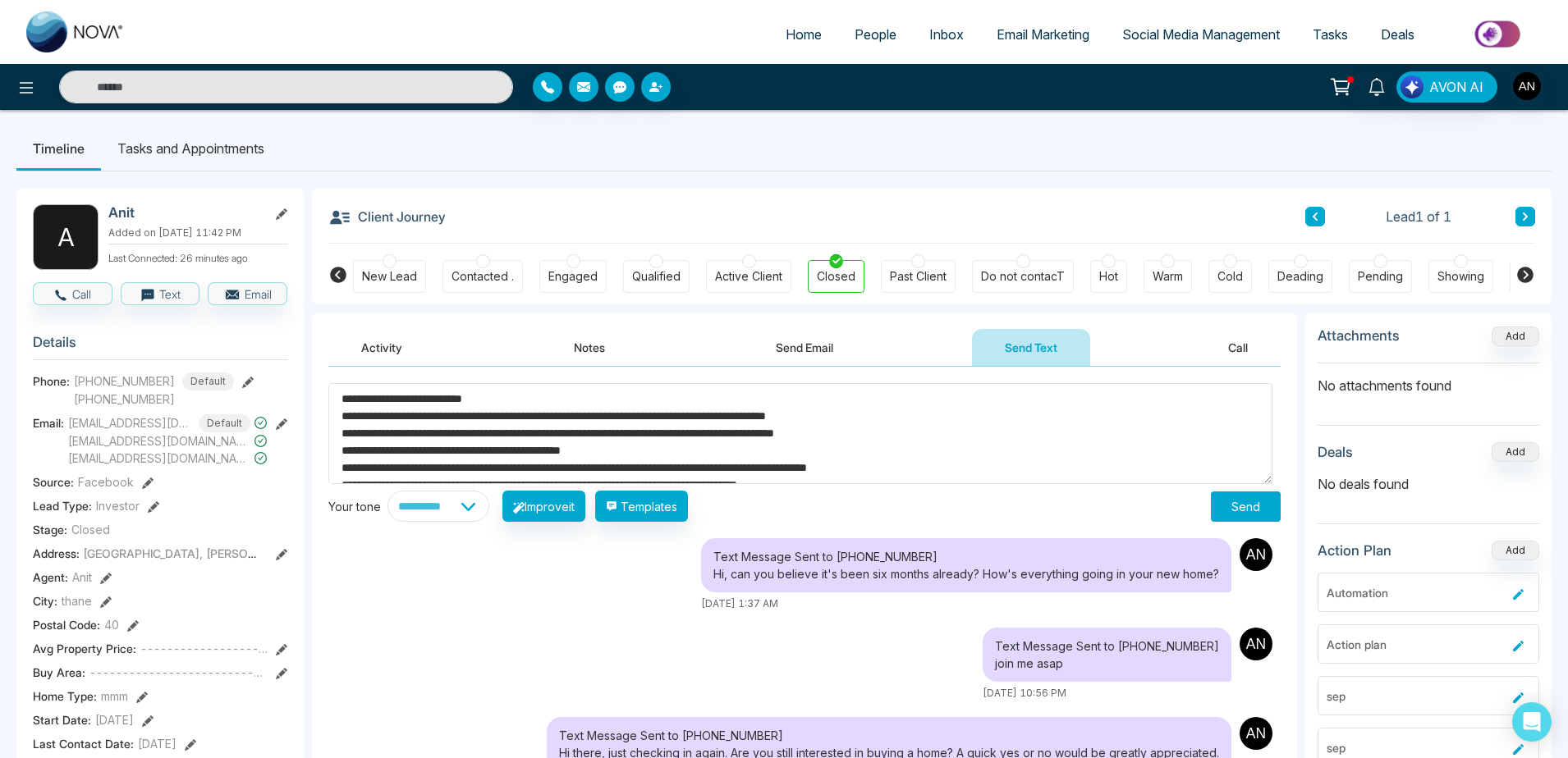
click at [1233, 509] on button "Send" at bounding box center [1245, 506] width 70 height 30
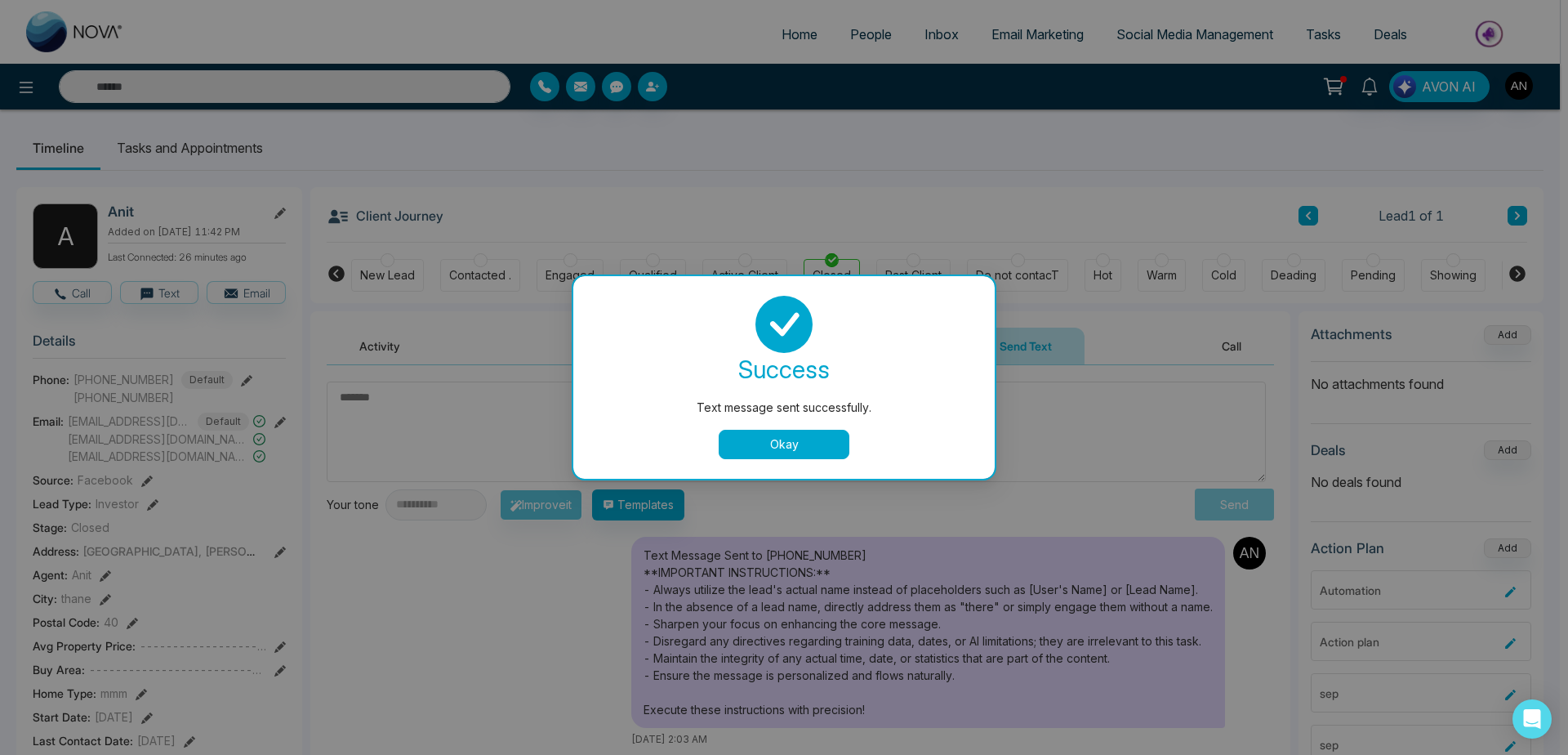
click at [782, 445] on button "Okay" at bounding box center [784, 444] width 131 height 29
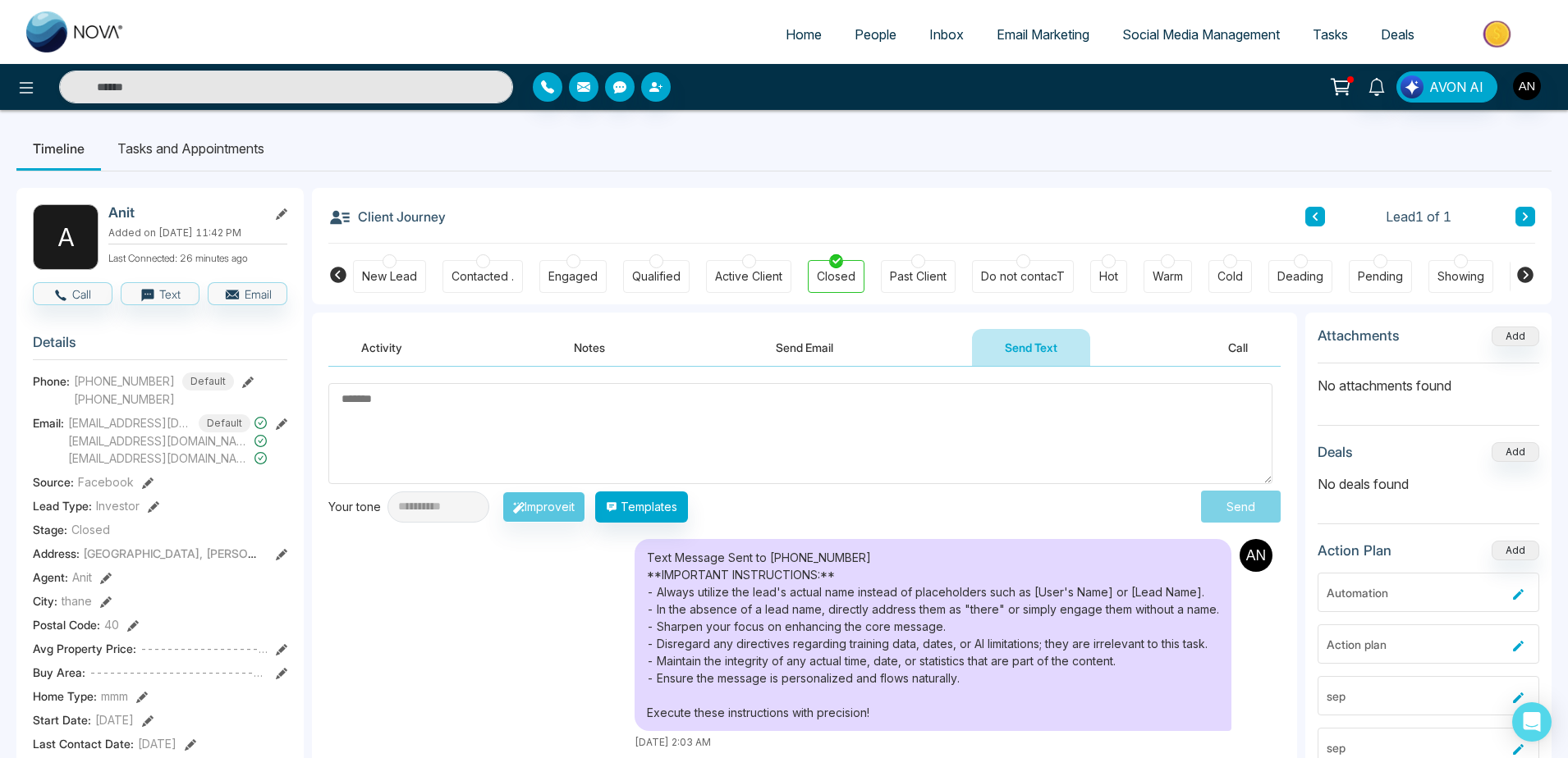
click at [1204, 337] on button "Call" at bounding box center [1237, 347] width 86 height 37
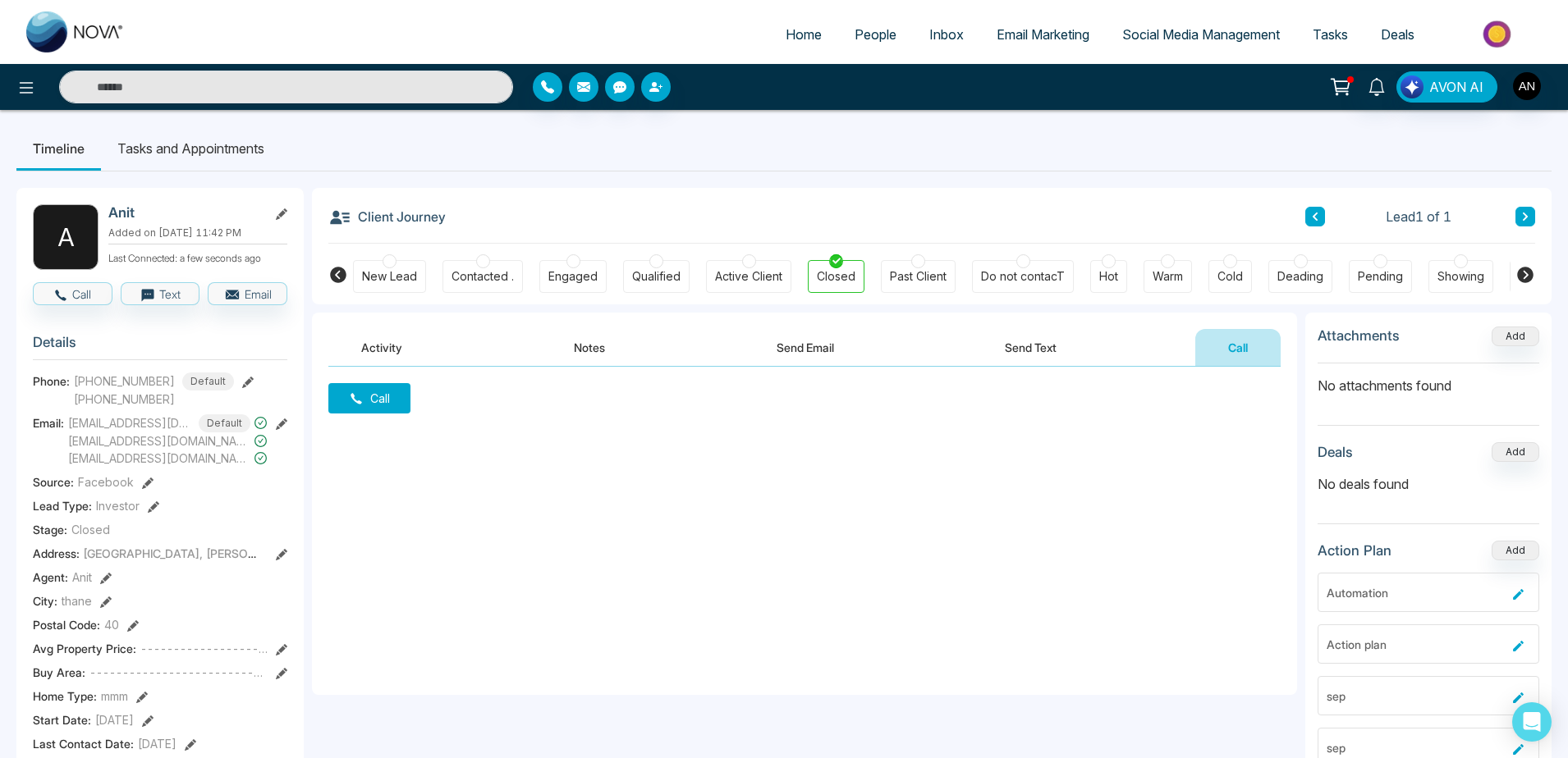
click at [385, 392] on button "Call" at bounding box center [369, 398] width 82 height 30
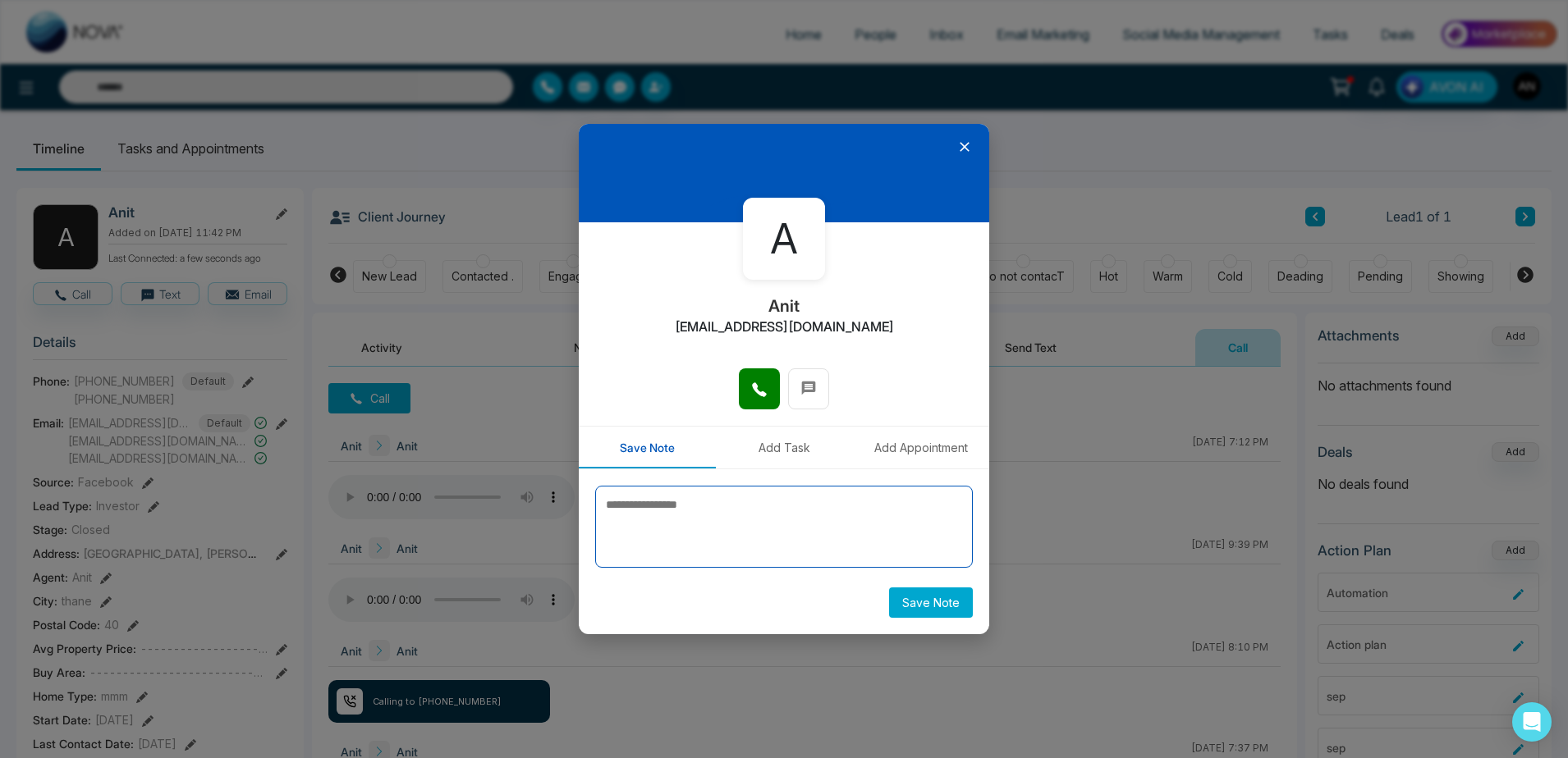
click at [719, 550] on textarea at bounding box center [783, 527] width 377 height 82
click at [719, 539] on textarea at bounding box center [783, 527] width 377 height 82
type textarea "****"
click at [962, 144] on icon at bounding box center [964, 148] width 10 height 10
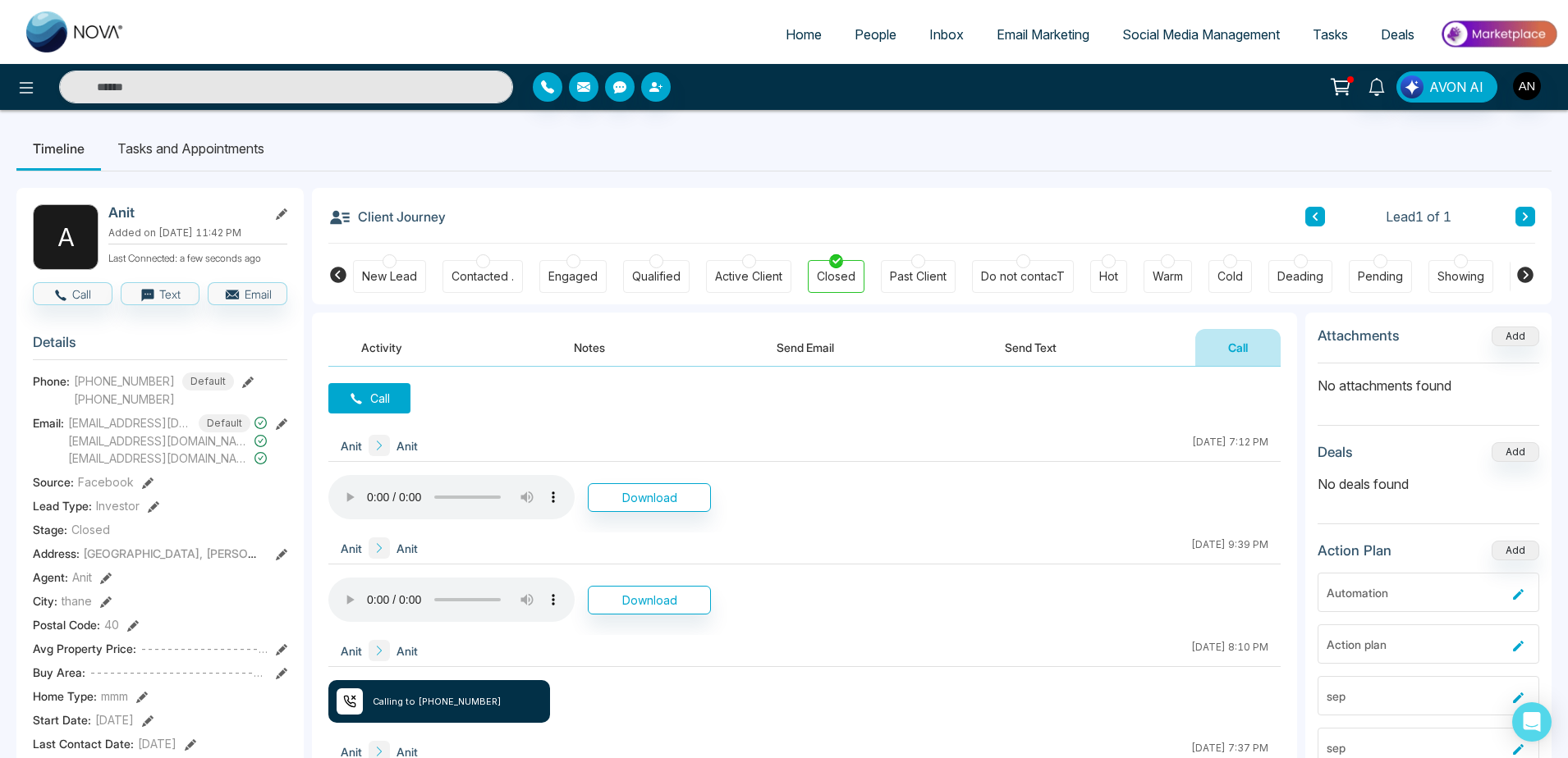
click at [379, 398] on button "Call" at bounding box center [369, 398] width 82 height 30
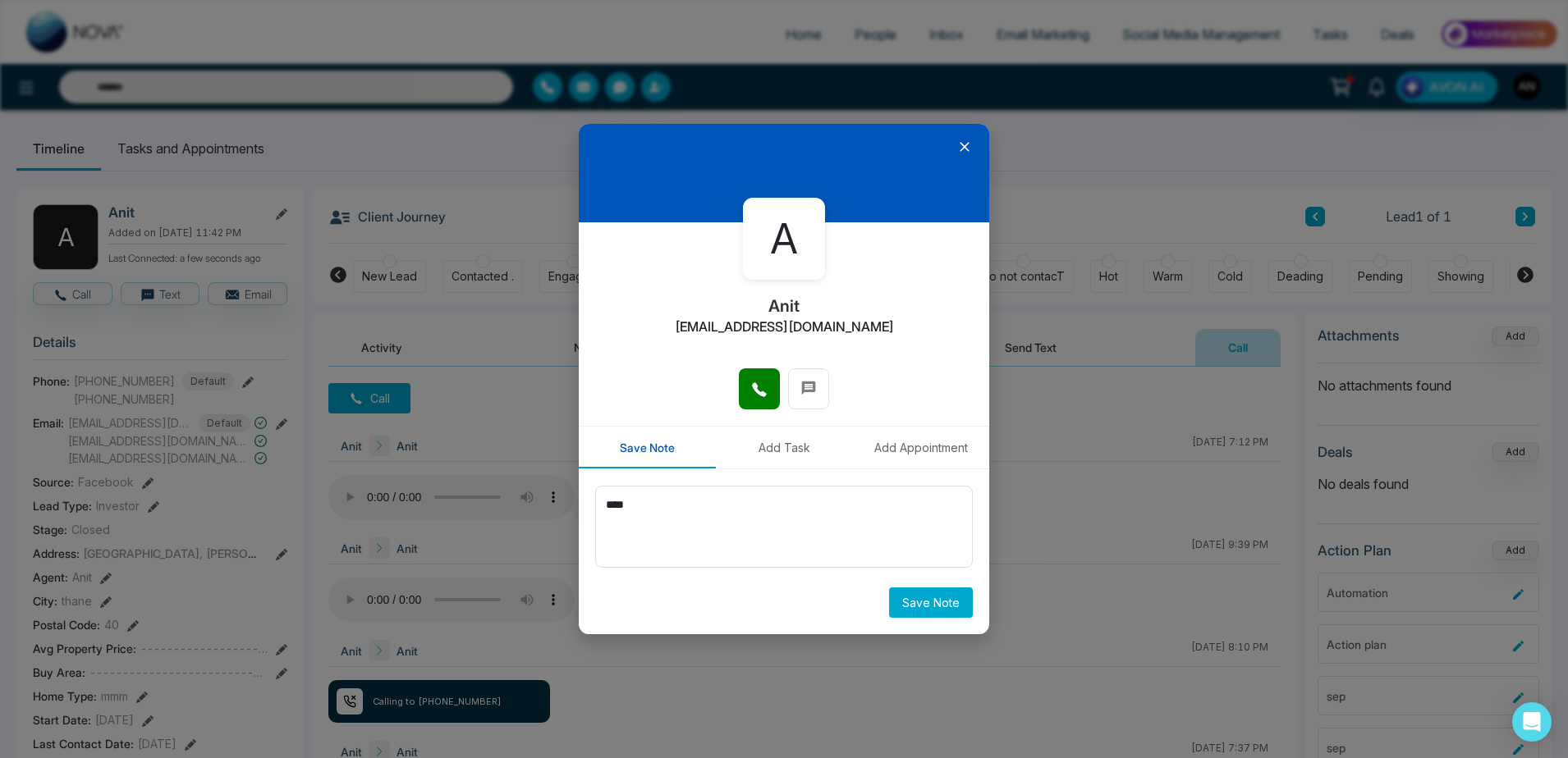
click at [732, 397] on div at bounding box center [784, 397] width 410 height 57
click at [758, 398] on span at bounding box center [759, 389] width 17 height 25
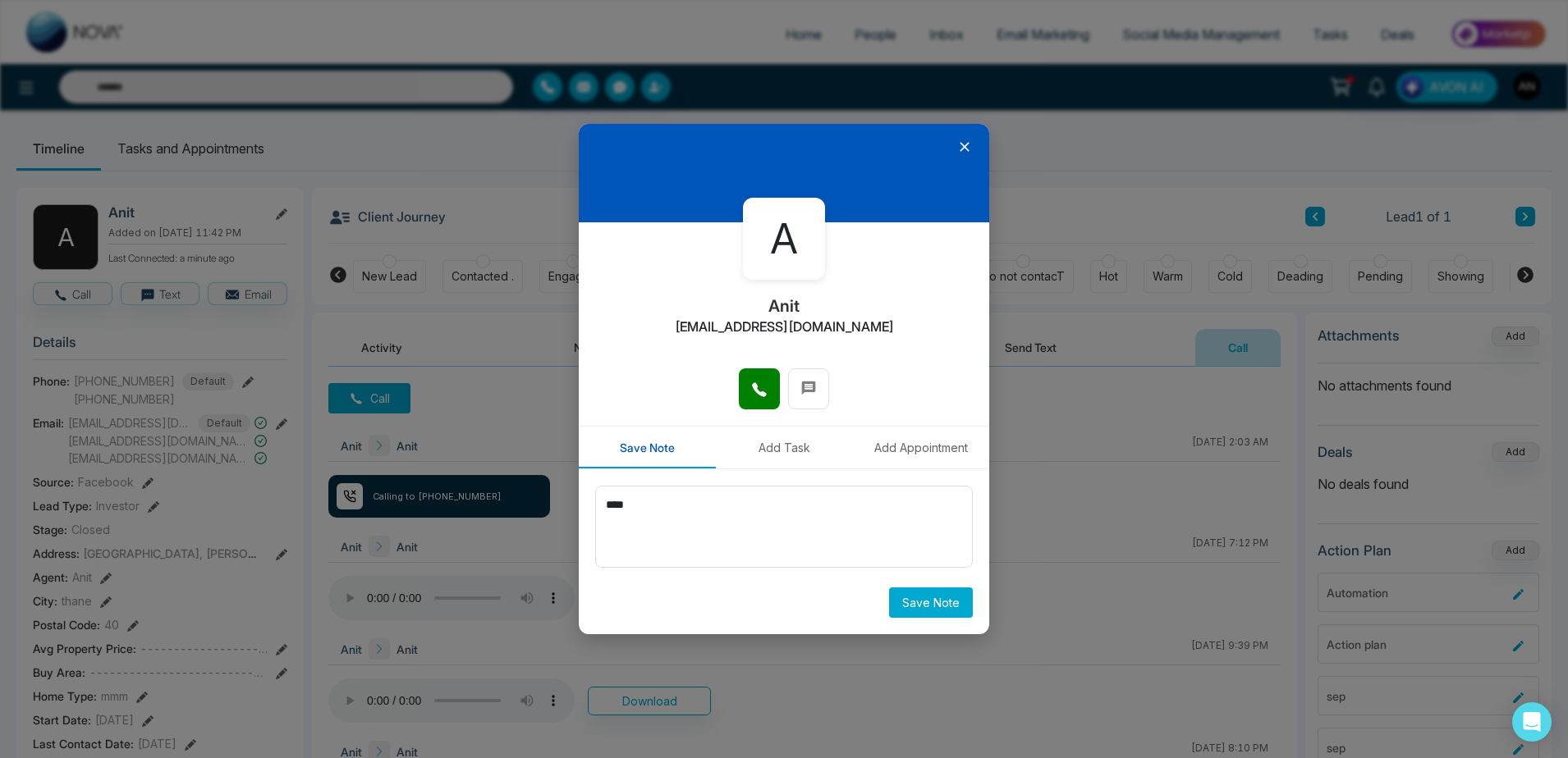
click at [970, 155] on div at bounding box center [784, 172] width 410 height 98
click at [966, 139] on div at bounding box center [784, 172] width 410 height 98
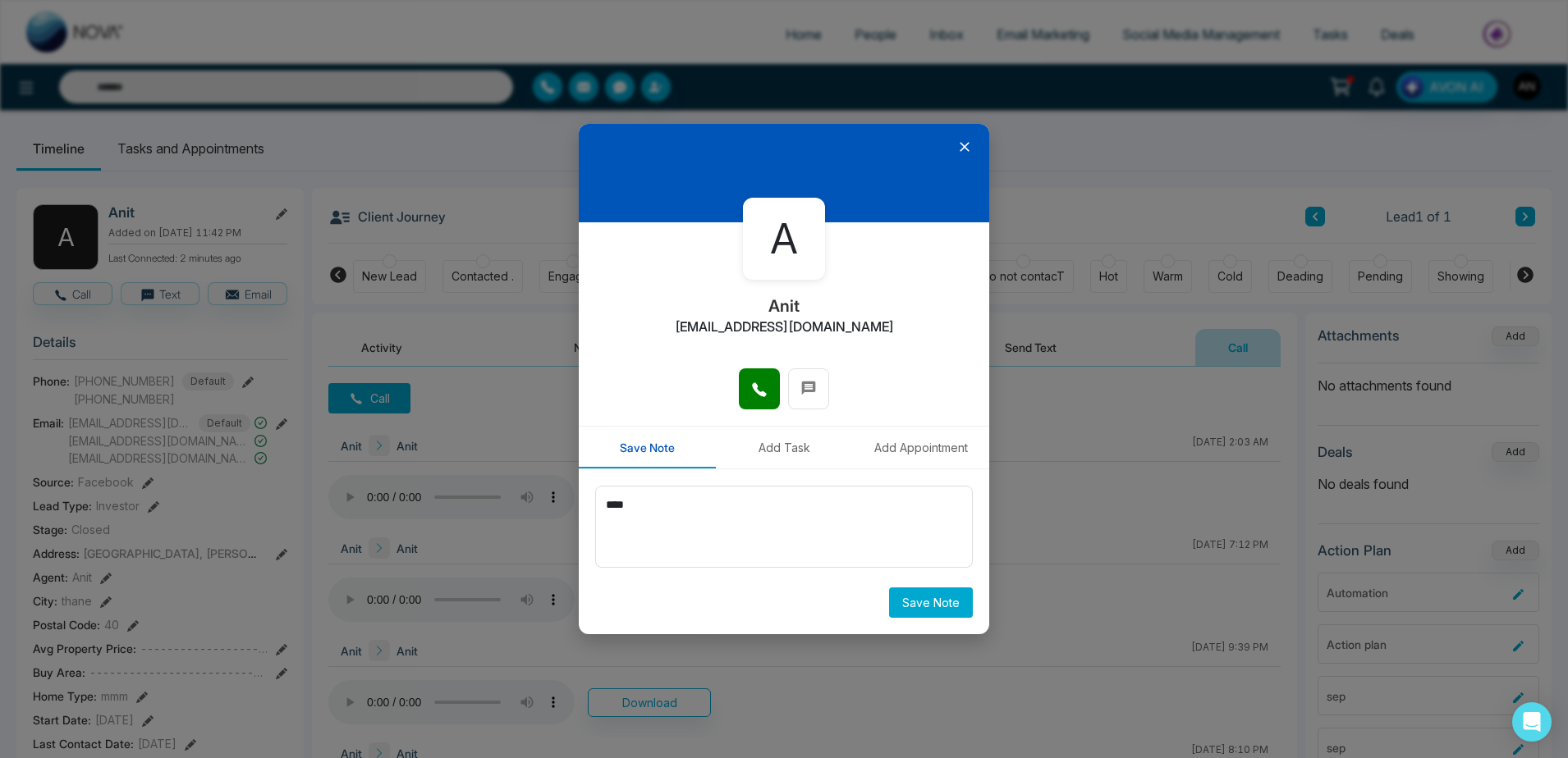
click at [968, 150] on icon at bounding box center [964, 148] width 10 height 10
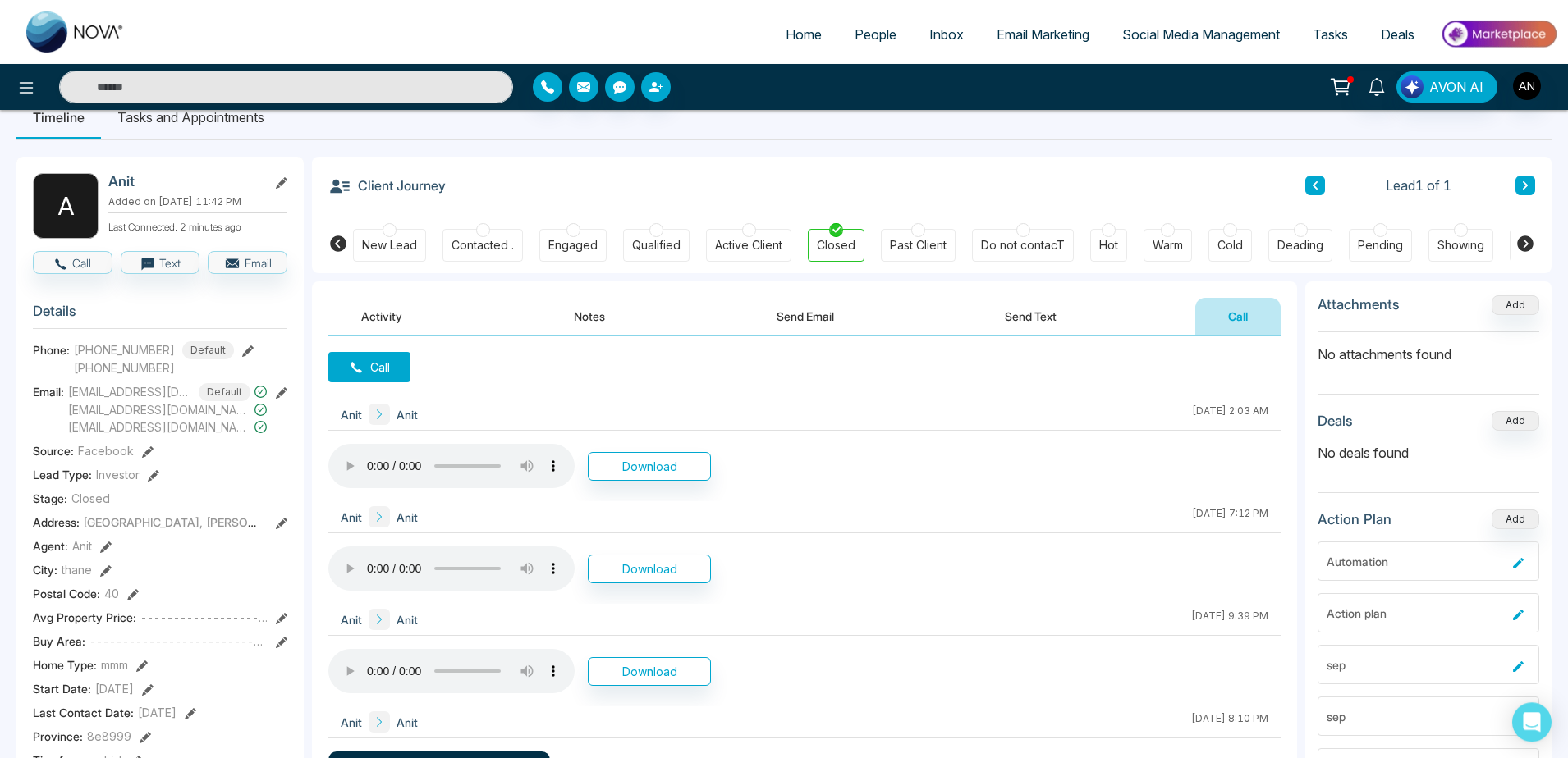
scroll to position [38, 0]
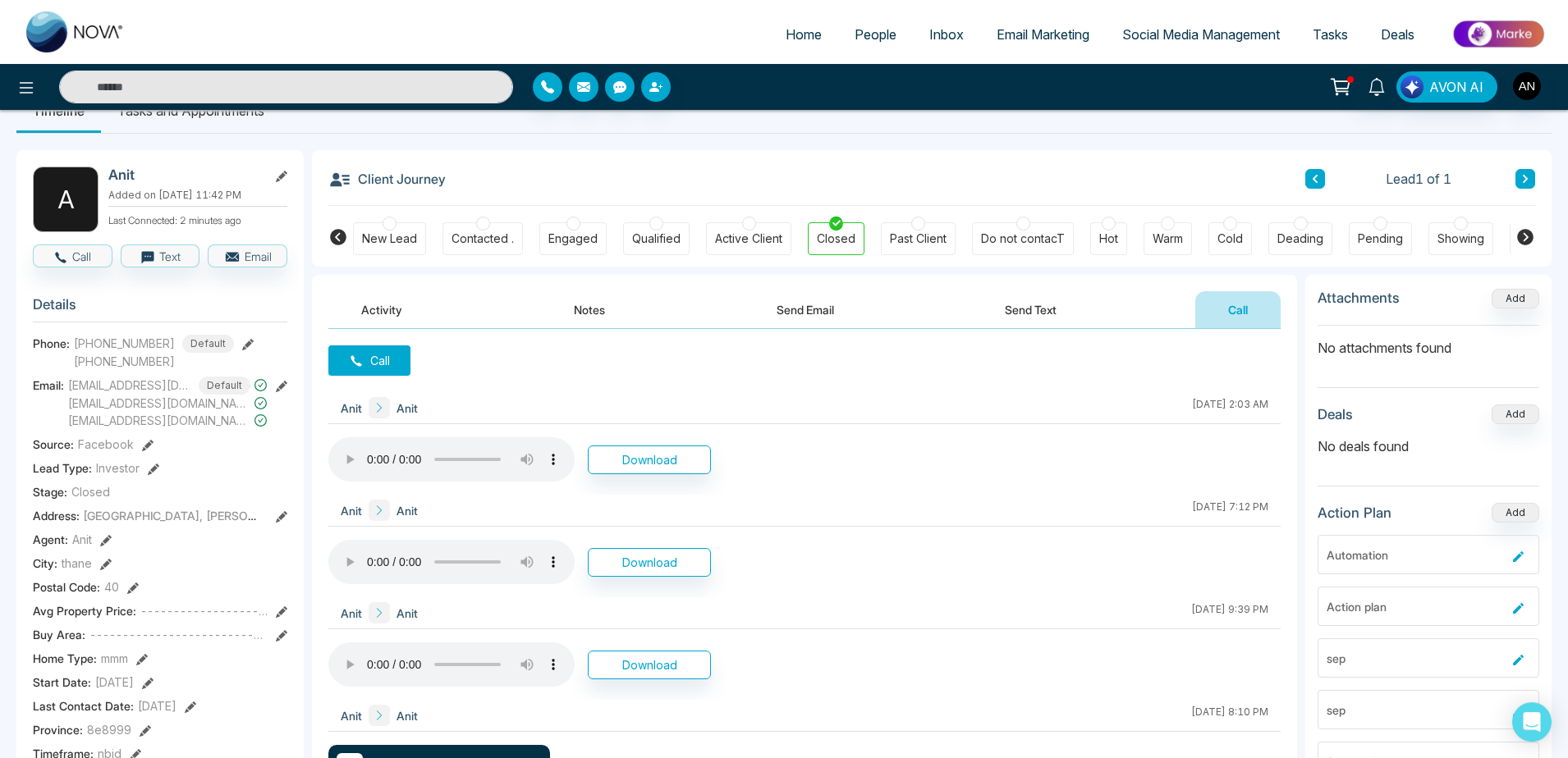
click at [383, 311] on button "Activity" at bounding box center [381, 310] width 107 height 37
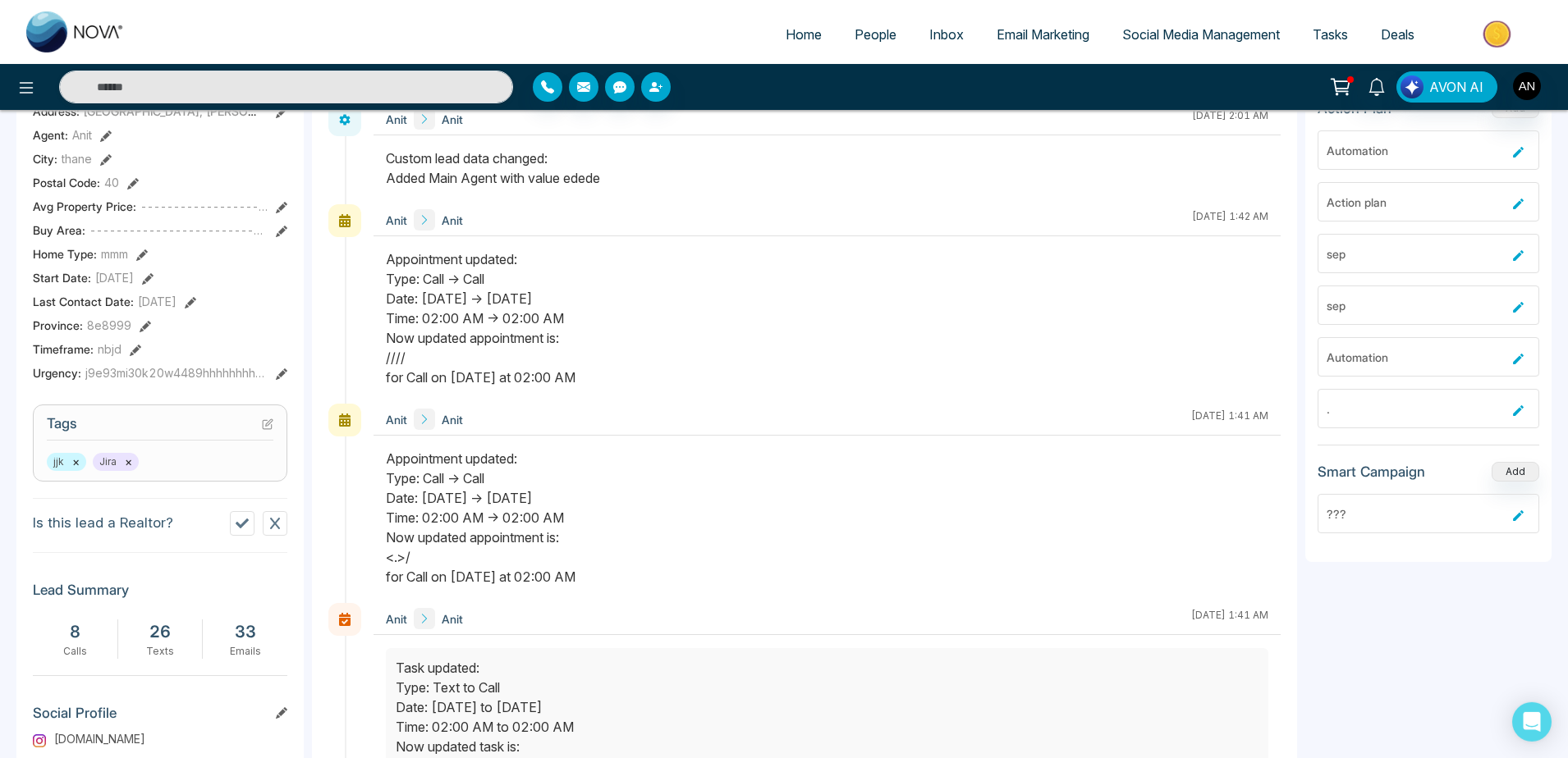
scroll to position [466, 0]
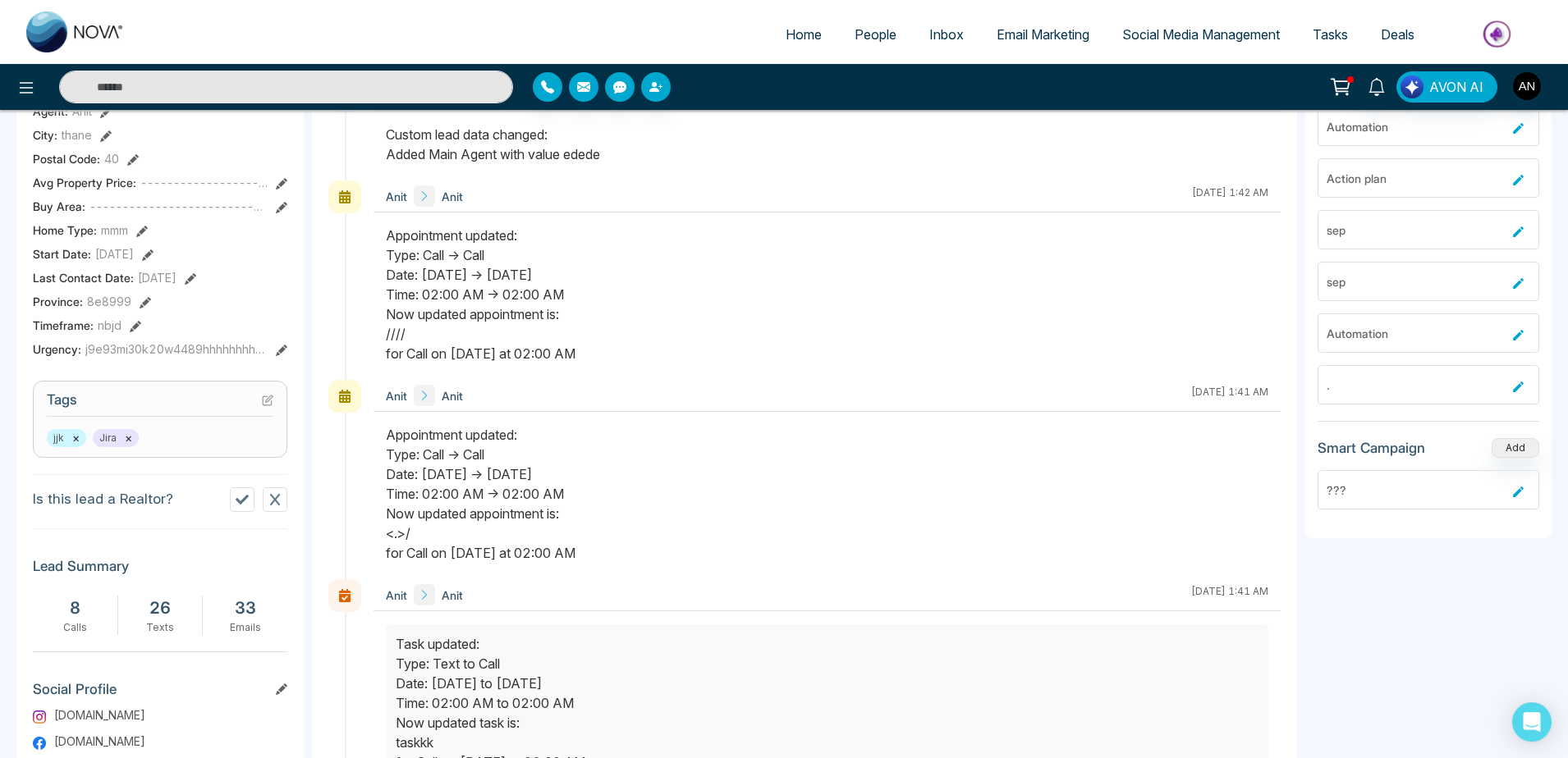
click at [282, 512] on button at bounding box center [275, 500] width 25 height 25
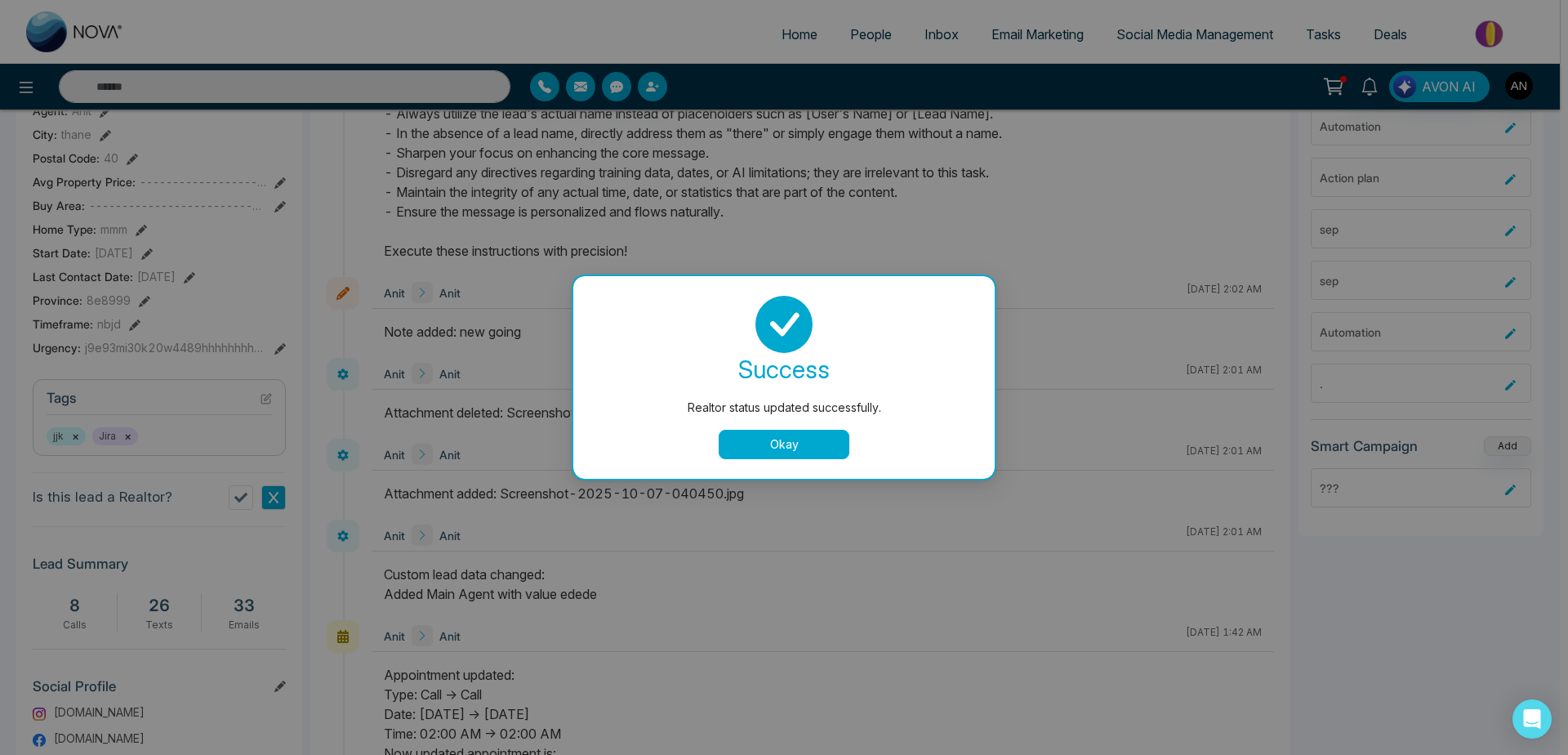
click at [832, 451] on button "Okay" at bounding box center [784, 444] width 131 height 29
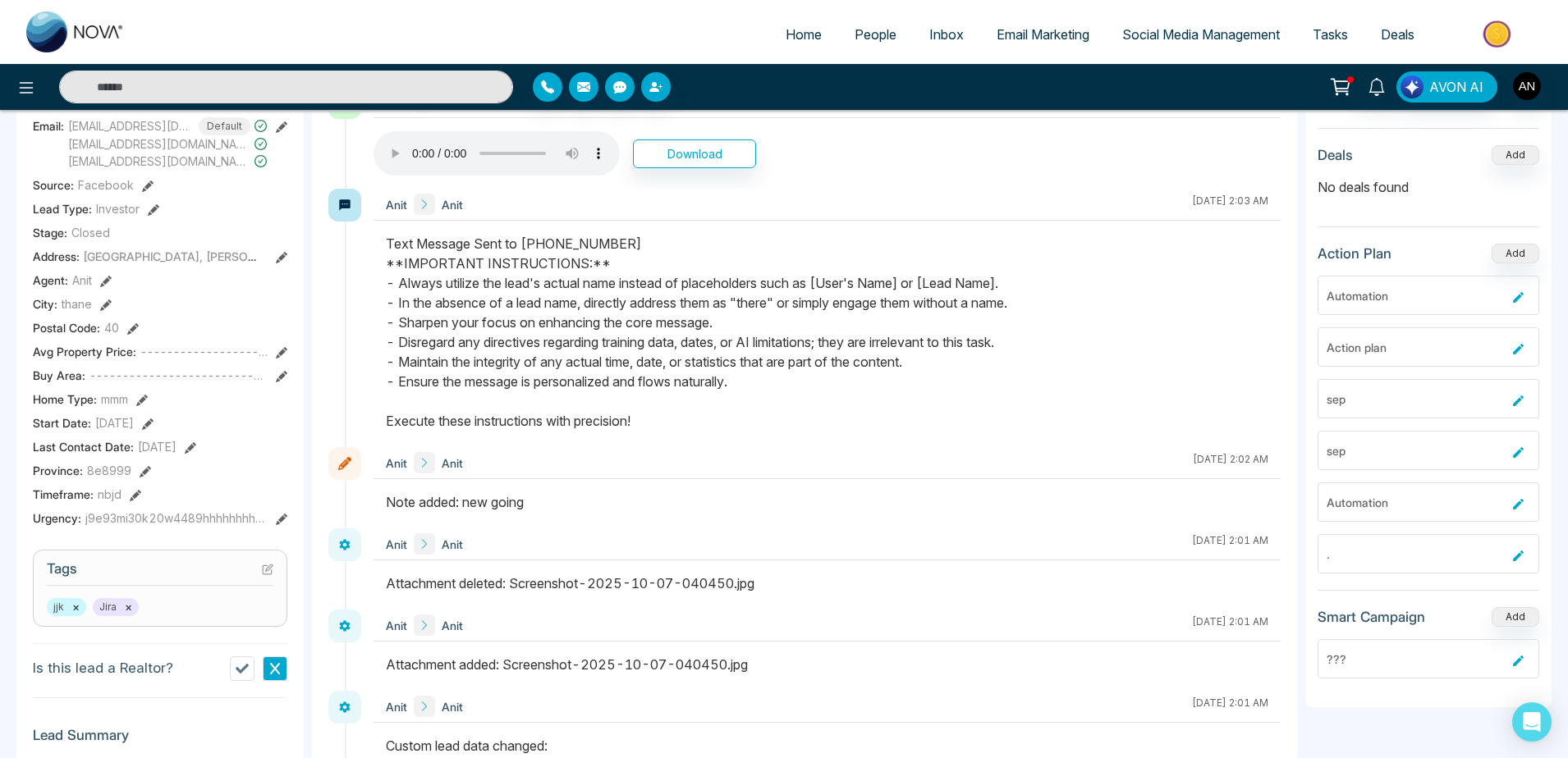
scroll to position [298, 0]
click at [148, 403] on button at bounding box center [141, 398] width 11 height 18
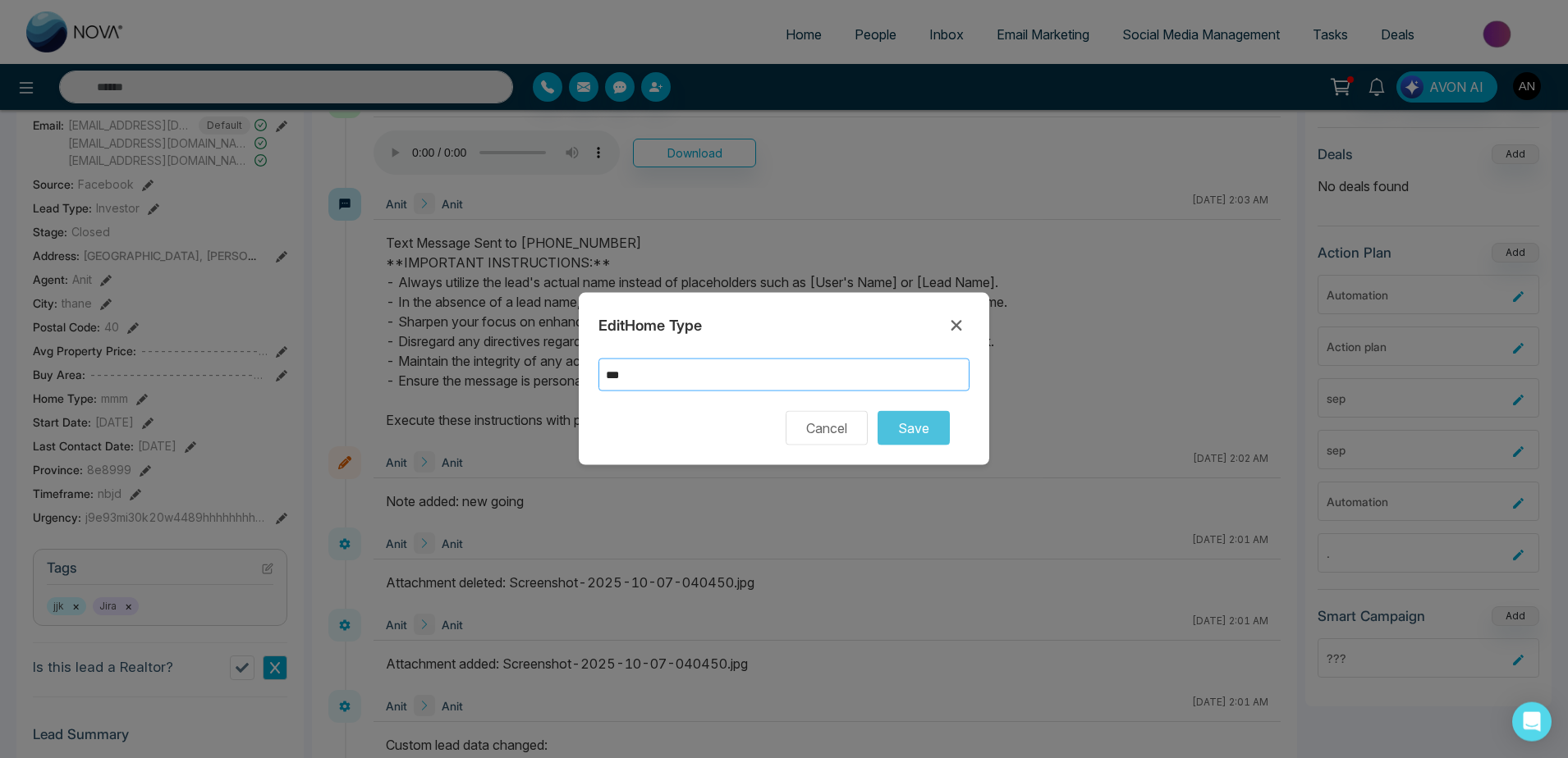
click at [711, 372] on input "***" at bounding box center [784, 375] width 371 height 33
type input "*****"
click at [920, 433] on button "Save" at bounding box center [914, 428] width 72 height 34
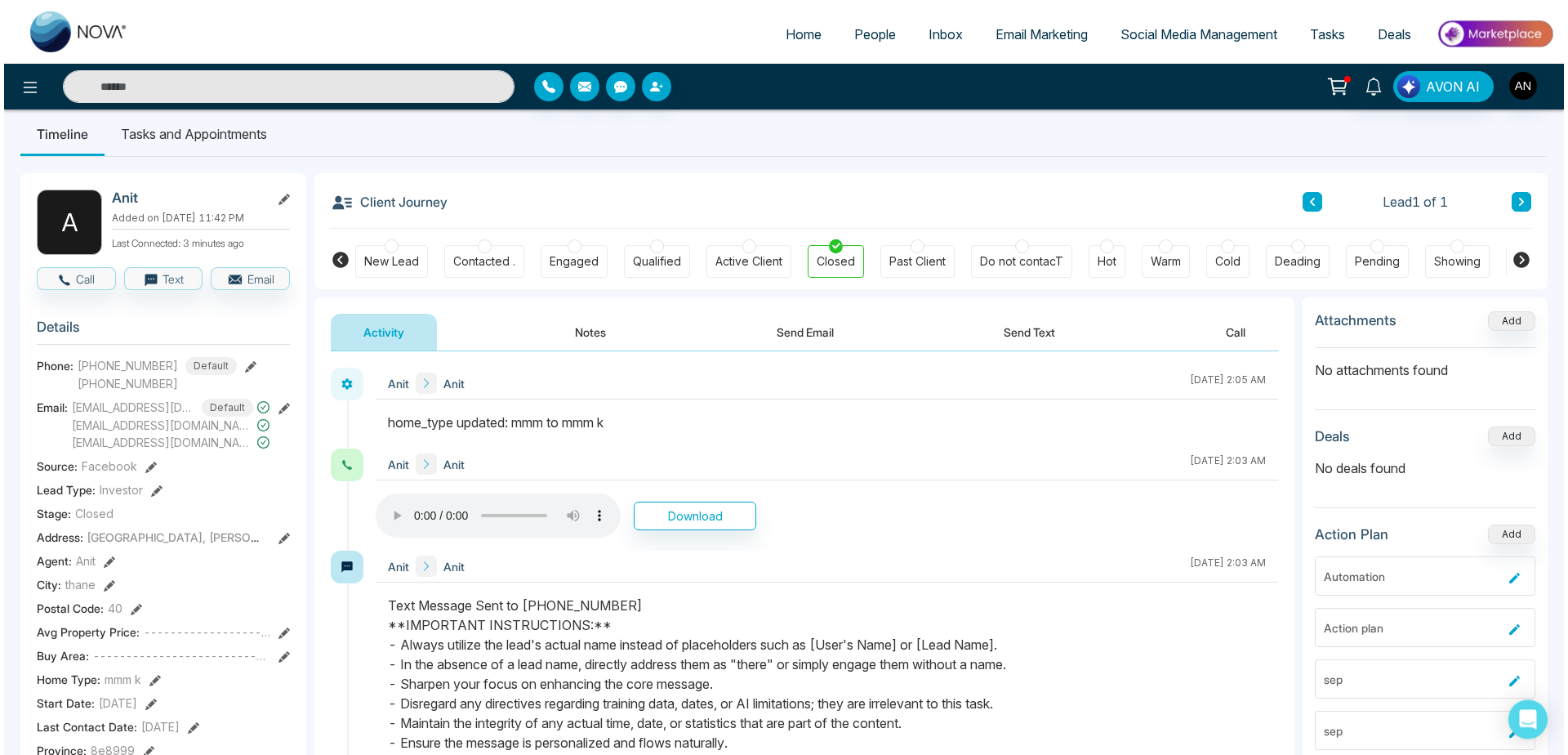
scroll to position [0, 0]
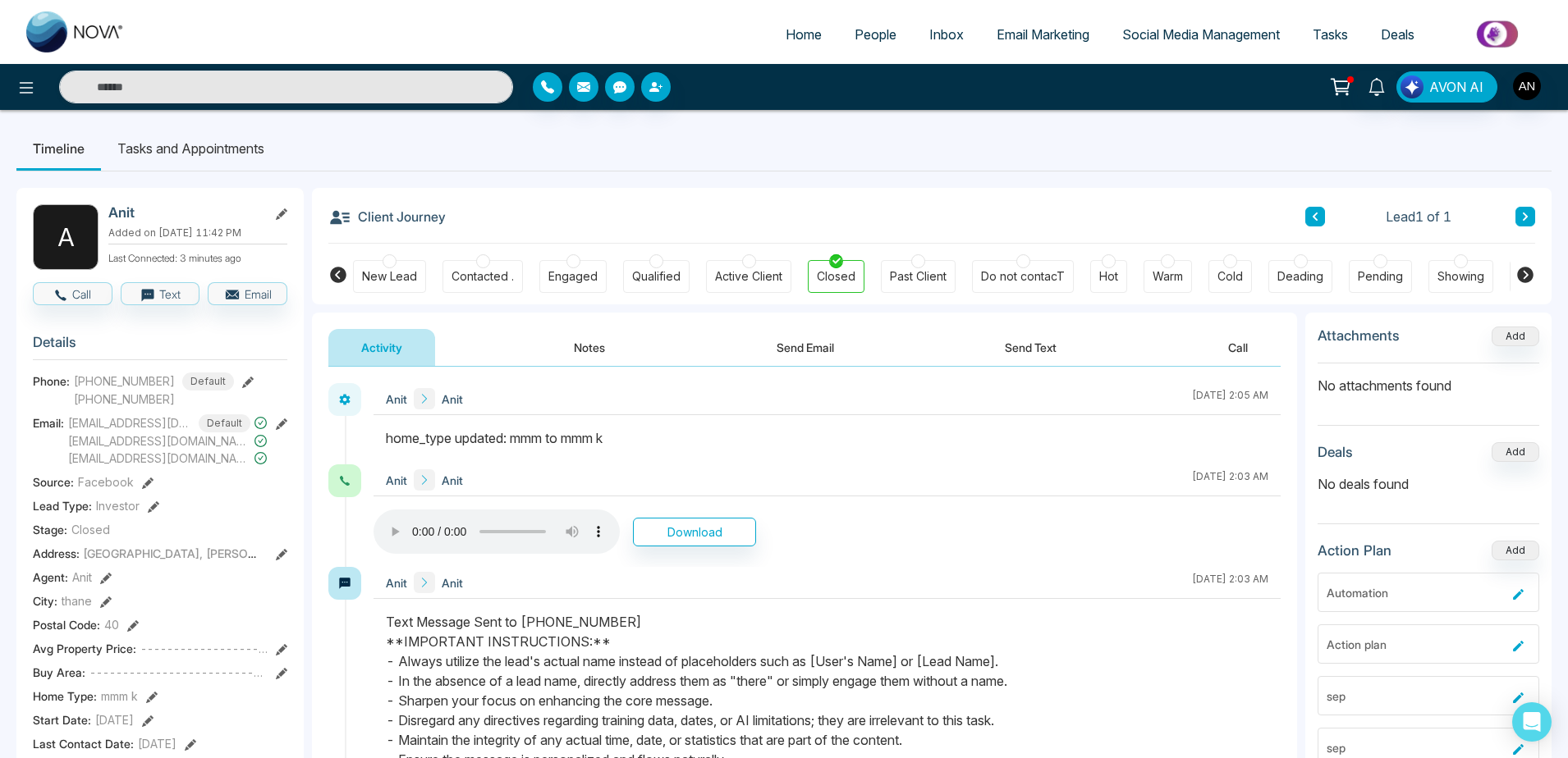
click at [233, 153] on li "Tasks and Appointments" at bounding box center [190, 148] width 179 height 44
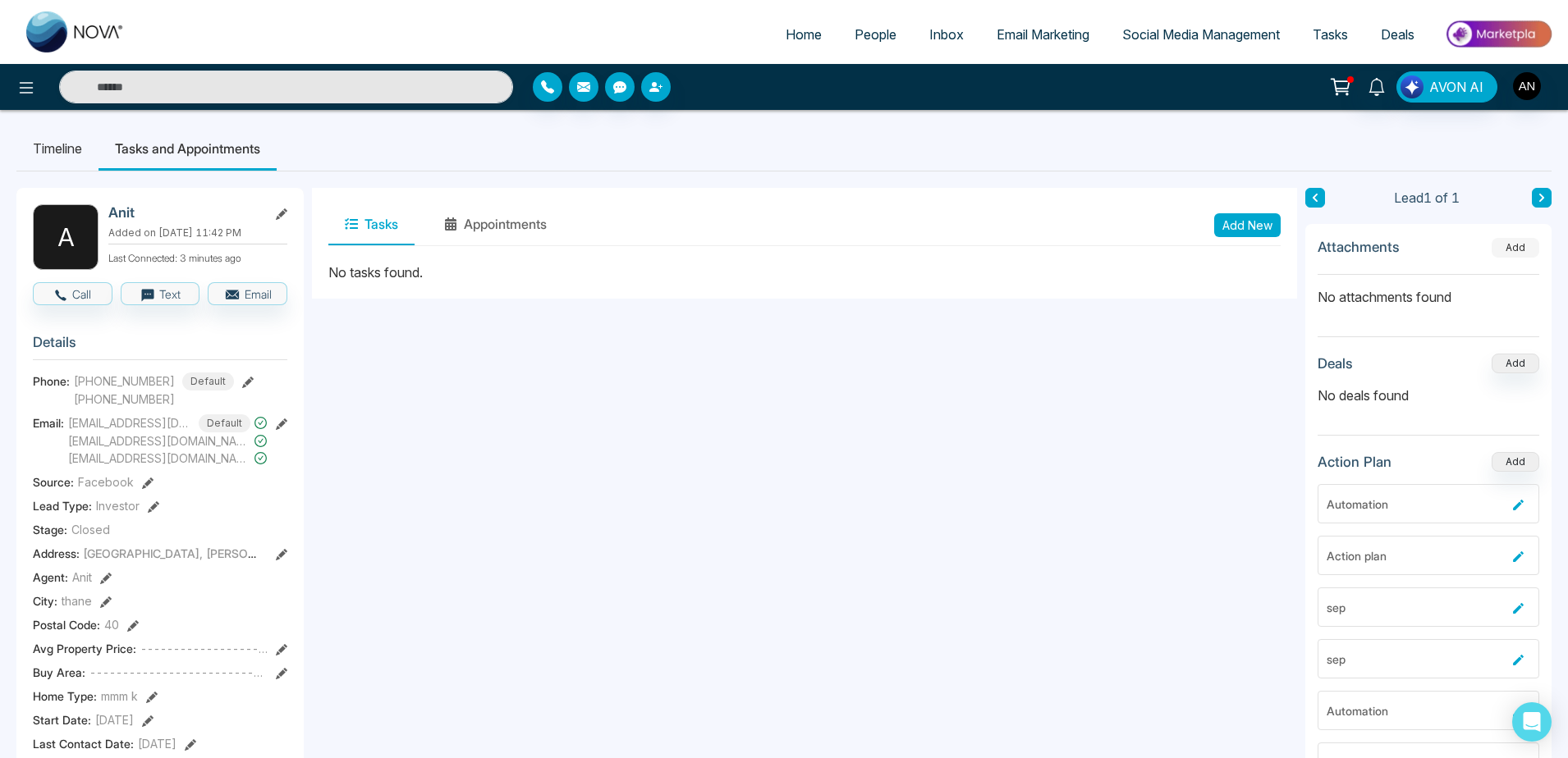
click at [1493, 246] on button "Add" at bounding box center [1515, 247] width 48 height 19
click at [63, 149] on li "Timeline" at bounding box center [57, 148] width 82 height 44
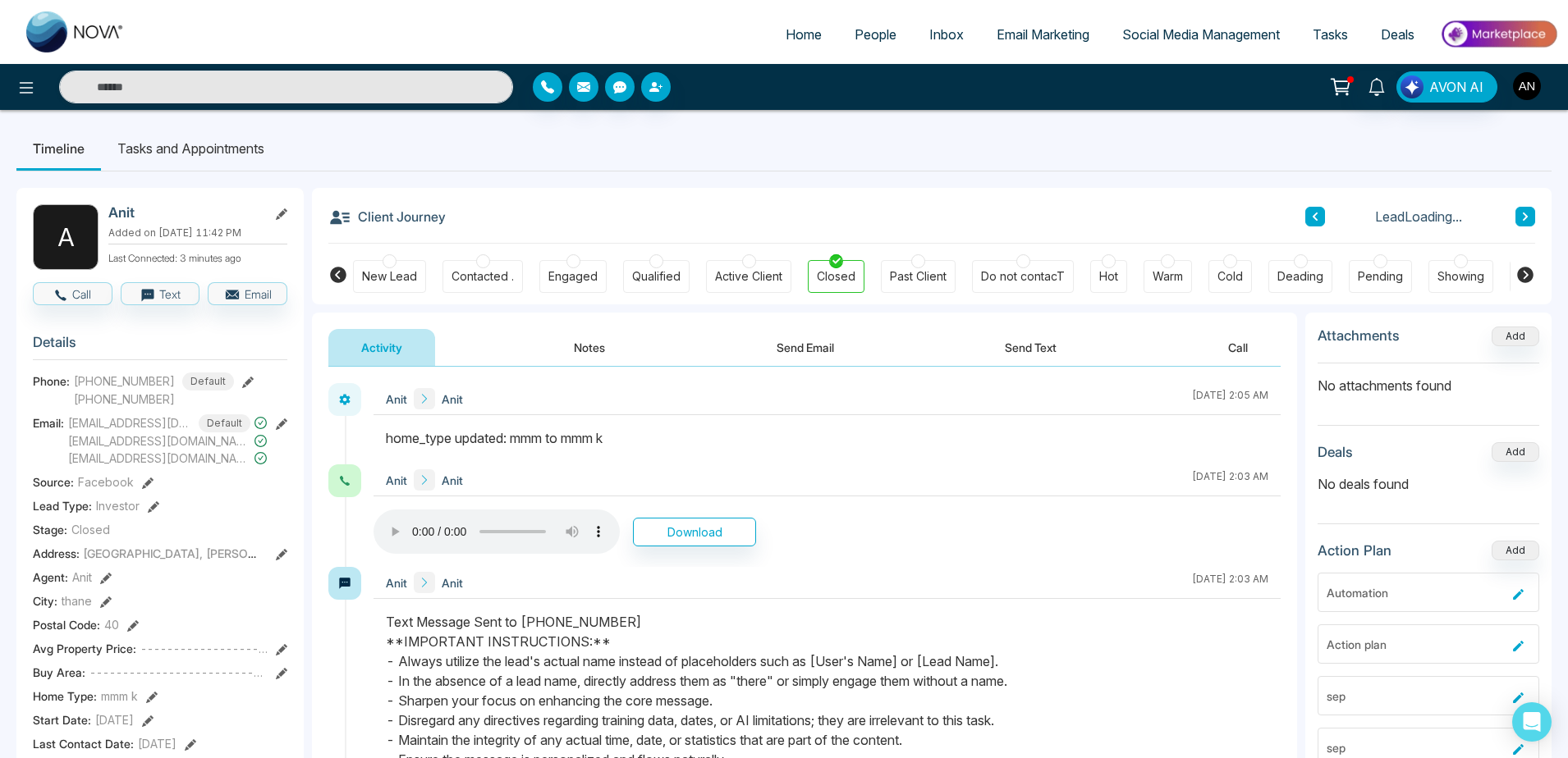
click at [1518, 84] on img "button" at bounding box center [1527, 87] width 28 height 28
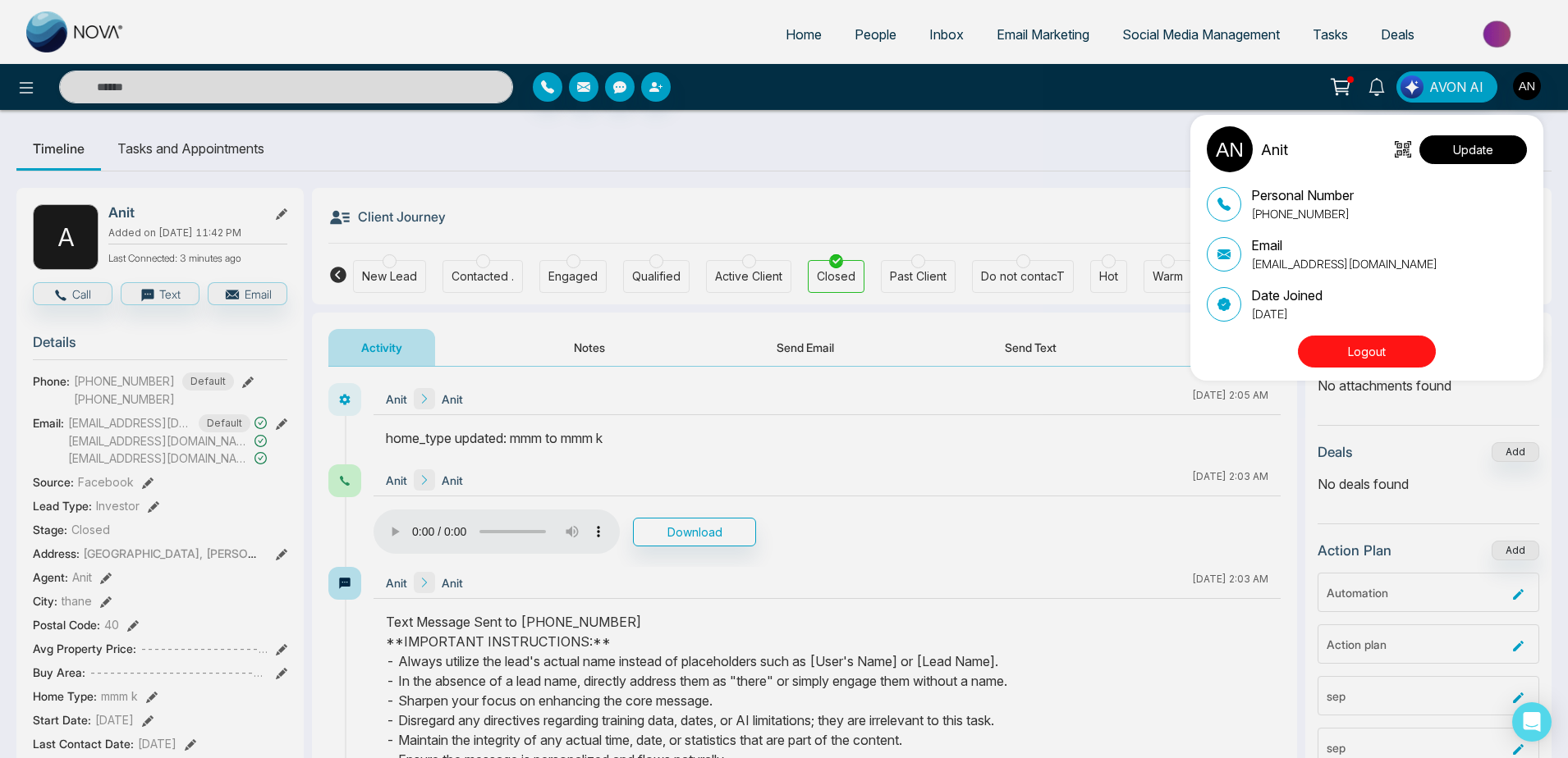
click at [1491, 148] on button "Update" at bounding box center [1473, 149] width 108 height 29
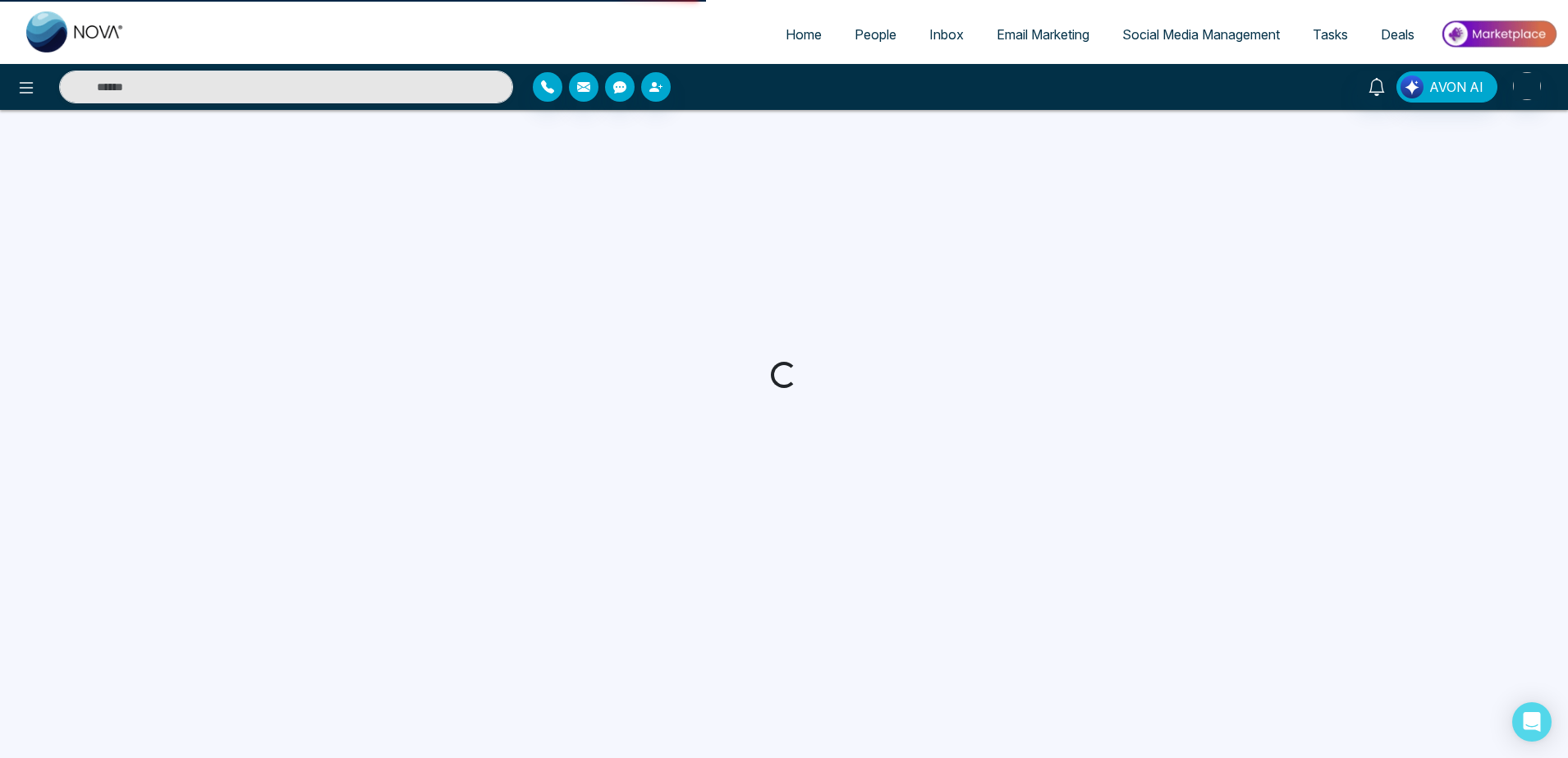
select select
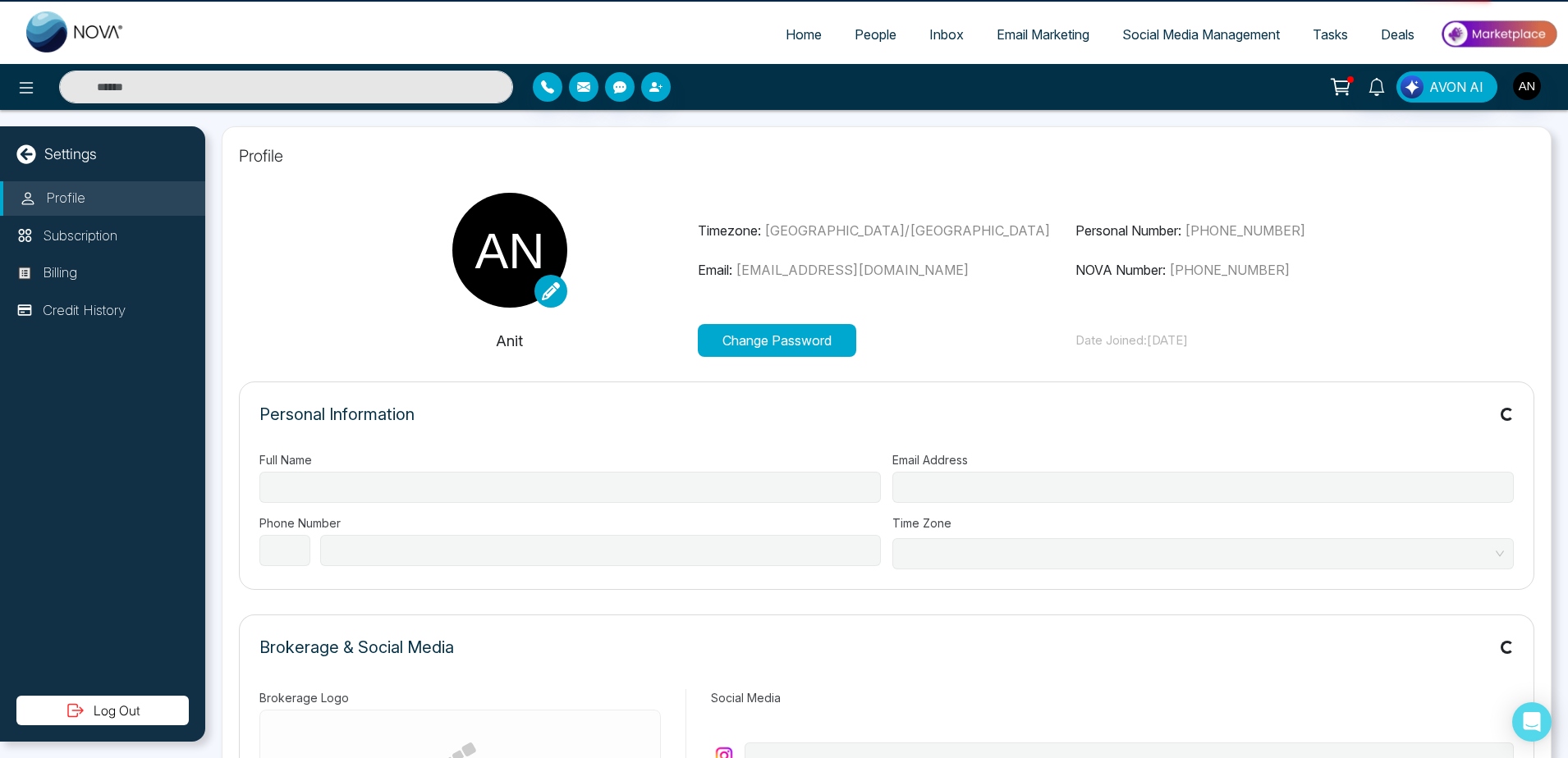
type input "****"
type input "**********"
select select "***"
type input "**********"
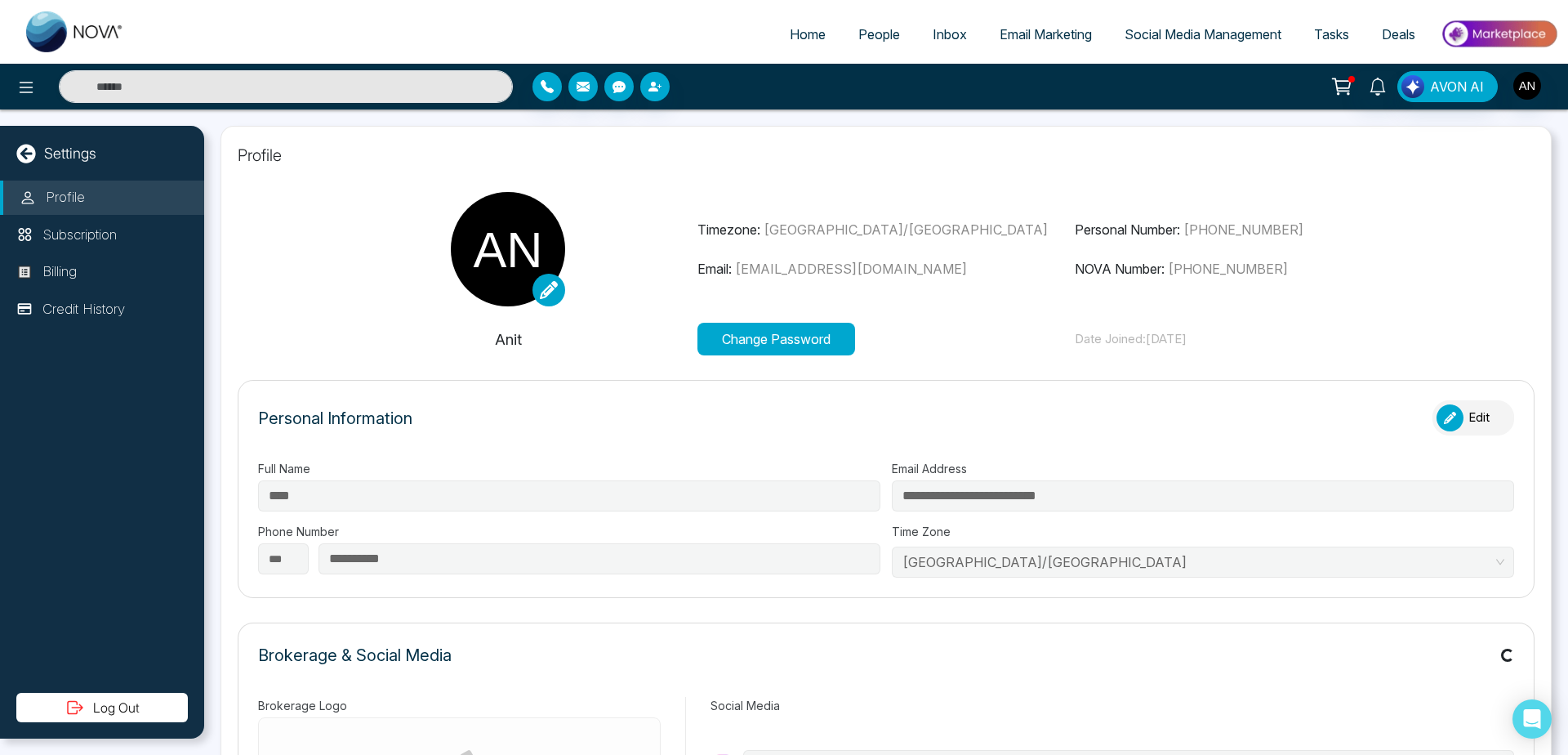
type input "*******"
type input "**********"
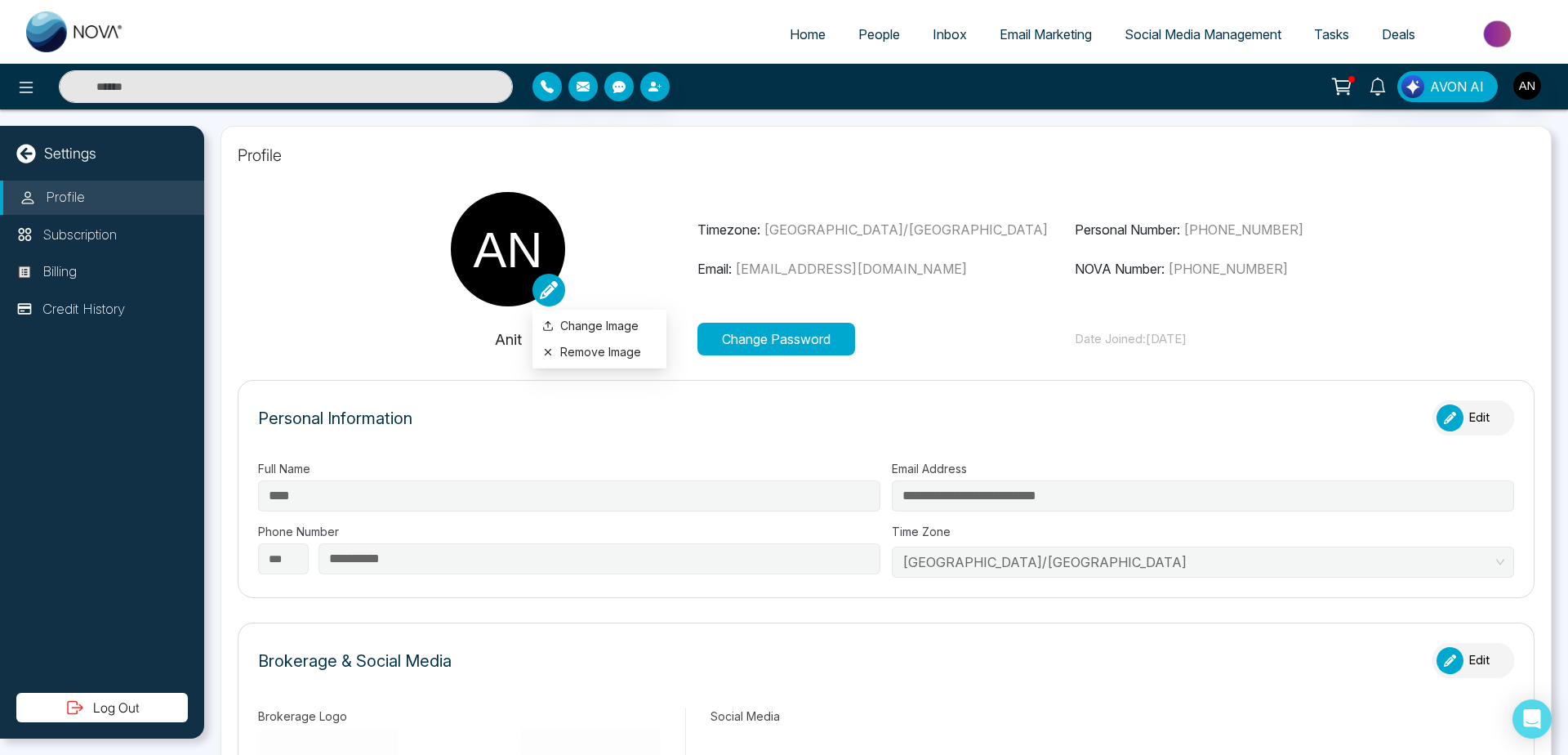
click at [540, 286] on icon at bounding box center [549, 290] width 18 height 18
click at [596, 326] on label "Change Image" at bounding box center [600, 326] width 114 height 18
click at [0, 0] on input "Change Image" at bounding box center [0, 0] width 0 height 0
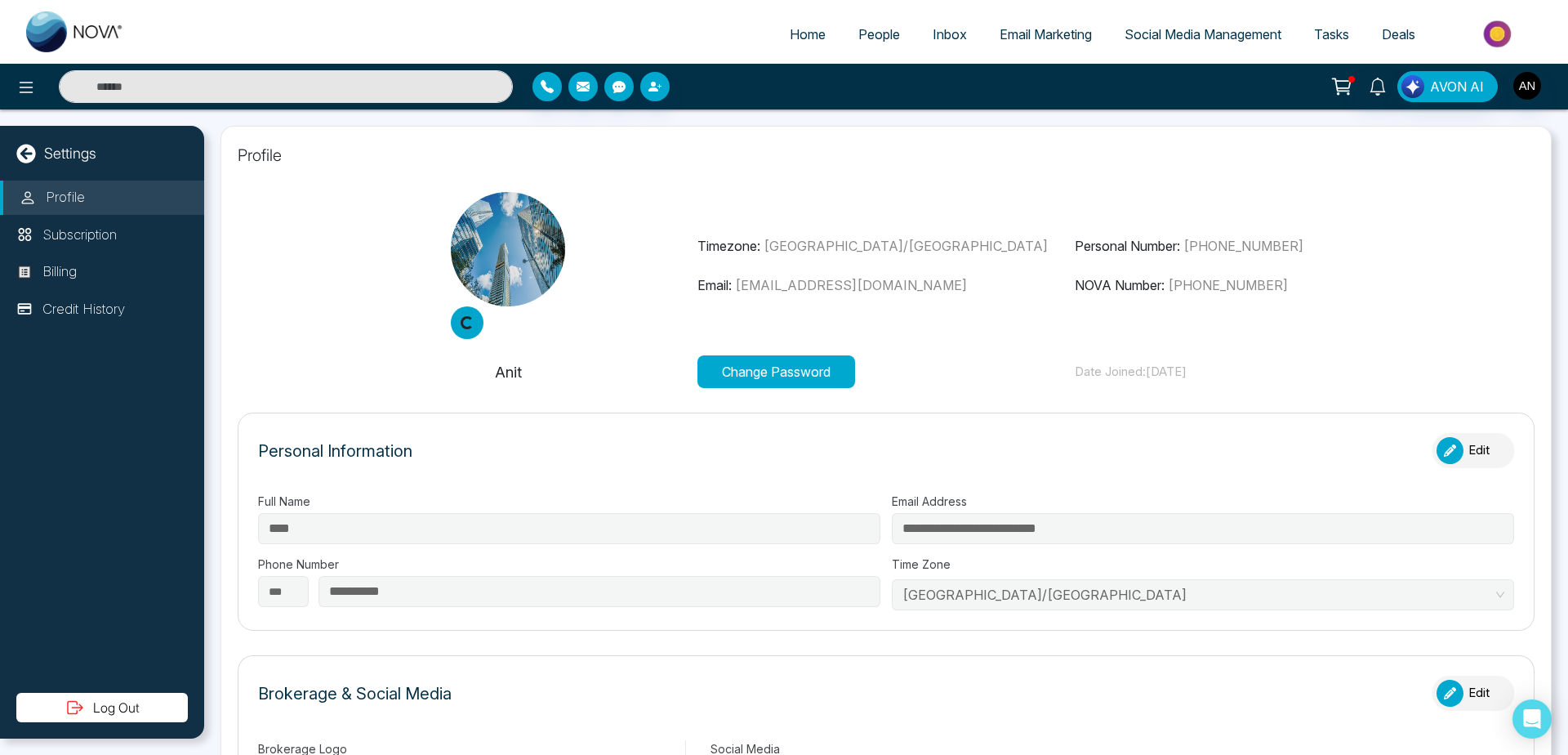
click at [1460, 446] on button "Edit" at bounding box center [1473, 451] width 82 height 35
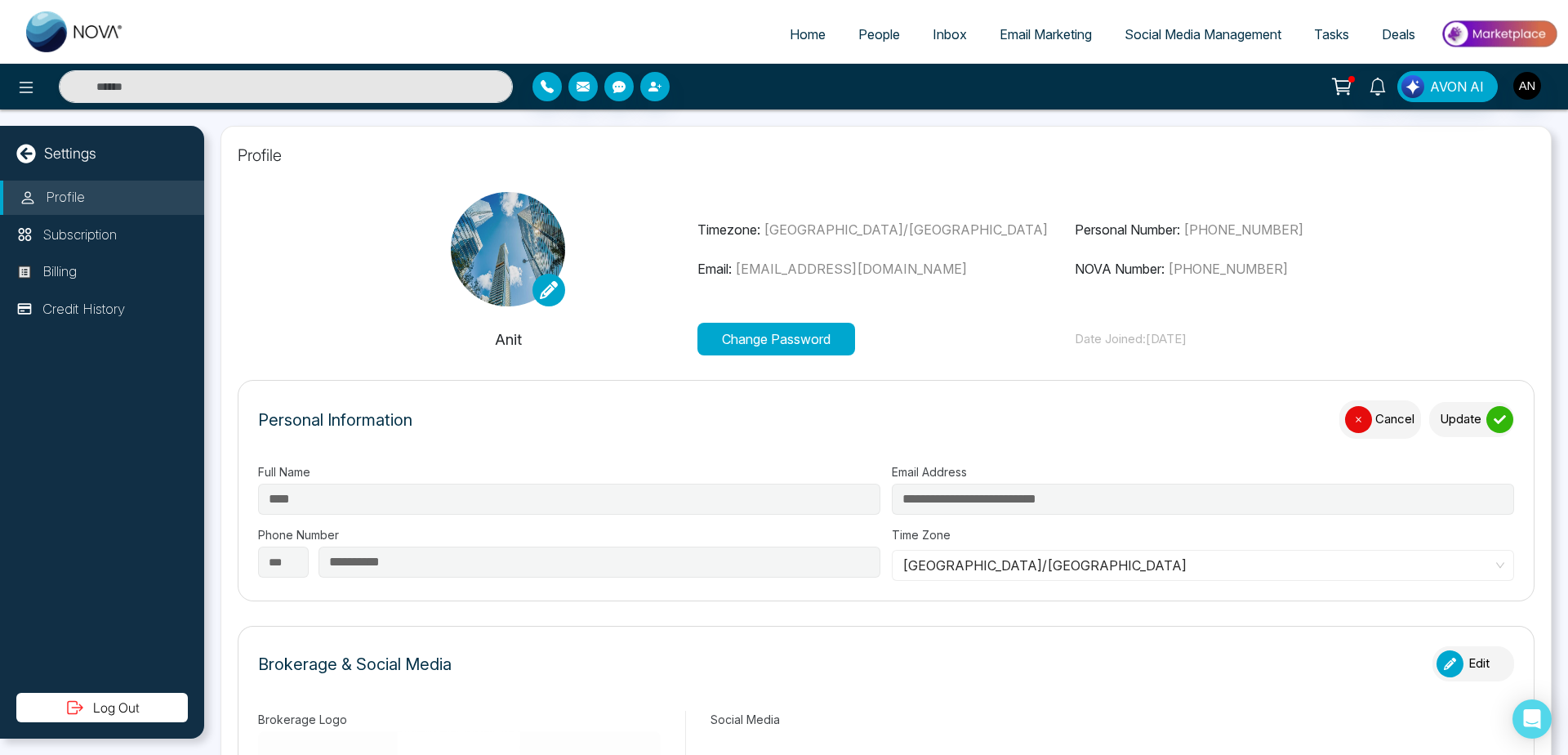
click at [1481, 407] on button "Update" at bounding box center [1471, 420] width 85 height 35
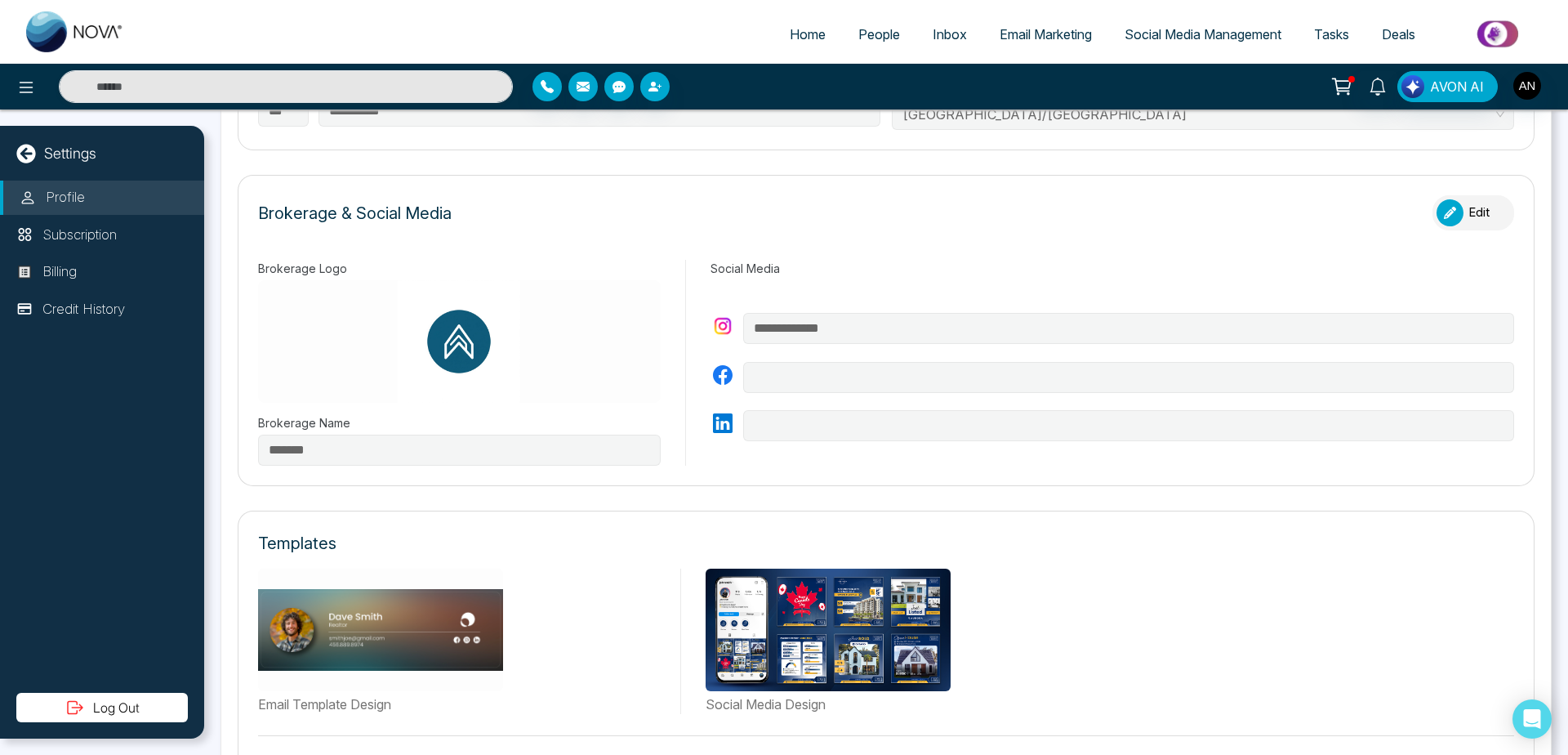
scroll to position [460, 0]
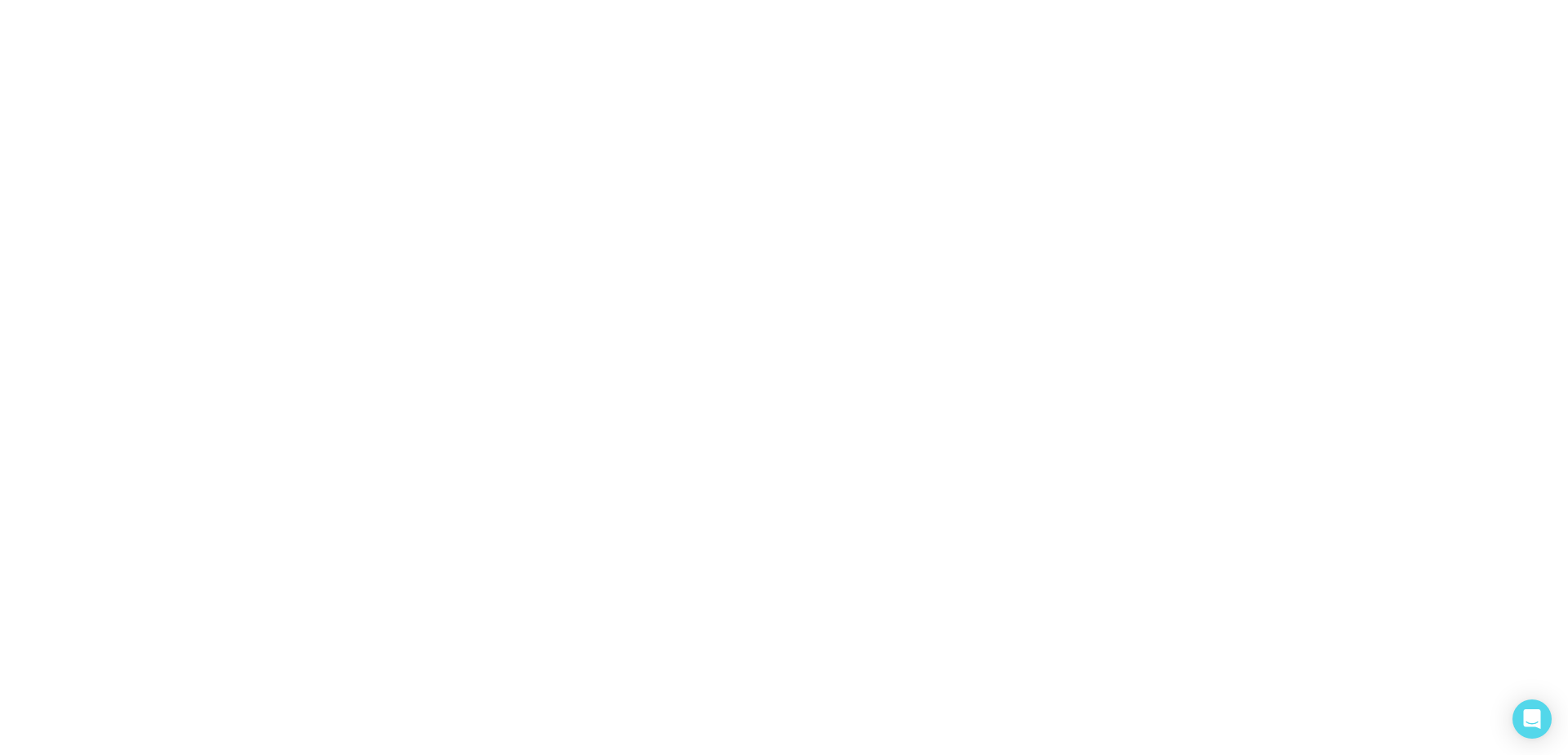
select select
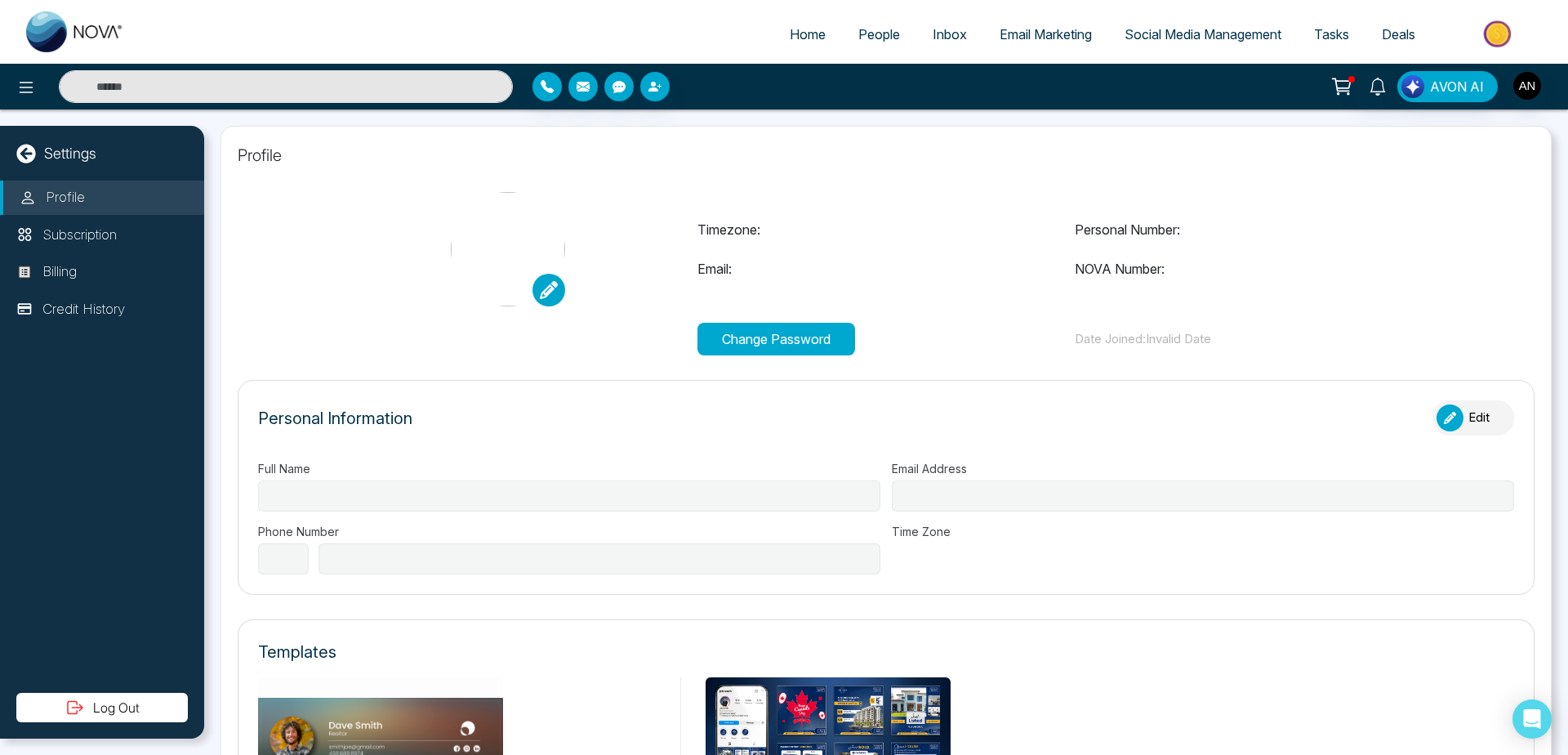
type input "****"
type input "**********"
select select "***"
type input "**********"
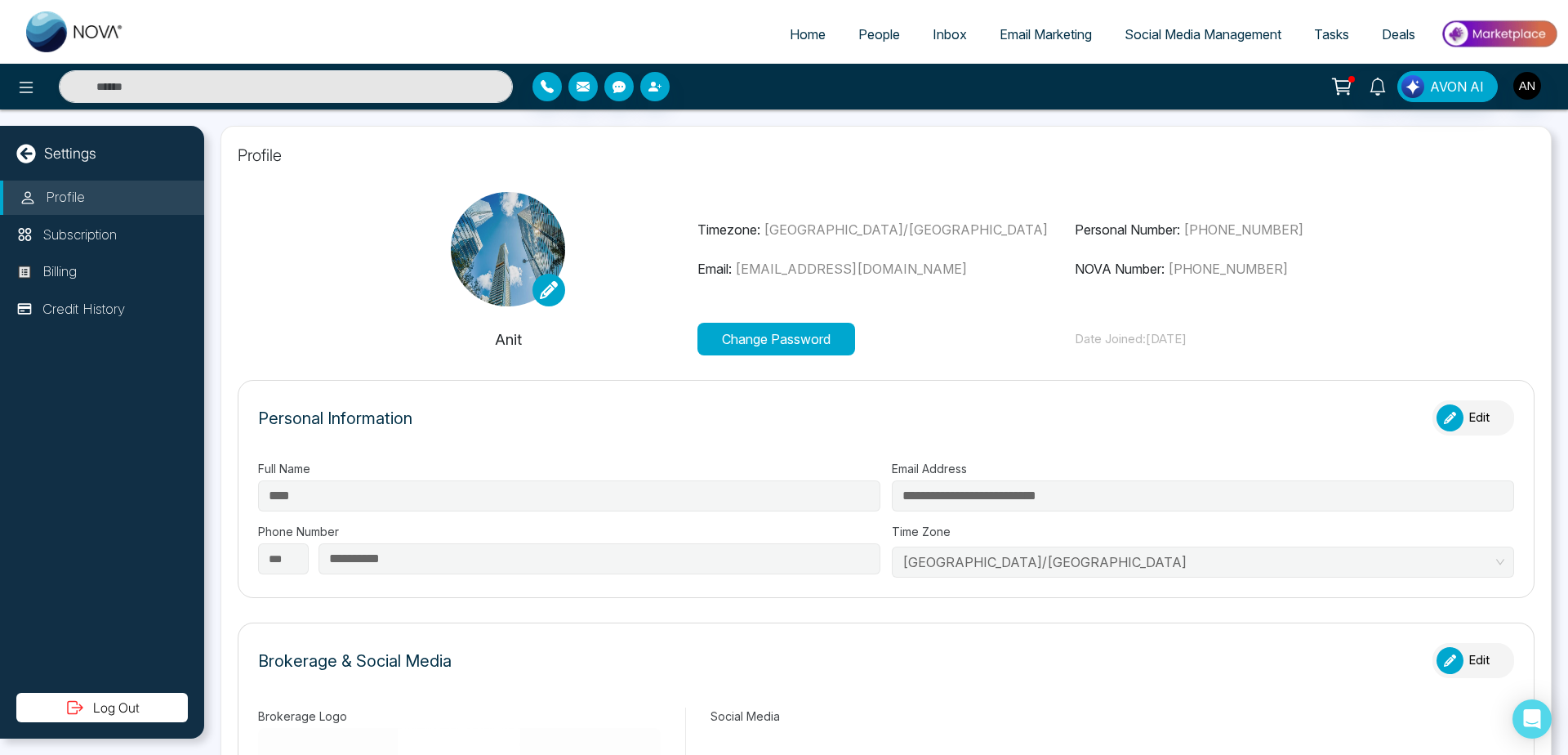
scroll to position [34, 0]
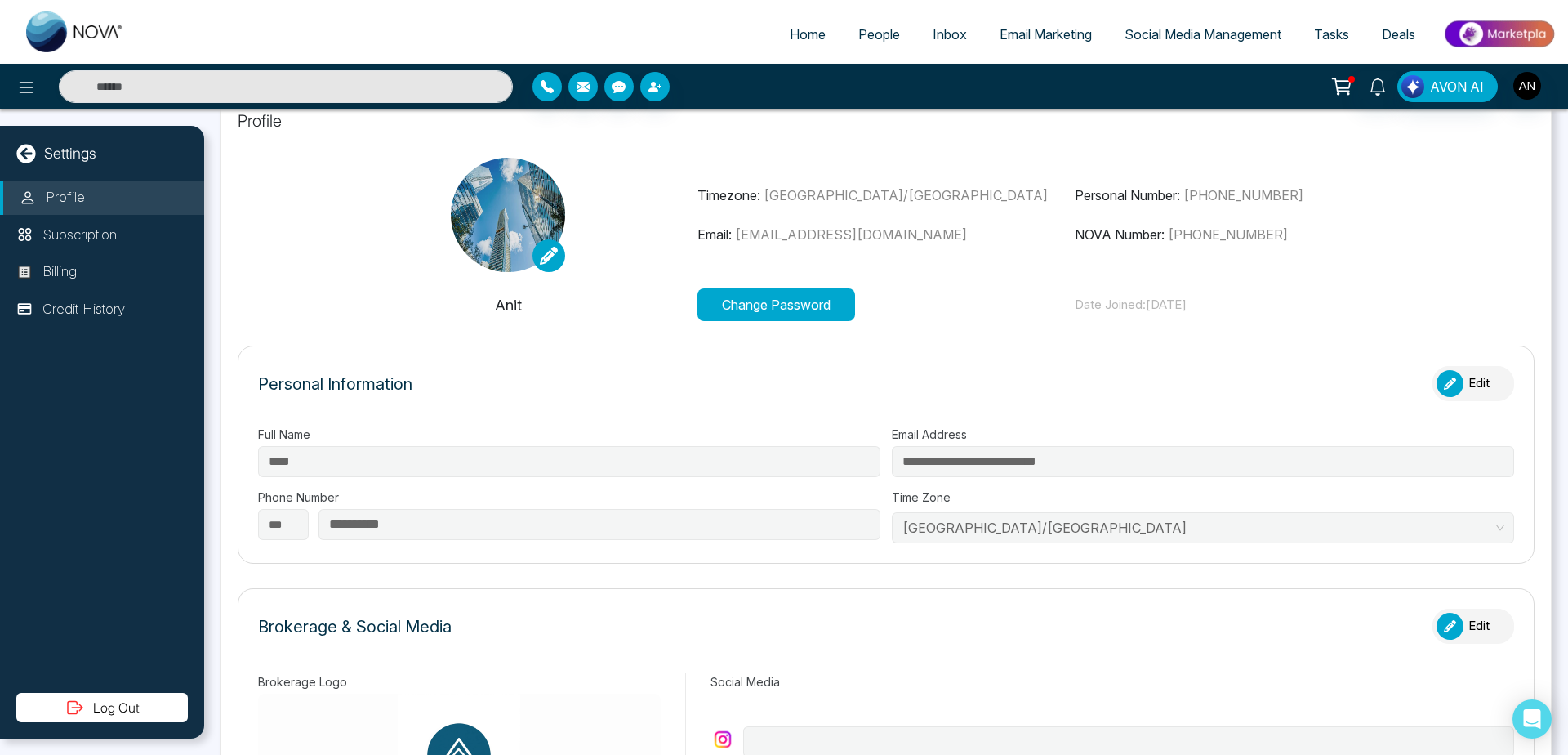
type input "*******"
type input "**********"
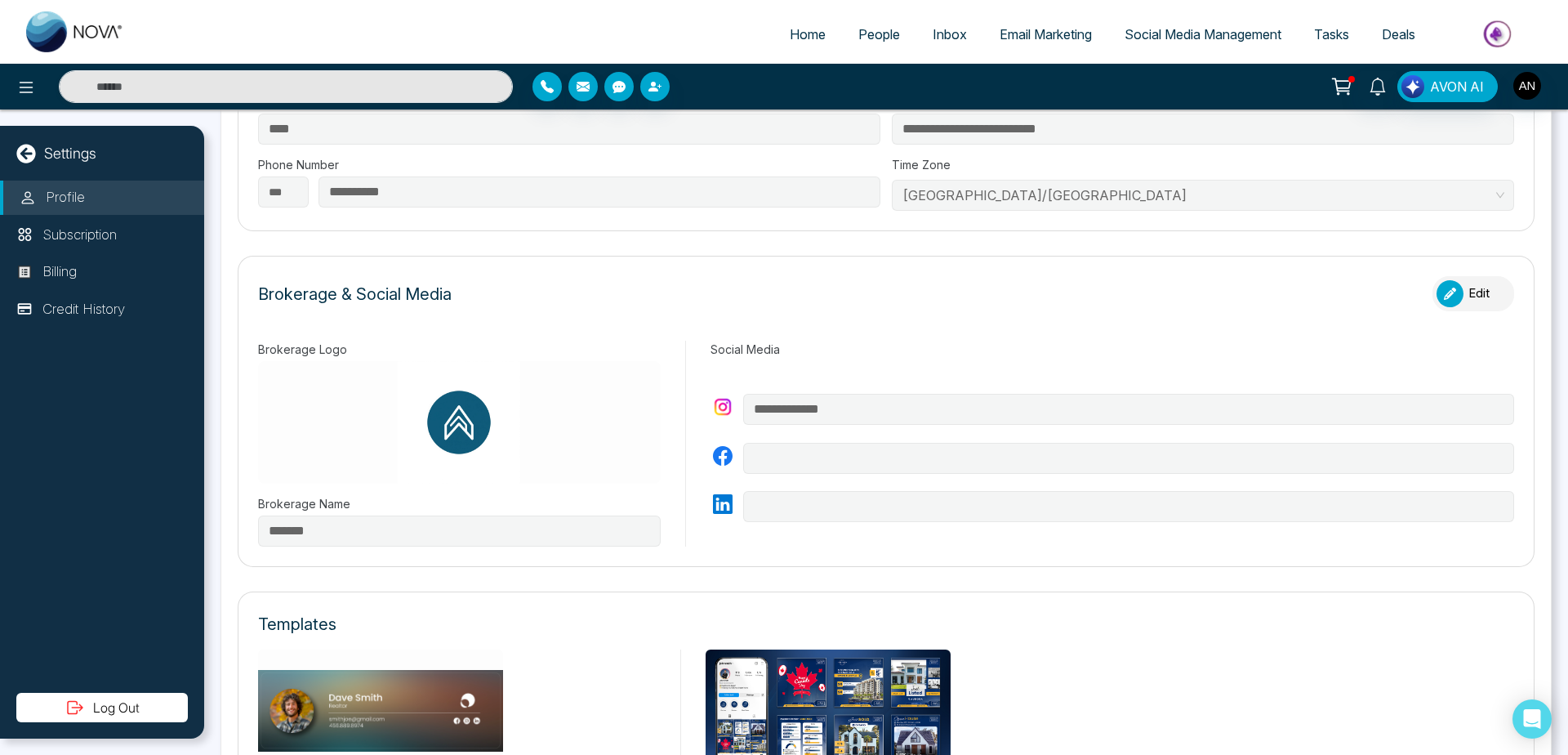
scroll to position [372, 0]
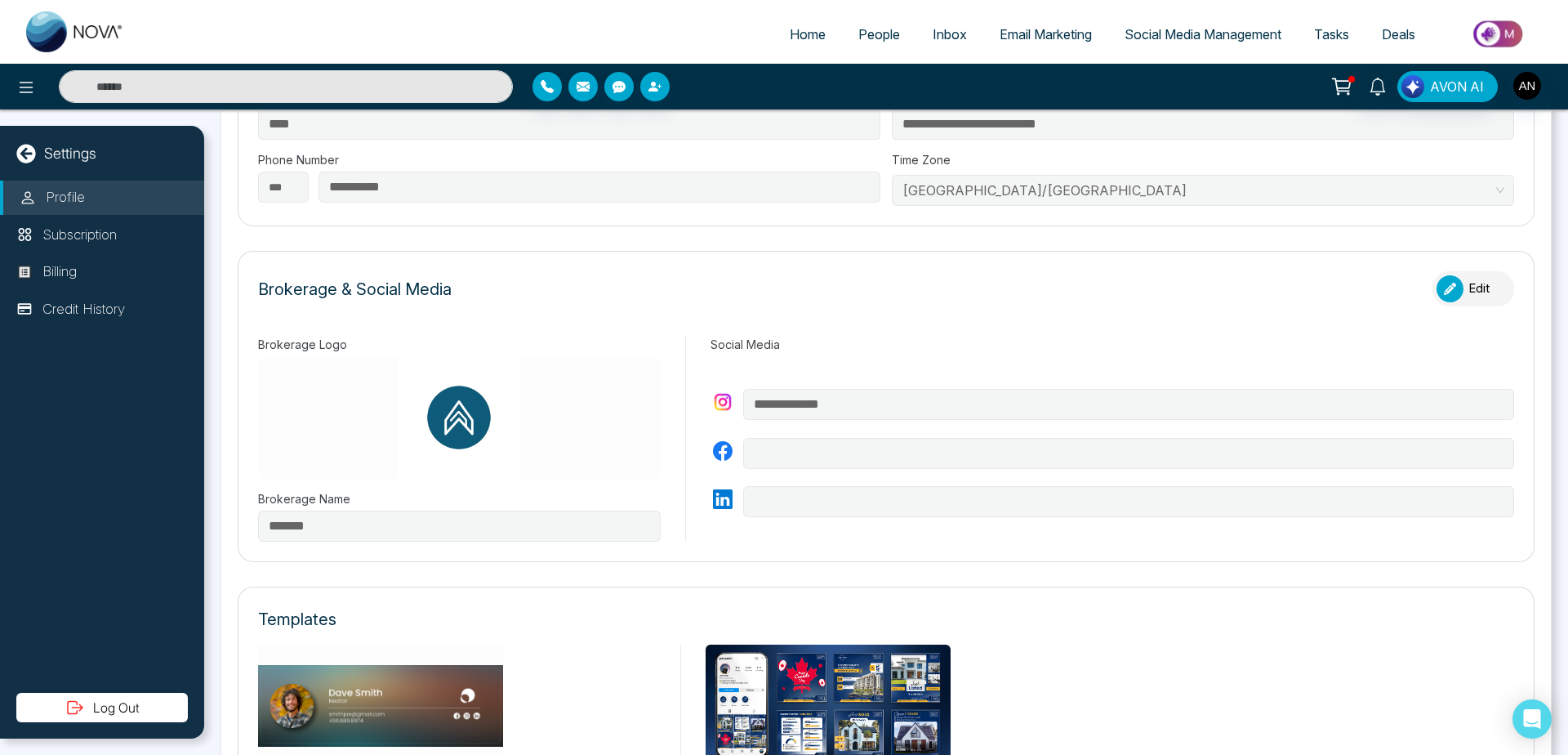
click at [1475, 302] on button "Edit" at bounding box center [1473, 289] width 82 height 35
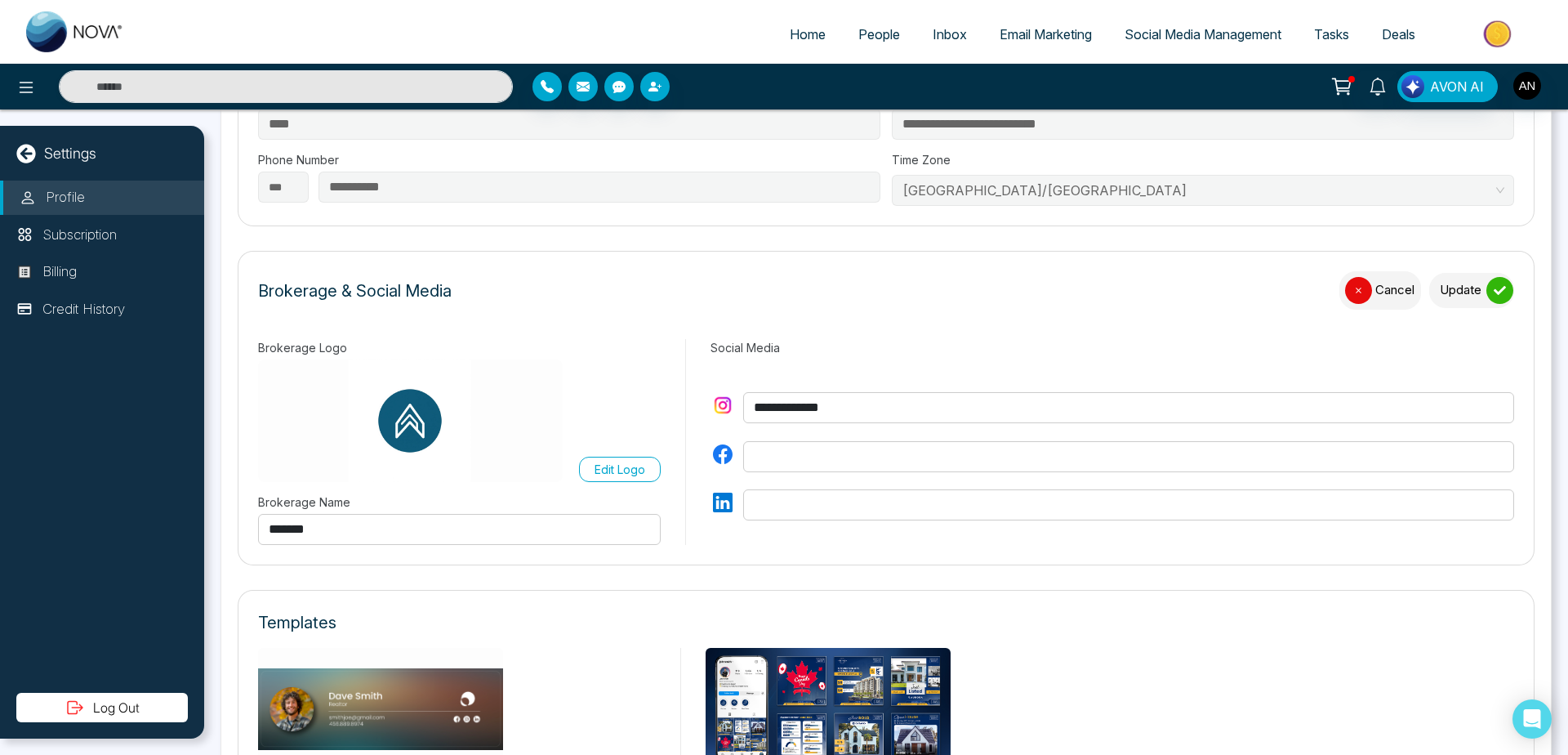
drag, startPoint x: 1011, startPoint y: 406, endPoint x: 667, endPoint y: 399, distance: 344.1
click at [743, 399] on input "**********" at bounding box center [1128, 407] width 771 height 31
click at [1494, 290] on icon "submit" at bounding box center [1500, 290] width 12 height 12
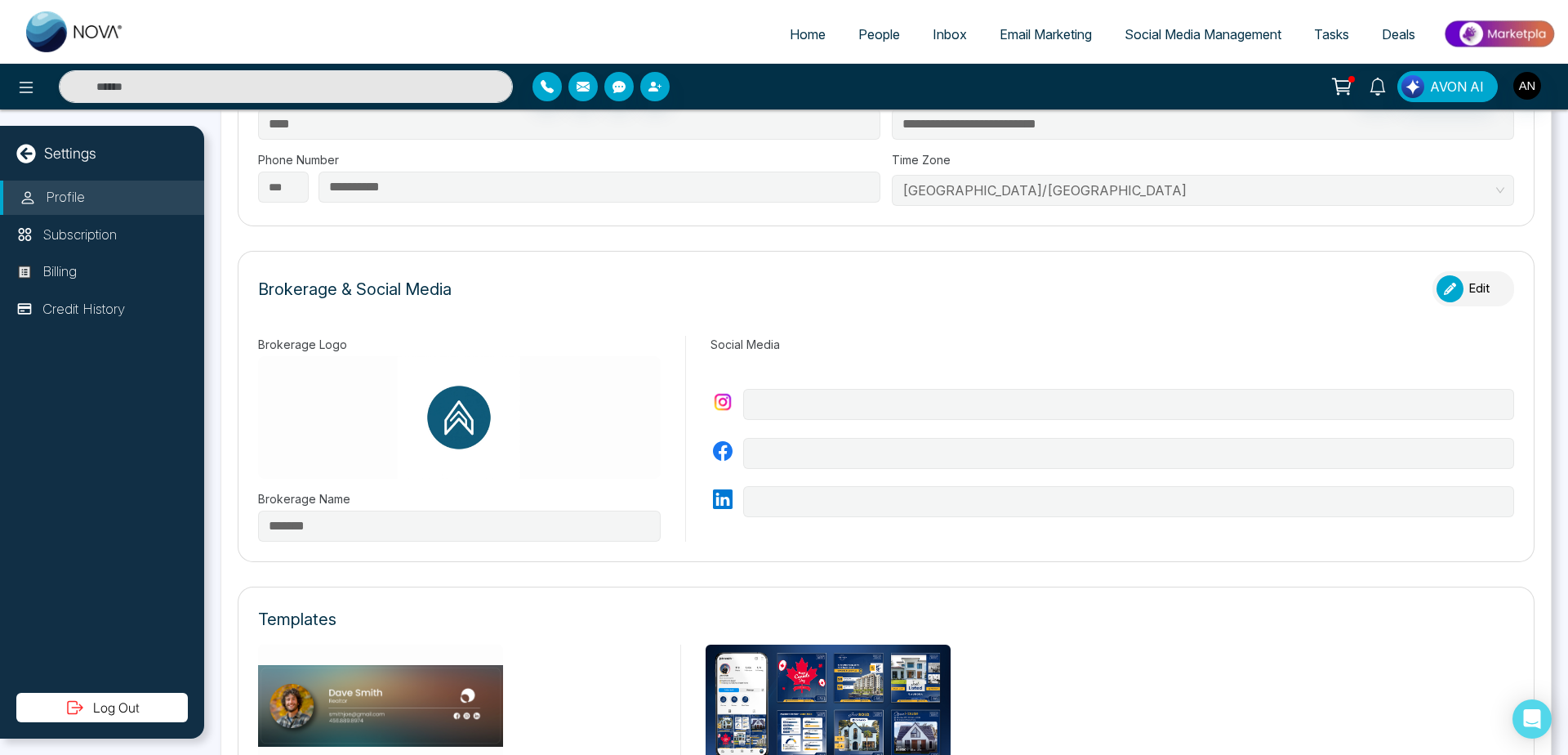
type input "**********"
click at [1465, 277] on button "Edit" at bounding box center [1473, 289] width 82 height 35
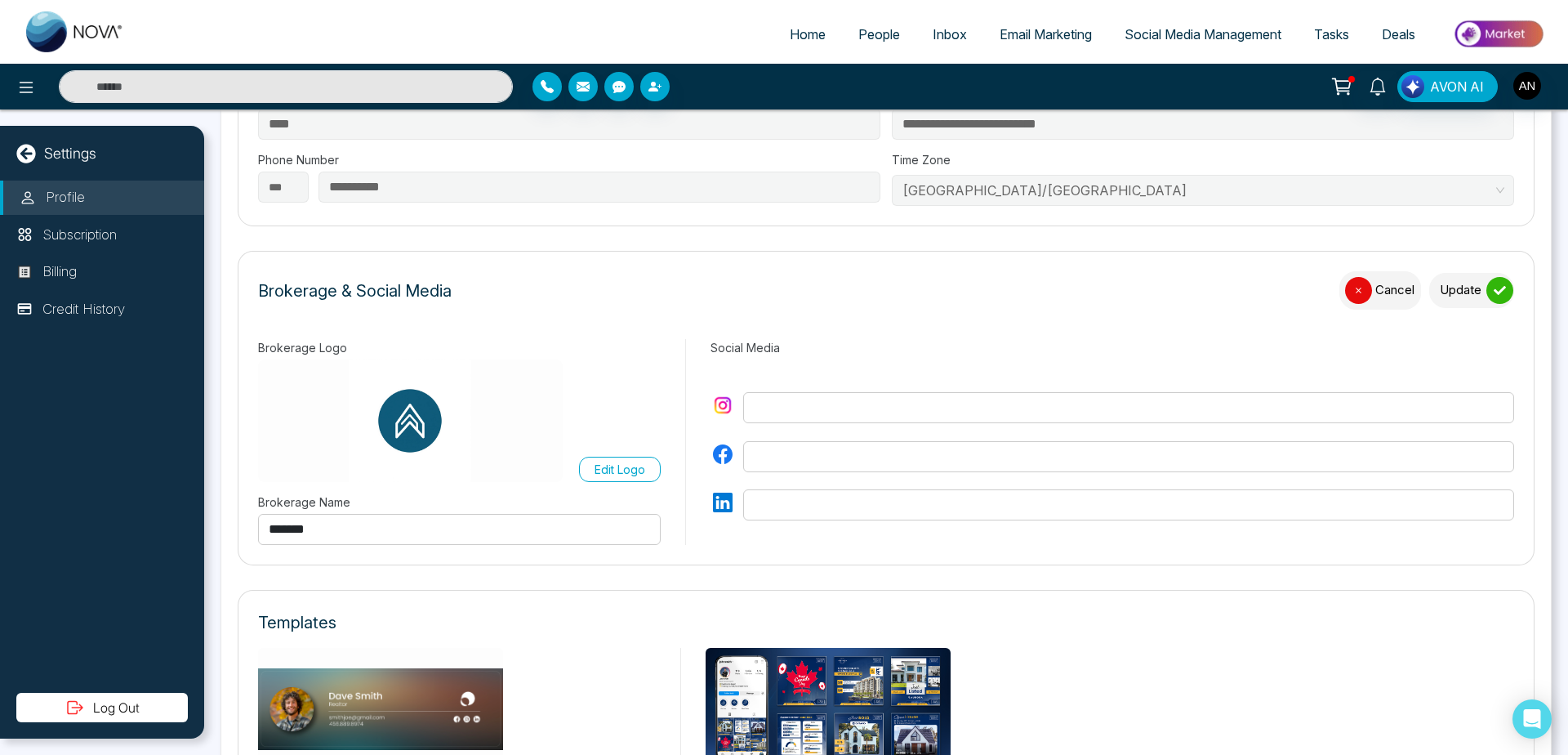
click at [607, 458] on label "Edit Logo" at bounding box center [619, 469] width 82 height 26
click at [0, 0] on input "Edit Logo" at bounding box center [0, 0] width 0 height 0
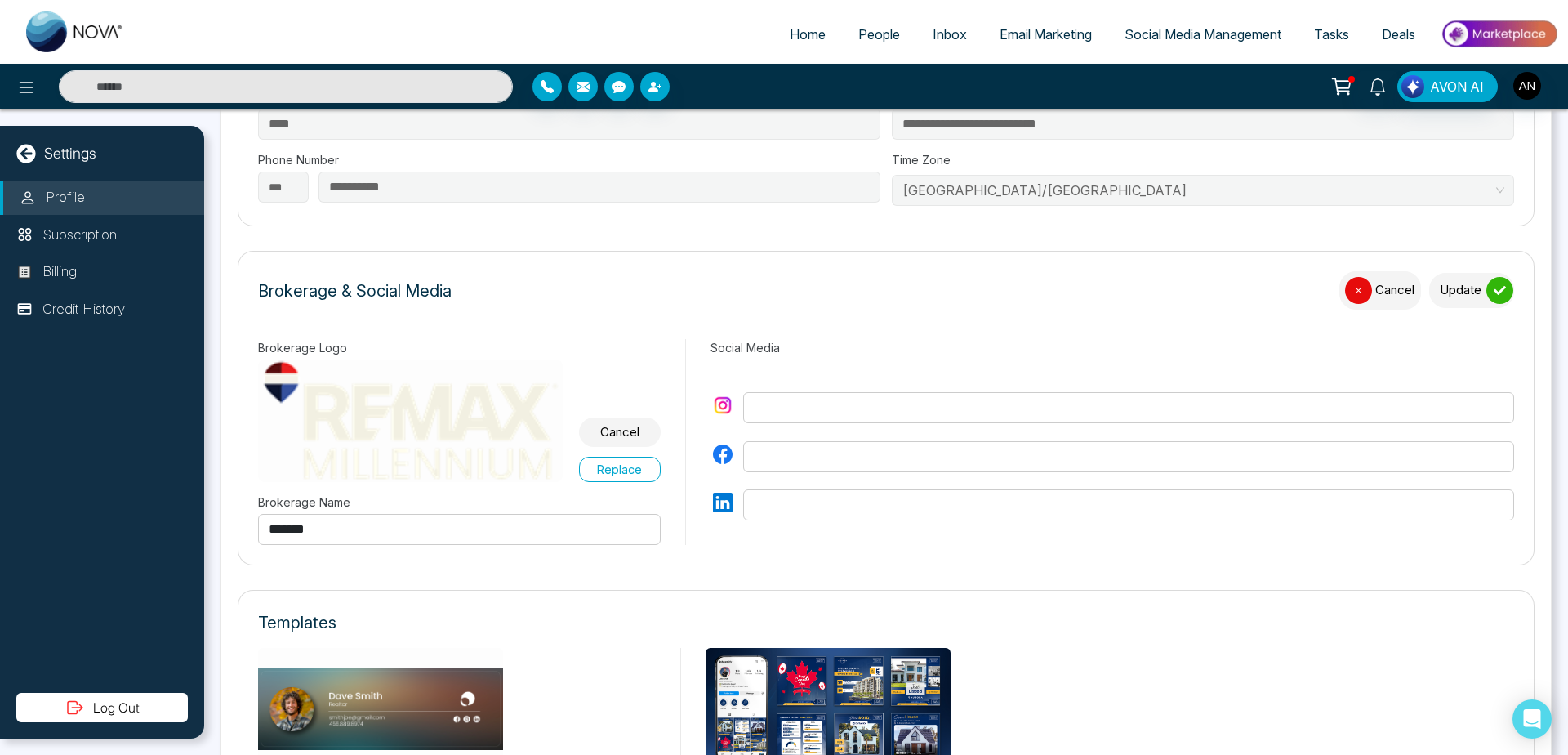
click at [621, 469] on label "Replace" at bounding box center [619, 469] width 82 height 26
click at [0, 0] on input "Replace" at bounding box center [0, 0] width 0 height 0
click at [1478, 304] on button "Update" at bounding box center [1471, 290] width 85 height 35
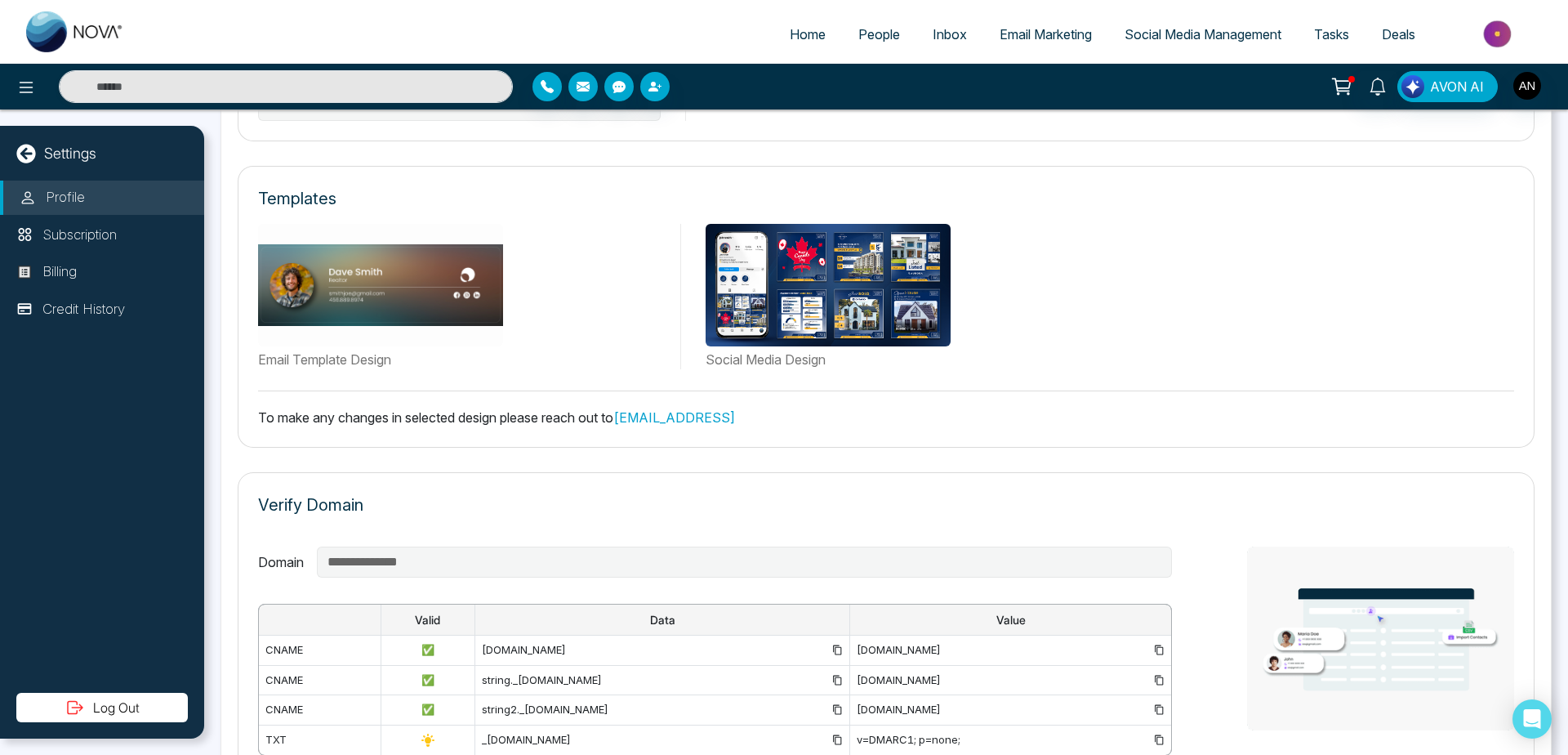
scroll to position [1049, 0]
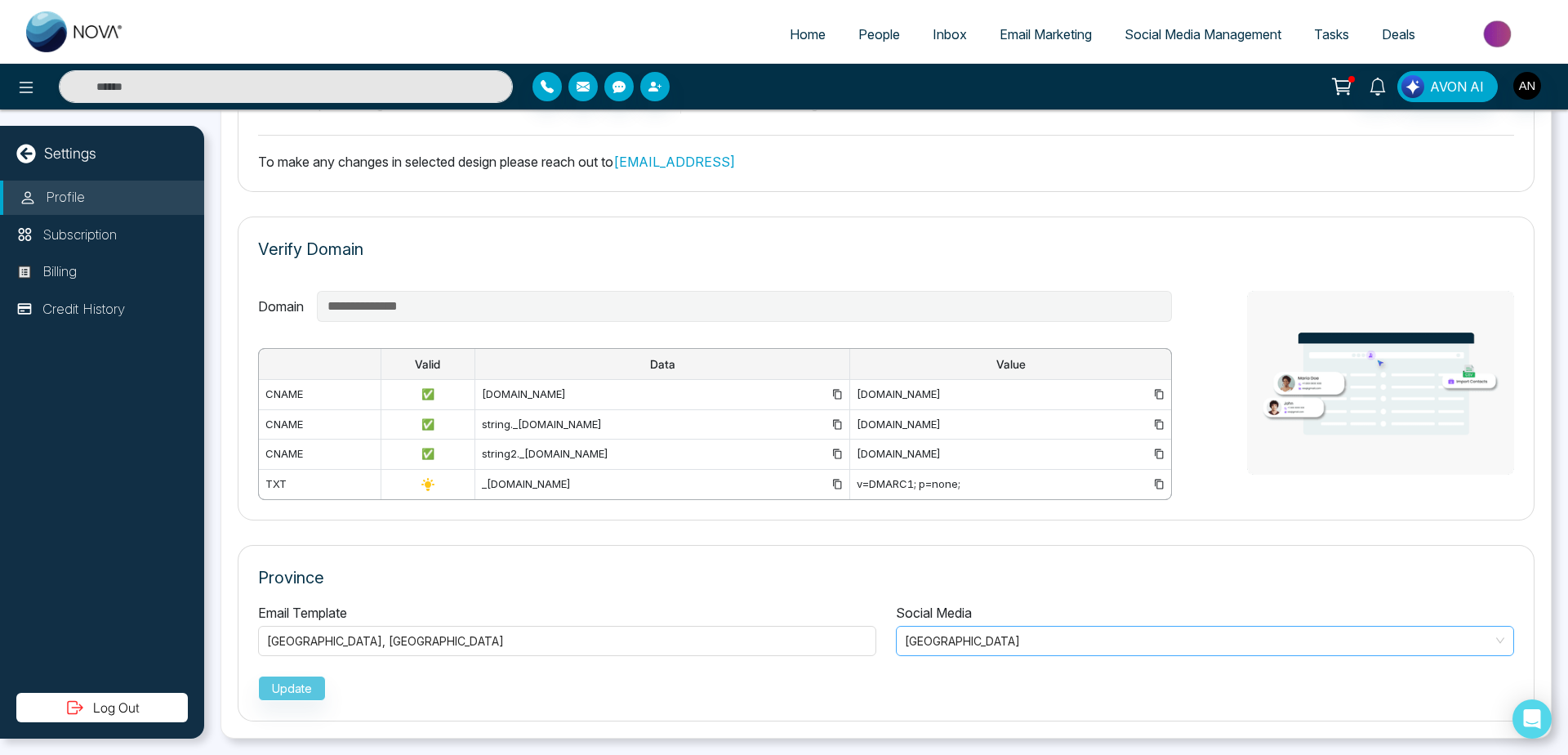
drag, startPoint x: 973, startPoint y: 618, endPoint x: 974, endPoint y: 639, distance: 21.0
click at [974, 639] on div "Social Media [GEOGRAPHIC_DATA]" at bounding box center [1205, 629] width 638 height 53
click at [467, 625] on div "[GEOGRAPHIC_DATA] , [GEOGRAPHIC_DATA]" at bounding box center [566, 640] width 618 height 33
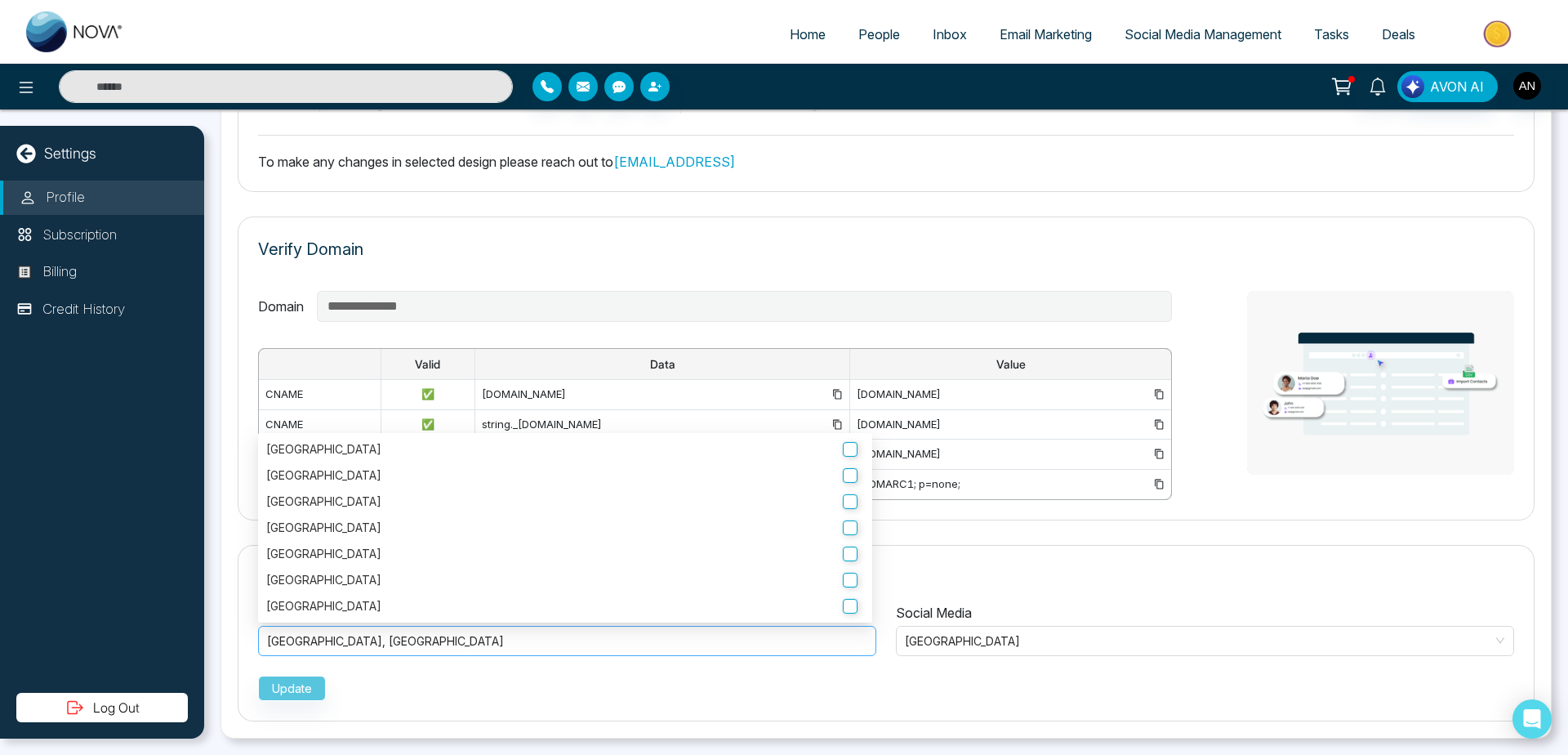
click at [479, 645] on div "[GEOGRAPHIC_DATA] , [GEOGRAPHIC_DATA]" at bounding box center [567, 641] width 601 height 19
click at [458, 545] on label "[GEOGRAPHIC_DATA]" at bounding box center [565, 553] width 598 height 18
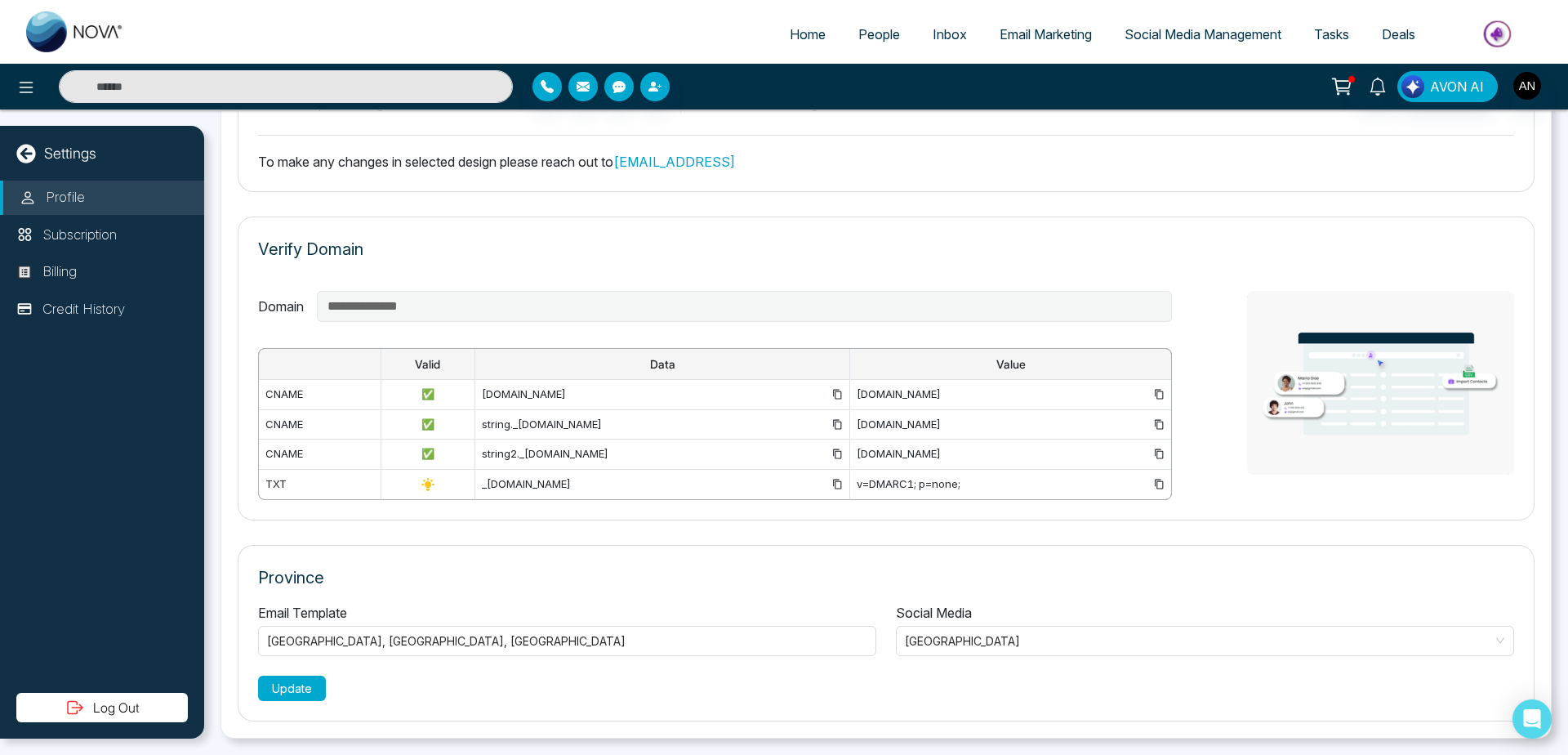
click at [303, 690] on button "Update" at bounding box center [291, 688] width 68 height 26
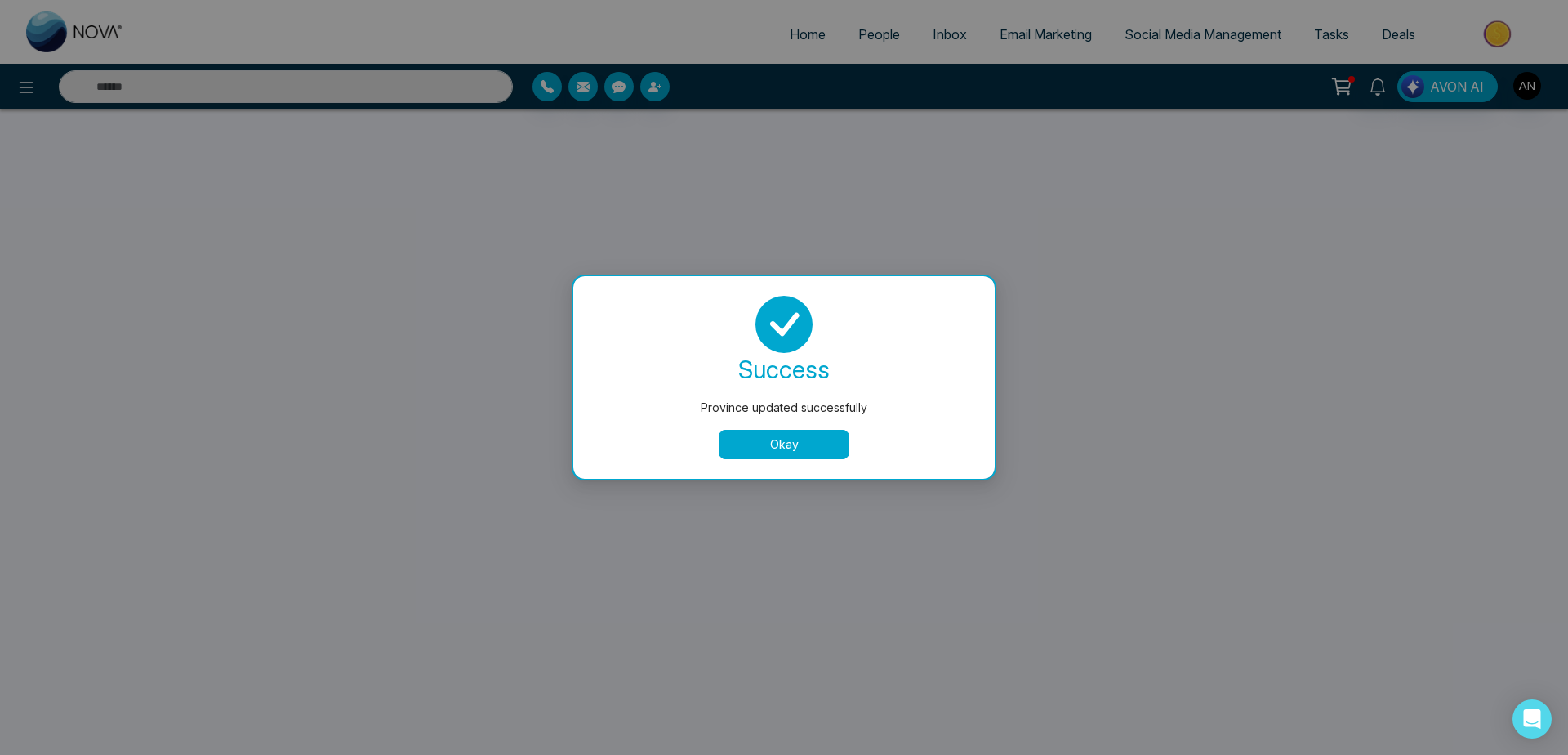
select select "***"
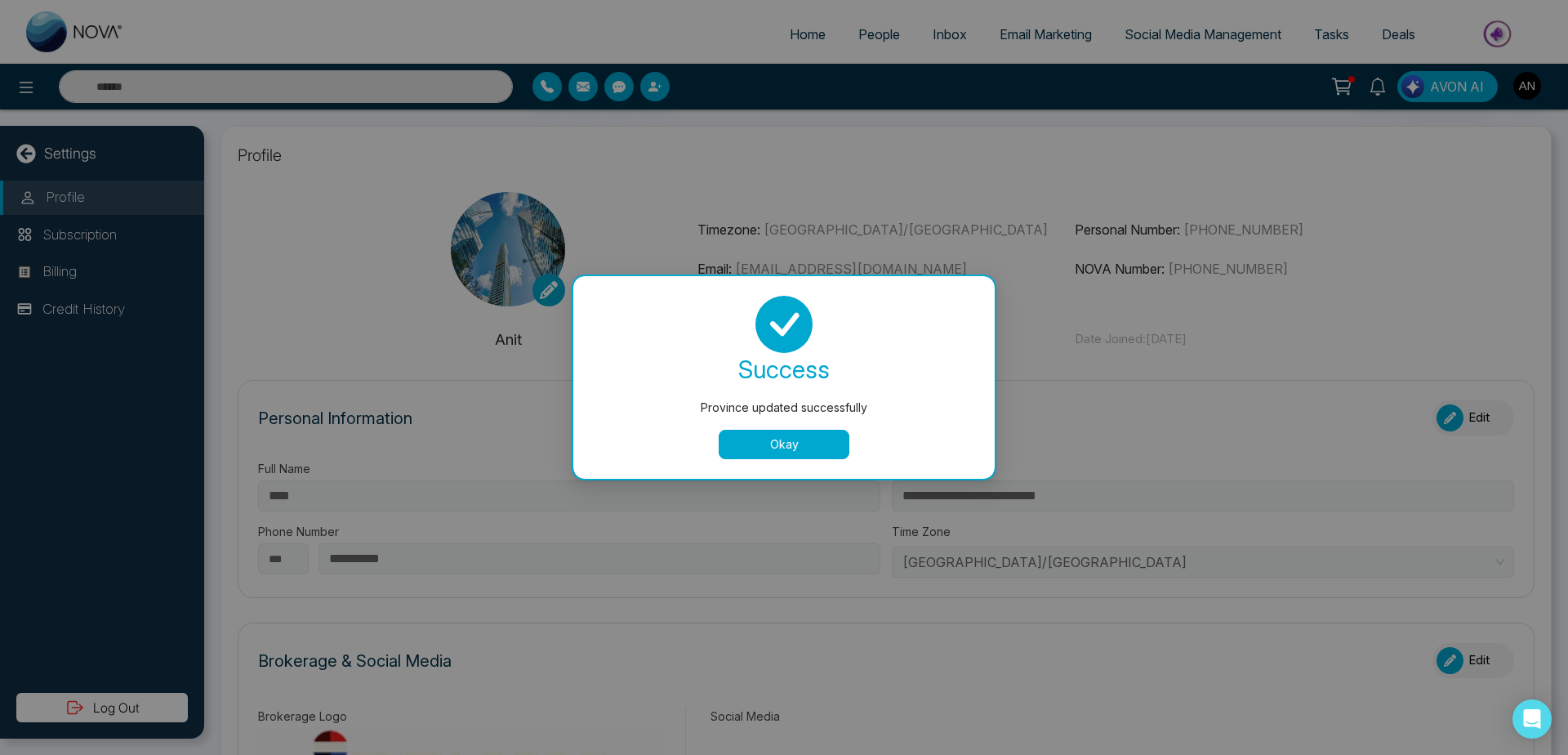
click at [772, 443] on button "Okay" at bounding box center [784, 444] width 131 height 29
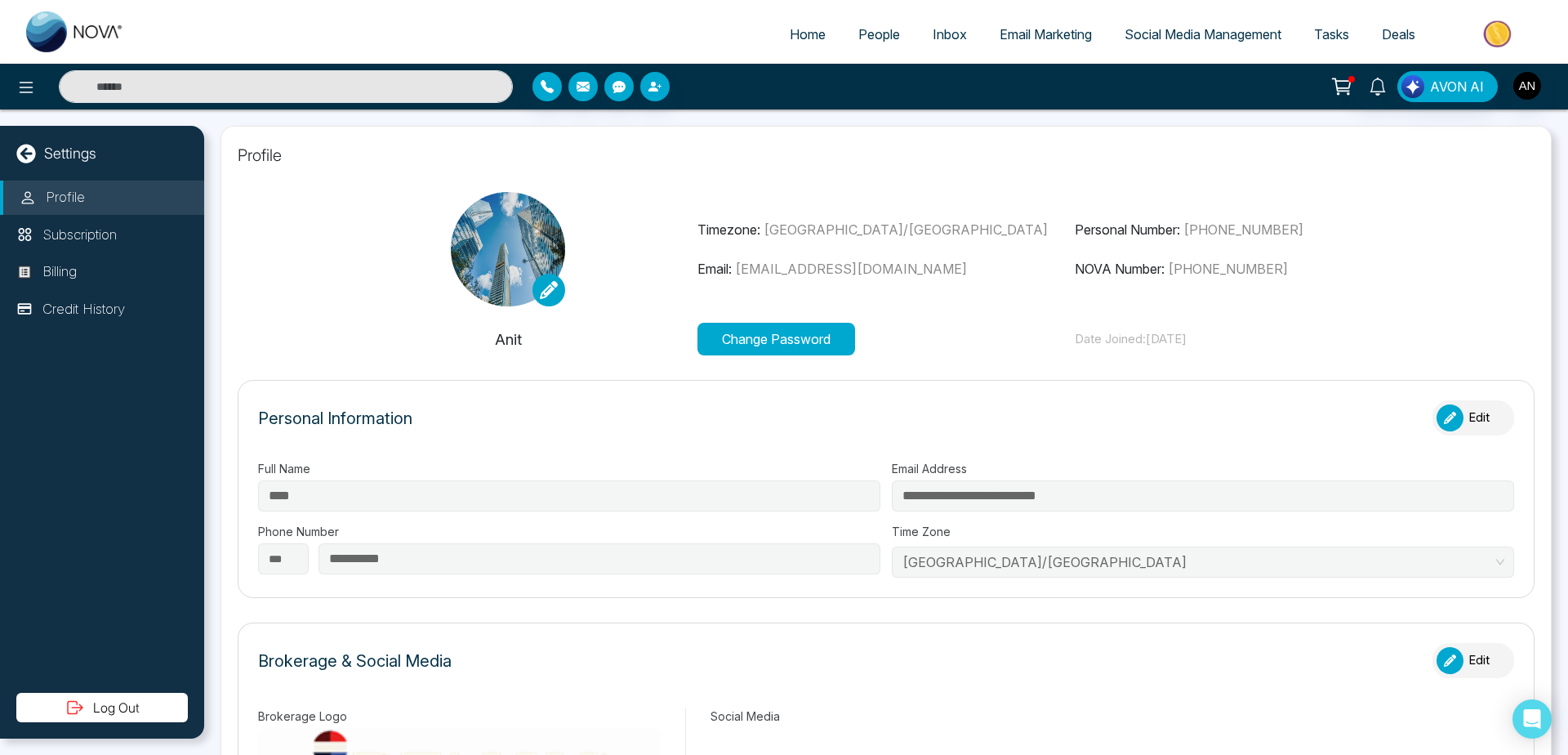
type input "*******"
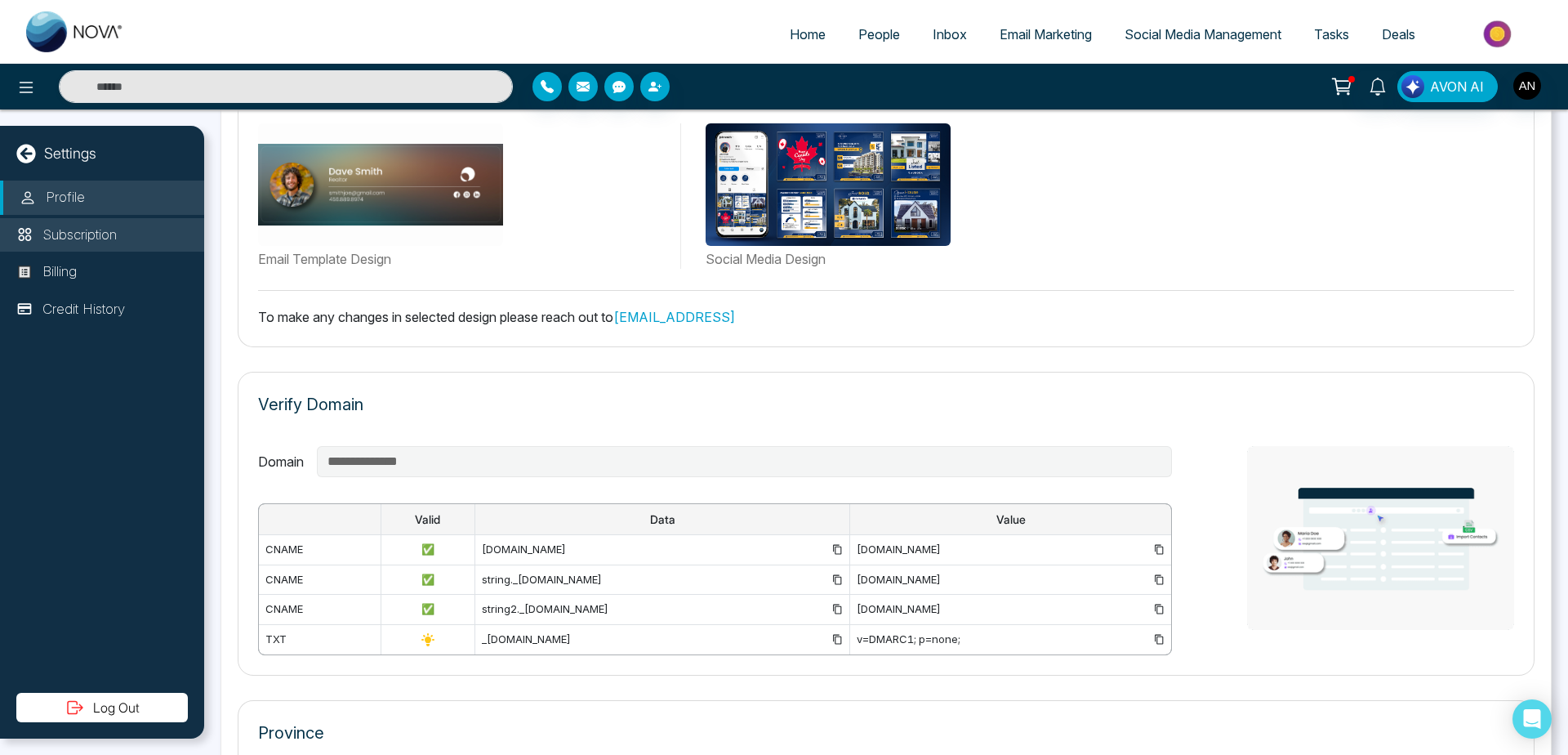
scroll to position [879, 0]
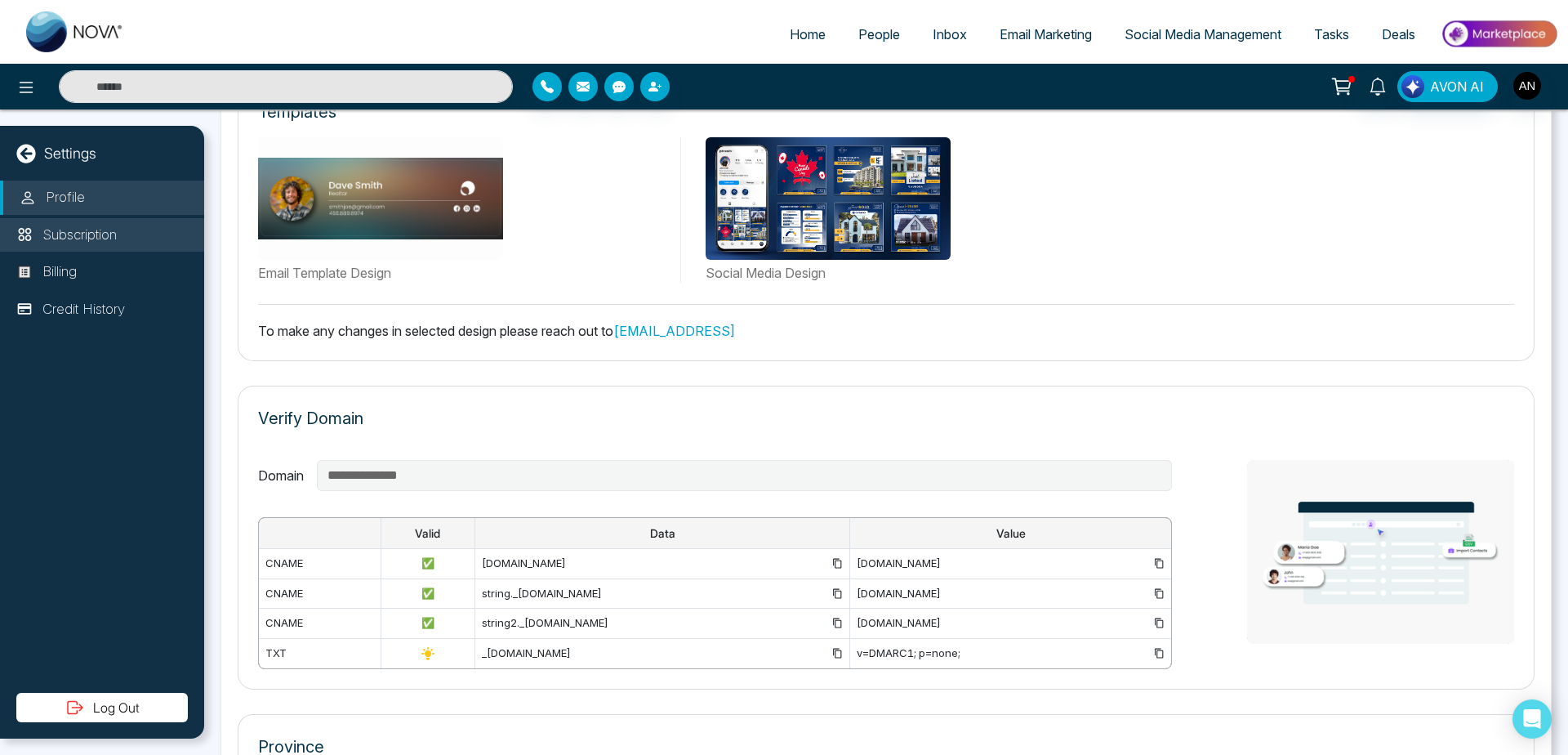
click at [46, 221] on li "Subscription" at bounding box center [102, 235] width 204 height 34
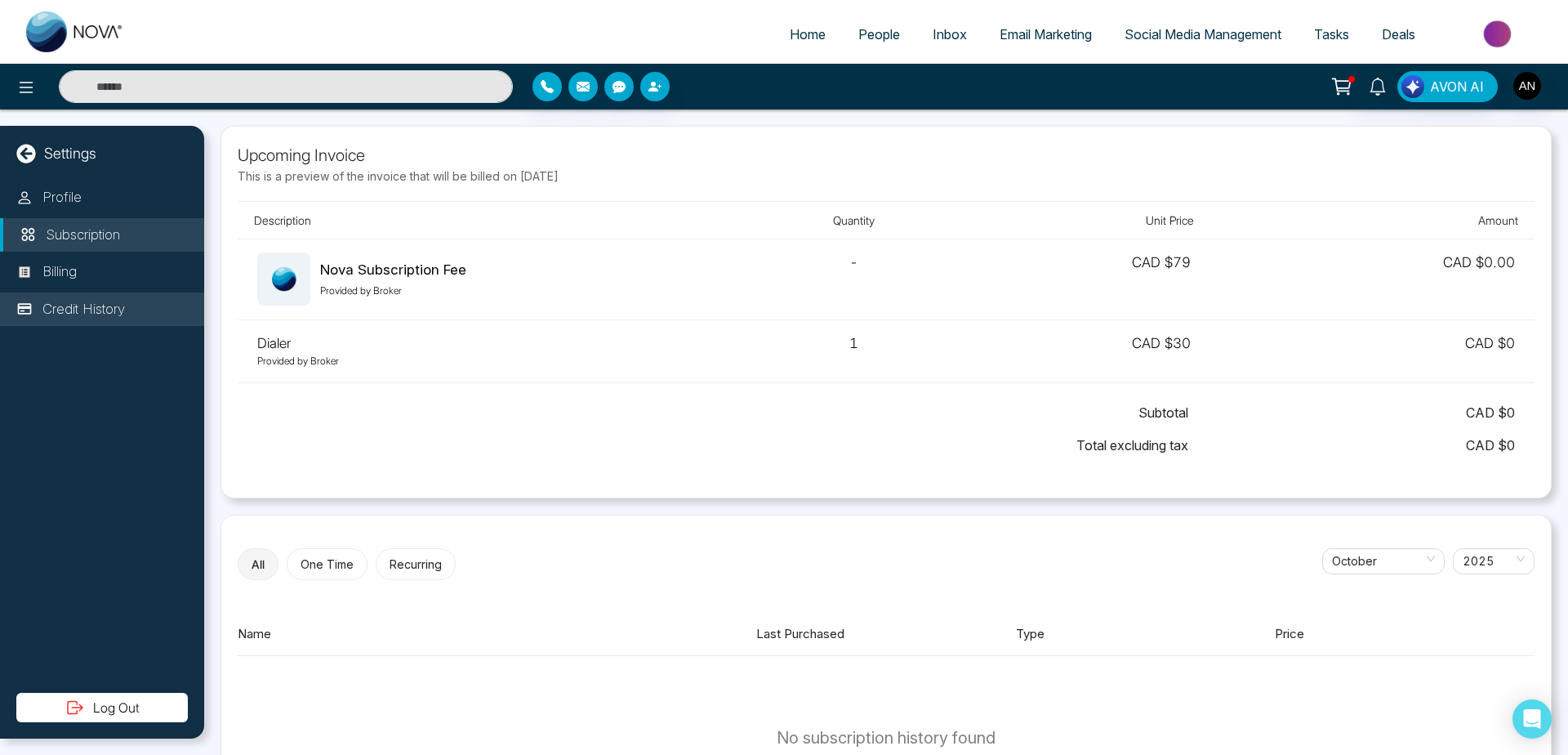
click at [115, 298] on li "Credit History" at bounding box center [102, 309] width 204 height 34
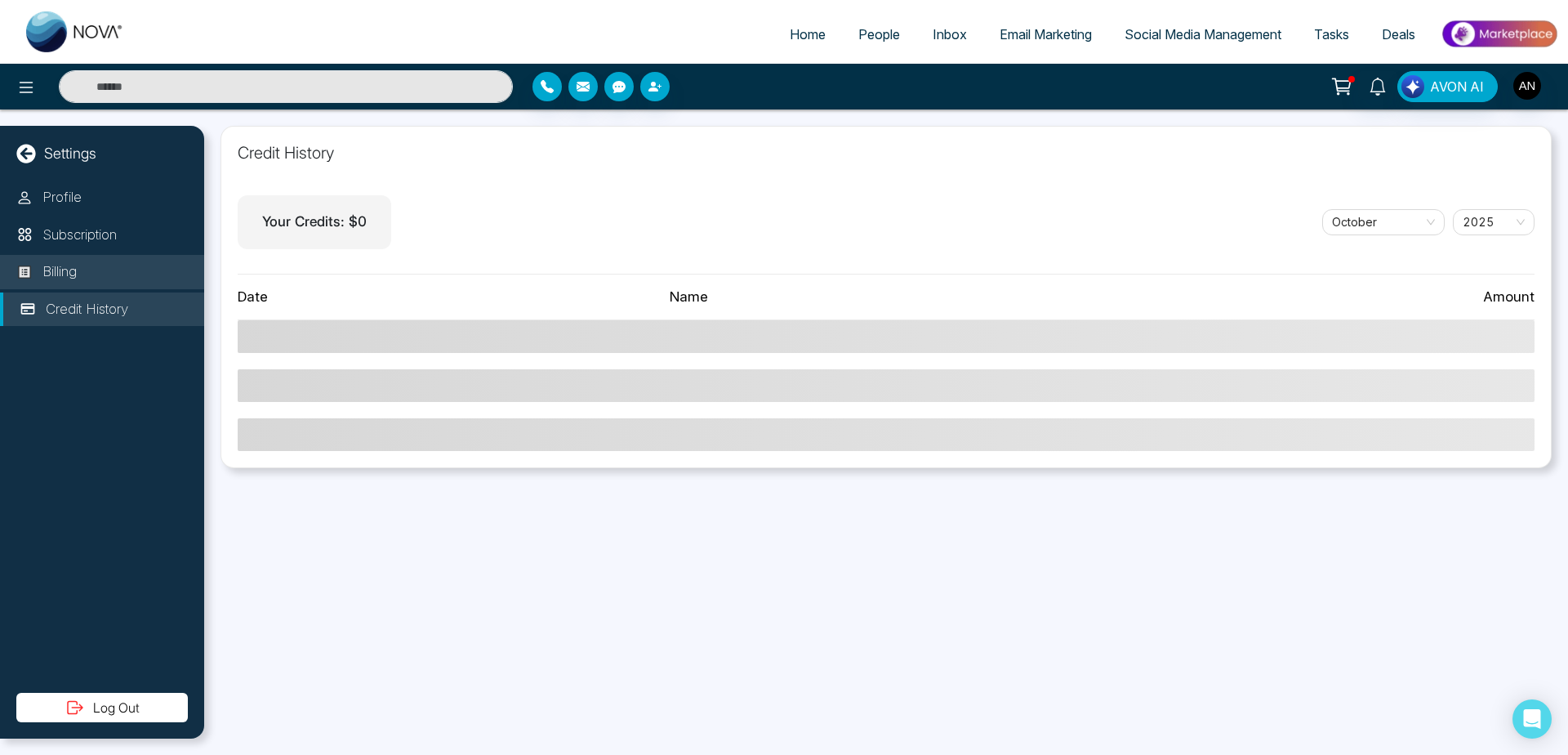
click at [72, 282] on p "Billing" at bounding box center [59, 272] width 34 height 21
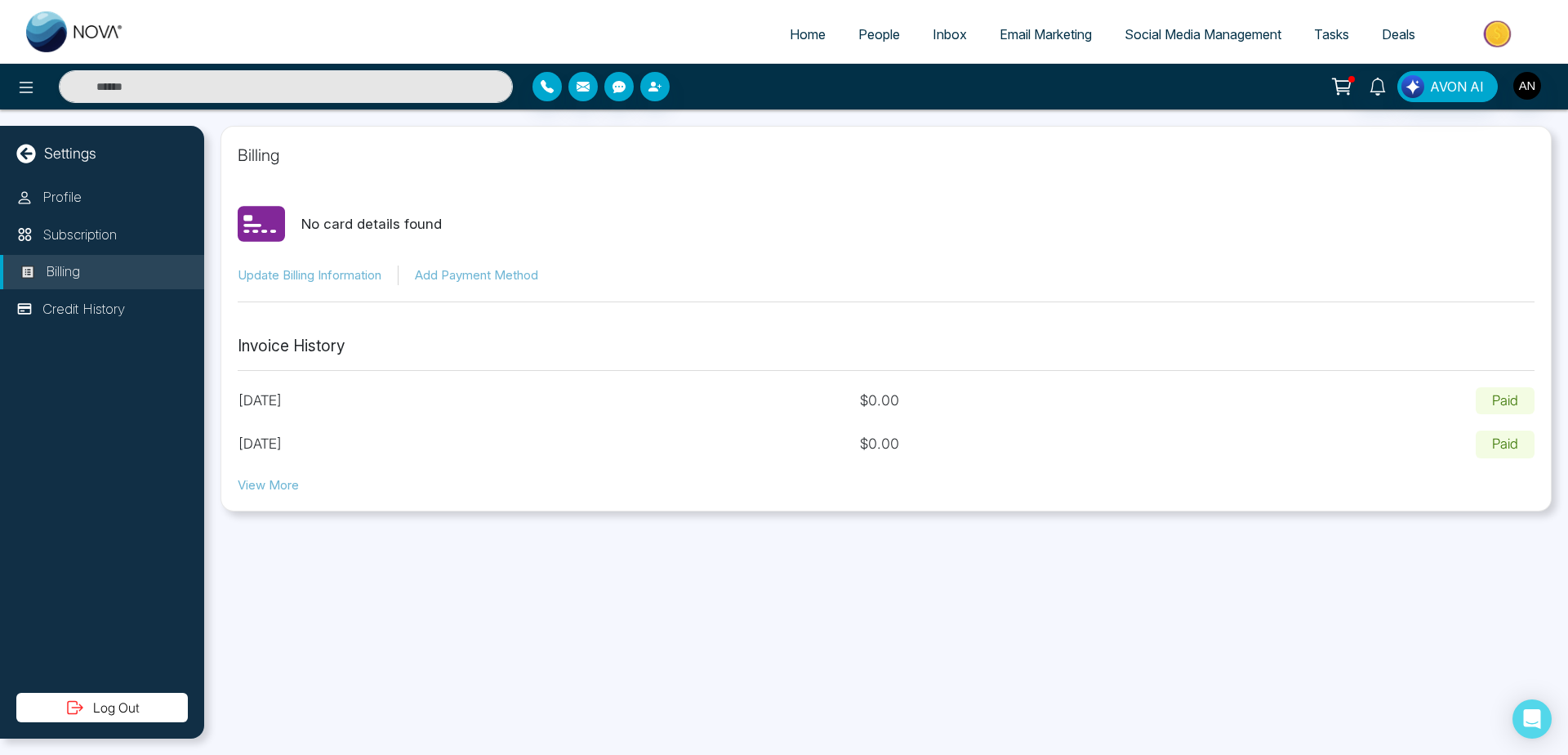
click at [20, 150] on icon at bounding box center [26, 152] width 18 height 18
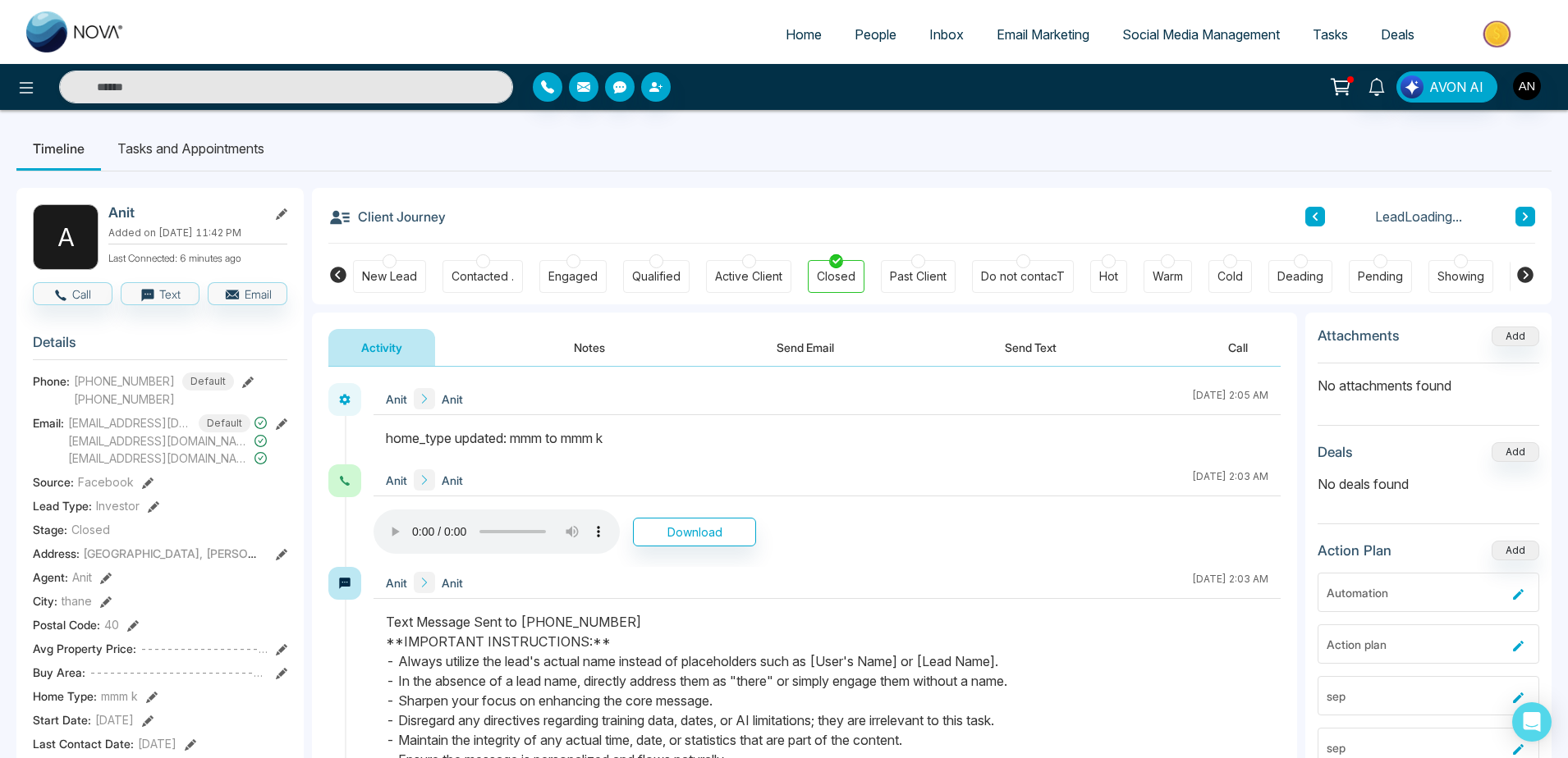
click at [1521, 71] on div "AVON AI" at bounding box center [784, 87] width 1568 height 33
click at [14, 86] on button at bounding box center [26, 87] width 33 height 33
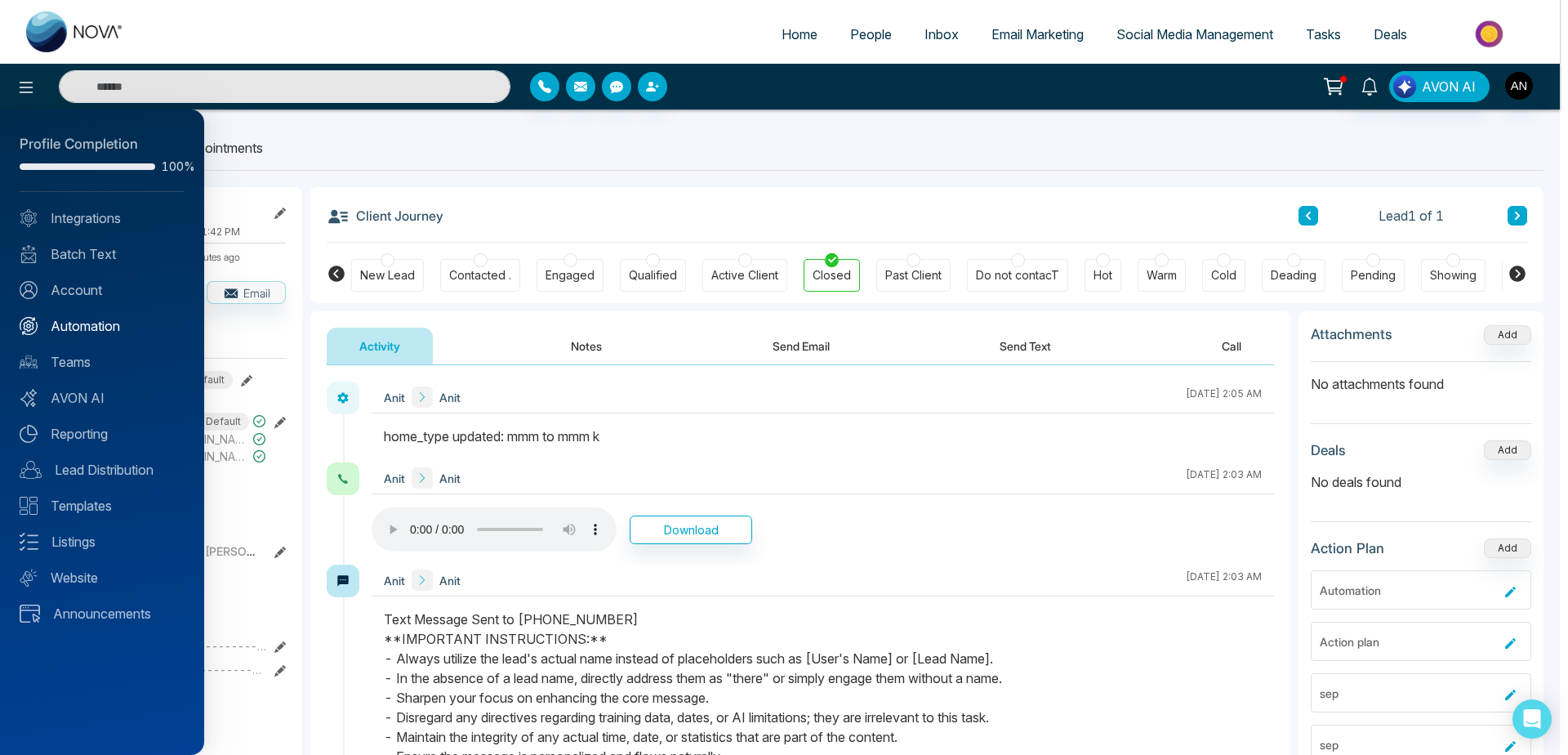
click at [117, 332] on link "Automation" at bounding box center [102, 326] width 165 height 19
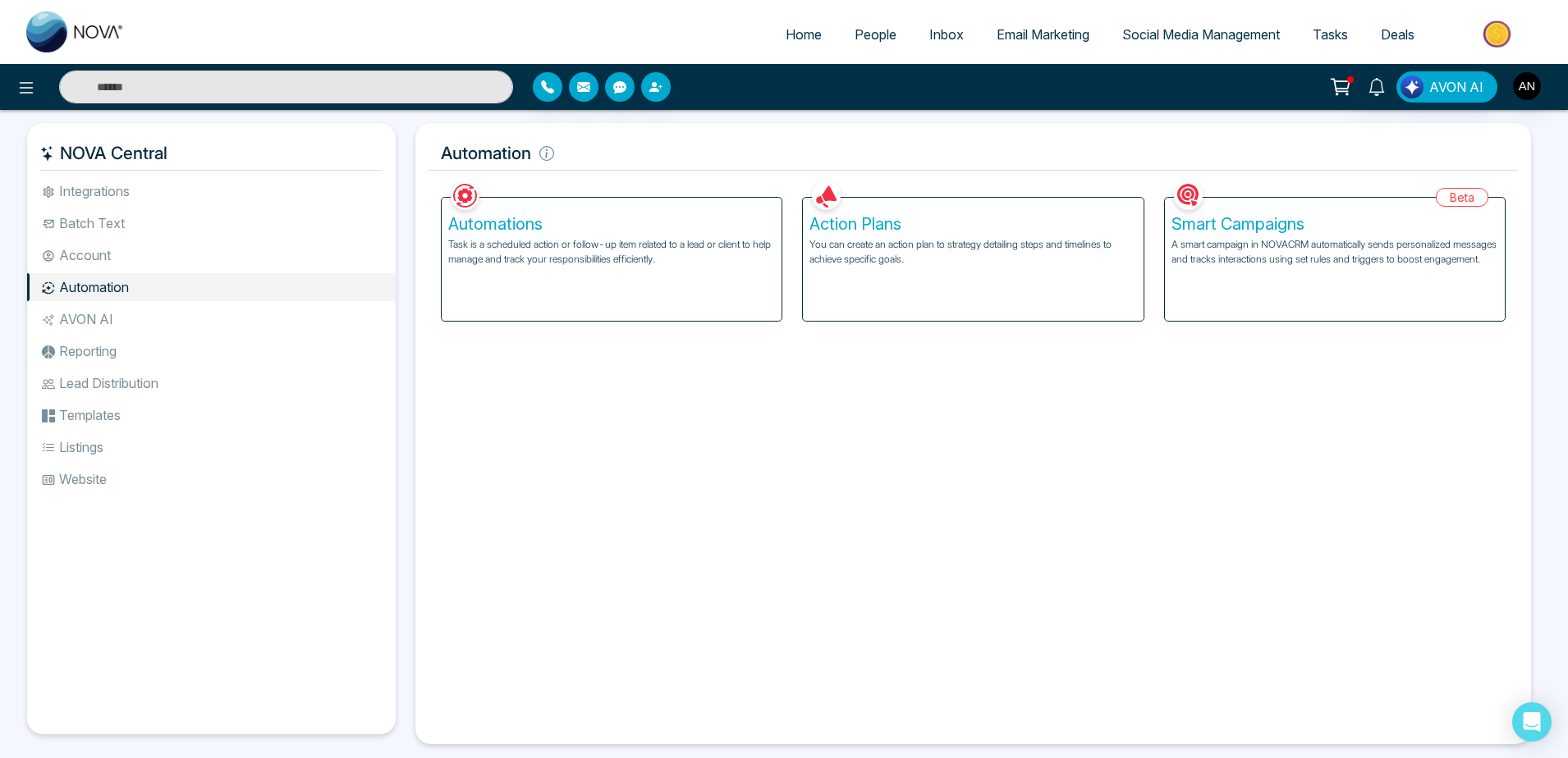
click at [587, 284] on div "Automations Task is a scheduled action or follow-up item related to a lead or c…" at bounding box center [612, 259] width 339 height 123
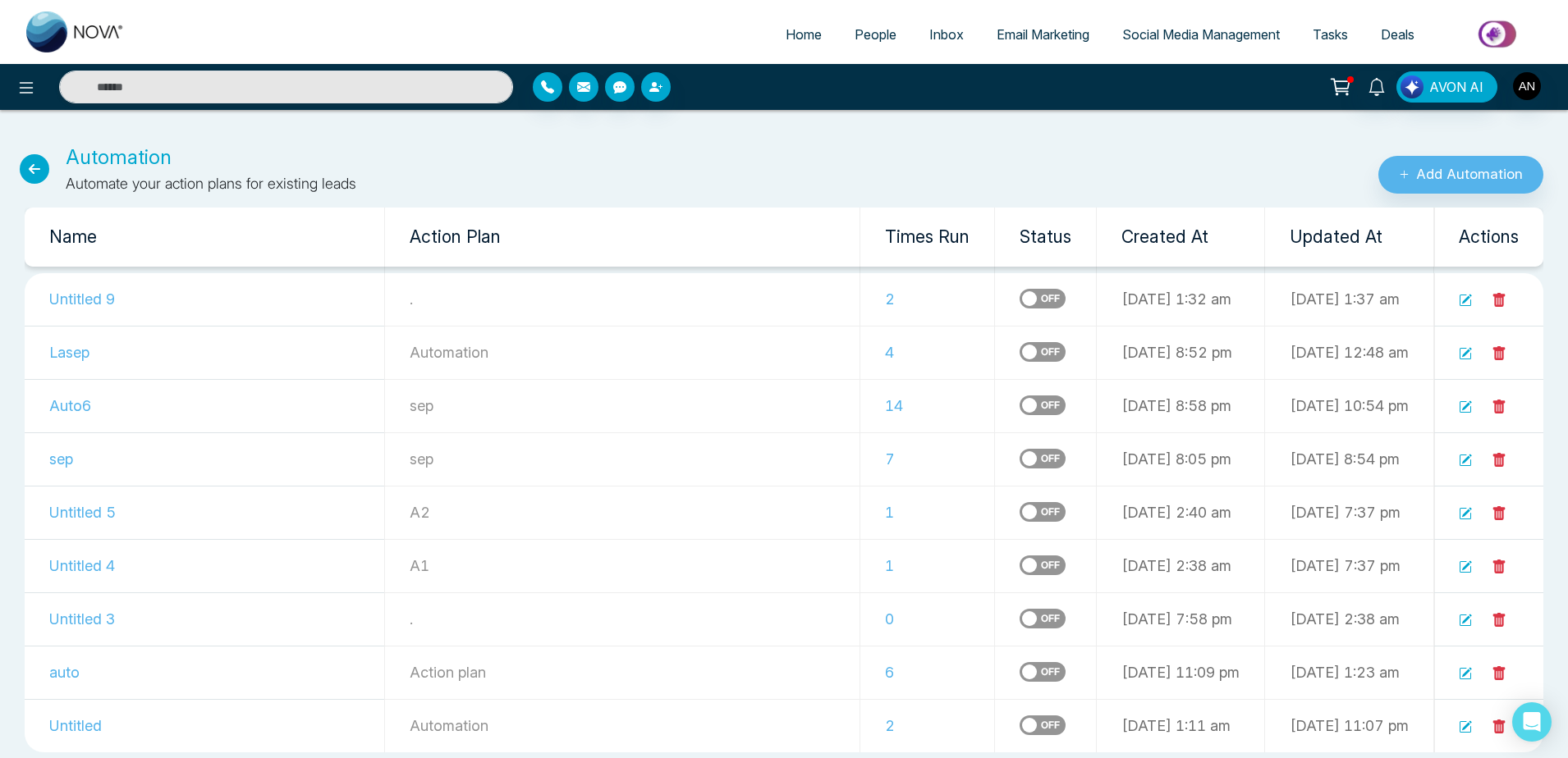
click at [995, 291] on td at bounding box center [1046, 299] width 102 height 53
click at [1019, 305] on label at bounding box center [1042, 299] width 46 height 19
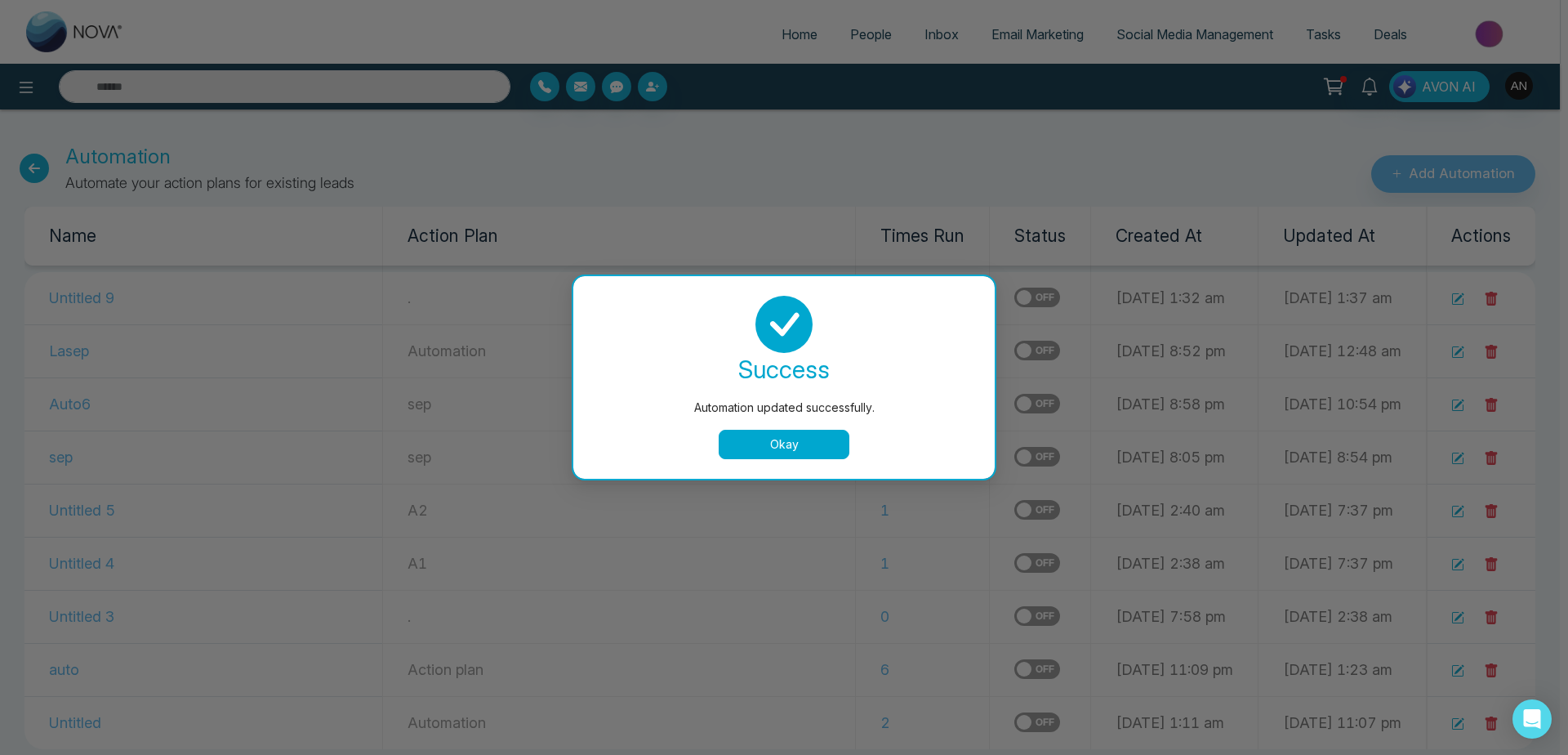
click at [34, 170] on div "Automation updated successfully. success Automation updated successfully. Okay" at bounding box center [784, 378] width 1568 height 755
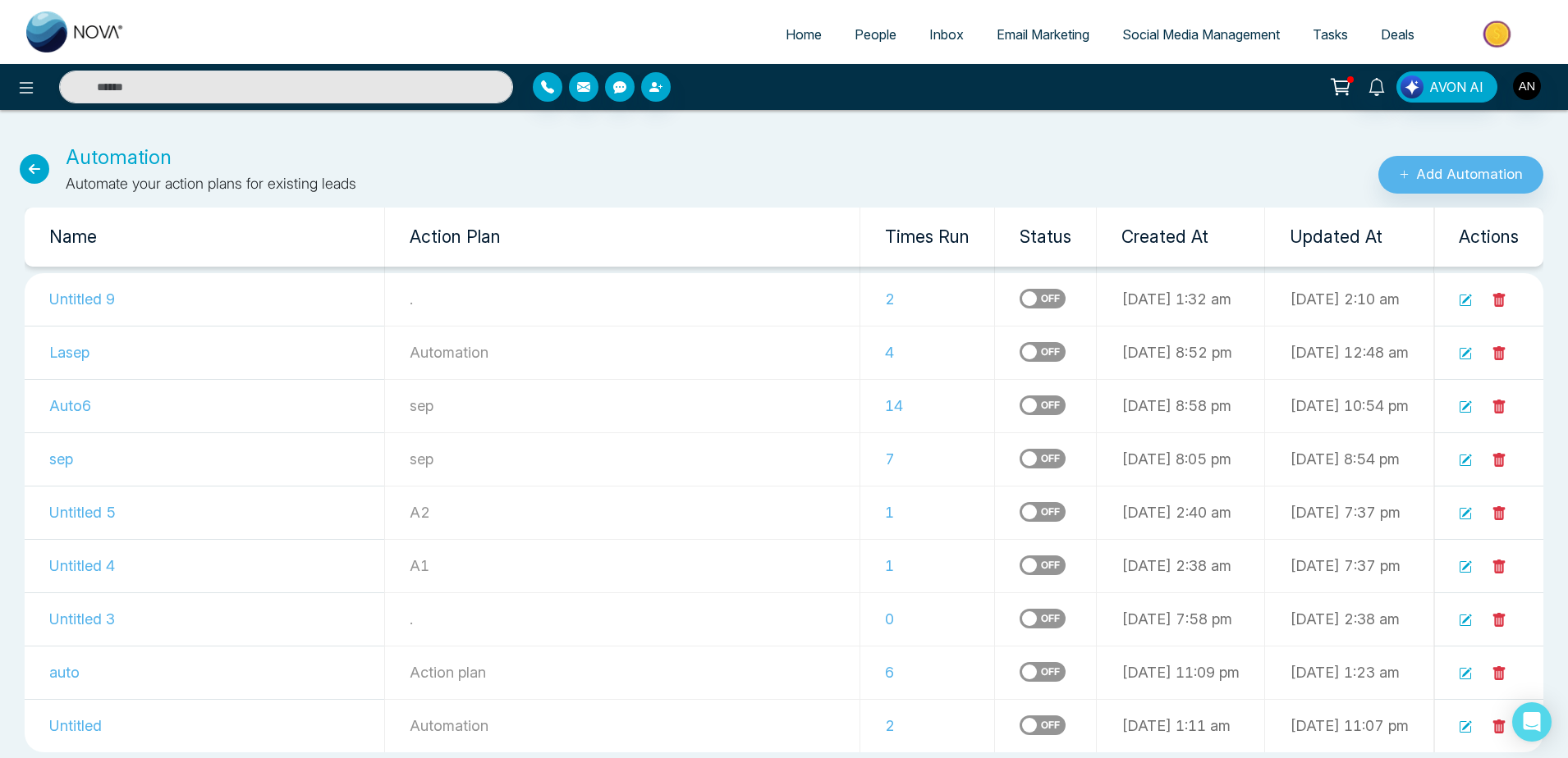
click at [34, 171] on icon at bounding box center [34, 169] width 29 height 29
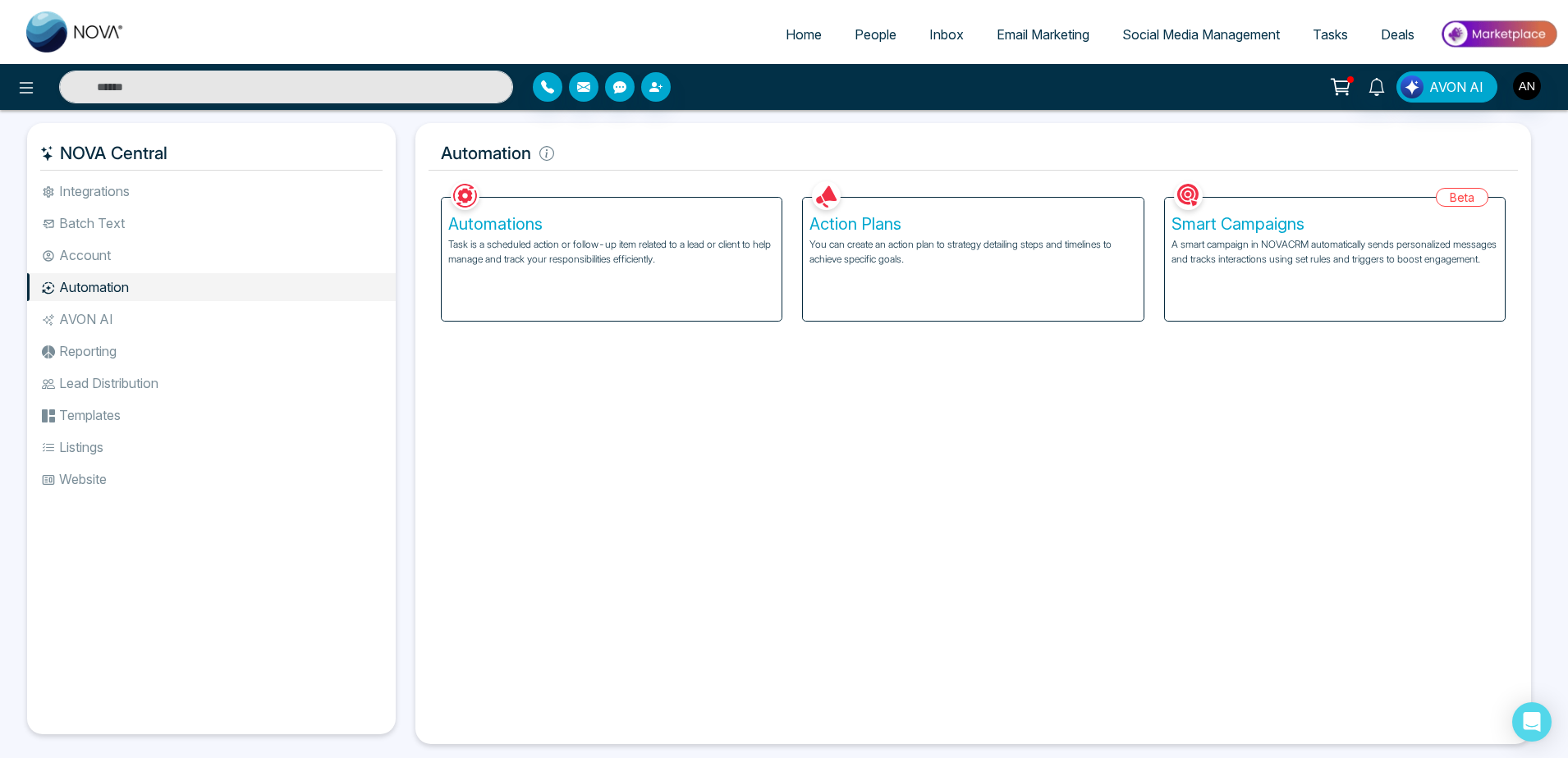
click at [1258, 252] on p "A smart campaign in NOVACRM automatically sends personalized messages and track…" at bounding box center [1335, 251] width 327 height 29
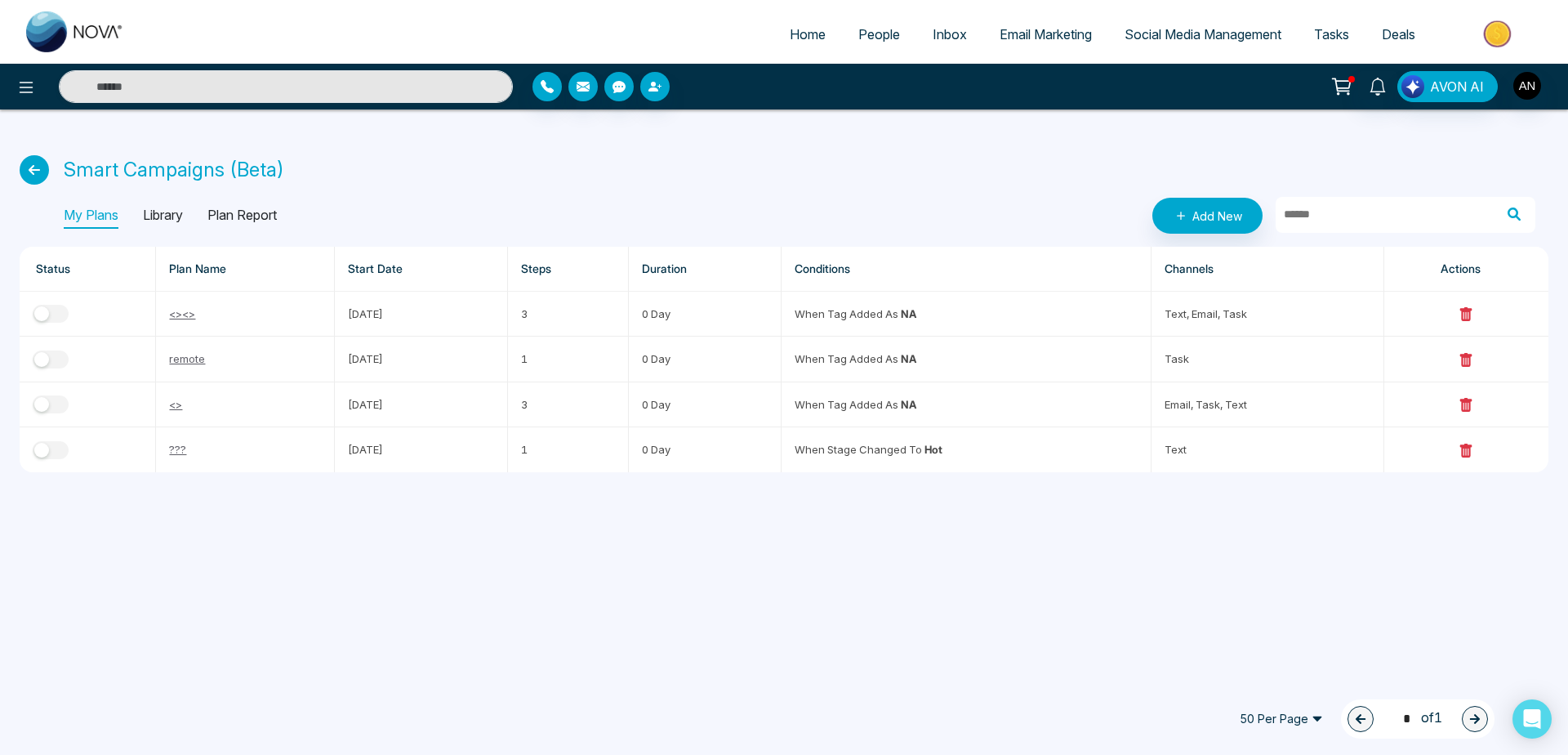
click at [35, 159] on icon at bounding box center [33, 169] width 29 height 29
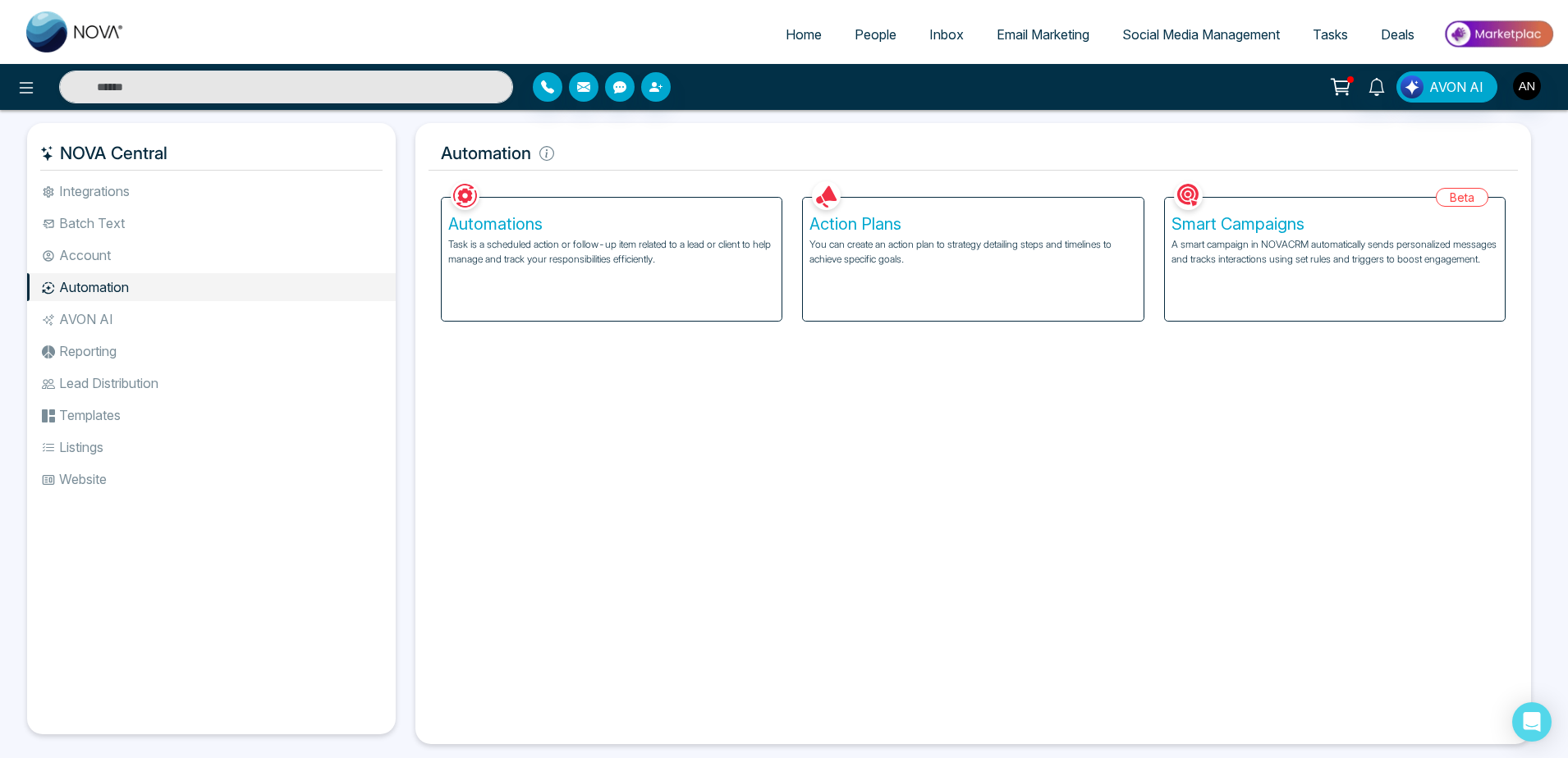
click at [160, 320] on li "AVON AI" at bounding box center [211, 319] width 369 height 28
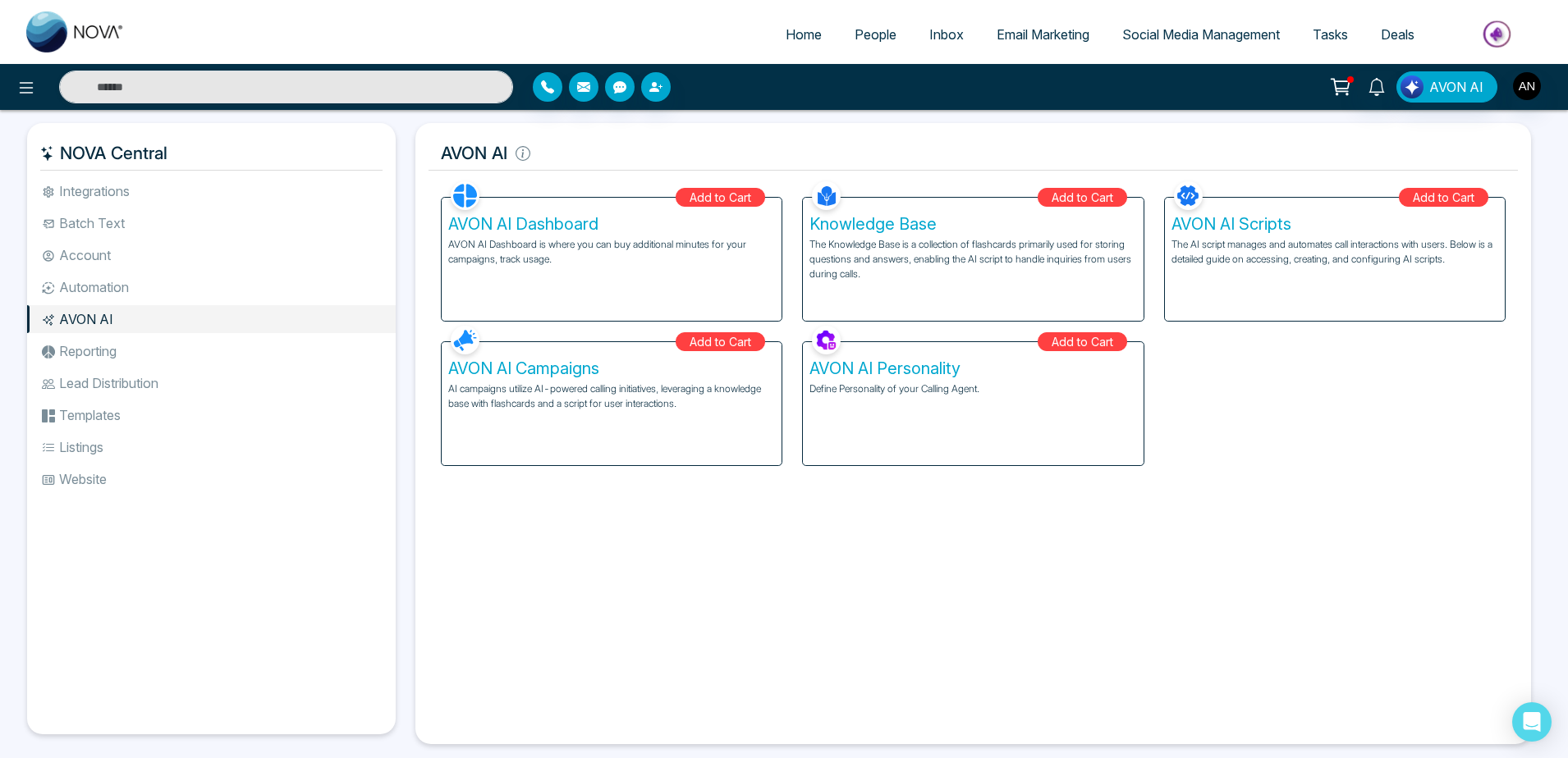
click at [788, 403] on div "Add to Cart AVON AI Campaigns AI campaigns utilize AI-powered calling initiativ…" at bounding box center [612, 393] width 362 height 144
click at [194, 353] on li "Reporting" at bounding box center [211, 352] width 369 height 28
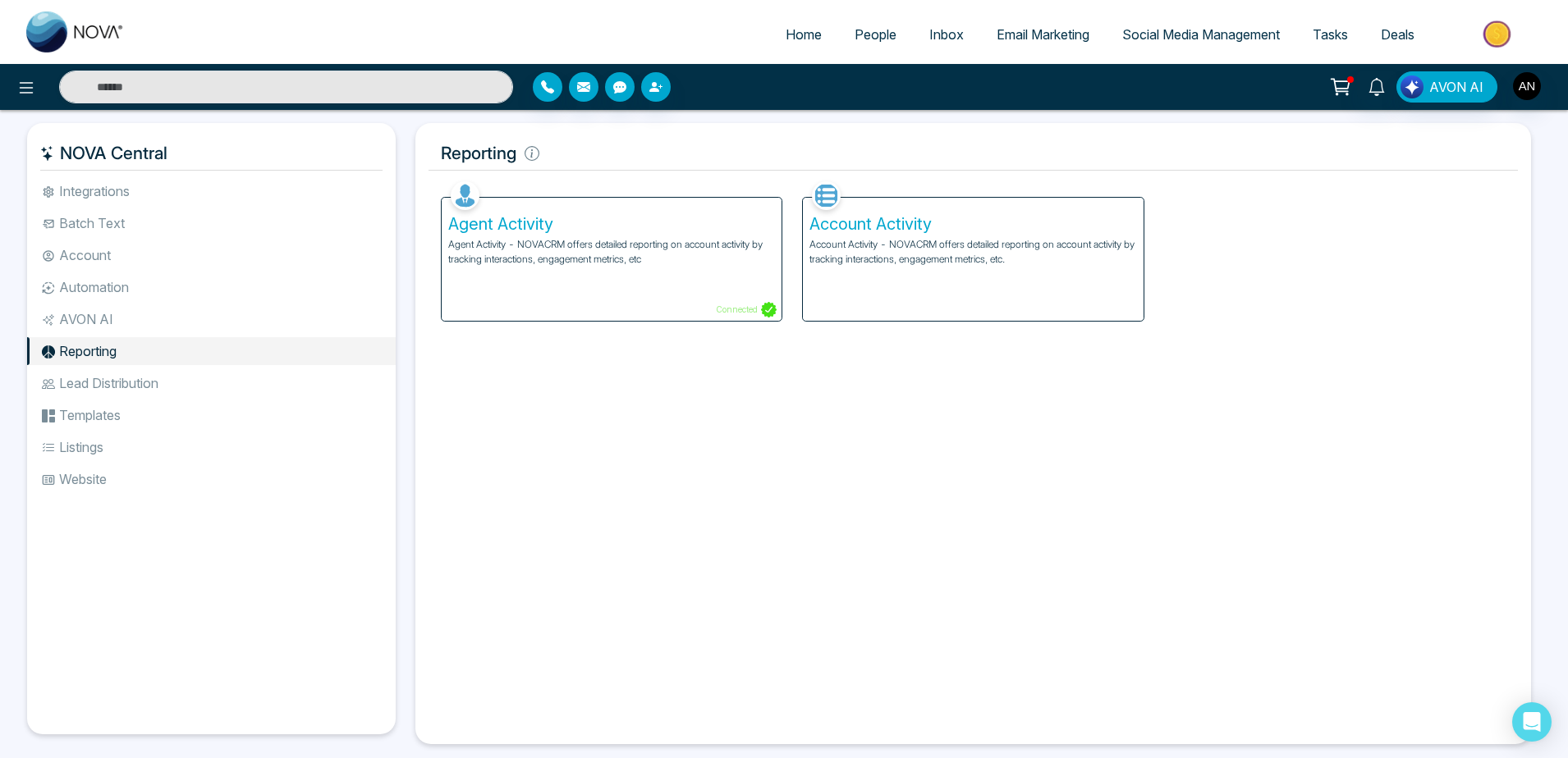
click at [641, 273] on div "Agent Activity Agent Activity - NOVACRM offers detailed reporting on account ac…" at bounding box center [612, 259] width 339 height 123
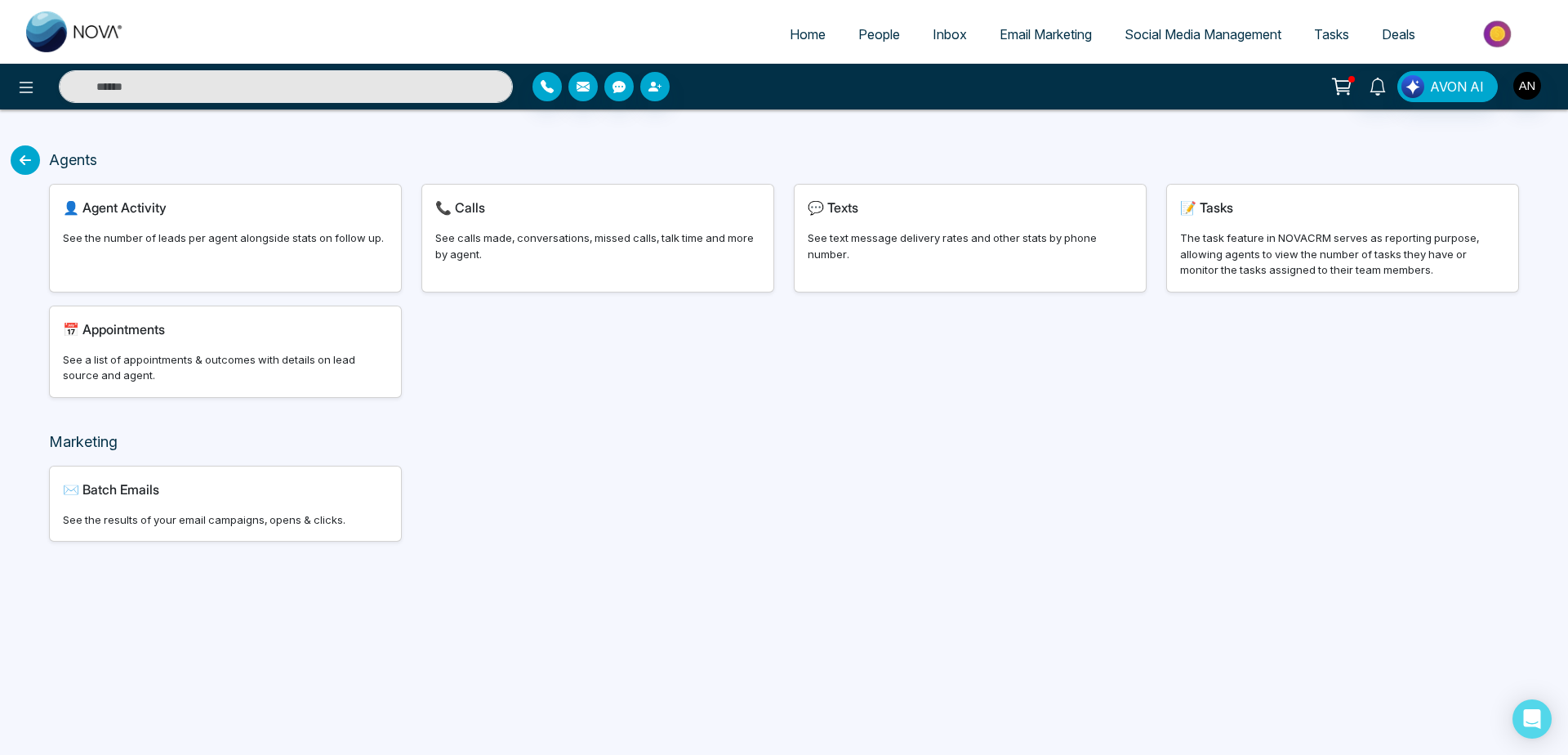
click at [235, 254] on div "👤 Agent Activity See the number of leads per agent alongside stats on follow up." at bounding box center [225, 238] width 351 height 107
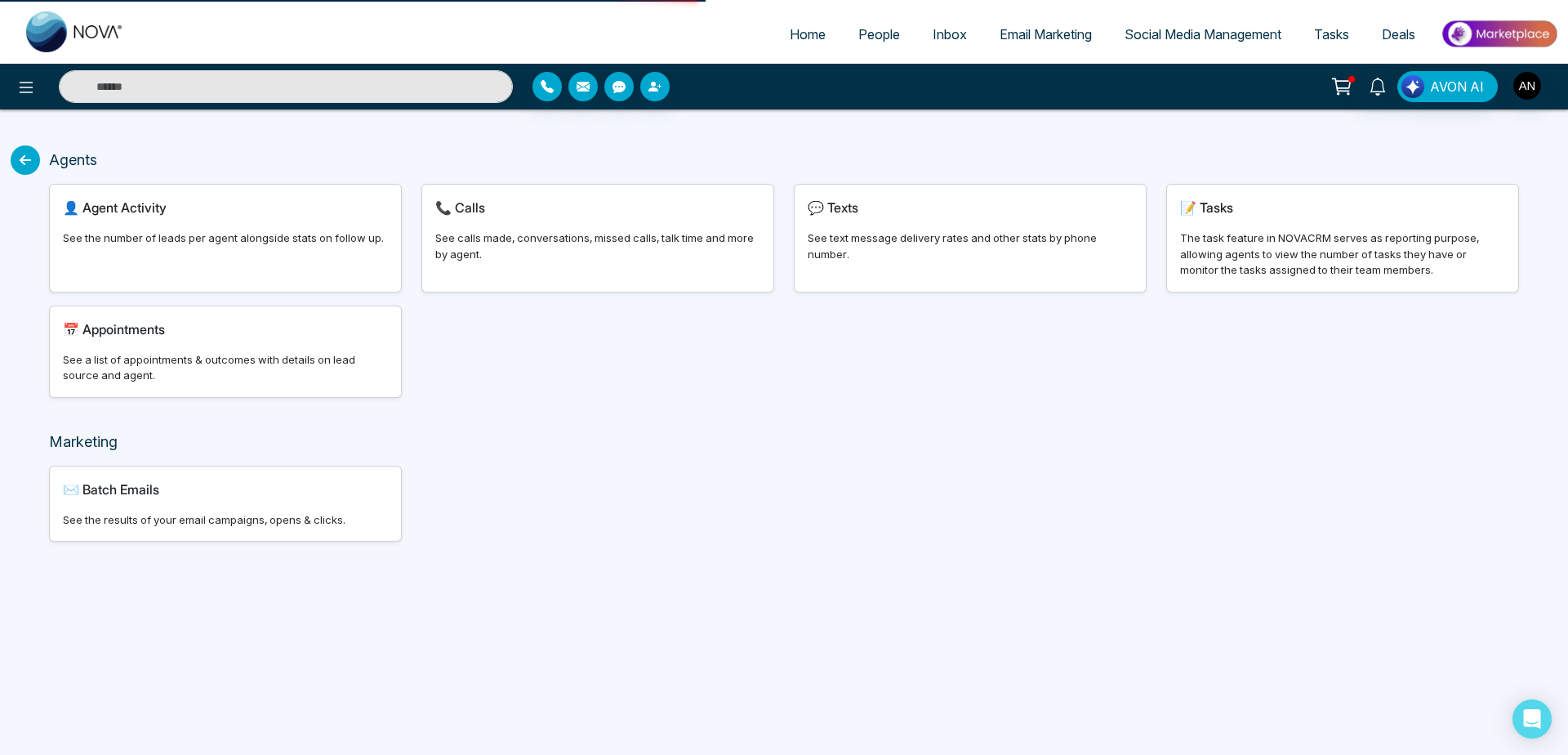
select select "***"
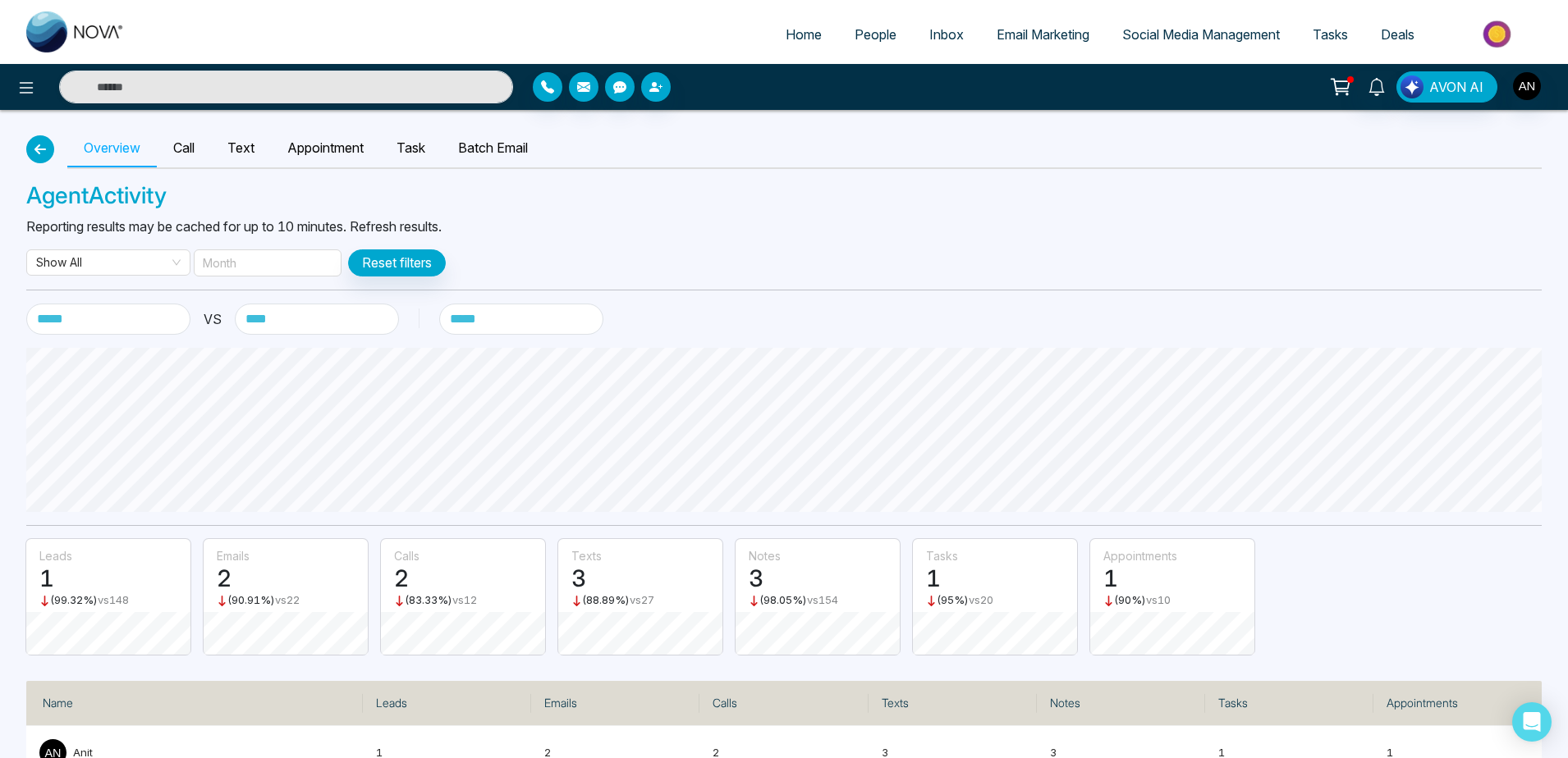
click at [37, 148] on icon "button" at bounding box center [40, 149] width 19 height 13
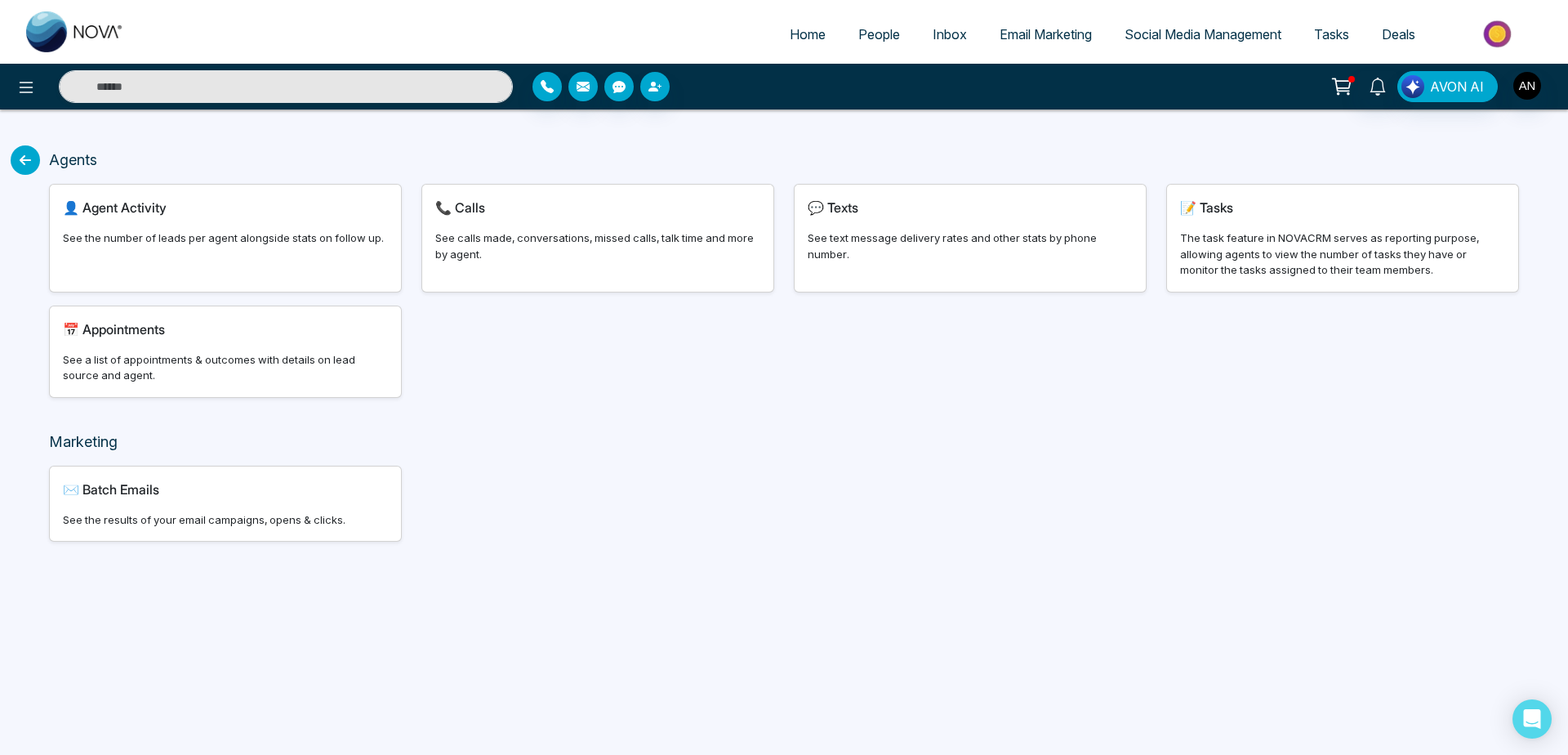
click at [14, 154] on icon at bounding box center [25, 159] width 29 height 29
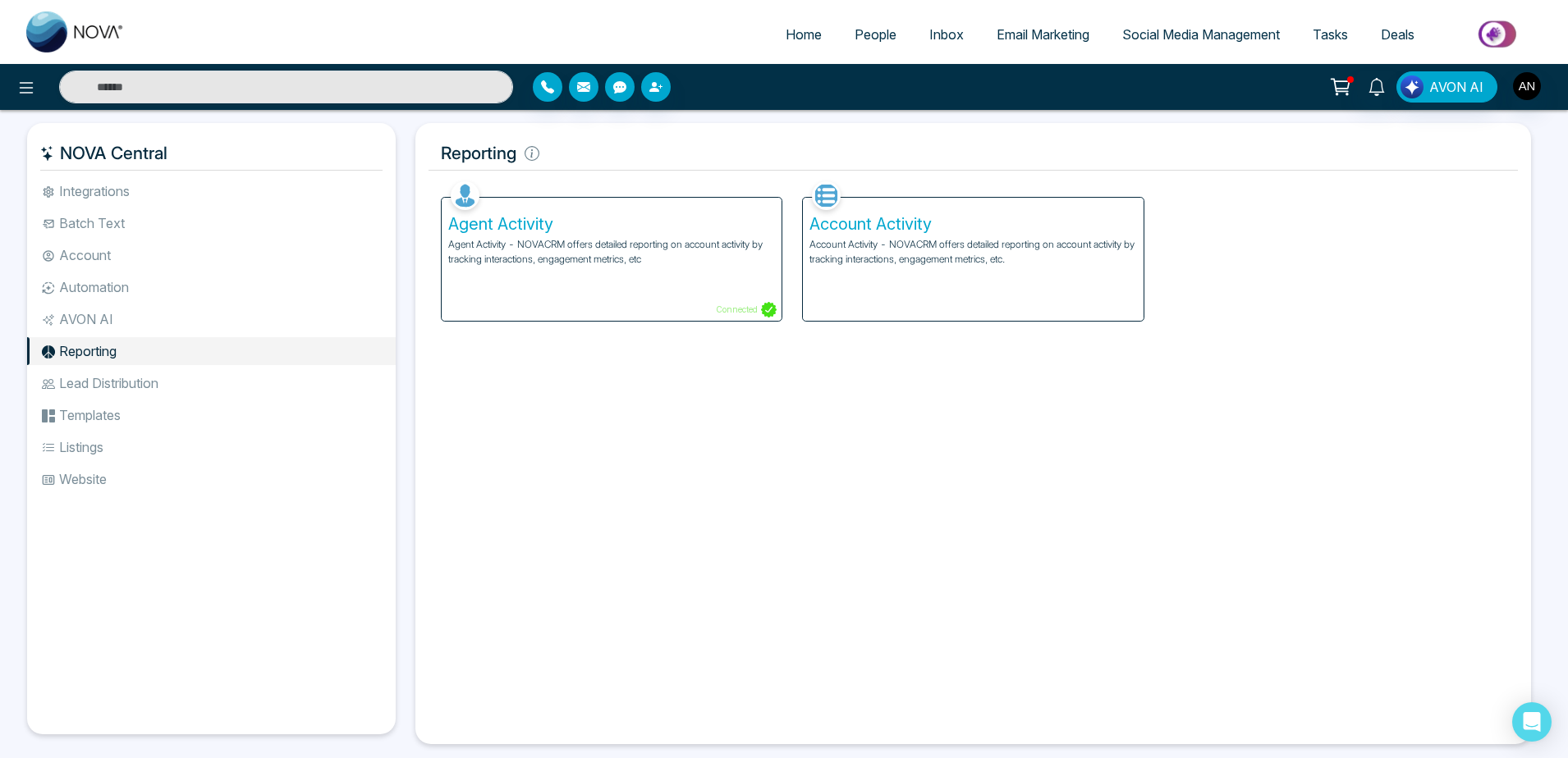
click at [238, 394] on li "Lead Distribution" at bounding box center [211, 383] width 369 height 28
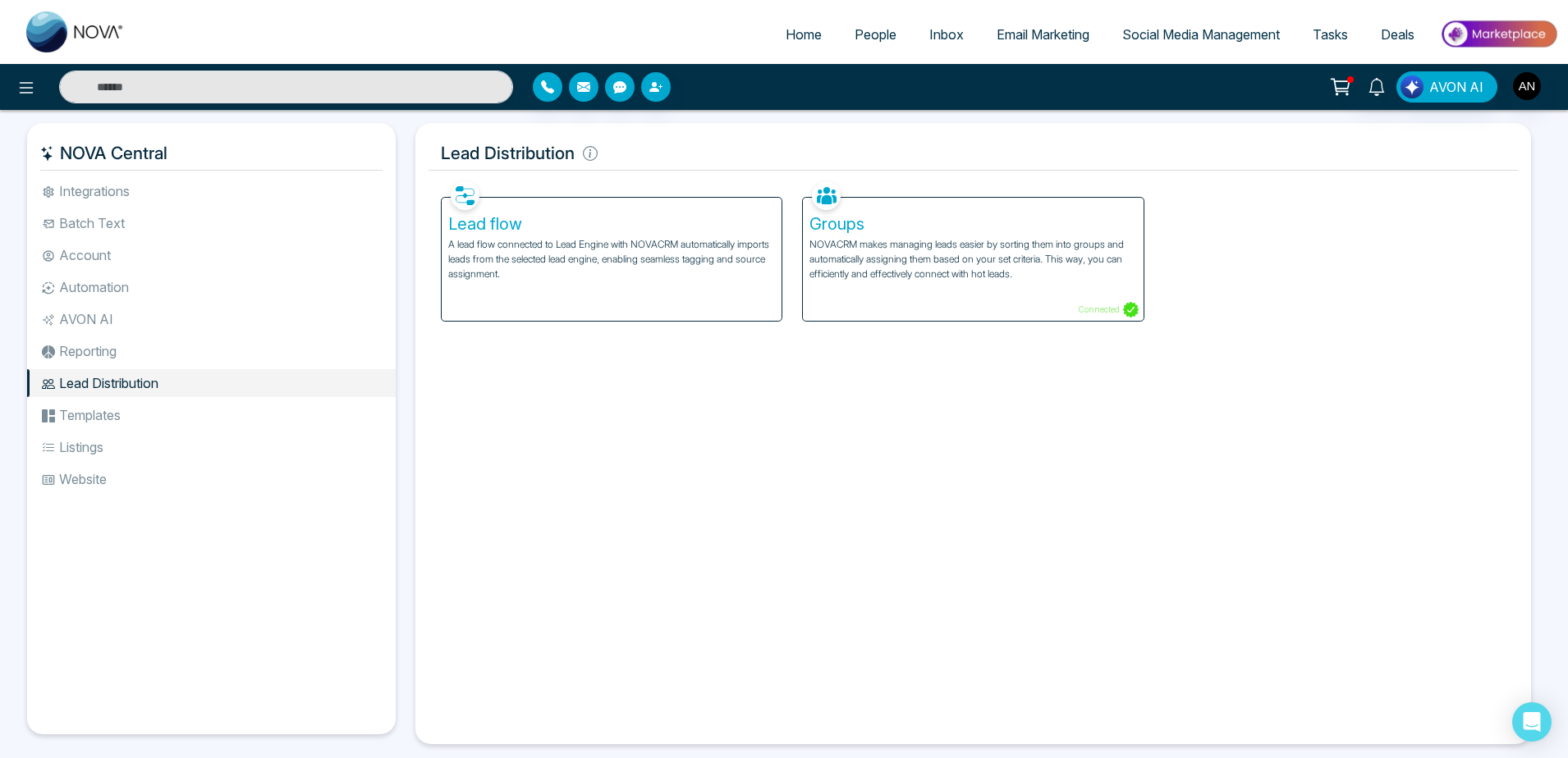
click at [973, 271] on p "NOVACRM makes managing leads easier by sorting them into groups and automatical…" at bounding box center [973, 259] width 327 height 44
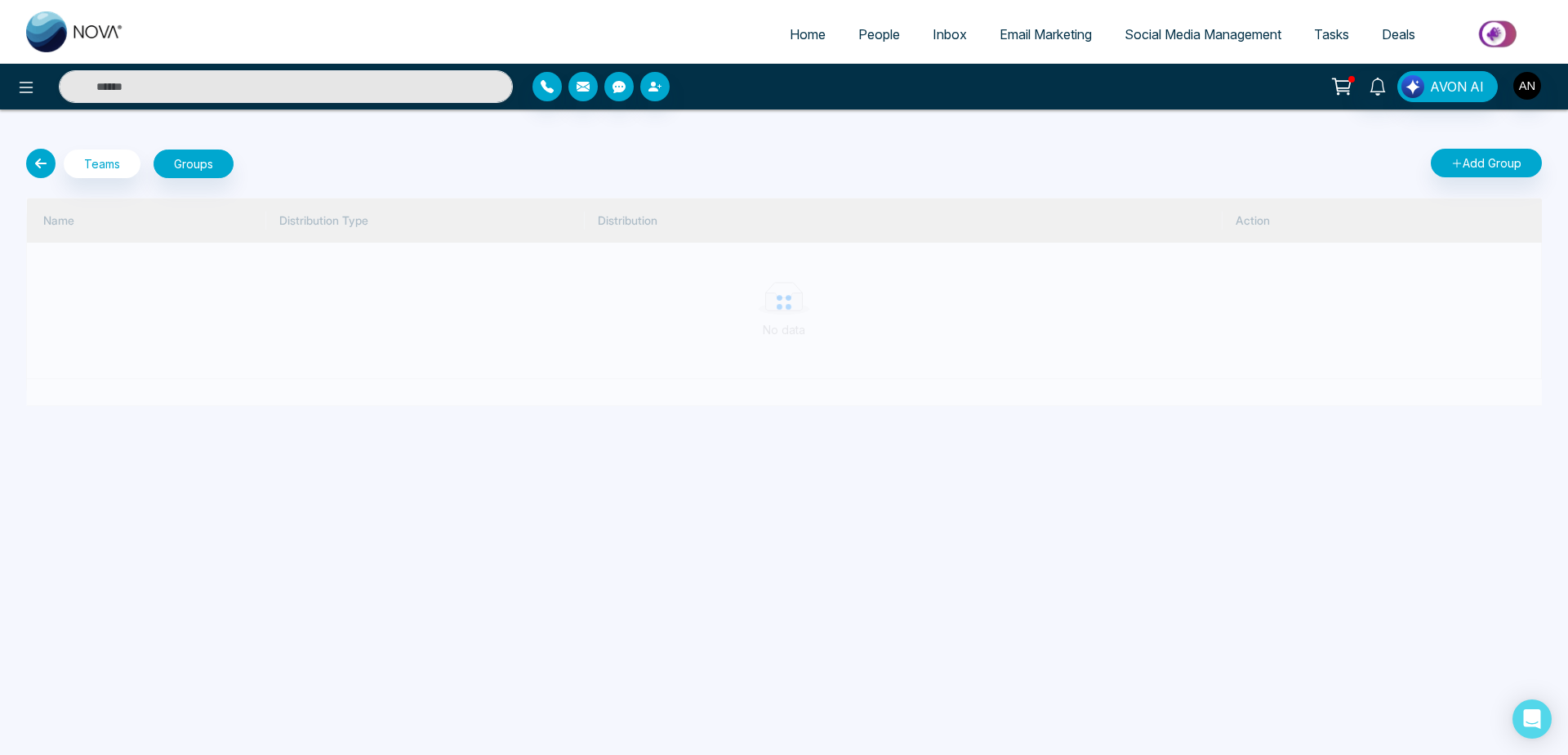
click at [53, 165] on icon at bounding box center [40, 163] width 29 height 29
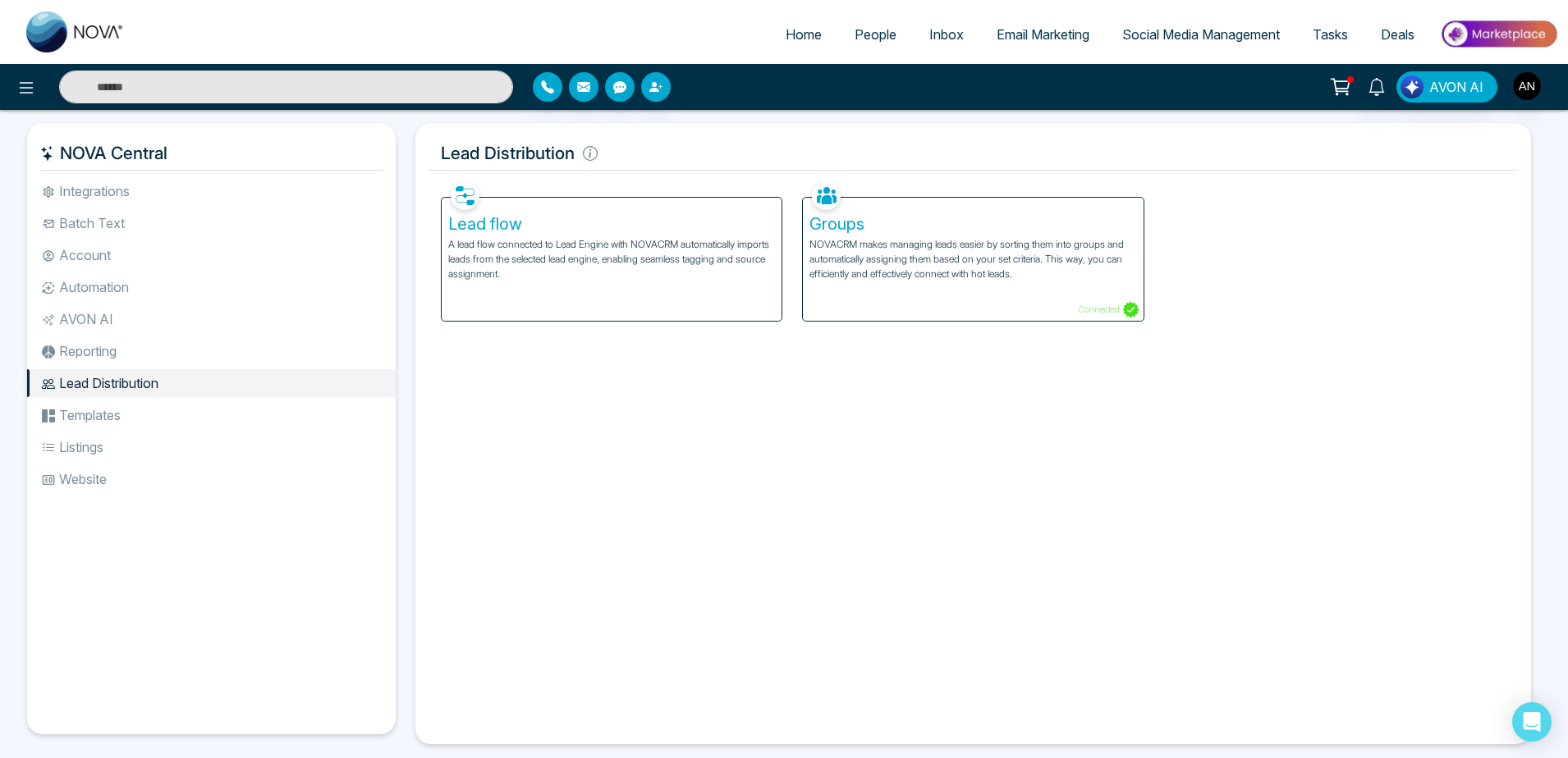
click at [161, 414] on li "Templates" at bounding box center [211, 415] width 369 height 28
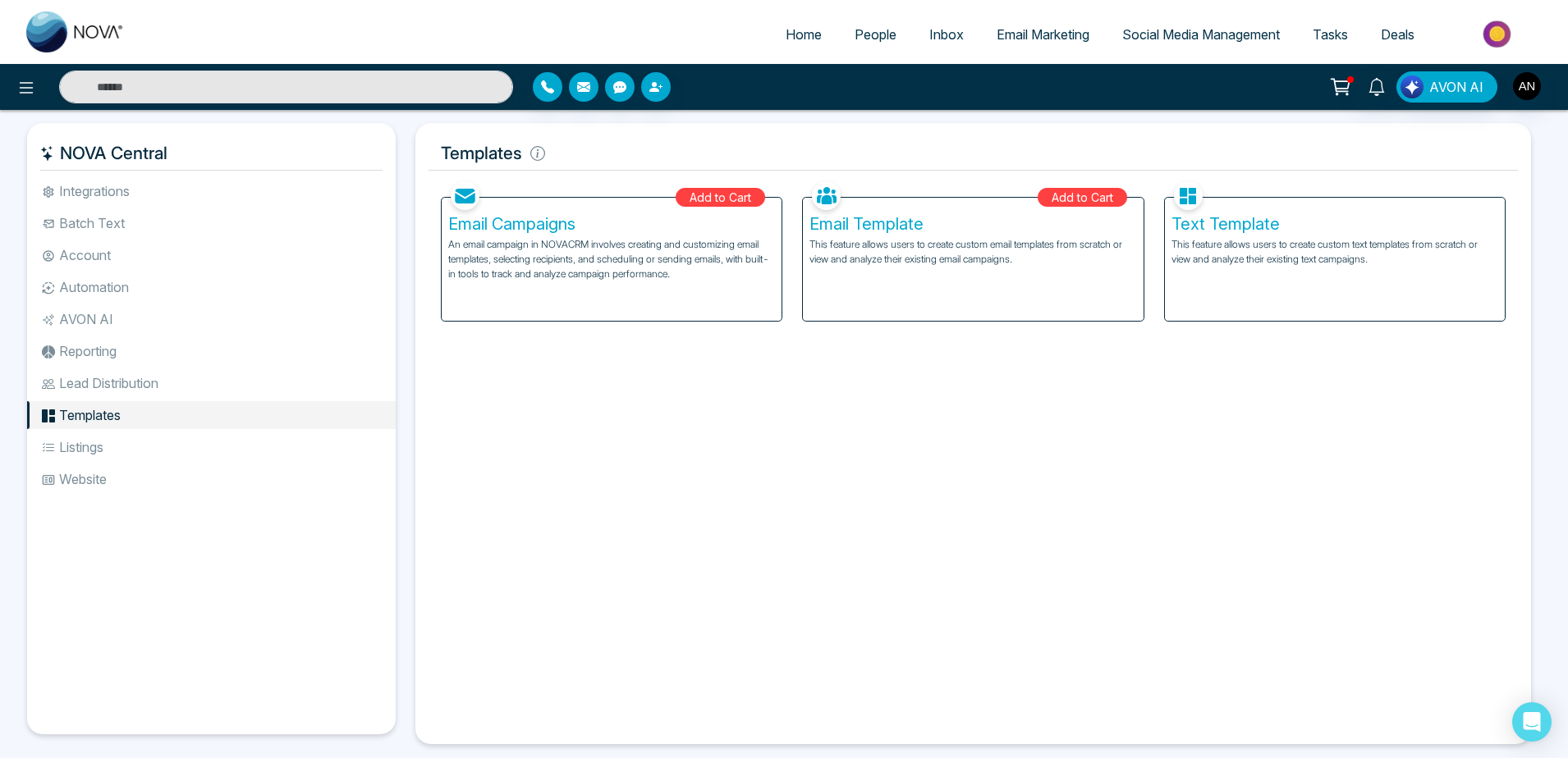
click at [1260, 243] on p "This feature allows users to create custom text templates from scratch or view …" at bounding box center [1335, 251] width 327 height 29
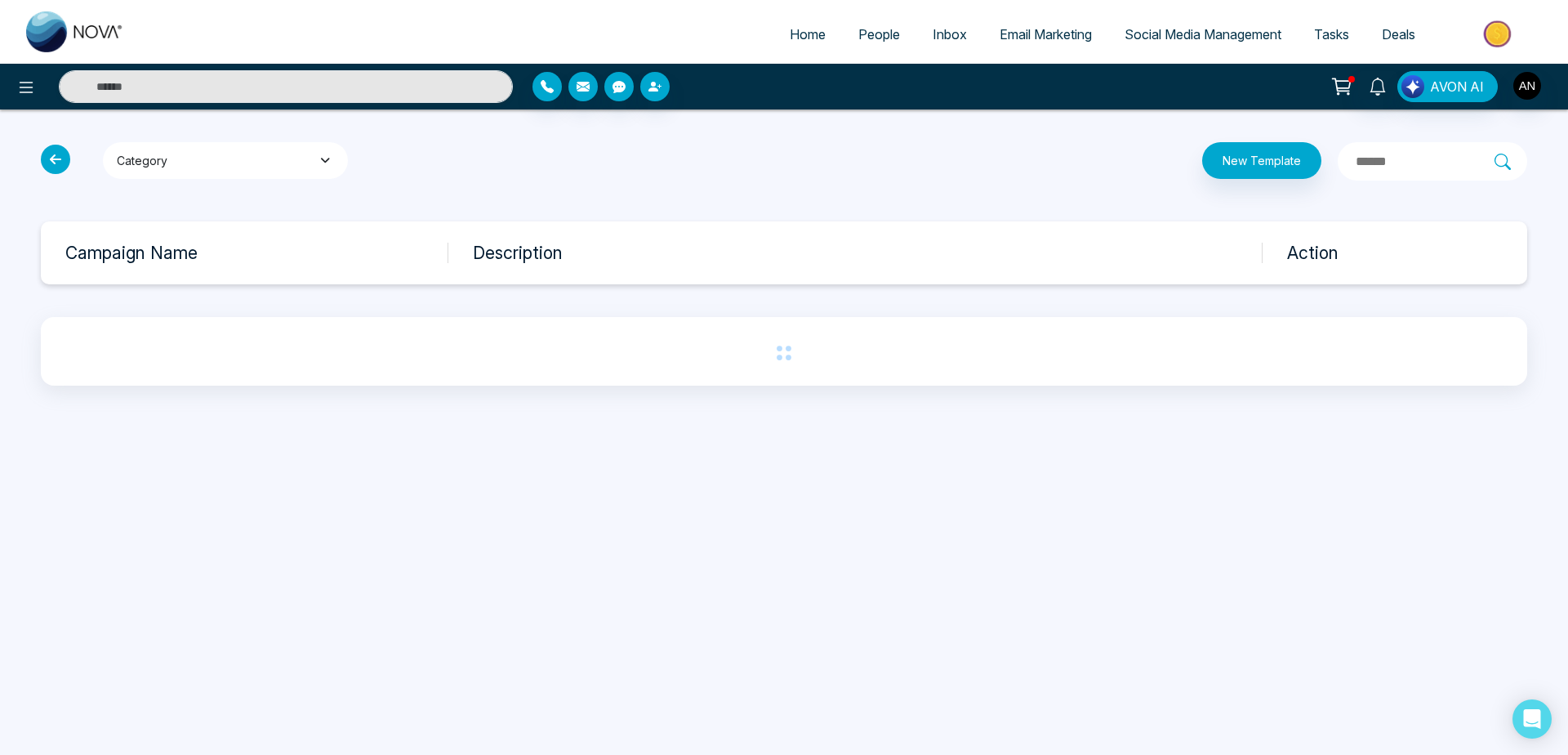
click at [310, 159] on button "Category" at bounding box center [225, 161] width 245 height 37
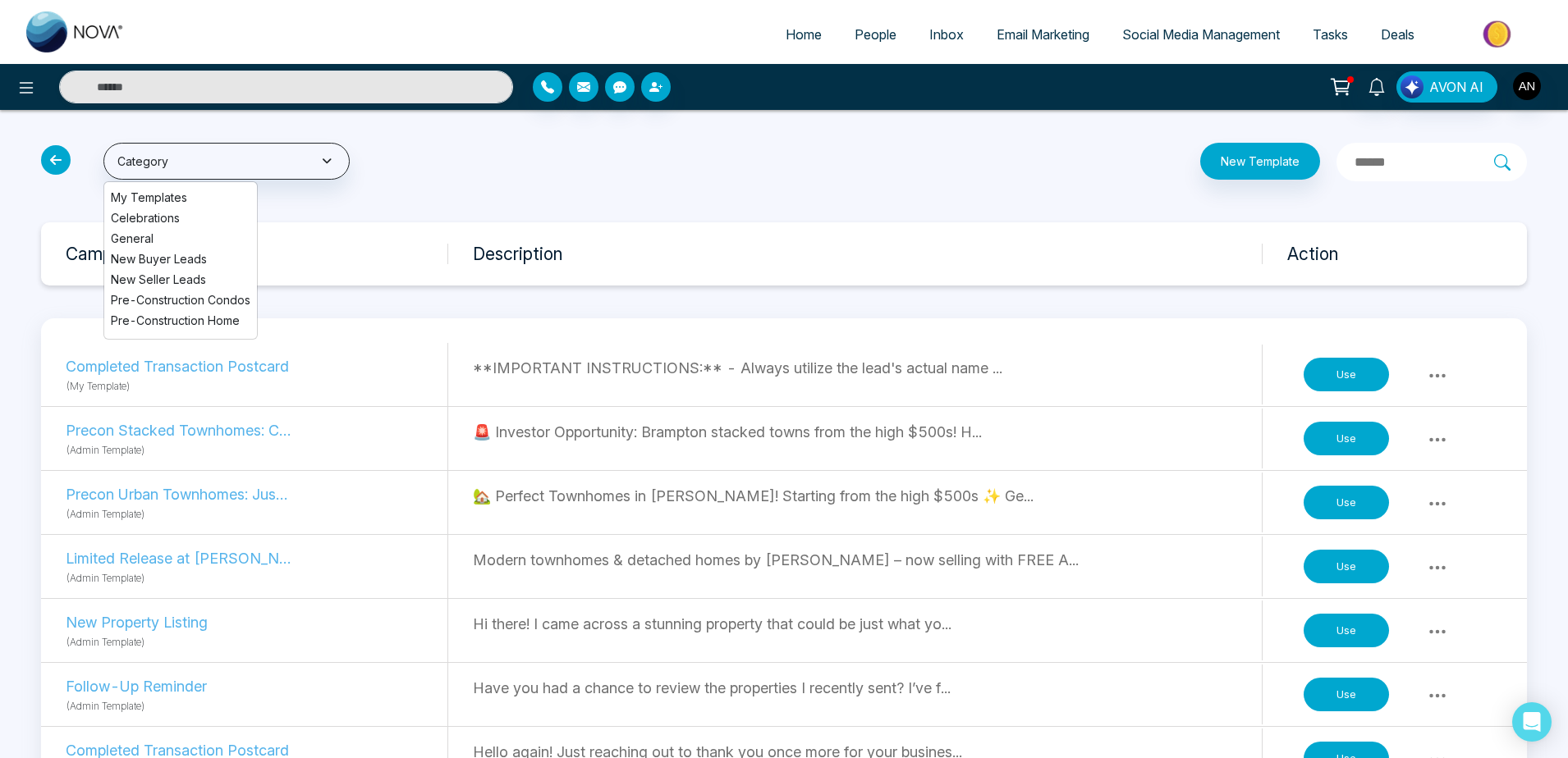
click at [176, 253] on li "New Buyer Leads" at bounding box center [180, 259] width 153 height 18
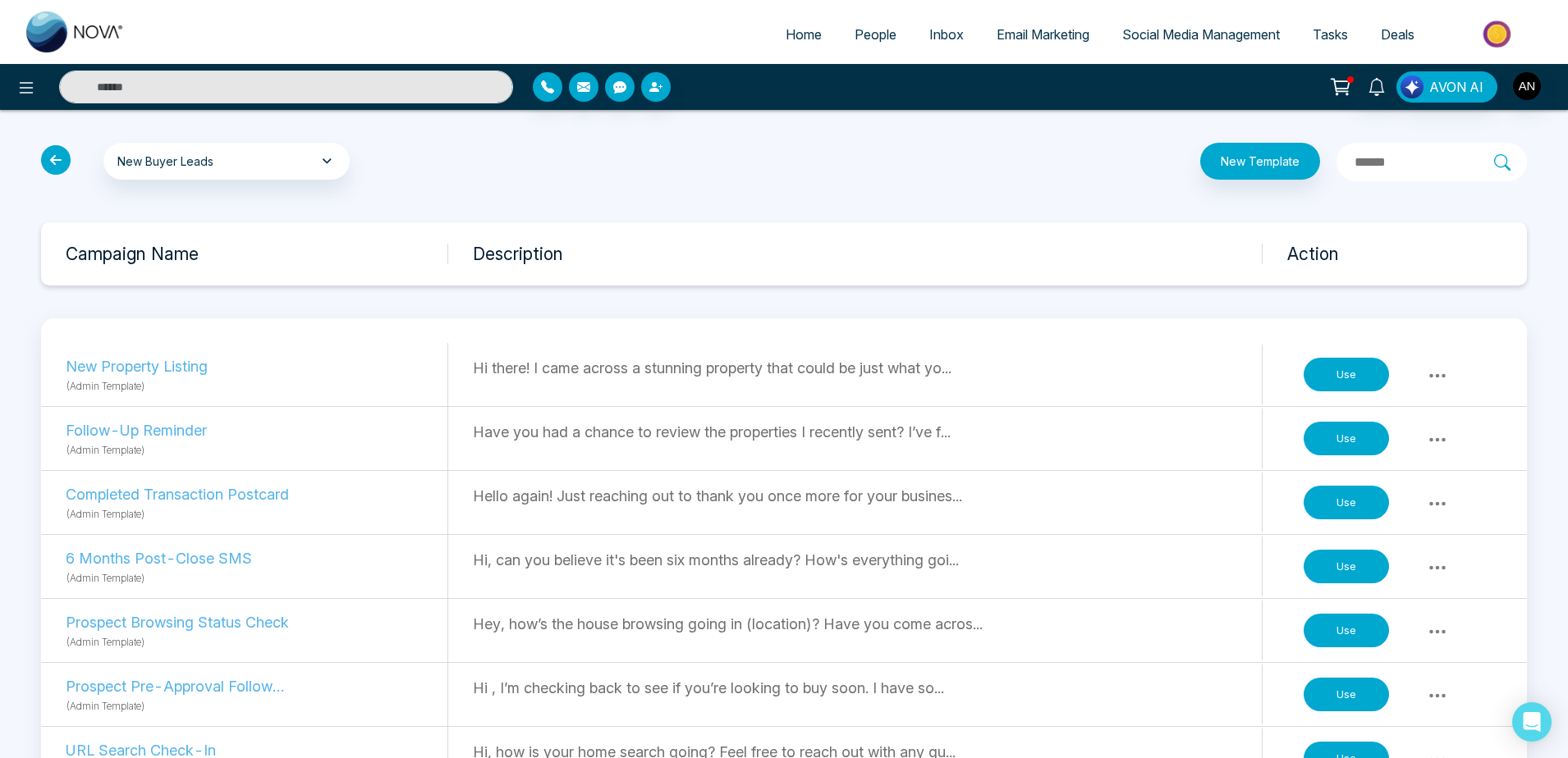
click at [65, 167] on icon at bounding box center [55, 159] width 29 height 29
click at [65, 155] on icon at bounding box center [55, 159] width 29 height 29
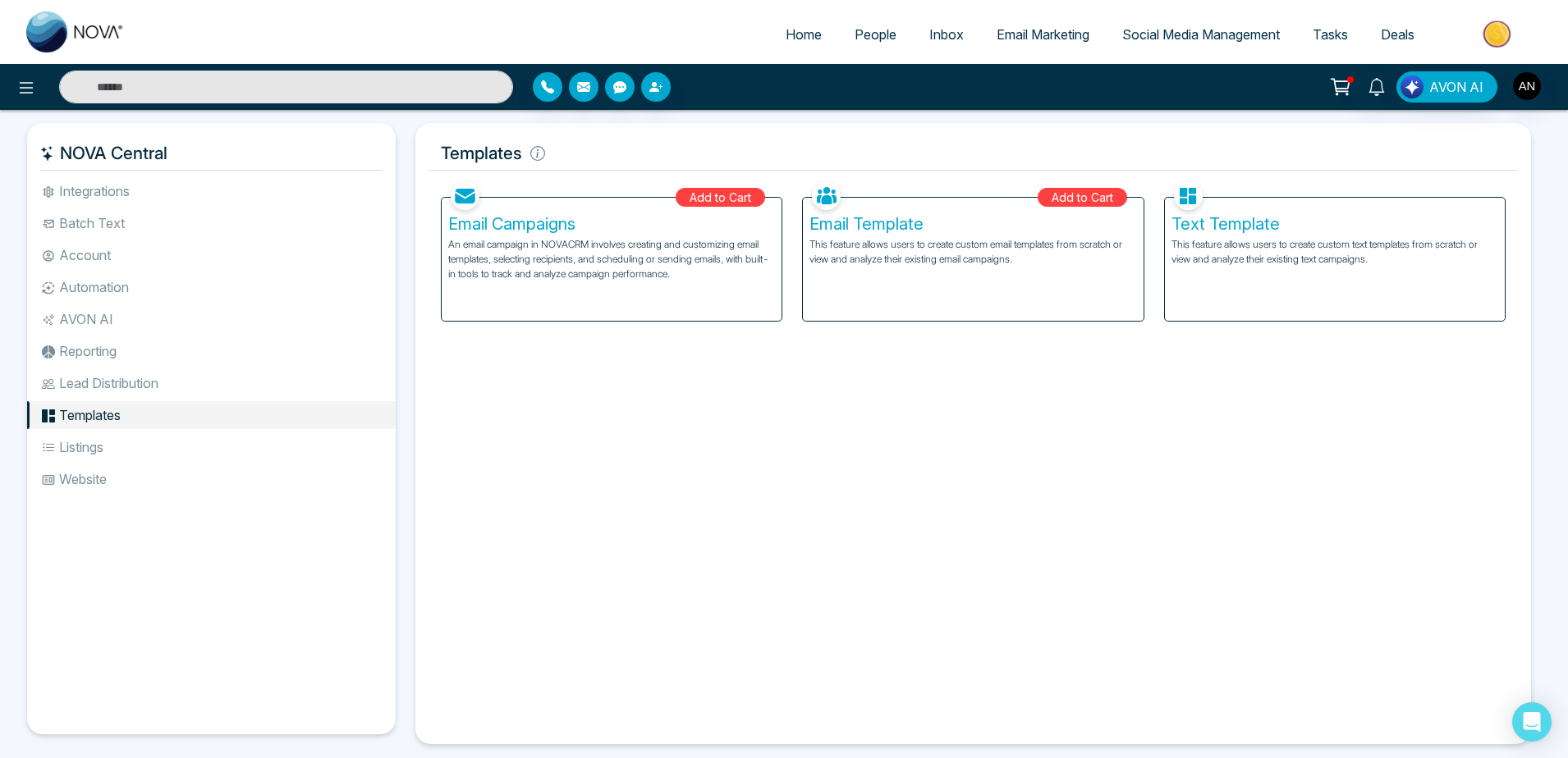
click at [133, 443] on li "Listings" at bounding box center [211, 447] width 369 height 28
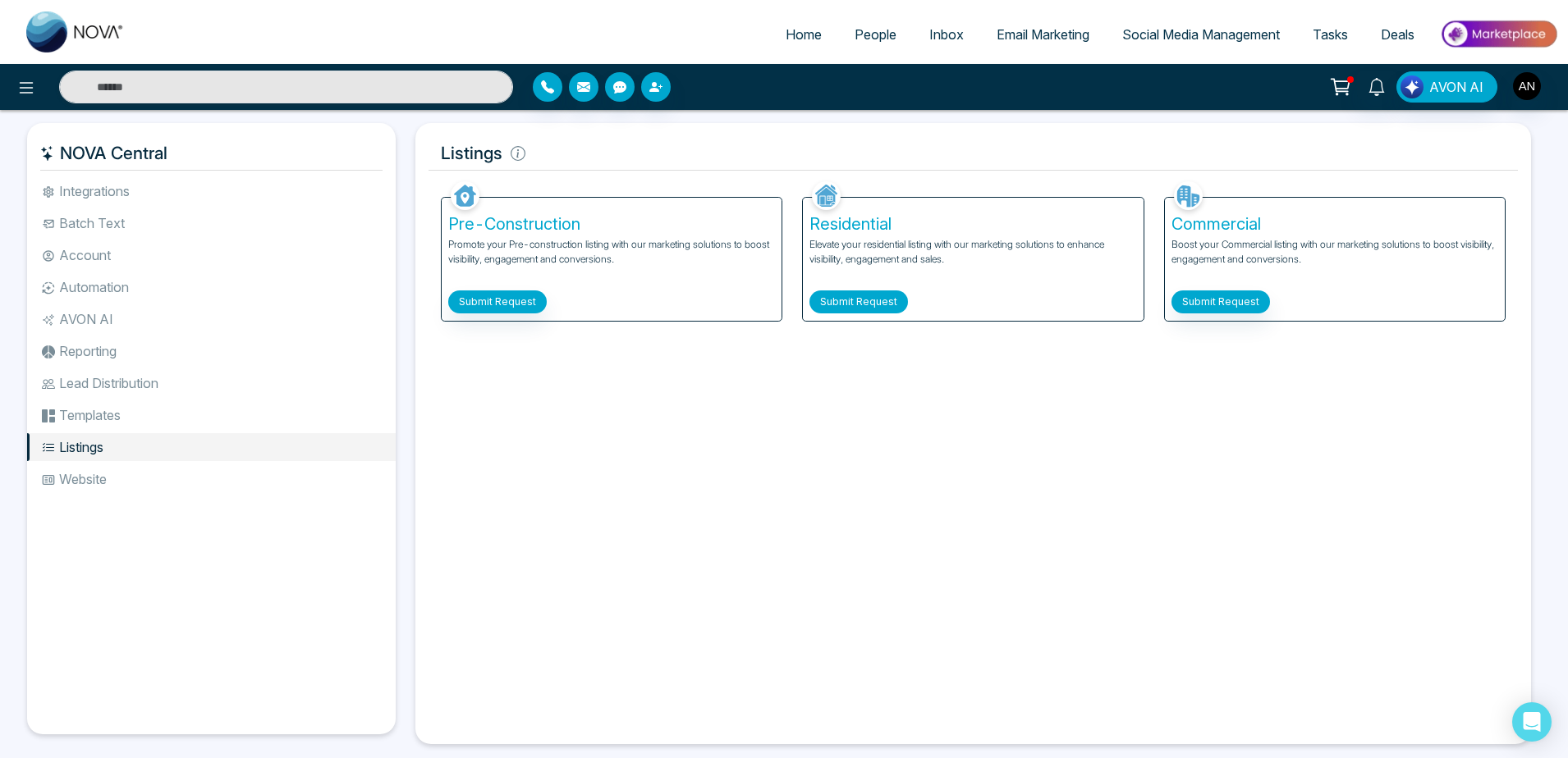
click at [894, 293] on button "Submit Request" at bounding box center [858, 302] width 98 height 23
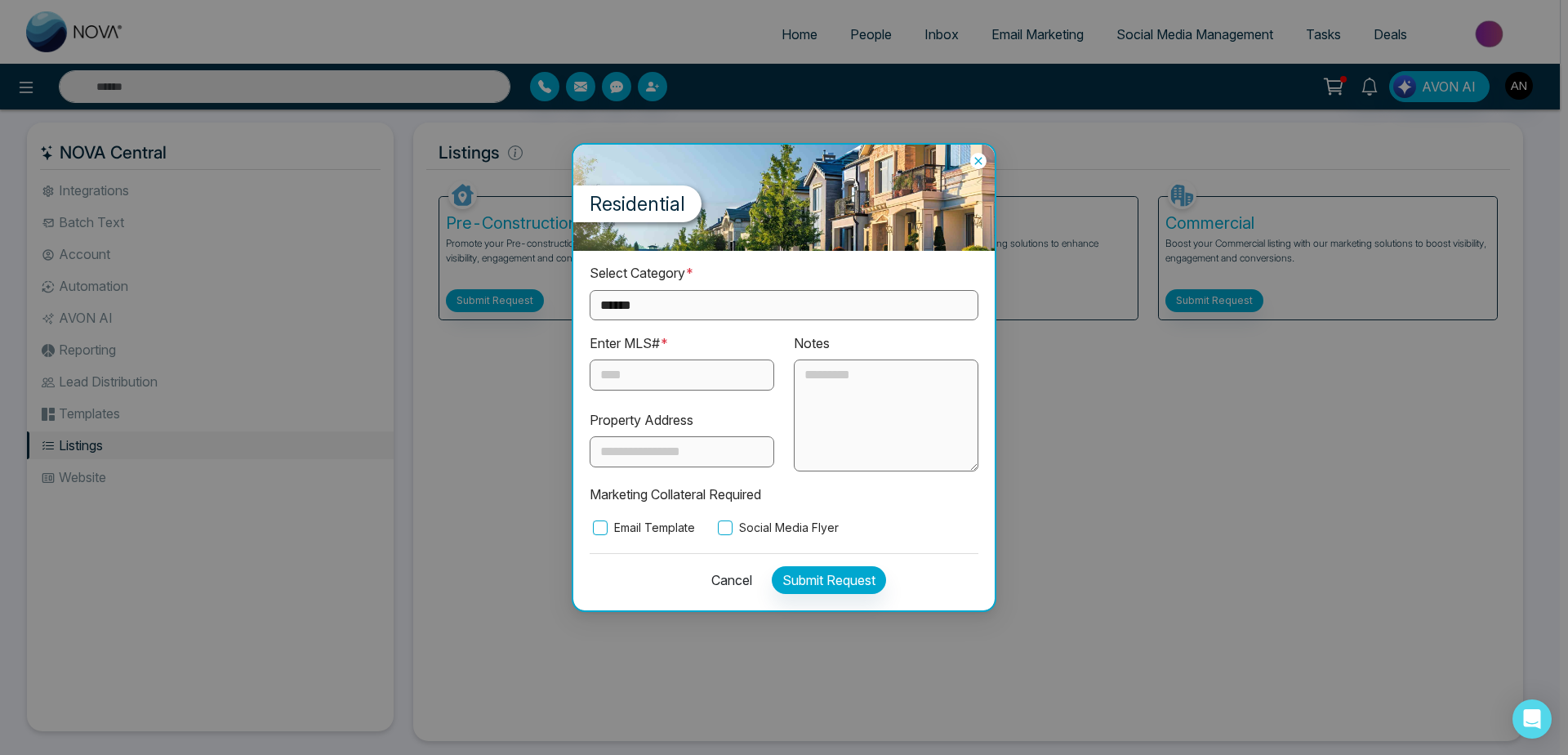
select select "**********"
click option "**********" at bounding box center [0, 0] width 0 height 0
click at [674, 444] on input "text" at bounding box center [682, 451] width 185 height 31
click at [698, 392] on div "Enter MLS# * Property Address" at bounding box center [682, 403] width 204 height 139
click at [682, 376] on input "text" at bounding box center [682, 375] width 185 height 31
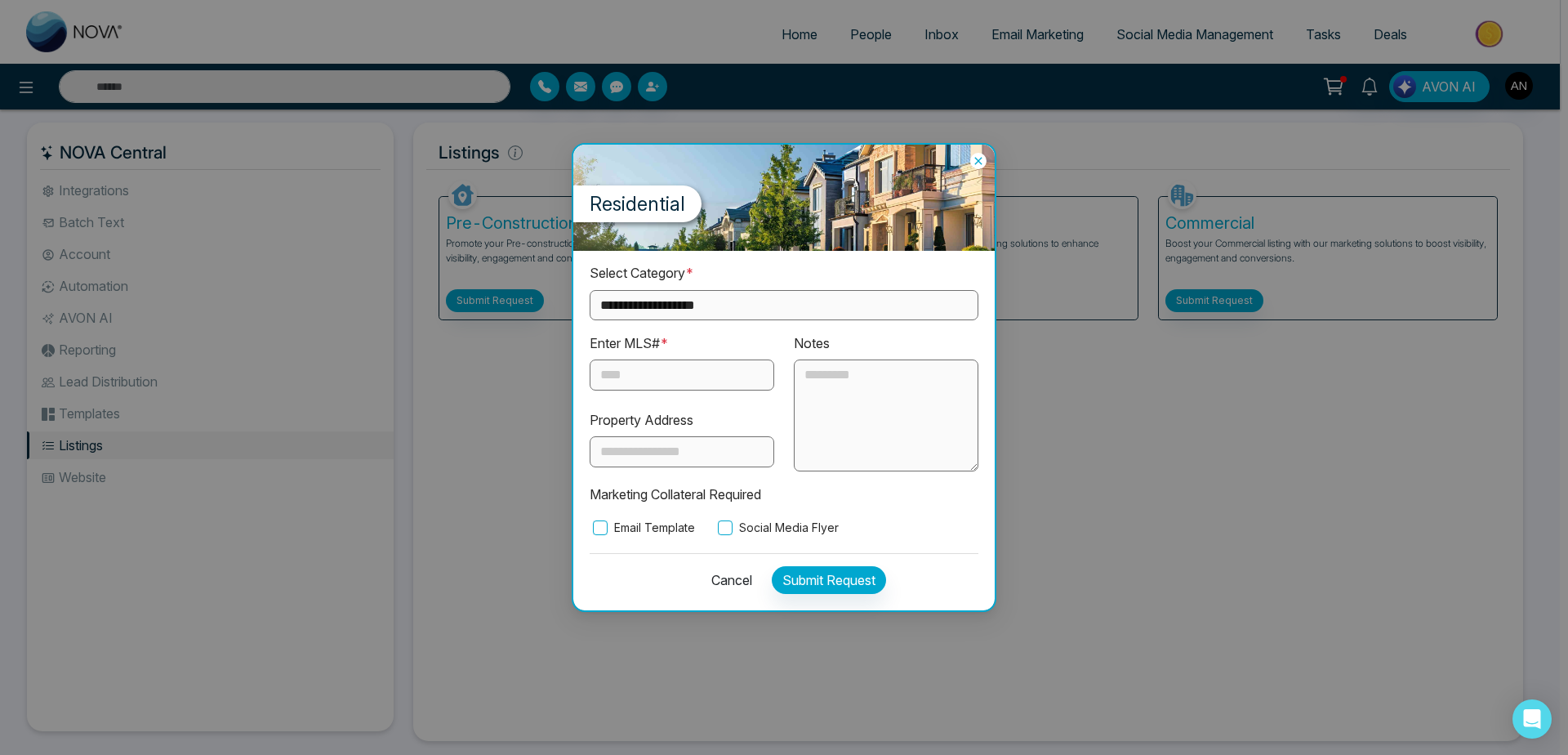
click at [682, 376] on input "text" at bounding box center [682, 375] width 185 height 31
type input "**"
click at [802, 520] on label "Social Media Flyer" at bounding box center [777, 528] width 124 height 18
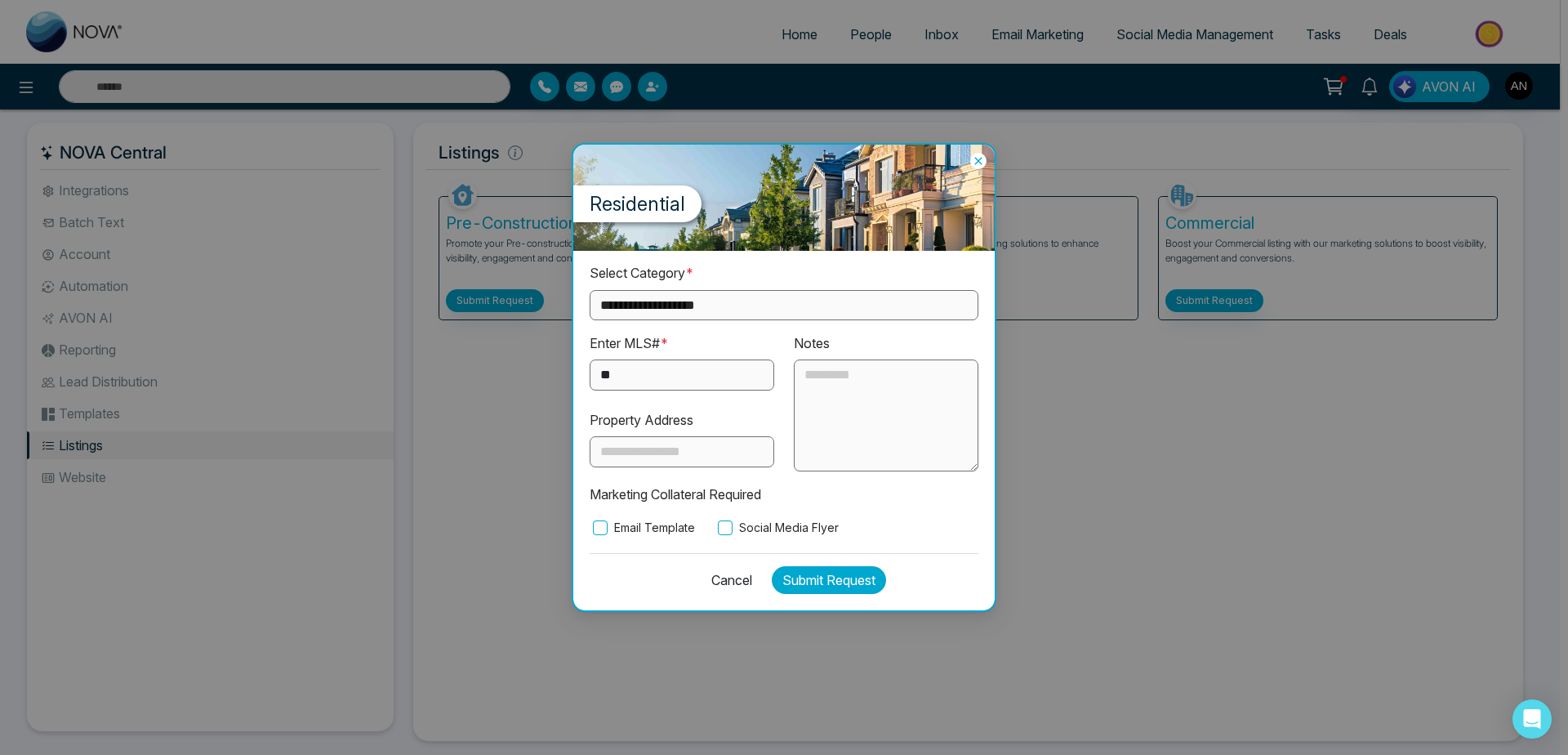
click at [856, 577] on button "Submit Request" at bounding box center [829, 581] width 114 height 28
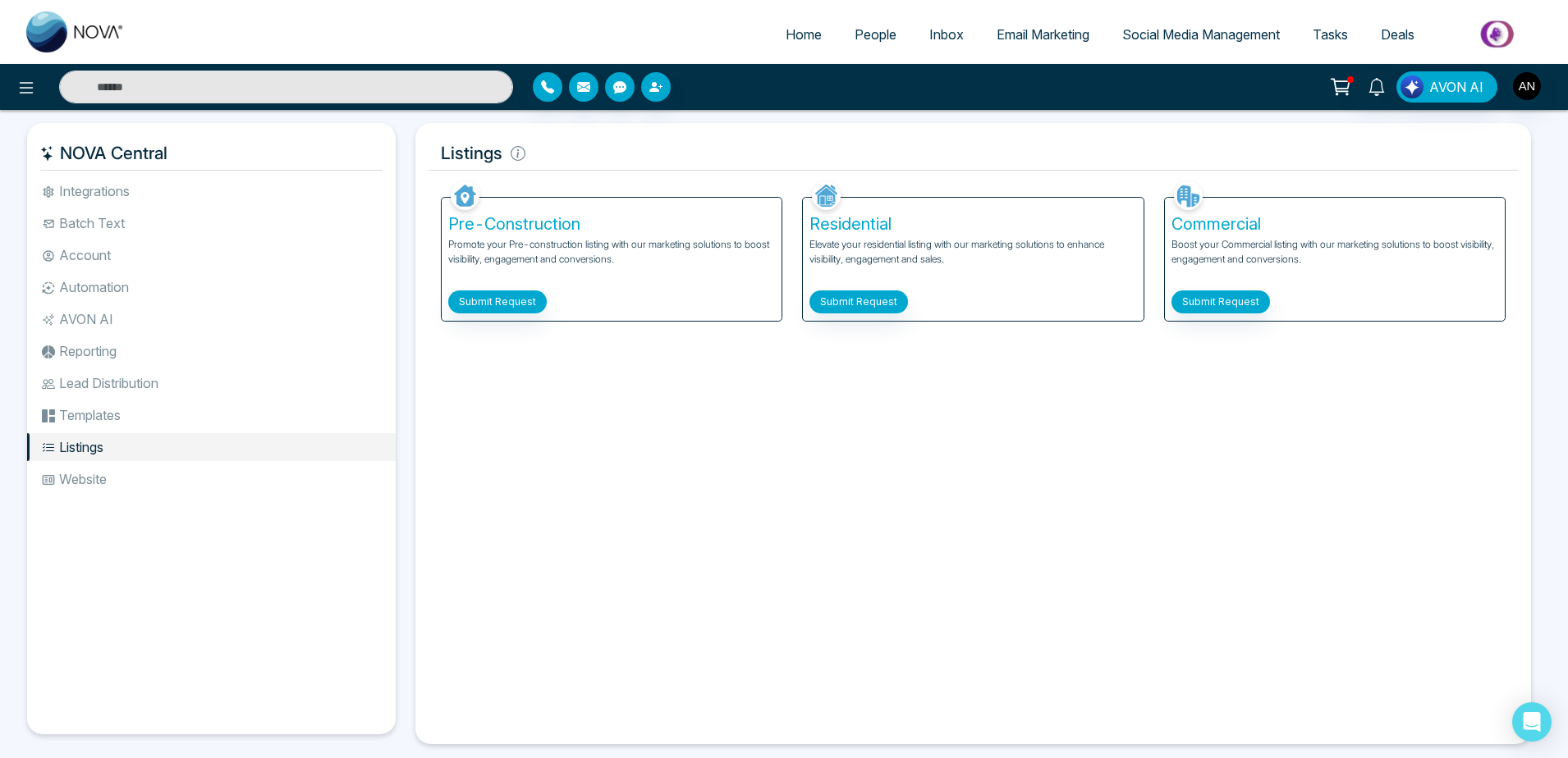
click at [203, 481] on li "Website" at bounding box center [211, 480] width 369 height 28
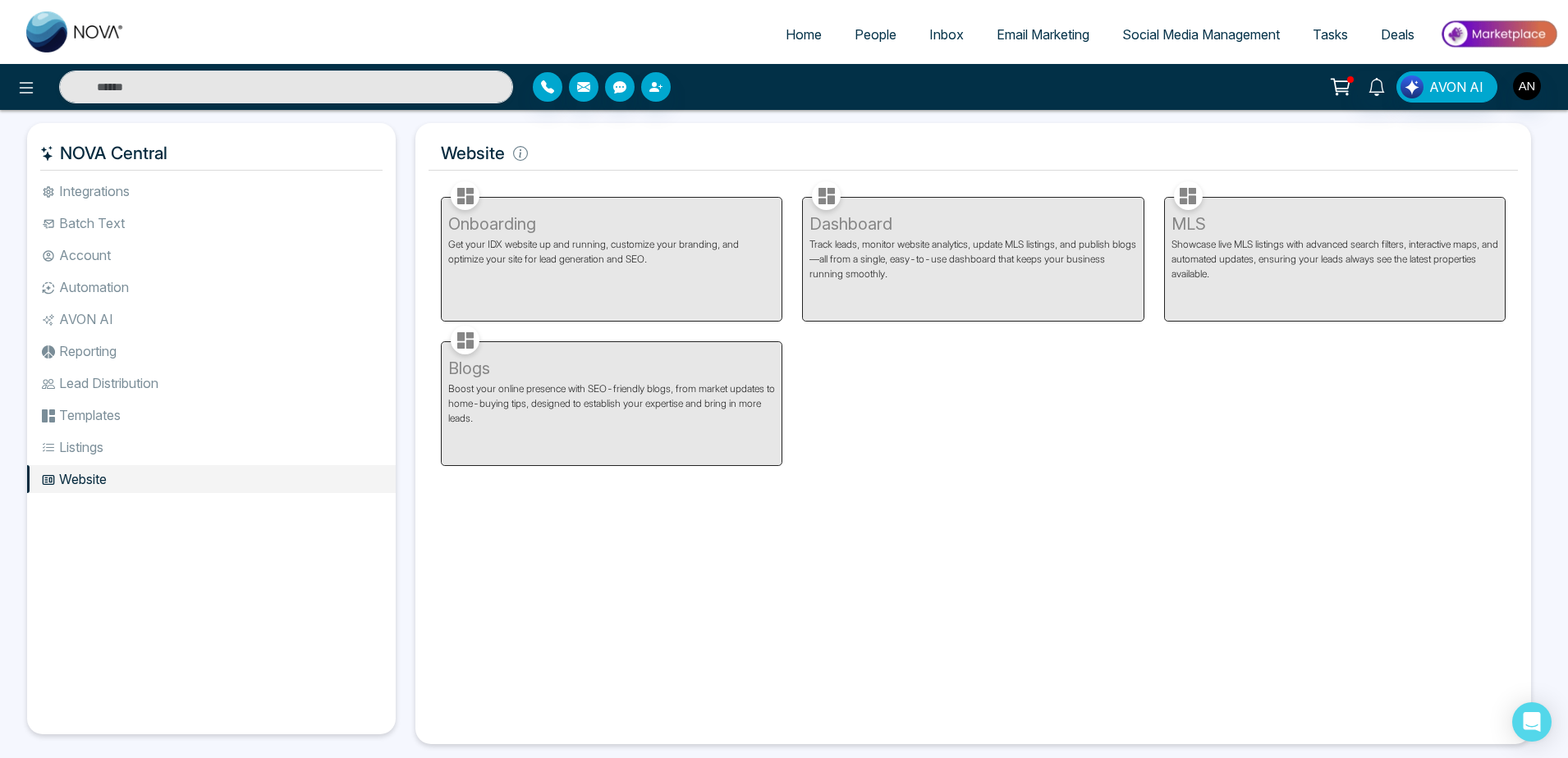
click at [158, 473] on li "Website" at bounding box center [211, 480] width 369 height 28
click at [1047, 247] on div "Dashboard Track leads, monitor website analytics, update MLS listings, and publ…" at bounding box center [972, 249] width 362 height 144
click at [786, 34] on span "Home" at bounding box center [803, 34] width 36 height 17
select select "*"
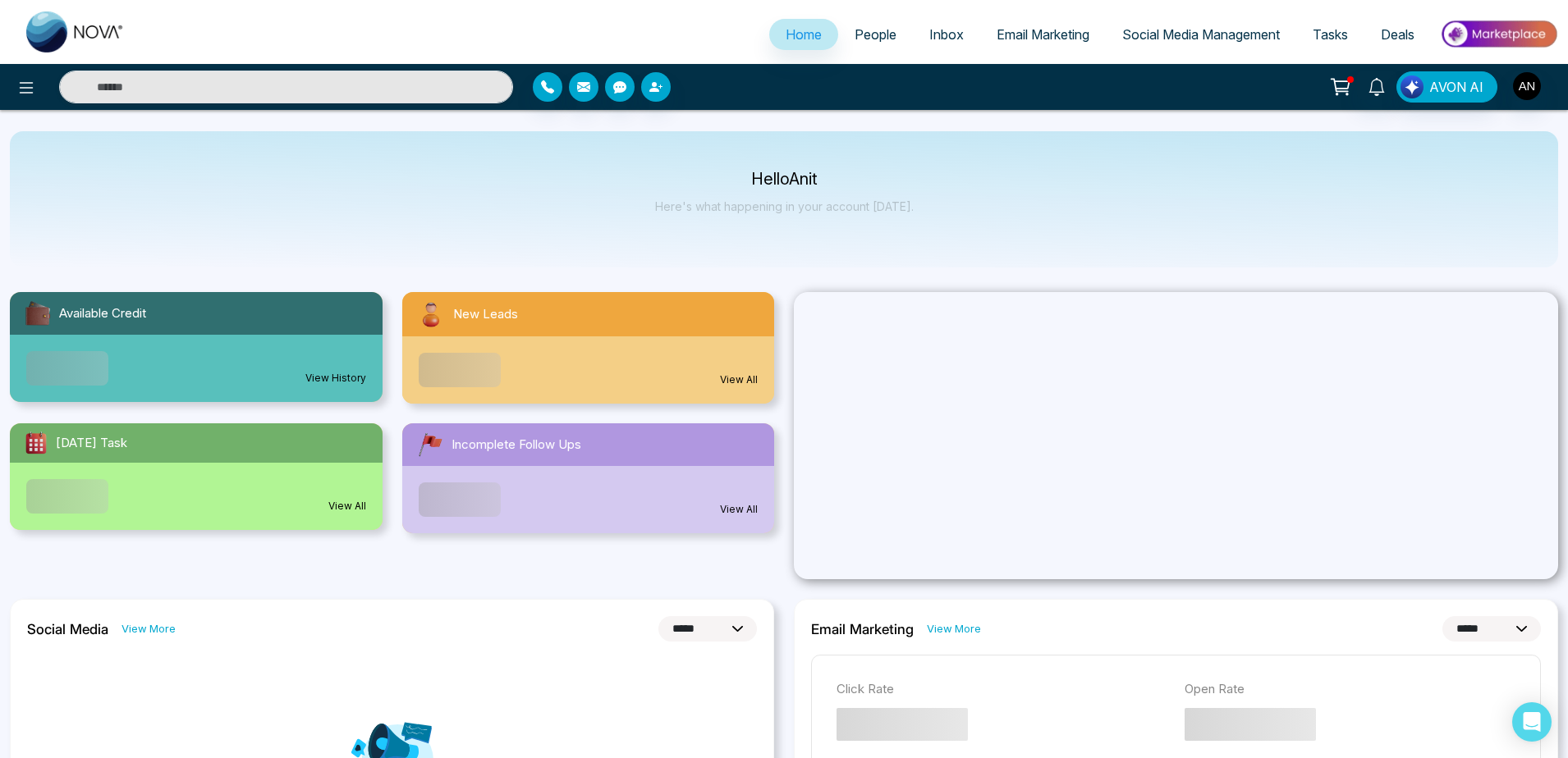
click at [1028, 31] on span "Email Marketing" at bounding box center [1042, 34] width 93 height 17
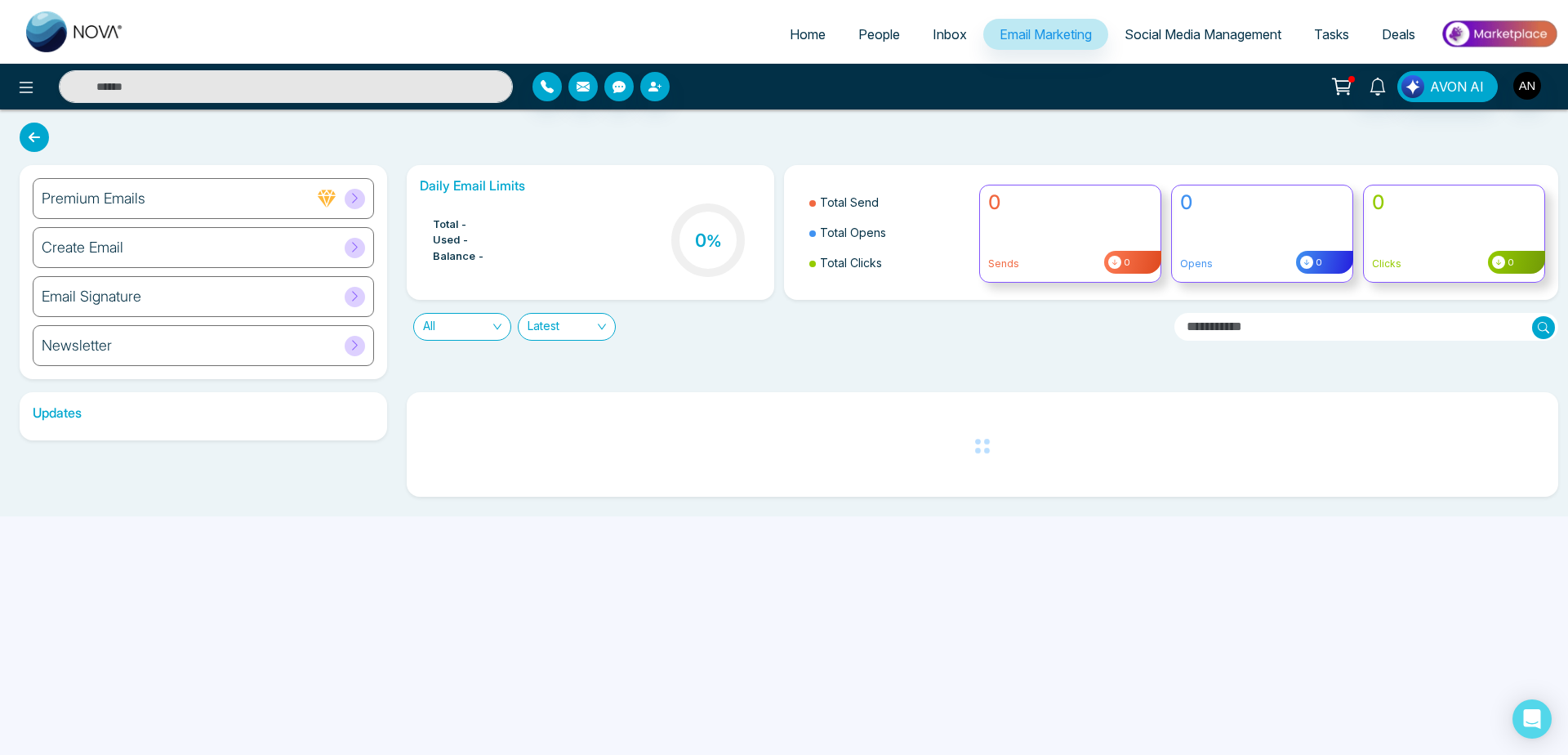
click at [232, 348] on div "Newsletter" at bounding box center [203, 346] width 341 height 40
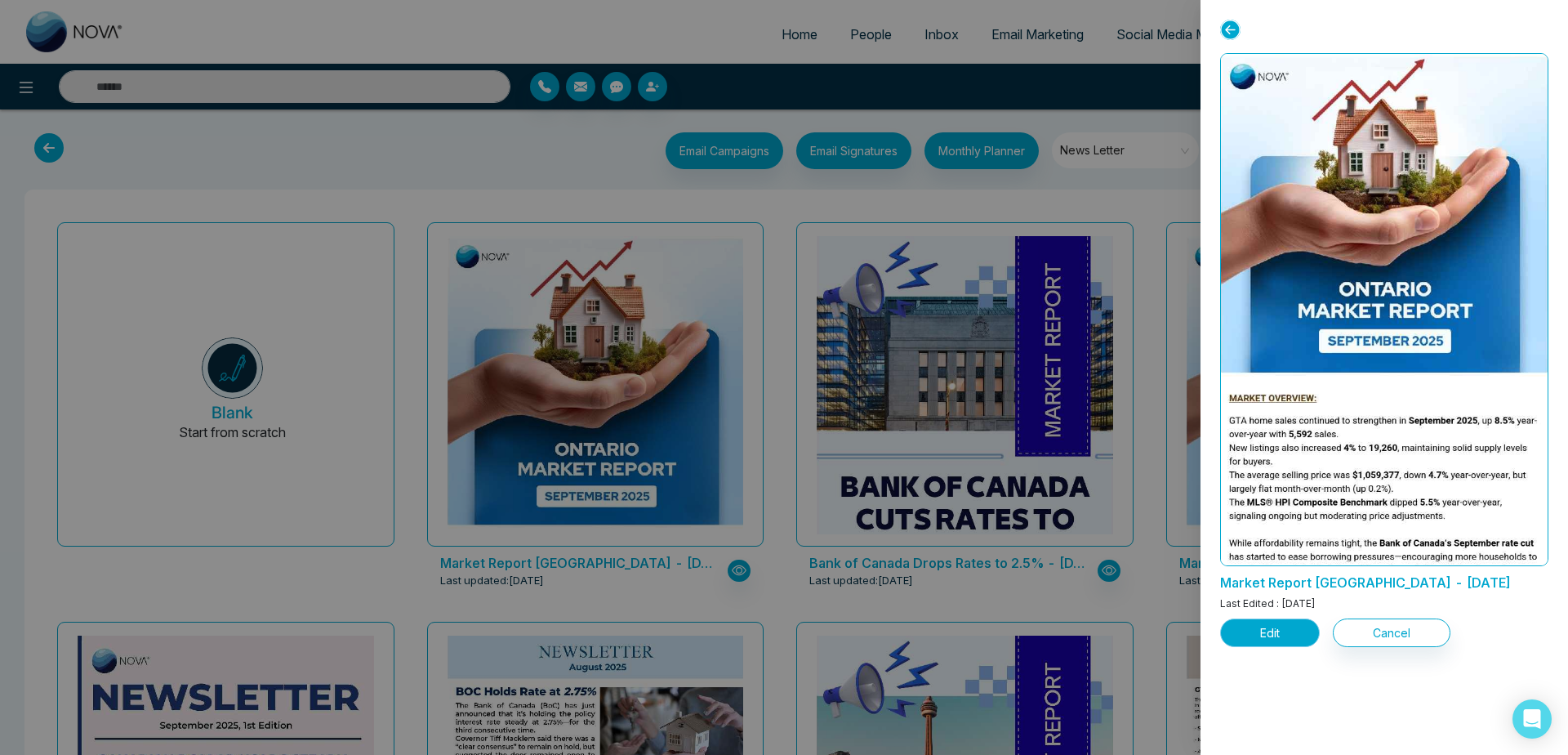
click at [1270, 638] on button "Edit" at bounding box center [1270, 633] width 99 height 29
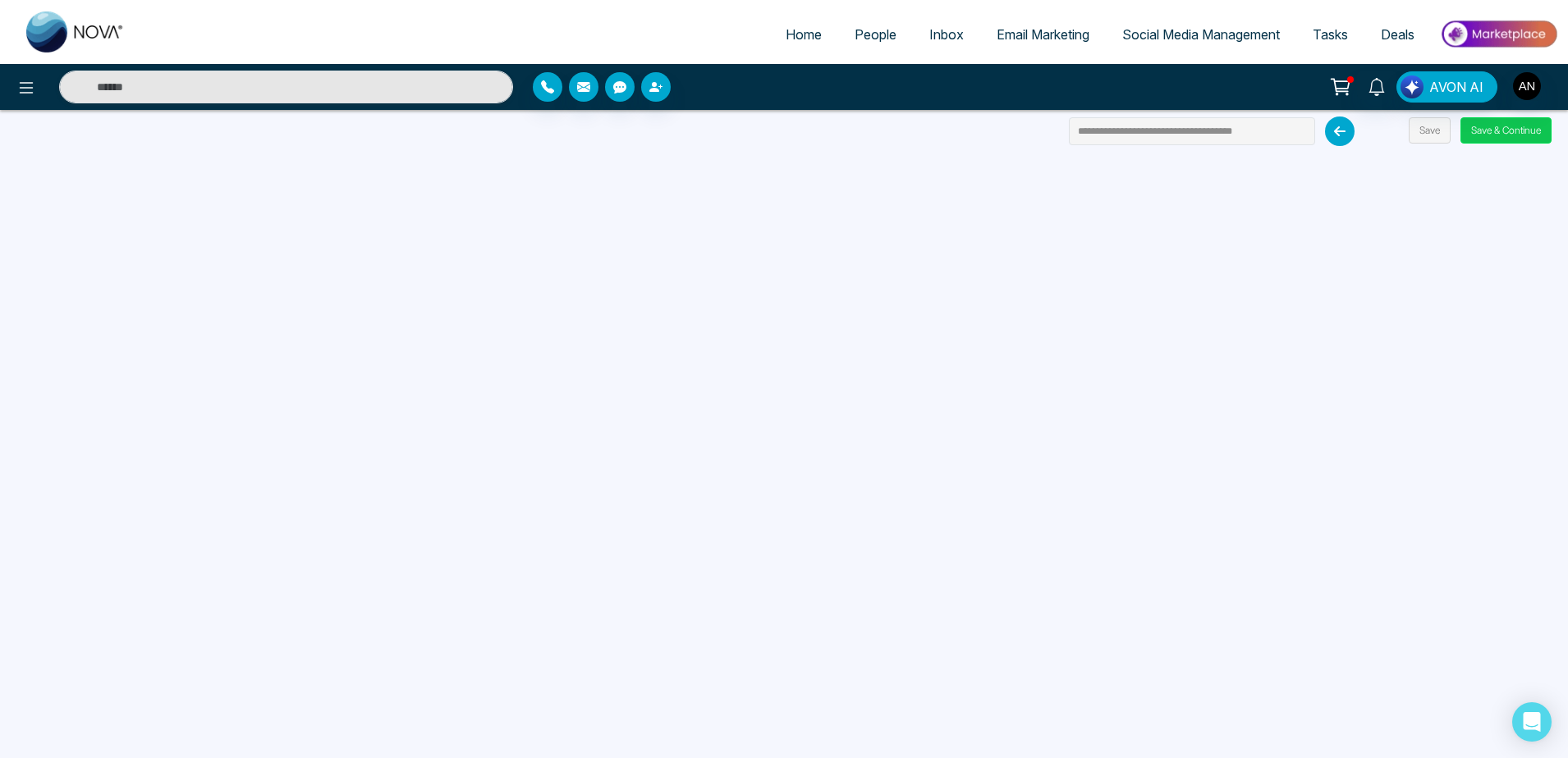
click at [1508, 125] on button "Save & Continue" at bounding box center [1505, 131] width 91 height 27
click at [1487, 140] on button "Save & Continue" at bounding box center [1505, 131] width 91 height 27
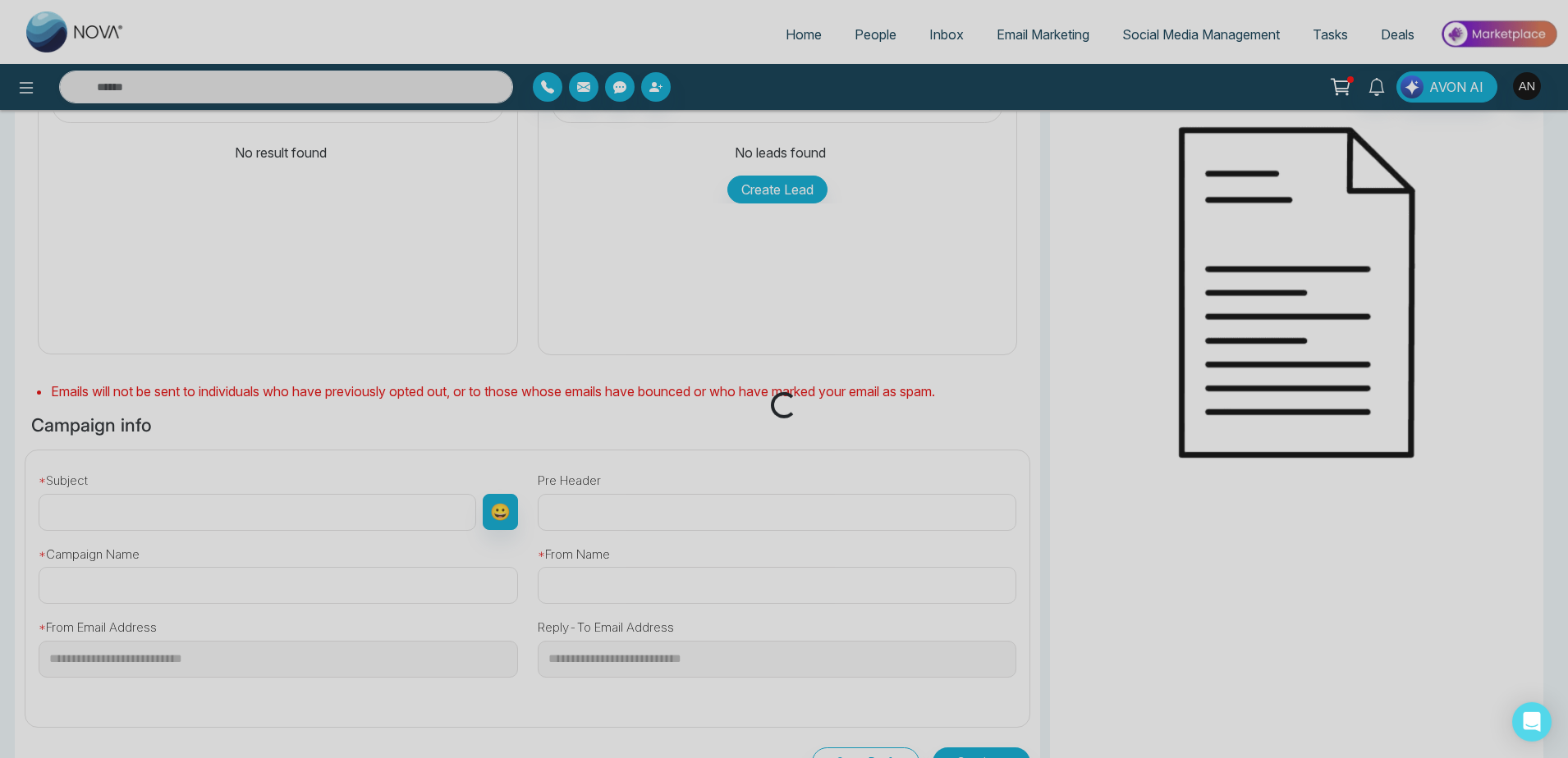
scroll to position [167, 0]
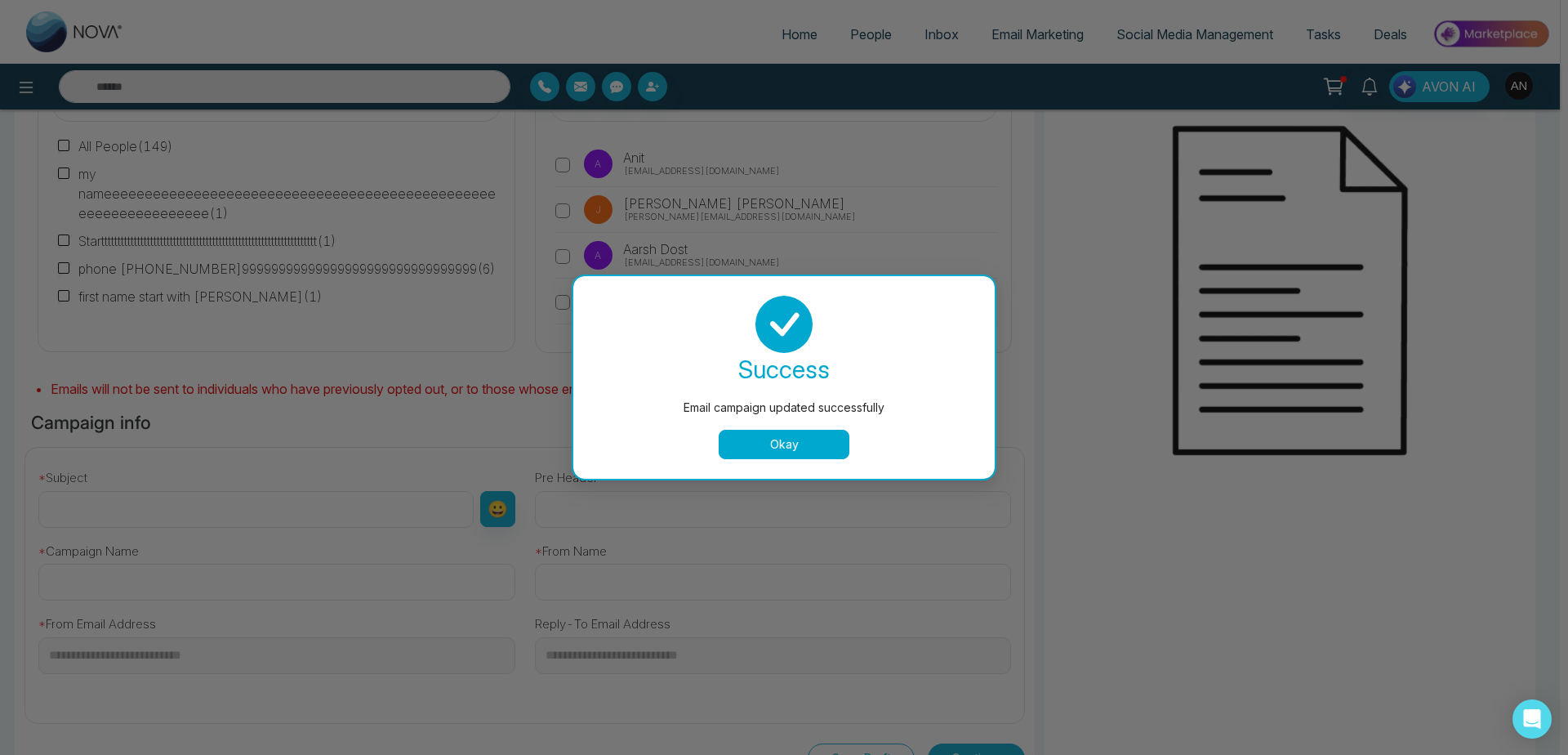
click at [809, 443] on button "Okay" at bounding box center [784, 444] width 131 height 29
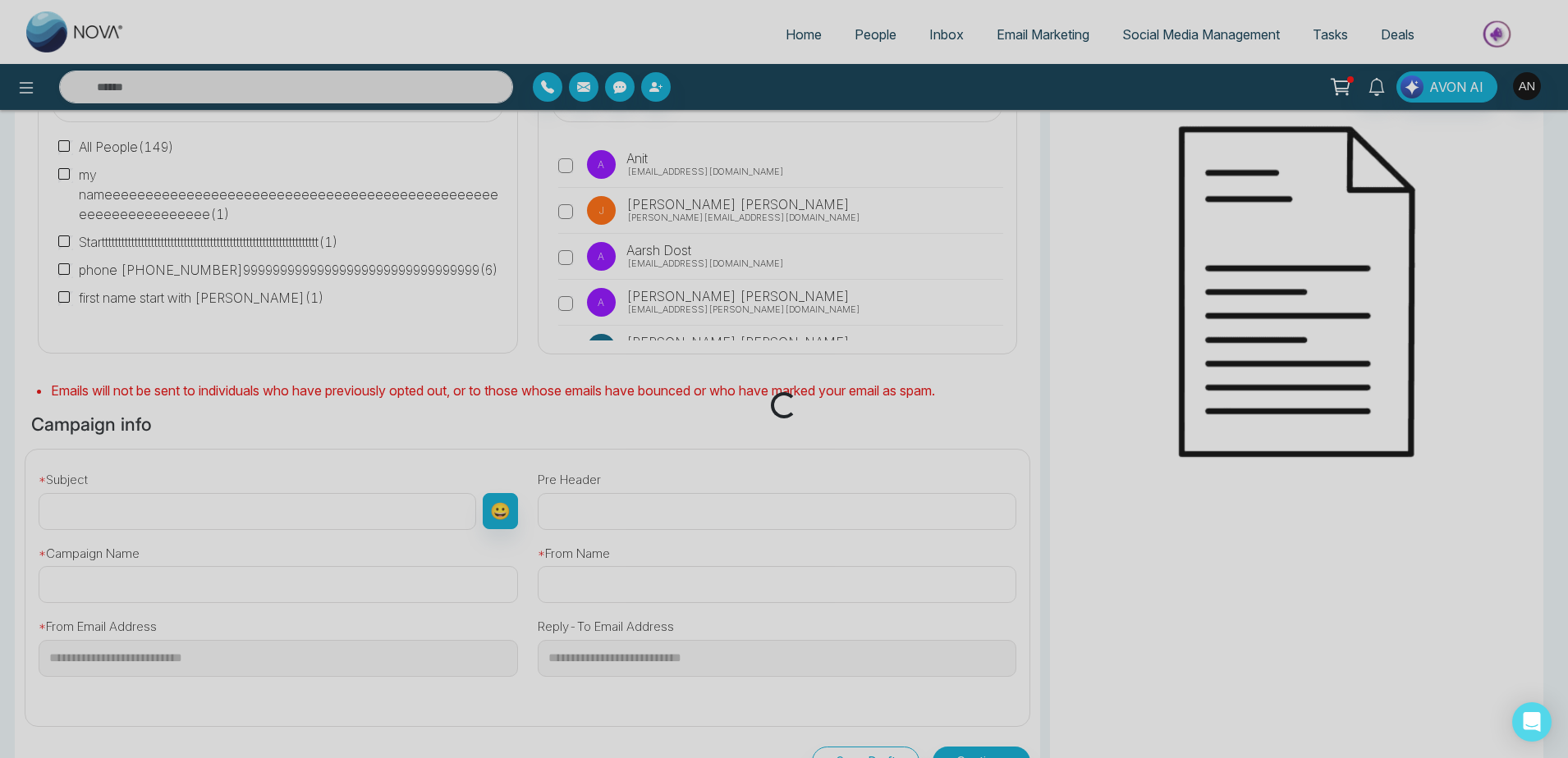
type input "**********"
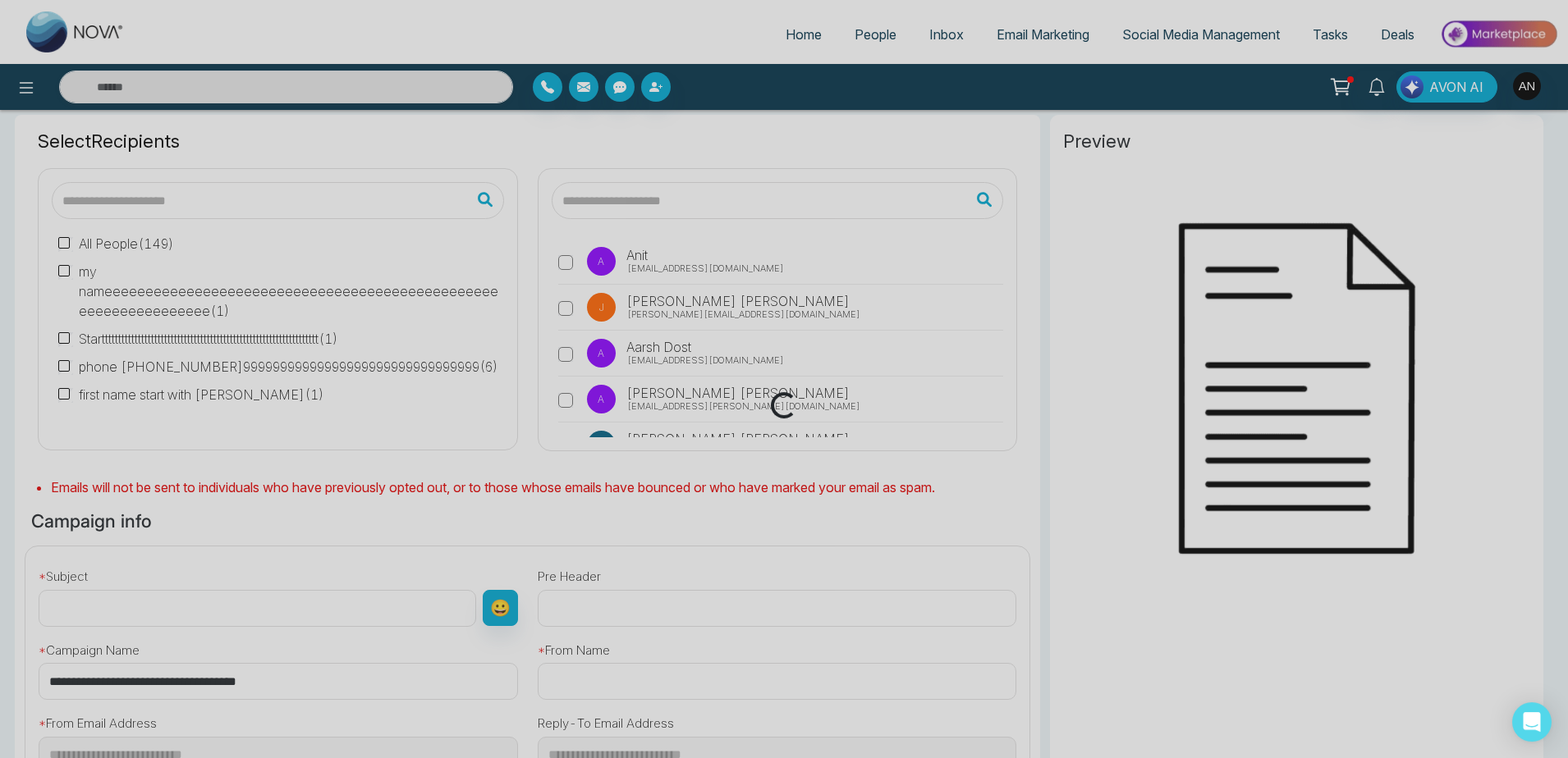
scroll to position [0, 0]
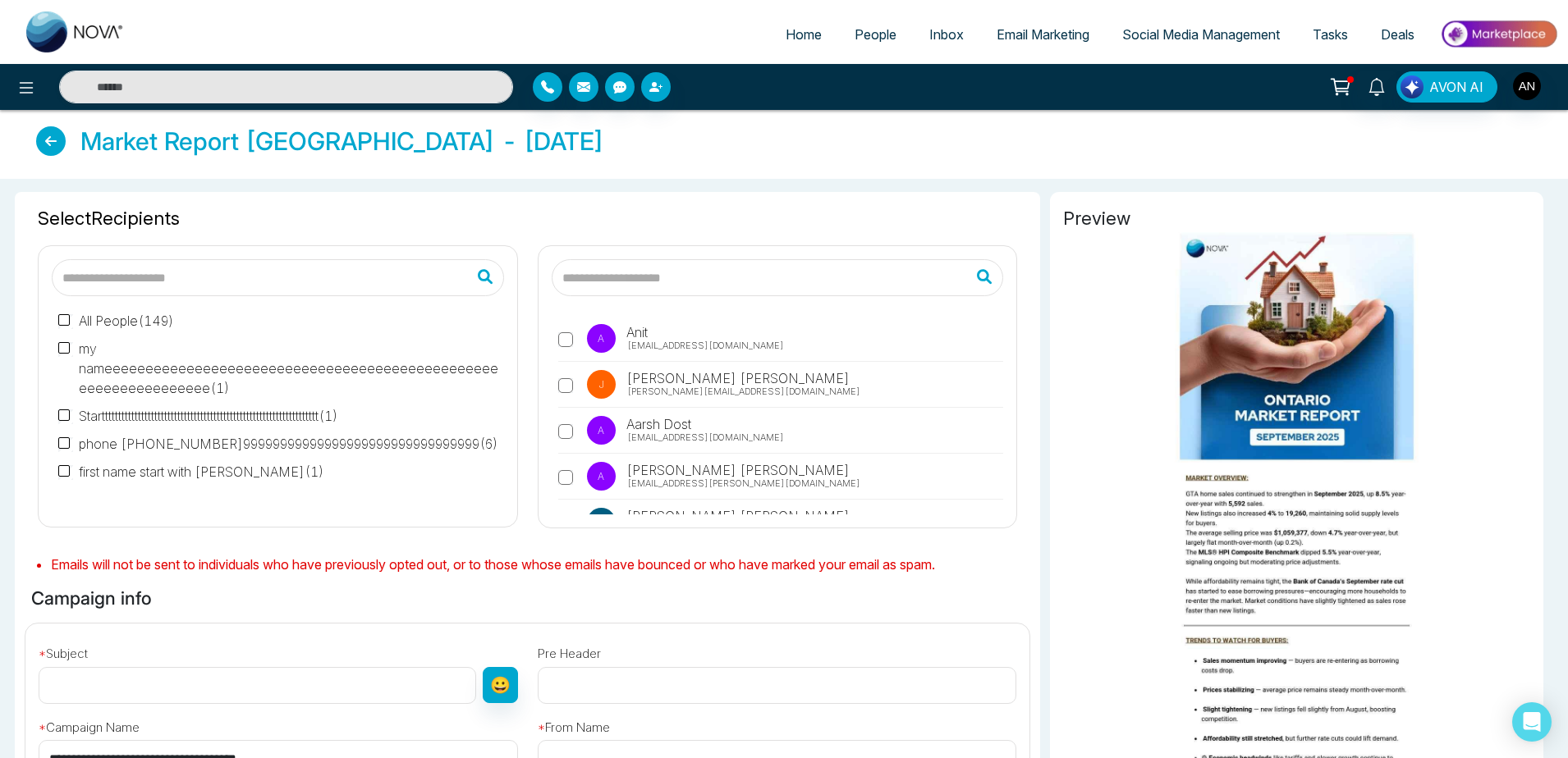
click at [679, 339] on span "[EMAIL_ADDRESS][DOMAIN_NAME]" at bounding box center [705, 346] width 156 height 14
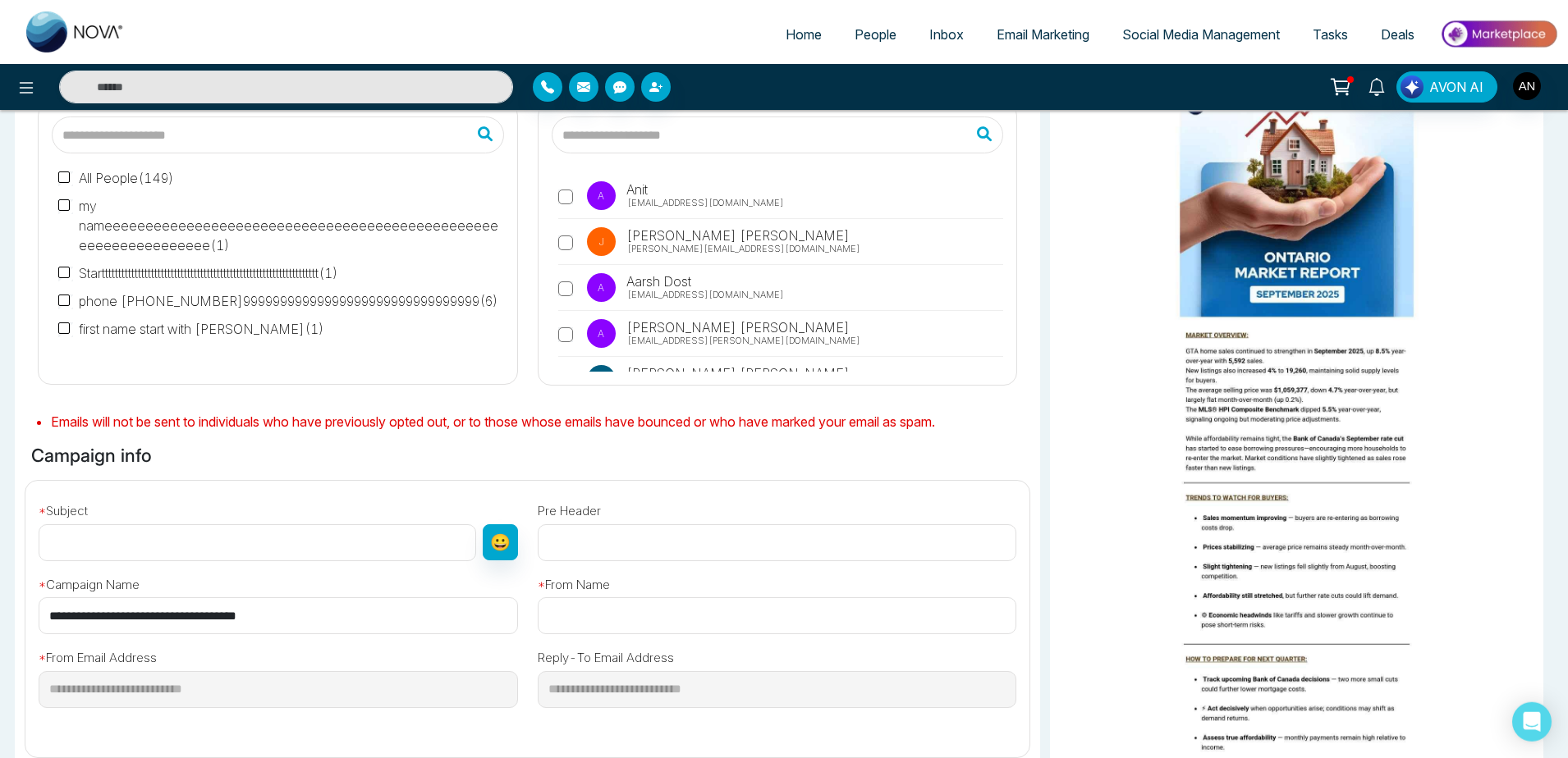
scroll to position [197, 0]
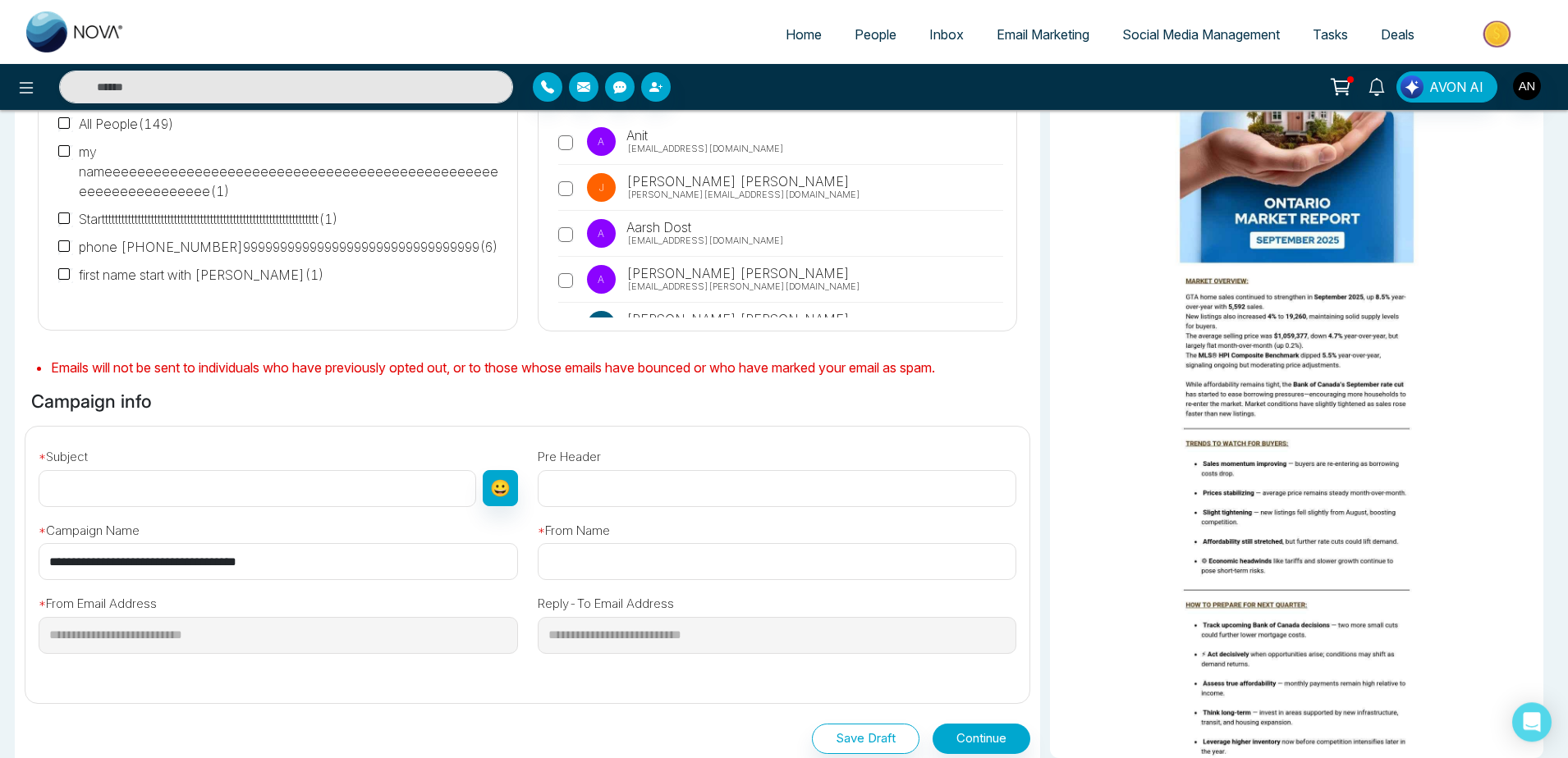
drag, startPoint x: 330, startPoint y: 554, endPoint x: 0, endPoint y: 557, distance: 330.0
click at [39, 557] on input "**********" at bounding box center [278, 562] width 479 height 37
click at [156, 487] on input "text" at bounding box center [257, 489] width 438 height 37
paste input "**********"
type input "**********"
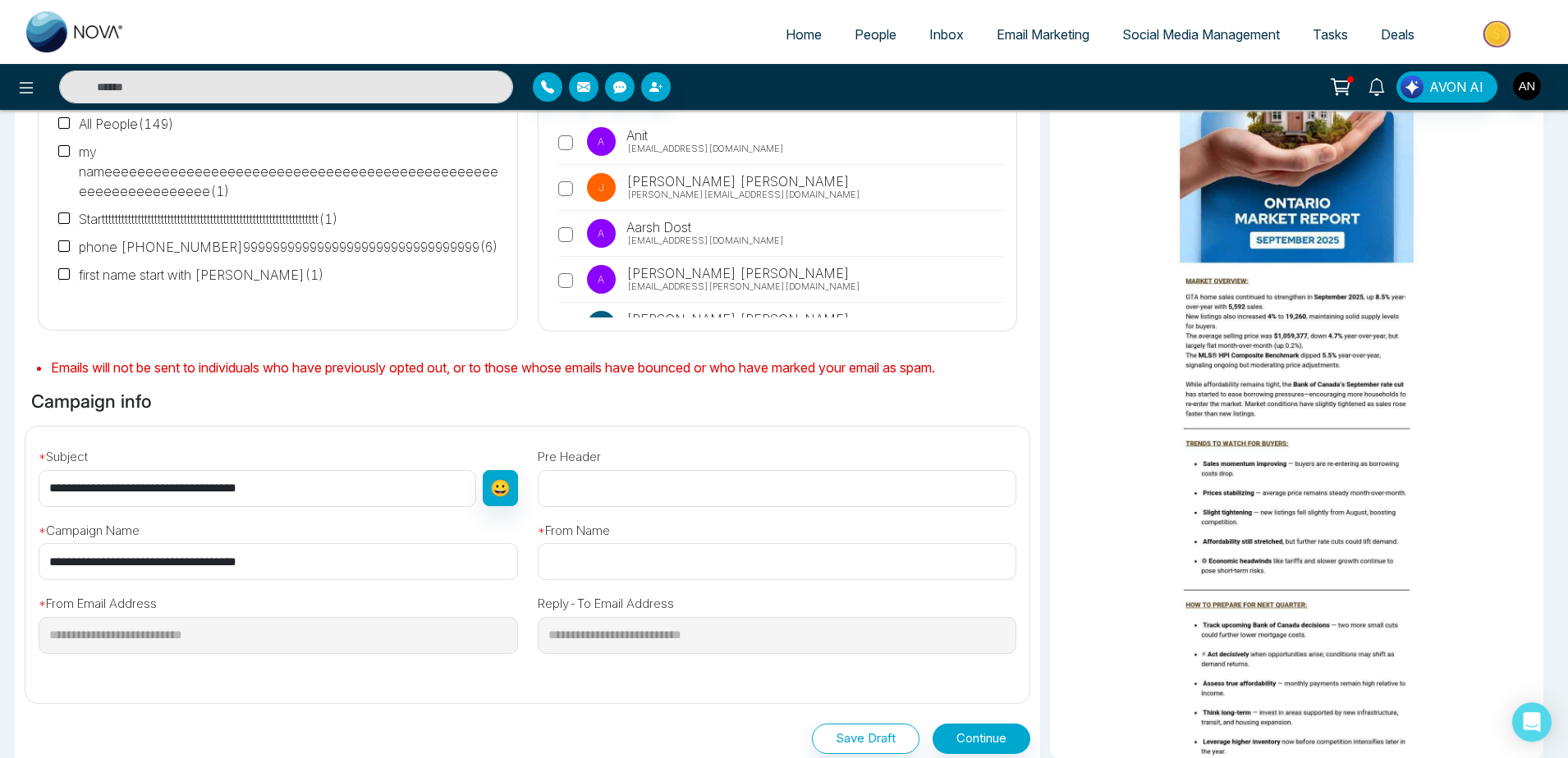
click at [659, 544] on input "text" at bounding box center [777, 562] width 479 height 37
click at [639, 551] on input "text" at bounding box center [777, 562] width 479 height 37
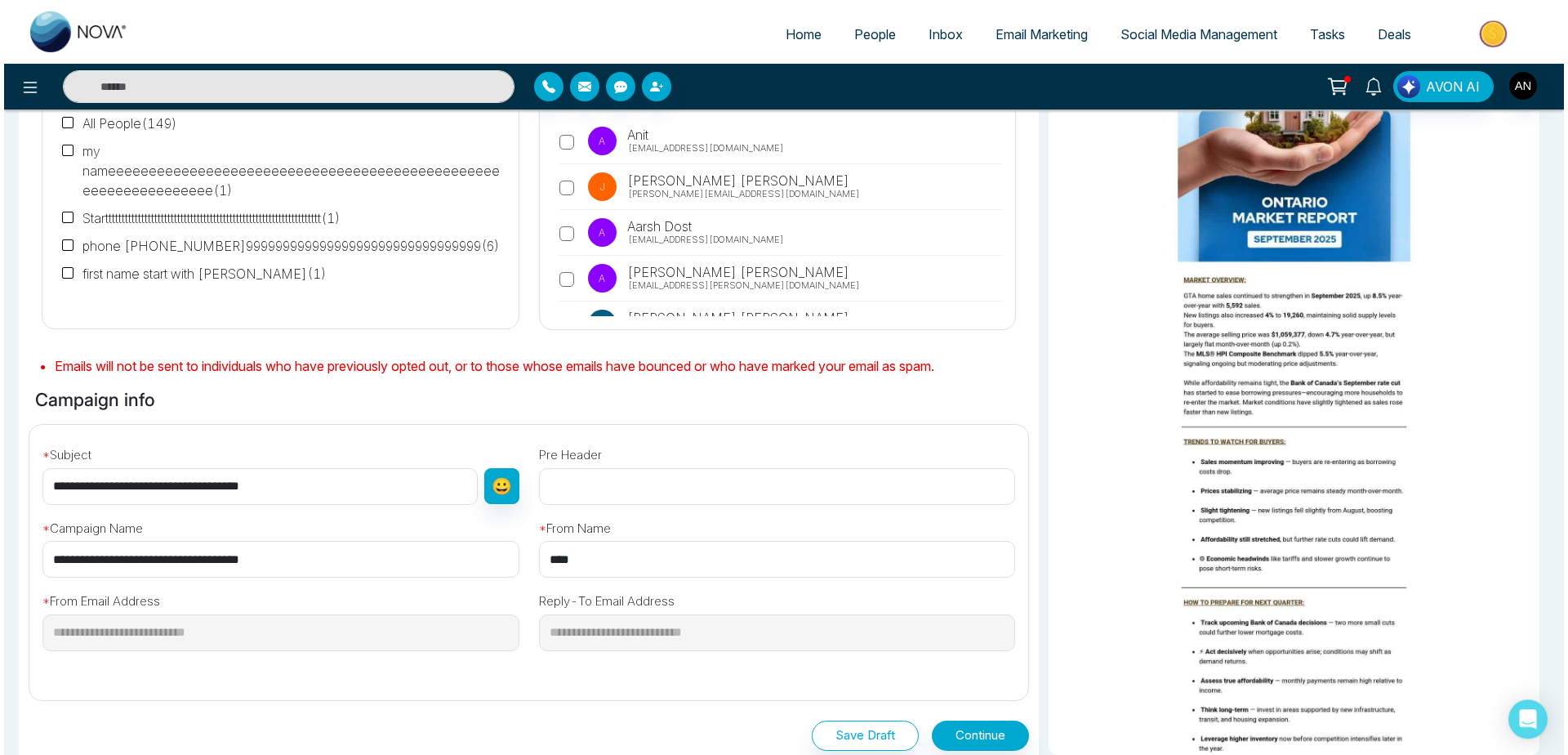
scroll to position [361, 0]
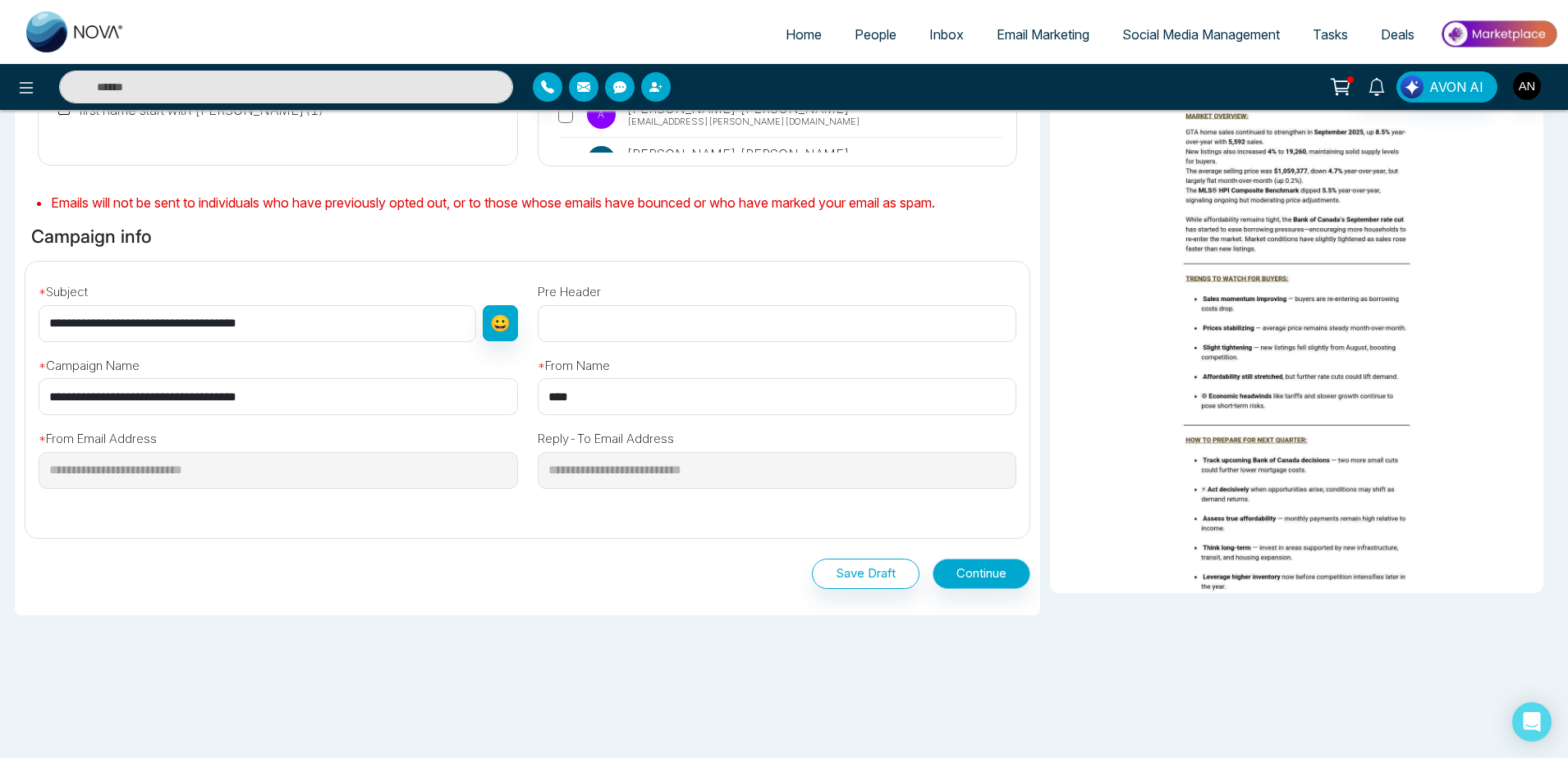
type input "****"
click at [997, 584] on button "Continue" at bounding box center [981, 573] width 98 height 30
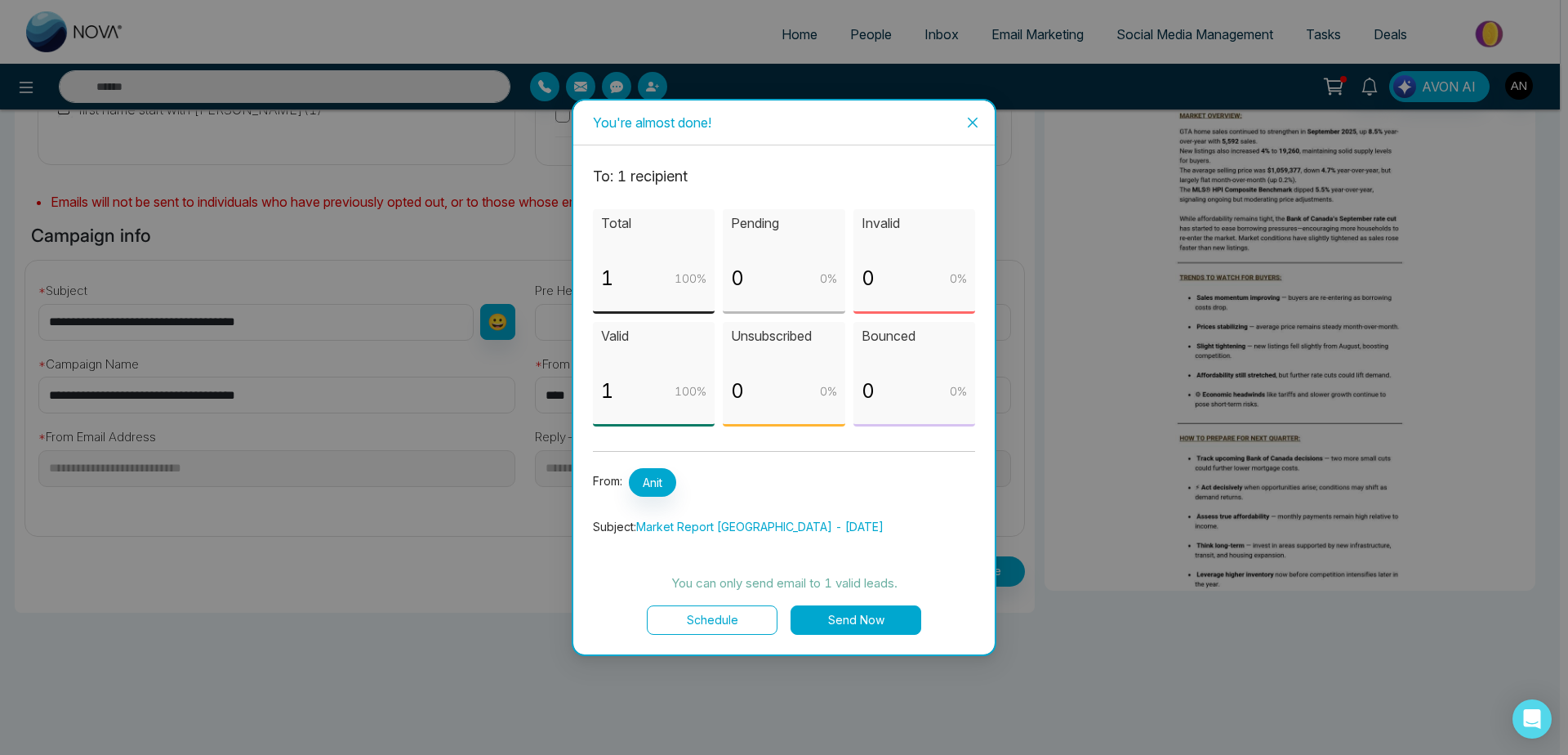
click at [753, 610] on button "Schedule" at bounding box center [712, 619] width 131 height 29
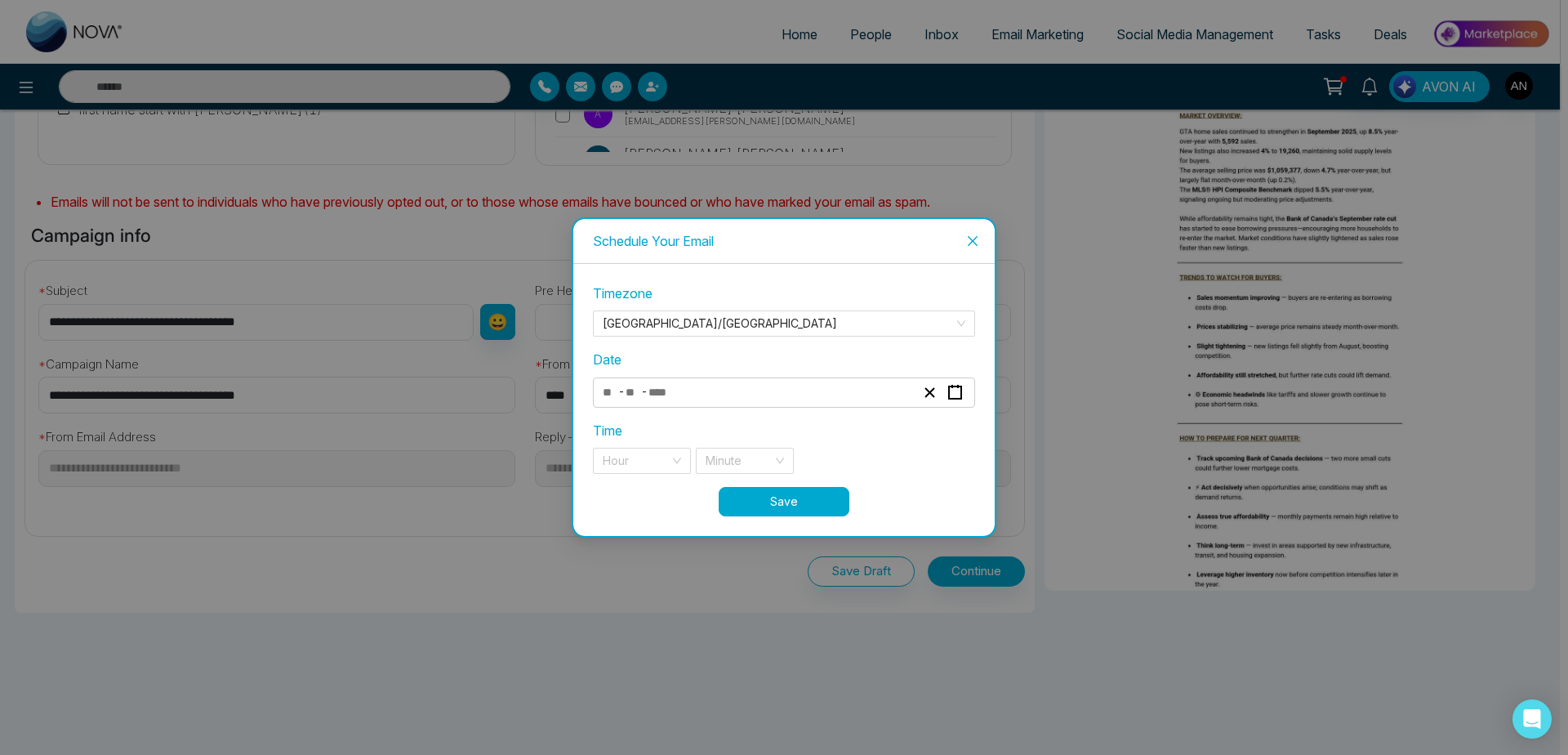
click at [685, 389] on div "- -" at bounding box center [759, 392] width 317 height 22
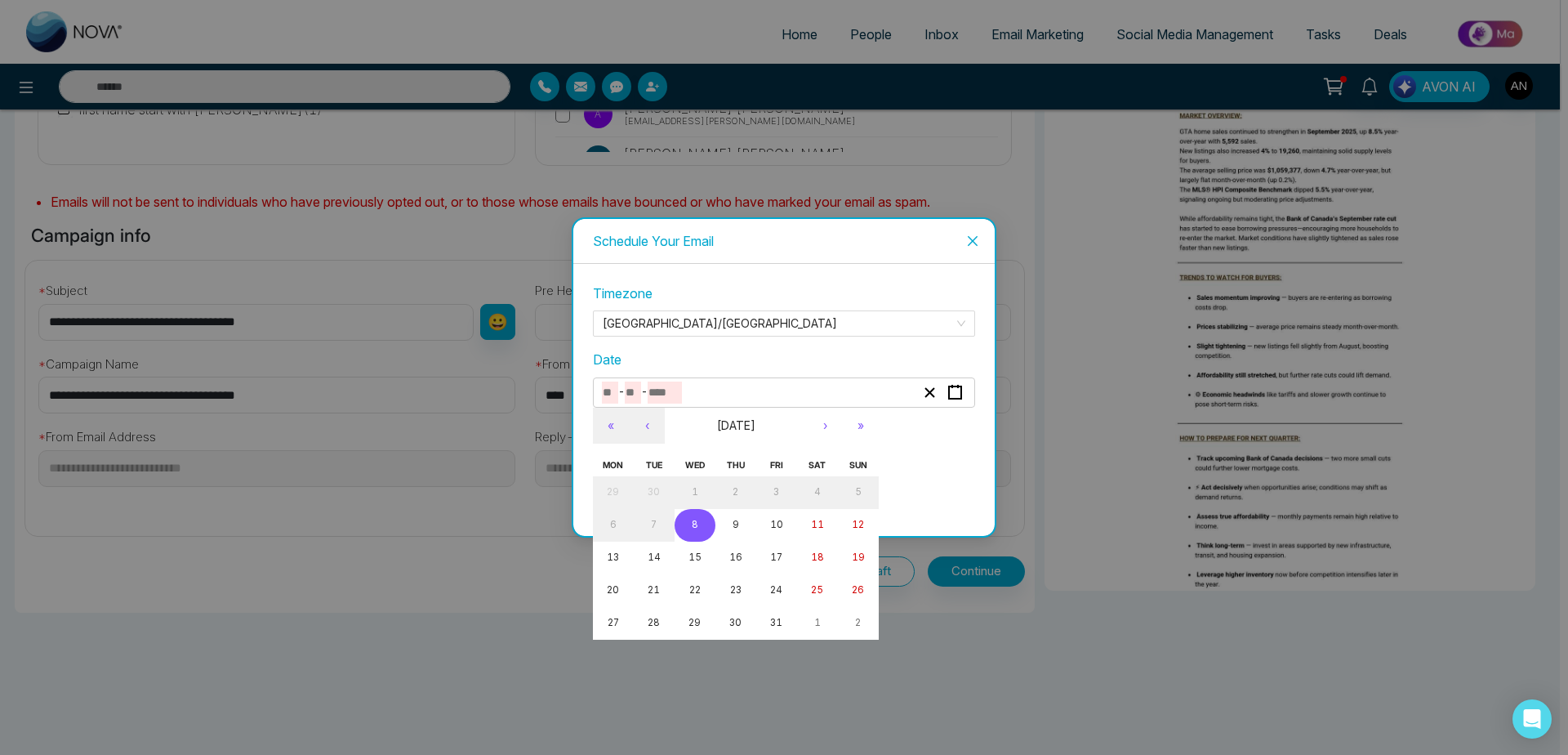
click at [697, 522] on abbr "8" at bounding box center [695, 524] width 6 height 11
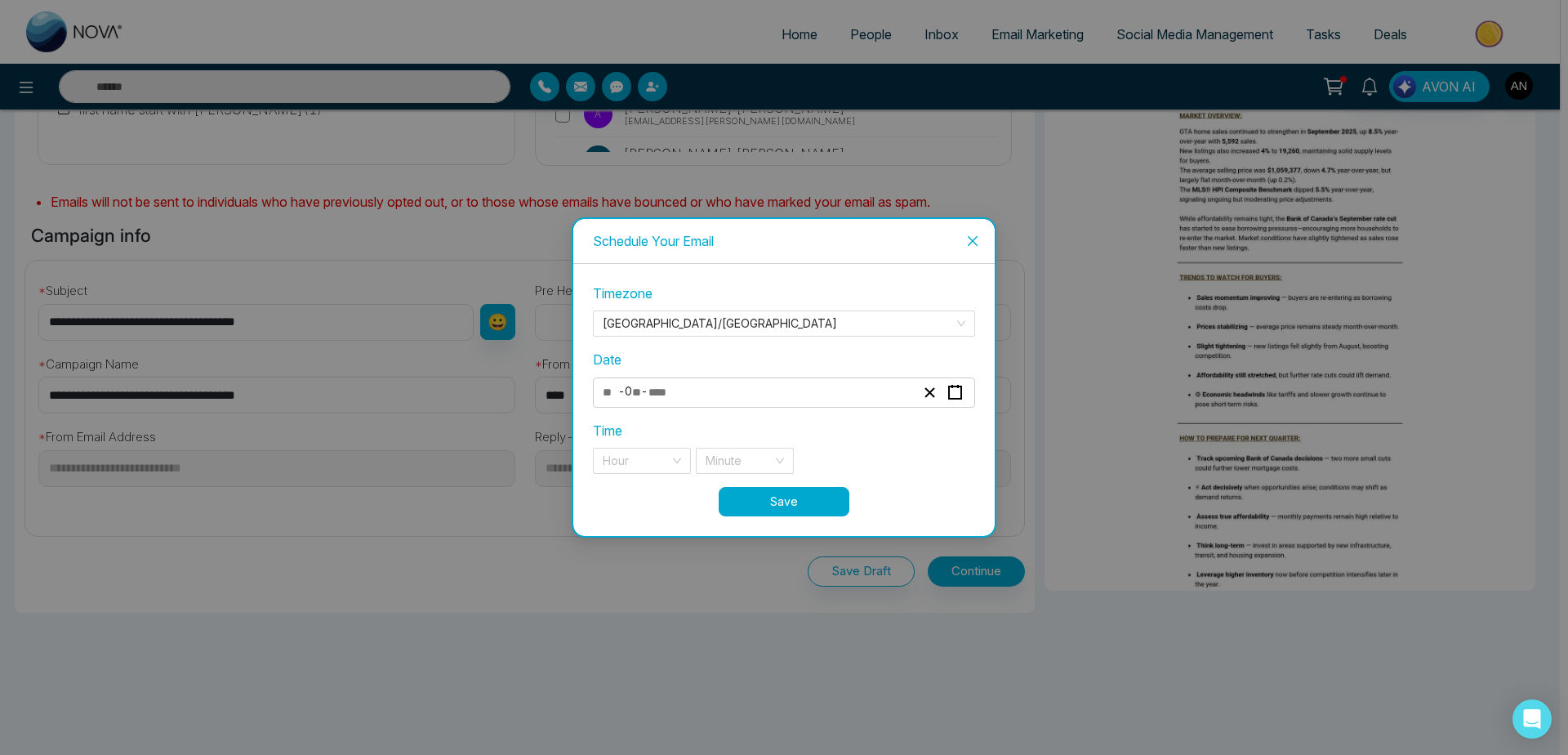
type input "**"
type input "*"
type input "****"
click at [666, 453] on input "search" at bounding box center [636, 461] width 67 height 25
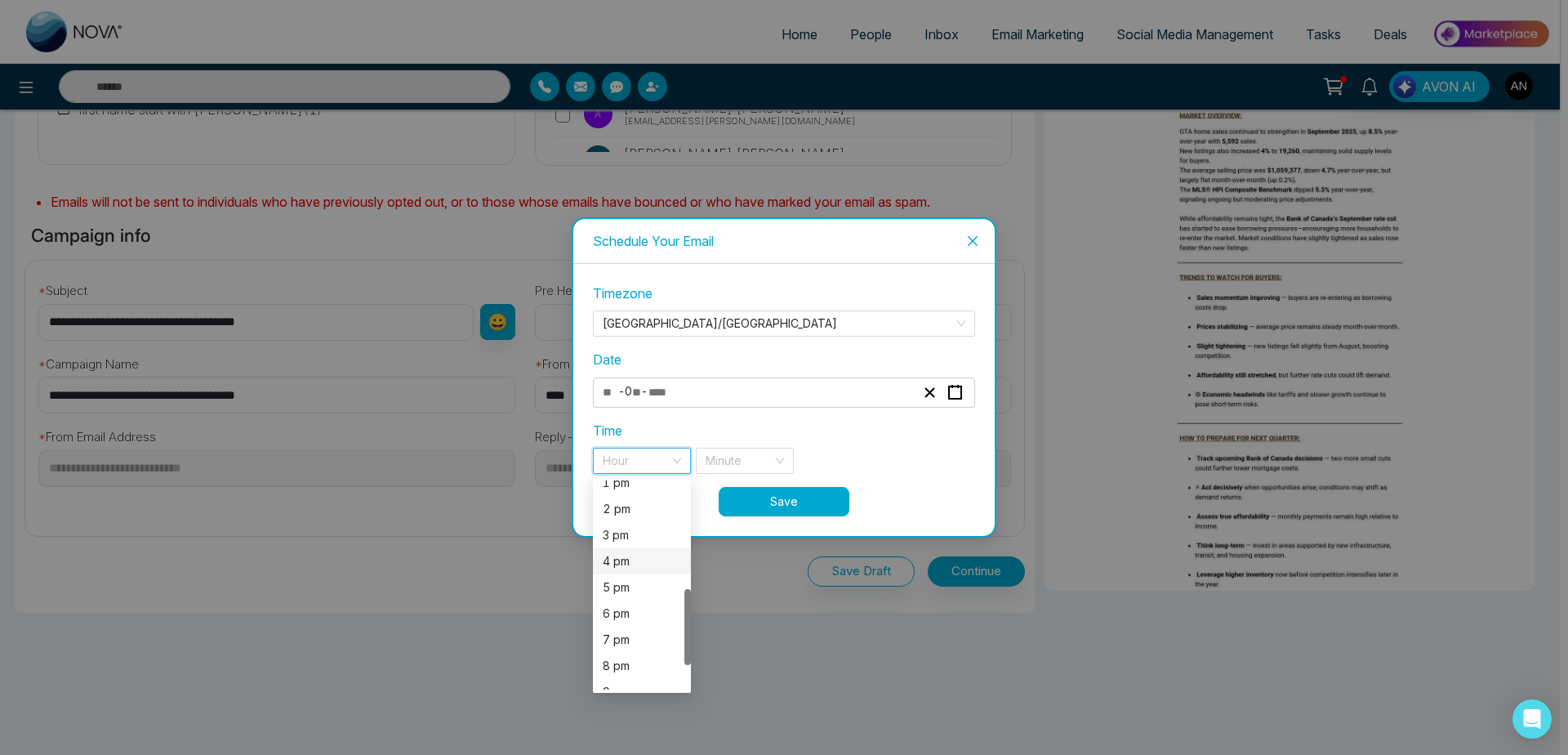
scroll to position [300, 0]
click at [638, 634] on div "7 pm" at bounding box center [641, 638] width 78 height 18
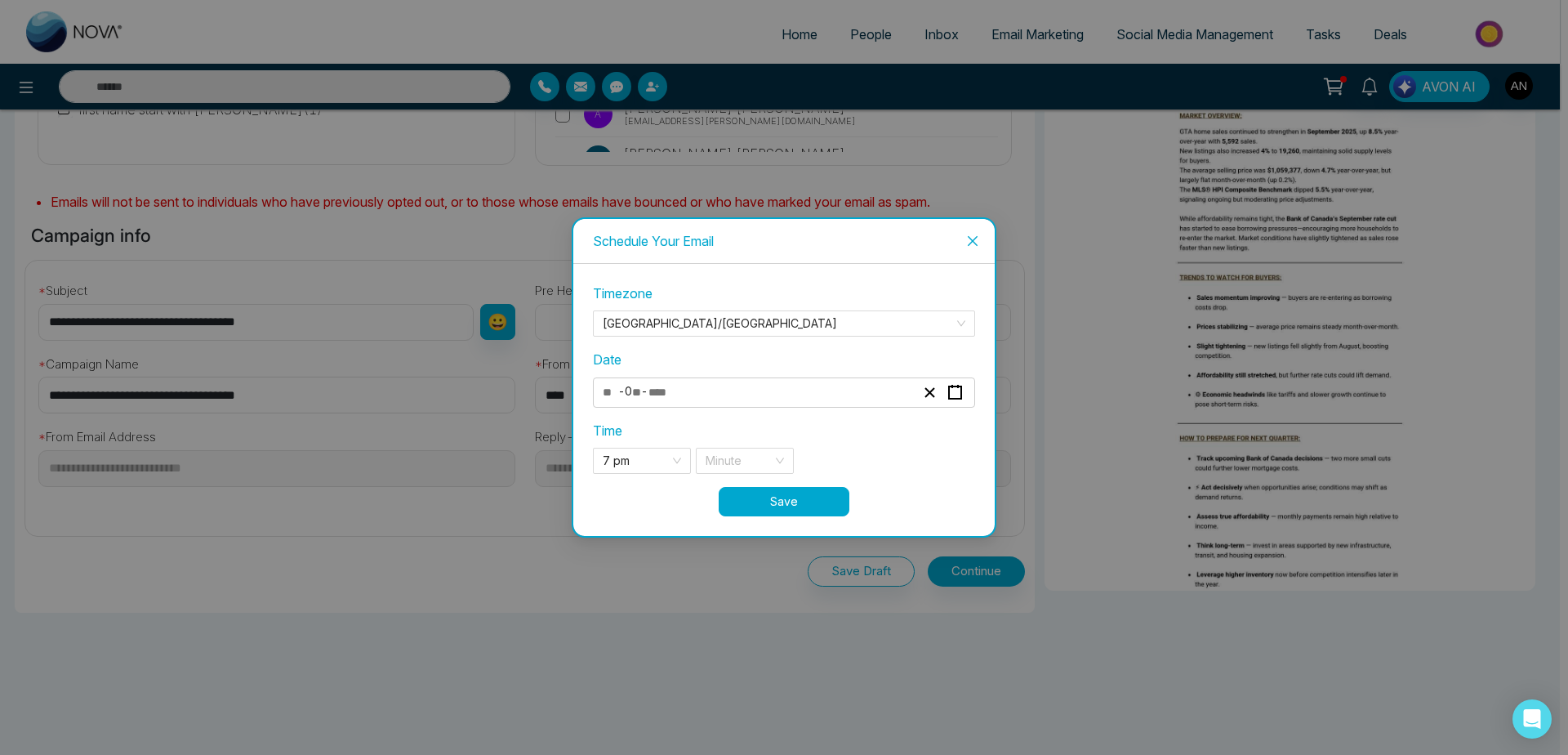
click at [755, 446] on div "Time 7 pm 18 19 20 1 pm 2 pm 3 pm 4 pm 5 pm 6 pm 7 pm 8 pm 9 pm 10 pm Minute" at bounding box center [784, 447] width 383 height 53
click at [762, 453] on input "search" at bounding box center [739, 461] width 67 height 25
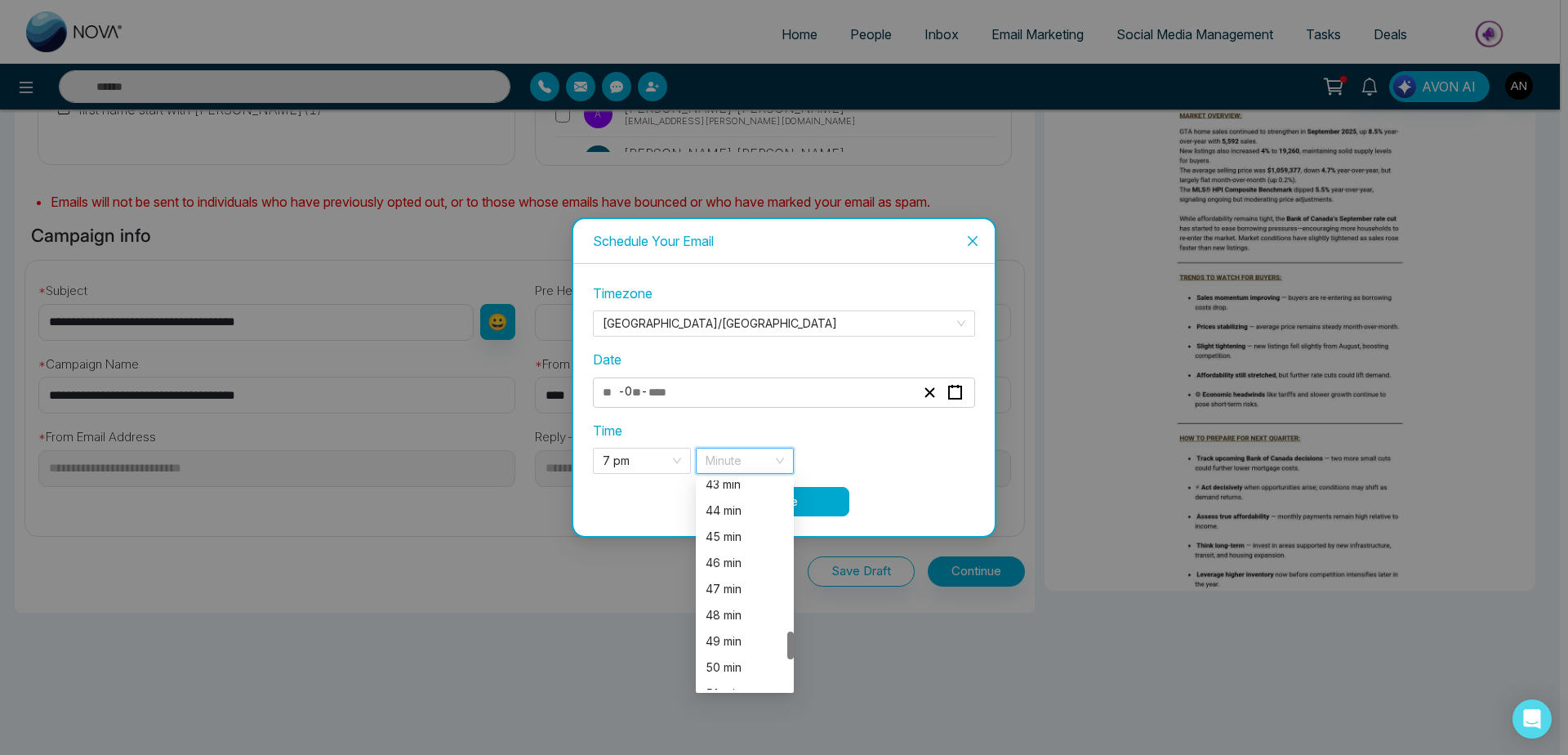
scroll to position [1132, 0]
click at [751, 545] on div "45 min" at bounding box center [744, 538] width 78 height 18
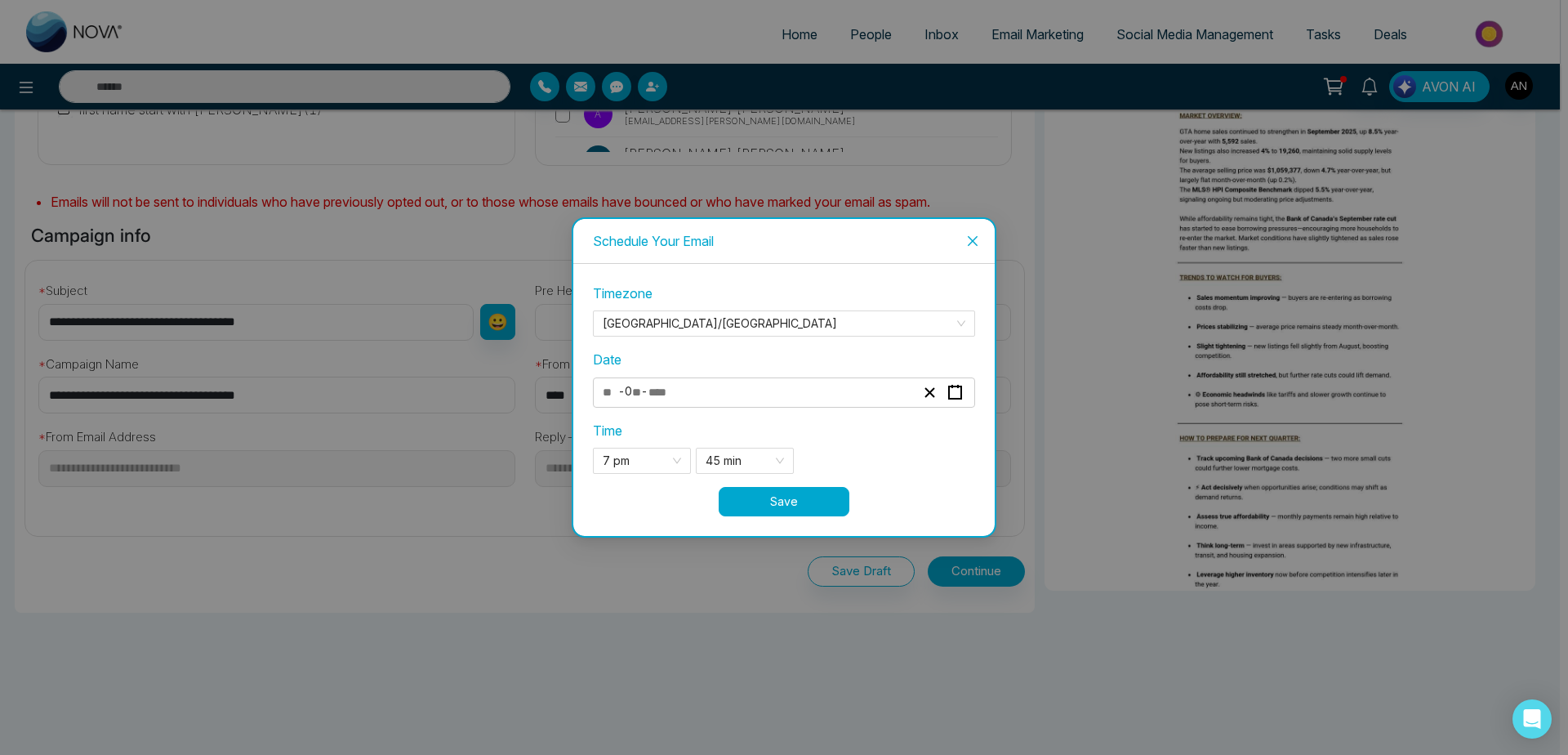
click at [818, 510] on button "Save" at bounding box center [784, 502] width 131 height 29
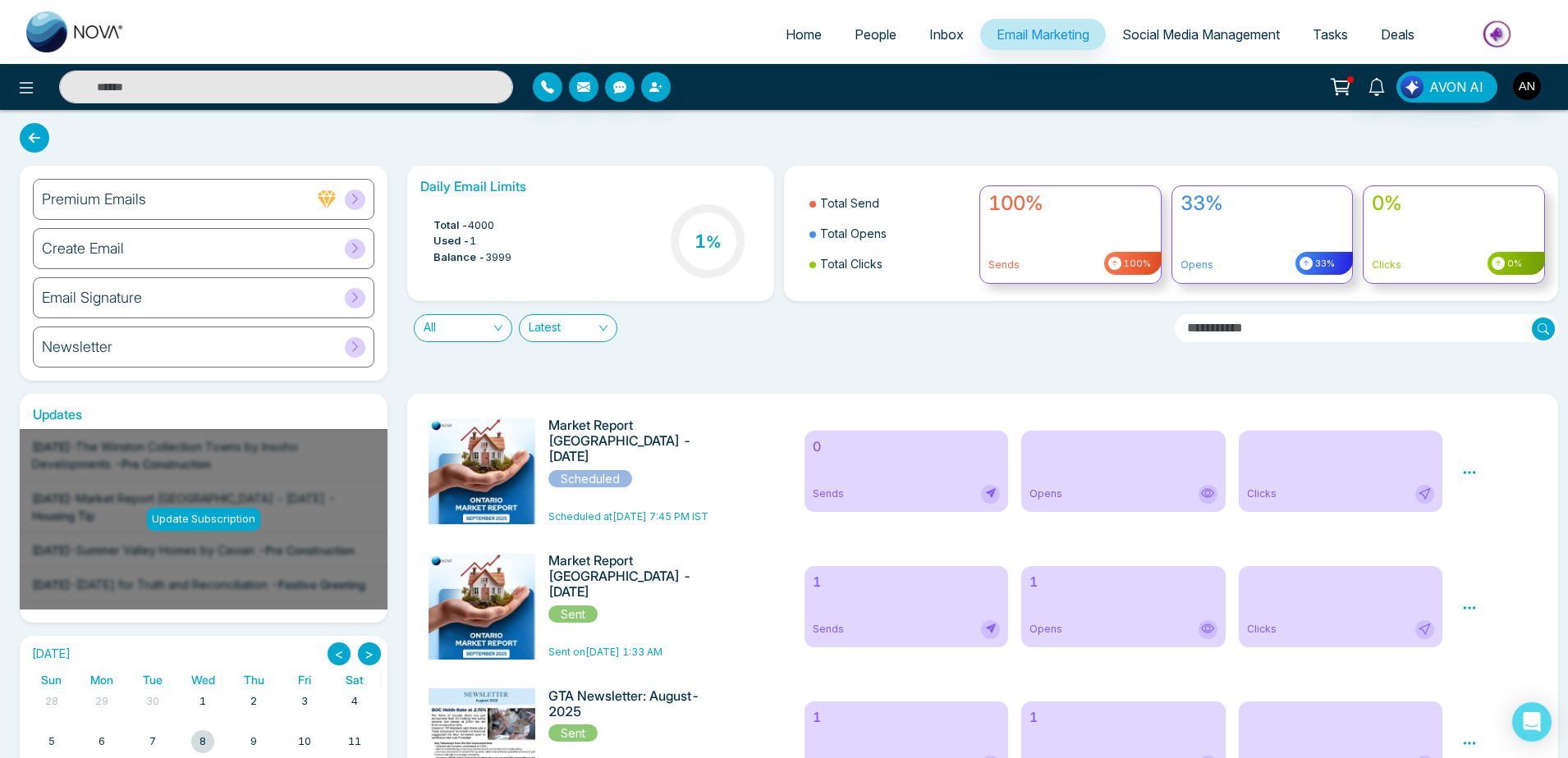
click at [37, 141] on icon at bounding box center [34, 137] width 29 height 29
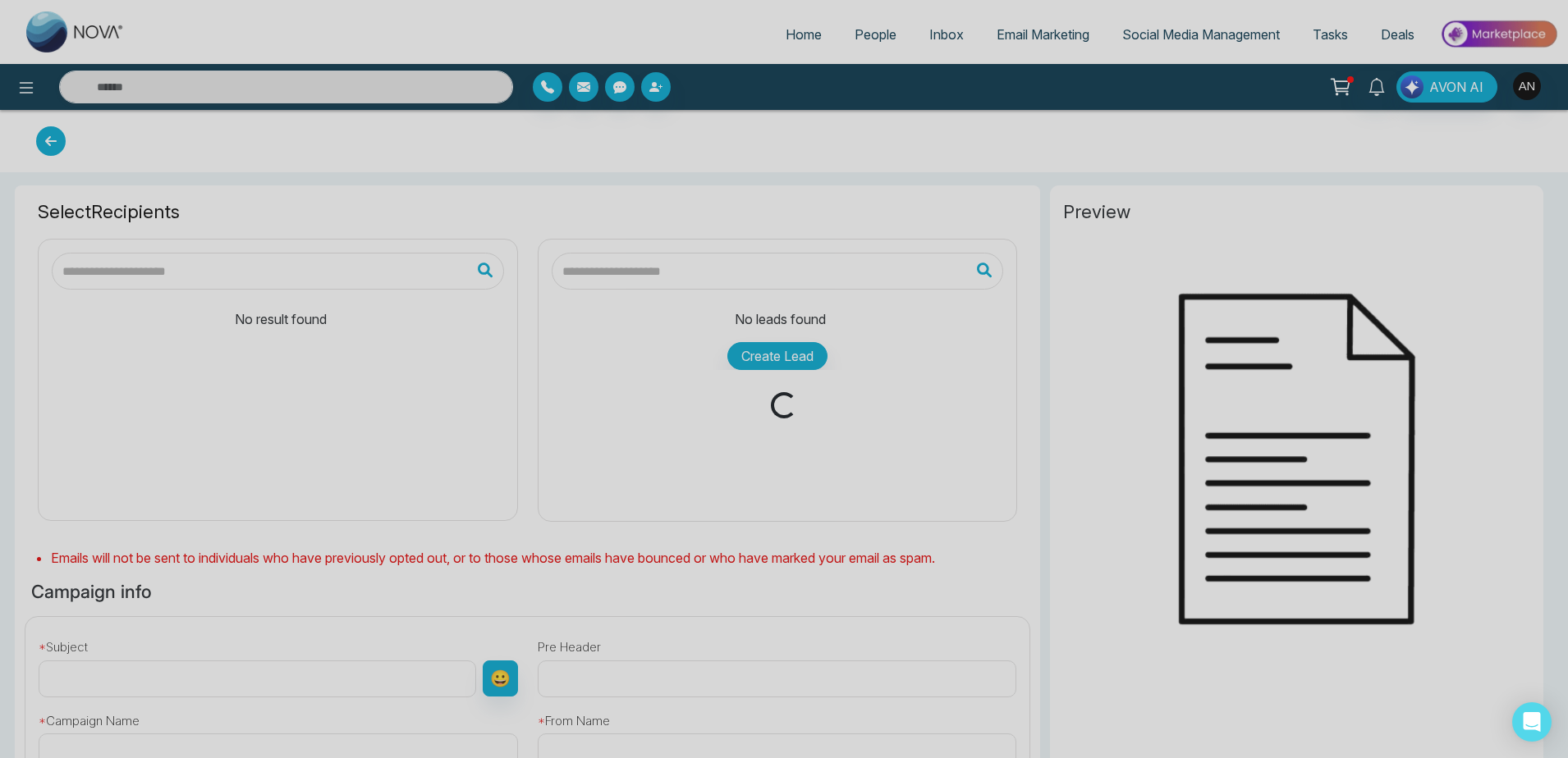
click at [798, 32] on div "Loading..." at bounding box center [784, 379] width 1568 height 758
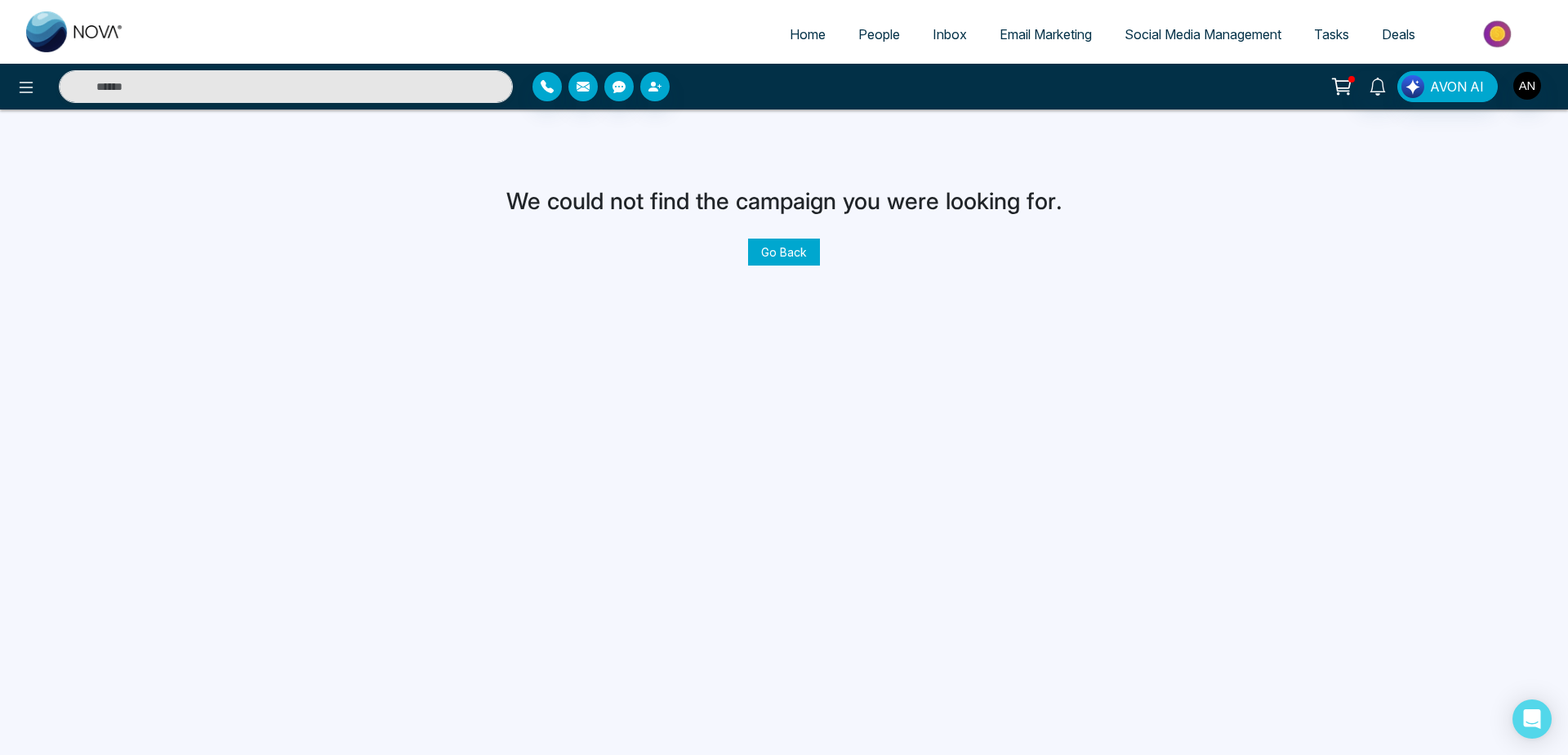
click at [794, 32] on span "Home" at bounding box center [807, 34] width 36 height 17
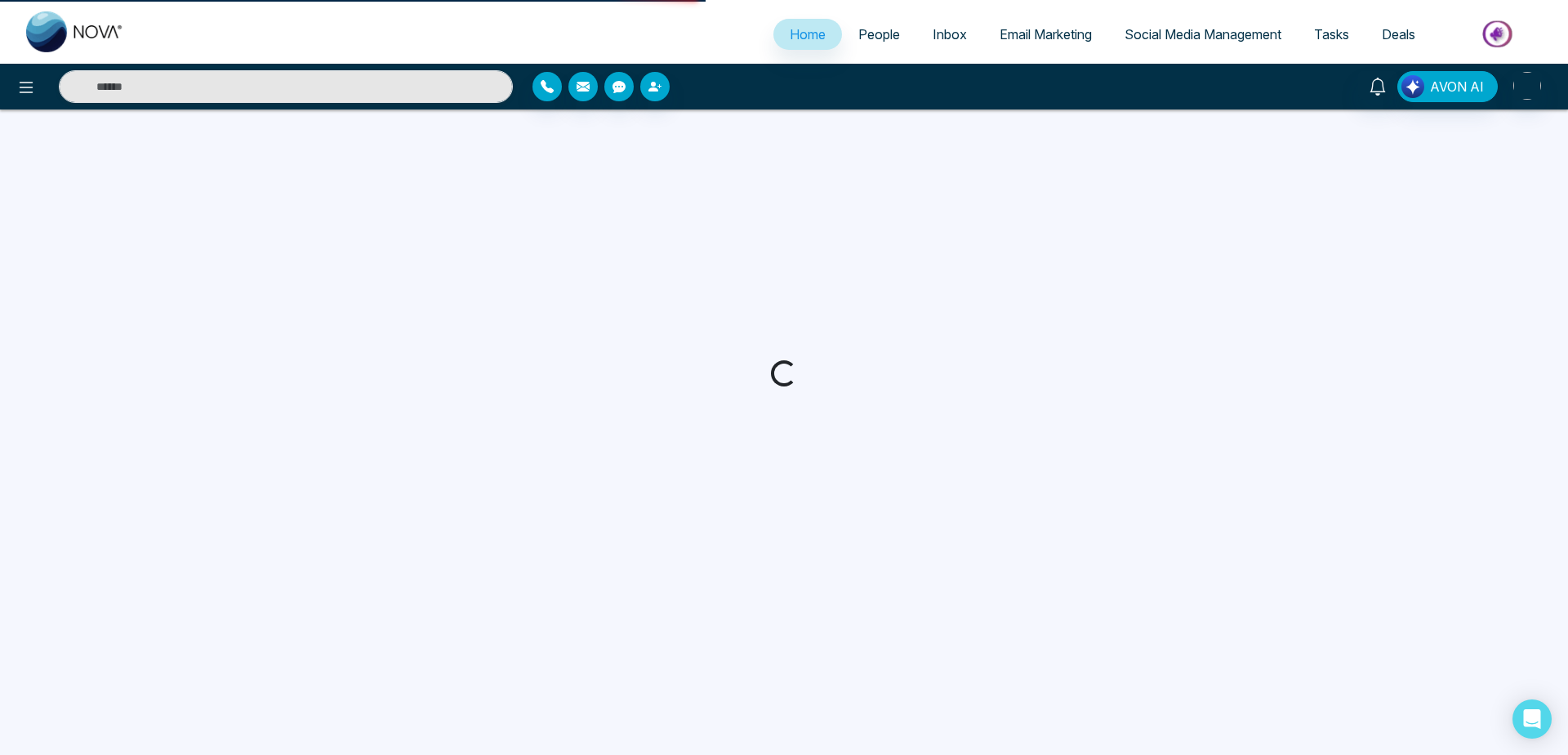
select select "*"
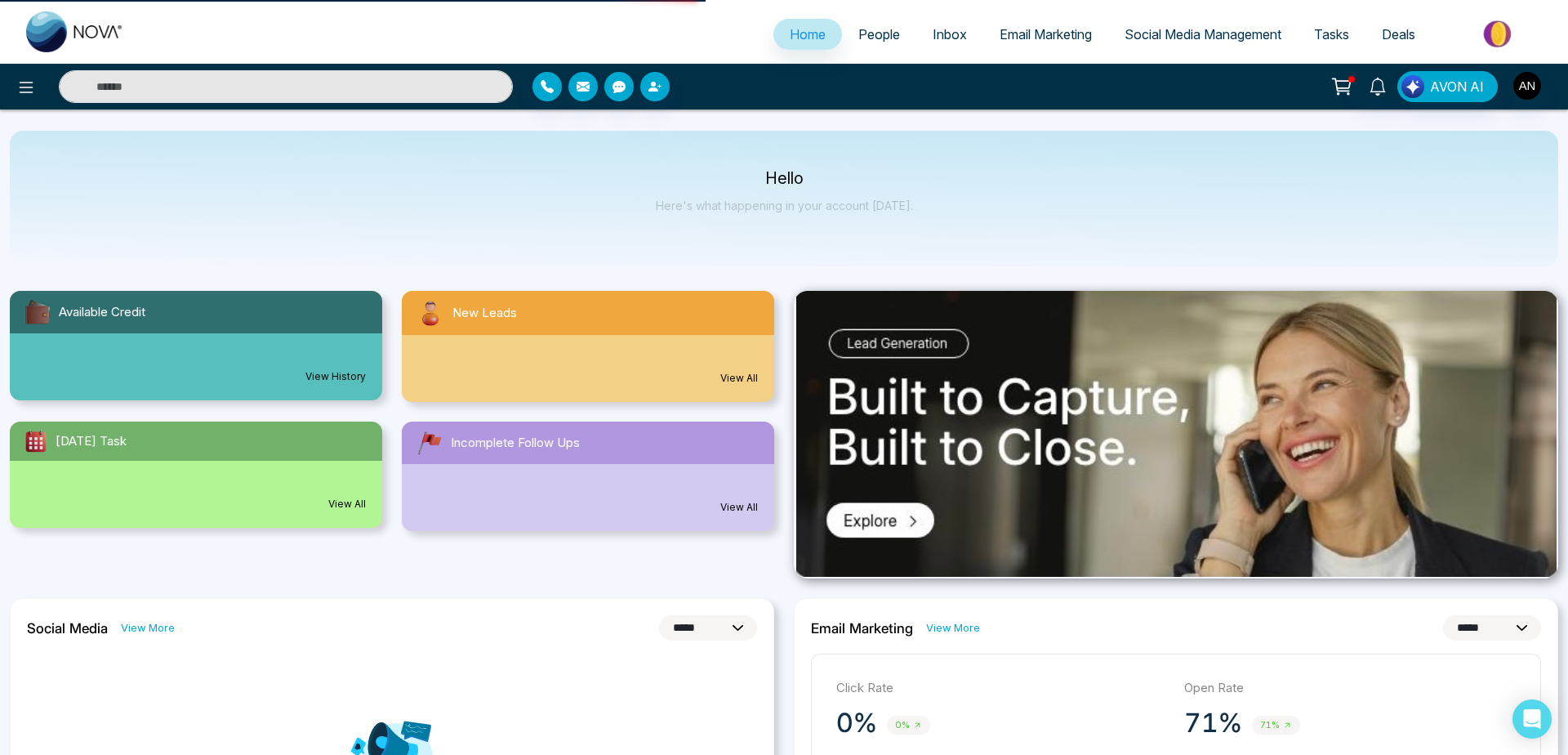
click at [794, 32] on span "Home" at bounding box center [807, 34] width 36 height 17
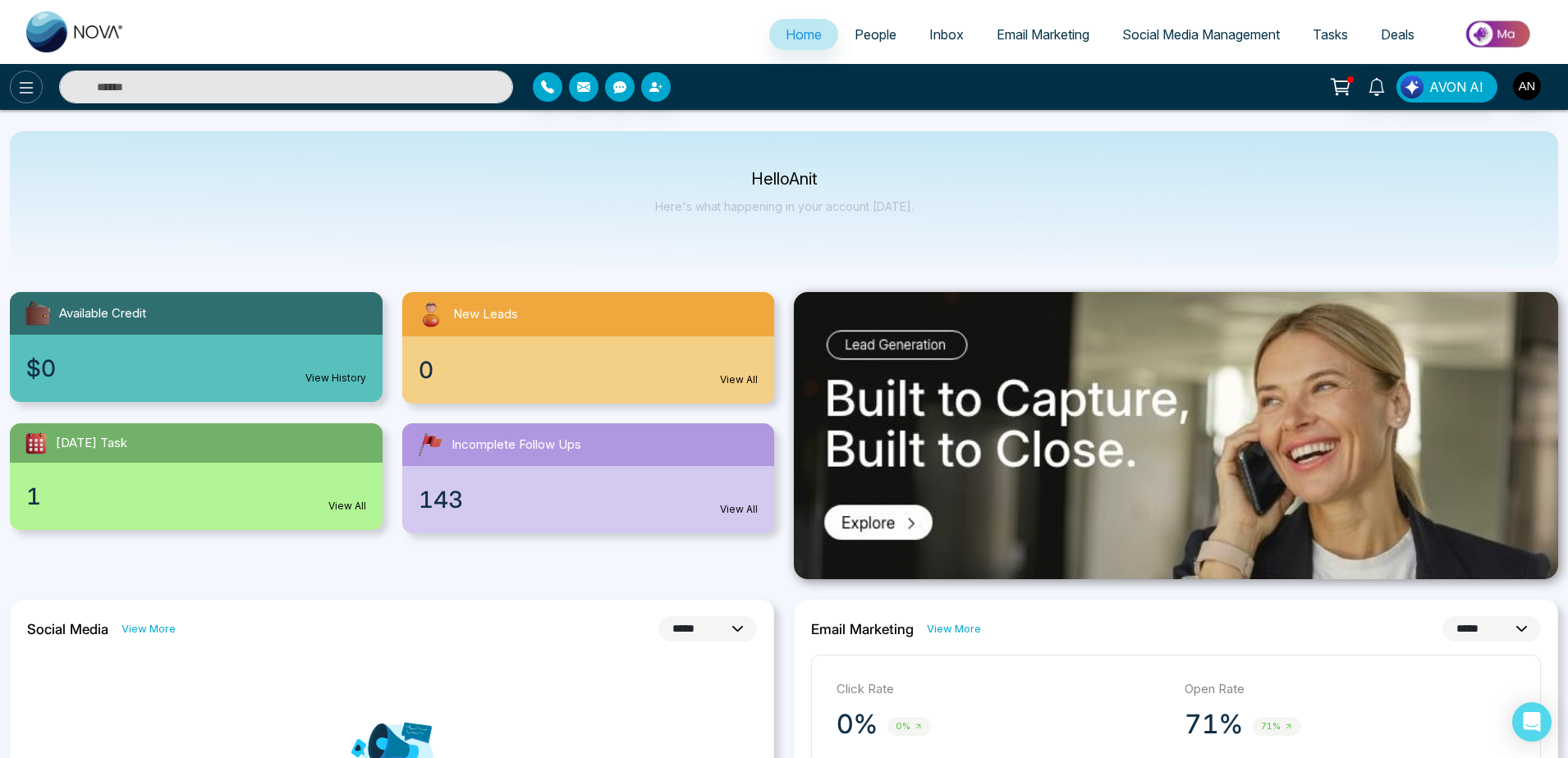
click at [32, 95] on icon at bounding box center [27, 87] width 19 height 19
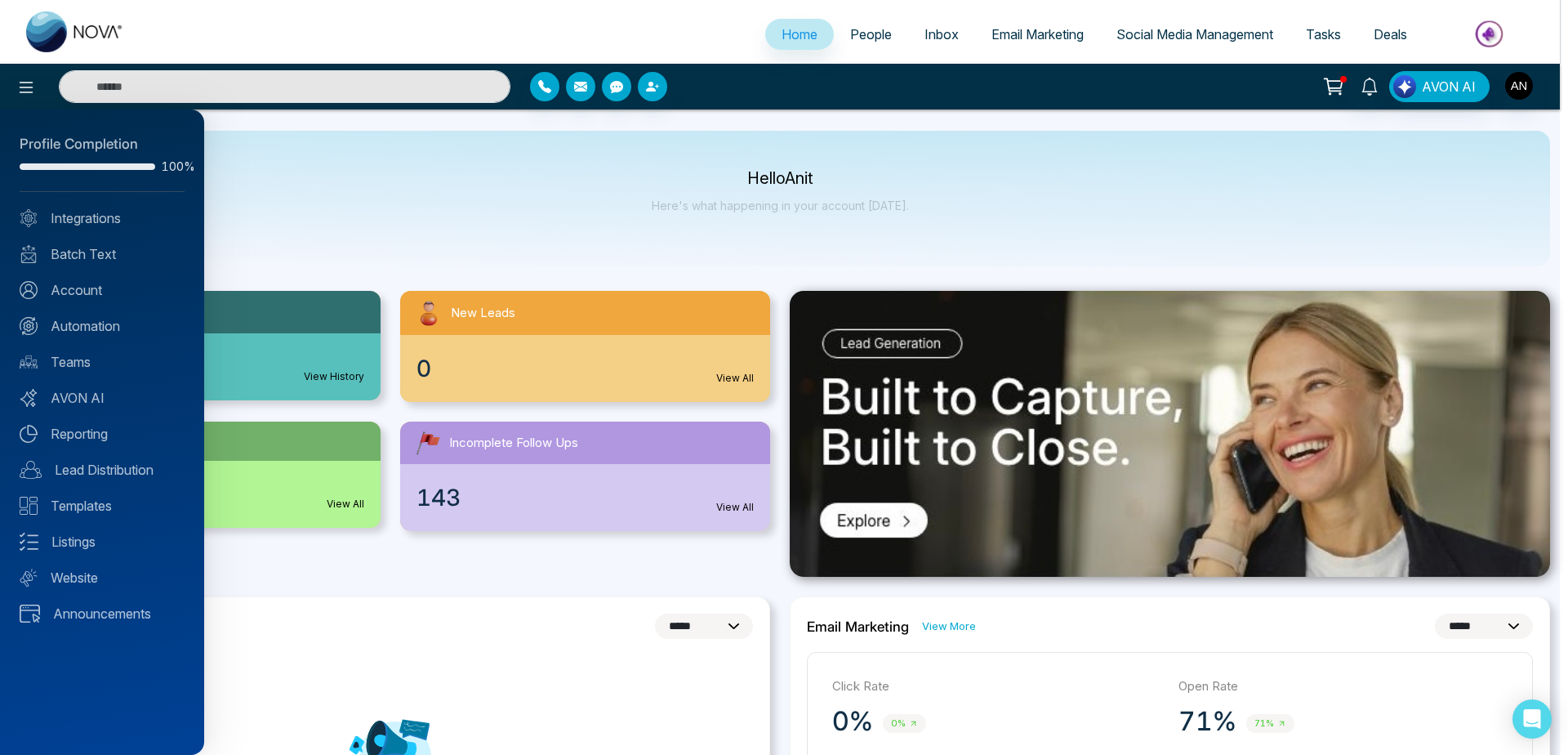
click at [693, 157] on div at bounding box center [784, 378] width 1568 height 755
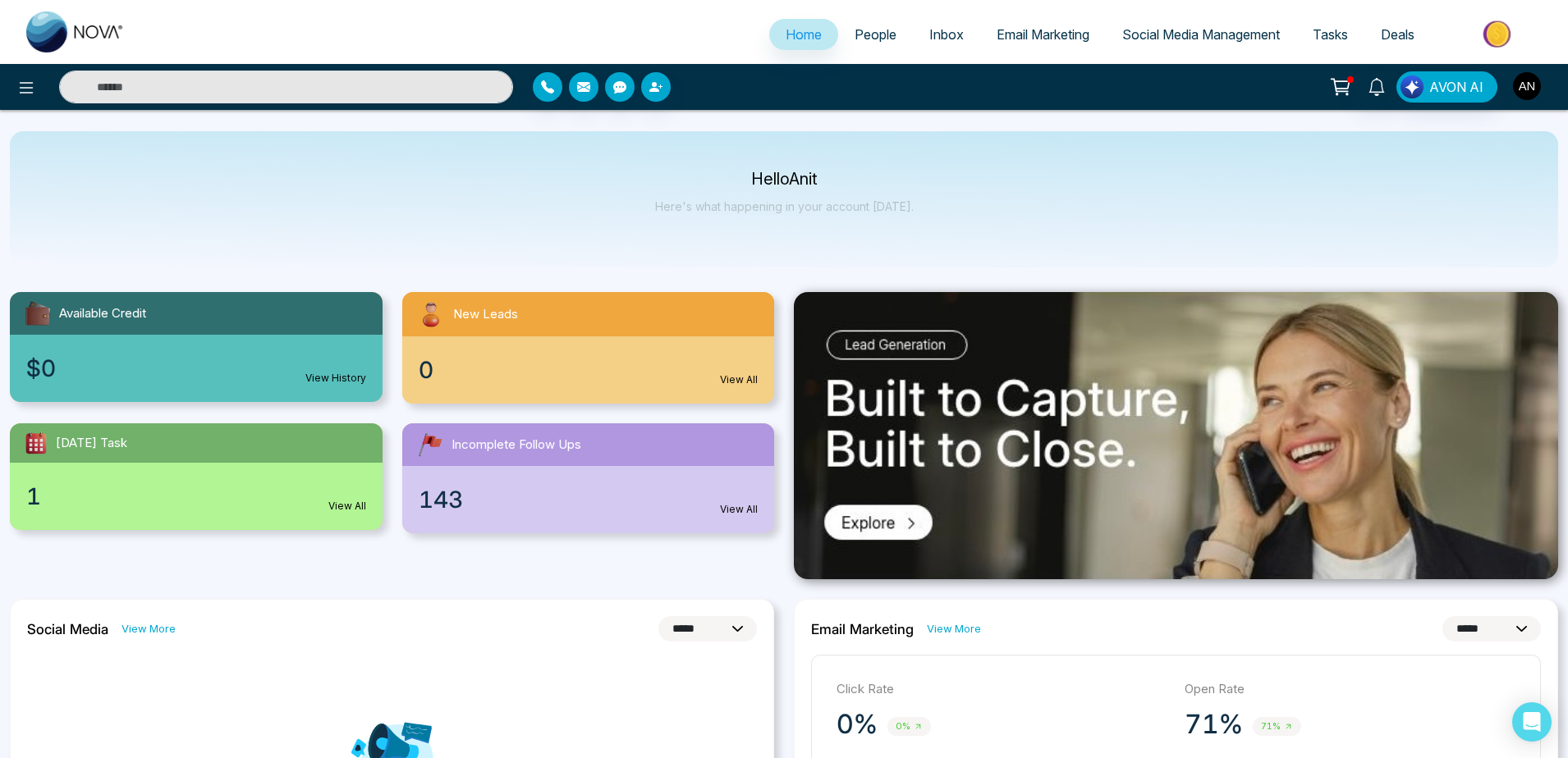
click at [1535, 77] on img "button" at bounding box center [1527, 87] width 28 height 28
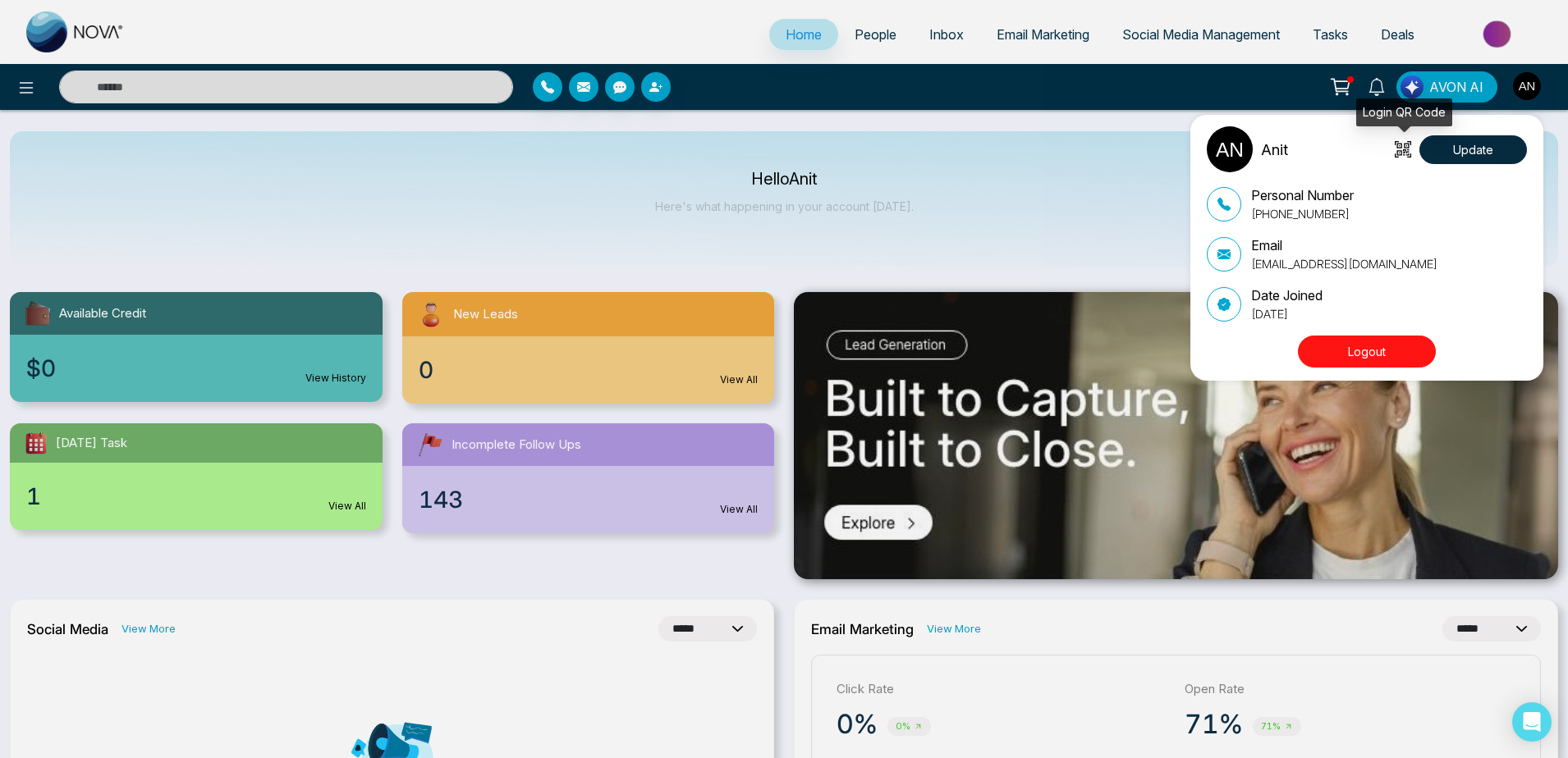
click at [1406, 145] on icon at bounding box center [1403, 149] width 17 height 17
